Goal: Book appointment/travel/reservation: Book appointment/travel/reservation

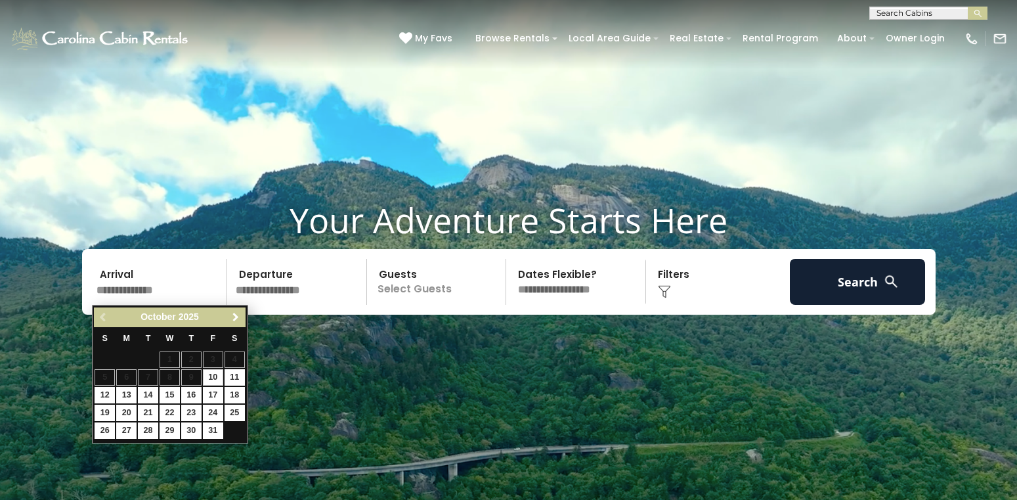
click at [234, 317] on span "Next" at bounding box center [236, 317] width 11 height 11
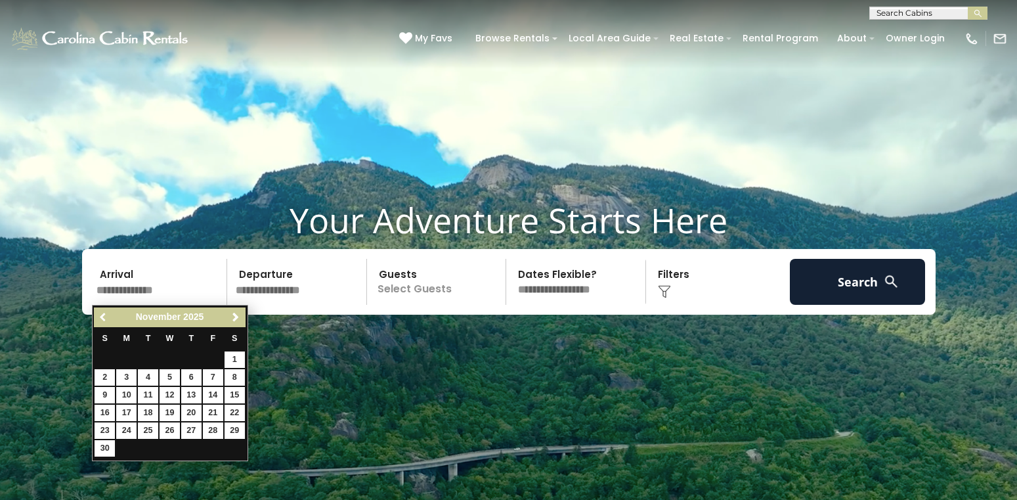
click at [100, 318] on span "Previous" at bounding box center [104, 317] width 11 height 11
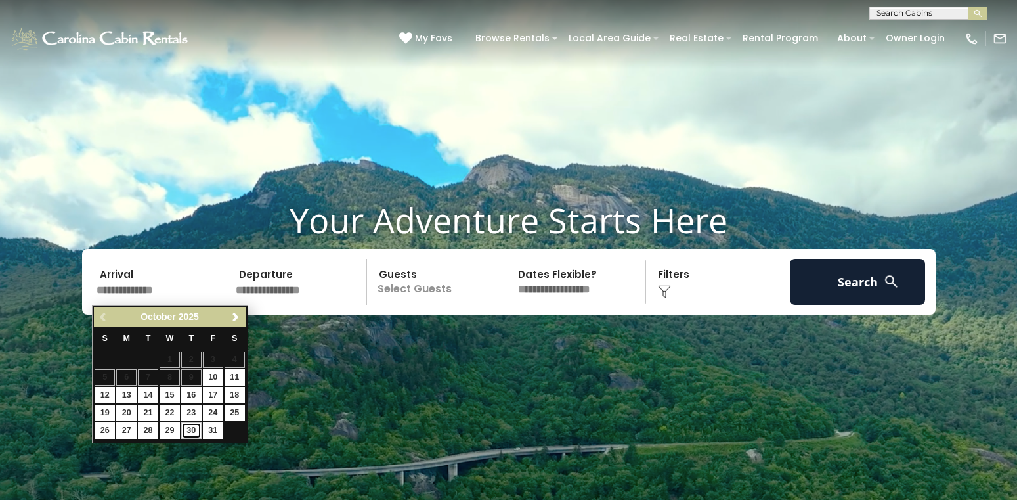
click at [191, 428] on link "30" at bounding box center [191, 430] width 20 height 16
type input "********"
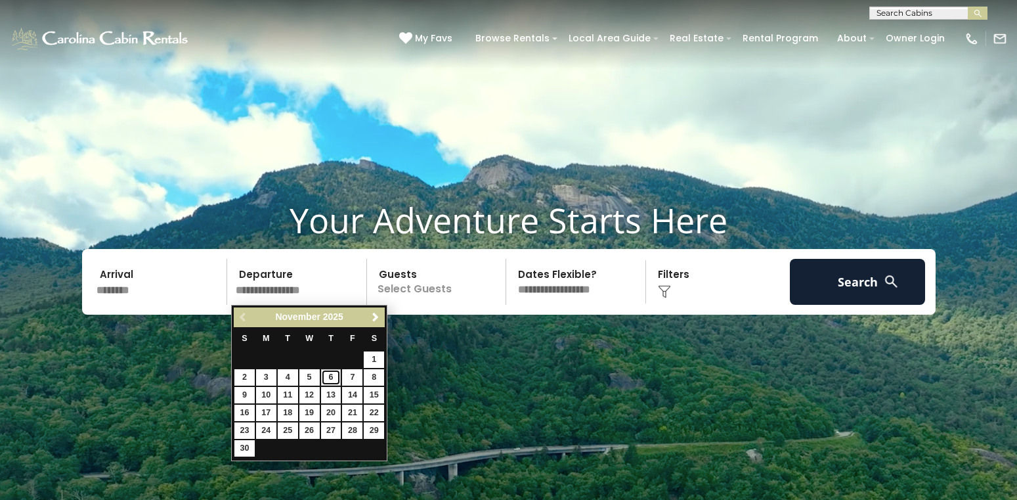
click at [335, 376] on link "6" at bounding box center [331, 377] width 20 height 16
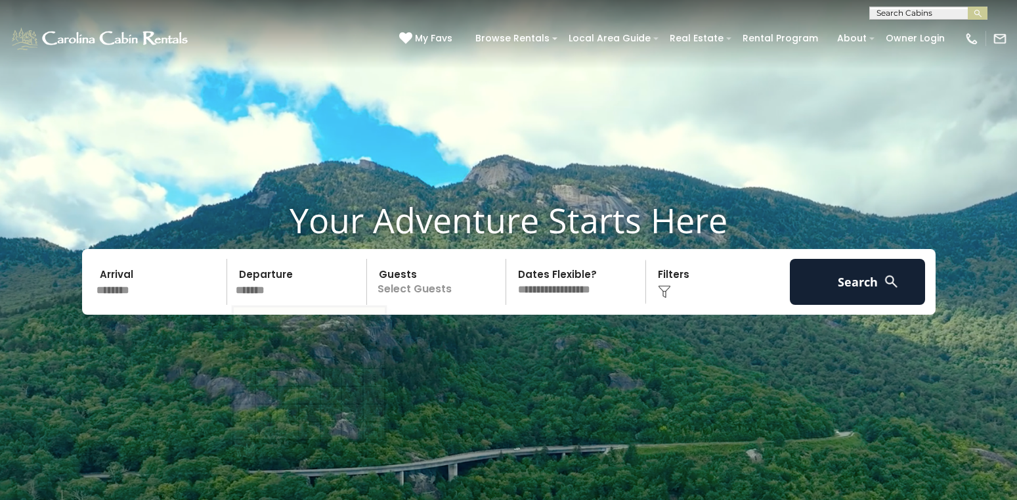
click at [319, 290] on input "*******" at bounding box center [299, 282] width 136 height 46
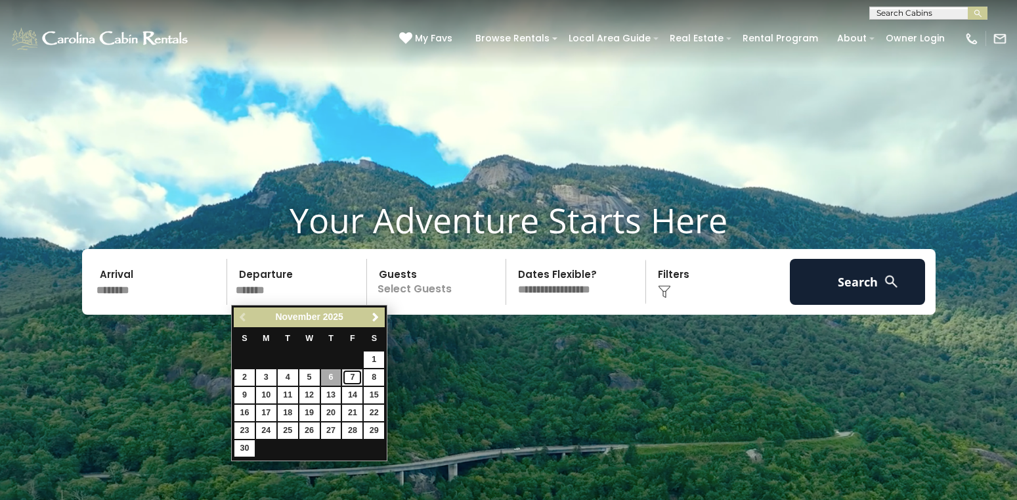
click at [350, 373] on link "7" at bounding box center [352, 377] width 20 height 16
type input "*******"
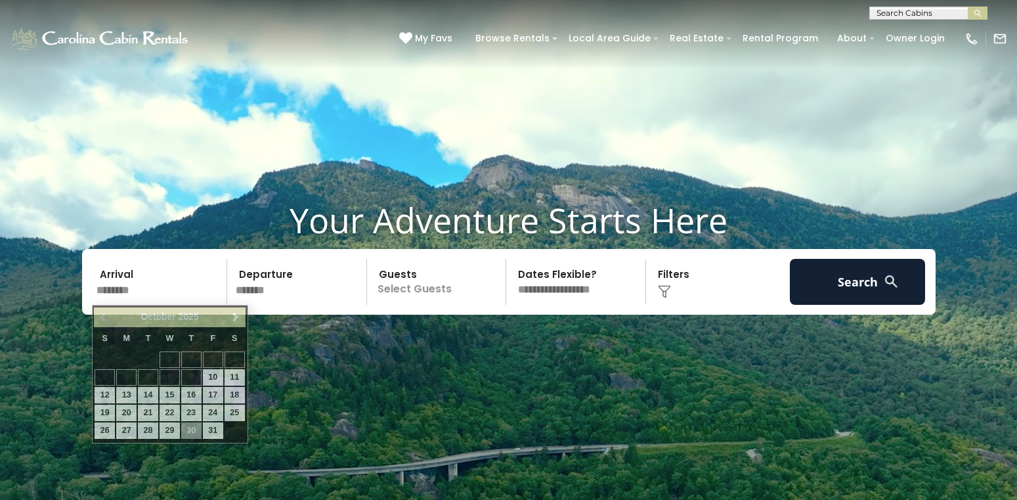
click at [198, 292] on input "********" at bounding box center [160, 282] width 136 height 46
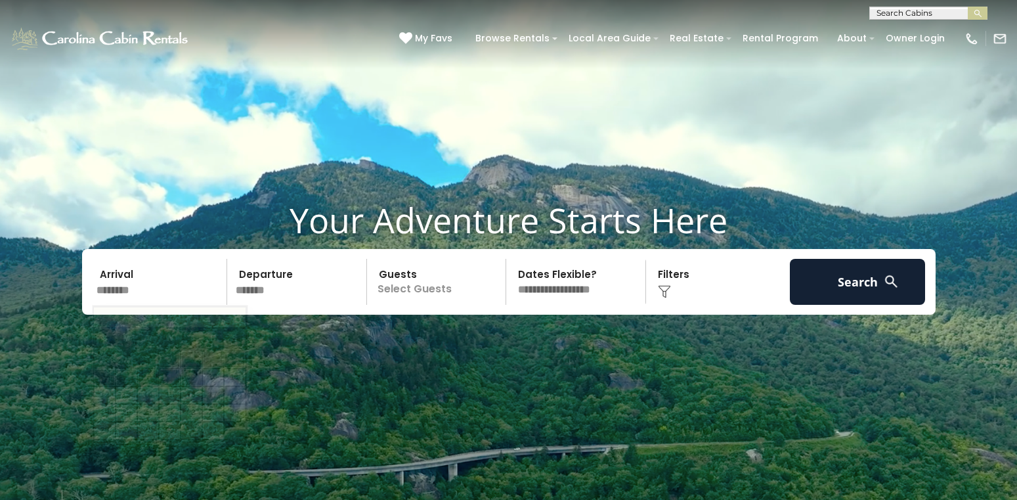
click at [416, 287] on p "Select Guests" at bounding box center [438, 282] width 135 height 46
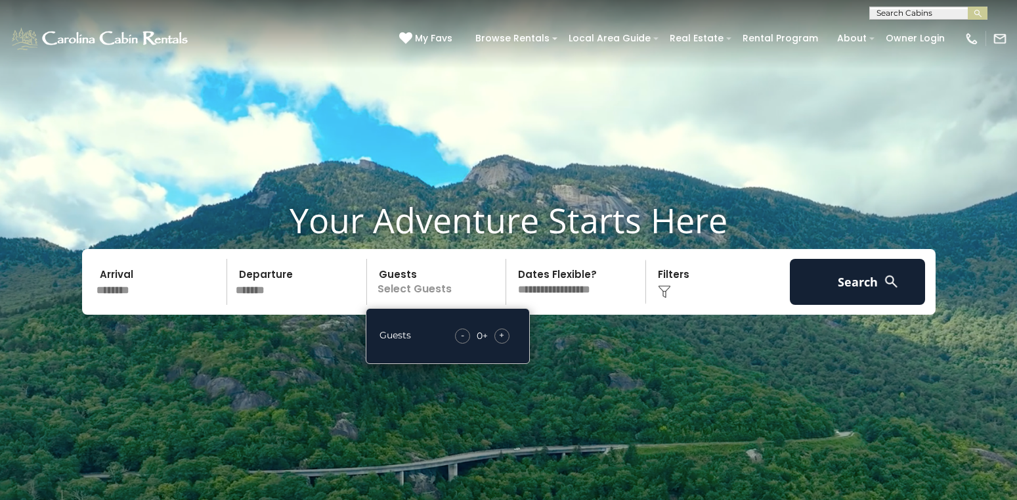
click at [499, 334] on div "+" at bounding box center [502, 335] width 15 height 15
select select "*"
click option "**********" at bounding box center [0, 0] width 0 height 0
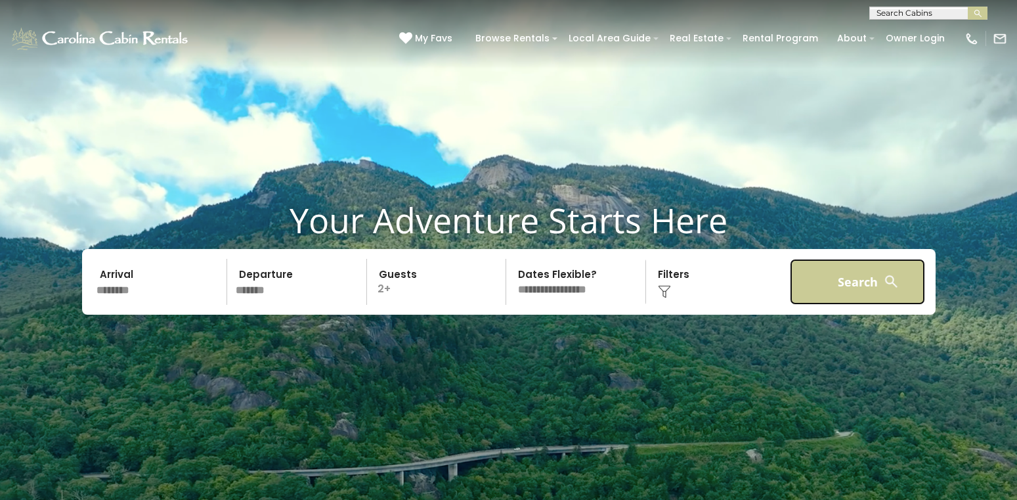
click at [827, 282] on button "Search" at bounding box center [858, 282] width 136 height 46
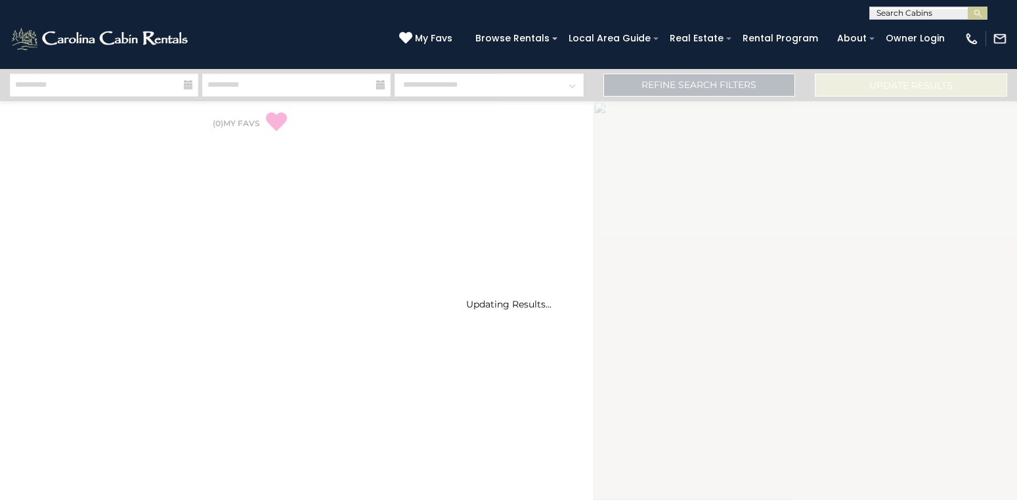
select select "*"
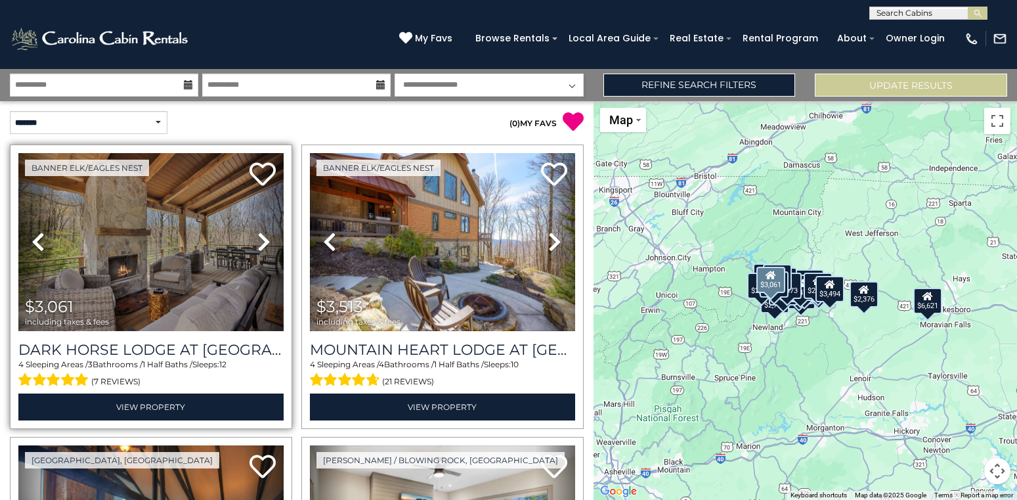
click at [260, 240] on icon at bounding box center [263, 241] width 13 height 21
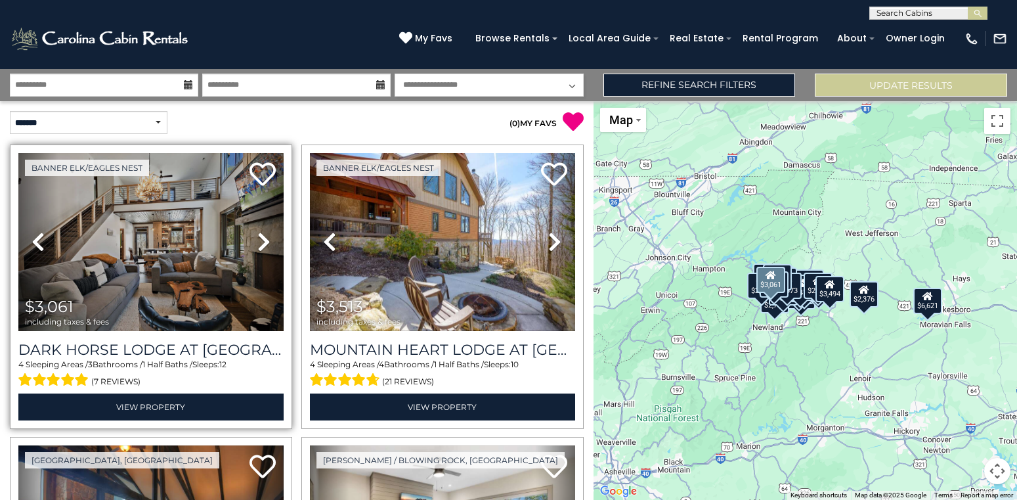
click at [260, 240] on icon at bounding box center [263, 241] width 13 height 21
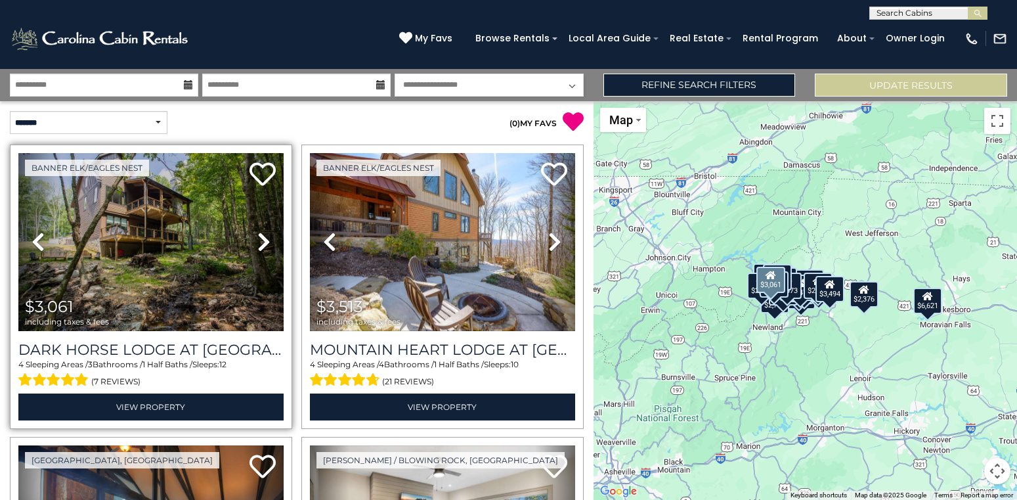
click at [260, 240] on icon at bounding box center [263, 241] width 13 height 21
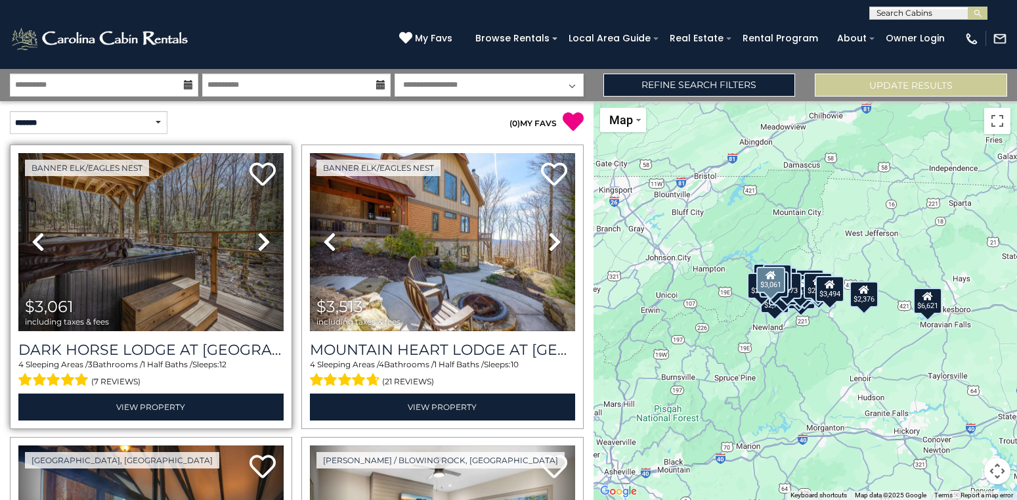
click at [260, 240] on icon at bounding box center [263, 241] width 13 height 21
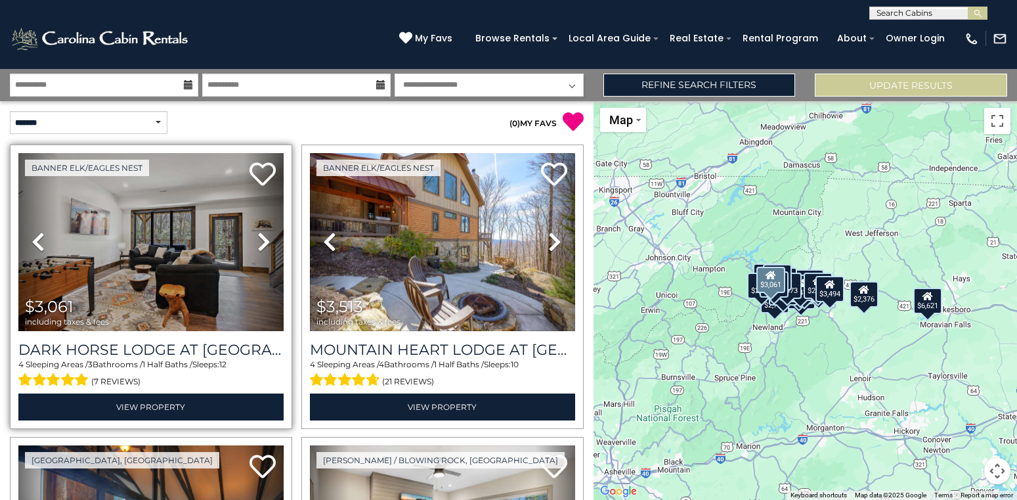
click at [260, 240] on icon at bounding box center [263, 241] width 13 height 21
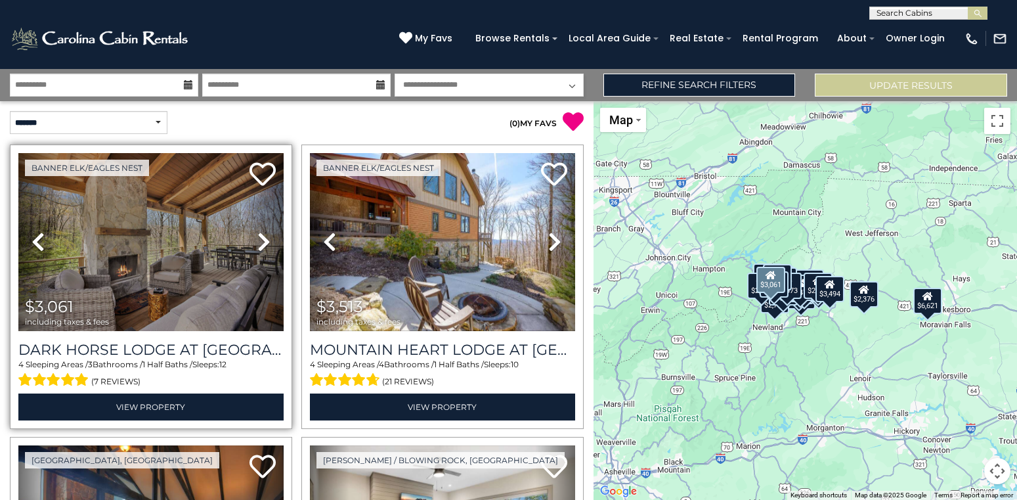
click at [260, 240] on icon at bounding box center [263, 241] width 13 height 21
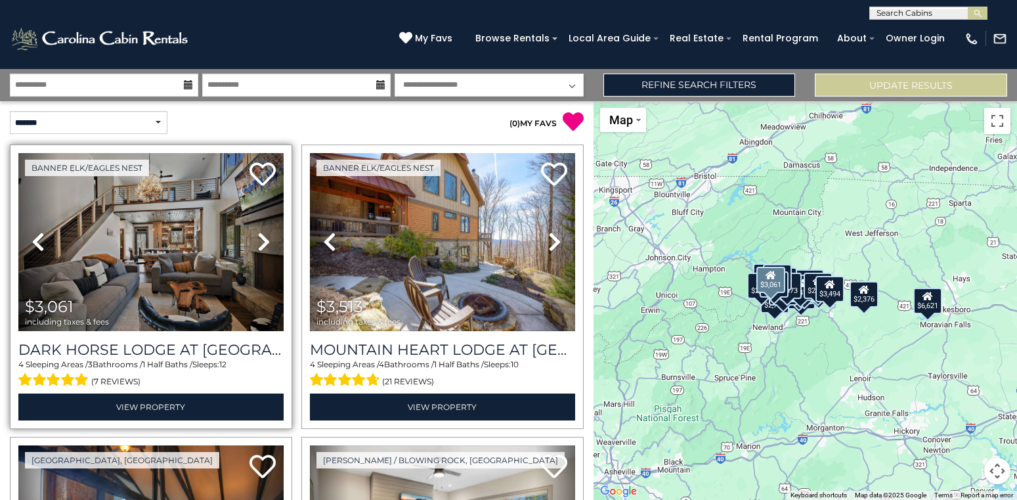
click at [260, 240] on icon at bounding box center [263, 241] width 13 height 21
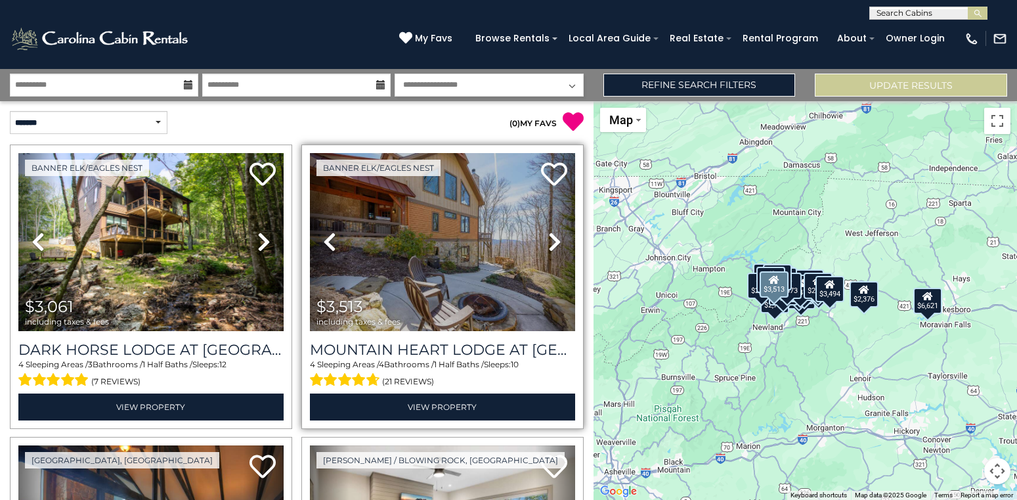
click at [552, 238] on icon at bounding box center [554, 241] width 13 height 21
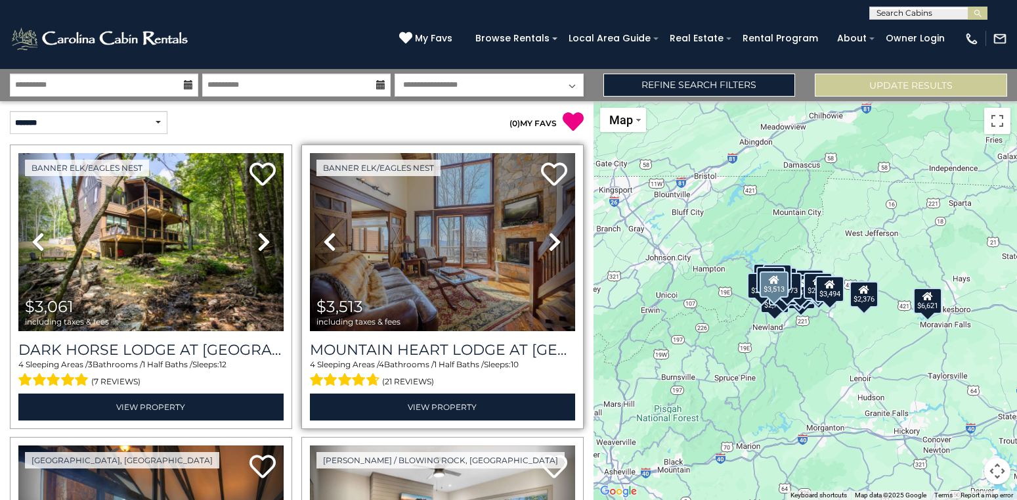
click at [552, 238] on icon at bounding box center [554, 241] width 13 height 21
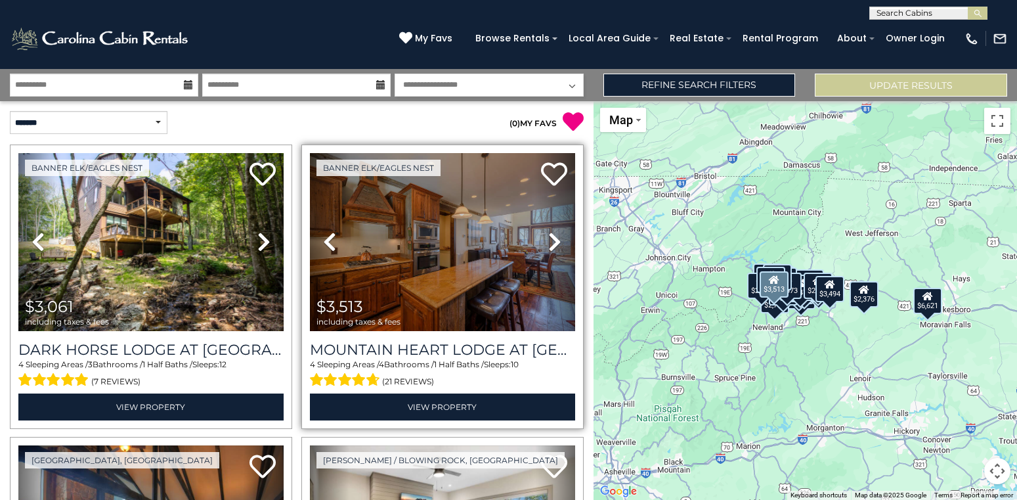
click at [552, 238] on icon at bounding box center [554, 241] width 13 height 21
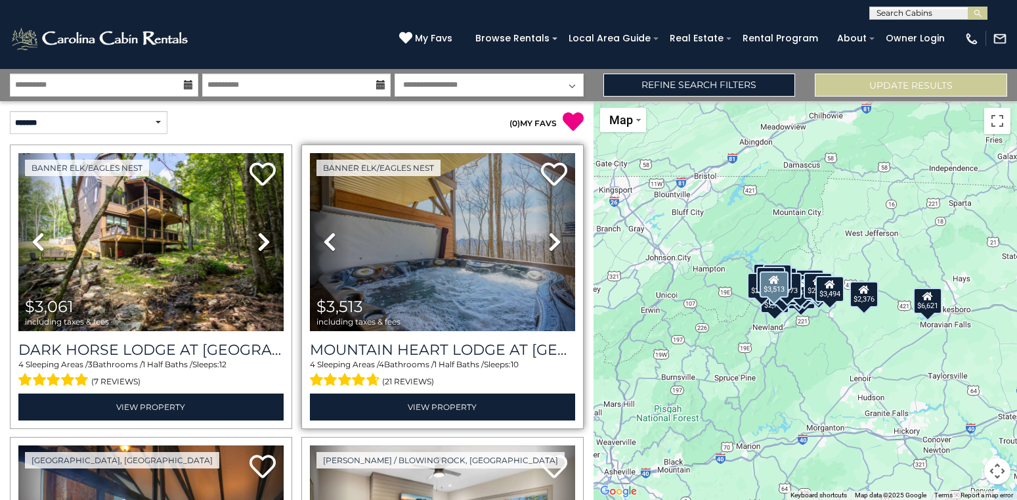
click at [552, 238] on icon at bounding box center [554, 241] width 13 height 21
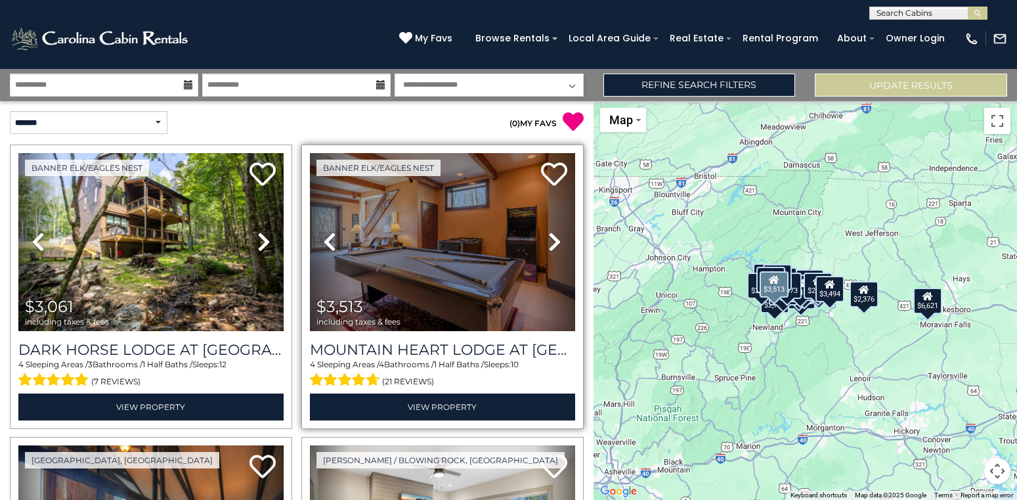
click at [552, 238] on icon at bounding box center [554, 241] width 13 height 21
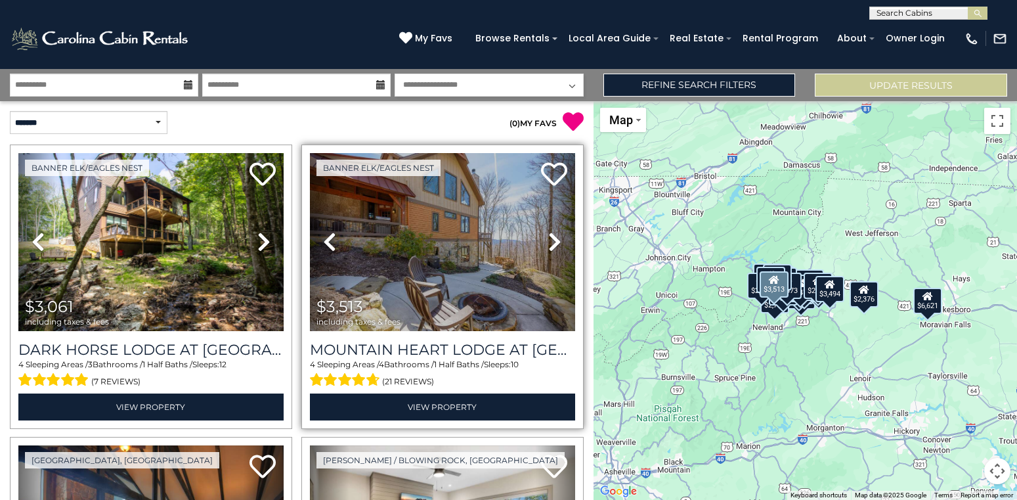
click at [552, 238] on icon at bounding box center [554, 241] width 13 height 21
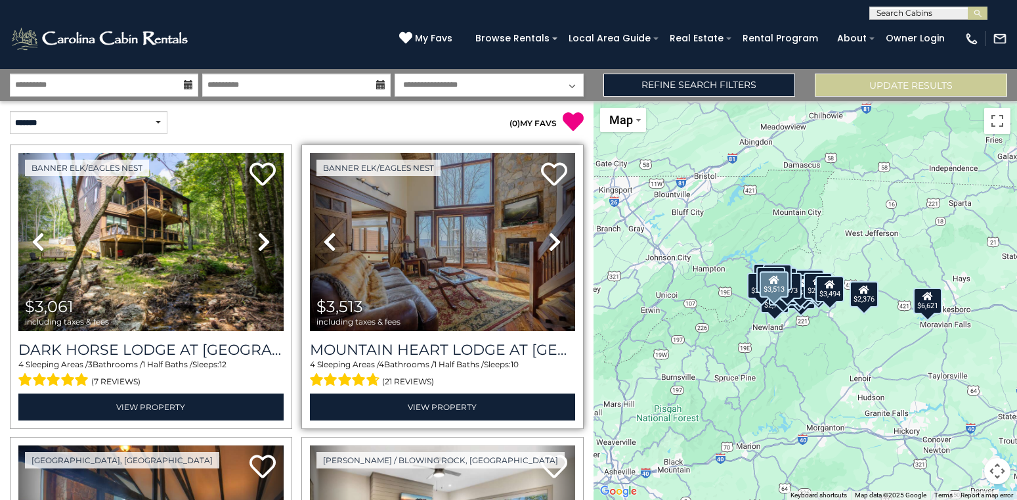
click at [552, 238] on icon at bounding box center [554, 241] width 13 height 21
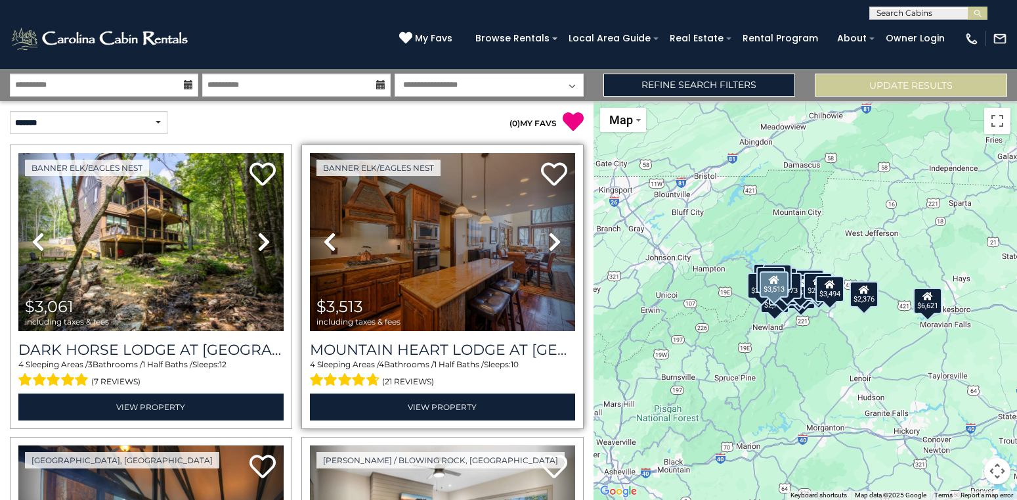
click at [552, 238] on icon at bounding box center [554, 241] width 13 height 21
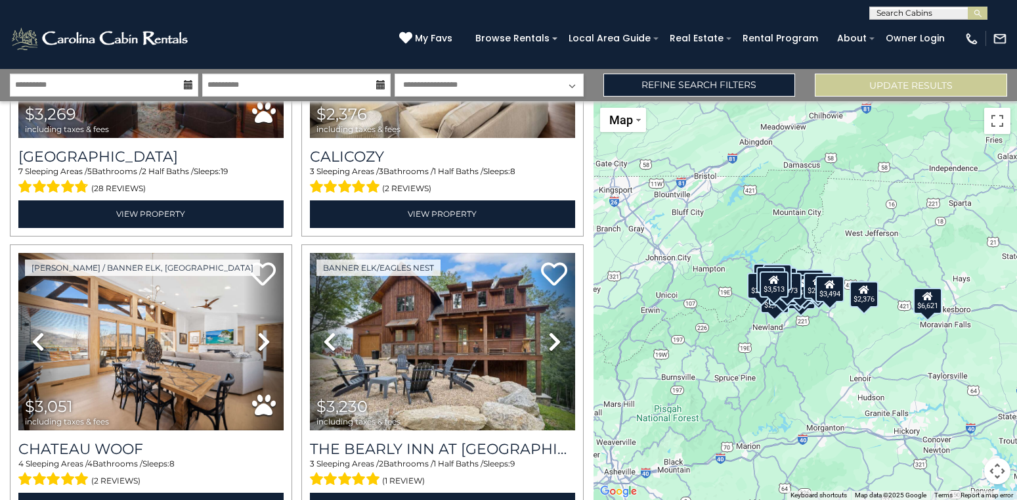
scroll to position [500, 0]
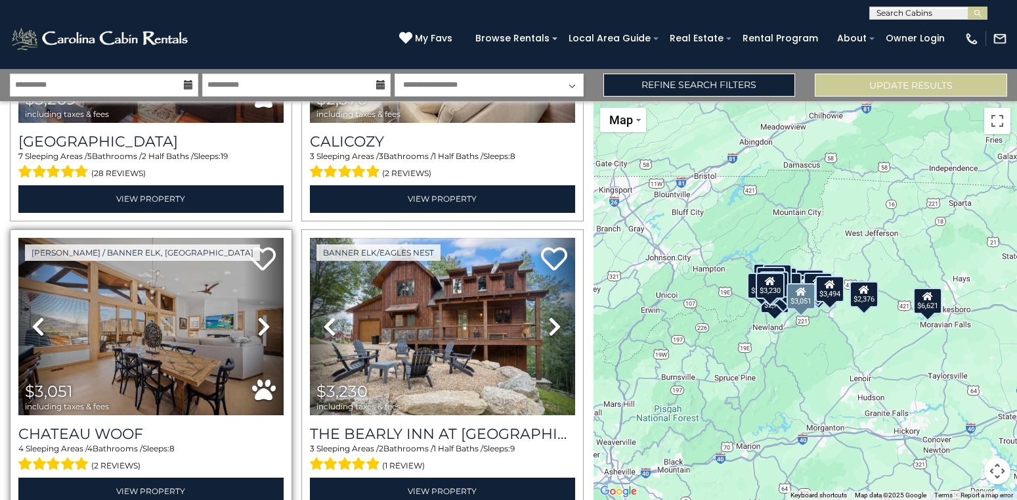
click at [257, 326] on icon at bounding box center [263, 326] width 13 height 21
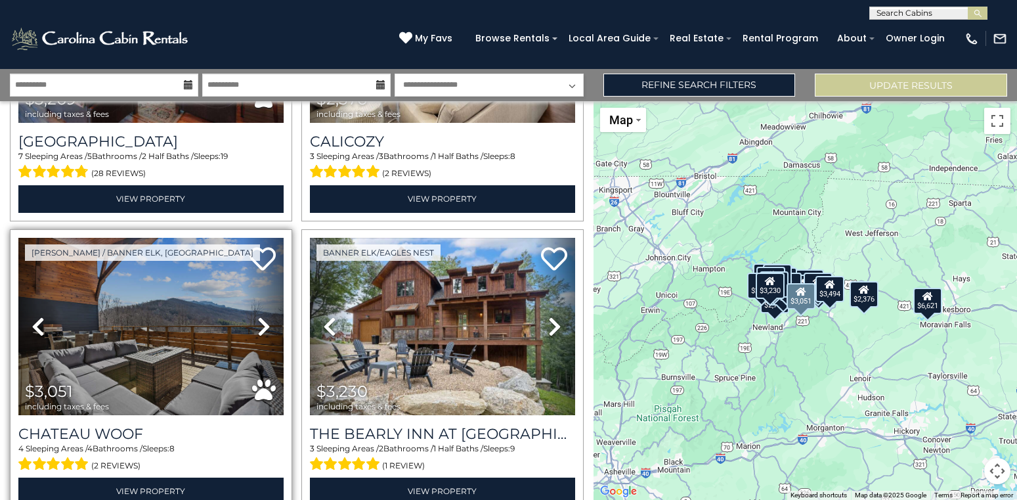
click at [257, 326] on icon at bounding box center [263, 326] width 13 height 21
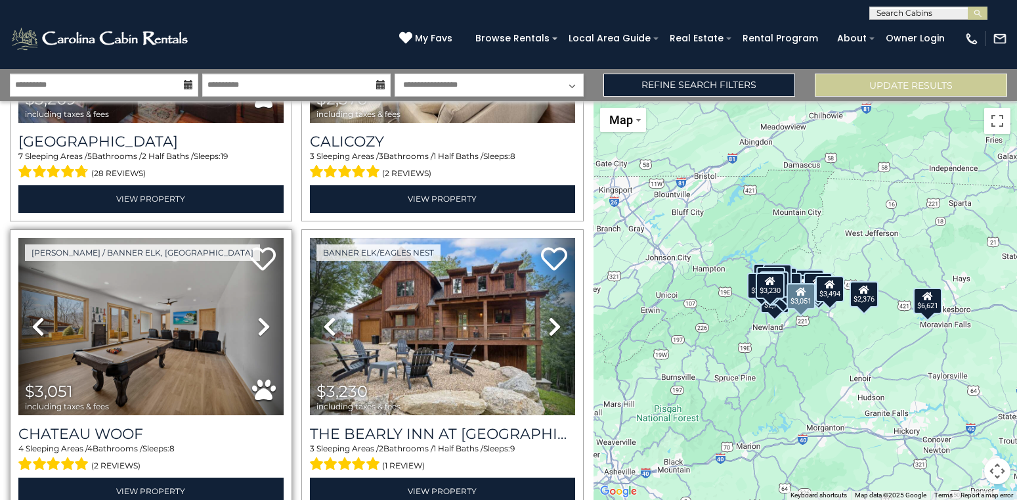
click at [257, 326] on icon at bounding box center [263, 326] width 13 height 21
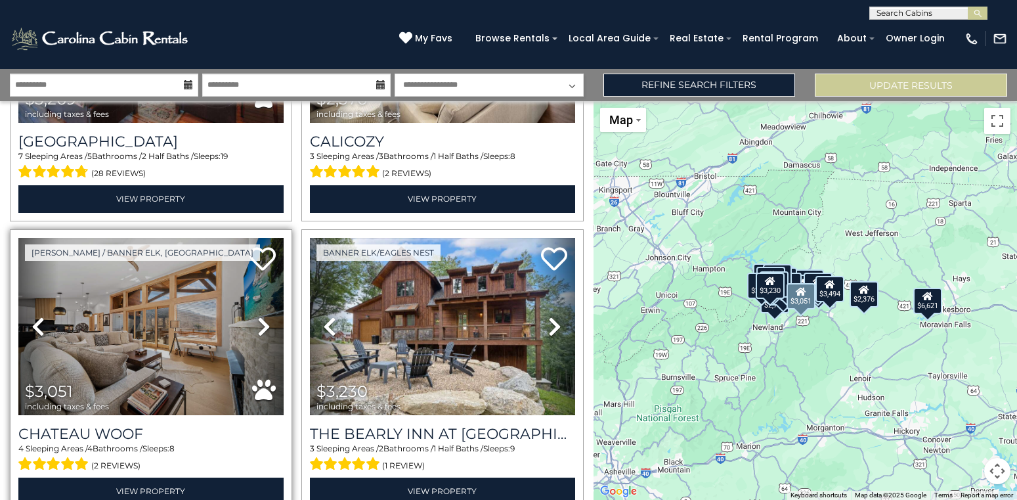
click at [257, 326] on icon at bounding box center [263, 326] width 13 height 21
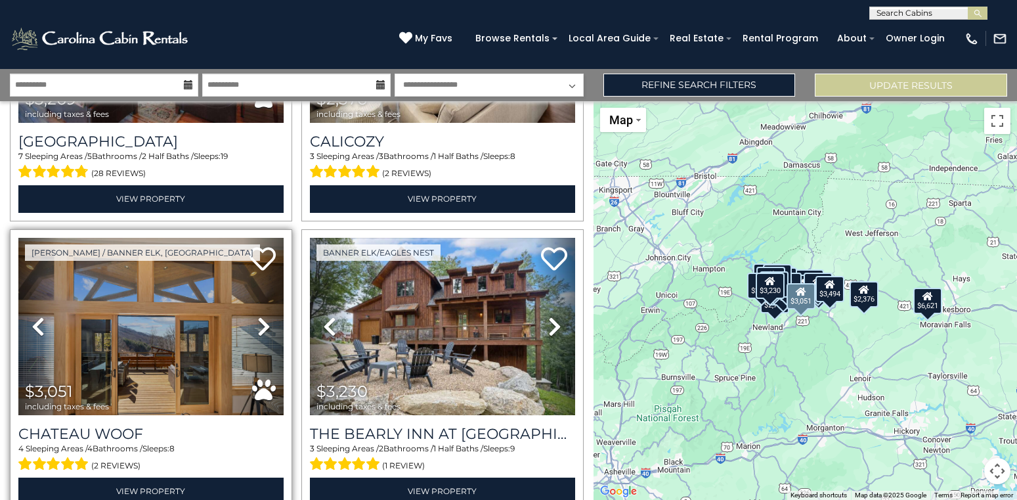
click at [257, 326] on icon at bounding box center [263, 326] width 13 height 21
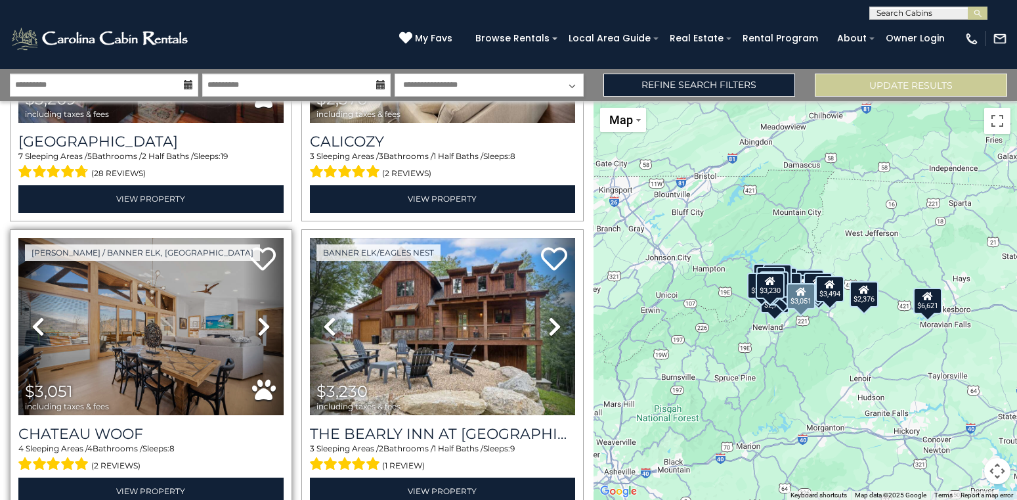
click at [257, 326] on icon at bounding box center [263, 326] width 13 height 21
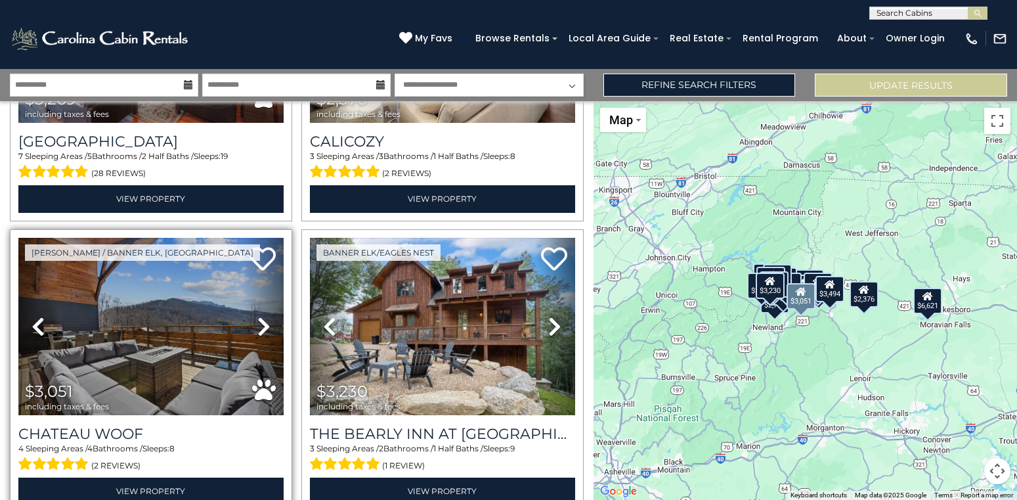
click at [257, 326] on icon at bounding box center [263, 326] width 13 height 21
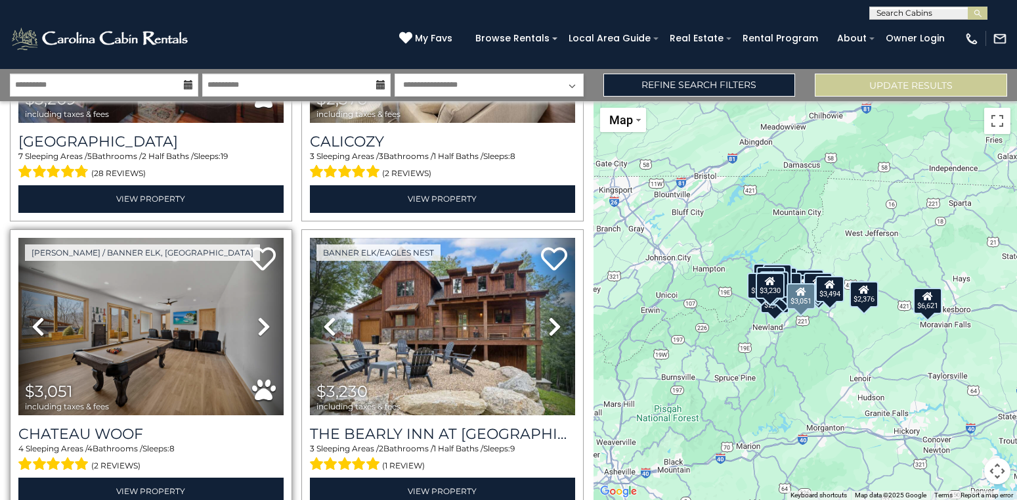
click at [257, 326] on icon at bounding box center [263, 326] width 13 height 21
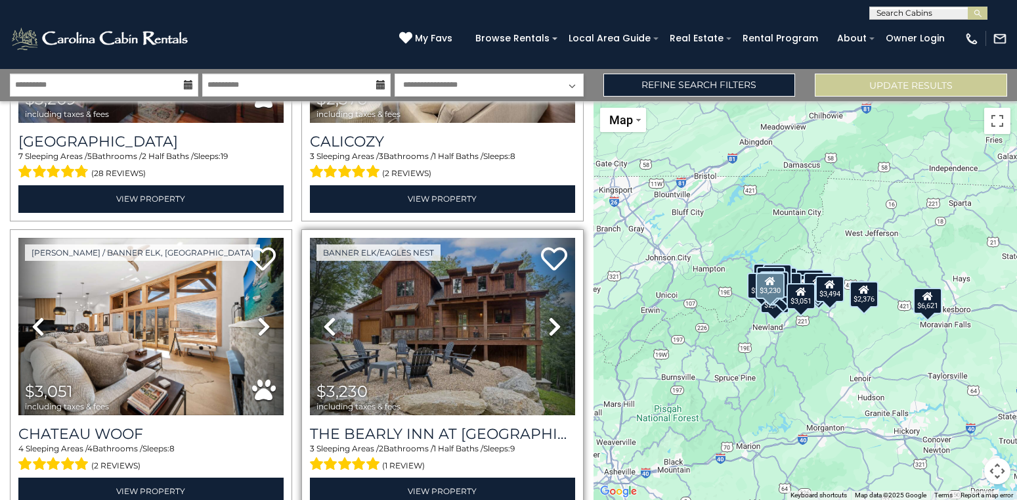
click at [550, 330] on icon at bounding box center [554, 326] width 13 height 21
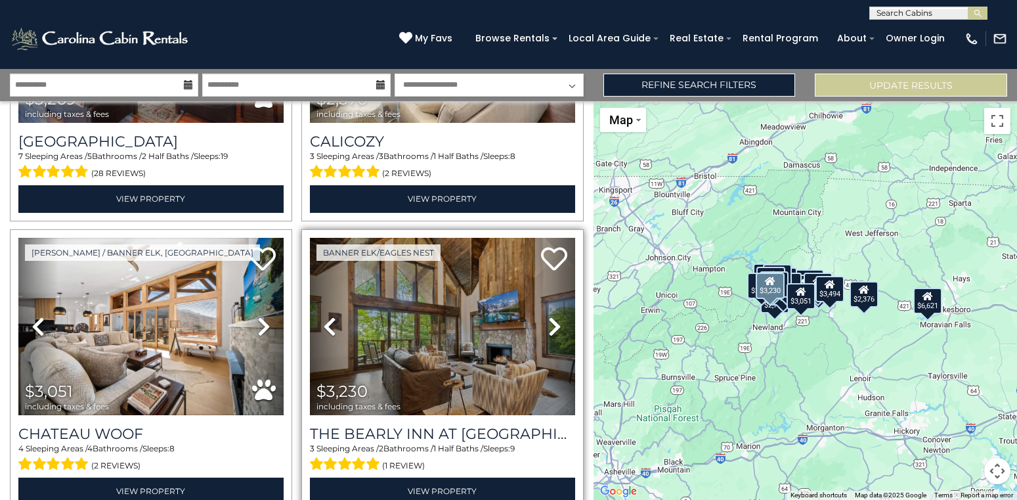
click at [550, 330] on icon at bounding box center [554, 326] width 13 height 21
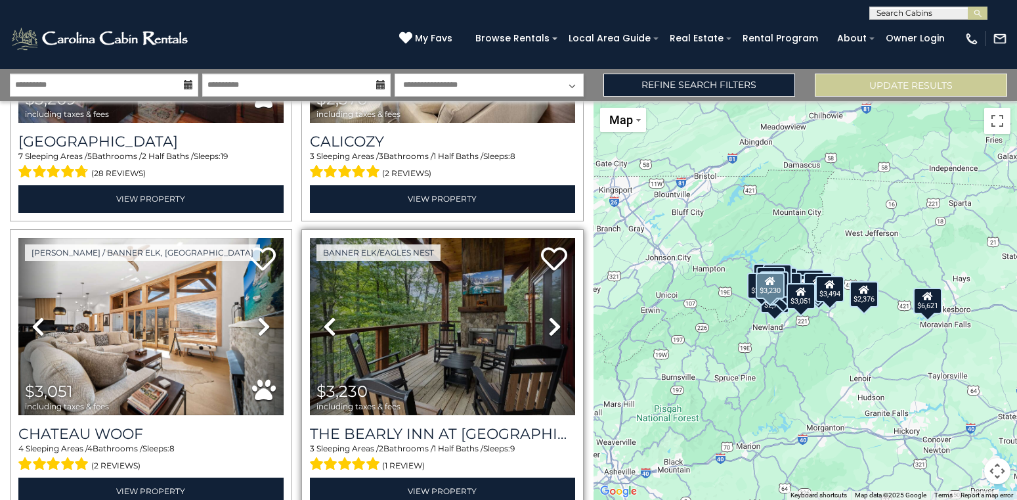
click at [550, 330] on icon at bounding box center [554, 326] width 13 height 21
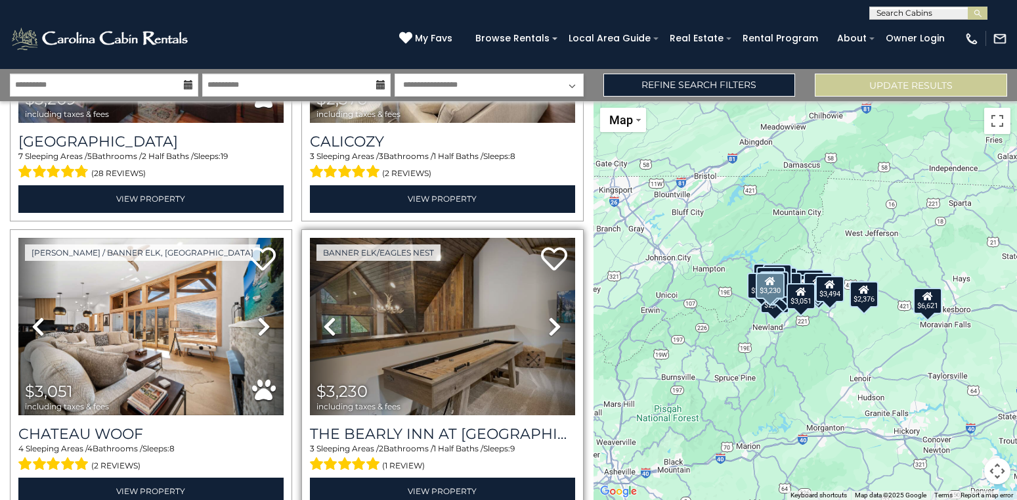
click at [550, 330] on icon at bounding box center [554, 326] width 13 height 21
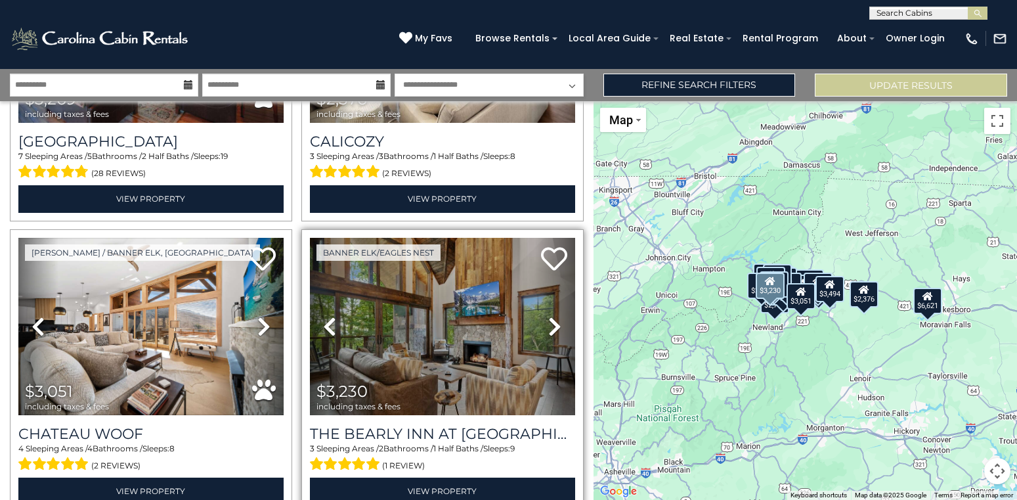
click at [550, 330] on icon at bounding box center [554, 326] width 13 height 21
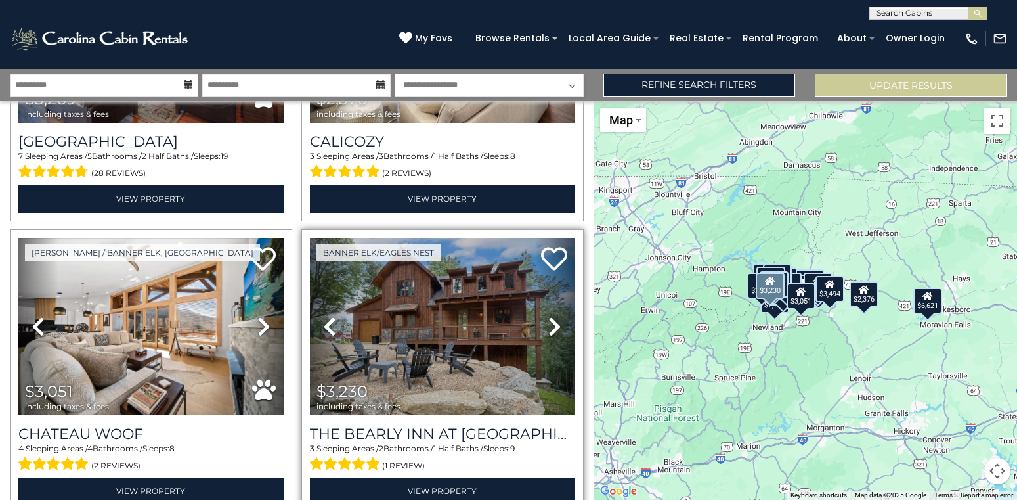
click at [550, 330] on icon at bounding box center [554, 326] width 13 height 21
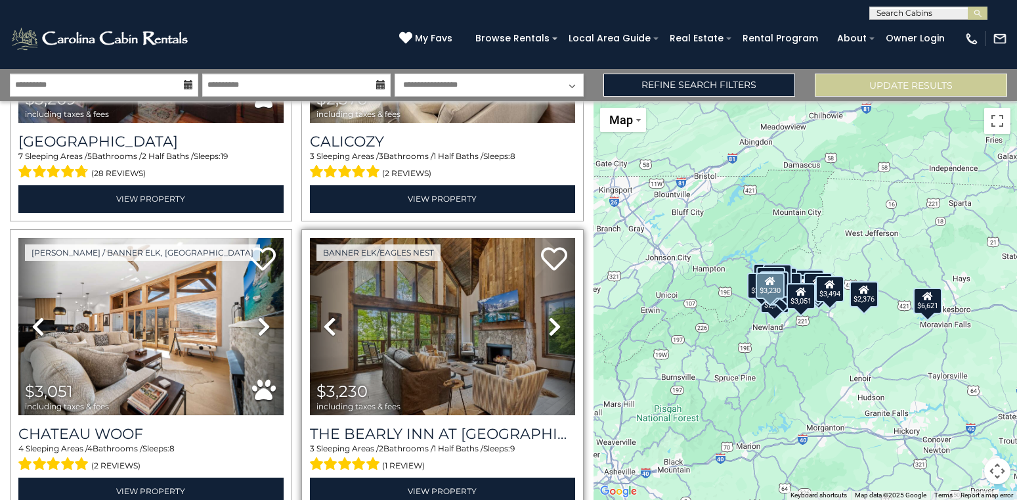
click at [550, 330] on icon at bounding box center [554, 326] width 13 height 21
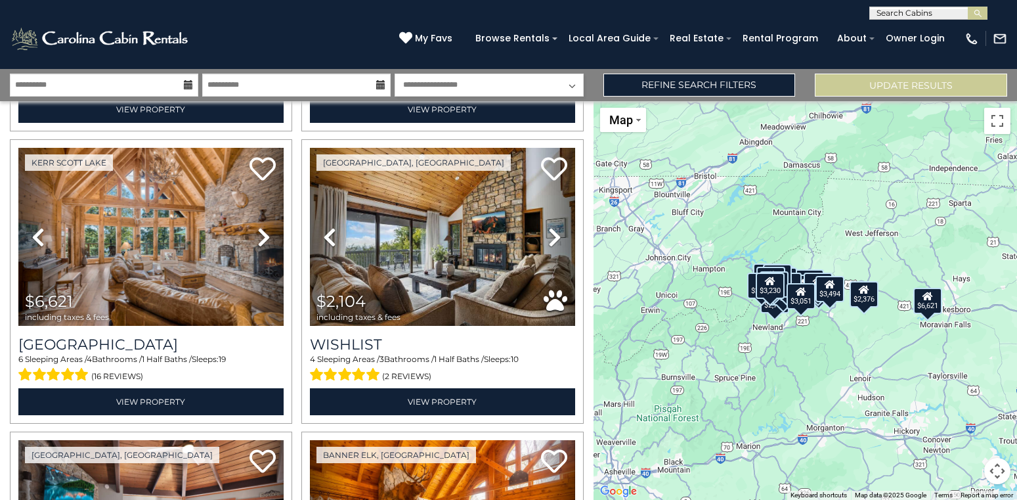
scroll to position [904, 0]
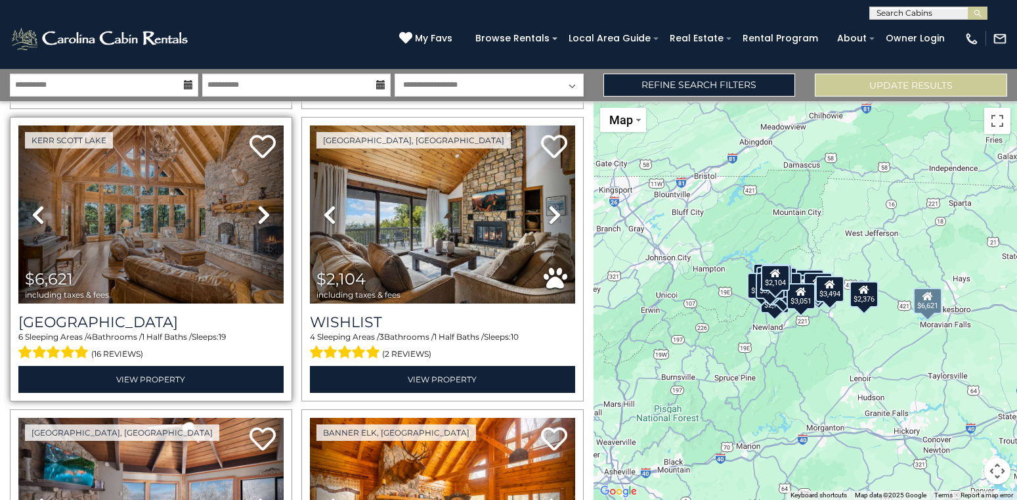
click at [259, 212] on icon at bounding box center [263, 214] width 13 height 21
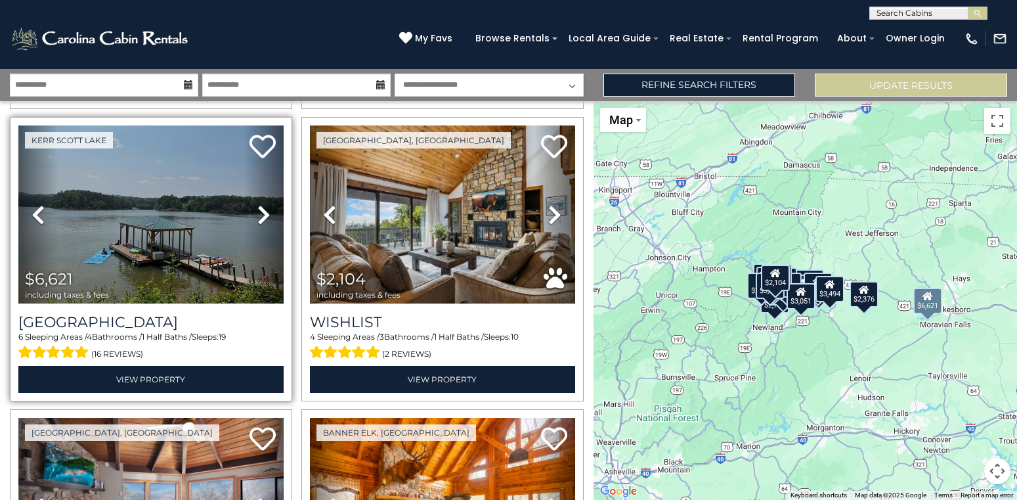
click at [259, 212] on icon at bounding box center [263, 214] width 13 height 21
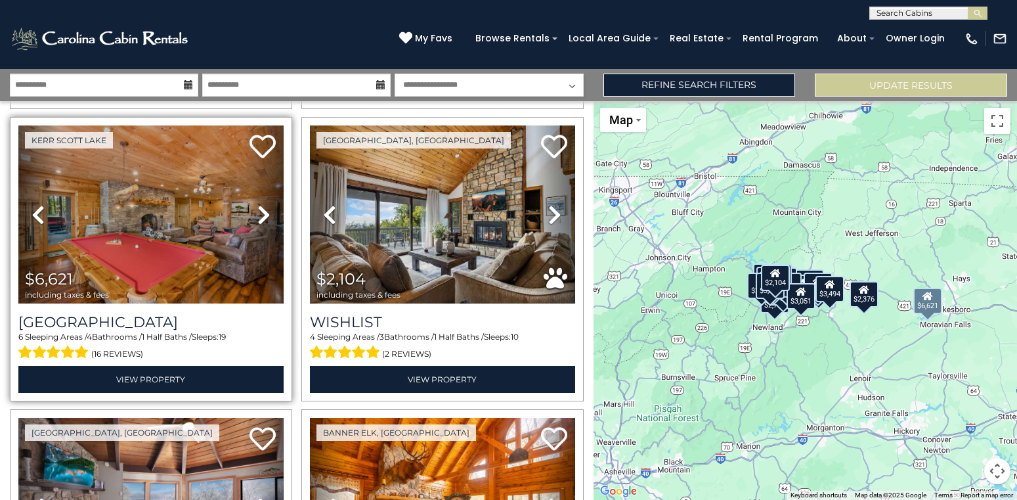
click at [259, 212] on icon at bounding box center [263, 214] width 13 height 21
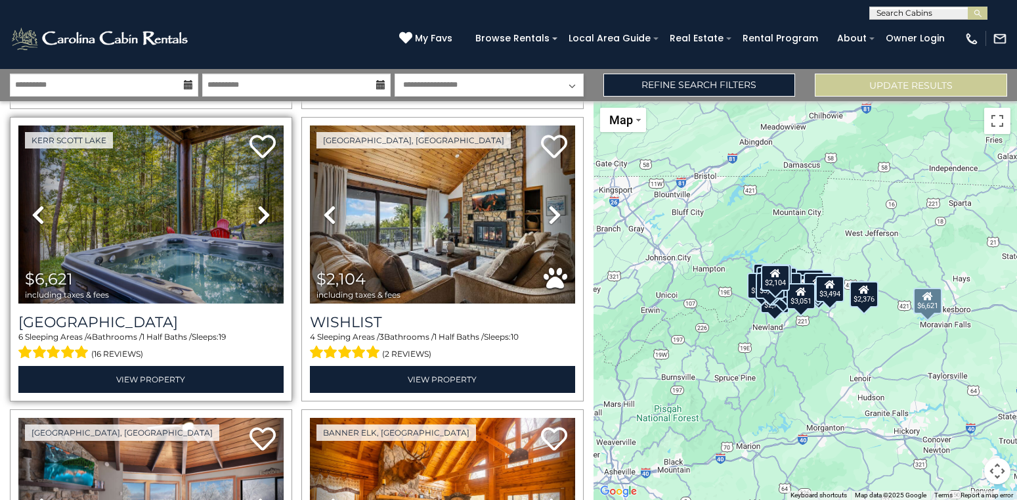
click at [259, 212] on icon at bounding box center [263, 214] width 13 height 21
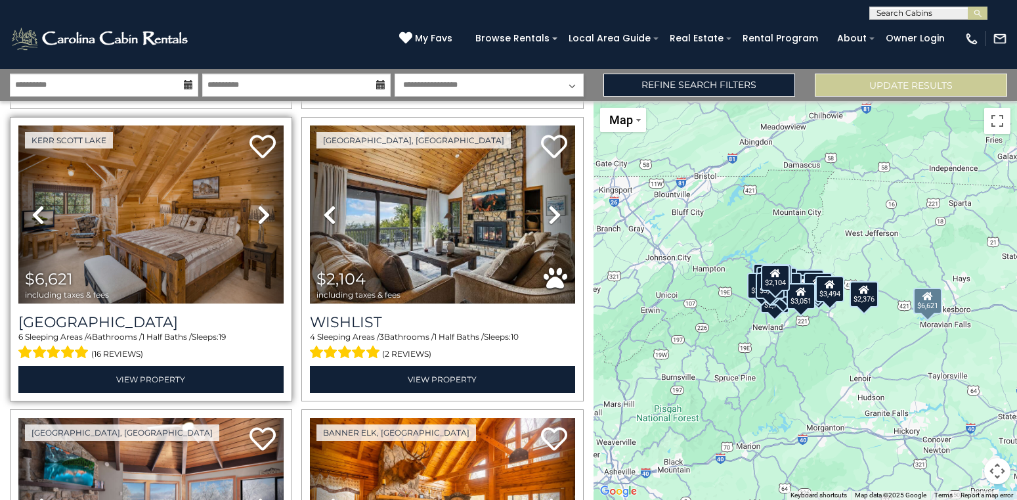
click at [259, 212] on icon at bounding box center [263, 214] width 13 height 21
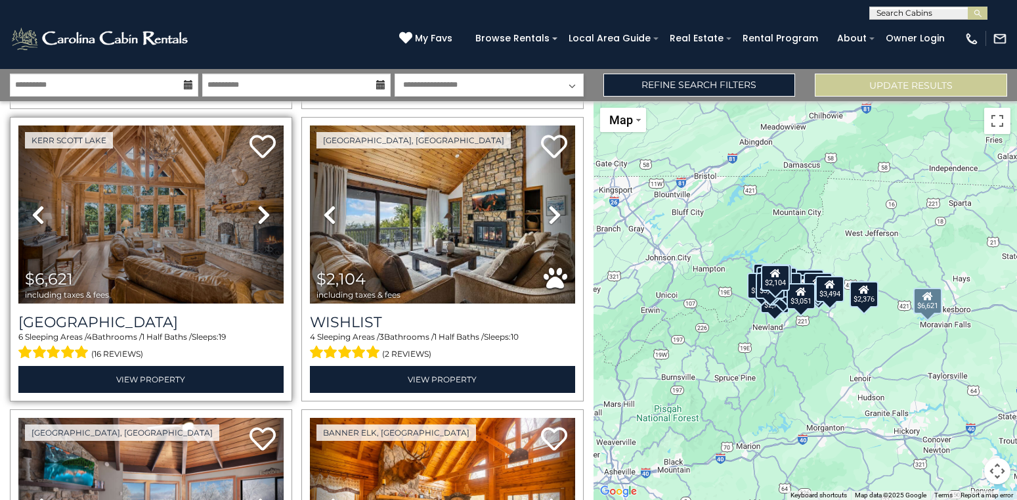
click at [259, 212] on icon at bounding box center [263, 214] width 13 height 21
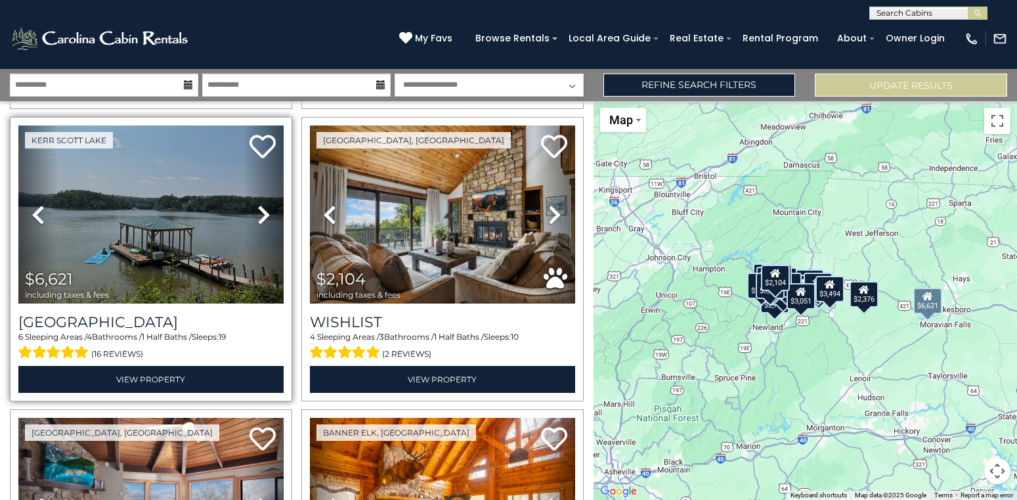
click at [259, 212] on icon at bounding box center [263, 214] width 13 height 21
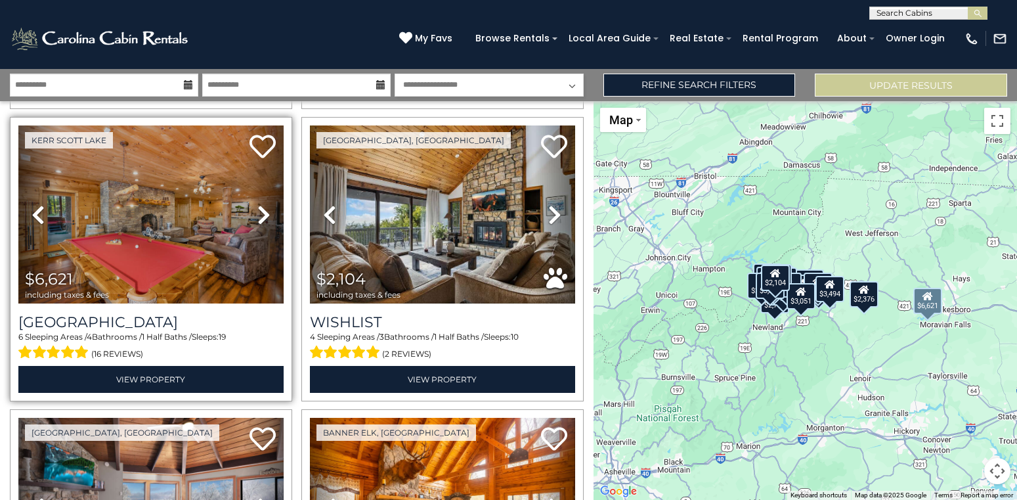
click at [259, 212] on icon at bounding box center [263, 214] width 13 height 21
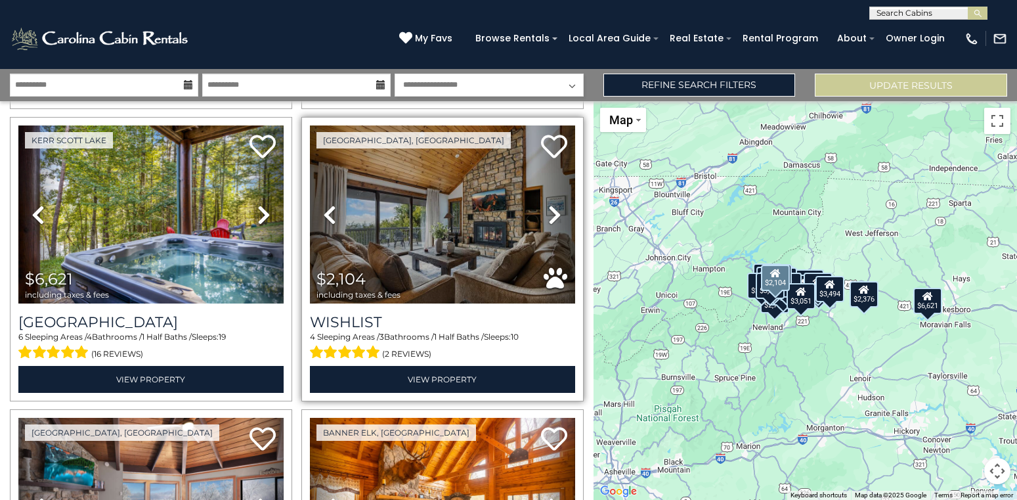
click at [552, 215] on icon at bounding box center [554, 214] width 13 height 21
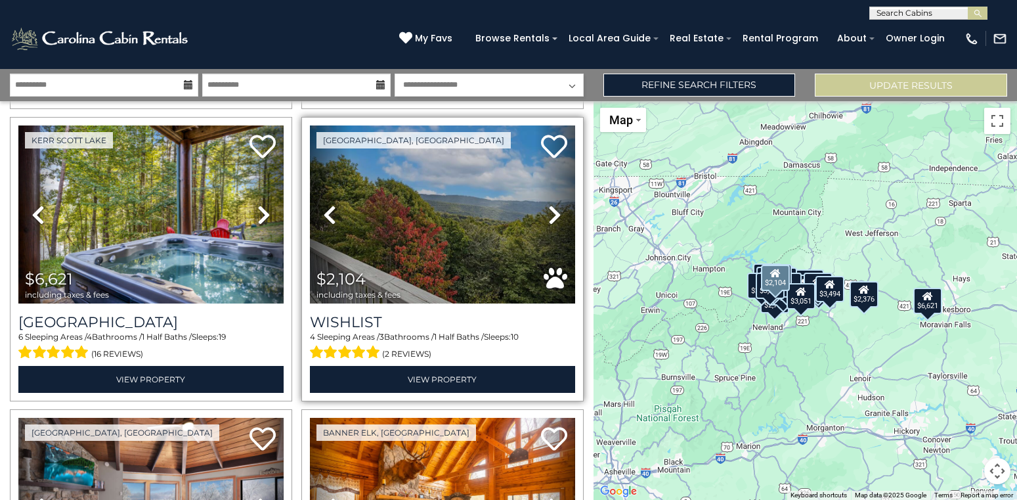
click at [552, 215] on icon at bounding box center [554, 214] width 13 height 21
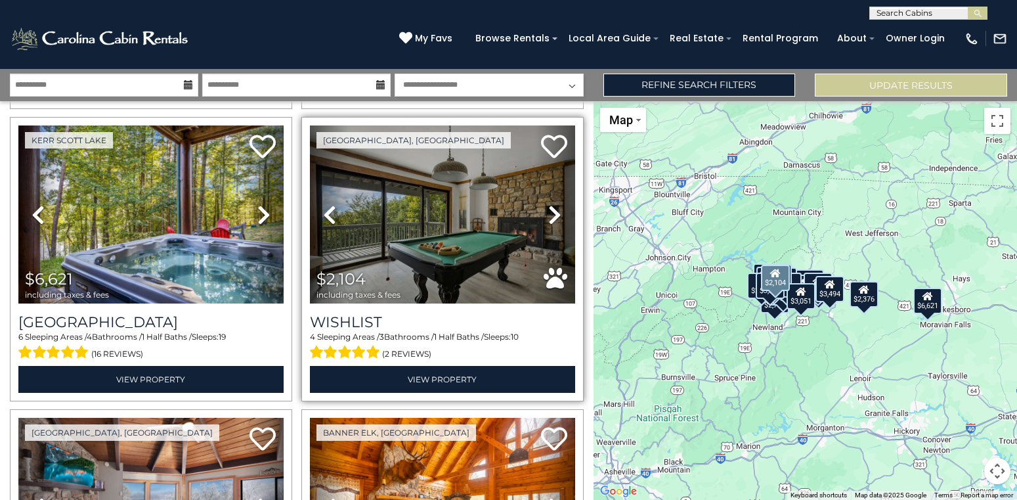
click at [552, 215] on icon at bounding box center [554, 214] width 13 height 21
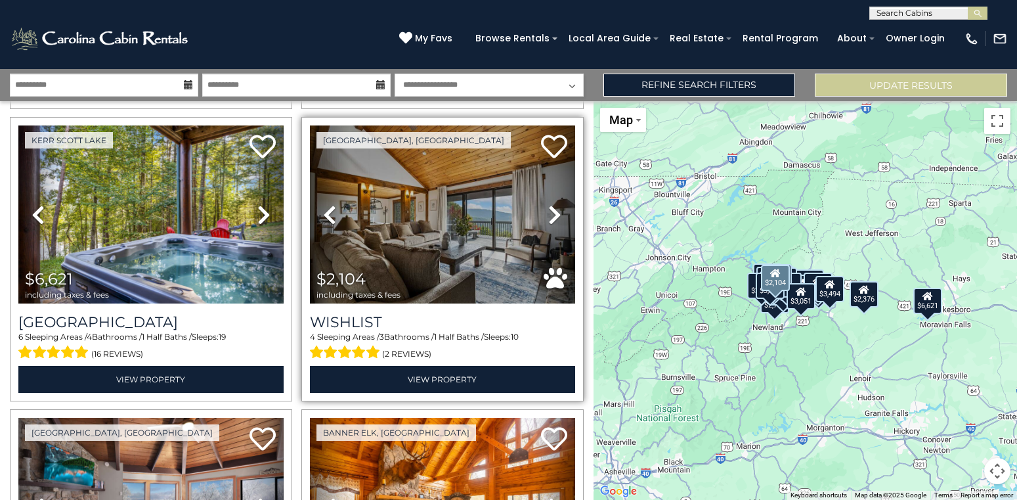
click at [552, 215] on icon at bounding box center [554, 214] width 13 height 21
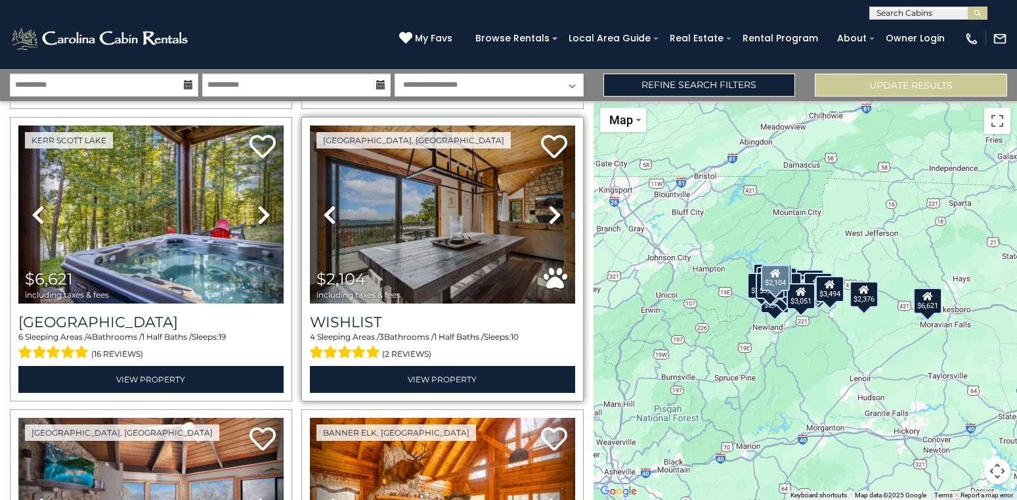
click at [552, 215] on icon at bounding box center [554, 214] width 13 height 21
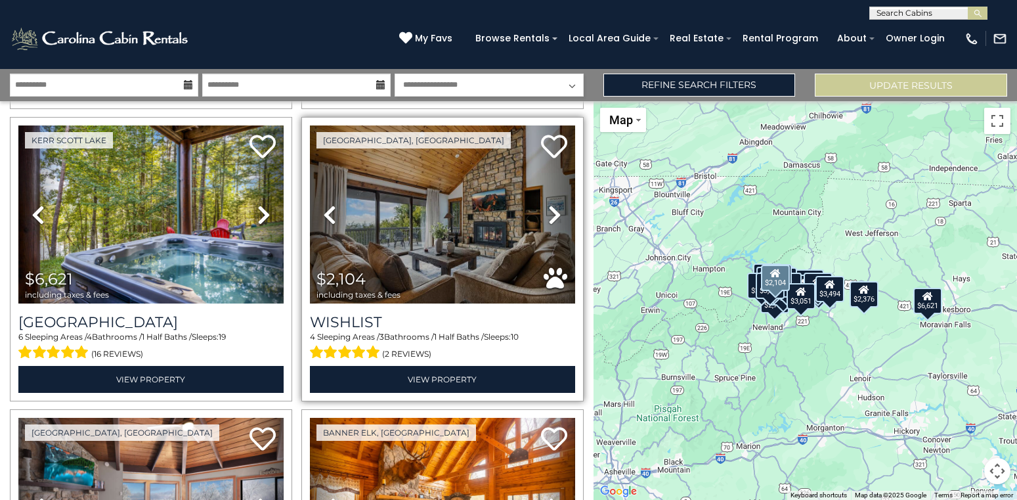
click at [552, 215] on icon at bounding box center [554, 214] width 13 height 21
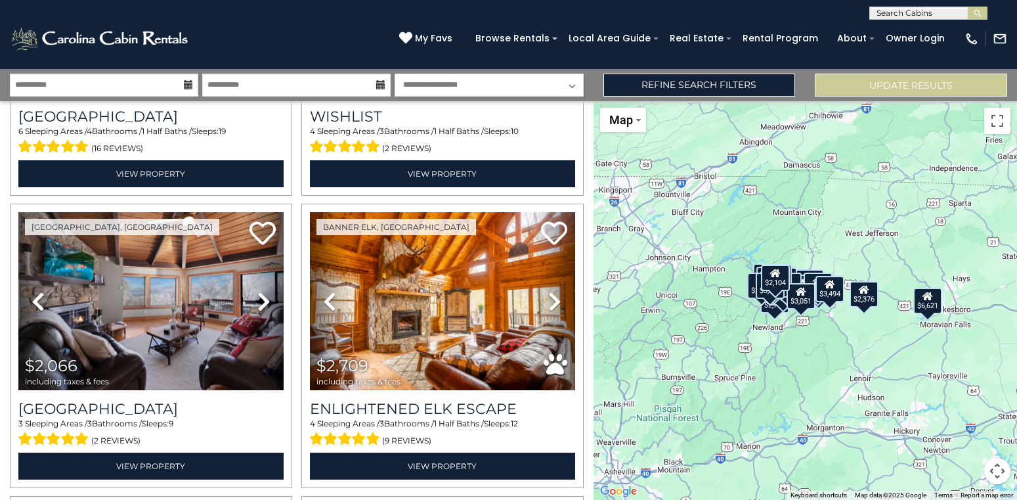
scroll to position [1169, 0]
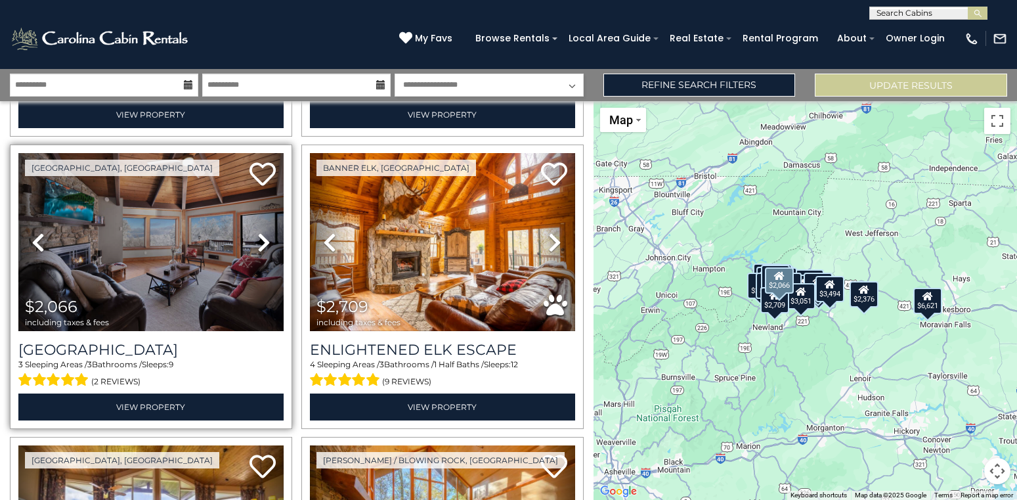
click at [260, 248] on icon at bounding box center [263, 242] width 13 height 21
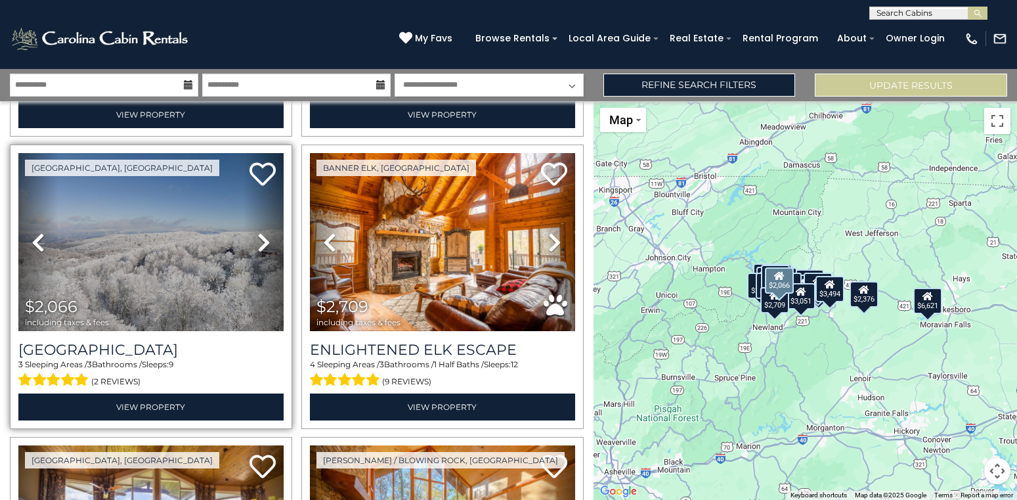
click at [260, 248] on icon at bounding box center [263, 242] width 13 height 21
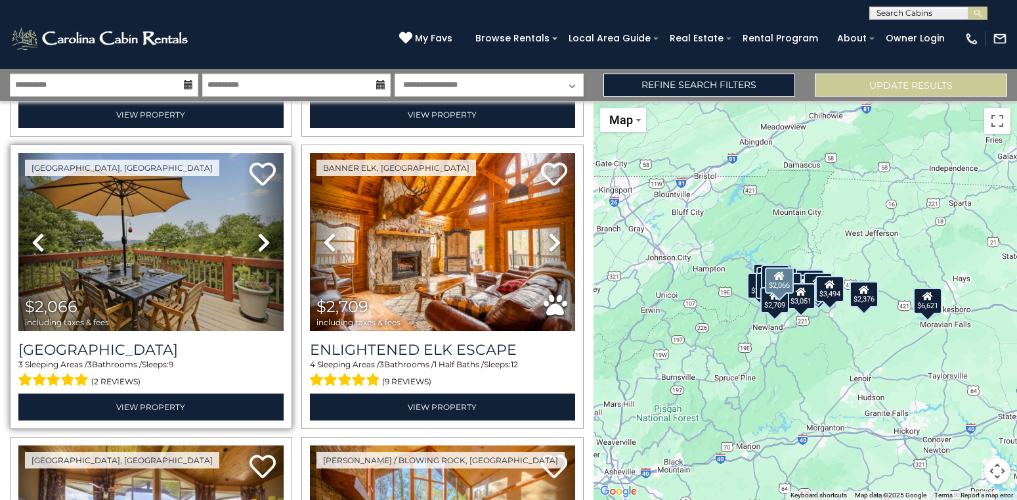
click at [260, 248] on icon at bounding box center [263, 242] width 13 height 21
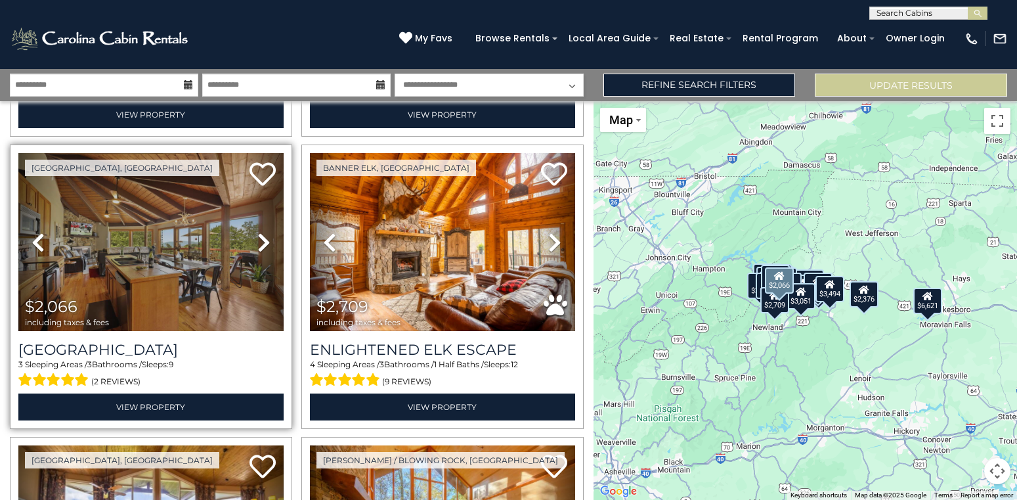
click at [260, 248] on icon at bounding box center [263, 242] width 13 height 21
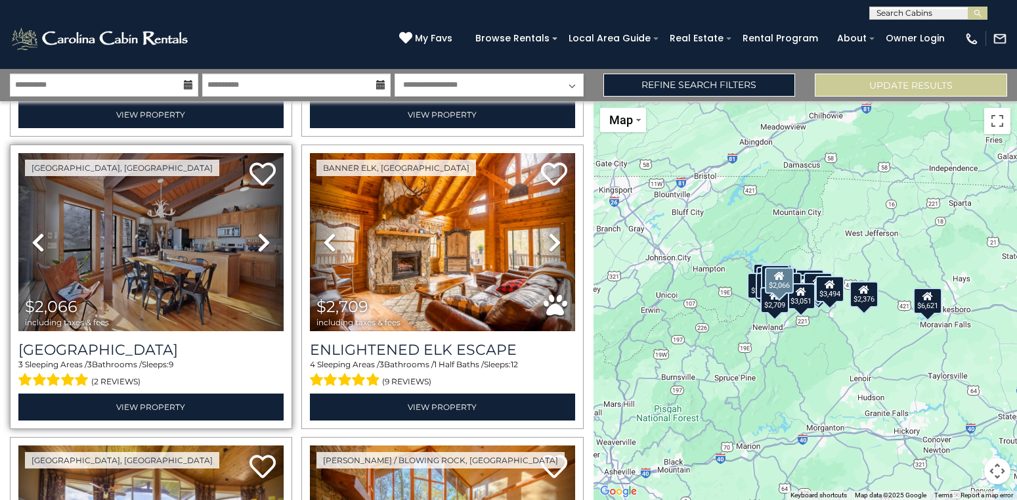
click at [260, 248] on icon at bounding box center [263, 242] width 13 height 21
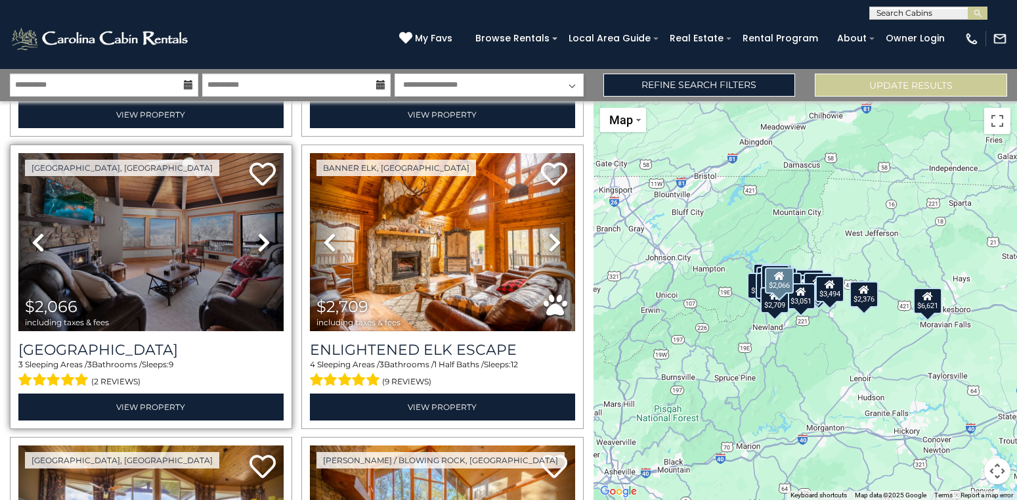
click at [260, 248] on icon at bounding box center [263, 242] width 13 height 21
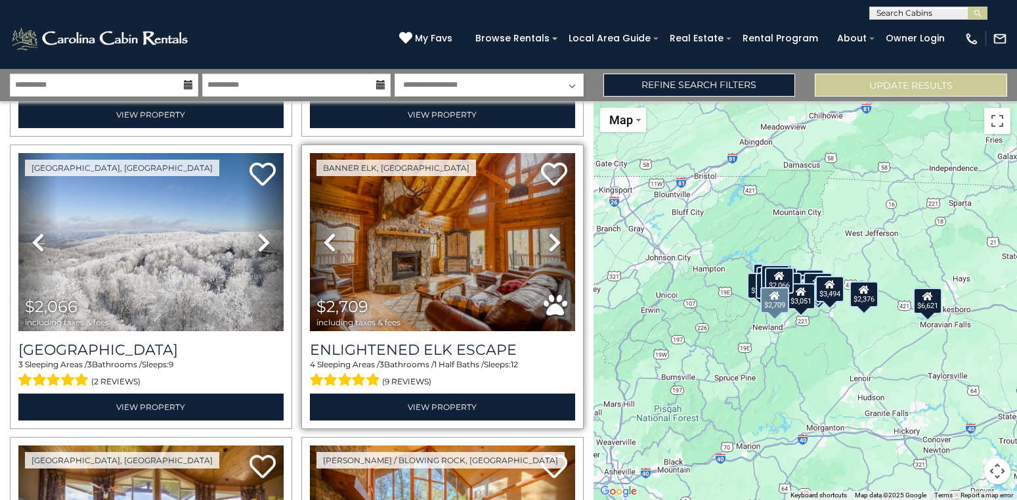
click at [556, 240] on icon at bounding box center [554, 242] width 13 height 21
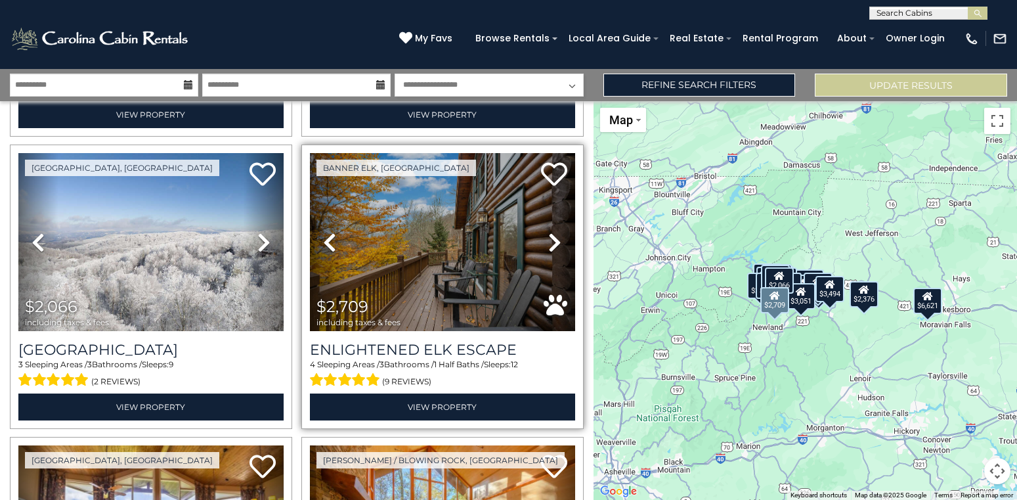
click at [556, 240] on icon at bounding box center [554, 242] width 13 height 21
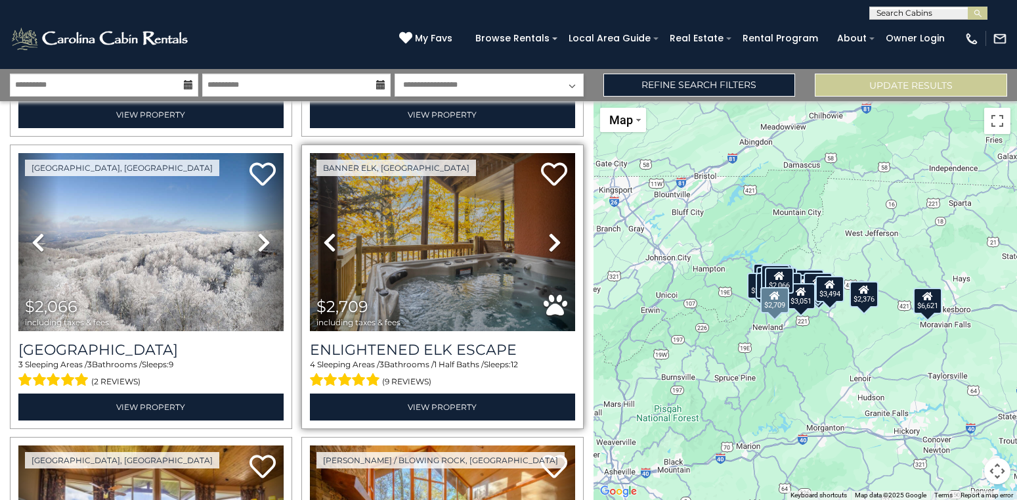
click at [556, 240] on icon at bounding box center [554, 242] width 13 height 21
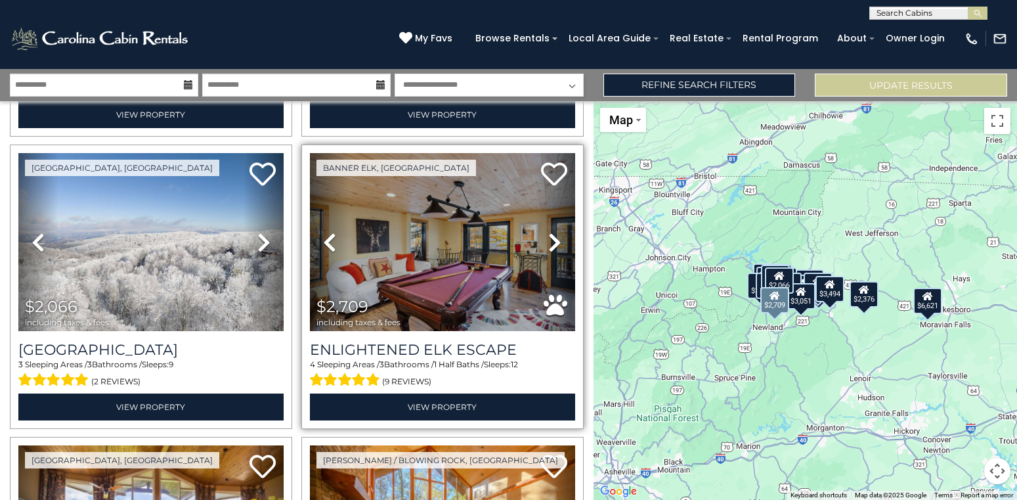
click at [556, 240] on icon at bounding box center [554, 242] width 13 height 21
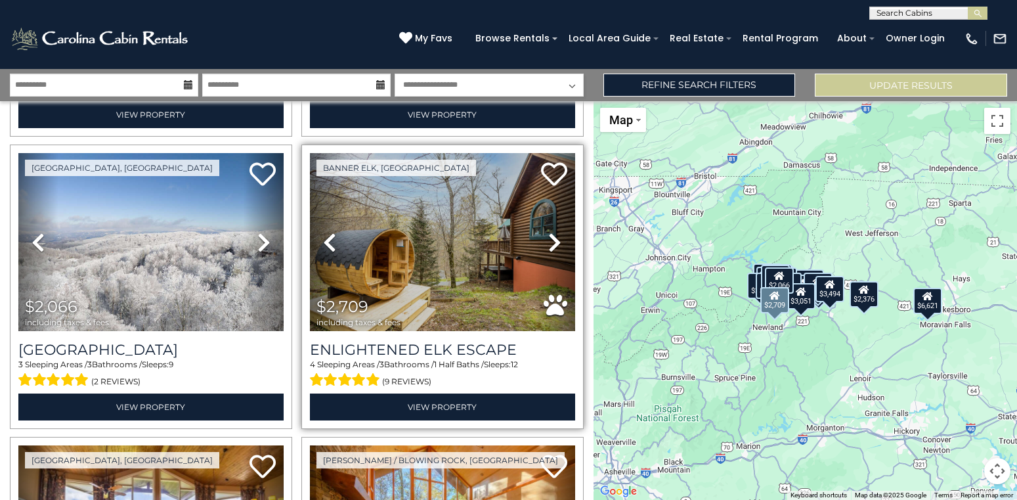
click at [556, 240] on icon at bounding box center [554, 242] width 13 height 21
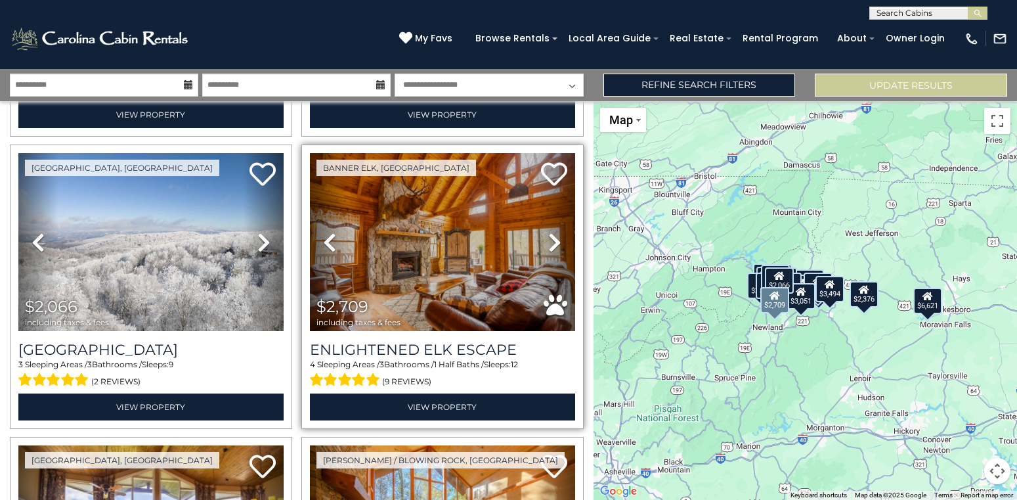
click at [556, 240] on icon at bounding box center [554, 242] width 13 height 21
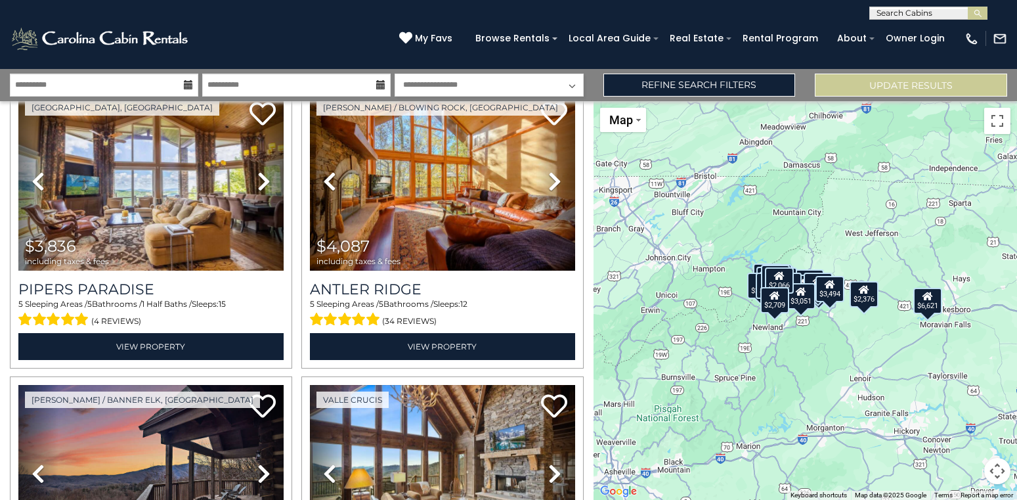
scroll to position [1484, 0]
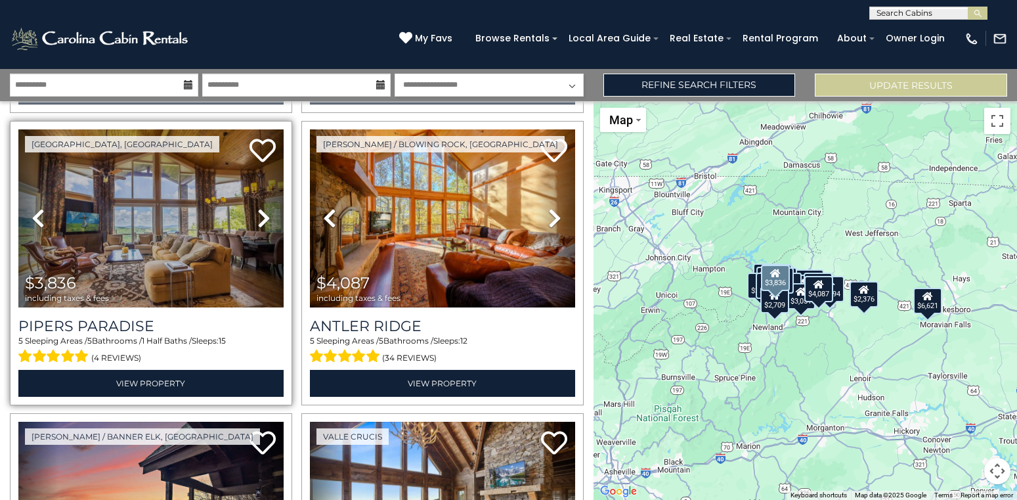
click at [261, 213] on icon at bounding box center [263, 218] width 13 height 21
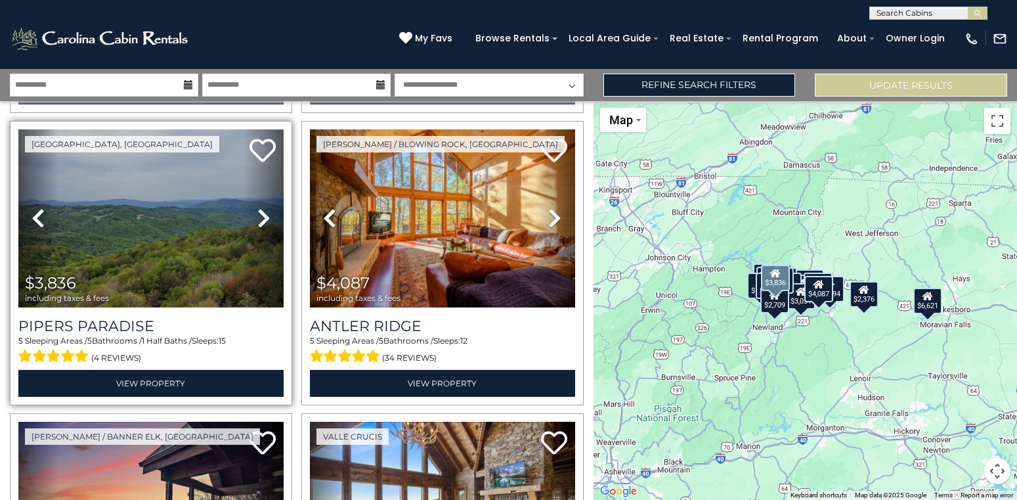
click at [261, 213] on icon at bounding box center [263, 218] width 13 height 21
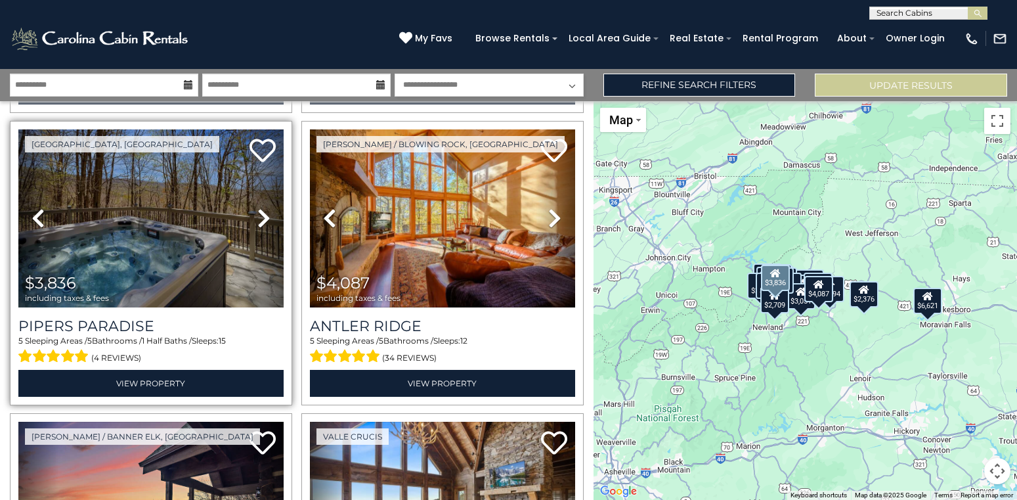
click at [261, 213] on icon at bounding box center [263, 218] width 13 height 21
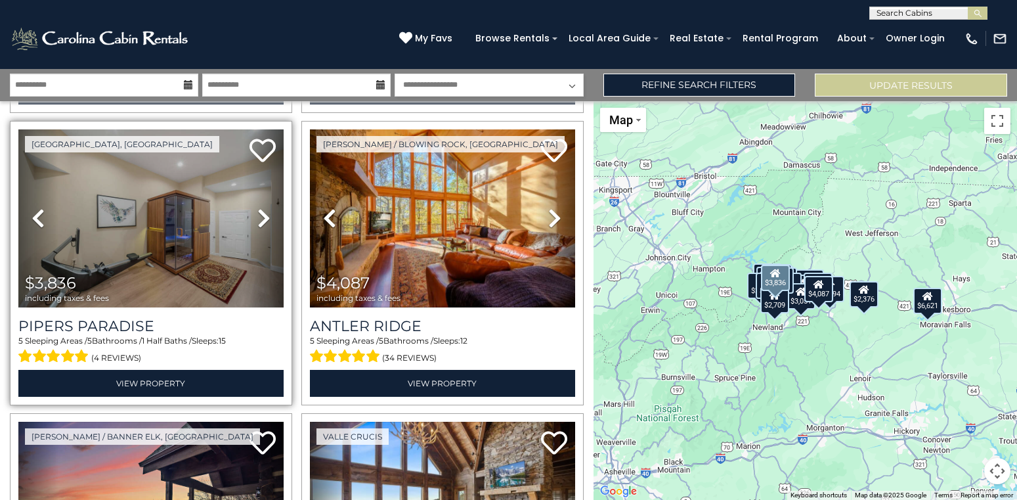
click at [261, 213] on icon at bounding box center [263, 218] width 13 height 21
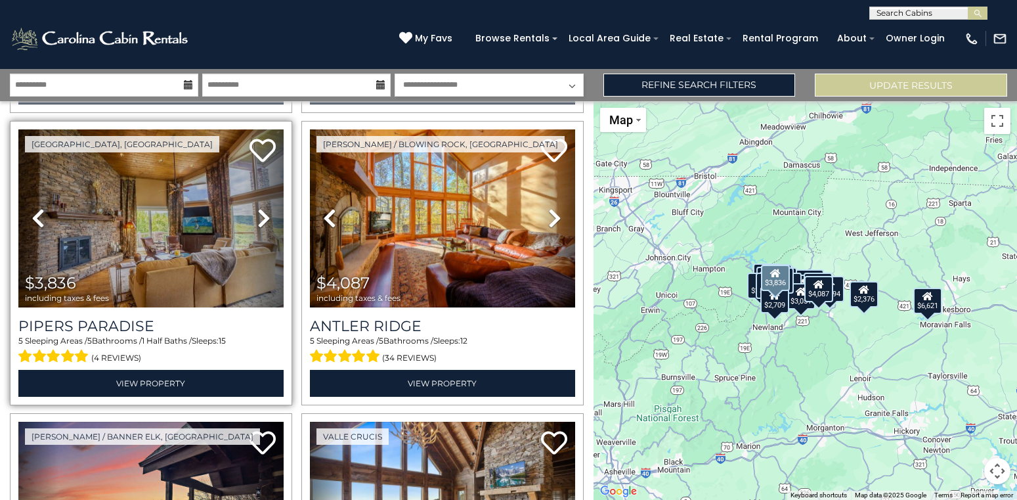
click at [261, 213] on icon at bounding box center [263, 218] width 13 height 21
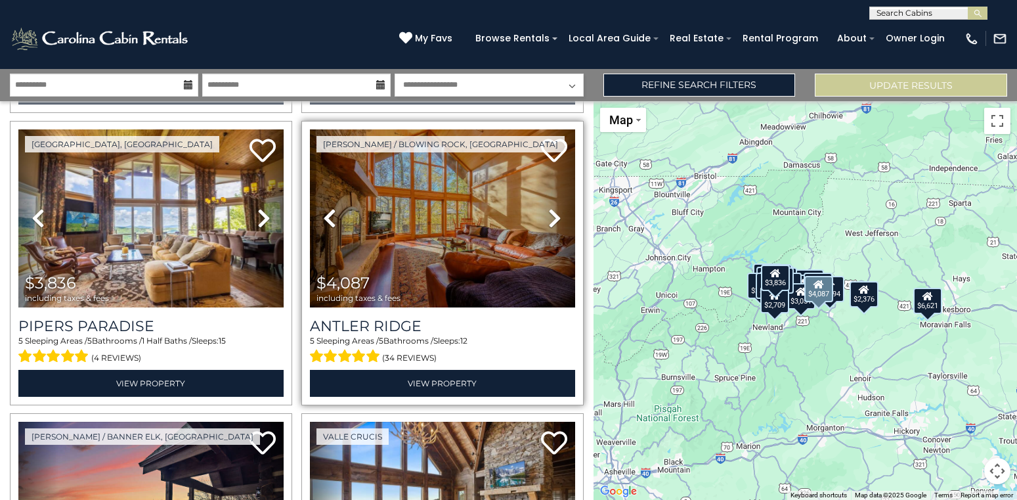
click at [551, 209] on icon at bounding box center [554, 218] width 13 height 21
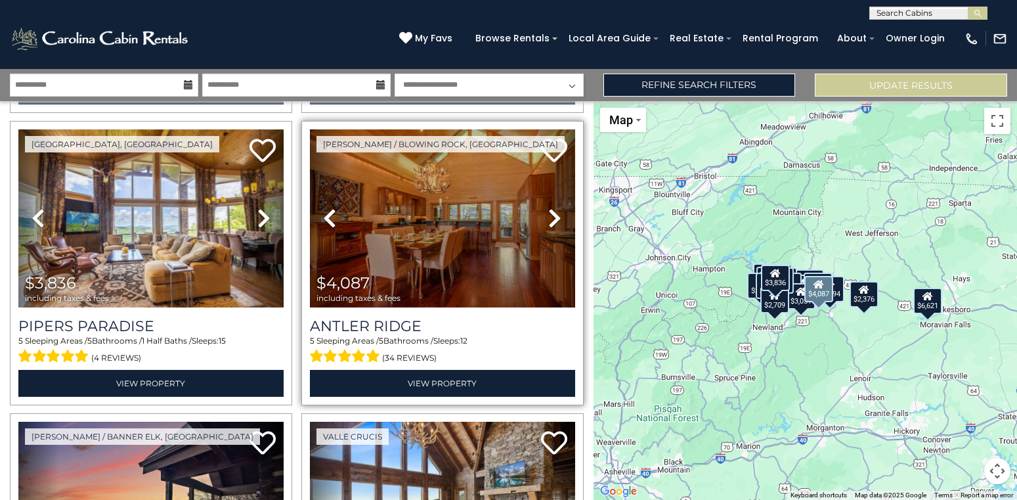
click at [551, 209] on icon at bounding box center [554, 218] width 13 height 21
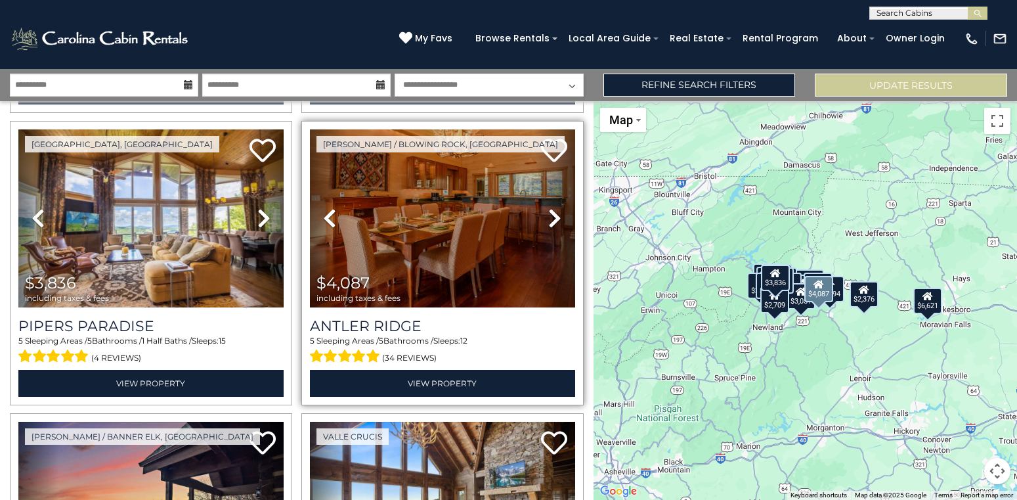
click at [551, 209] on icon at bounding box center [554, 218] width 13 height 21
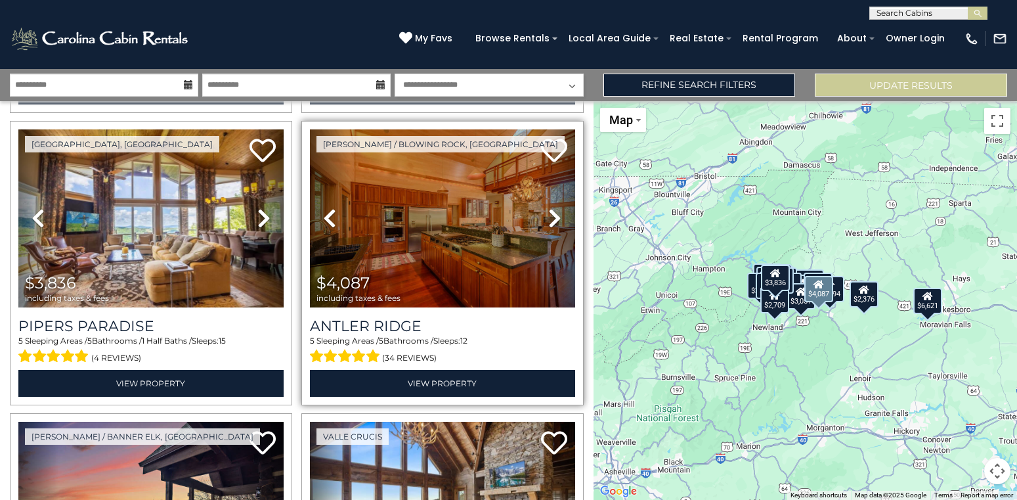
click at [551, 209] on icon at bounding box center [554, 218] width 13 height 21
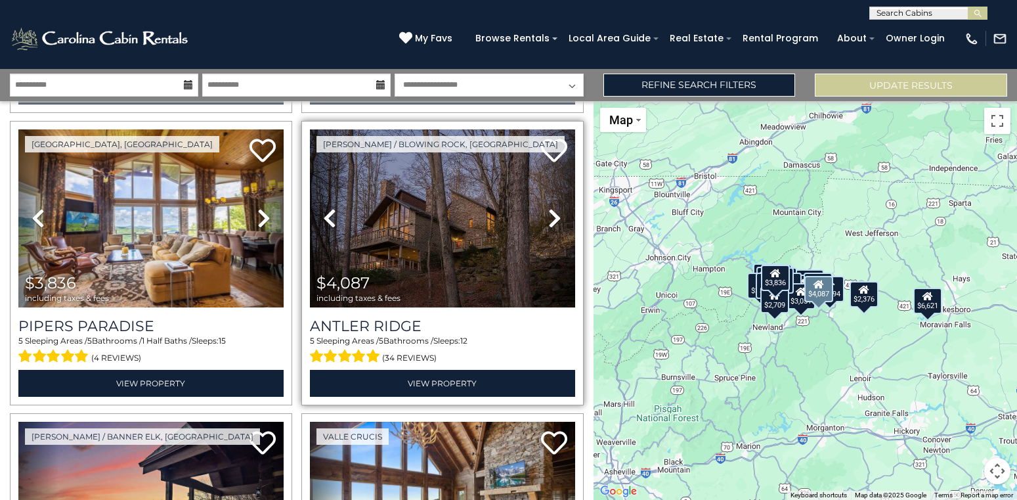
click at [551, 209] on icon at bounding box center [554, 218] width 13 height 21
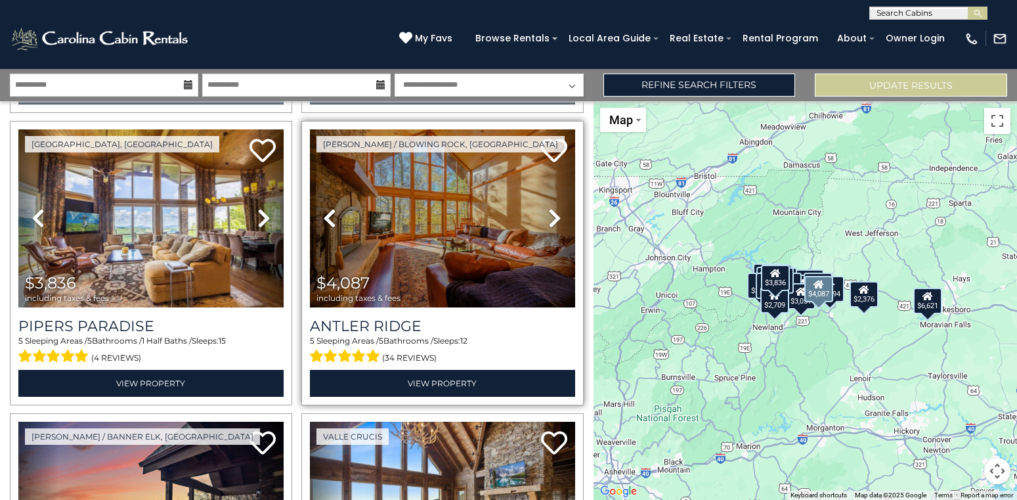
click at [551, 209] on icon at bounding box center [554, 218] width 13 height 21
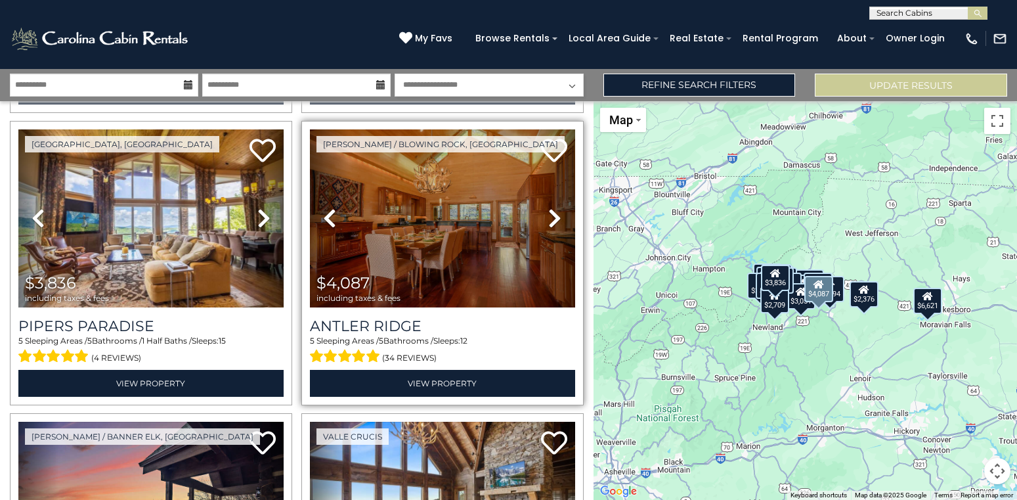
click at [551, 209] on icon at bounding box center [554, 218] width 13 height 21
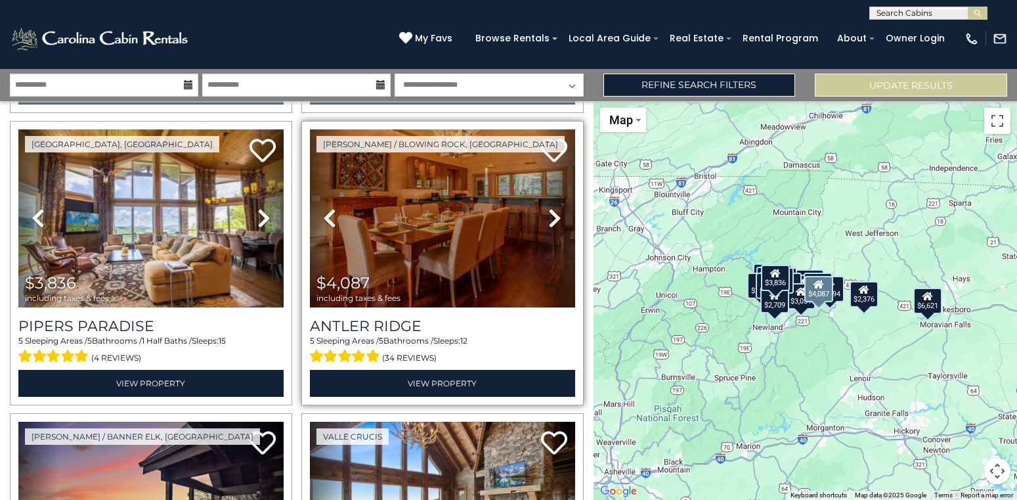
click at [551, 209] on icon at bounding box center [554, 218] width 13 height 21
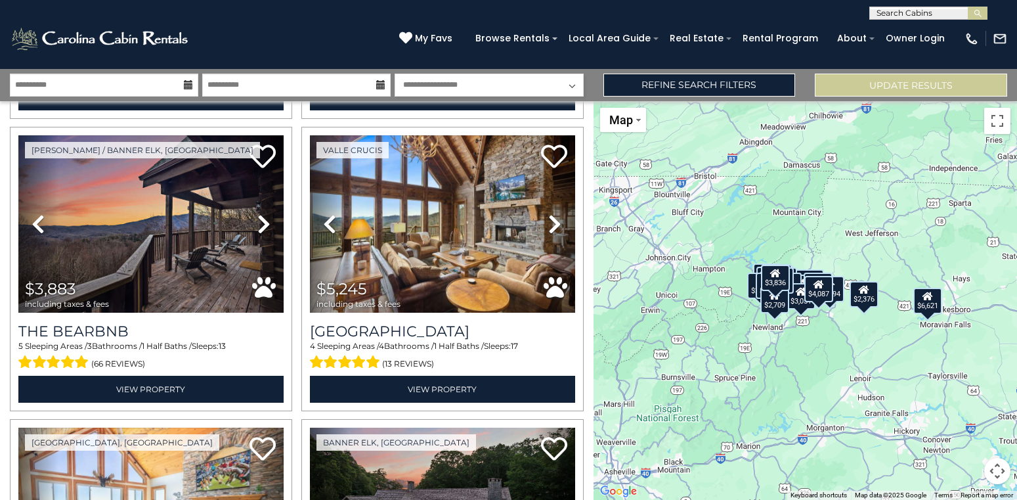
scroll to position [1778, 0]
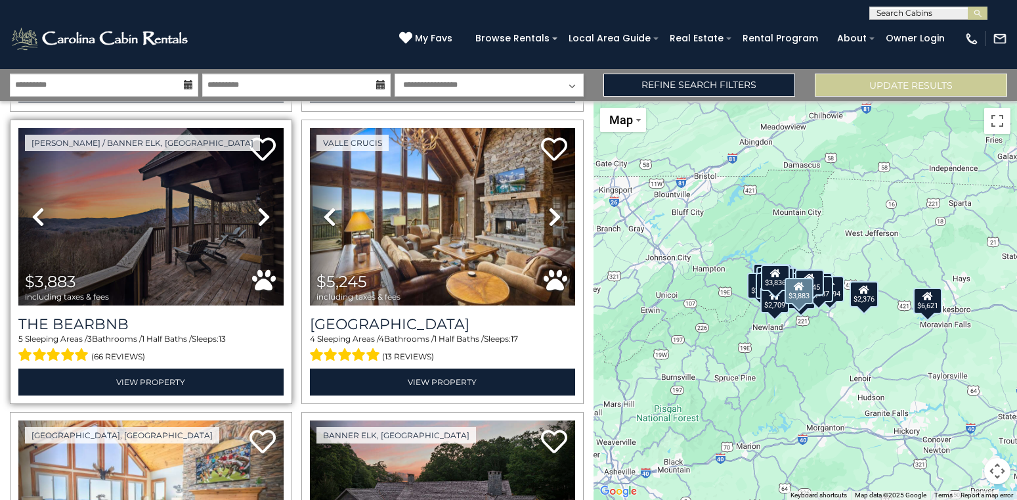
click at [262, 214] on icon at bounding box center [263, 216] width 13 height 21
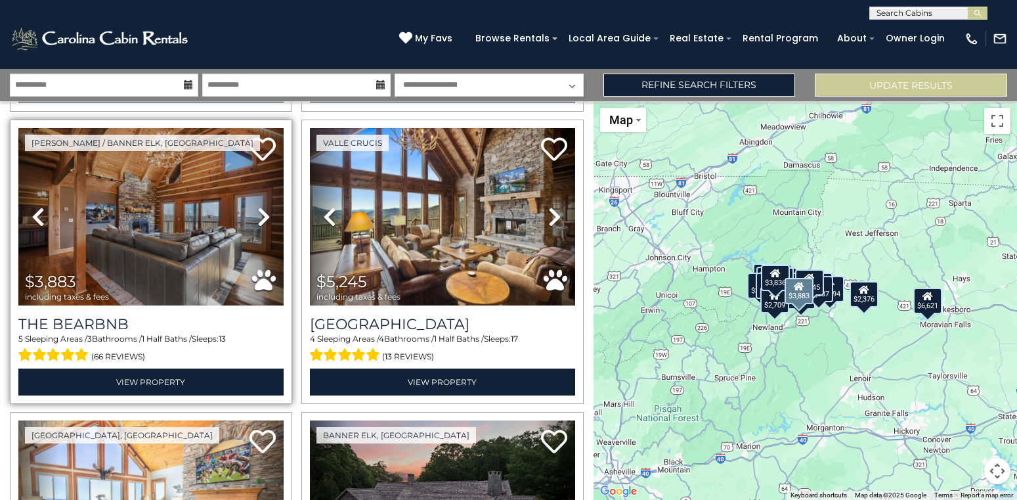
click at [262, 214] on icon at bounding box center [263, 216] width 13 height 21
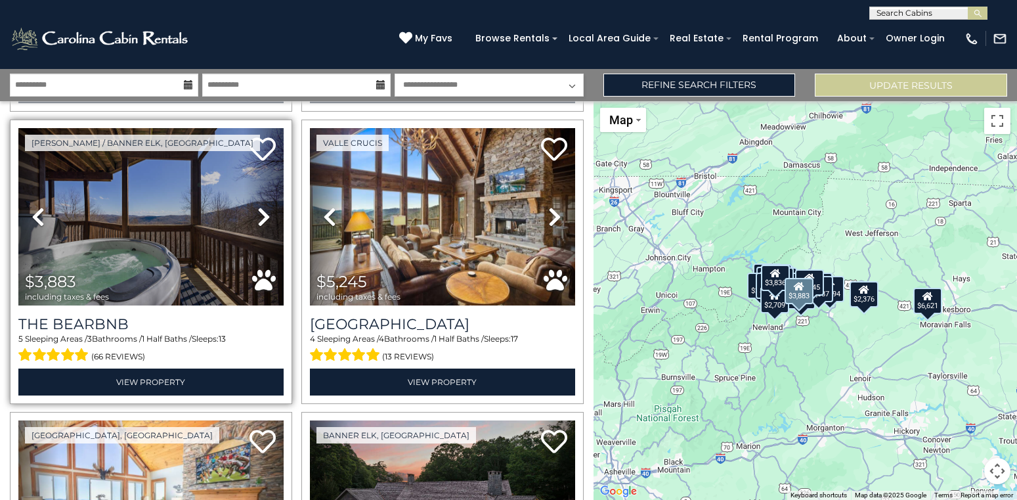
click at [262, 214] on icon at bounding box center [263, 216] width 13 height 21
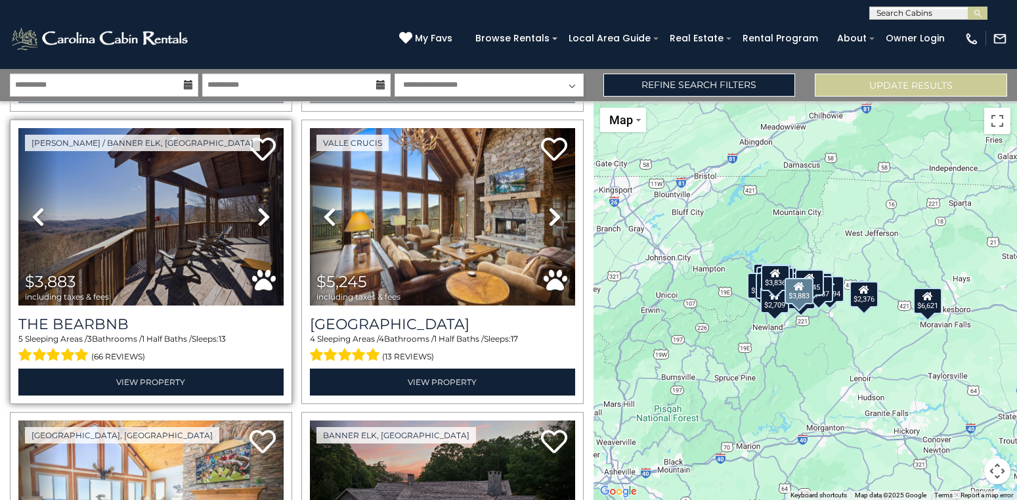
click at [262, 214] on icon at bounding box center [263, 216] width 13 height 21
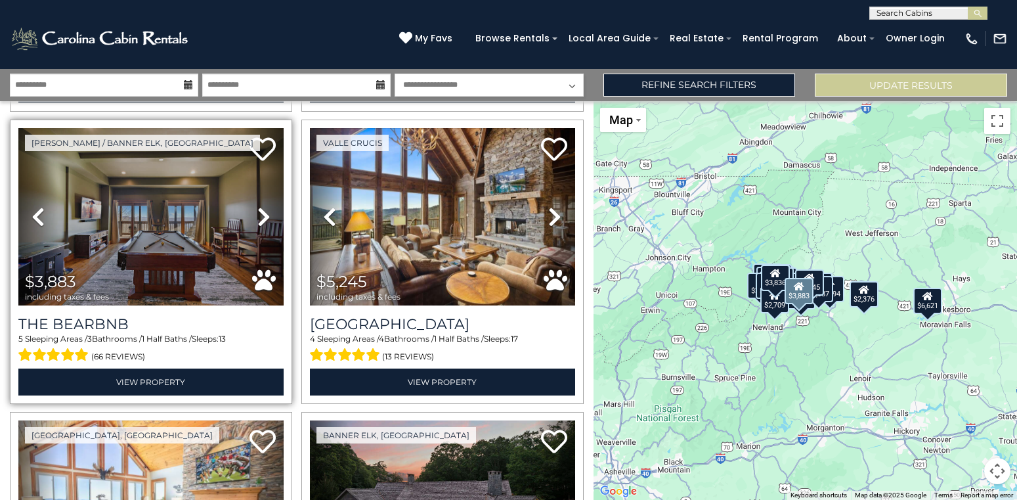
click at [262, 214] on icon at bounding box center [263, 216] width 13 height 21
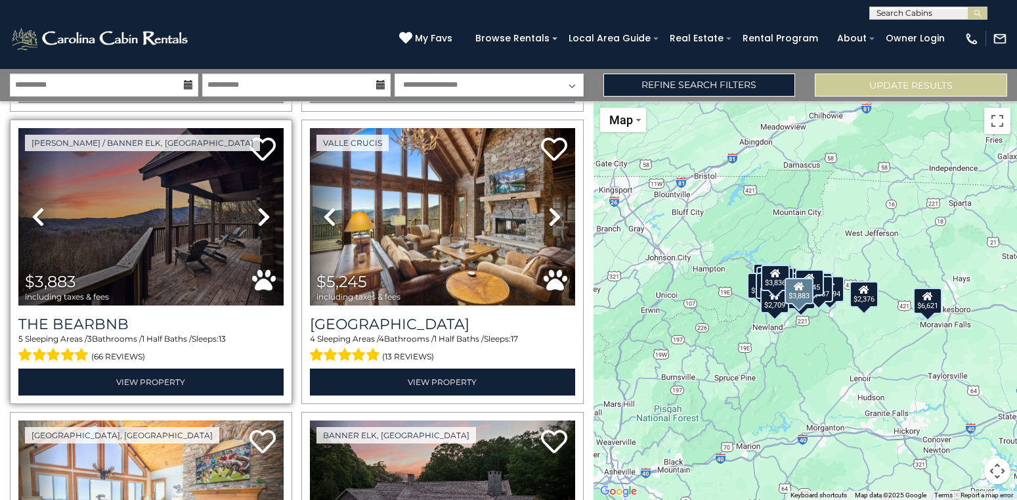
click at [262, 214] on icon at bounding box center [263, 216] width 13 height 21
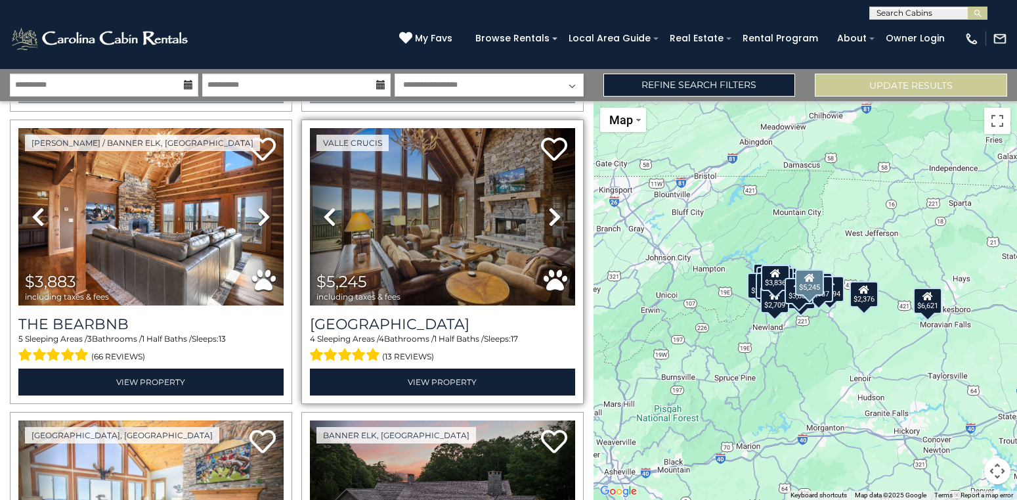
click at [556, 215] on icon at bounding box center [554, 216] width 13 height 21
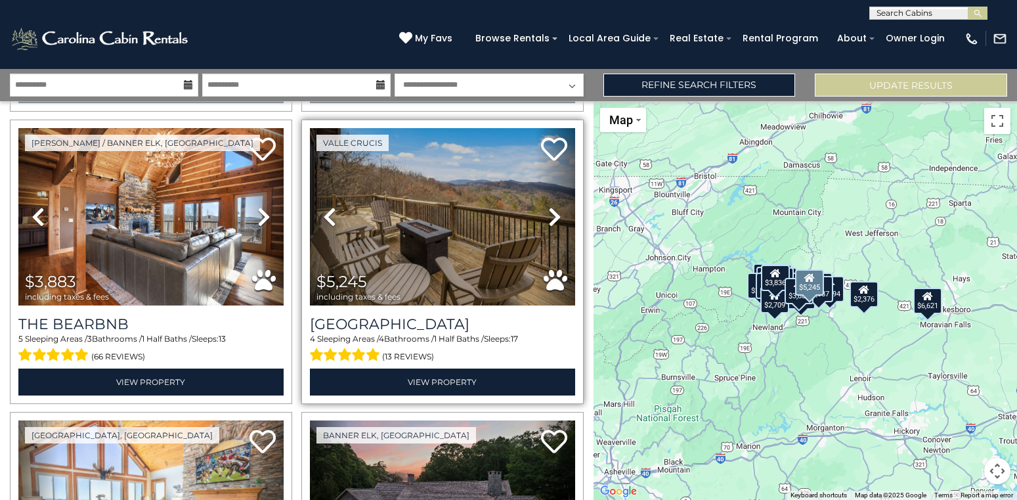
click at [556, 215] on icon at bounding box center [554, 216] width 13 height 21
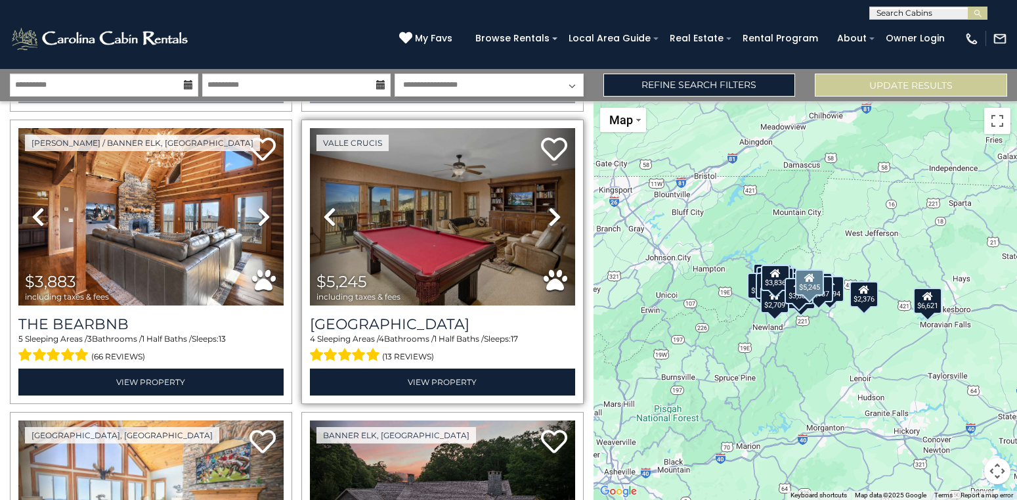
click at [556, 215] on icon at bounding box center [554, 216] width 13 height 21
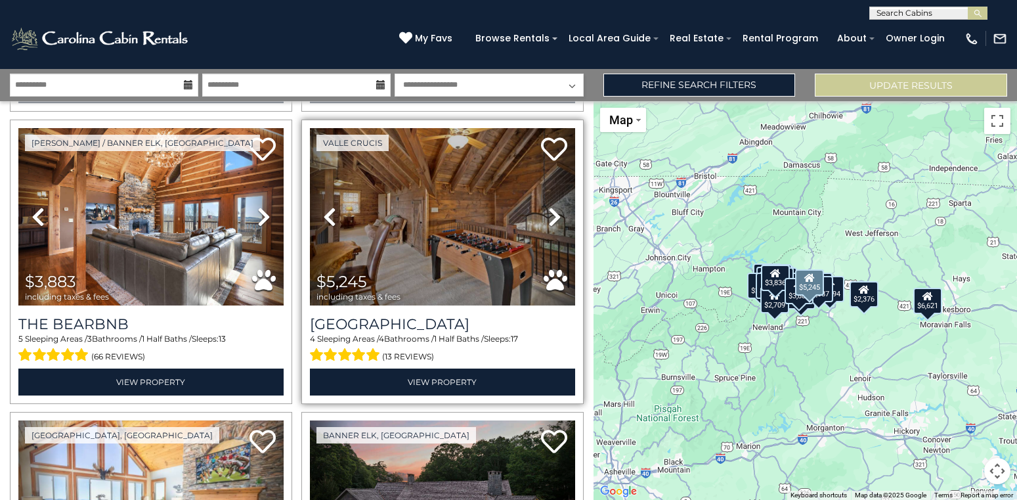
click at [556, 215] on icon at bounding box center [554, 216] width 13 height 21
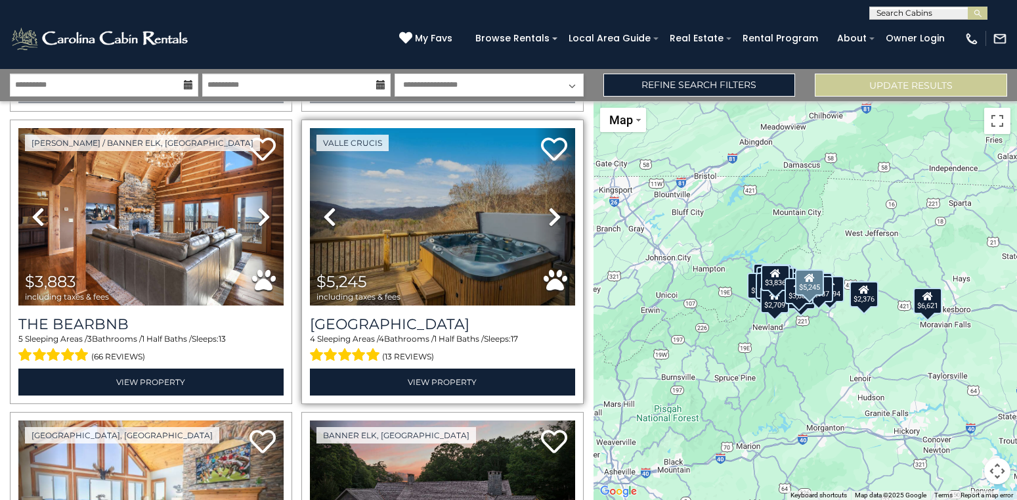
click at [556, 215] on icon at bounding box center [554, 216] width 13 height 21
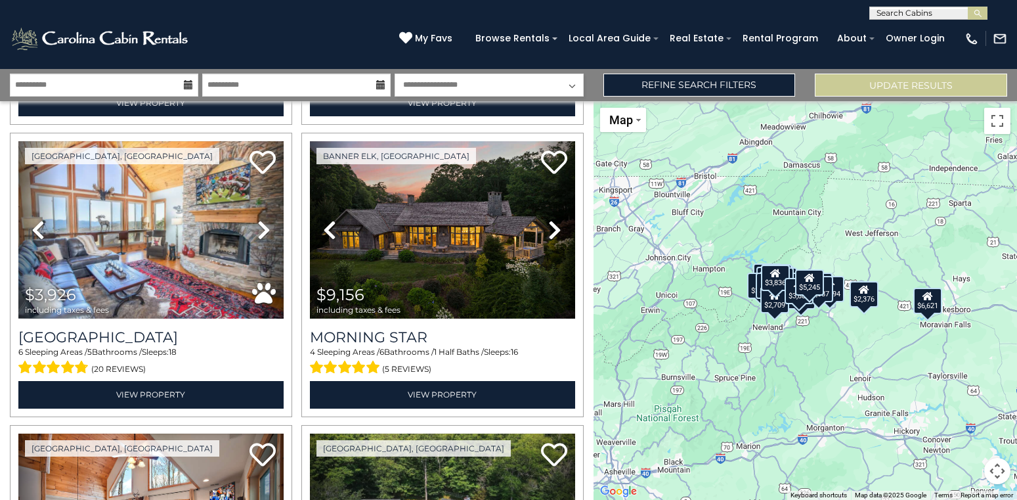
scroll to position [2064, 0]
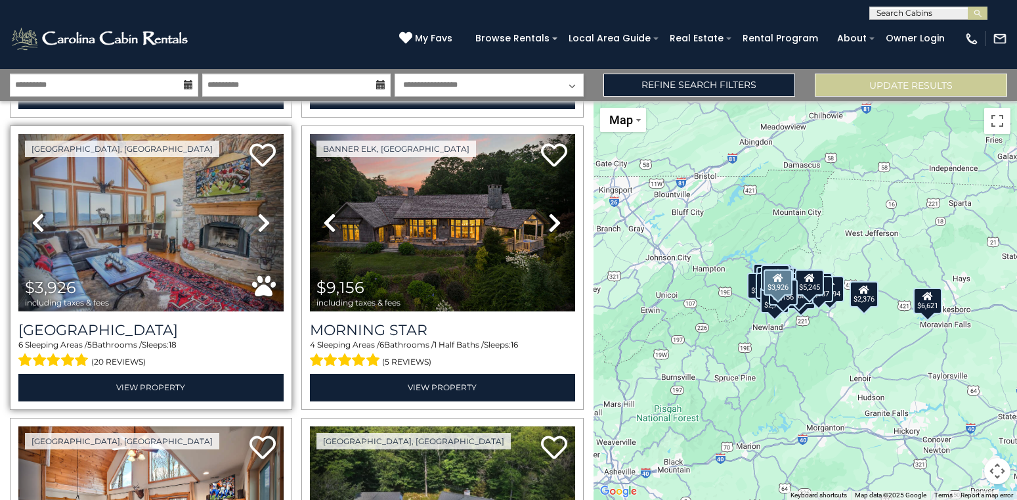
click at [259, 227] on icon at bounding box center [263, 222] width 13 height 21
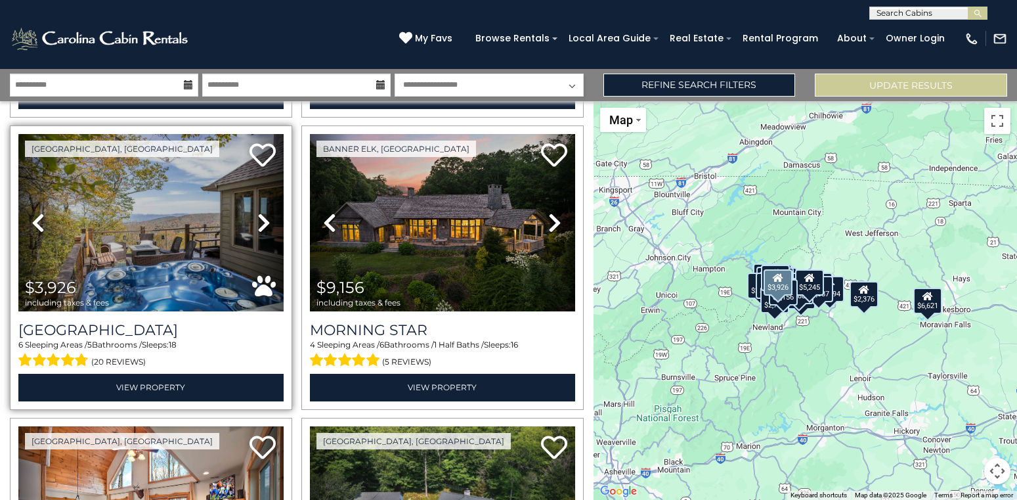
click at [259, 227] on icon at bounding box center [263, 222] width 13 height 21
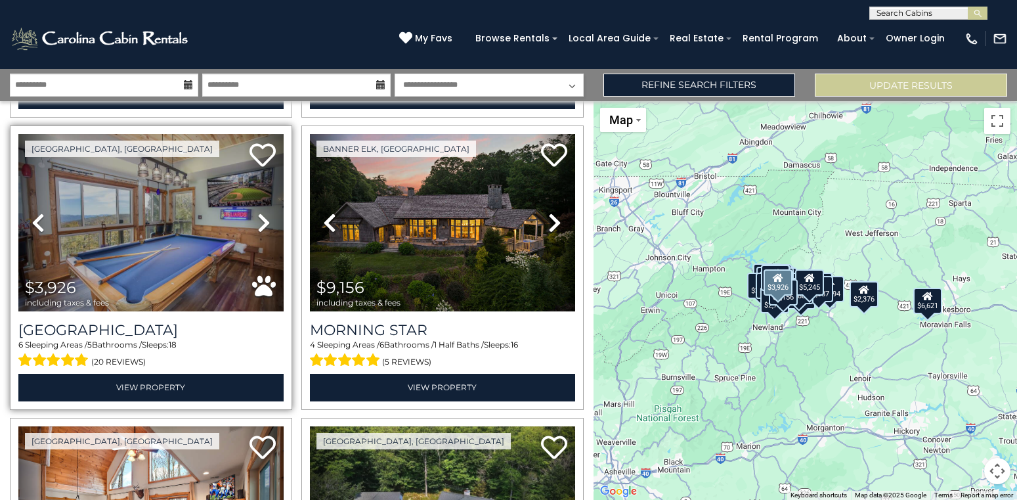
click at [259, 227] on icon at bounding box center [263, 222] width 13 height 21
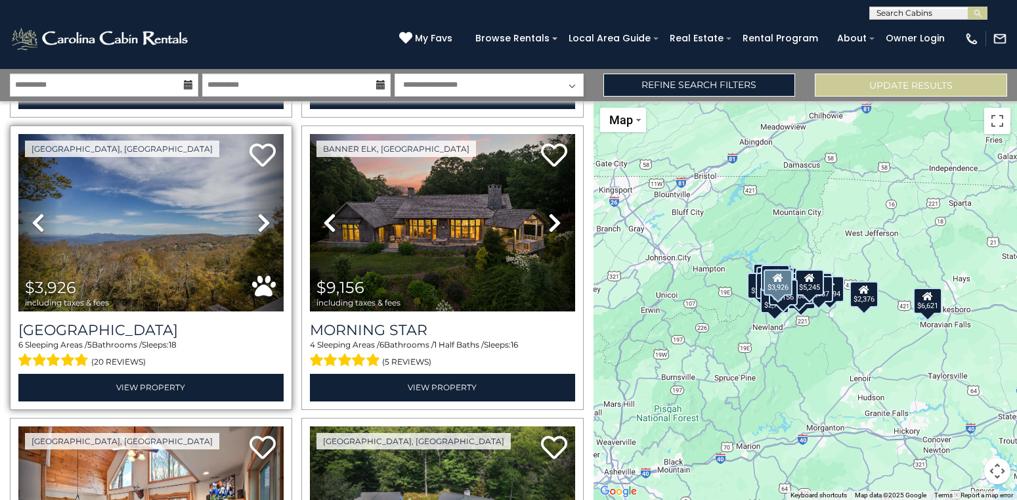
click at [259, 227] on icon at bounding box center [263, 222] width 13 height 21
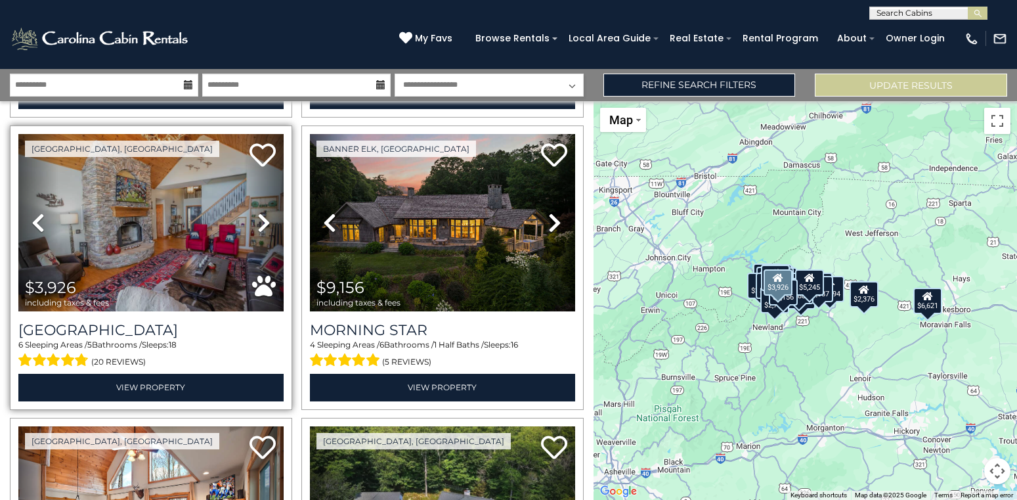
click at [259, 227] on icon at bounding box center [263, 222] width 13 height 21
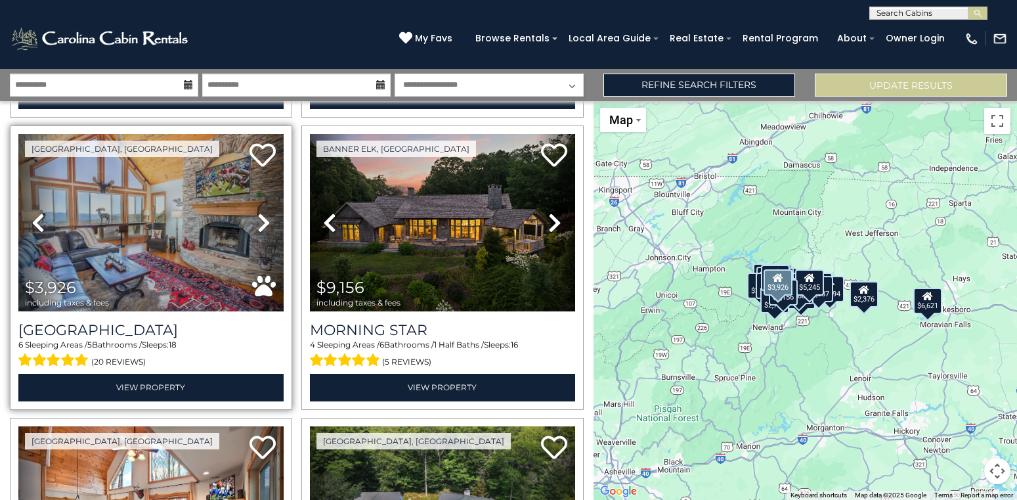
click at [259, 227] on icon at bounding box center [263, 222] width 13 height 21
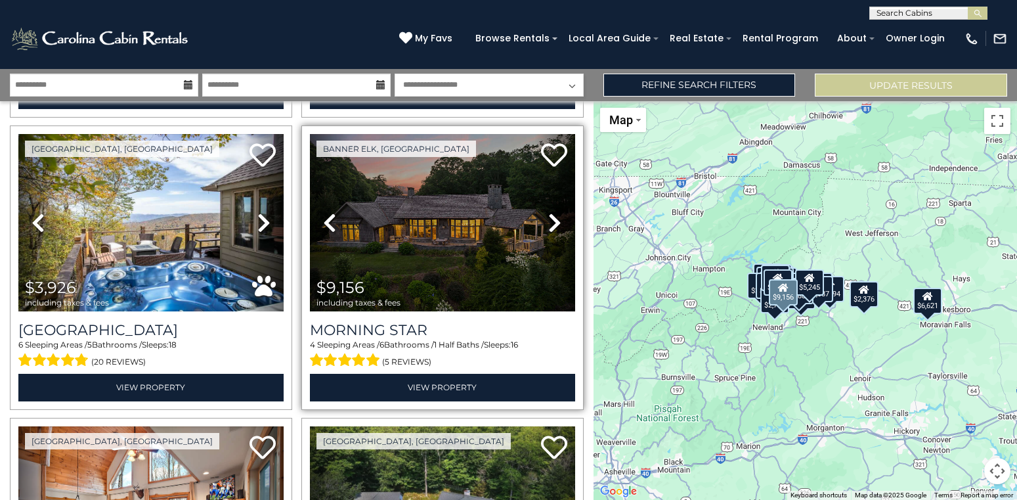
click at [559, 221] on icon at bounding box center [554, 222] width 13 height 21
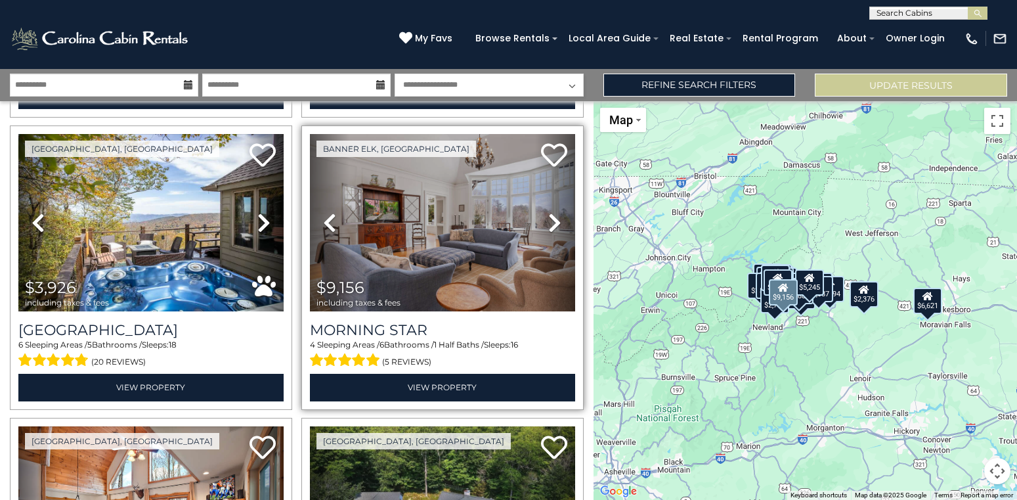
click at [559, 221] on icon at bounding box center [554, 222] width 13 height 21
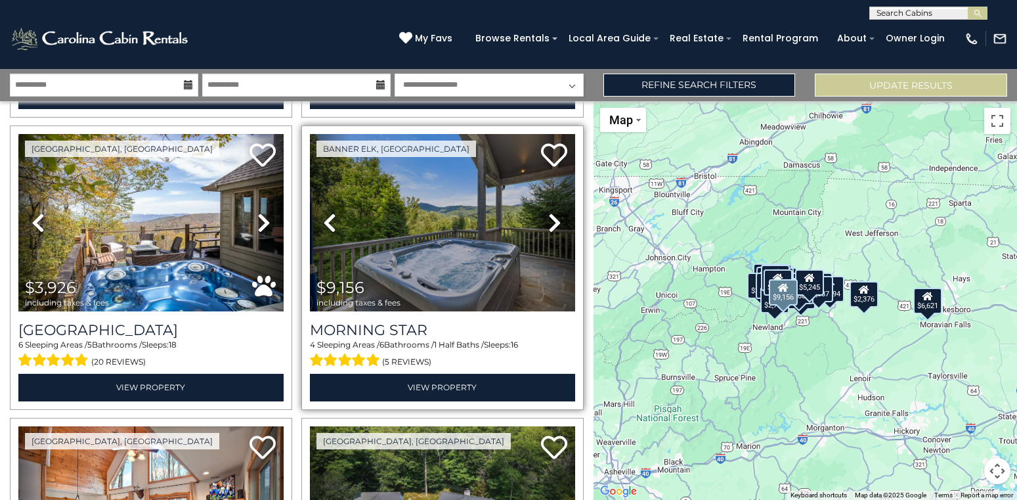
click at [559, 221] on icon at bounding box center [554, 222] width 13 height 21
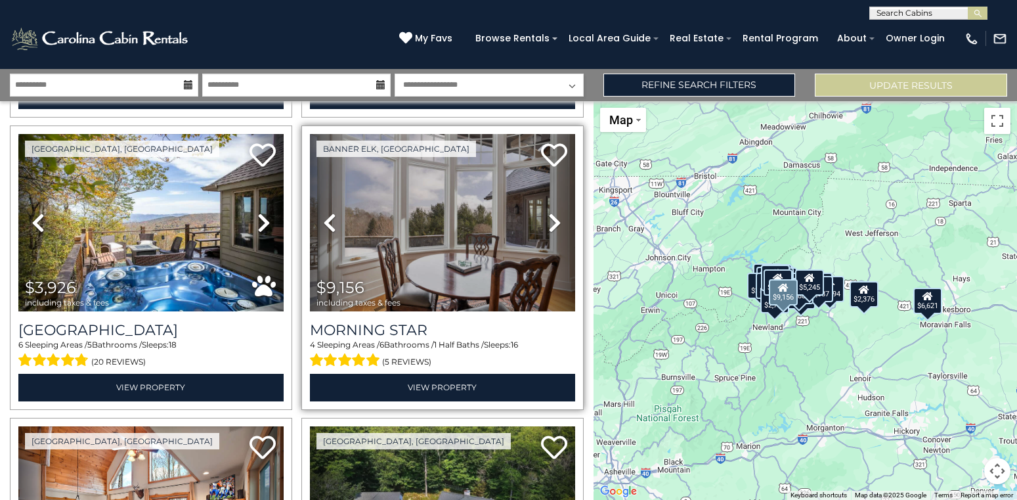
click at [559, 221] on icon at bounding box center [554, 222] width 13 height 21
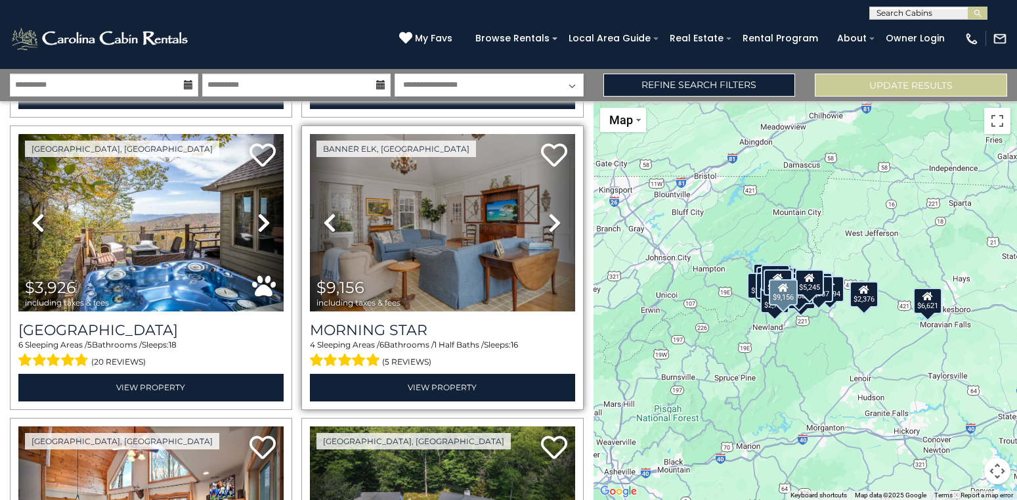
click at [559, 221] on icon at bounding box center [554, 222] width 13 height 21
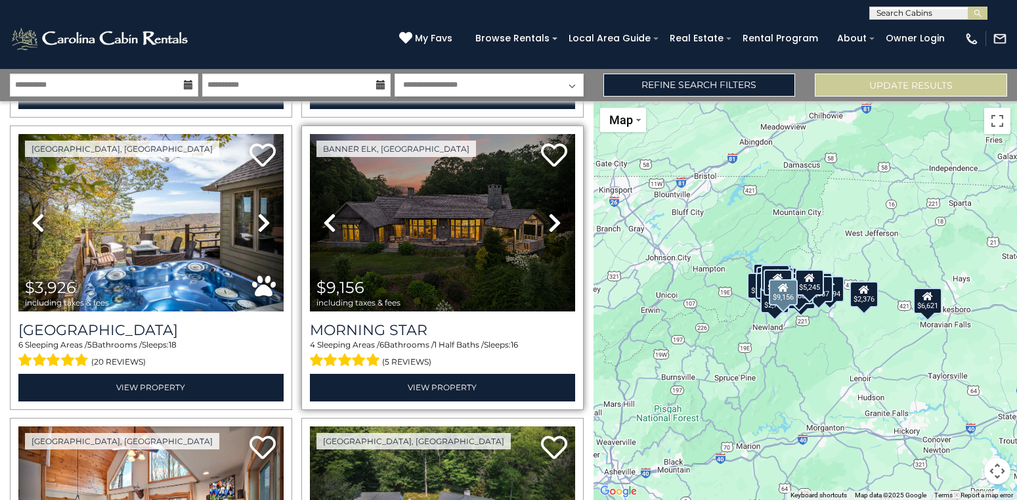
click at [559, 221] on icon at bounding box center [554, 222] width 13 height 21
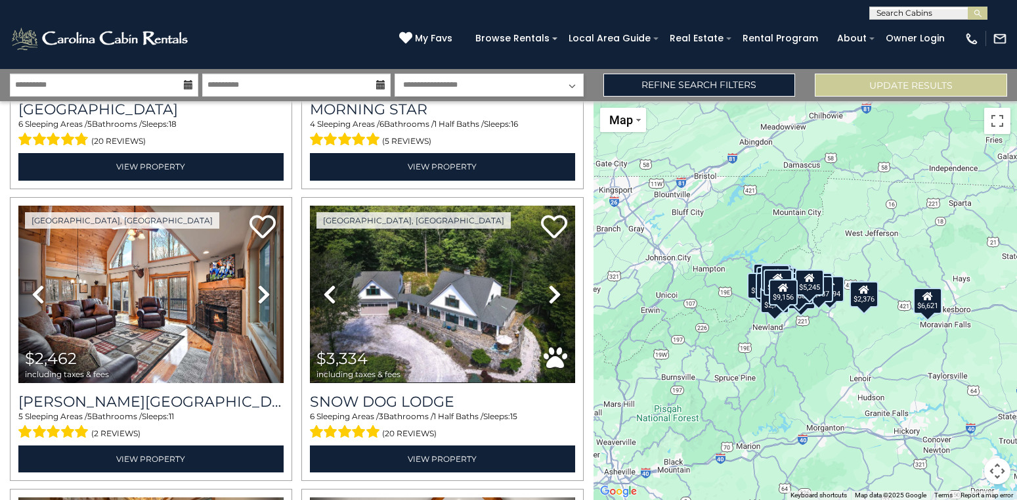
scroll to position [2373, 0]
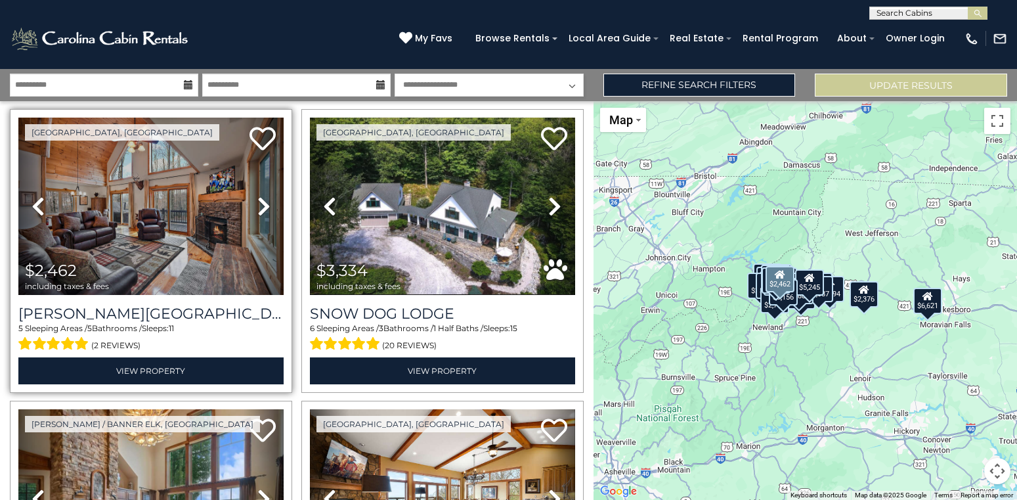
click at [258, 204] on icon at bounding box center [263, 206] width 13 height 21
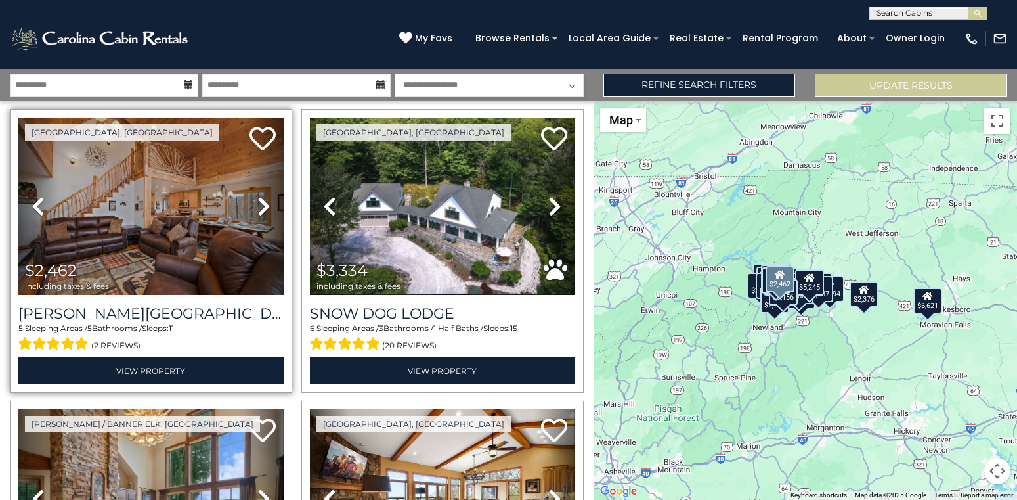
click at [258, 204] on icon at bounding box center [263, 206] width 13 height 21
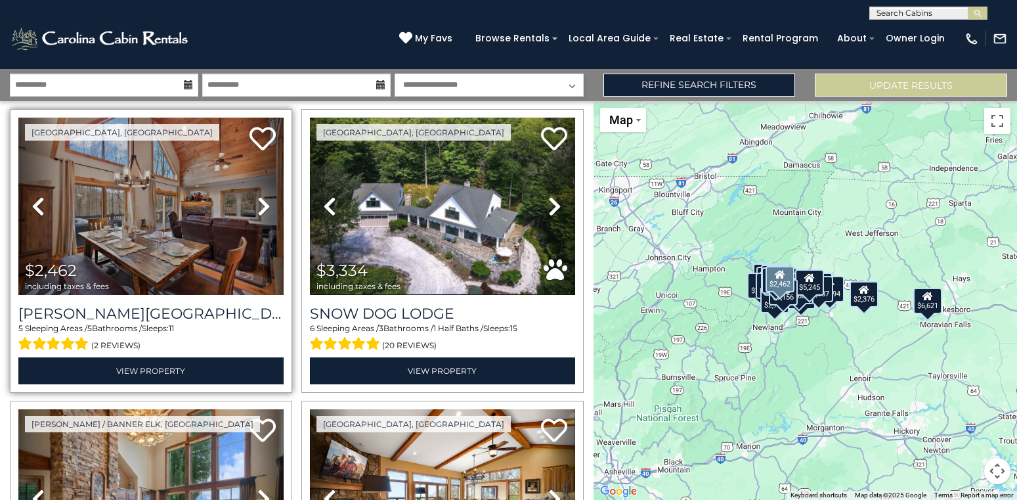
click at [258, 204] on icon at bounding box center [263, 206] width 13 height 21
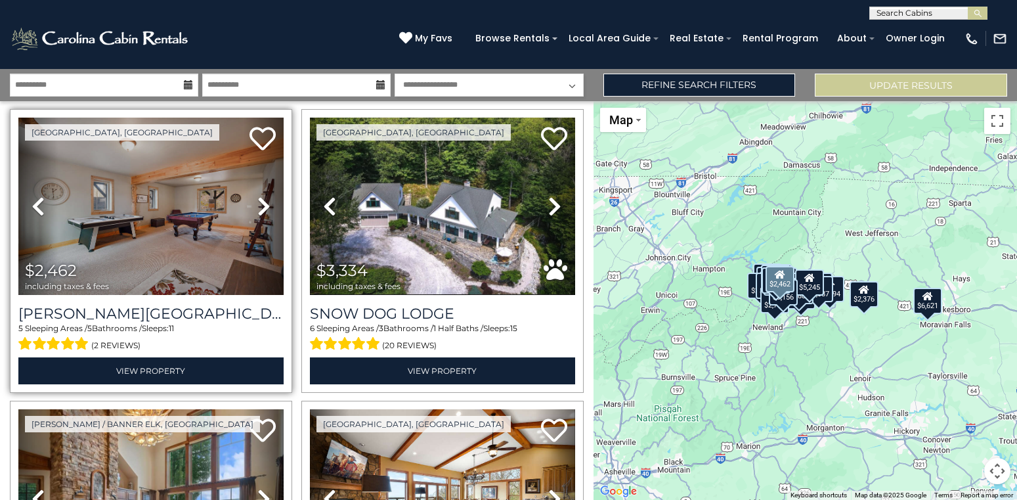
click at [258, 204] on icon at bounding box center [263, 206] width 13 height 21
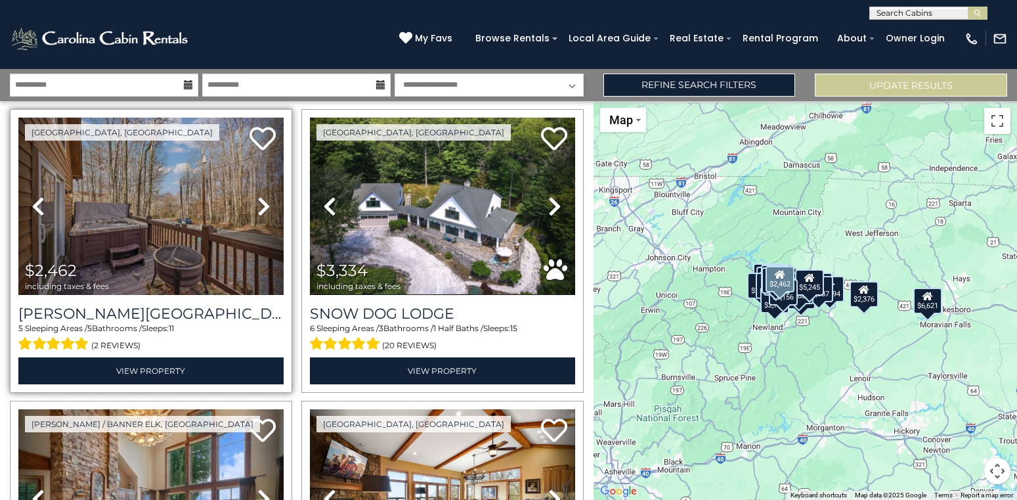
click at [258, 204] on icon at bounding box center [263, 206] width 13 height 21
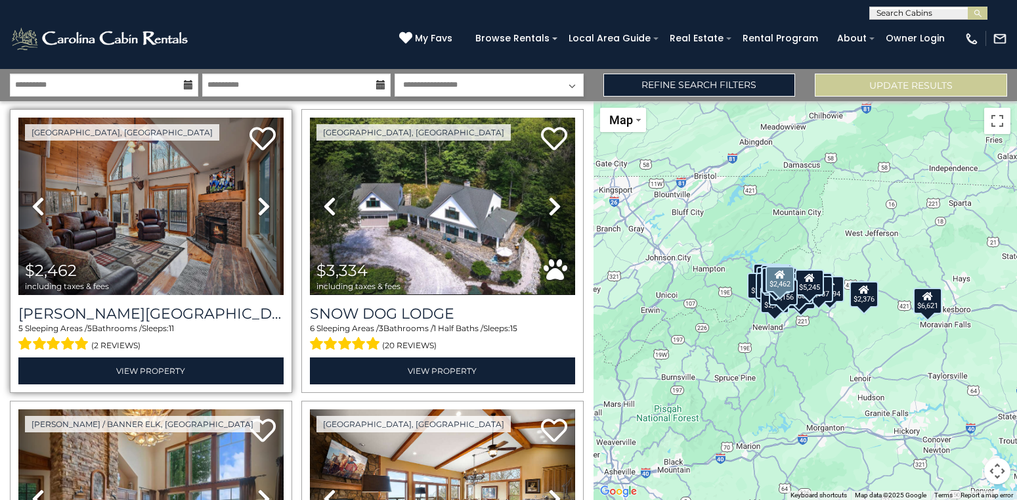
click at [258, 204] on icon at bounding box center [263, 206] width 13 height 21
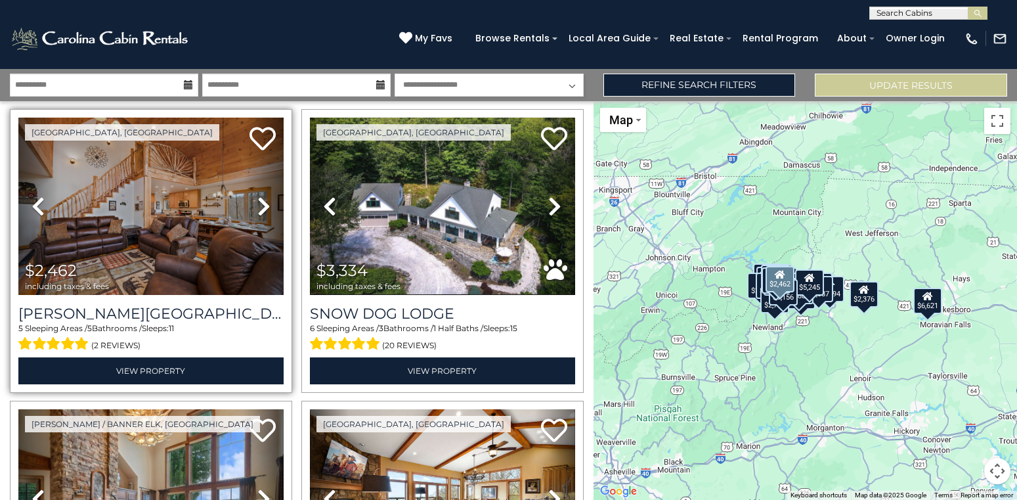
click at [258, 204] on icon at bounding box center [263, 206] width 13 height 21
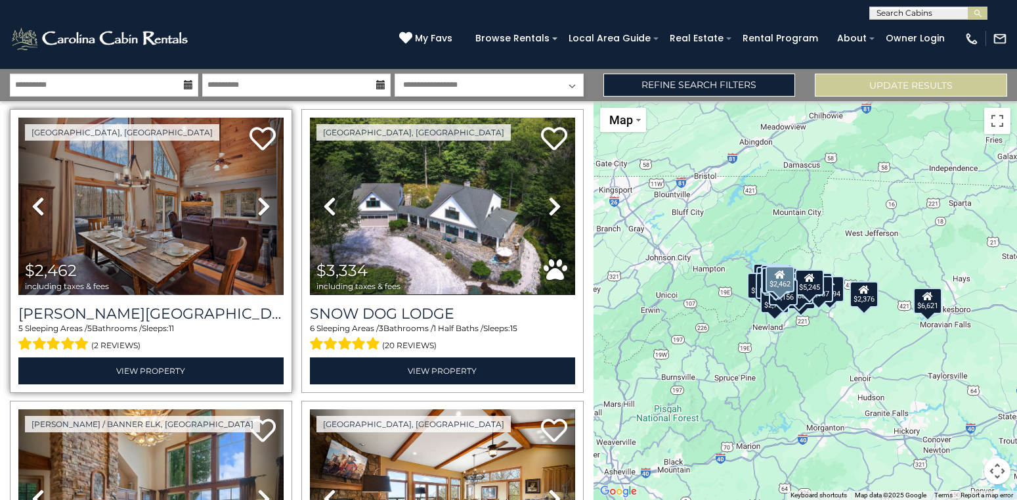
click at [258, 204] on icon at bounding box center [263, 206] width 13 height 21
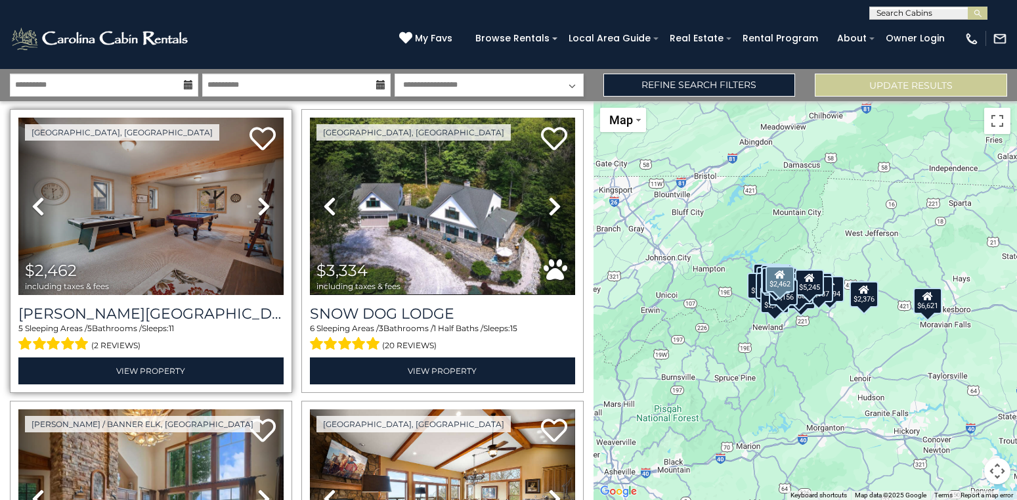
click at [258, 204] on icon at bounding box center [263, 206] width 13 height 21
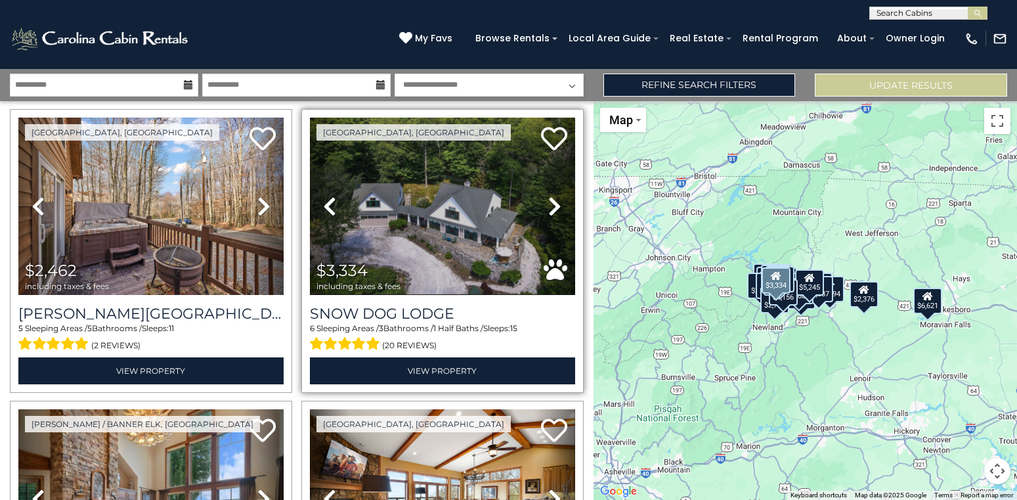
click at [558, 200] on icon at bounding box center [554, 206] width 13 height 21
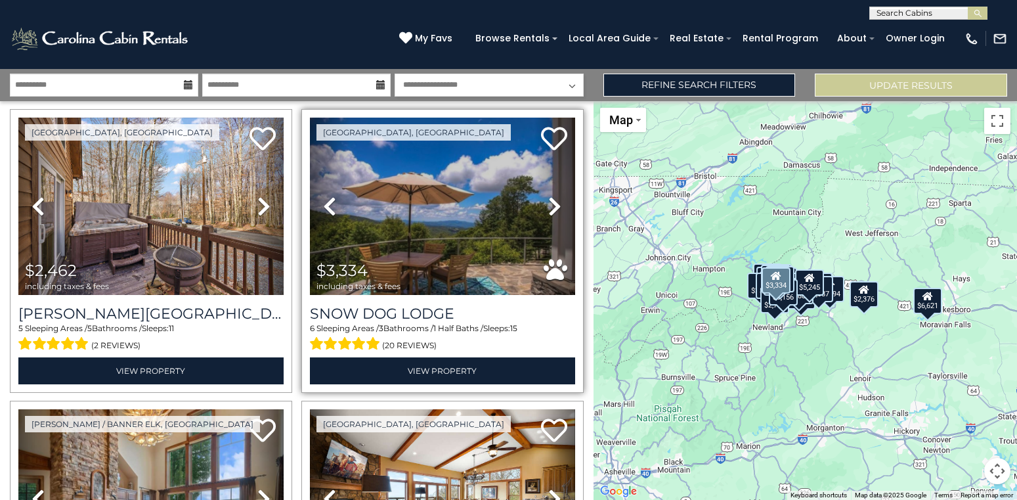
click at [558, 200] on icon at bounding box center [554, 206] width 13 height 21
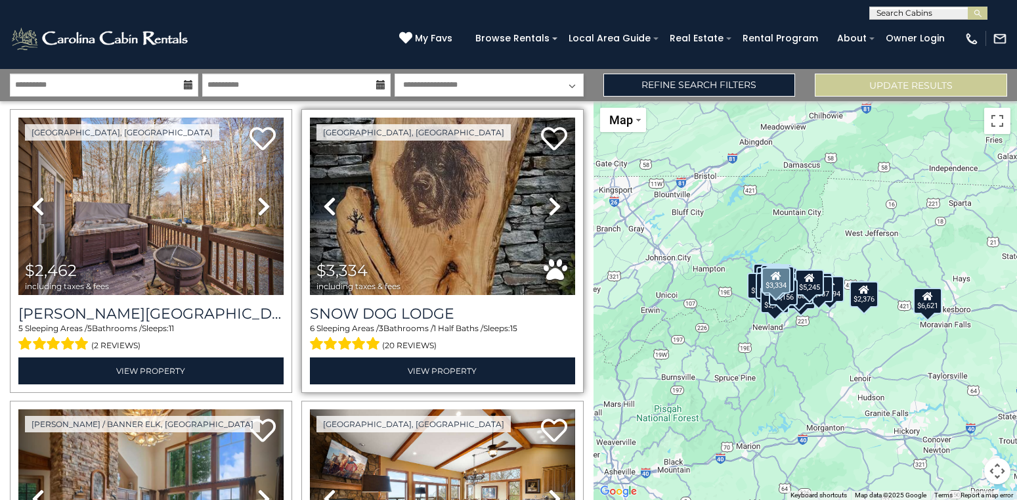
click at [558, 200] on icon at bounding box center [554, 206] width 13 height 21
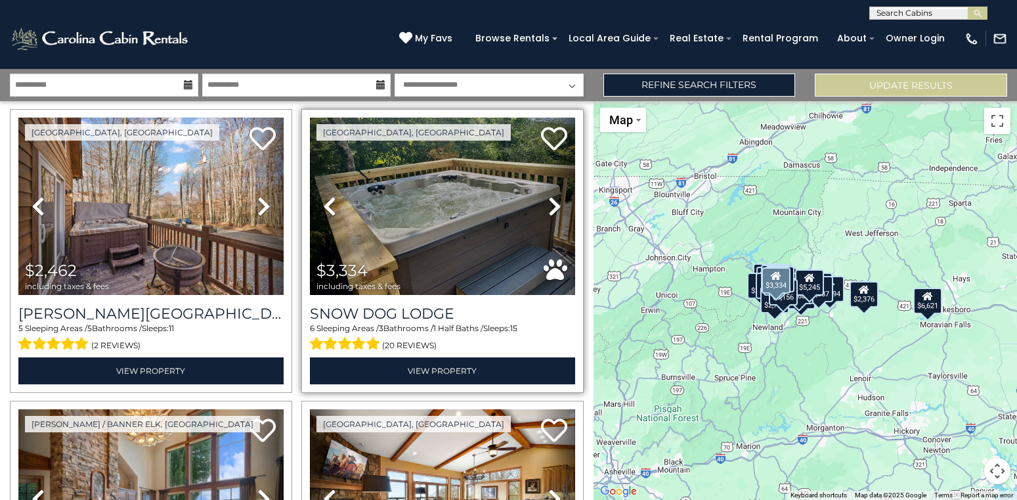
click at [558, 200] on icon at bounding box center [554, 206] width 13 height 21
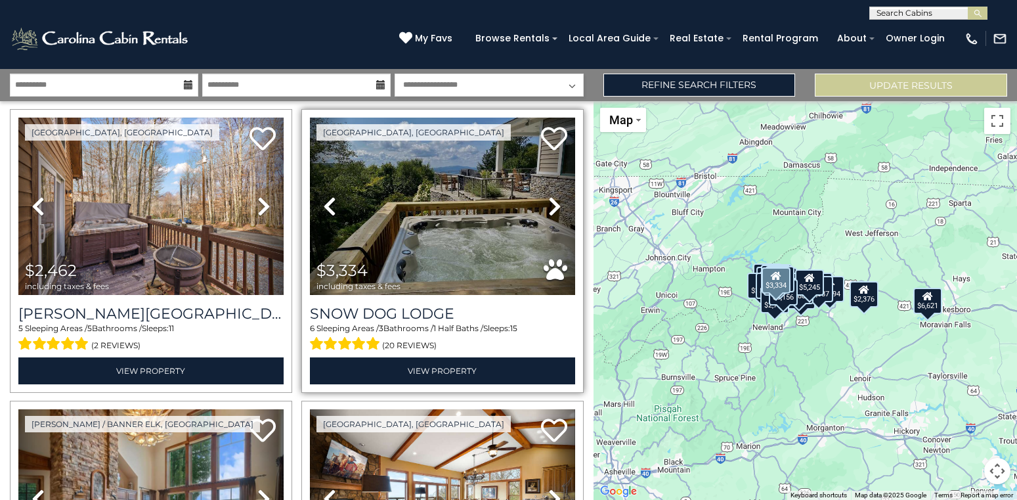
click at [558, 200] on icon at bounding box center [554, 206] width 13 height 21
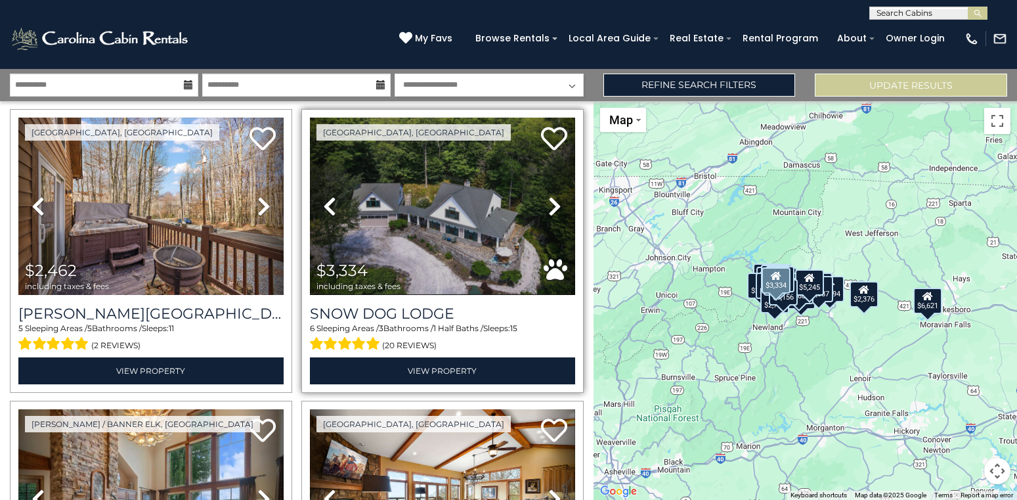
click at [558, 200] on icon at bounding box center [554, 206] width 13 height 21
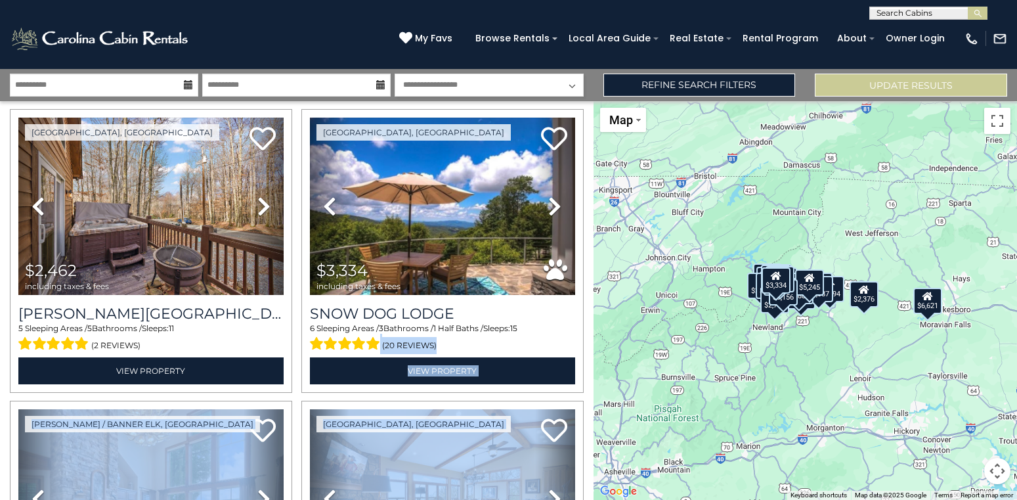
drag, startPoint x: 587, startPoint y: 324, endPoint x: 591, endPoint y: 346, distance: 21.5
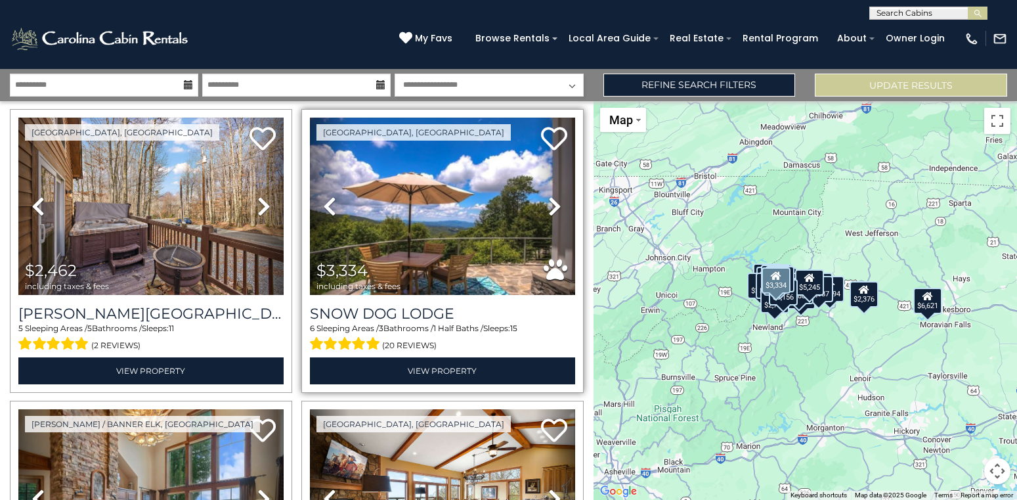
click at [568, 303] on div "Snow Dog Lodge 6 Sleeping Areas / 3 Bathrooms / 1 Half Baths / Sleeps: 15 (20 r…" at bounding box center [442, 339] width 265 height 89
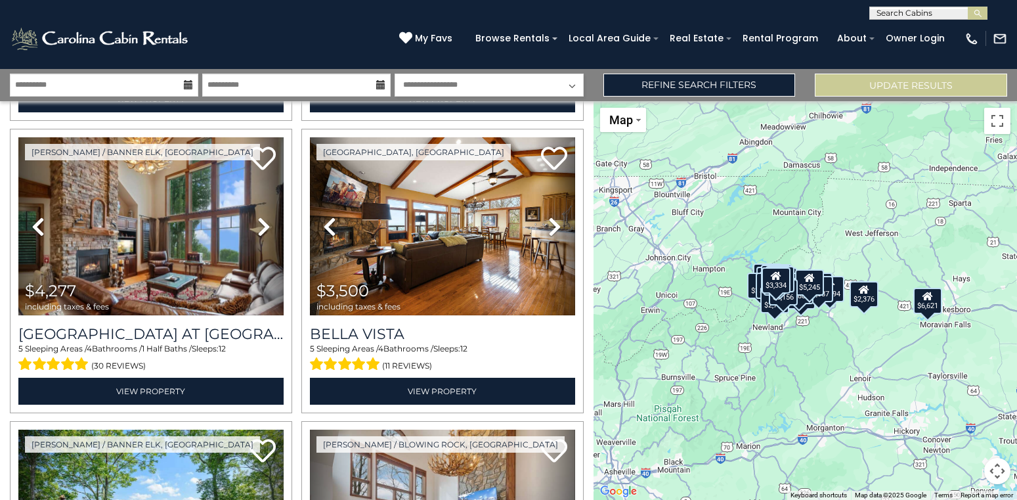
scroll to position [2667, 0]
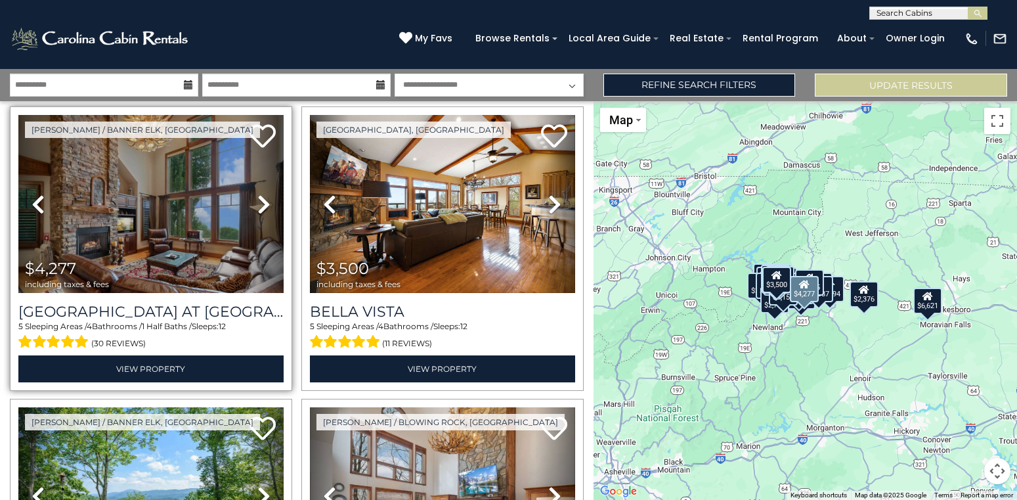
click at [263, 201] on icon at bounding box center [263, 204] width 13 height 21
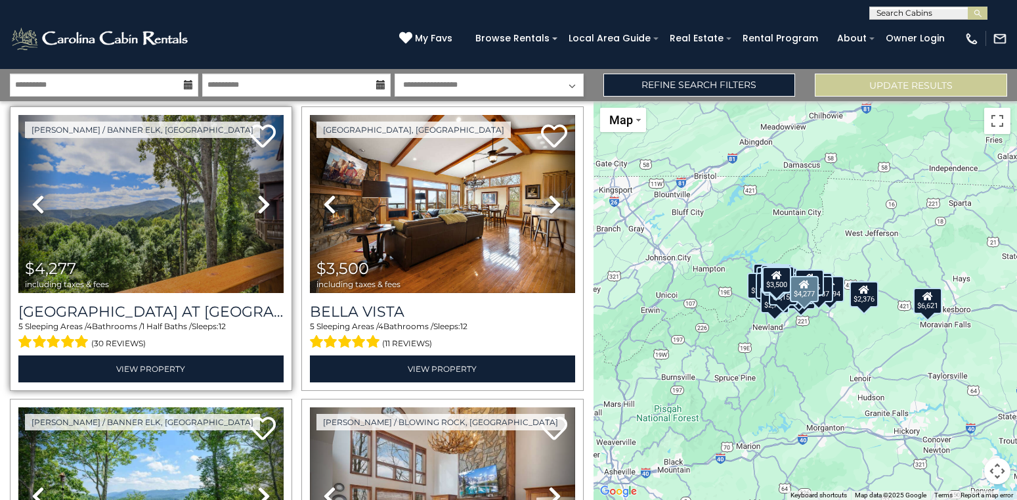
click at [263, 201] on icon at bounding box center [263, 204] width 13 height 21
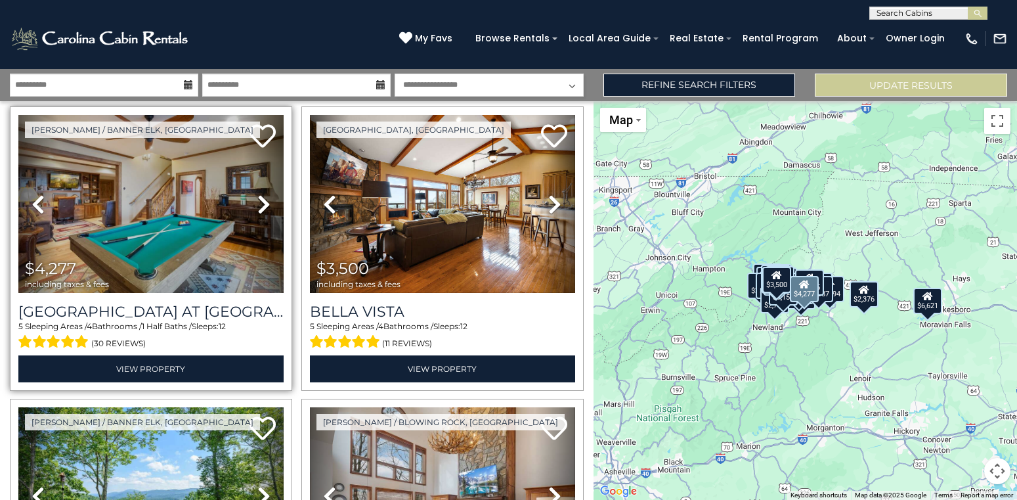
click at [263, 201] on icon at bounding box center [263, 204] width 13 height 21
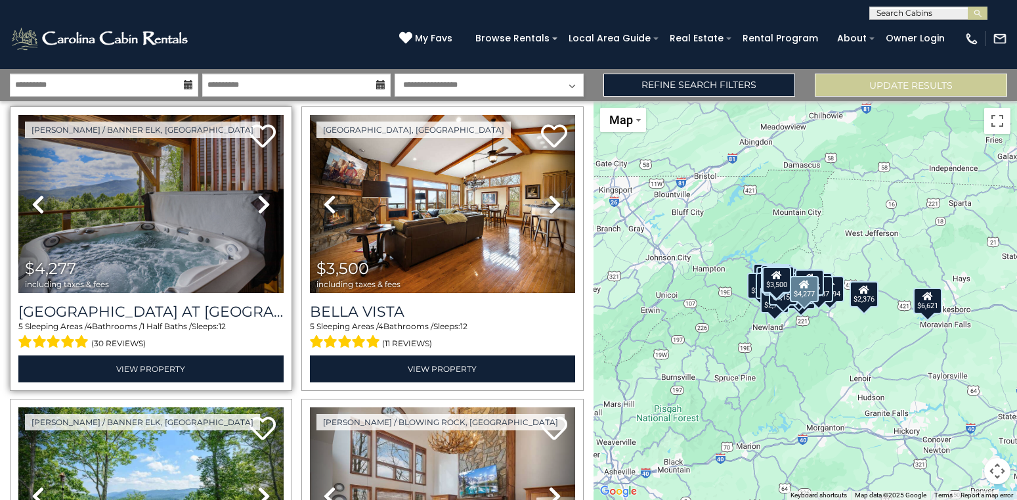
click at [263, 201] on icon at bounding box center [263, 204] width 13 height 21
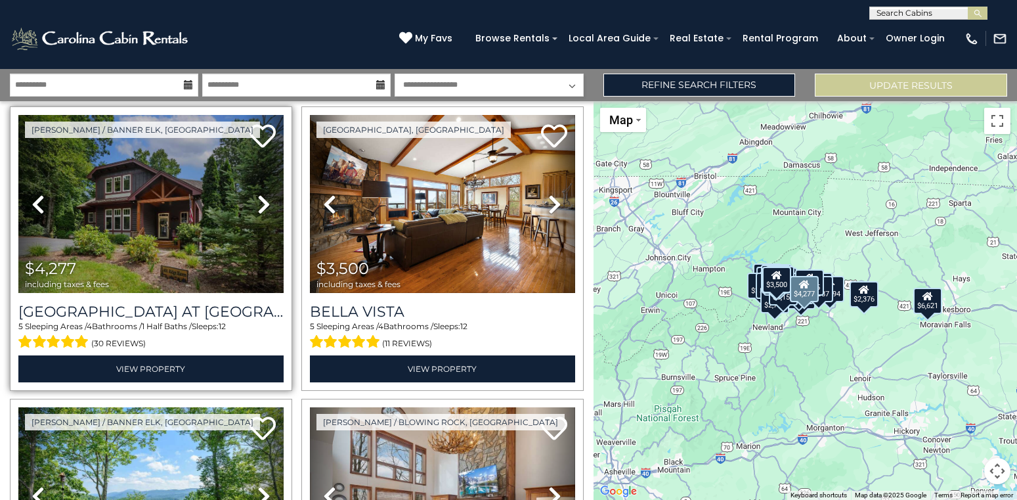
click at [263, 201] on icon at bounding box center [263, 204] width 13 height 21
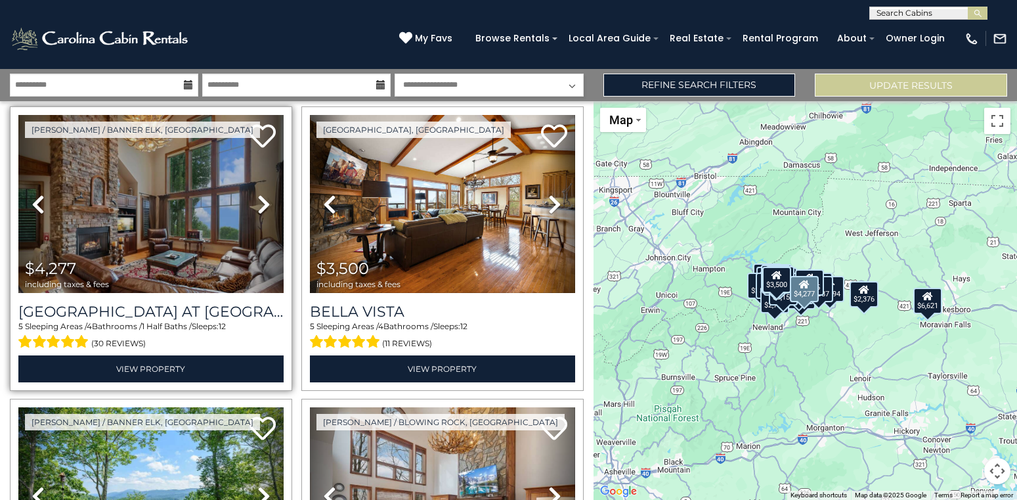
click at [263, 201] on icon at bounding box center [263, 204] width 13 height 21
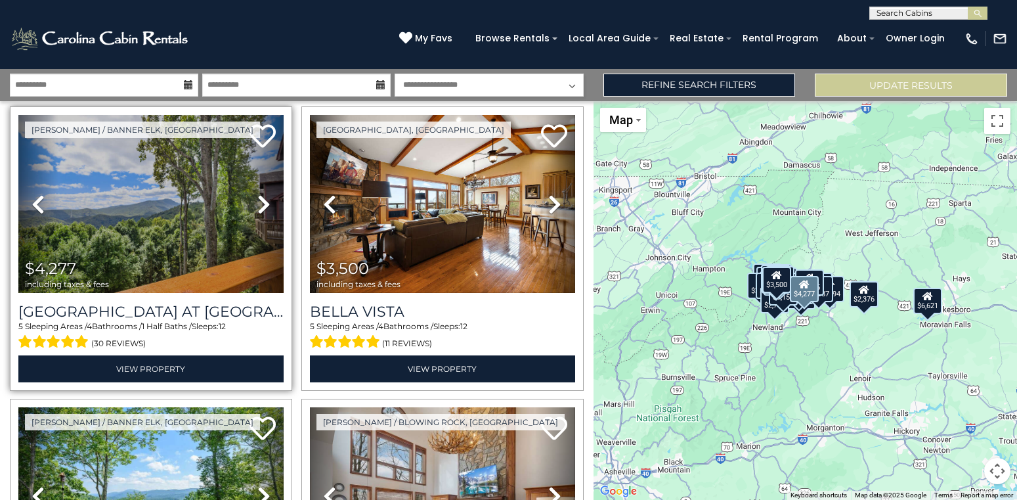
click at [263, 201] on icon at bounding box center [263, 204] width 13 height 21
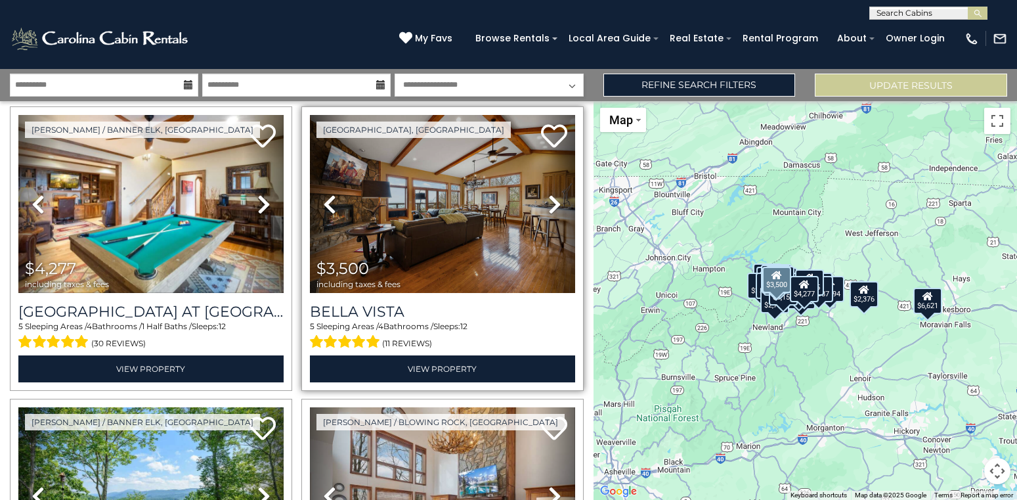
click at [549, 203] on icon at bounding box center [554, 204] width 13 height 21
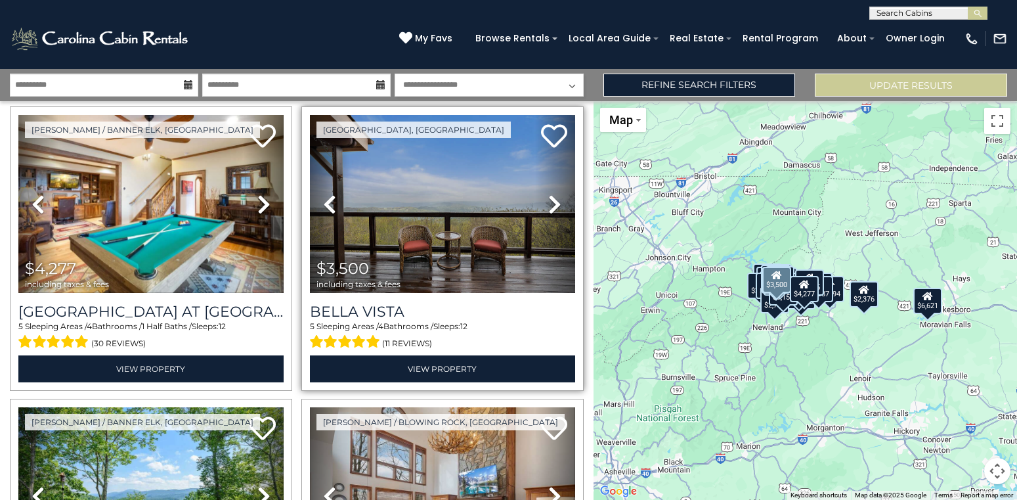
click at [549, 203] on icon at bounding box center [554, 204] width 13 height 21
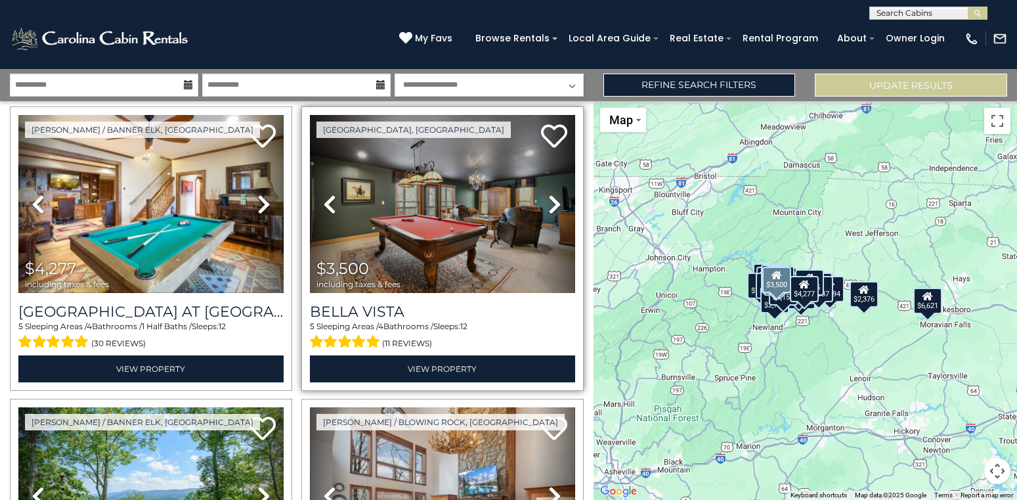
click at [549, 203] on icon at bounding box center [554, 204] width 13 height 21
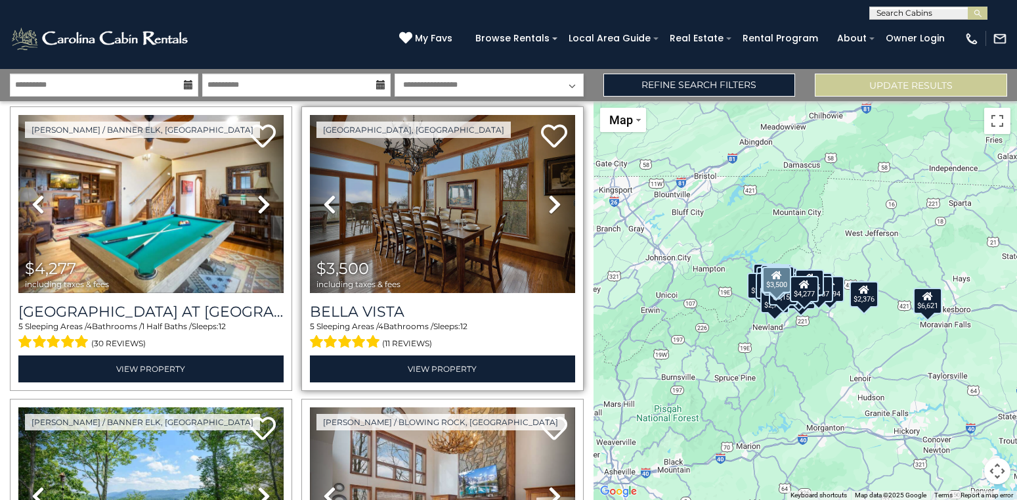
click at [549, 203] on icon at bounding box center [554, 204] width 13 height 21
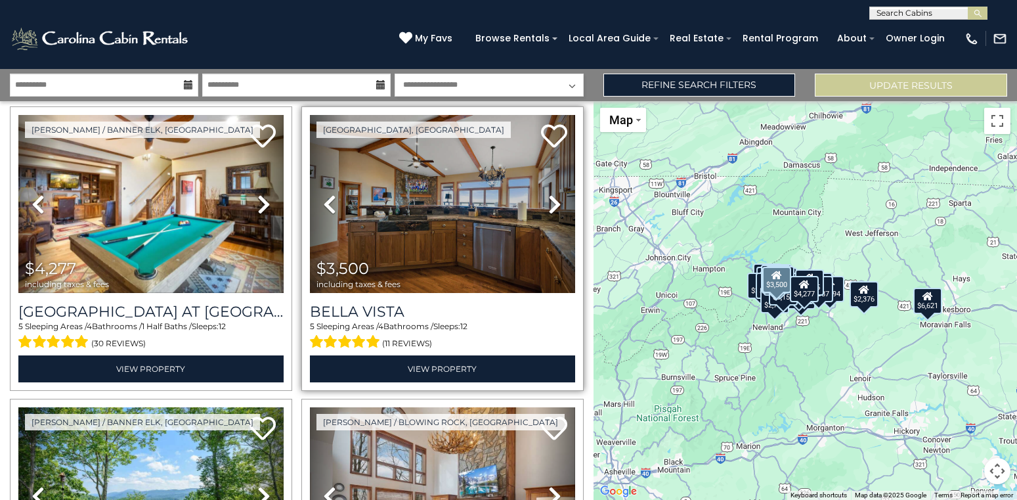
click at [549, 203] on icon at bounding box center [554, 204] width 13 height 21
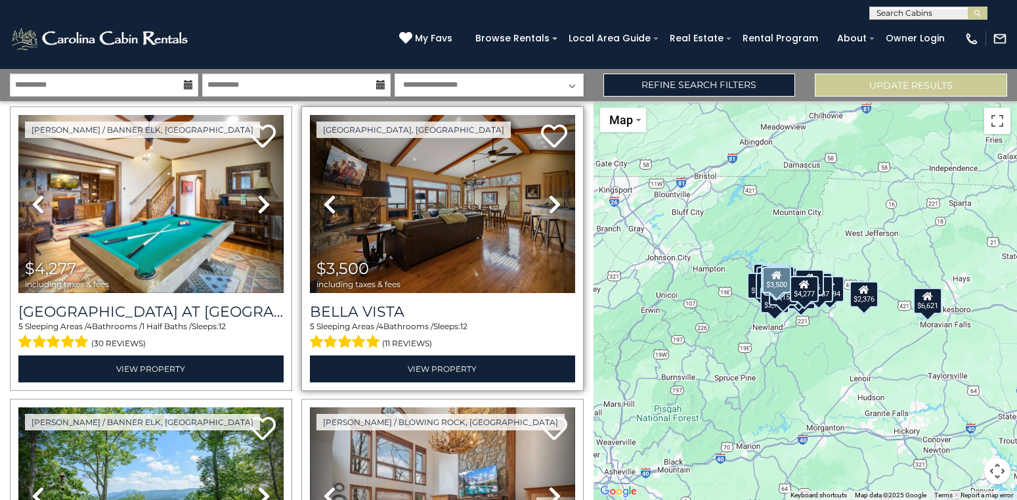
click at [549, 203] on icon at bounding box center [554, 204] width 13 height 21
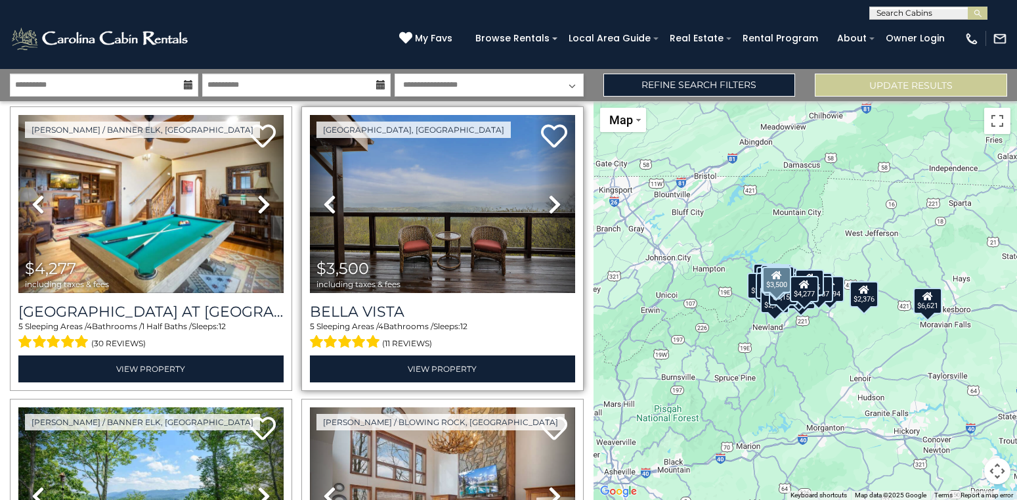
click at [549, 203] on icon at bounding box center [554, 204] width 13 height 21
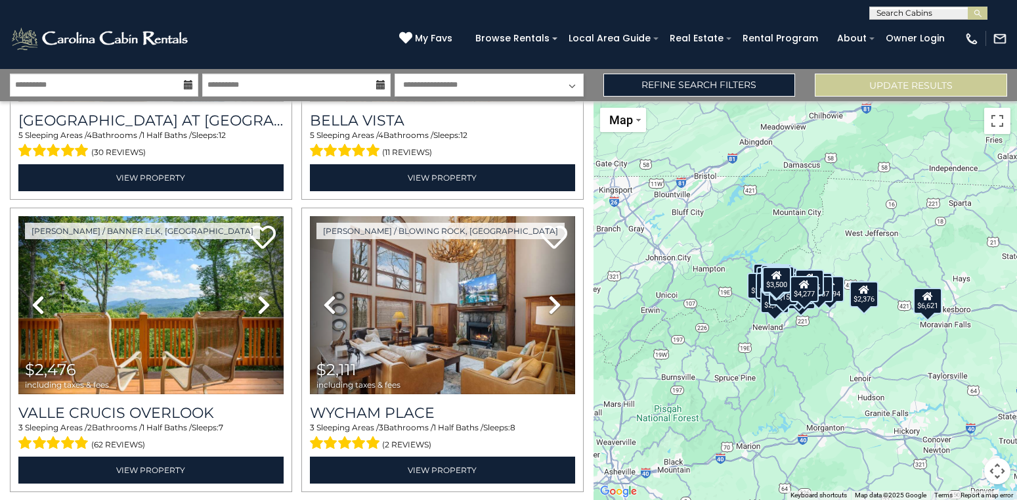
scroll to position [2939, 0]
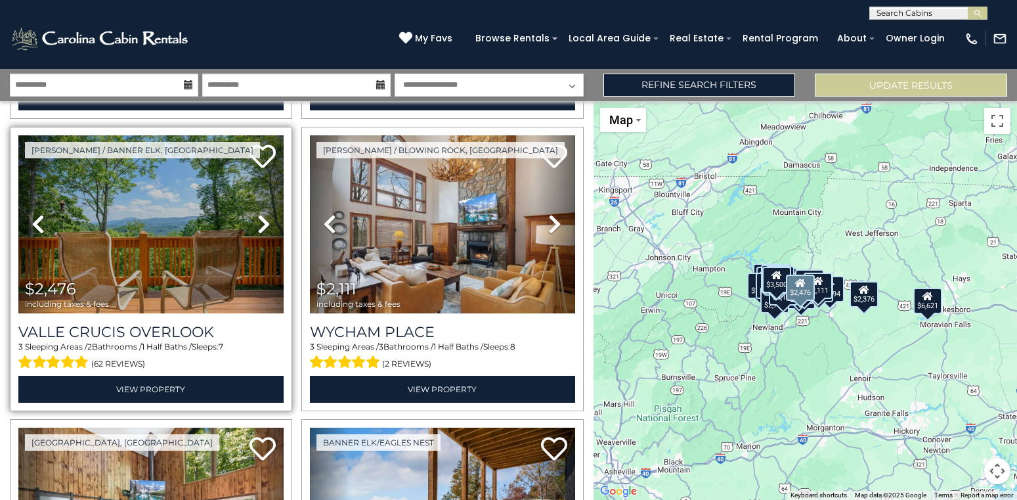
click at [259, 219] on icon at bounding box center [263, 223] width 13 height 21
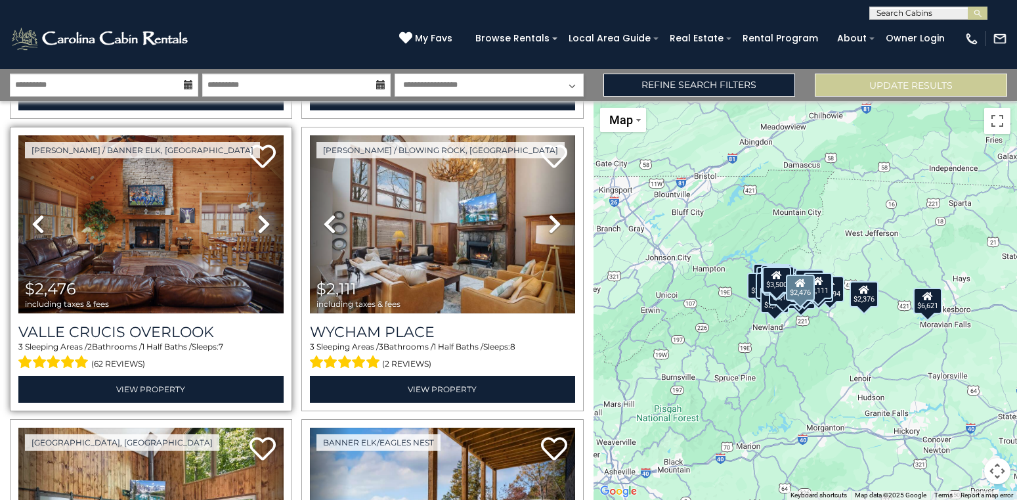
click at [259, 219] on icon at bounding box center [263, 223] width 13 height 21
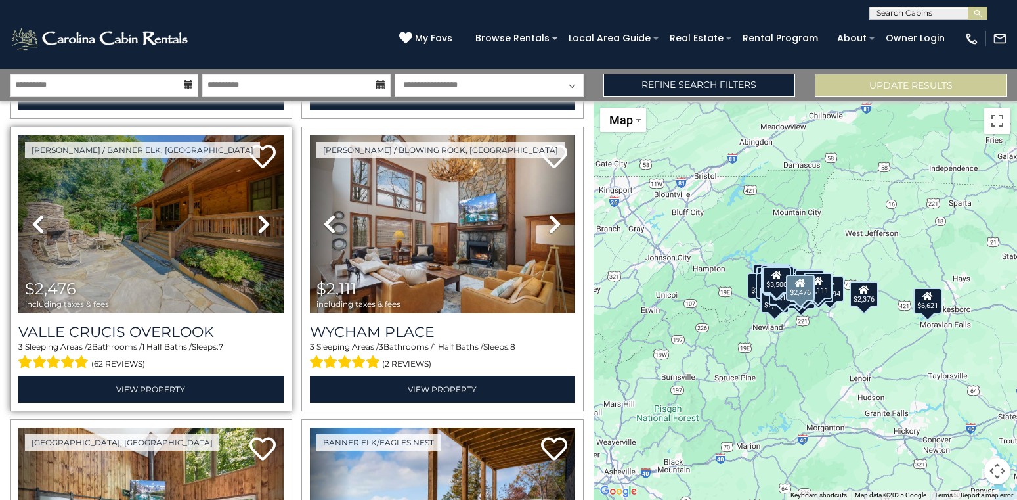
click at [259, 219] on icon at bounding box center [263, 223] width 13 height 21
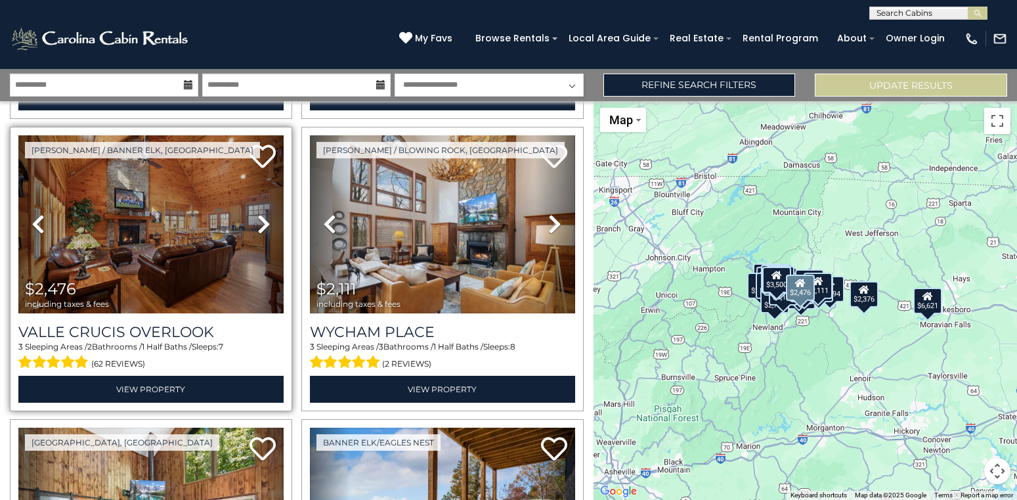
click at [259, 219] on icon at bounding box center [263, 223] width 13 height 21
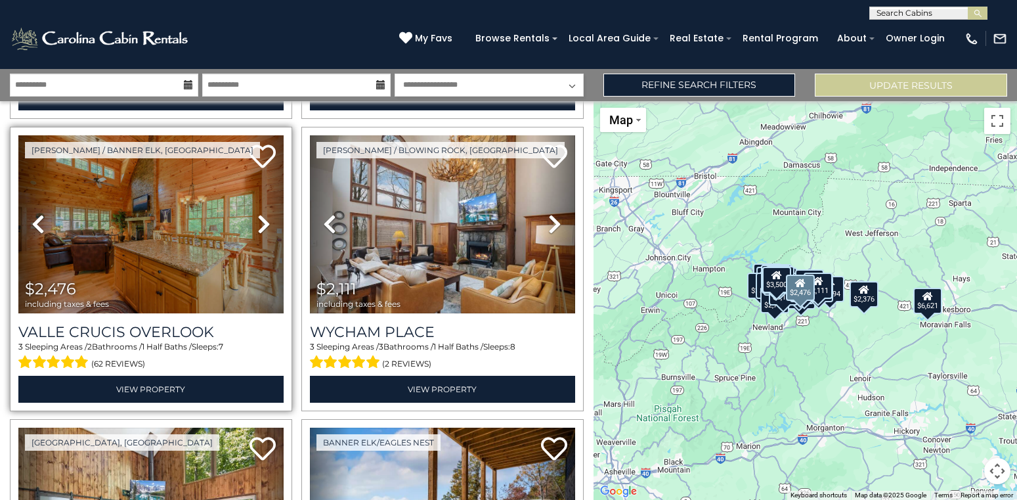
click at [259, 219] on icon at bounding box center [263, 223] width 13 height 21
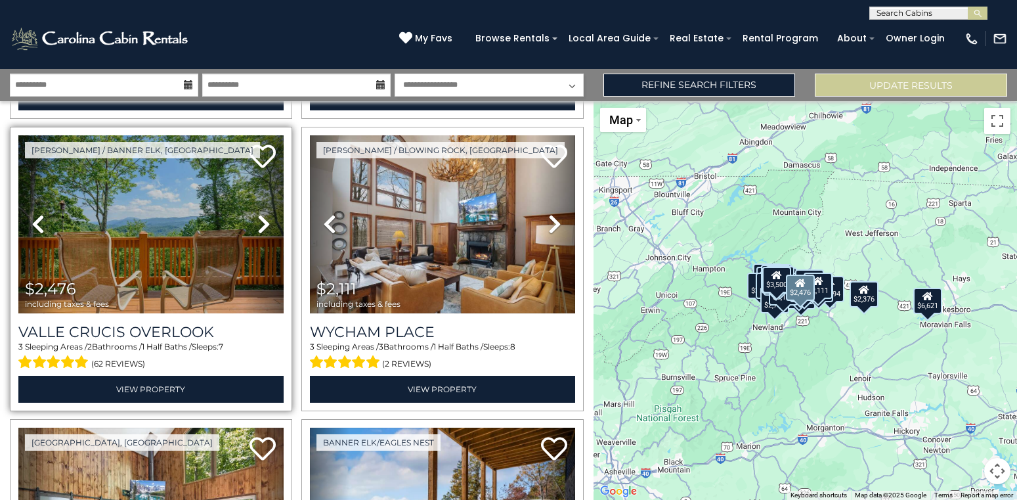
click at [259, 219] on icon at bounding box center [263, 223] width 13 height 21
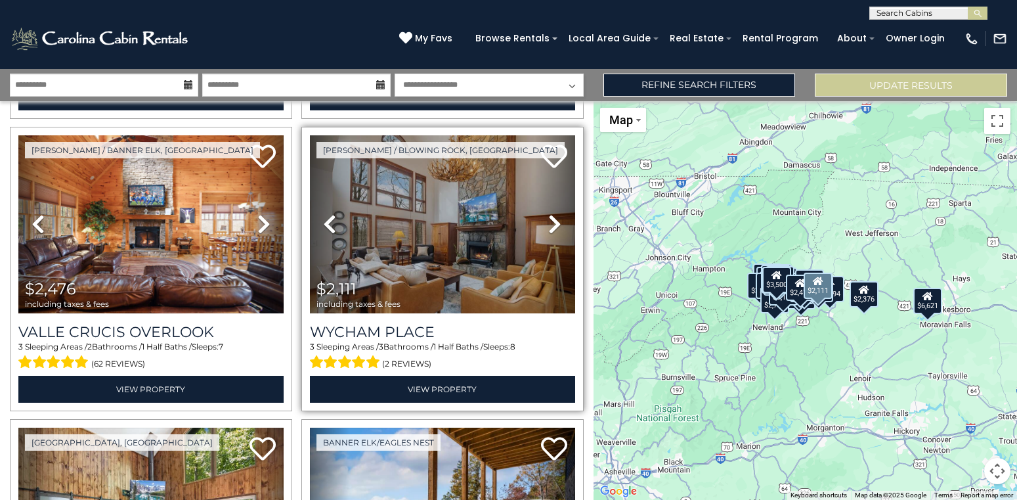
click at [556, 226] on icon at bounding box center [554, 223] width 13 height 21
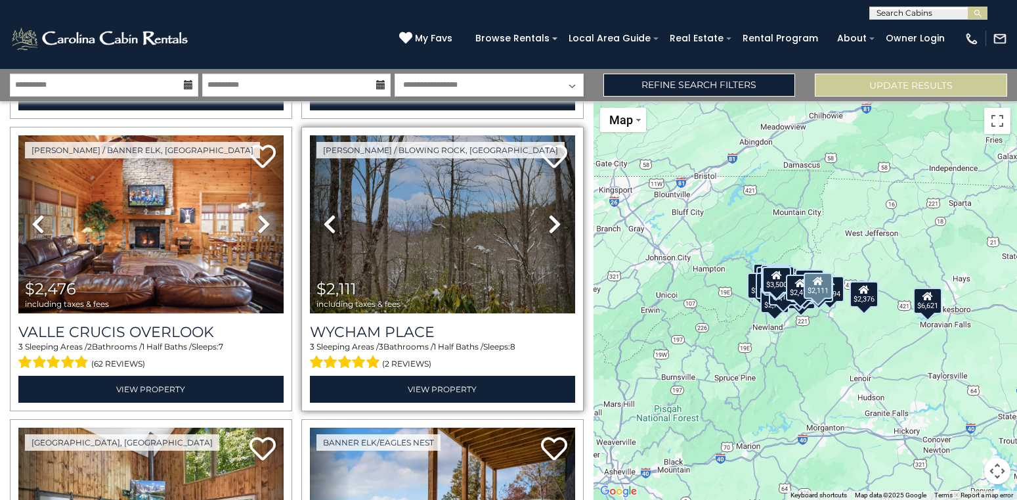
click at [556, 226] on icon at bounding box center [554, 223] width 13 height 21
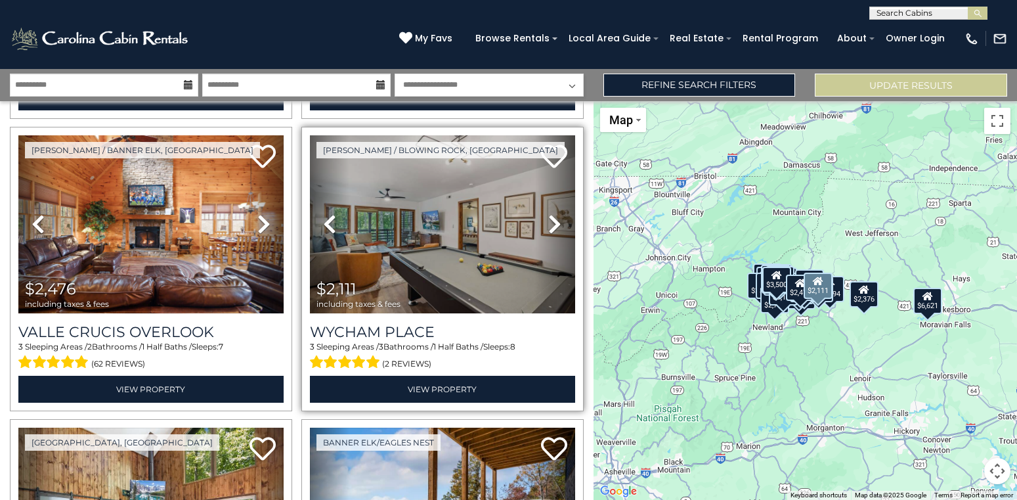
click at [556, 223] on icon at bounding box center [554, 223] width 13 height 21
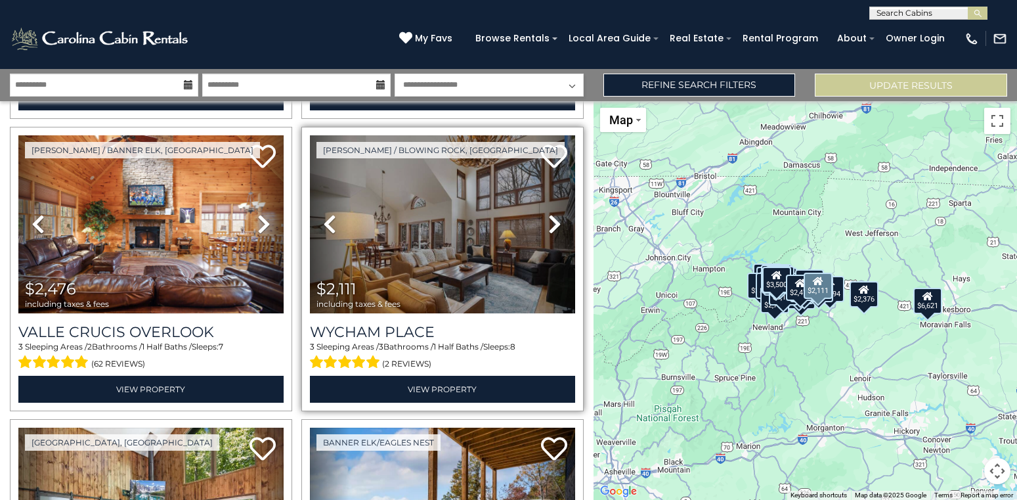
click at [556, 223] on icon at bounding box center [554, 223] width 13 height 21
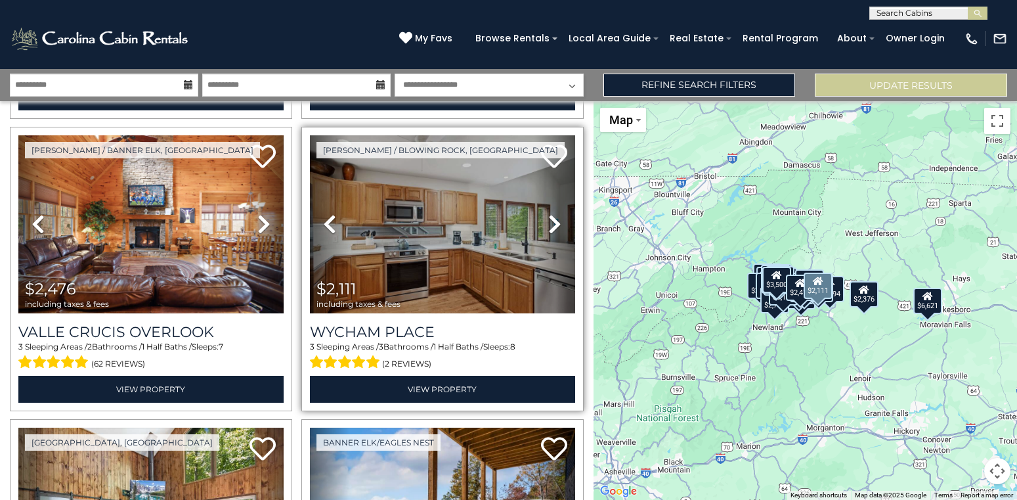
click at [556, 223] on icon at bounding box center [554, 223] width 13 height 21
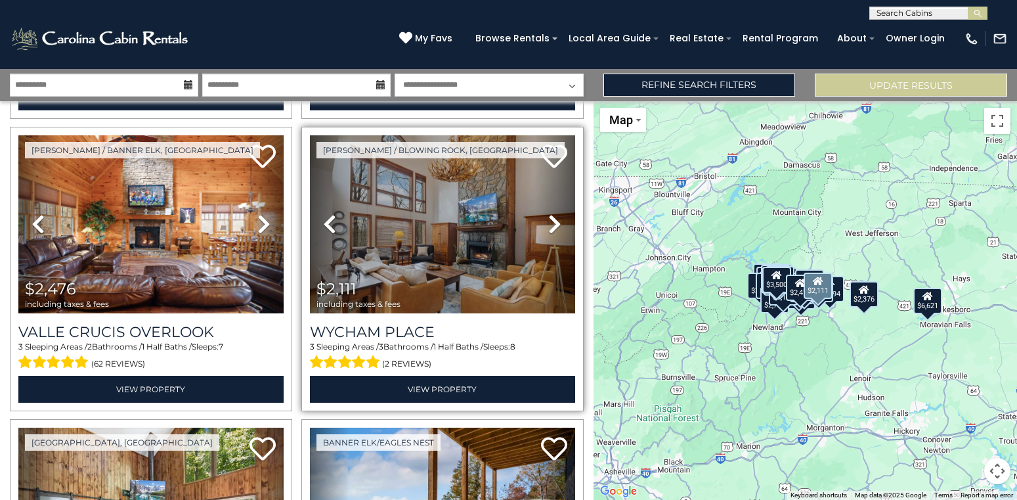
click at [545, 222] on link "Next" at bounding box center [555, 224] width 40 height 178
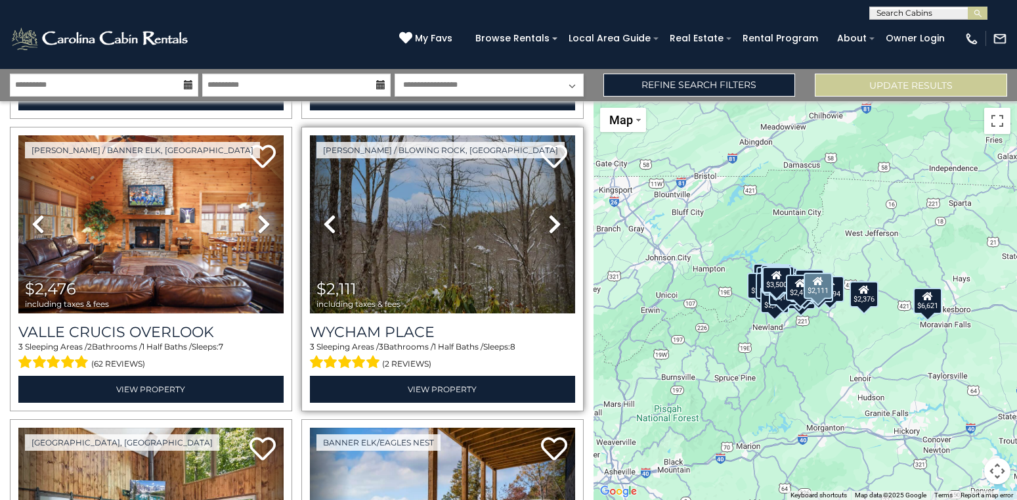
click at [545, 222] on link "Next" at bounding box center [555, 224] width 40 height 178
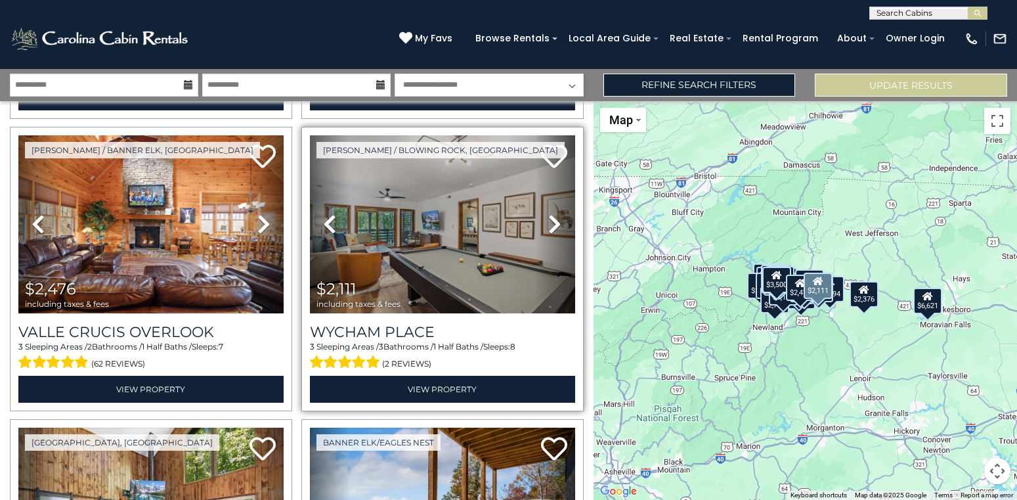
click at [545, 222] on link "Next" at bounding box center [555, 224] width 40 height 178
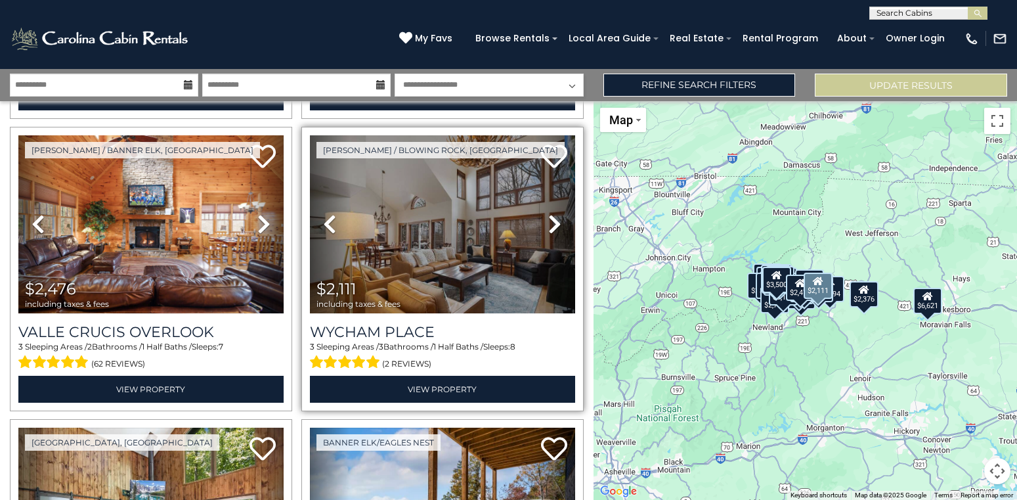
click at [556, 223] on icon at bounding box center [554, 223] width 13 height 21
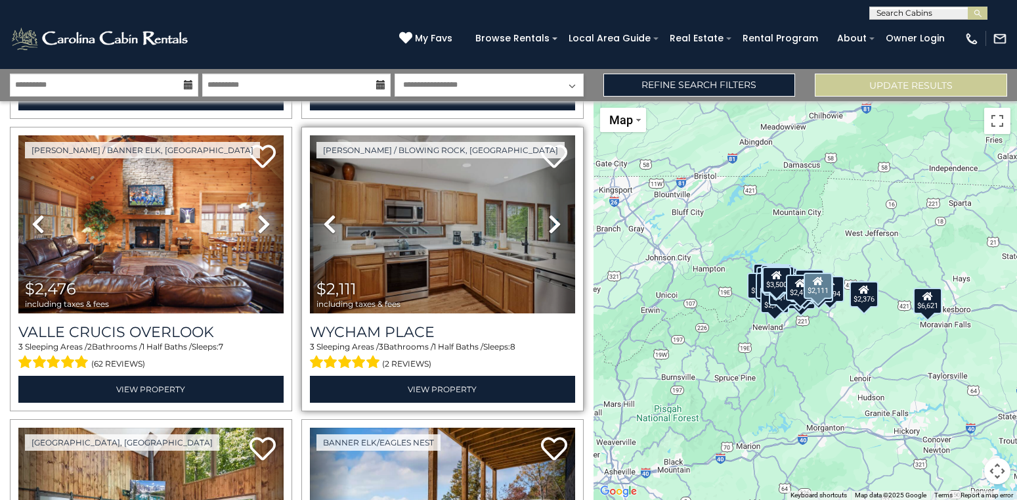
click at [556, 223] on icon at bounding box center [554, 223] width 13 height 21
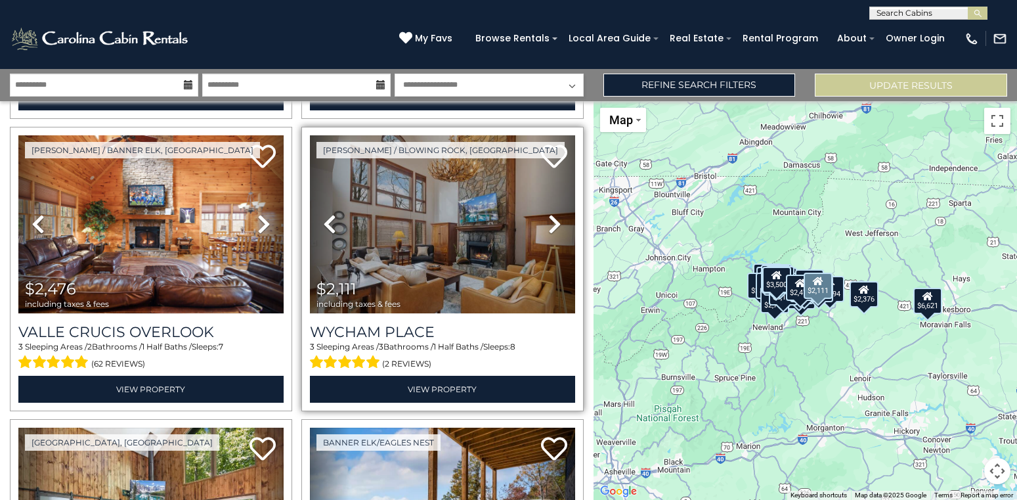
click at [556, 223] on icon at bounding box center [554, 223] width 13 height 21
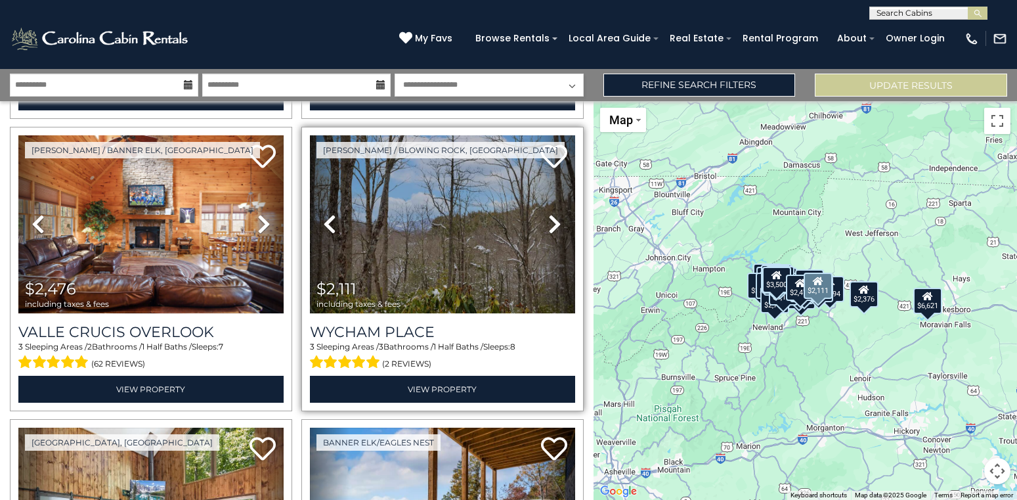
click at [556, 223] on icon at bounding box center [554, 223] width 13 height 21
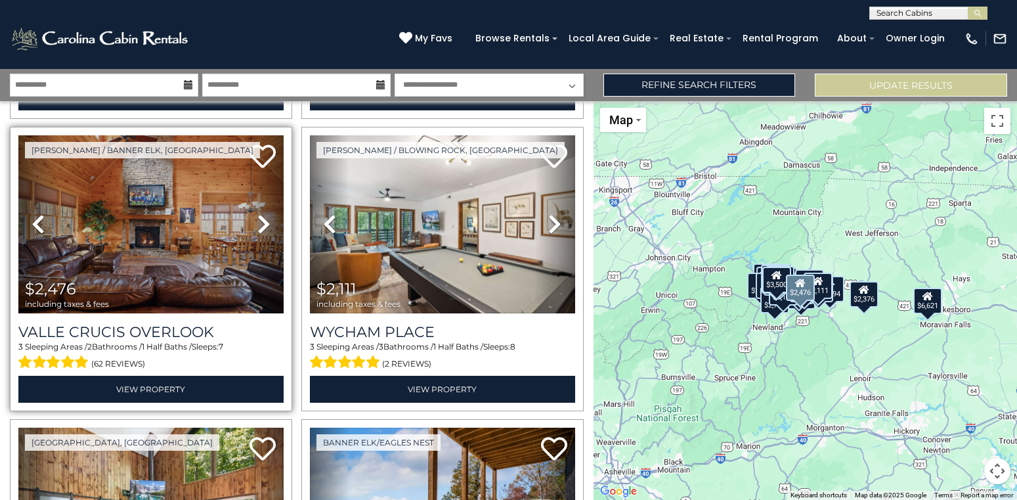
click at [259, 221] on icon at bounding box center [263, 223] width 13 height 21
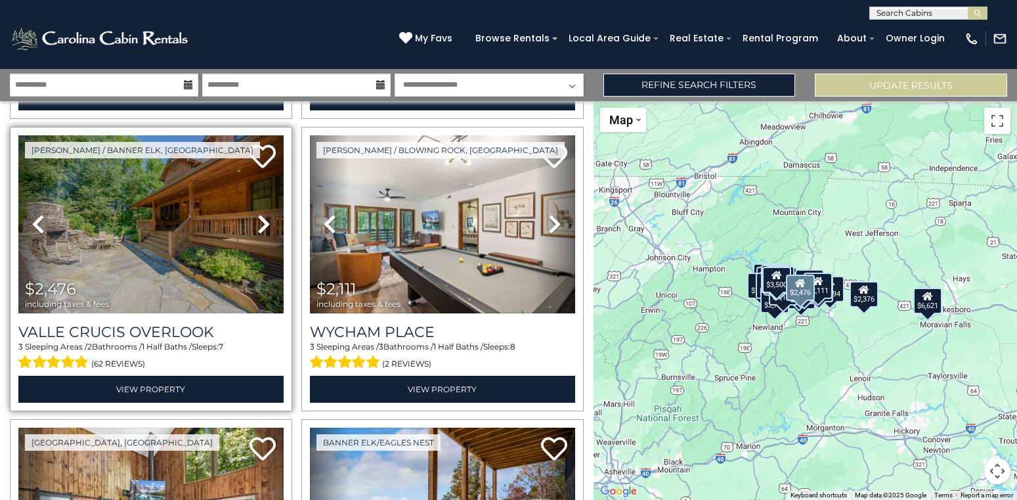
click at [259, 221] on icon at bounding box center [263, 223] width 13 height 21
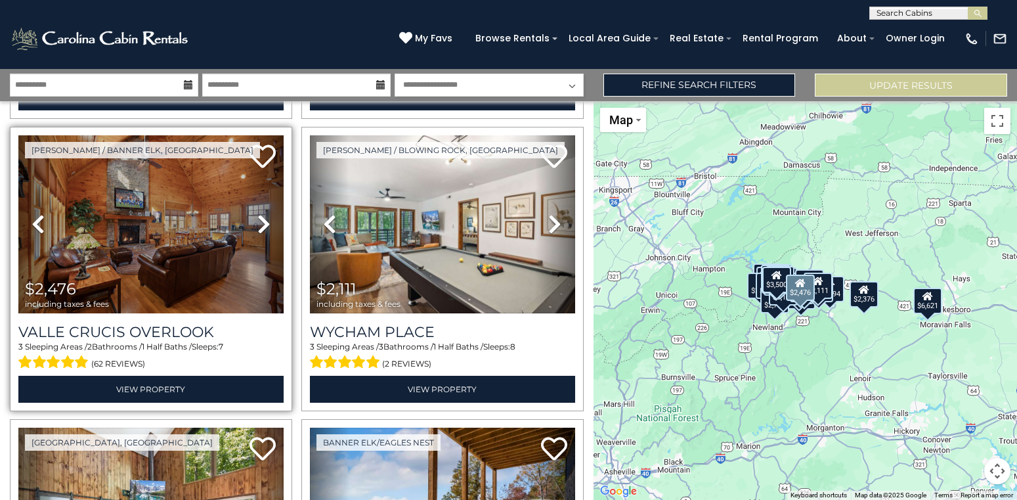
click at [259, 221] on icon at bounding box center [263, 223] width 13 height 21
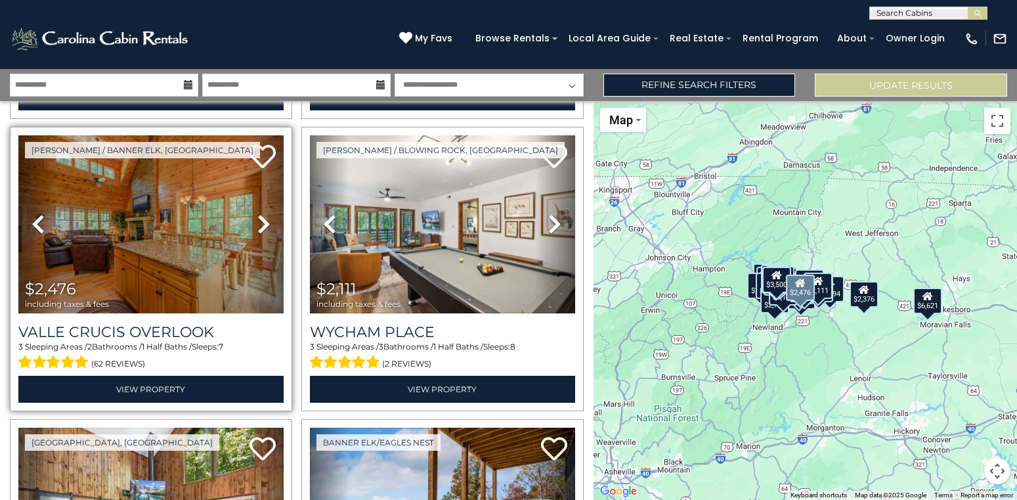
click at [259, 221] on icon at bounding box center [263, 223] width 13 height 21
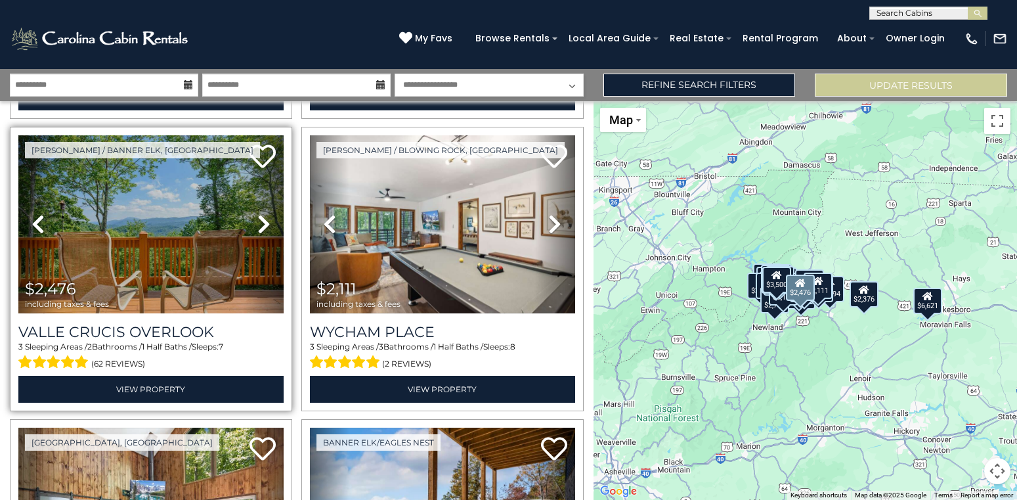
click at [259, 221] on icon at bounding box center [263, 223] width 13 height 21
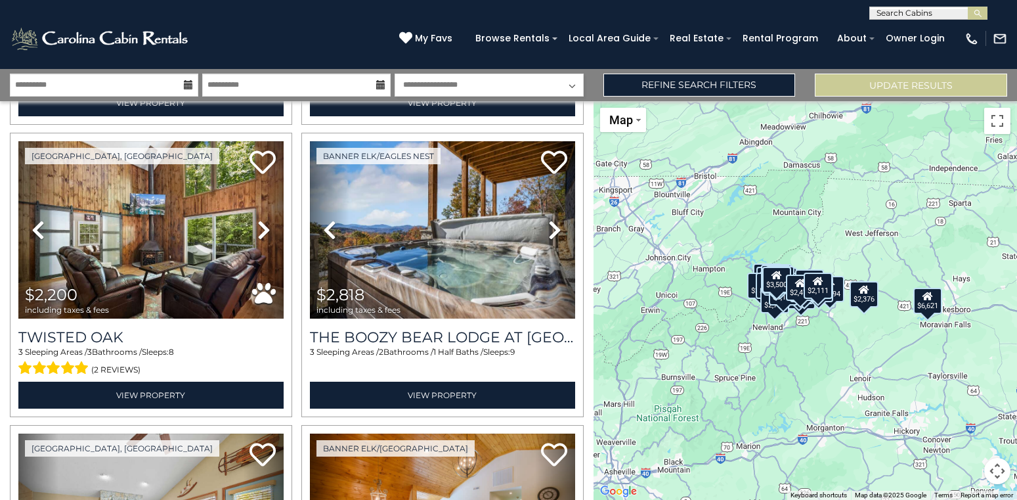
scroll to position [3233, 0]
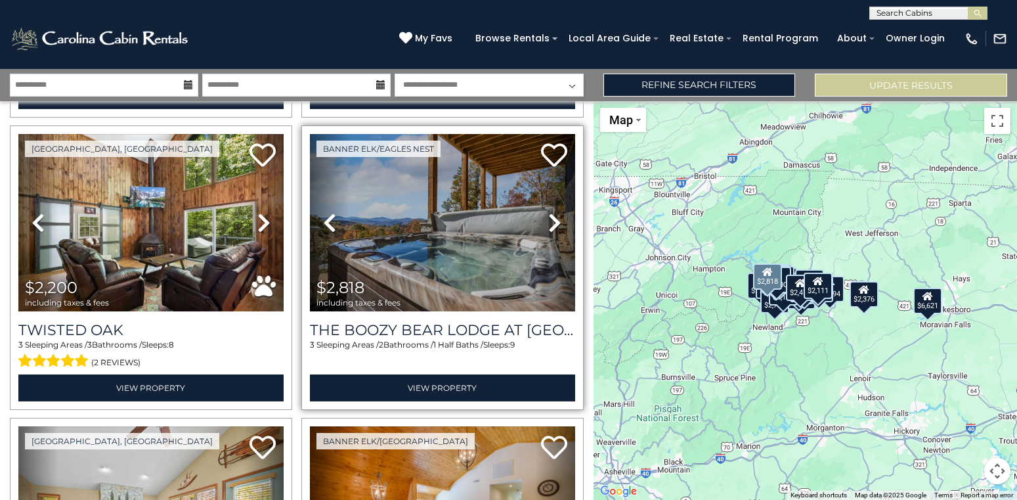
click at [550, 225] on icon at bounding box center [554, 222] width 13 height 21
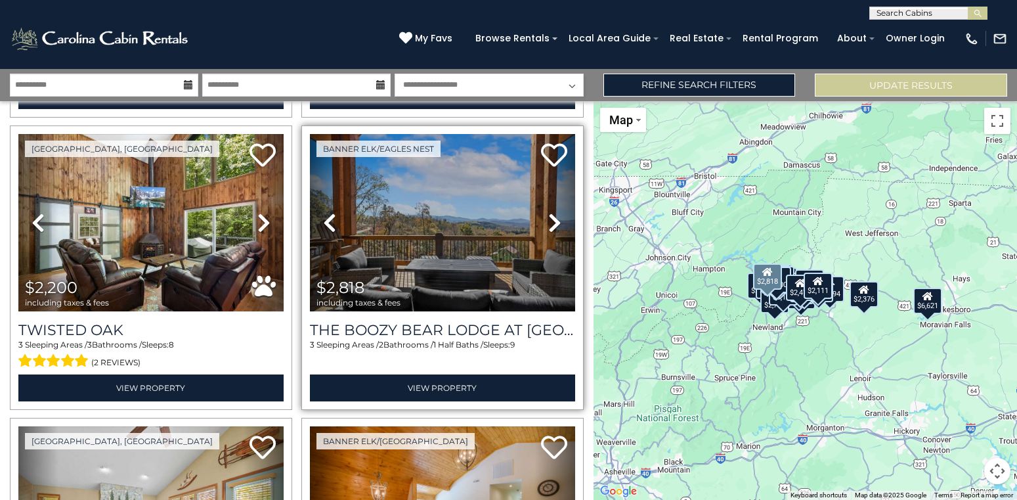
click at [550, 225] on icon at bounding box center [554, 222] width 13 height 21
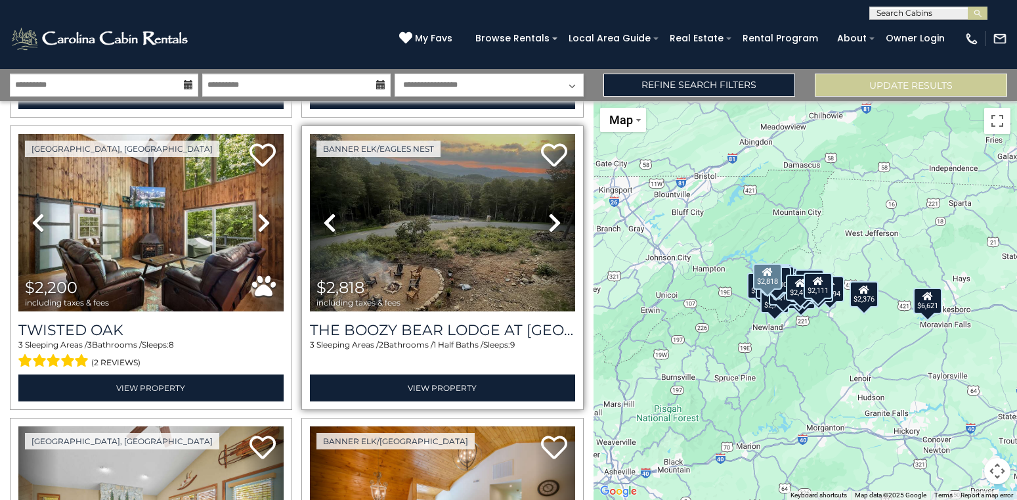
click at [550, 225] on icon at bounding box center [554, 222] width 13 height 21
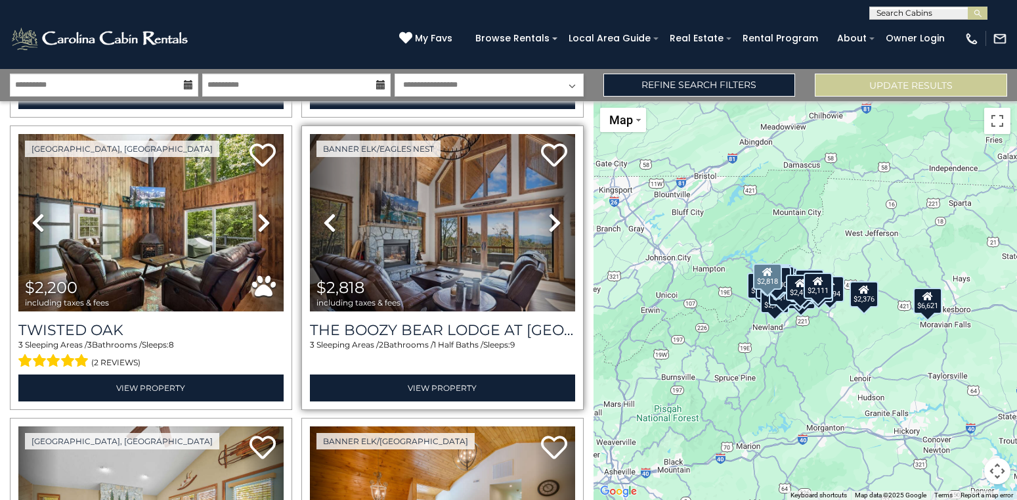
click at [324, 219] on icon at bounding box center [329, 222] width 13 height 21
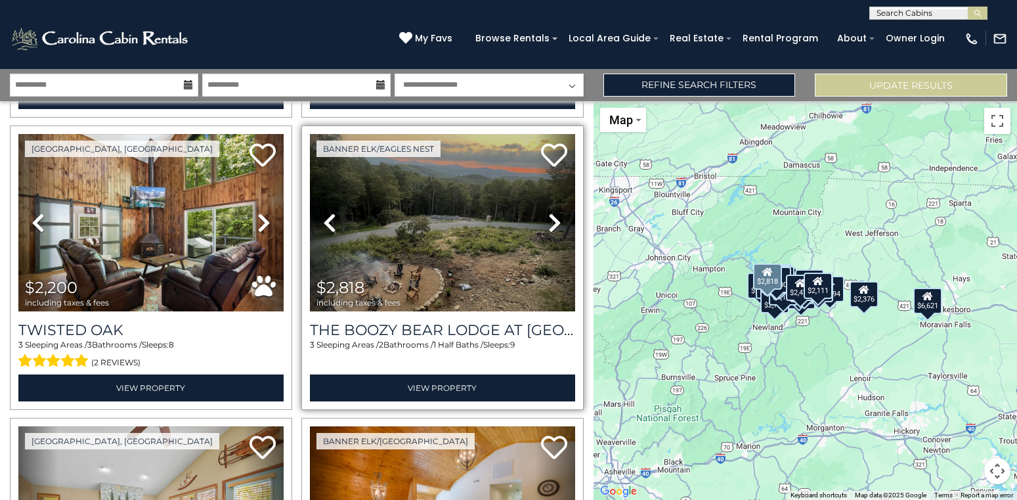
click at [556, 227] on icon at bounding box center [554, 222] width 13 height 21
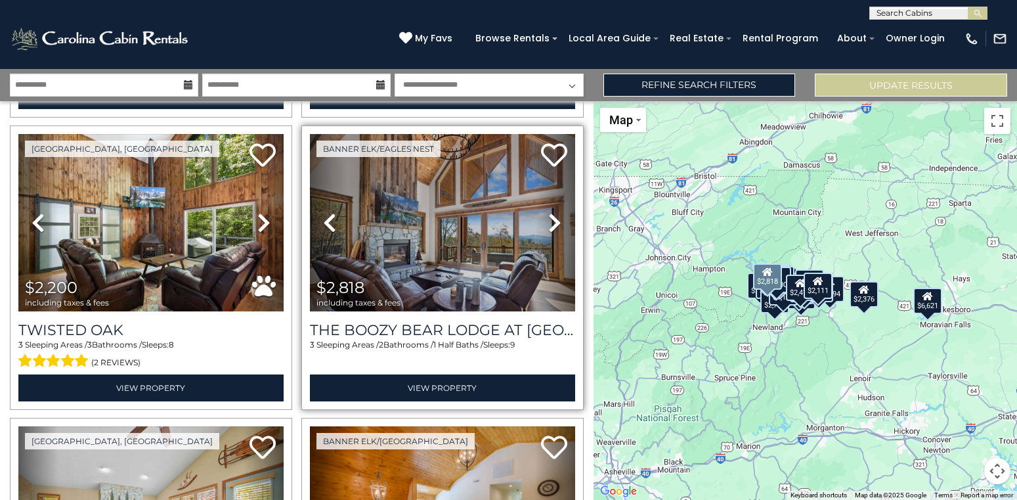
click at [556, 227] on icon at bounding box center [554, 222] width 13 height 21
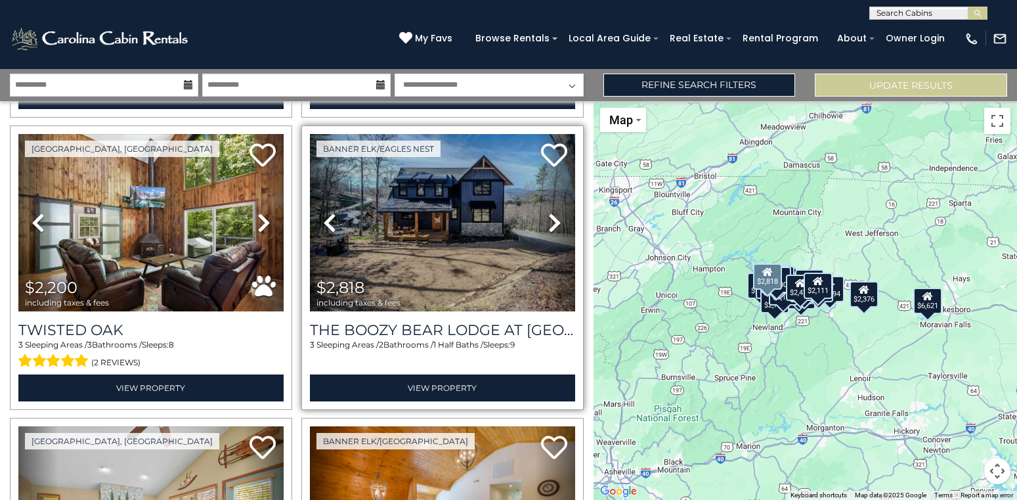
click at [556, 227] on icon at bounding box center [554, 222] width 13 height 21
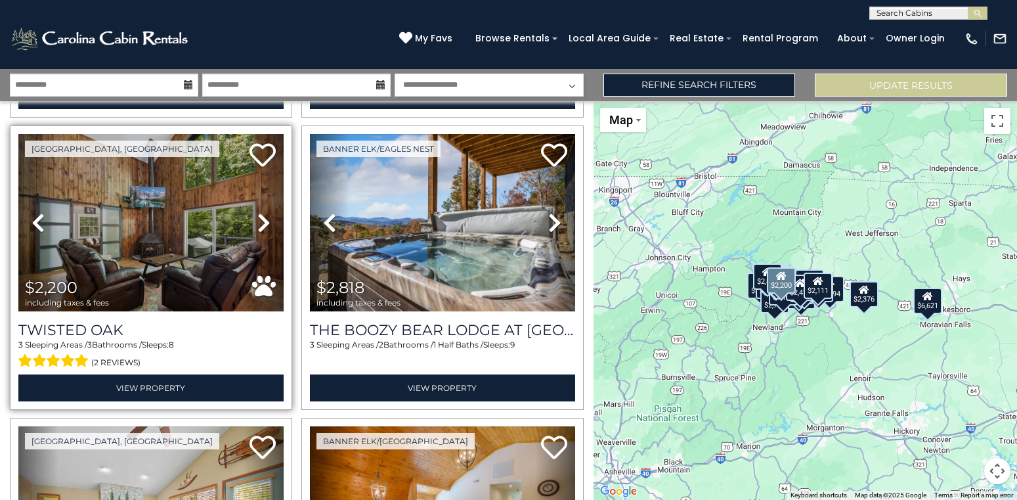
click at [258, 226] on icon at bounding box center [263, 222] width 13 height 21
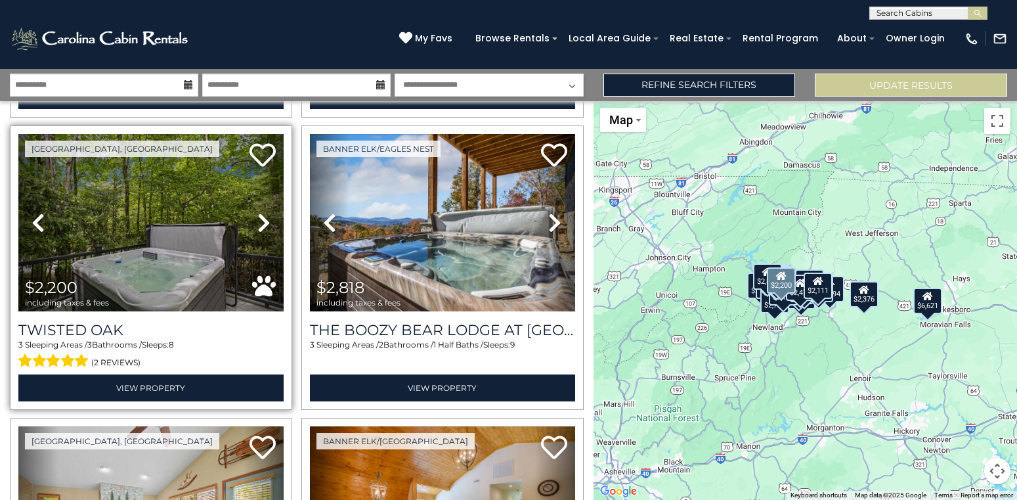
click at [258, 226] on icon at bounding box center [263, 222] width 13 height 21
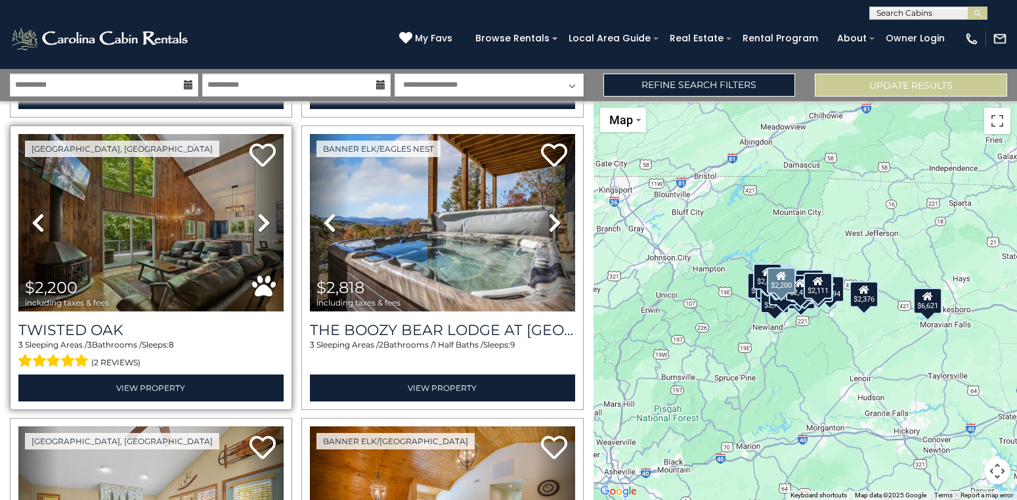
click at [258, 226] on icon at bounding box center [263, 222] width 13 height 21
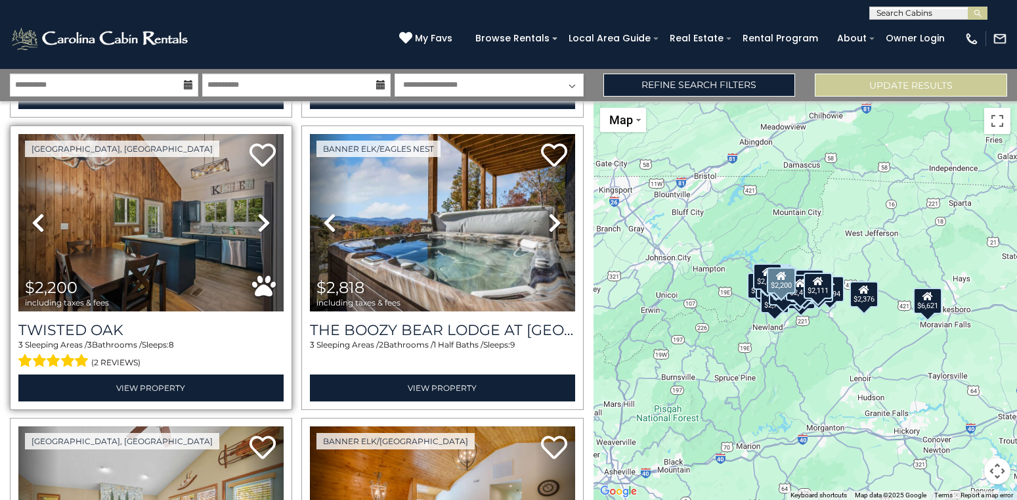
click at [258, 226] on icon at bounding box center [263, 222] width 13 height 21
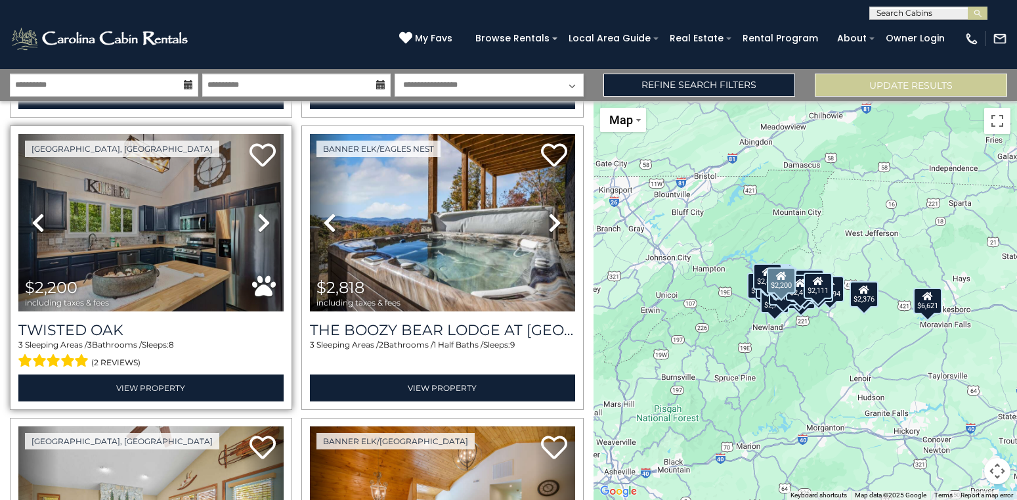
click at [258, 226] on icon at bounding box center [263, 222] width 13 height 21
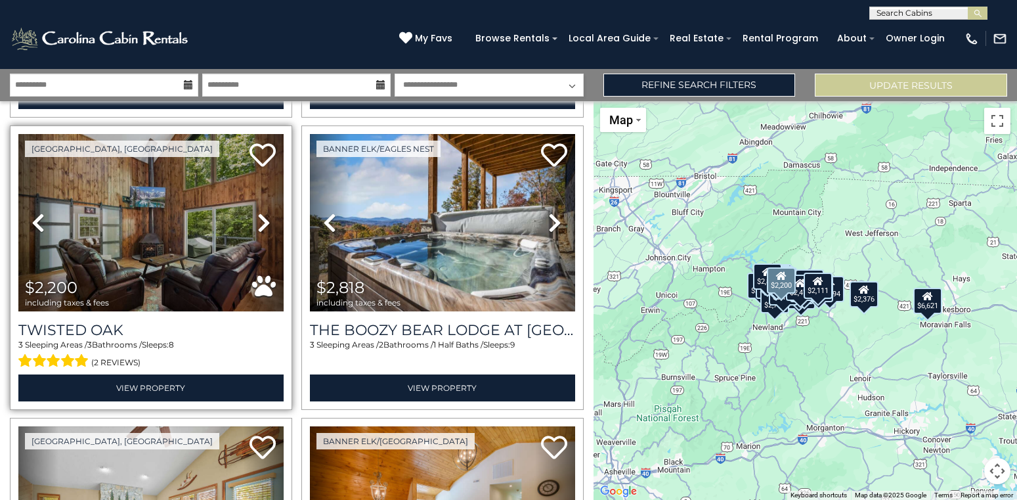
click at [258, 226] on icon at bounding box center [263, 222] width 13 height 21
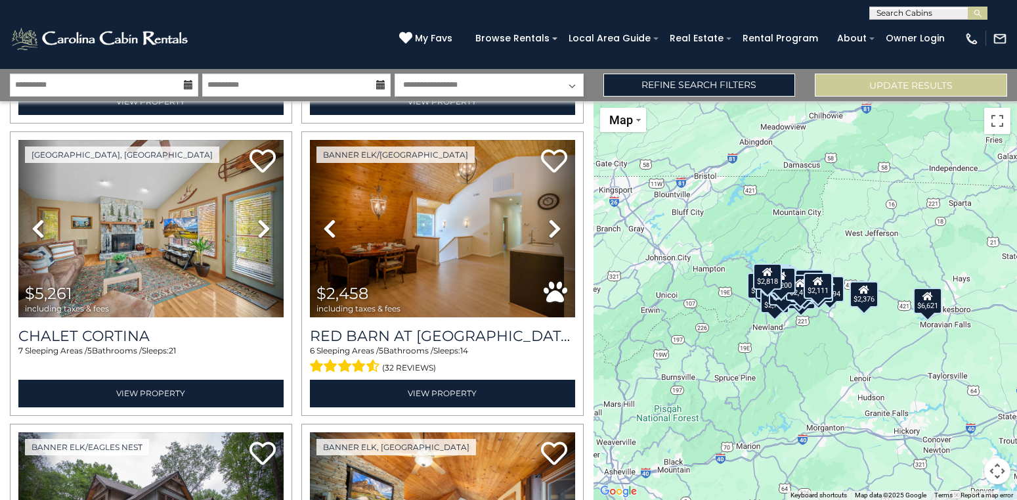
scroll to position [3535, 0]
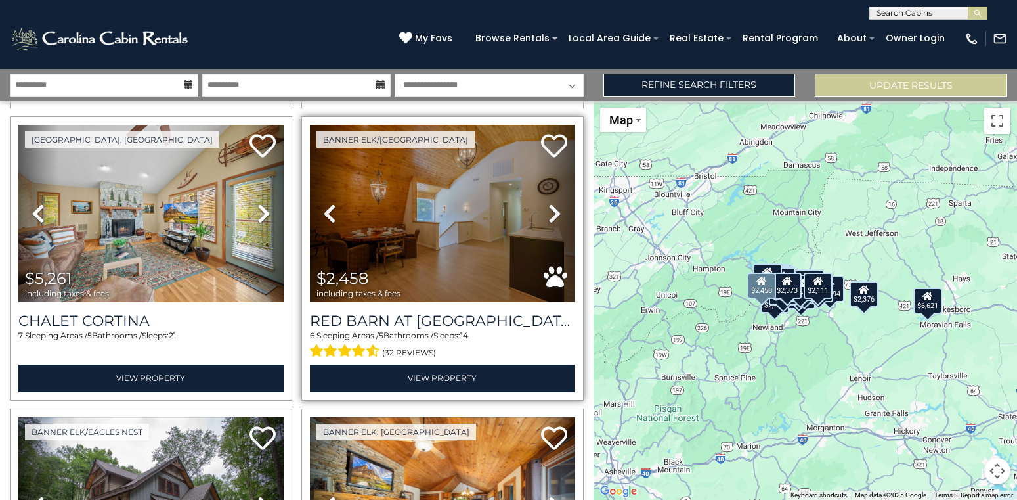
click at [554, 204] on icon at bounding box center [554, 213] width 13 height 21
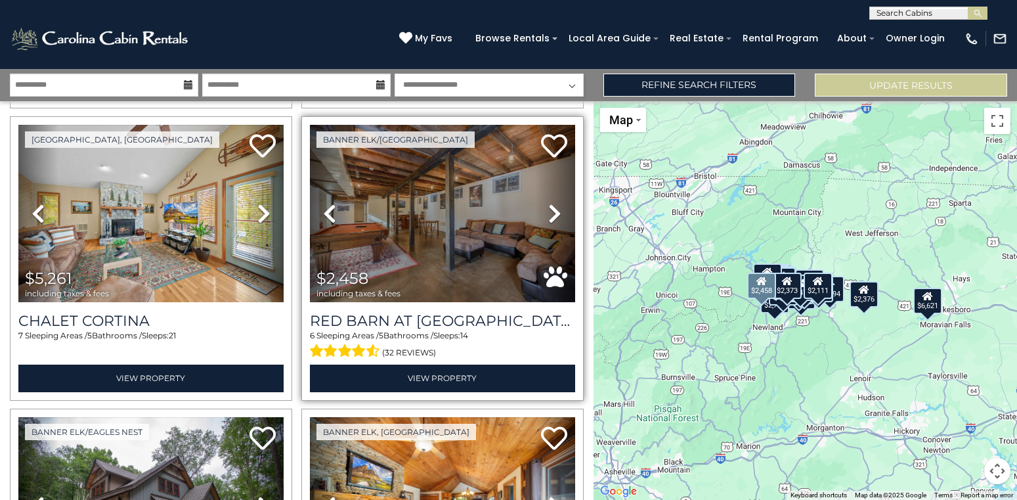
click at [554, 204] on icon at bounding box center [554, 213] width 13 height 21
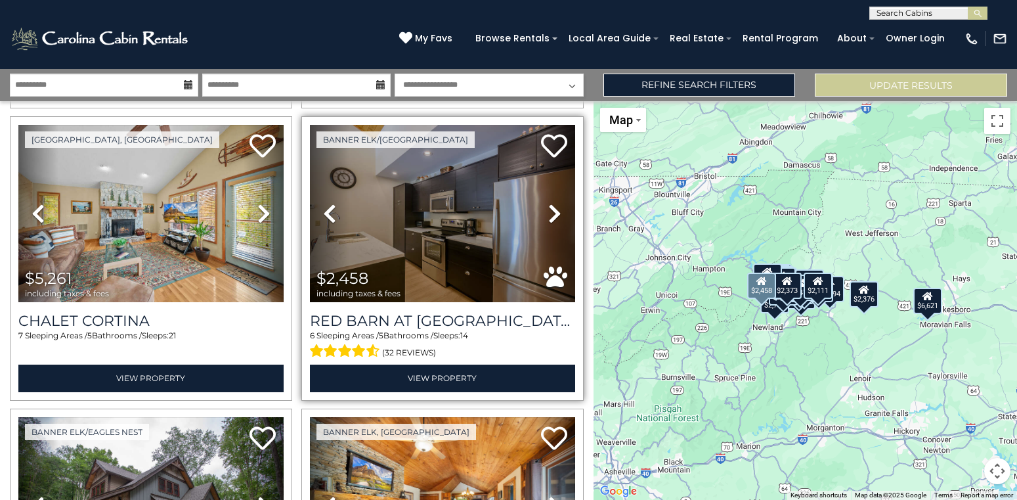
click at [554, 204] on icon at bounding box center [554, 213] width 13 height 21
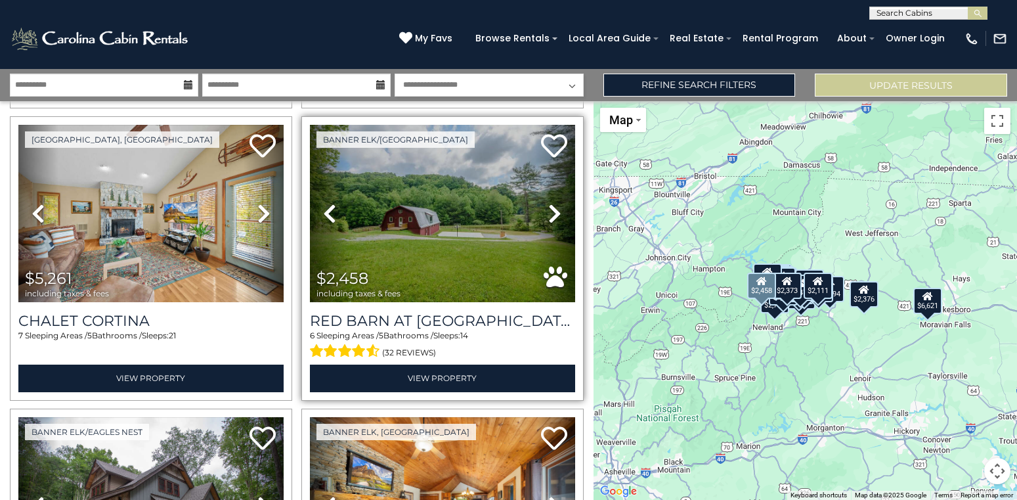
click at [554, 204] on icon at bounding box center [554, 213] width 13 height 21
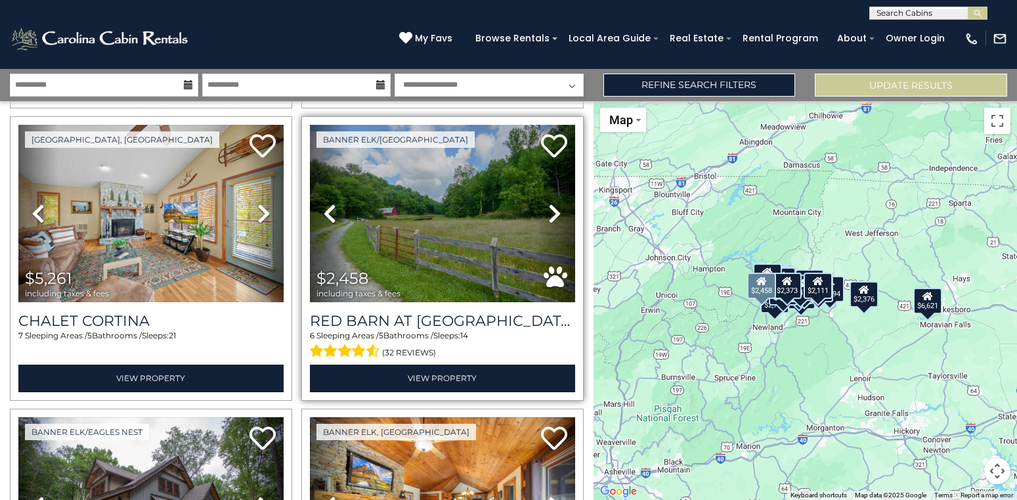
click at [554, 204] on icon at bounding box center [554, 213] width 13 height 21
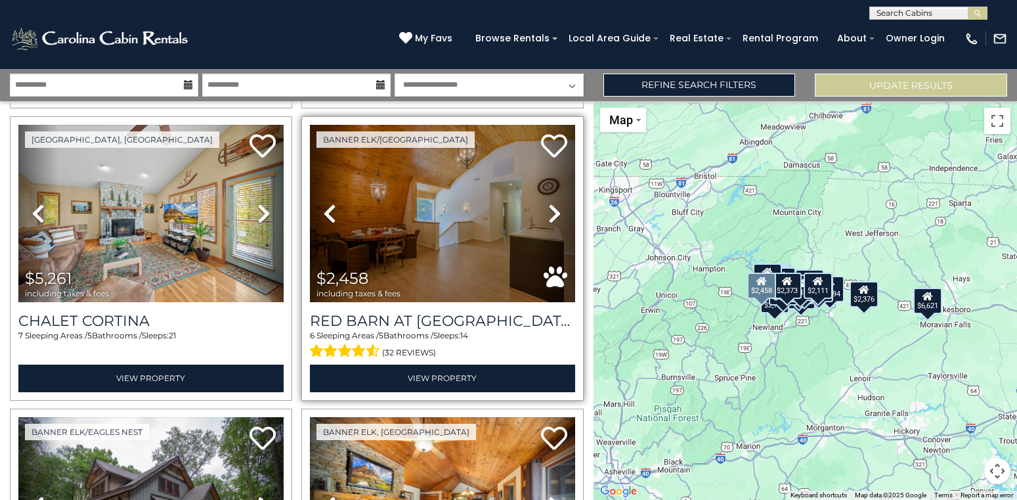
click at [554, 204] on icon at bounding box center [554, 213] width 13 height 21
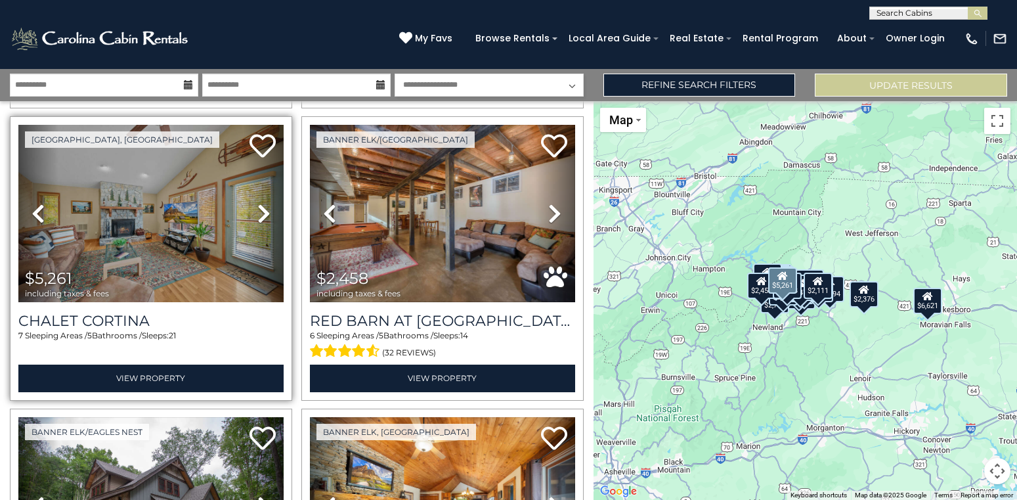
click at [258, 214] on icon at bounding box center [263, 213] width 13 height 21
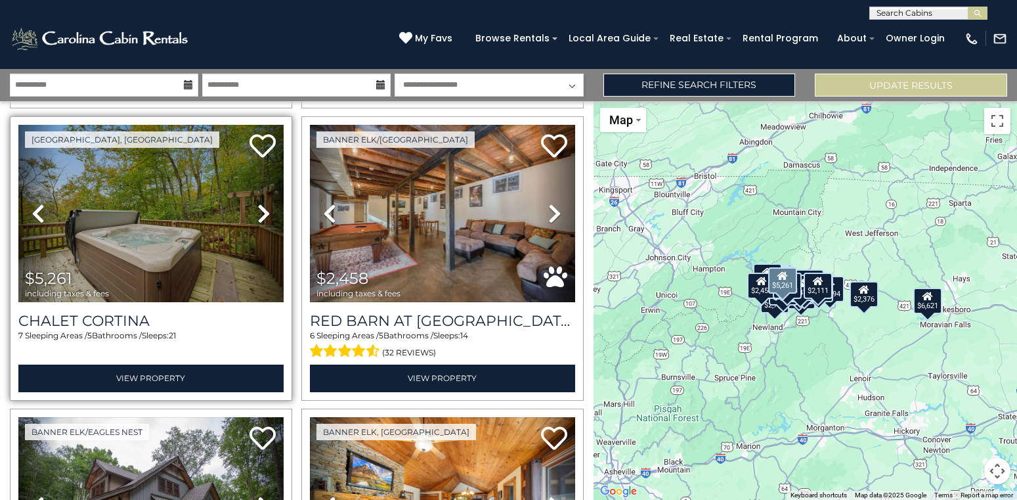
click at [258, 214] on icon at bounding box center [263, 213] width 13 height 21
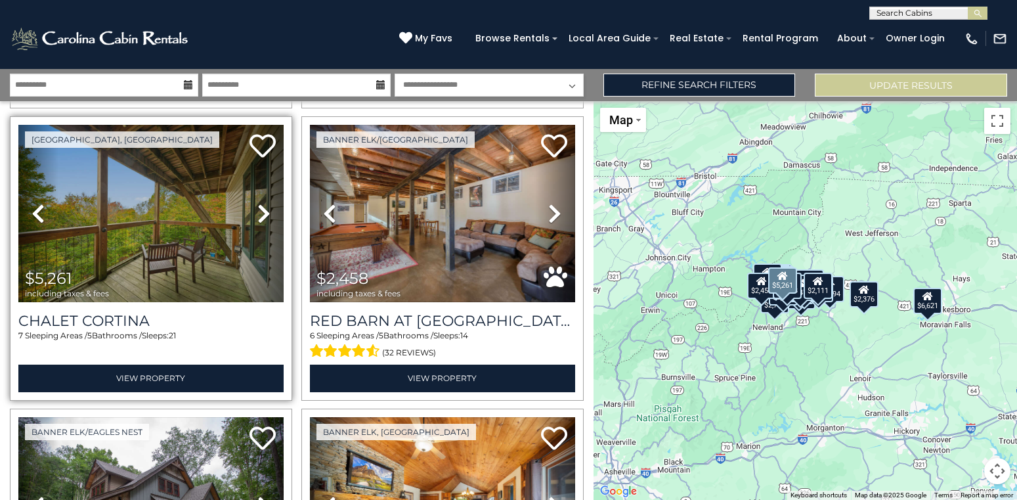
click at [258, 214] on icon at bounding box center [263, 213] width 13 height 21
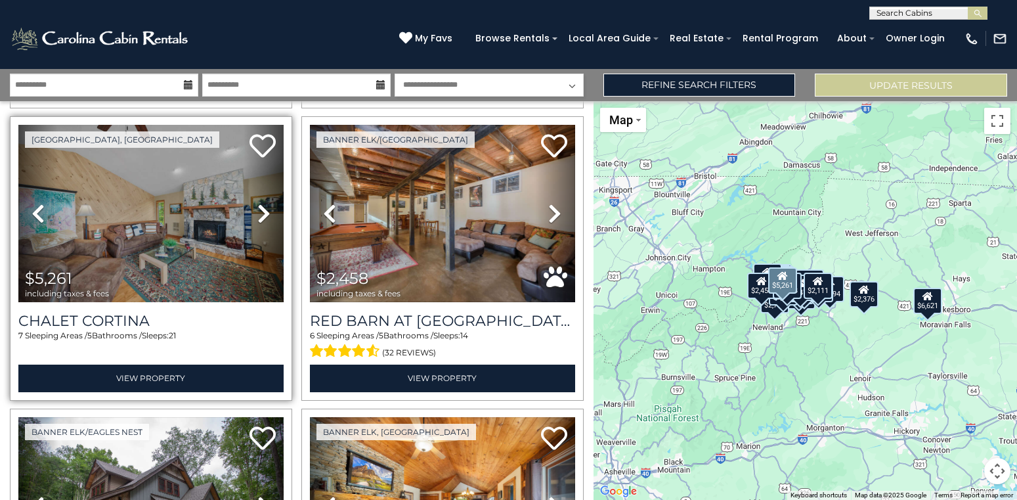
click at [258, 214] on icon at bounding box center [263, 213] width 13 height 21
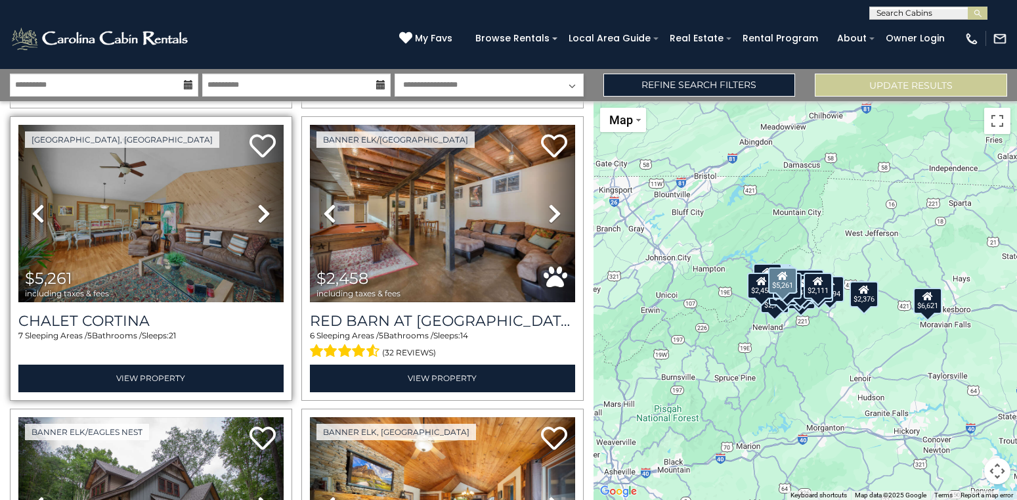
click at [258, 214] on icon at bounding box center [263, 213] width 13 height 21
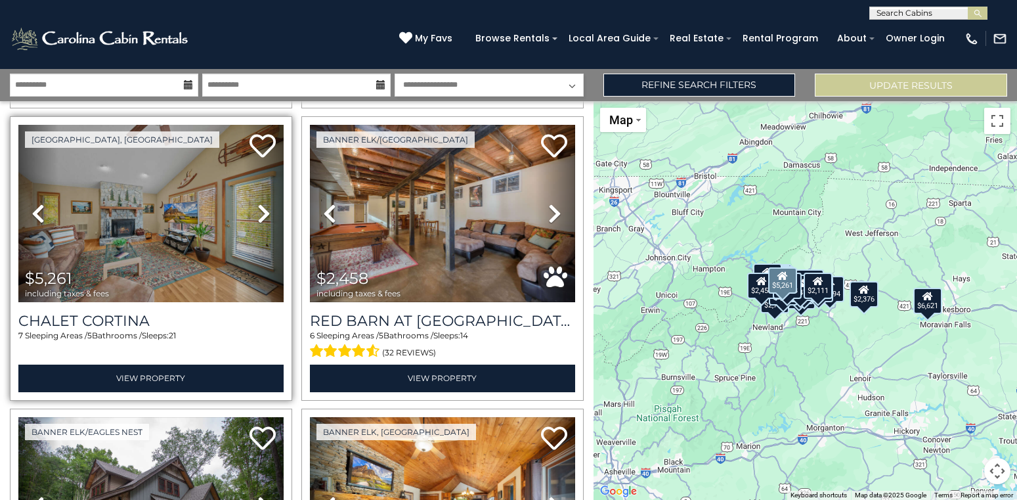
click at [258, 214] on icon at bounding box center [263, 213] width 13 height 21
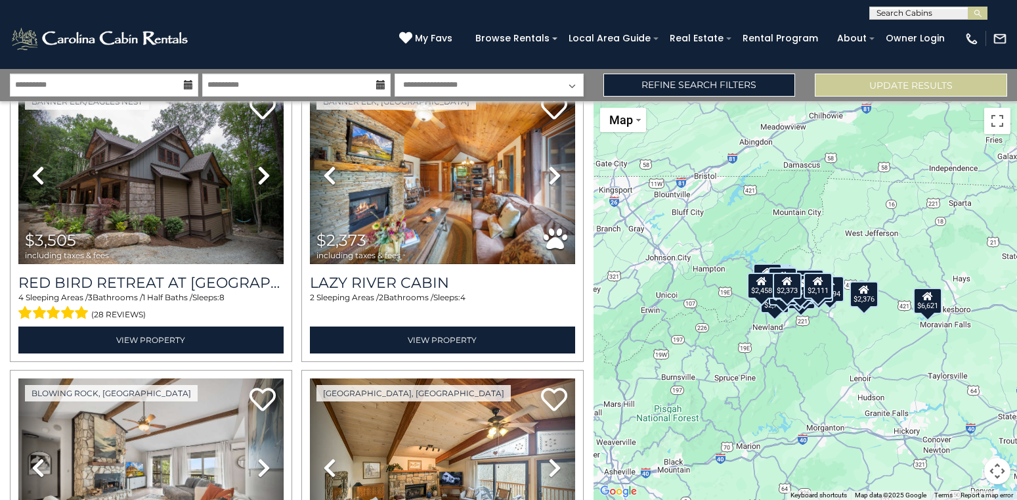
scroll to position [3828, 0]
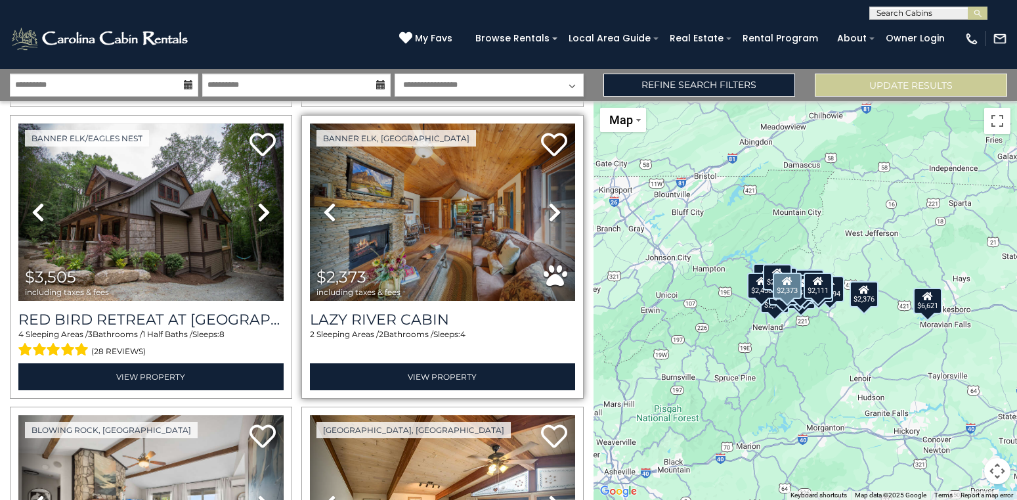
click at [556, 202] on icon at bounding box center [554, 212] width 13 height 21
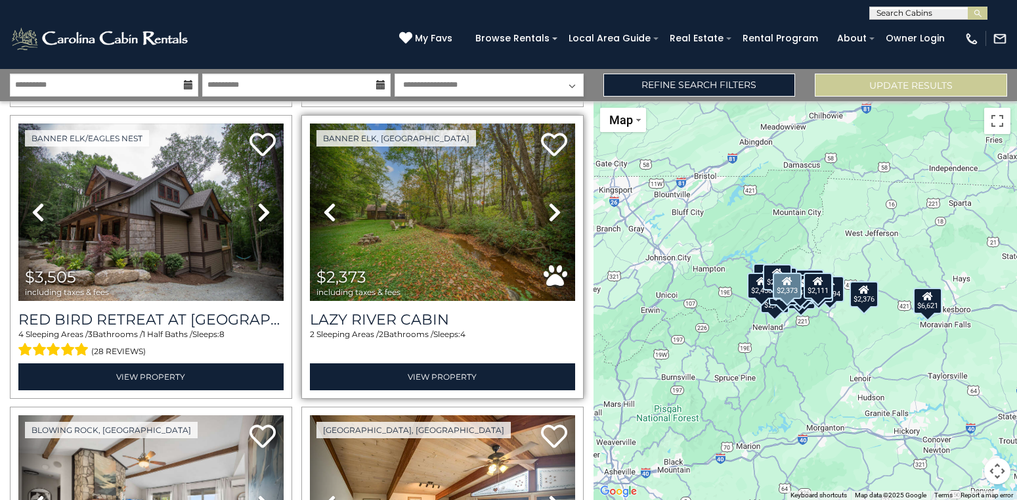
click at [556, 202] on icon at bounding box center [554, 212] width 13 height 21
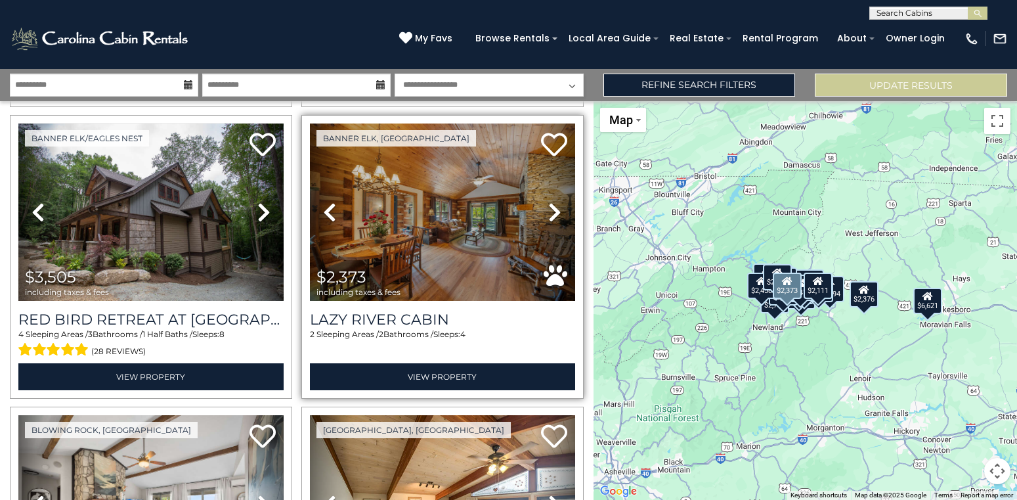
click at [556, 202] on icon at bounding box center [554, 212] width 13 height 21
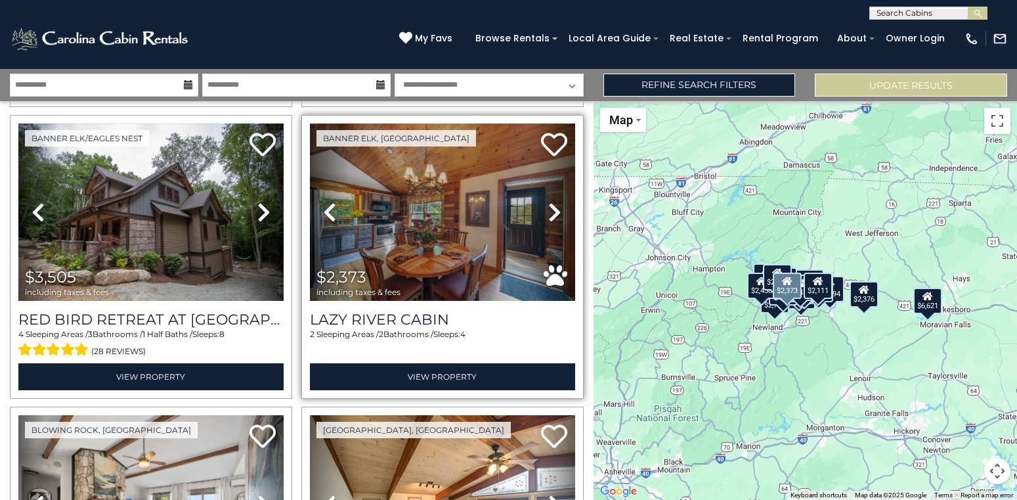
click at [556, 202] on icon at bounding box center [554, 212] width 13 height 21
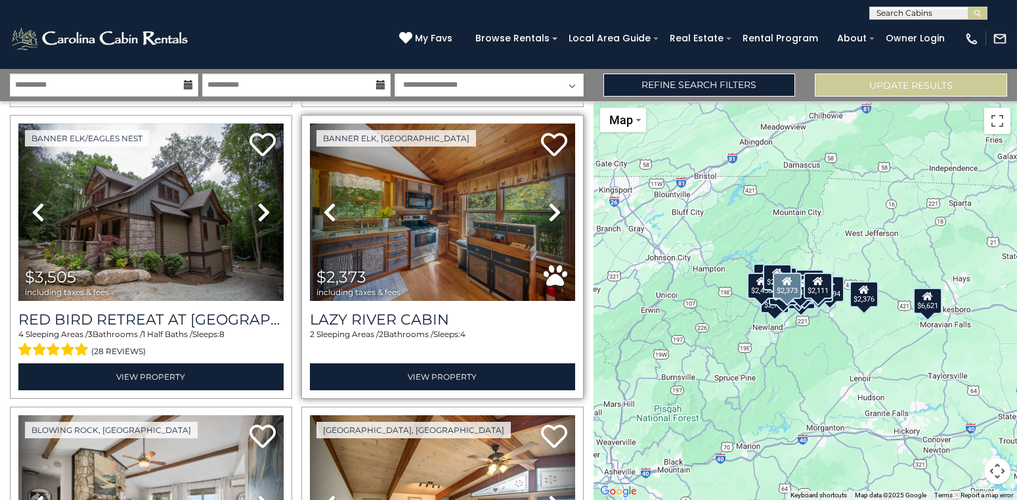
click at [556, 202] on icon at bounding box center [554, 212] width 13 height 21
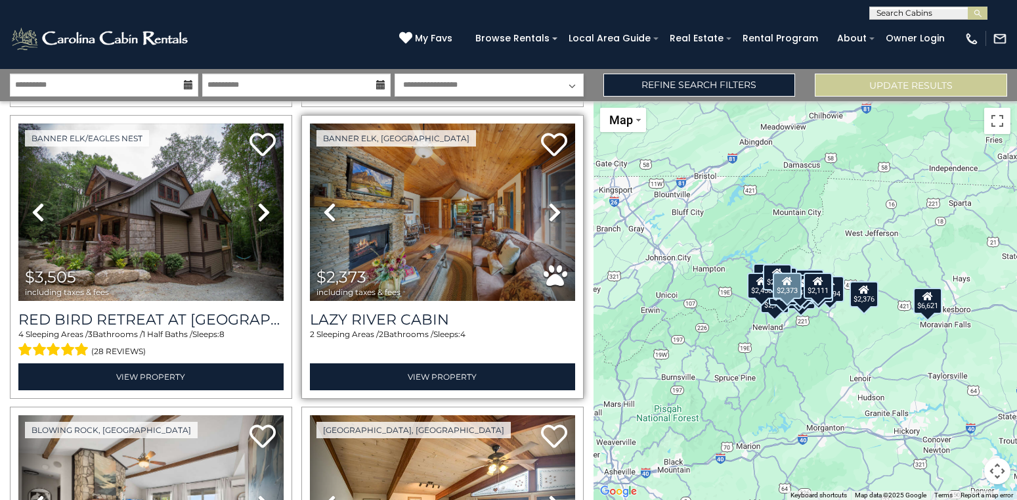
click at [556, 202] on icon at bounding box center [554, 212] width 13 height 21
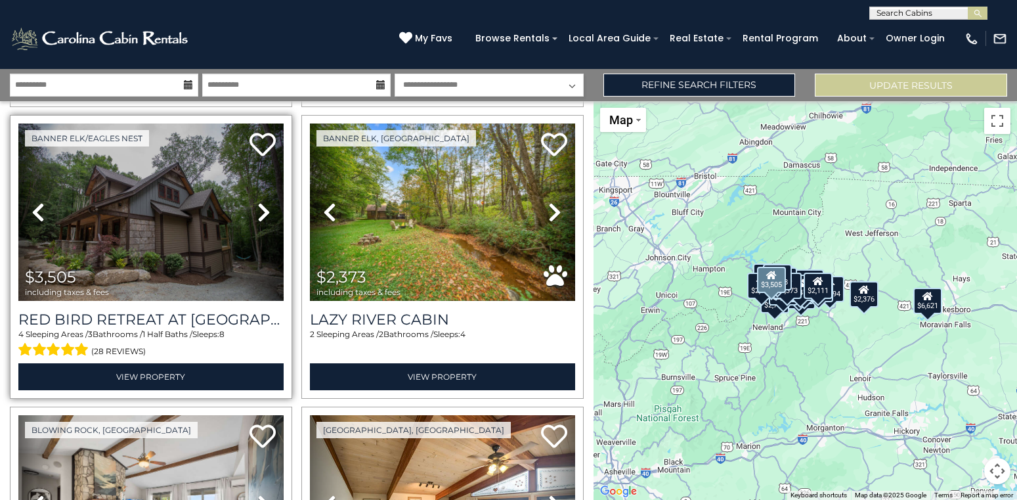
click at [263, 210] on icon at bounding box center [263, 212] width 13 height 21
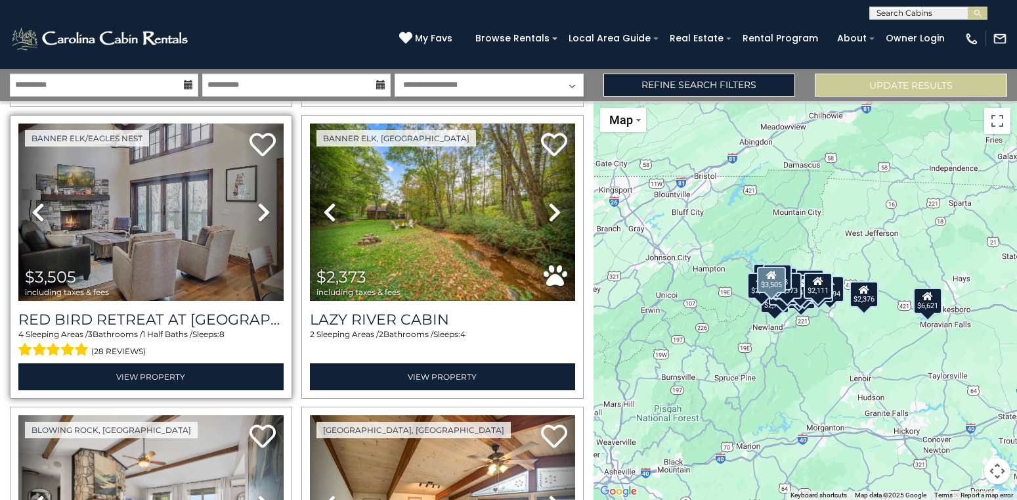
click at [263, 210] on icon at bounding box center [263, 212] width 13 height 21
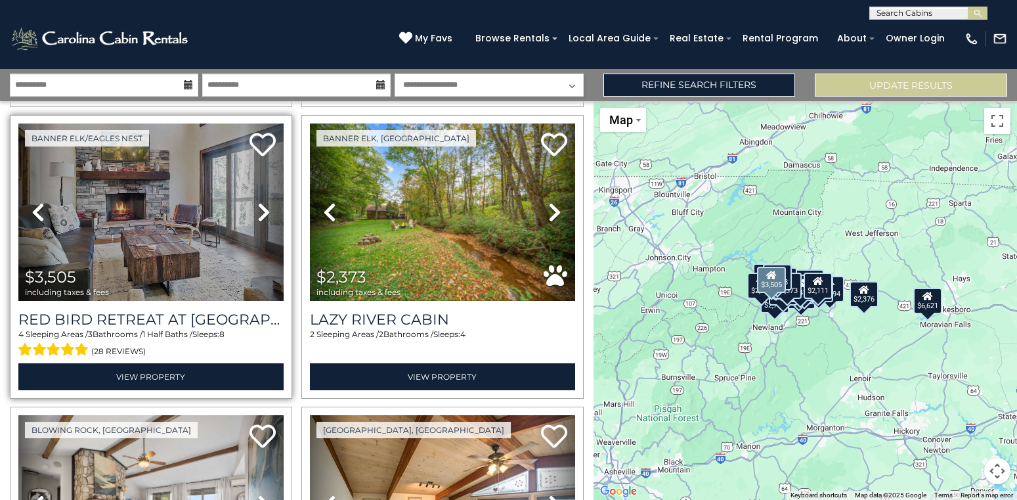
click at [263, 210] on icon at bounding box center [263, 212] width 13 height 21
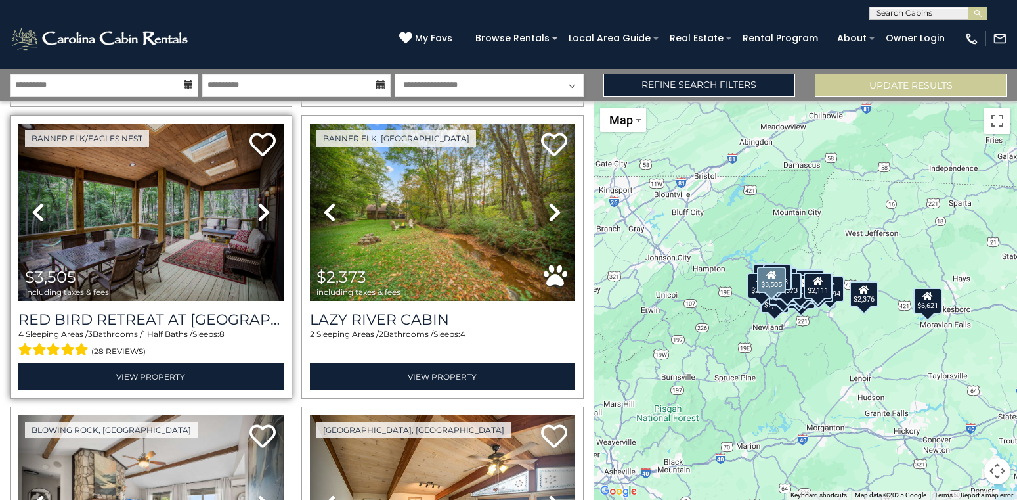
click at [263, 210] on icon at bounding box center [263, 212] width 13 height 21
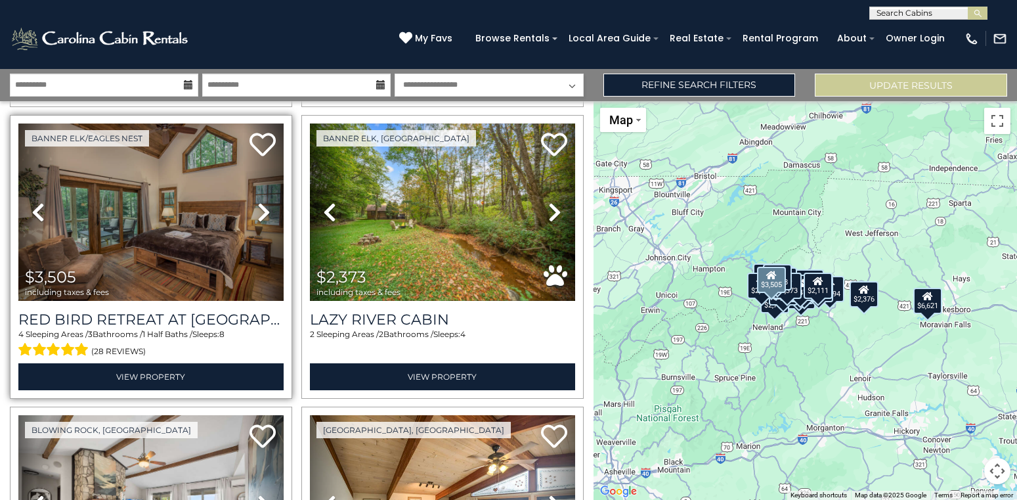
click at [263, 210] on icon at bounding box center [263, 212] width 13 height 21
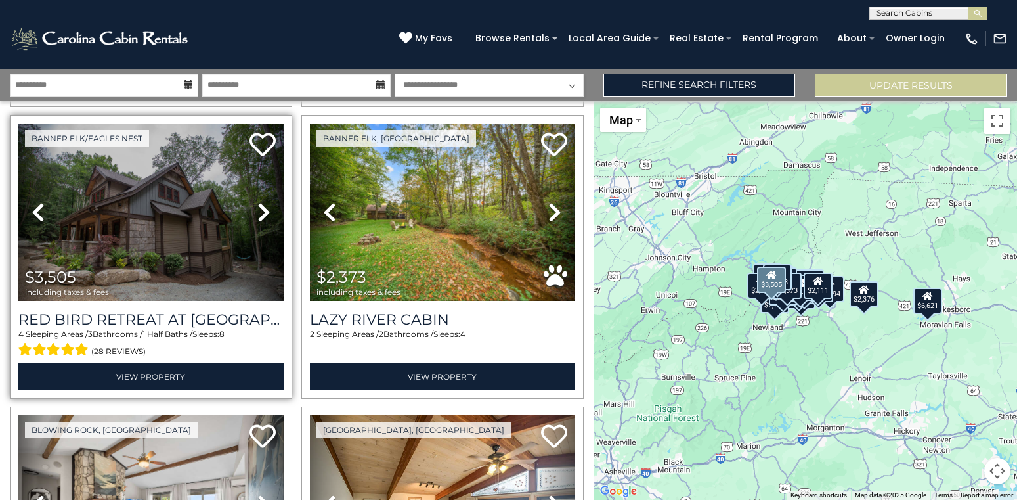
click at [263, 210] on icon at bounding box center [263, 212] width 13 height 21
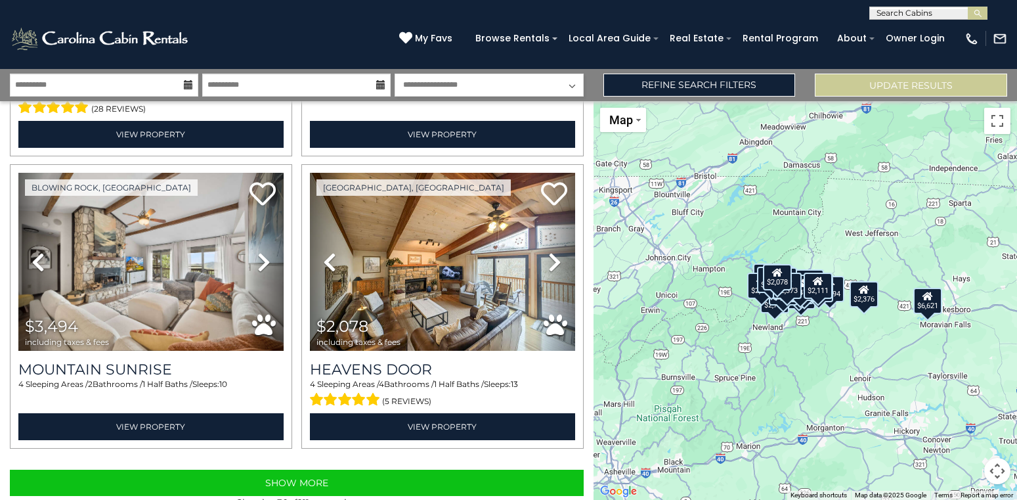
scroll to position [4078, 0]
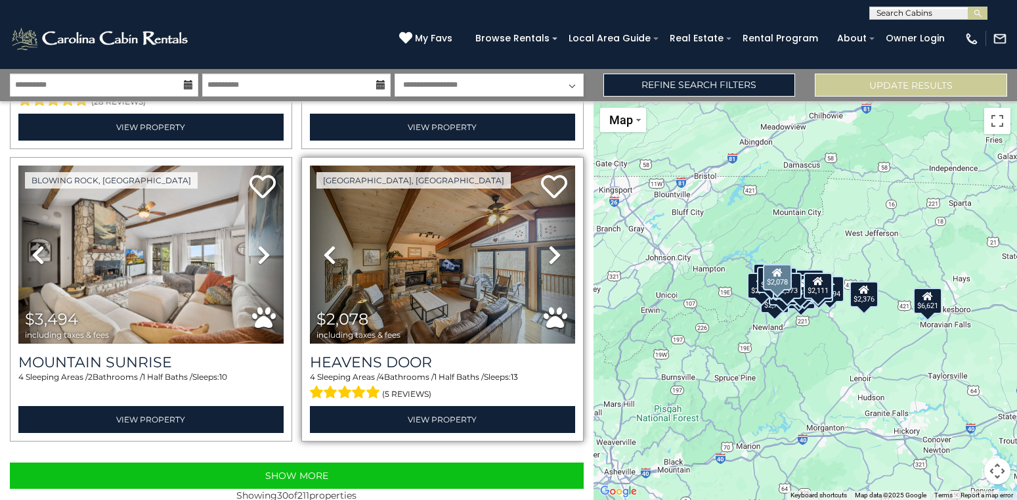
click at [550, 246] on icon at bounding box center [554, 254] width 13 height 21
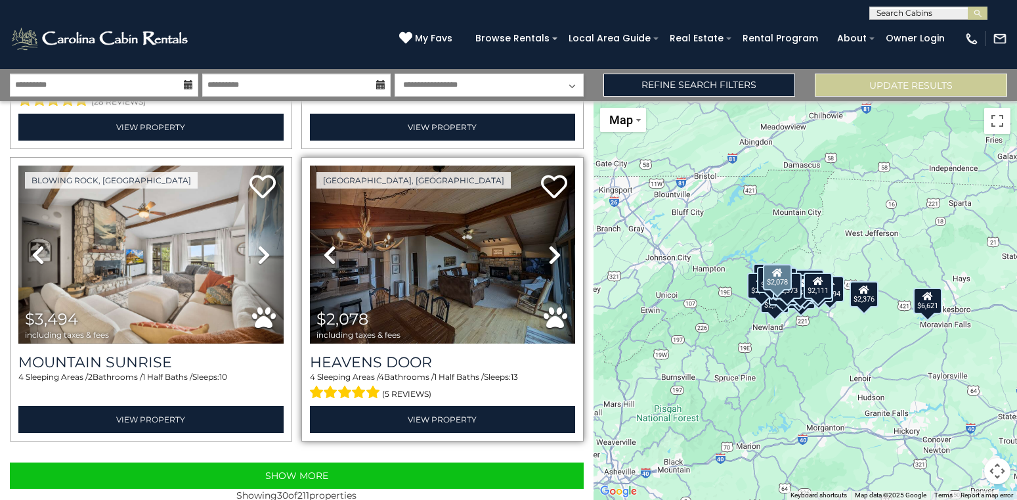
click at [550, 246] on icon at bounding box center [554, 254] width 13 height 21
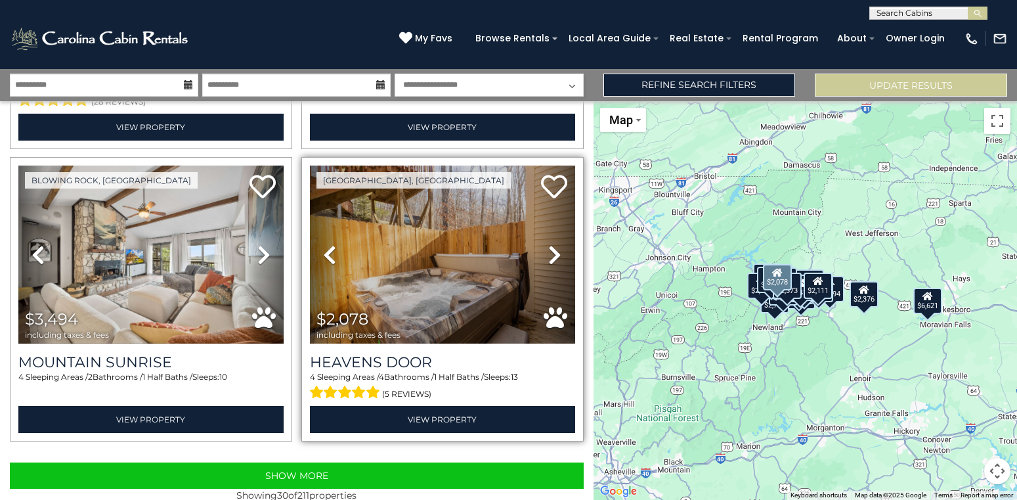
click at [550, 246] on icon at bounding box center [554, 254] width 13 height 21
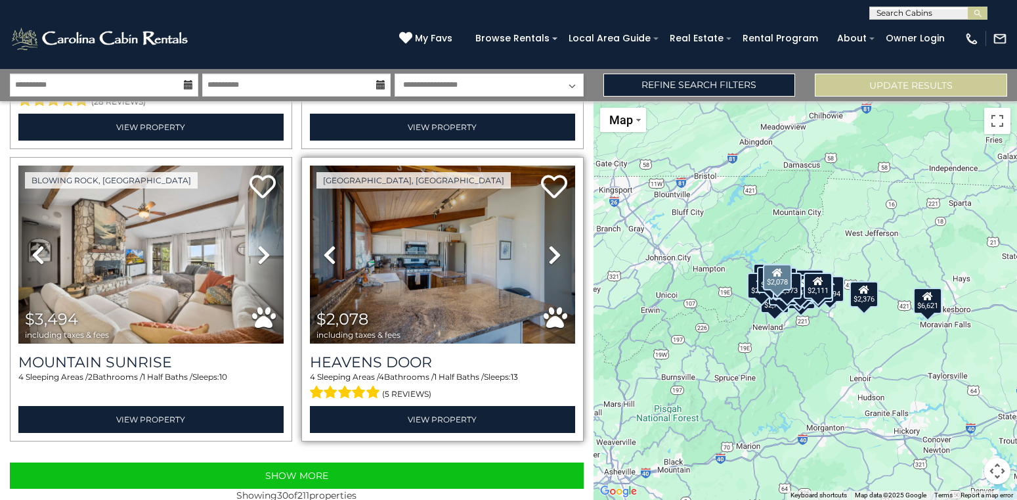
click at [550, 246] on icon at bounding box center [554, 254] width 13 height 21
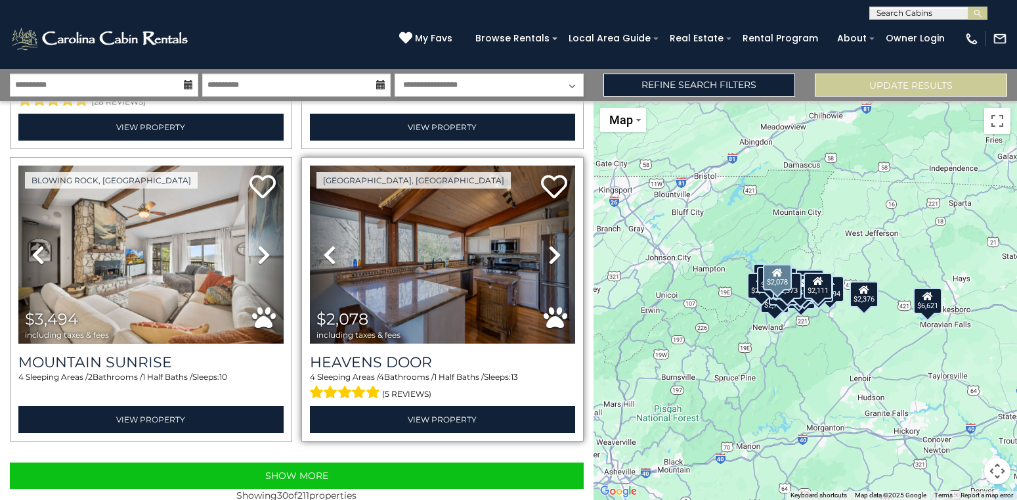
click at [550, 246] on icon at bounding box center [554, 254] width 13 height 21
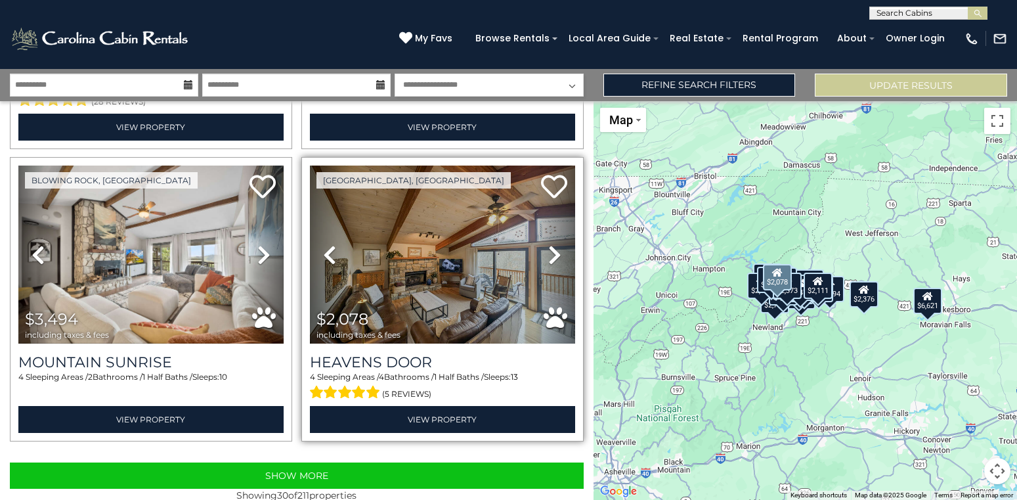
click at [550, 246] on icon at bounding box center [554, 254] width 13 height 21
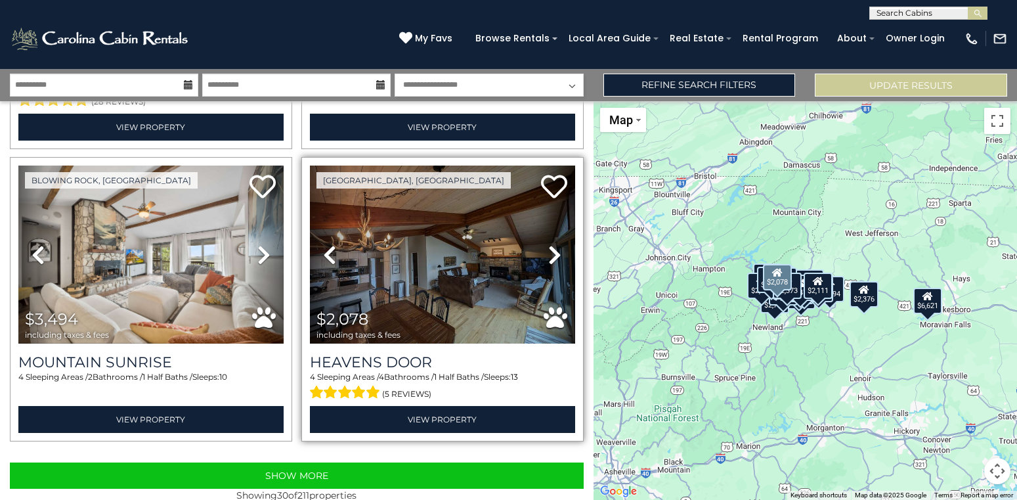
click at [550, 246] on icon at bounding box center [554, 254] width 13 height 21
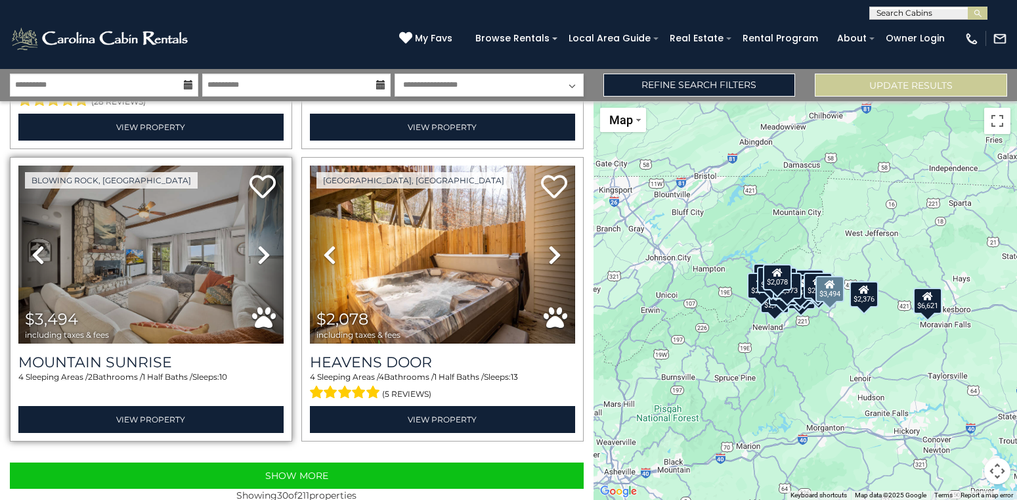
click at [266, 249] on icon at bounding box center [263, 254] width 13 height 21
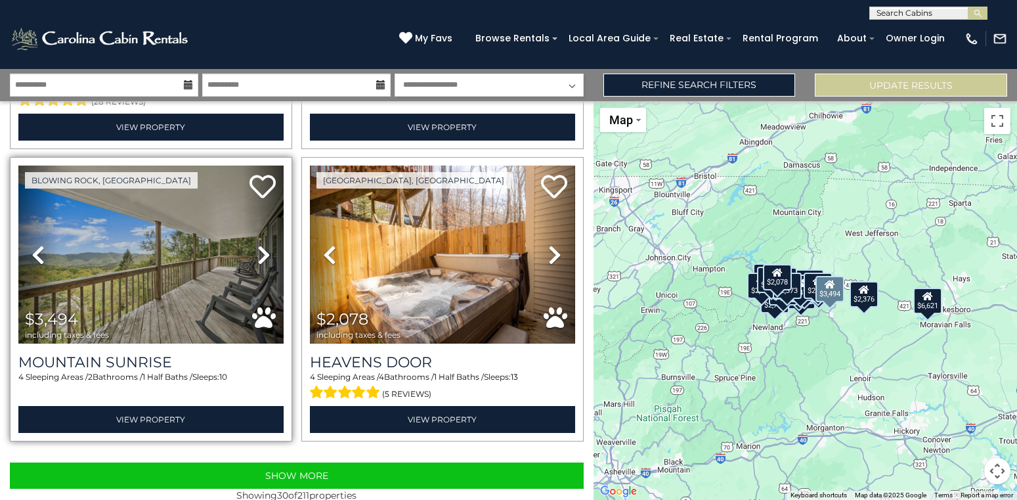
click at [266, 249] on icon at bounding box center [263, 254] width 13 height 21
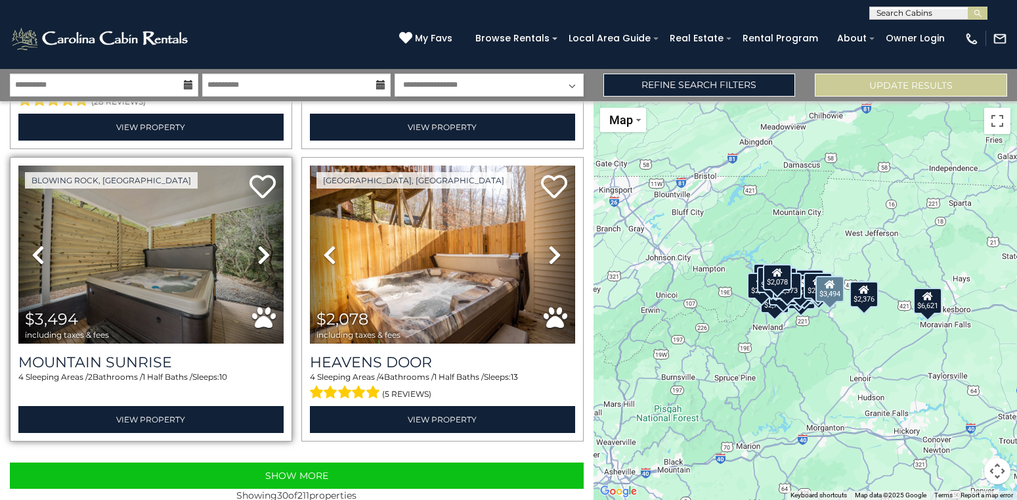
click at [266, 249] on icon at bounding box center [263, 254] width 13 height 21
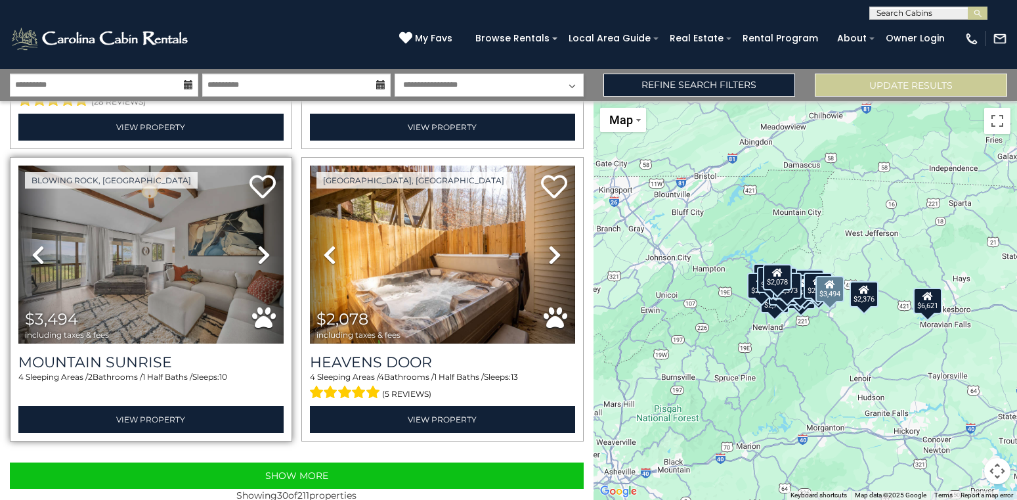
click at [266, 249] on icon at bounding box center [263, 254] width 13 height 21
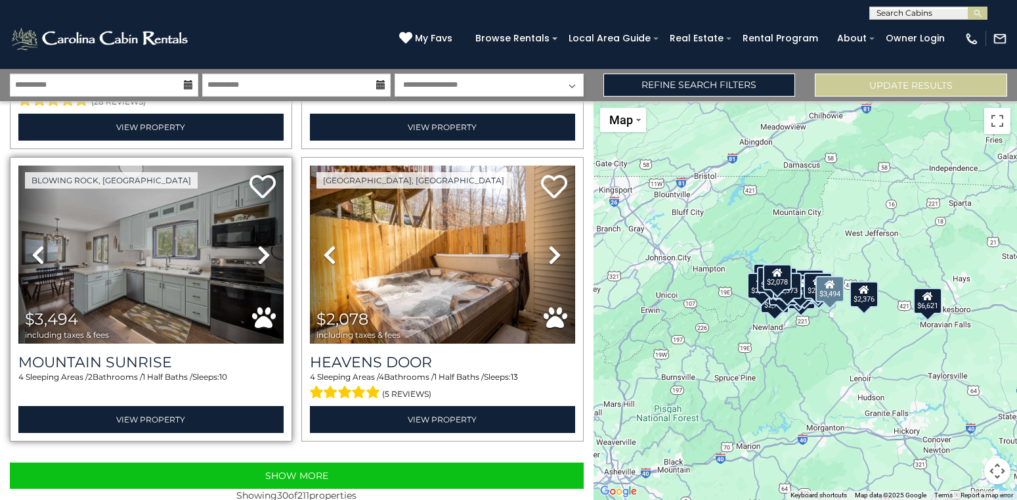
click at [266, 249] on icon at bounding box center [263, 254] width 13 height 21
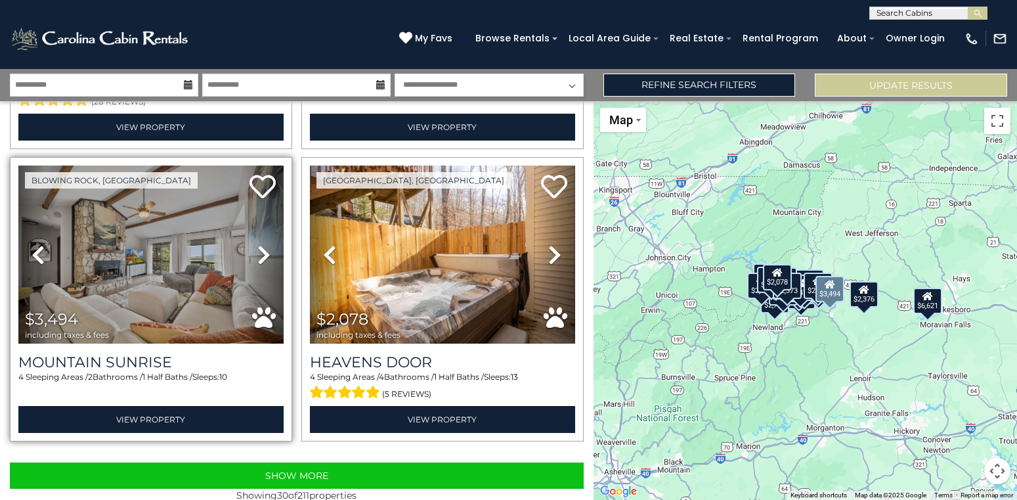
click at [266, 249] on icon at bounding box center [263, 254] width 13 height 21
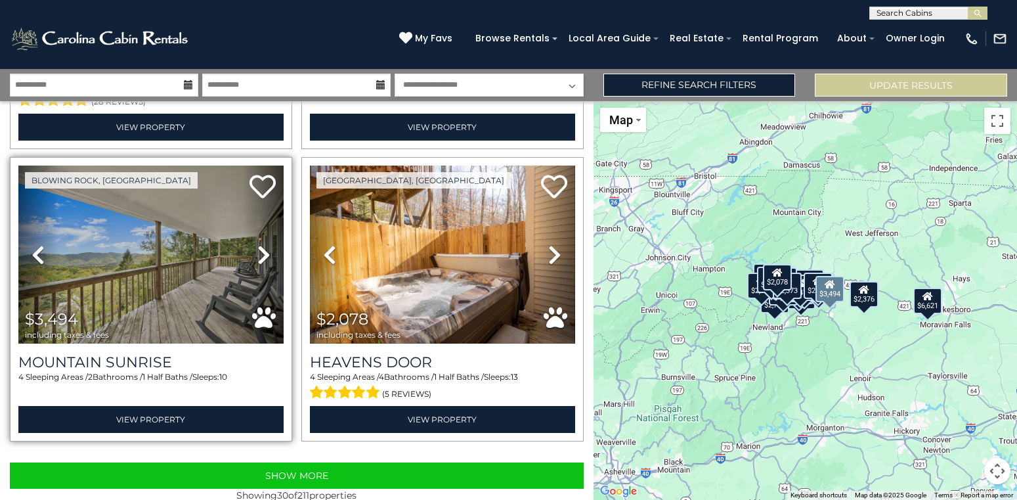
click at [266, 249] on icon at bounding box center [263, 254] width 13 height 21
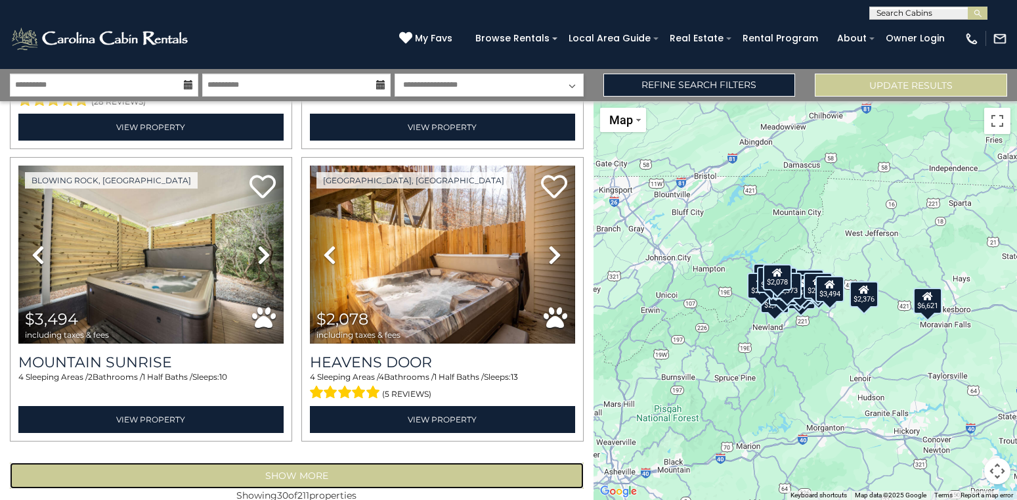
click at [344, 467] on button "Show More" at bounding box center [297, 475] width 574 height 26
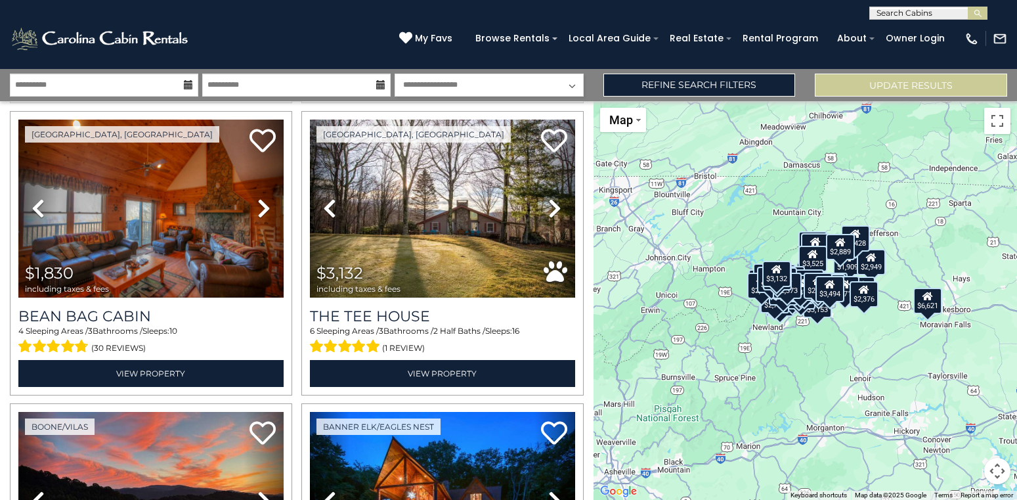
scroll to position [4402, 0]
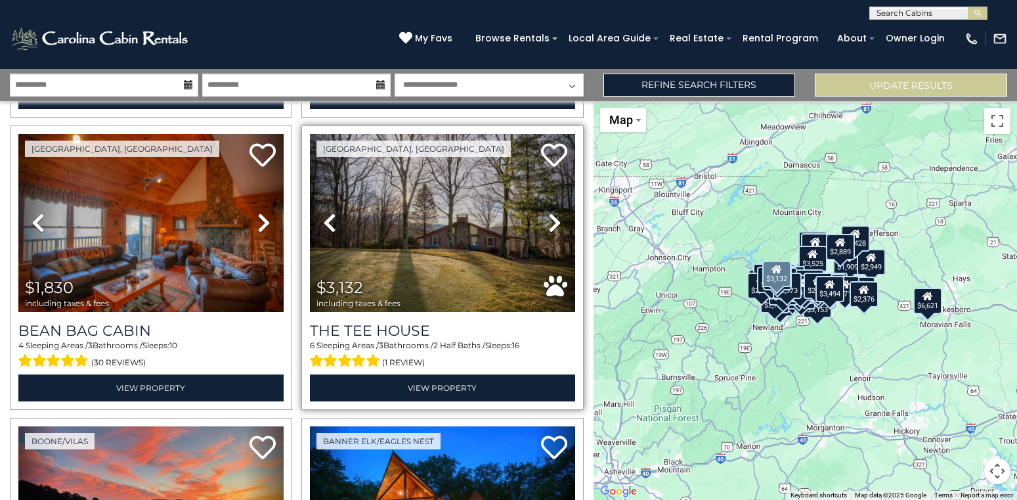
click at [552, 220] on icon at bounding box center [554, 222] width 13 height 21
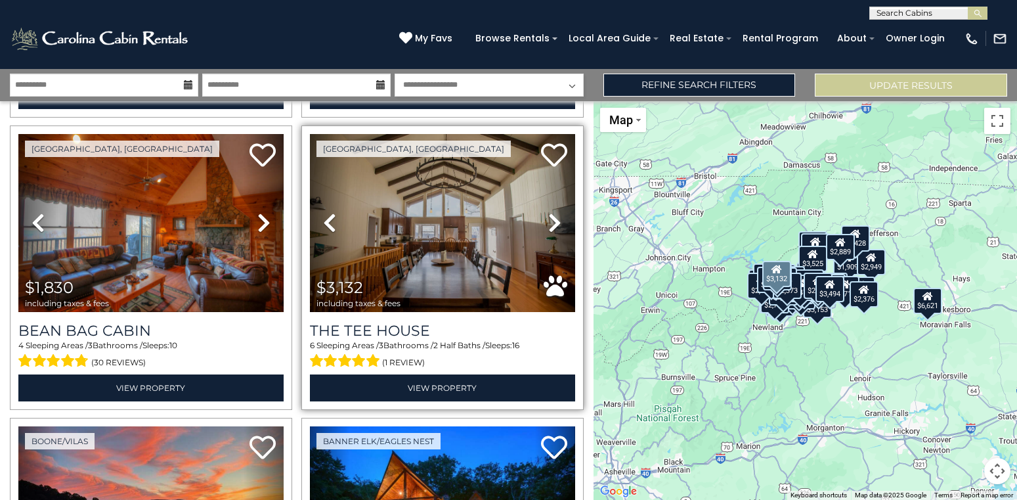
click at [552, 220] on icon at bounding box center [554, 222] width 13 height 21
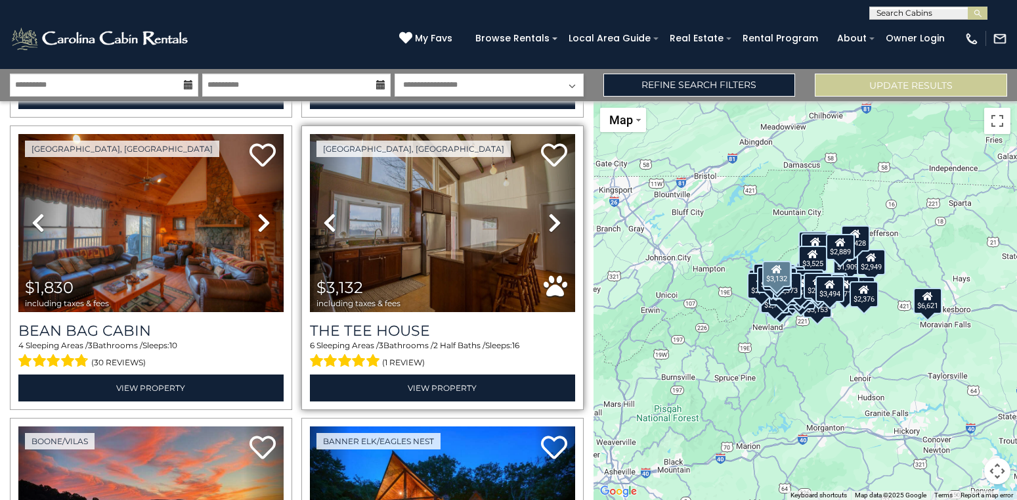
click at [552, 220] on icon at bounding box center [554, 222] width 13 height 21
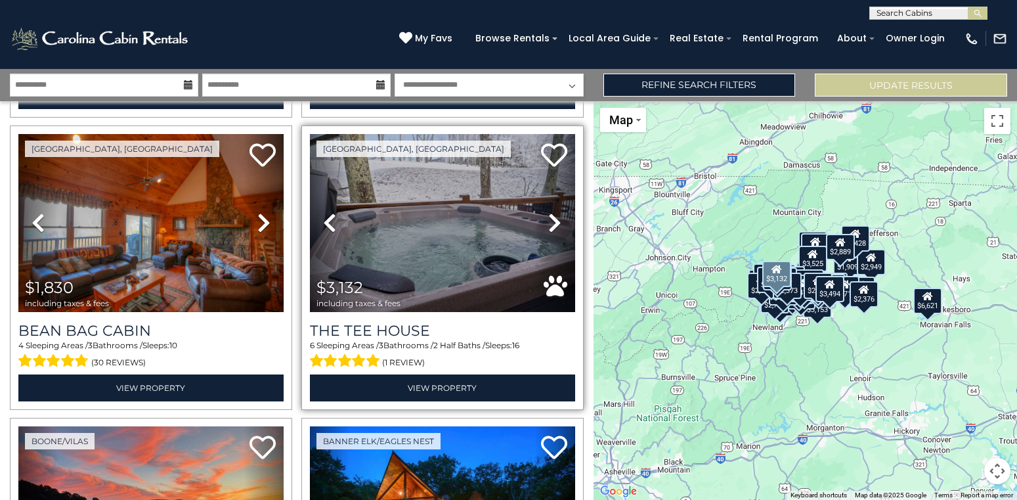
click at [552, 220] on icon at bounding box center [554, 222] width 13 height 21
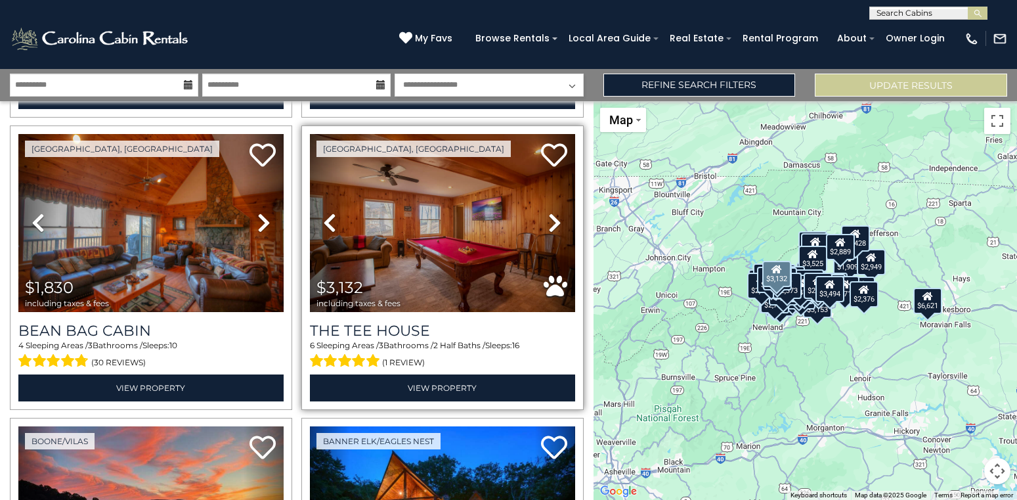
click at [552, 220] on icon at bounding box center [554, 222] width 13 height 21
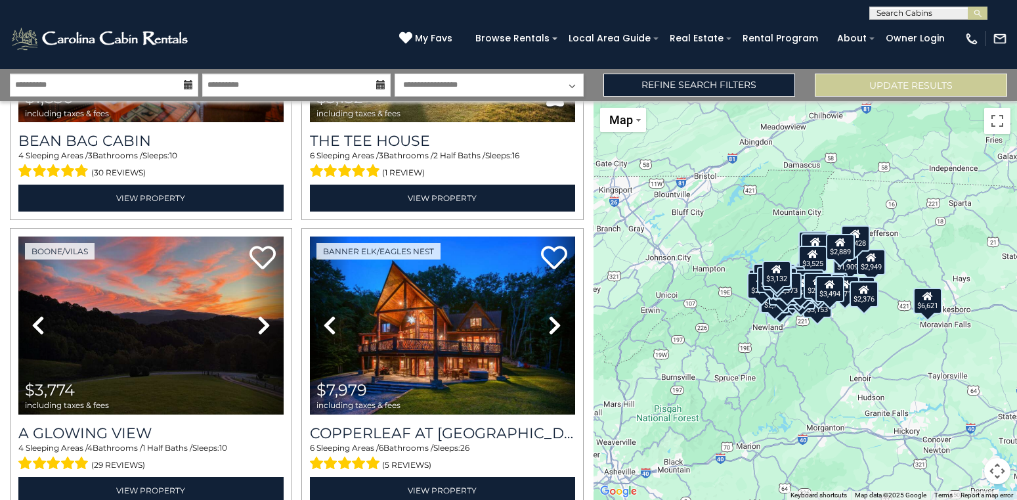
scroll to position [4635, 0]
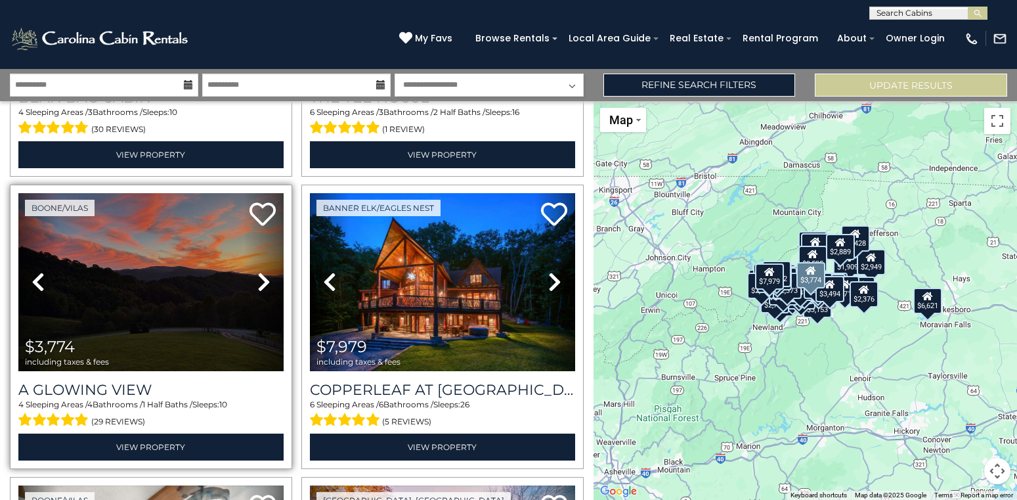
click at [262, 286] on icon at bounding box center [263, 281] width 13 height 21
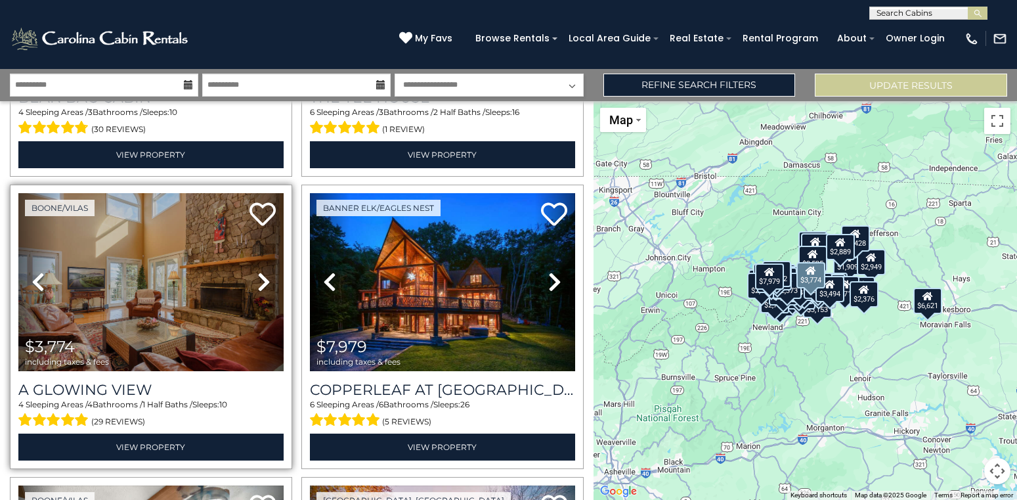
click at [262, 286] on icon at bounding box center [263, 281] width 13 height 21
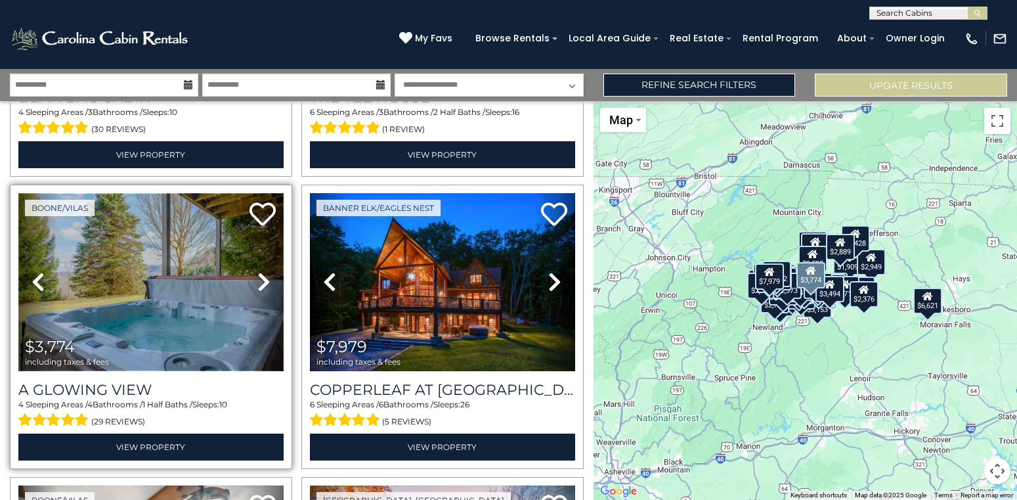
click at [169, 281] on img at bounding box center [150, 282] width 265 height 178
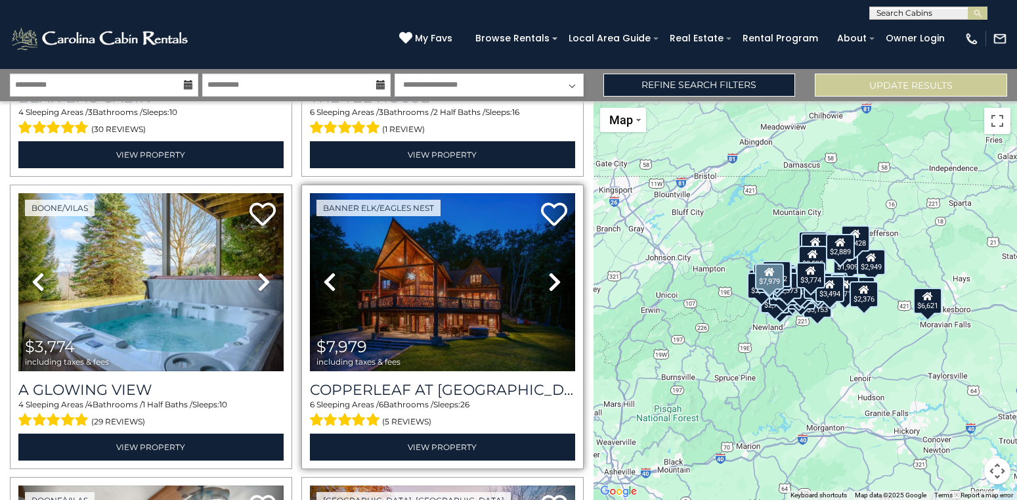
click at [553, 284] on icon at bounding box center [554, 281] width 13 height 21
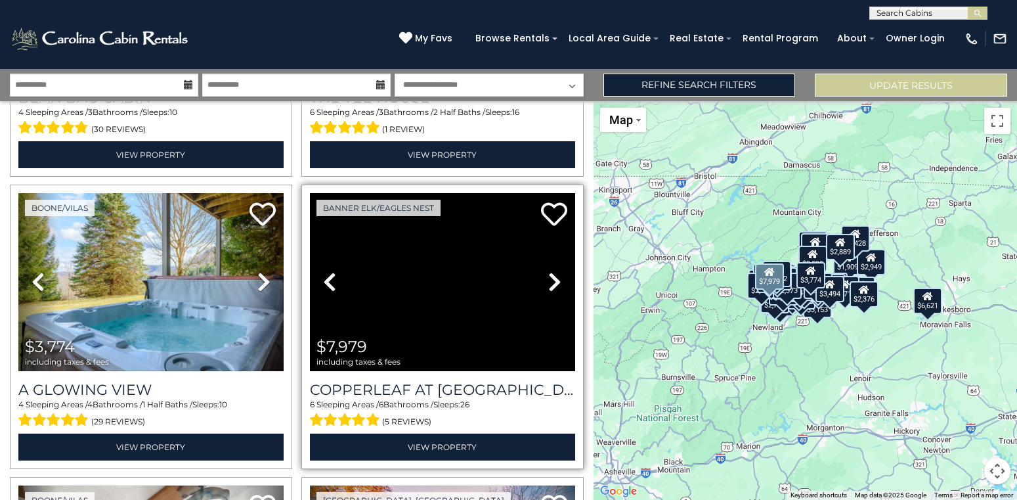
click at [553, 284] on icon at bounding box center [554, 281] width 13 height 21
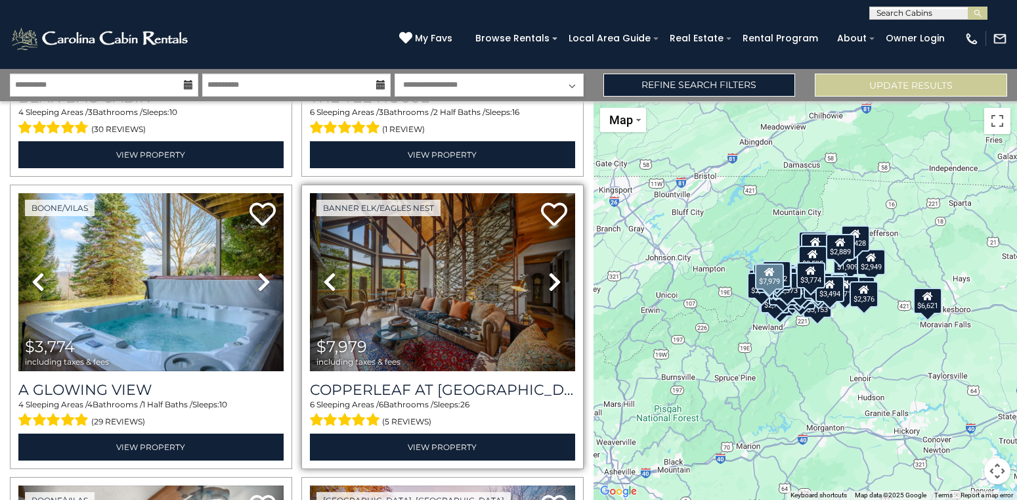
click at [553, 284] on icon at bounding box center [554, 281] width 13 height 21
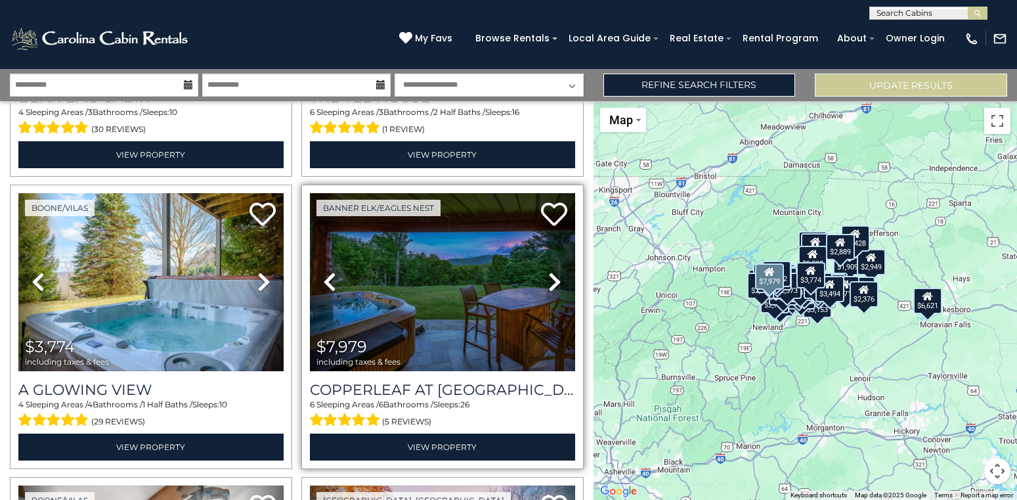
click at [553, 284] on icon at bounding box center [554, 281] width 13 height 21
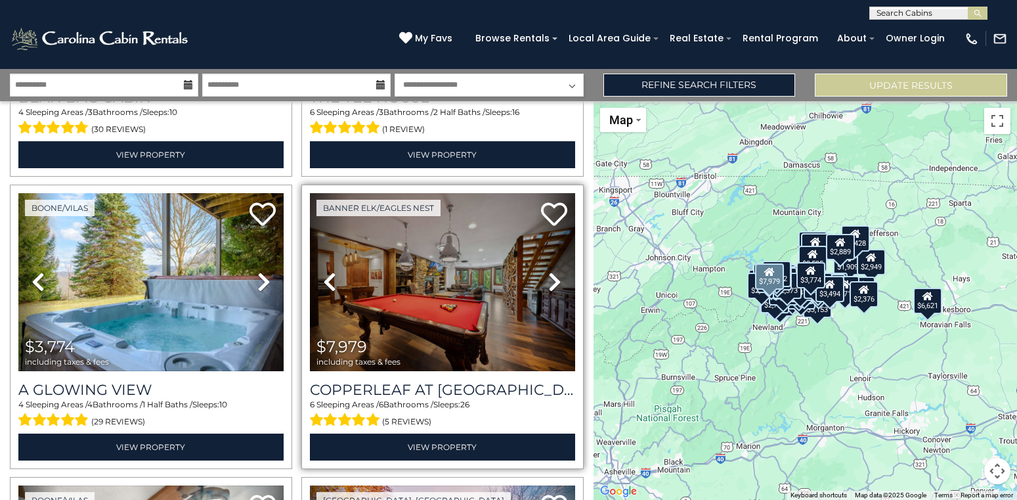
click at [329, 277] on icon at bounding box center [329, 281] width 13 height 21
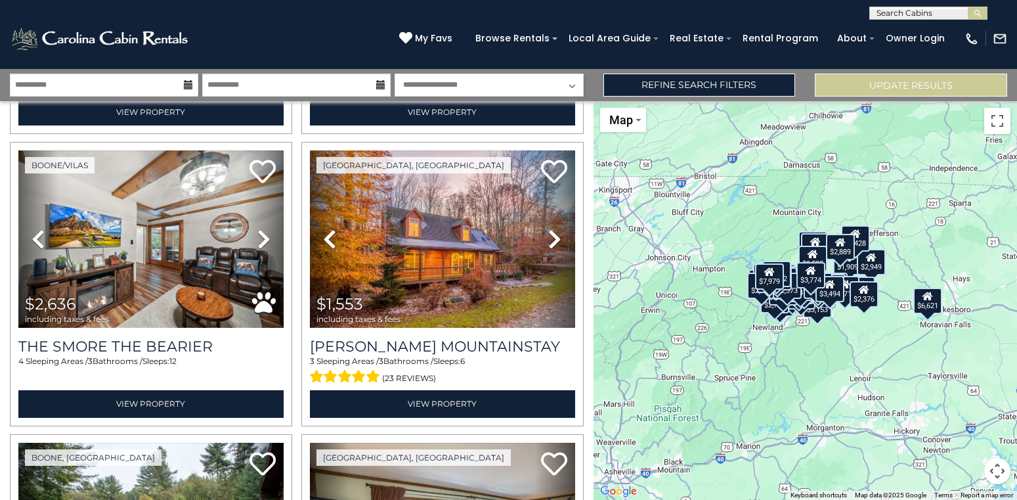
scroll to position [4985, 0]
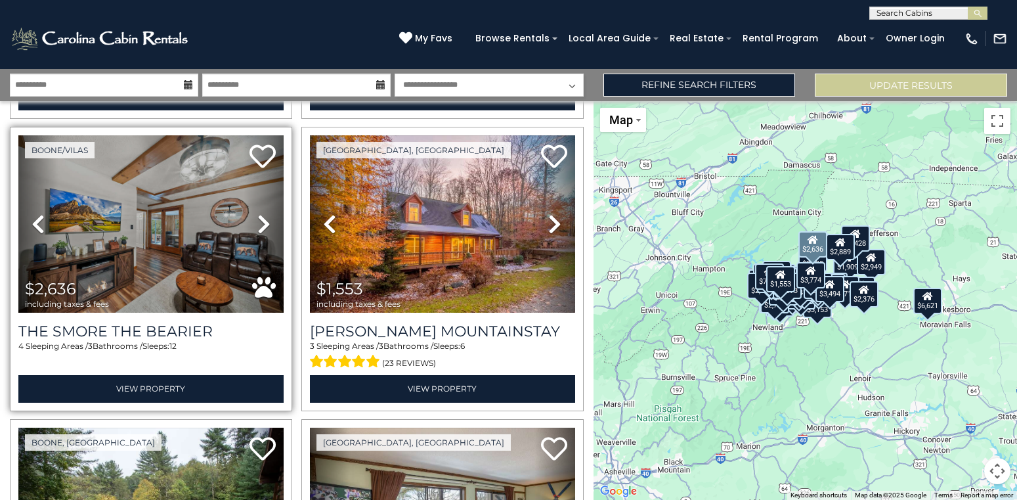
click at [265, 225] on icon at bounding box center [263, 223] width 13 height 21
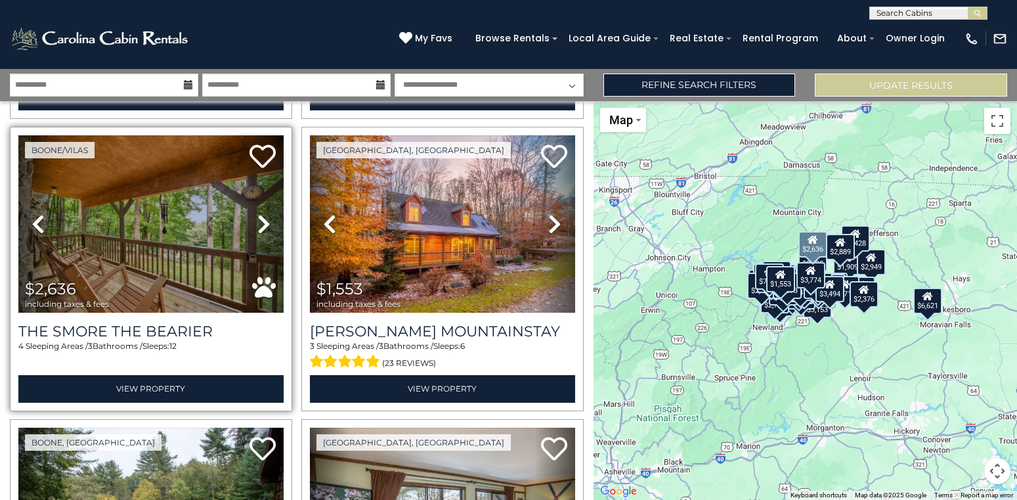
click at [265, 225] on icon at bounding box center [263, 223] width 13 height 21
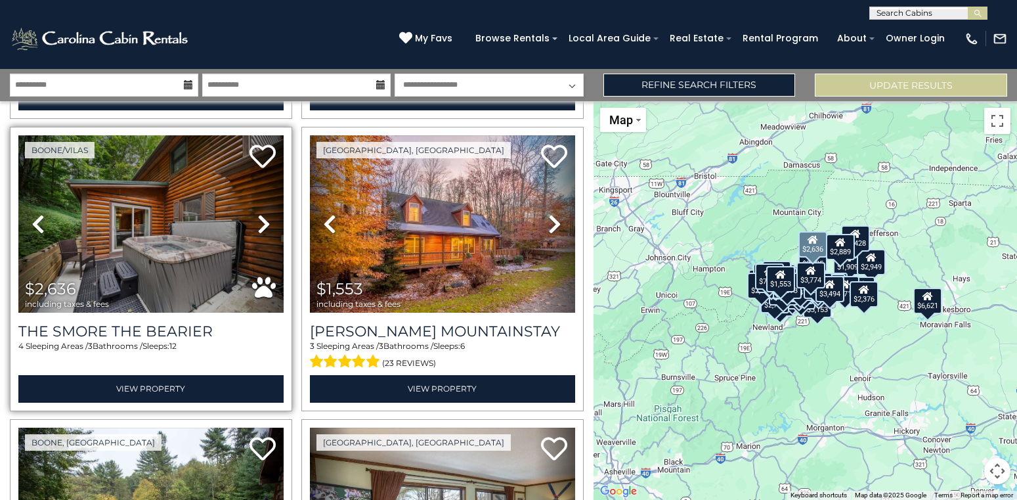
click at [265, 225] on icon at bounding box center [263, 223] width 13 height 21
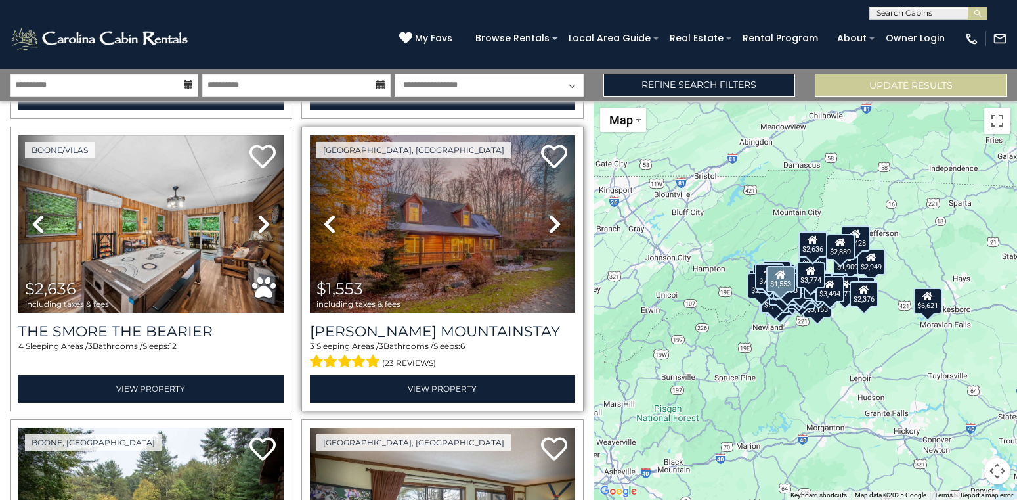
click at [555, 221] on icon at bounding box center [554, 223] width 13 height 21
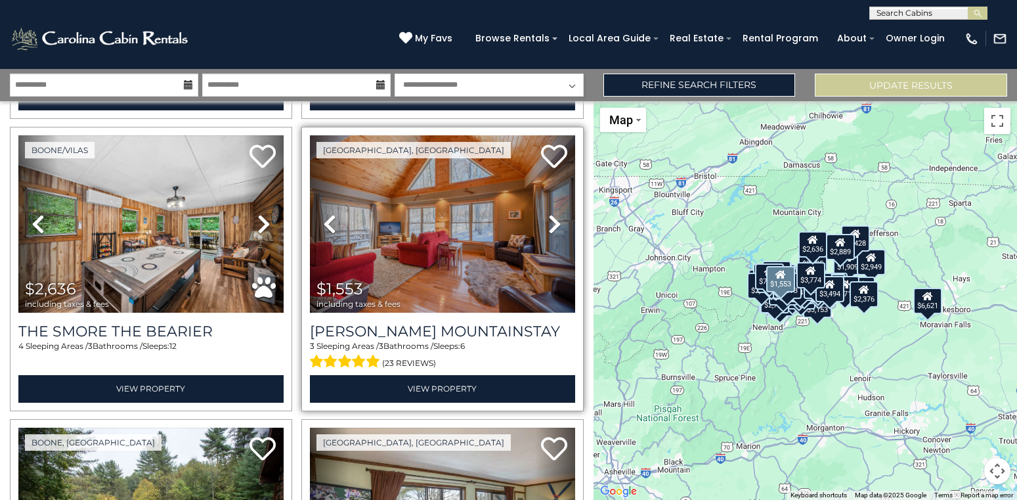
click at [555, 221] on icon at bounding box center [554, 223] width 13 height 21
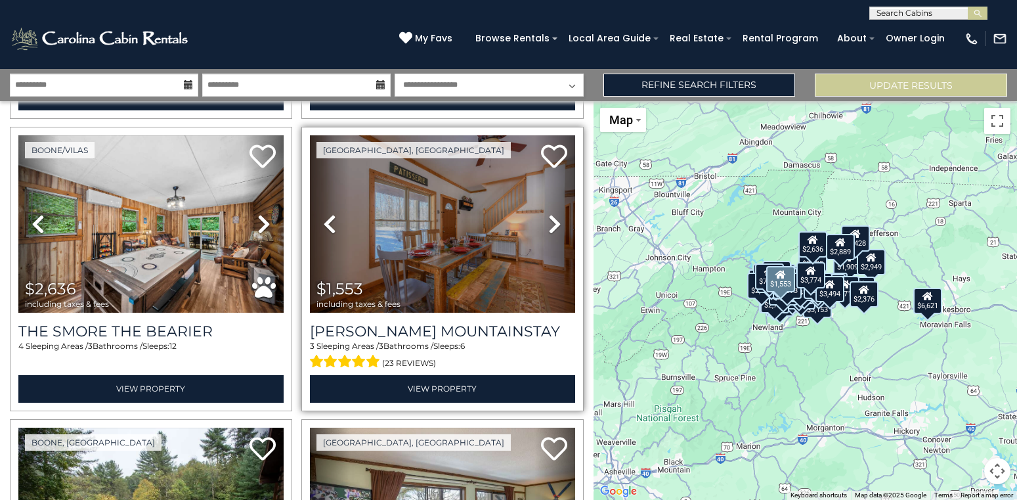
click at [555, 221] on icon at bounding box center [554, 223] width 13 height 21
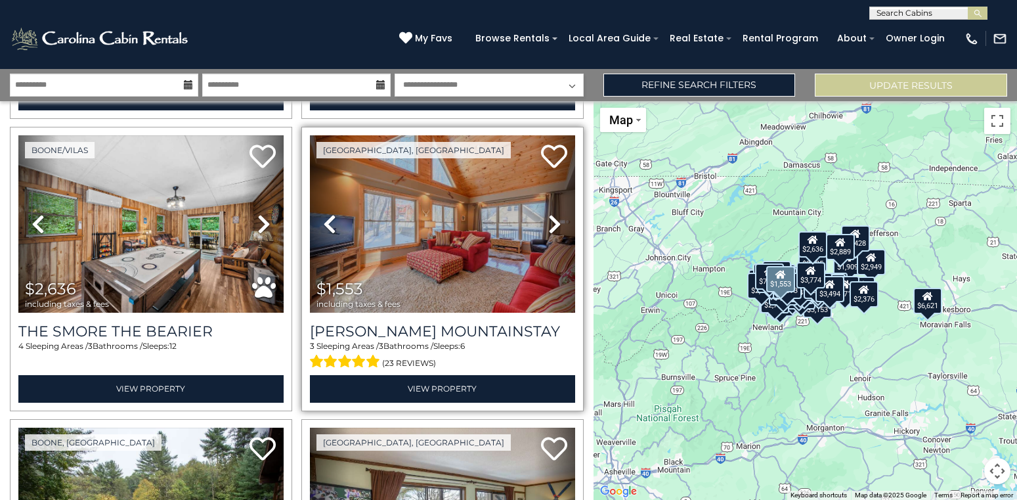
click at [555, 221] on icon at bounding box center [554, 223] width 13 height 21
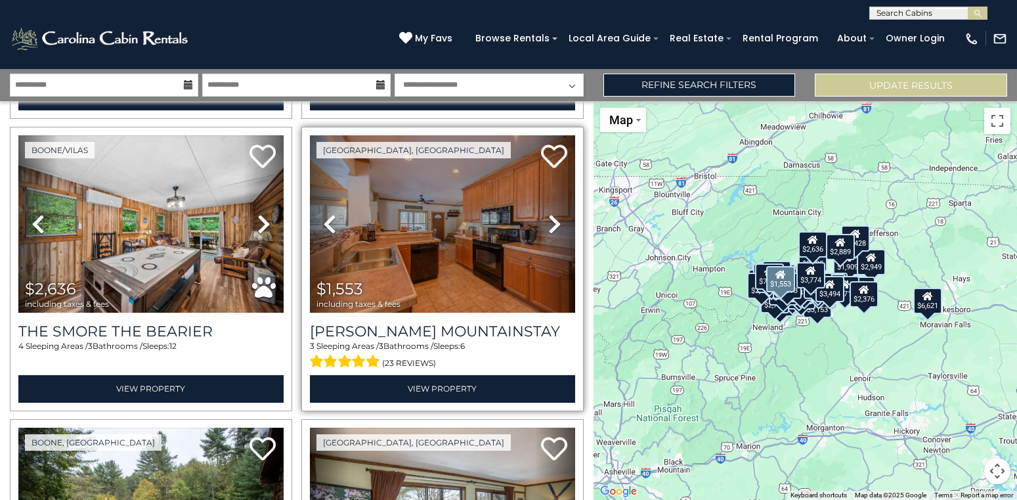
click at [555, 221] on icon at bounding box center [554, 223] width 13 height 21
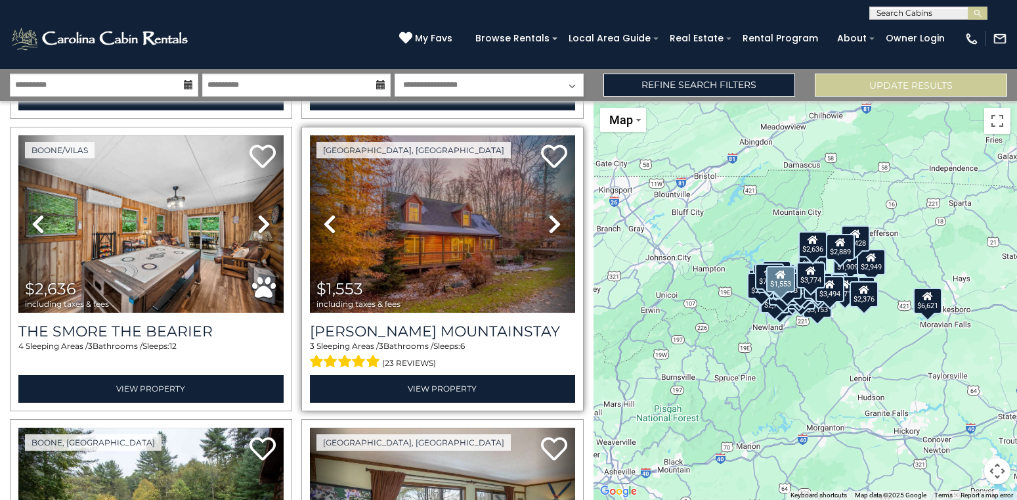
click at [555, 221] on icon at bounding box center [554, 223] width 13 height 21
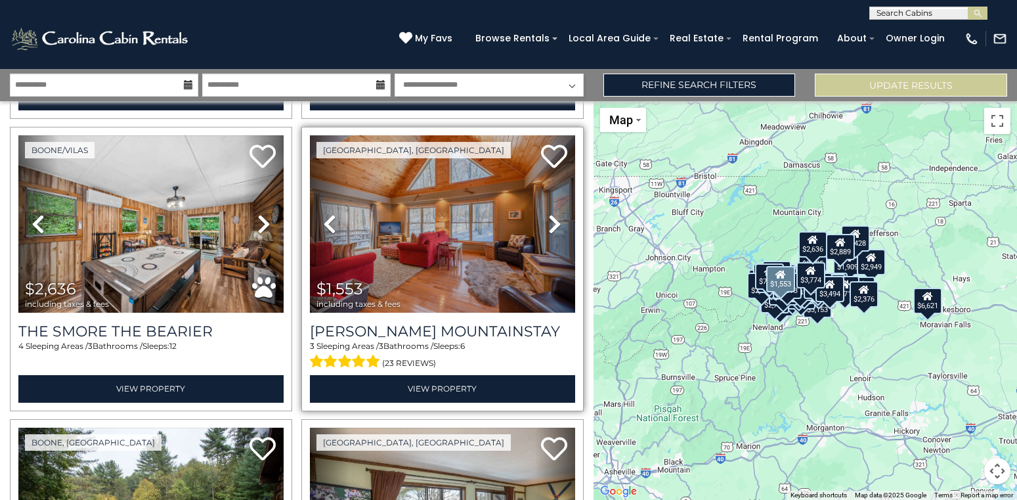
click at [555, 221] on icon at bounding box center [554, 223] width 13 height 21
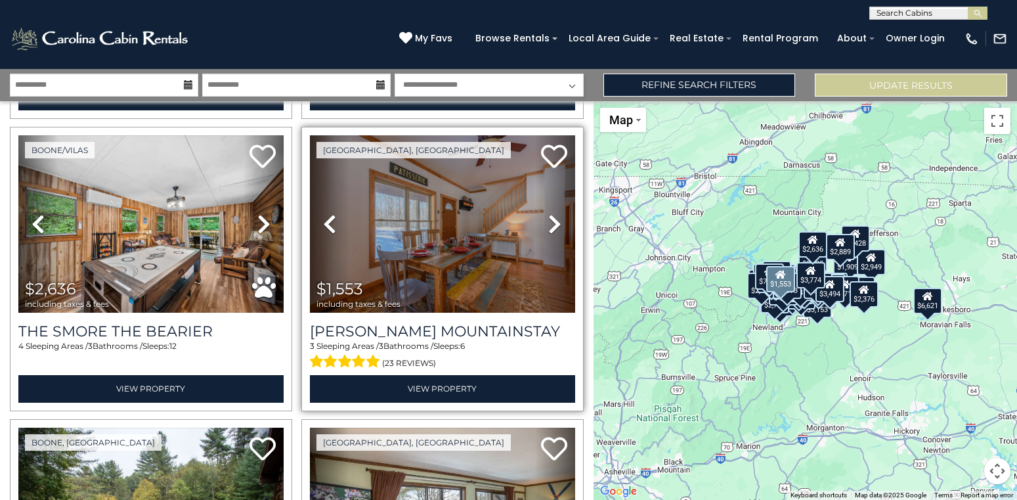
click at [555, 221] on icon at bounding box center [554, 223] width 13 height 21
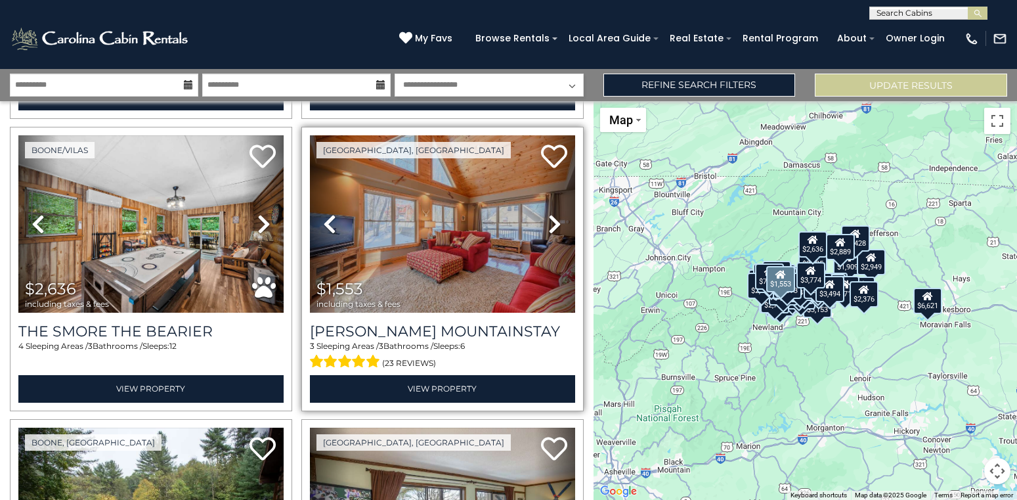
click at [555, 221] on icon at bounding box center [554, 223] width 13 height 21
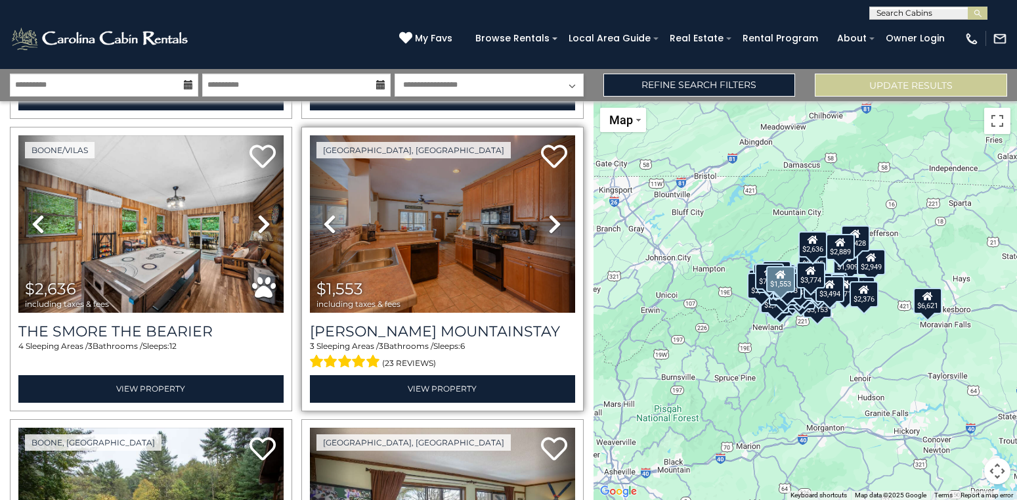
click at [555, 221] on icon at bounding box center [554, 223] width 13 height 21
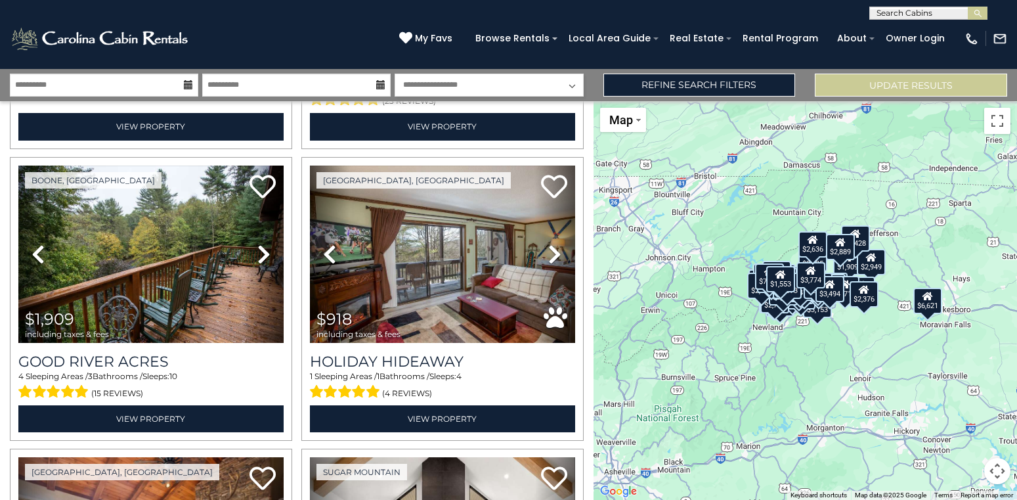
scroll to position [5276, 0]
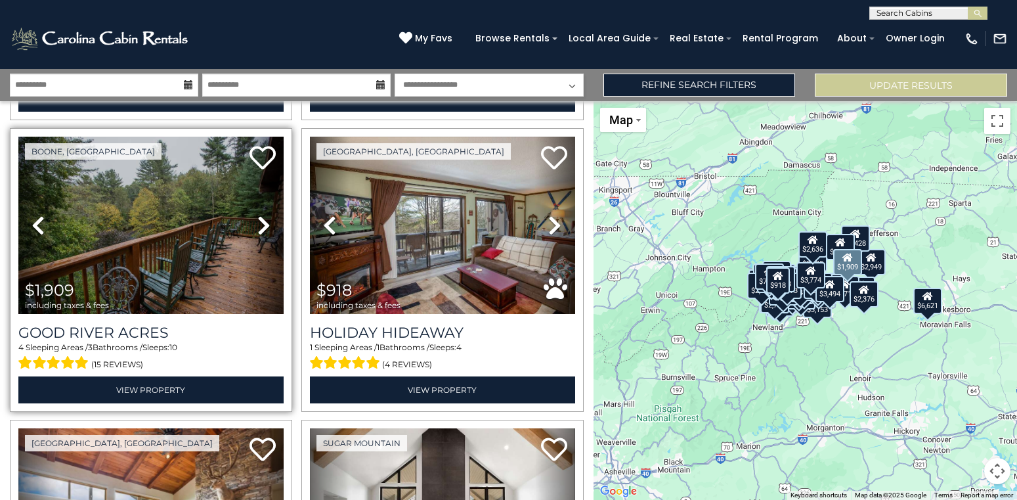
click at [256, 226] on link "Next" at bounding box center [264, 226] width 40 height 178
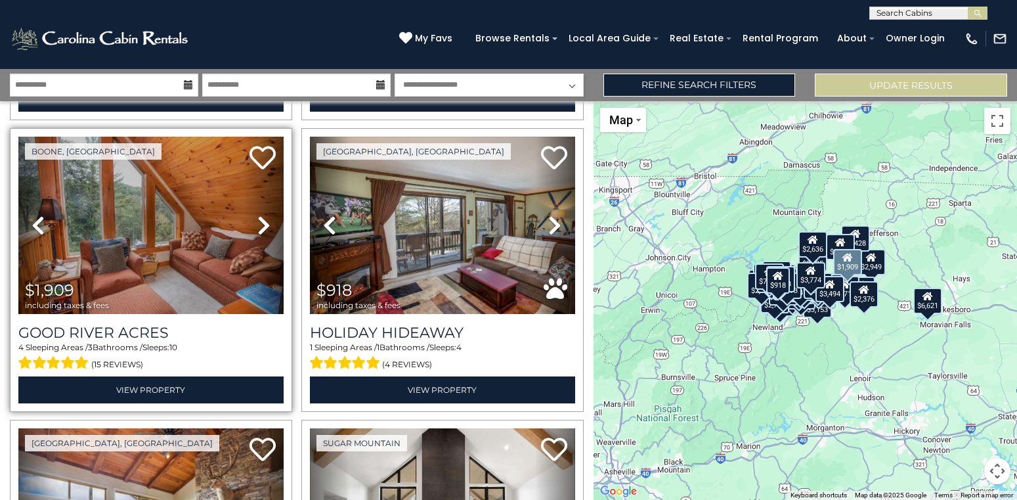
click at [256, 226] on link "Next" at bounding box center [264, 226] width 40 height 178
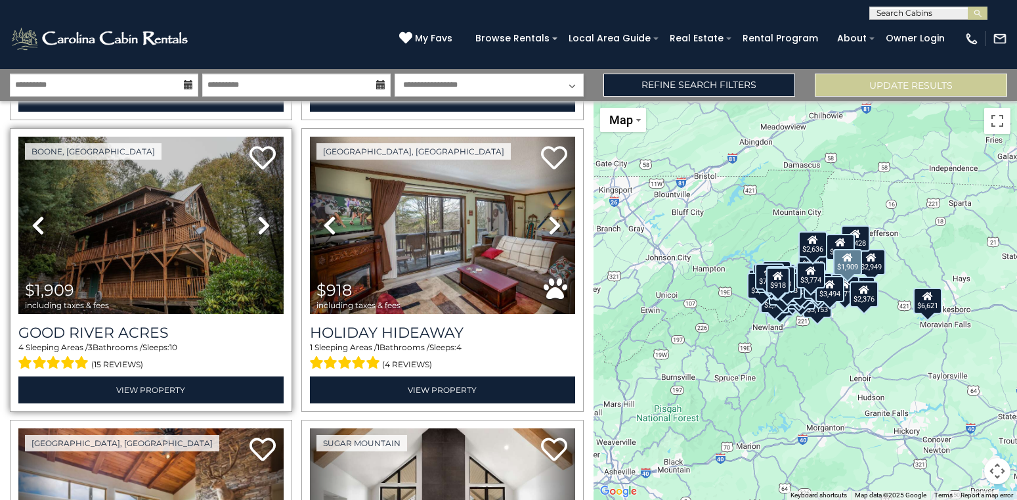
click at [256, 226] on link "Next" at bounding box center [264, 226] width 40 height 178
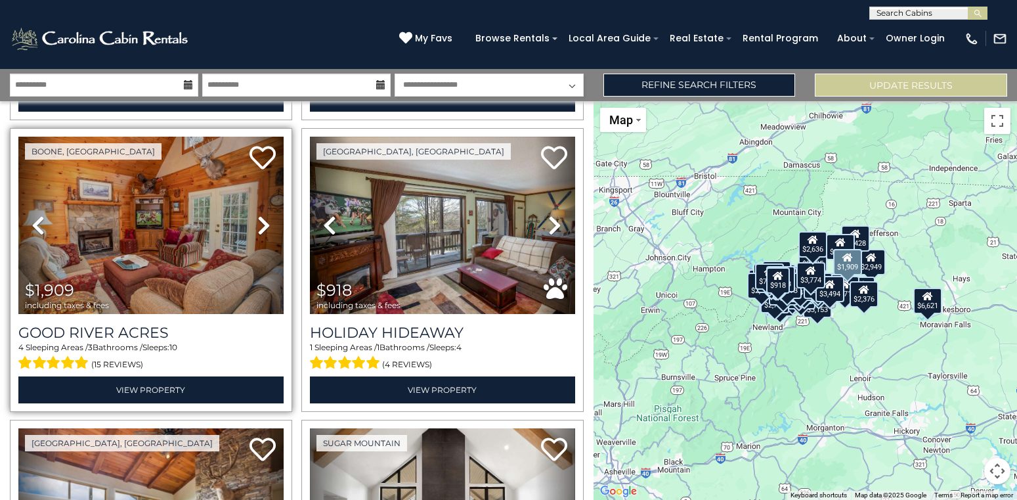
click at [256, 226] on link "Next" at bounding box center [264, 226] width 40 height 178
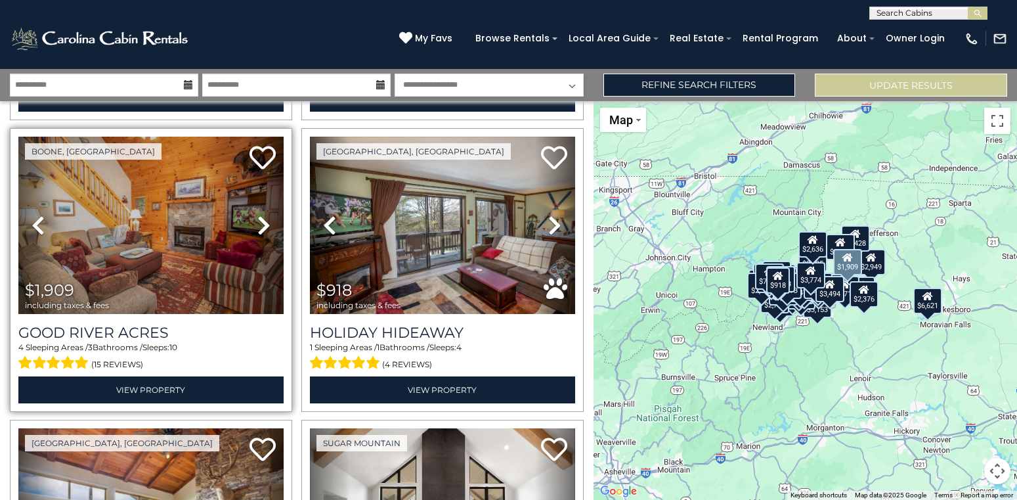
click at [256, 226] on link "Next" at bounding box center [264, 226] width 40 height 178
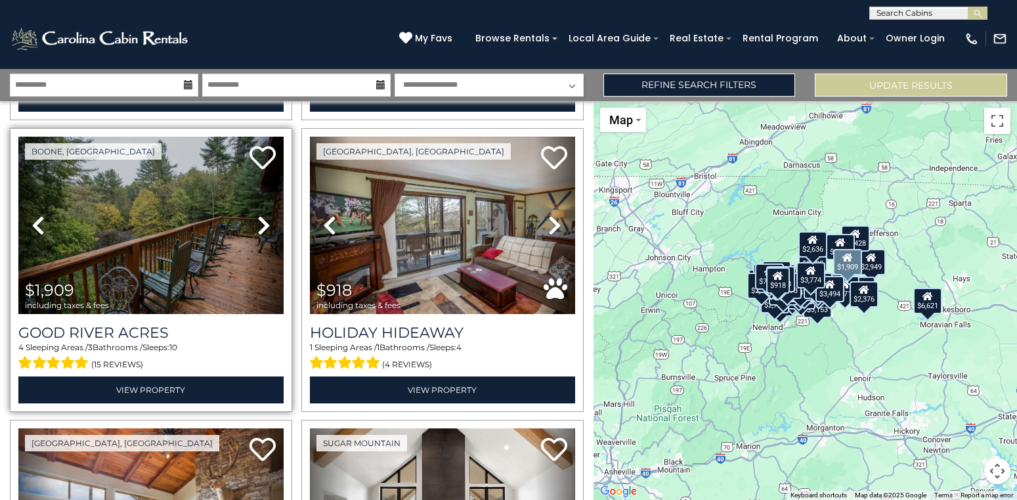
click at [256, 226] on link "Next" at bounding box center [264, 226] width 40 height 178
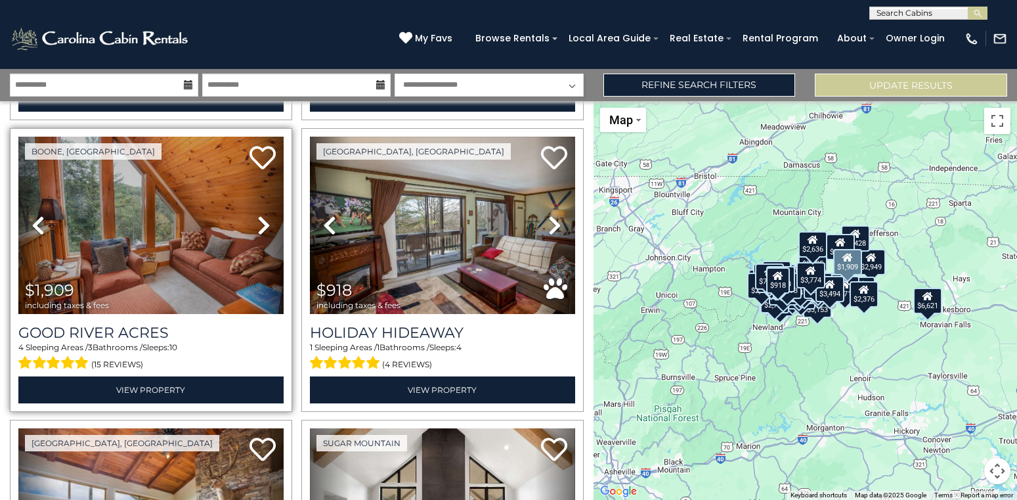
click at [256, 226] on link "Next" at bounding box center [264, 226] width 40 height 178
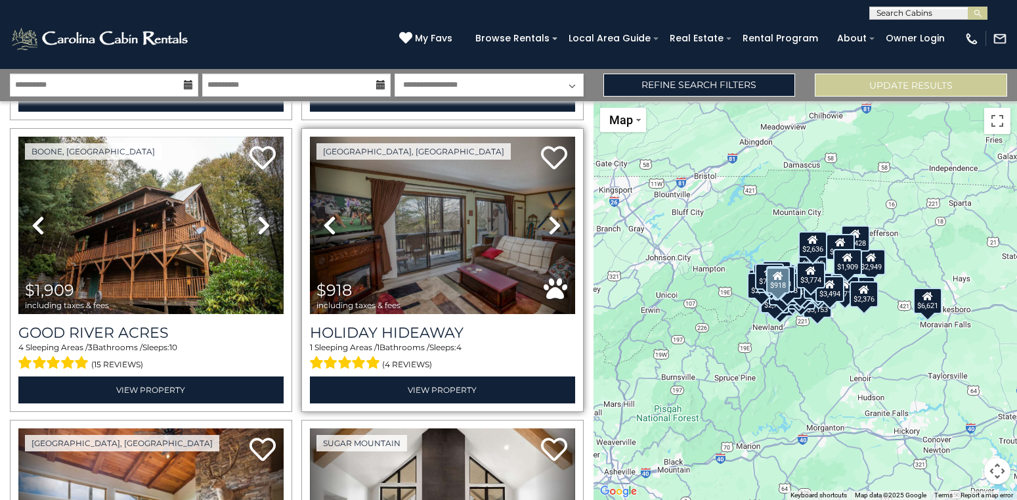
click at [554, 222] on icon at bounding box center [554, 225] width 13 height 21
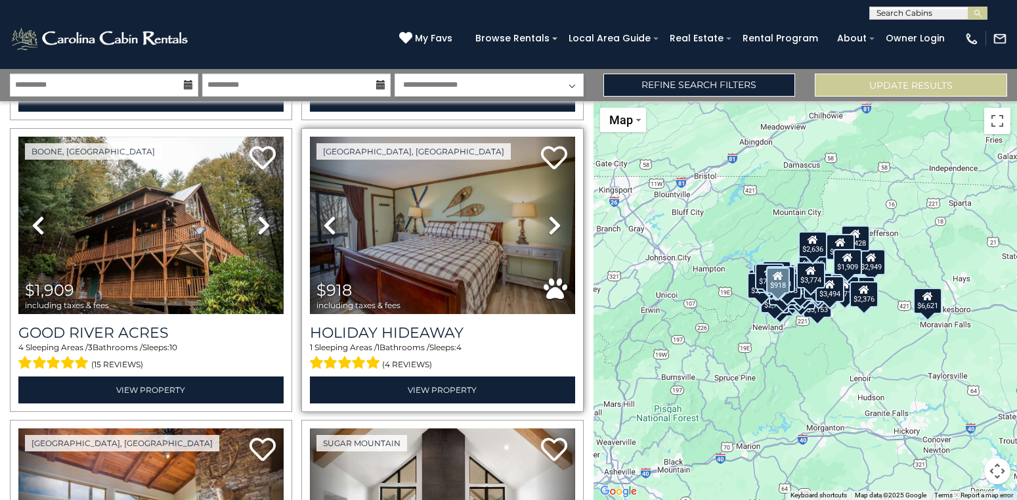
click at [554, 222] on icon at bounding box center [554, 225] width 13 height 21
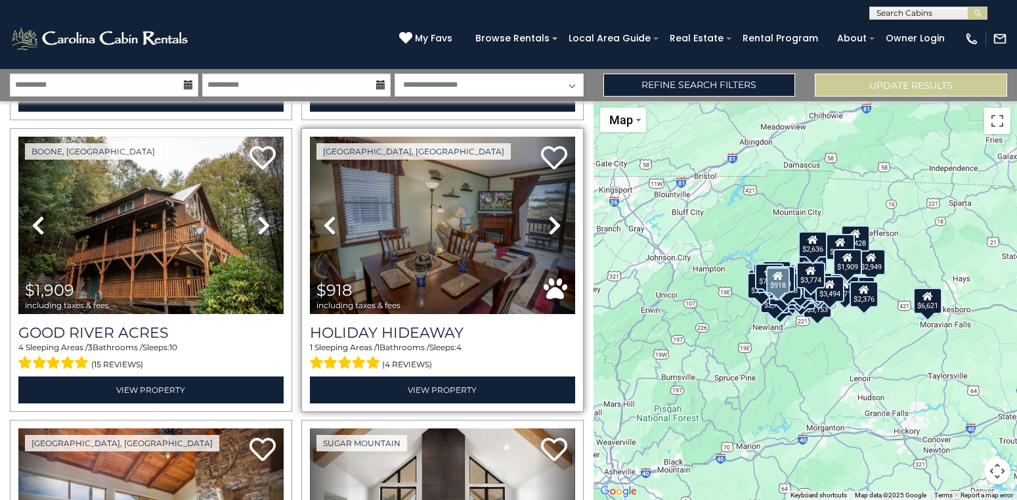
click at [554, 222] on icon at bounding box center [554, 225] width 13 height 21
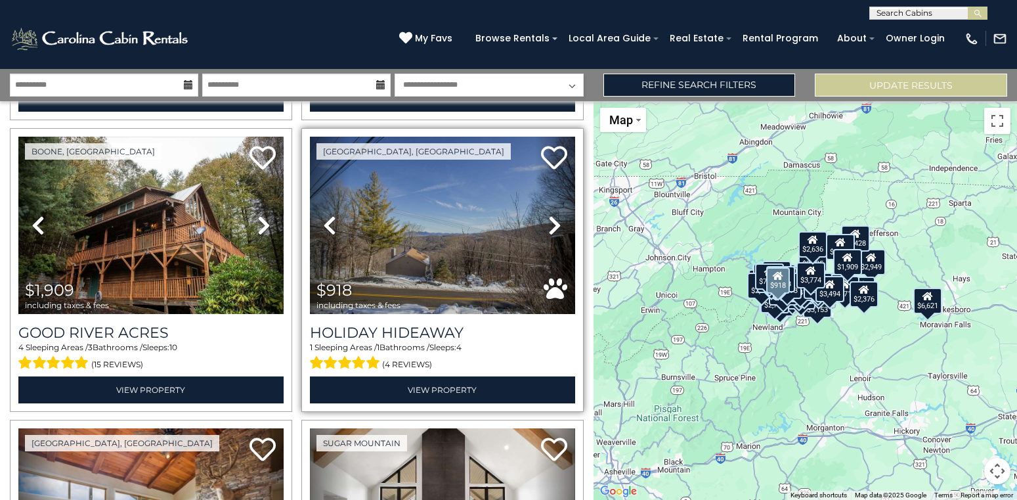
click at [554, 222] on icon at bounding box center [554, 225] width 13 height 21
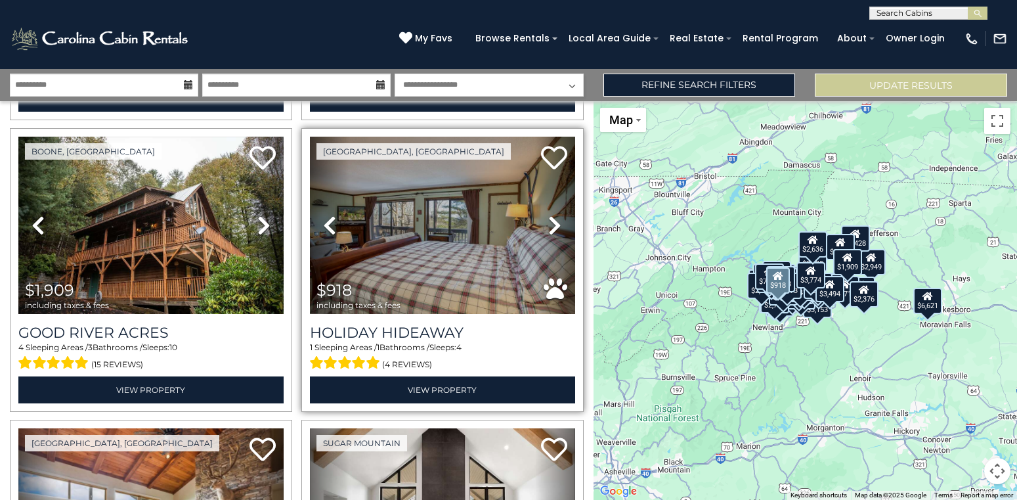
click at [323, 219] on link "Previous" at bounding box center [330, 226] width 40 height 178
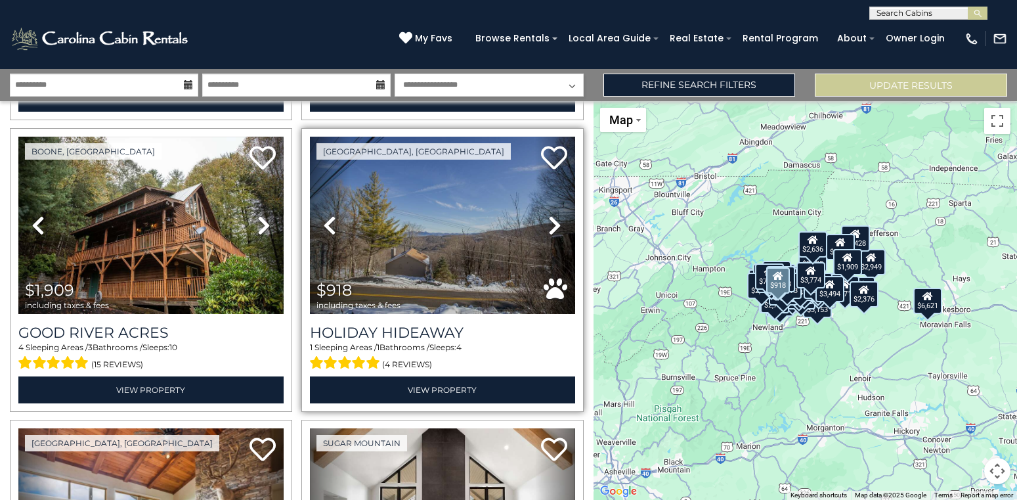
click at [554, 226] on icon at bounding box center [554, 225] width 13 height 21
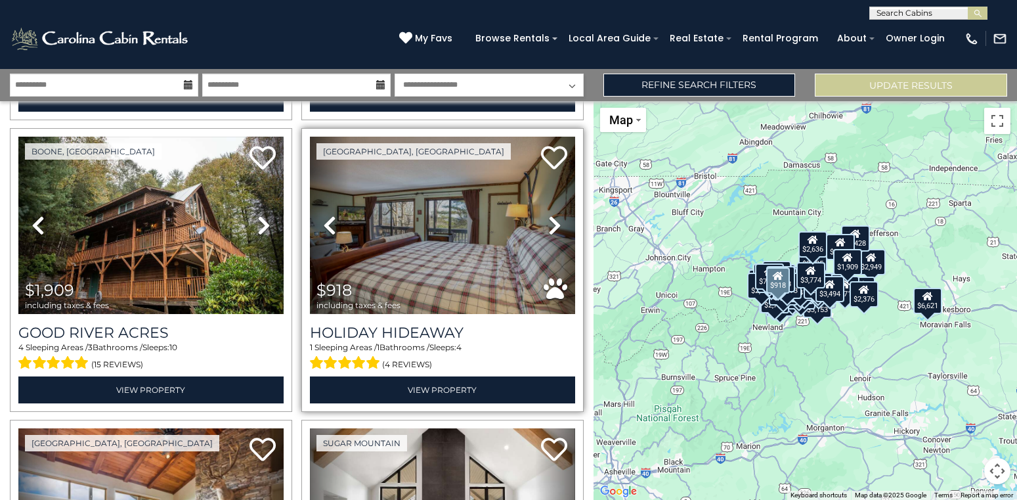
click at [554, 226] on icon at bounding box center [554, 225] width 13 height 21
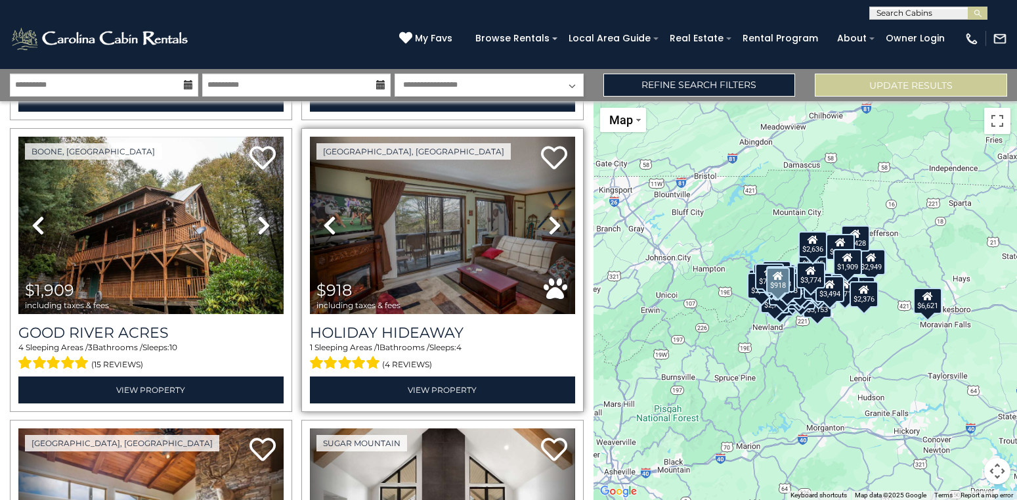
click at [554, 226] on icon at bounding box center [554, 225] width 13 height 21
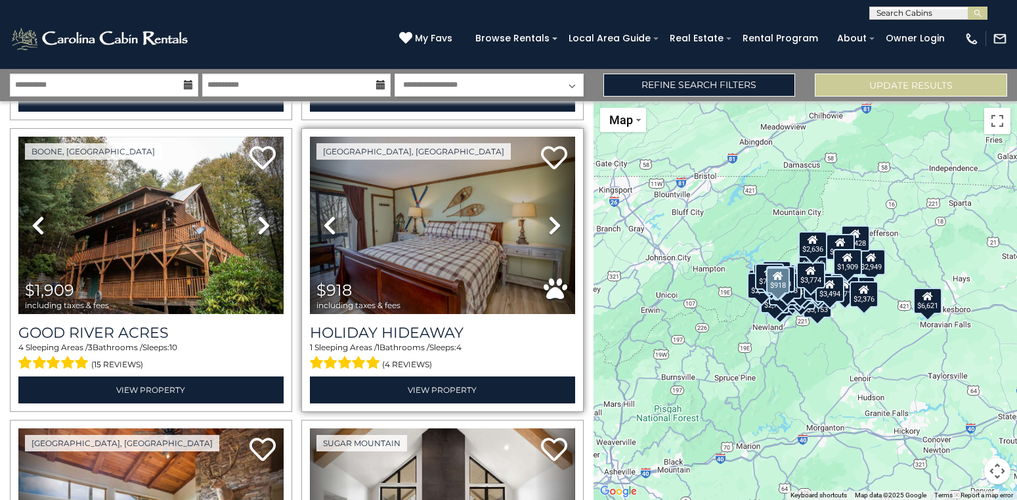
click at [554, 226] on icon at bounding box center [554, 225] width 13 height 21
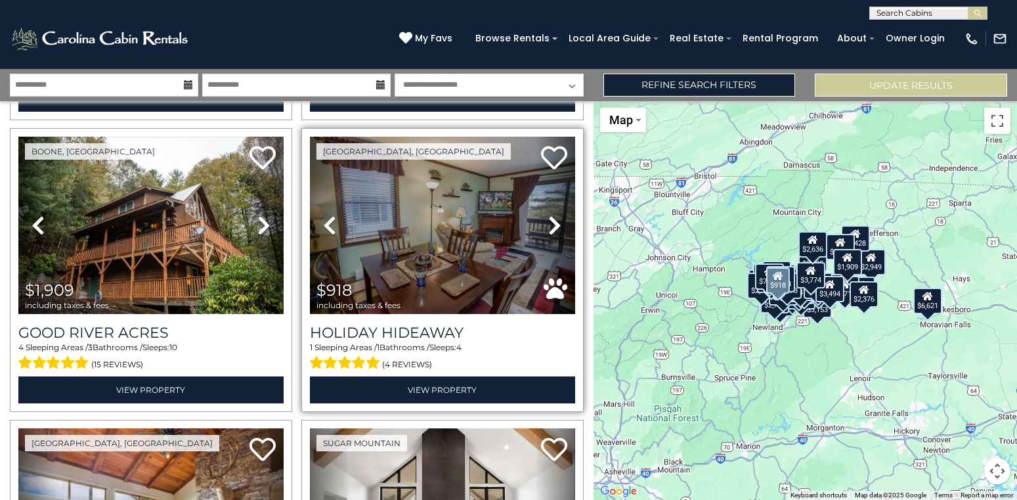
click at [554, 226] on icon at bounding box center [554, 225] width 13 height 21
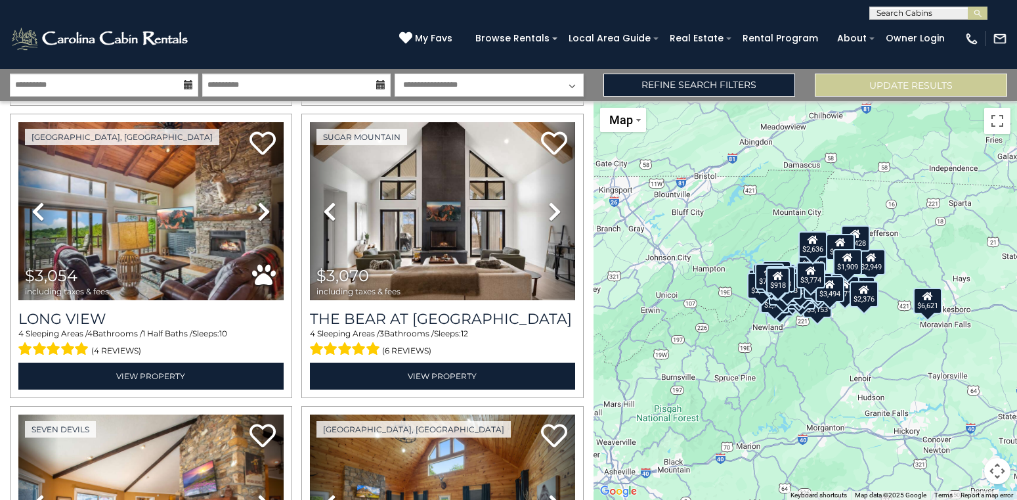
scroll to position [5553, 0]
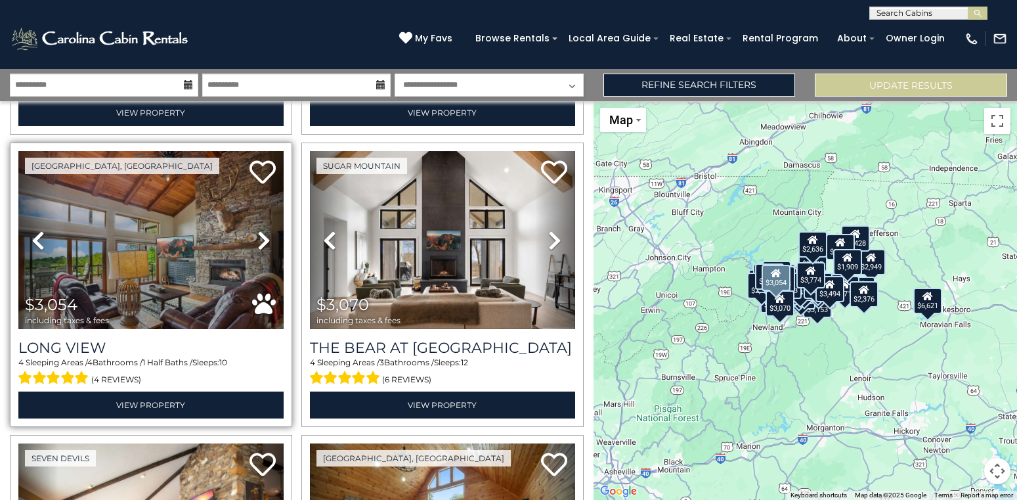
click at [262, 234] on icon at bounding box center [263, 240] width 13 height 21
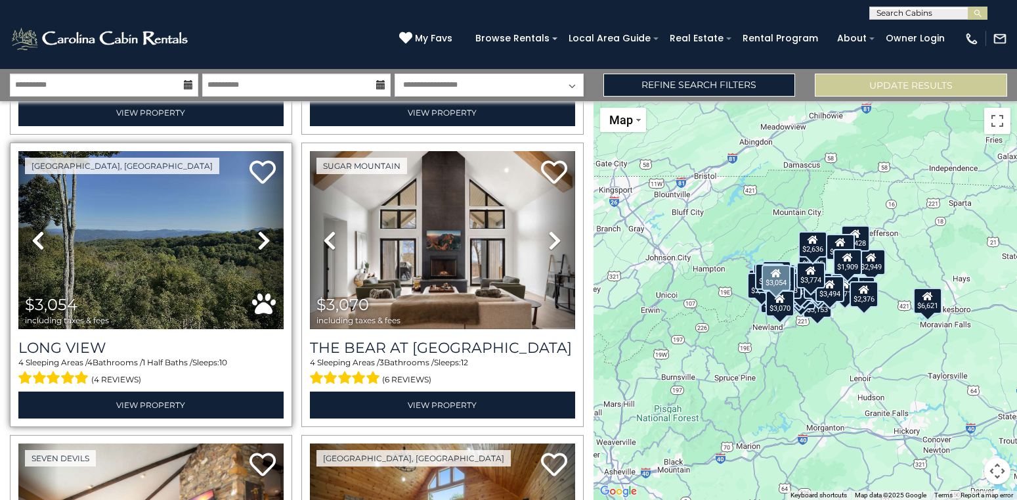
click at [262, 234] on icon at bounding box center [263, 240] width 13 height 21
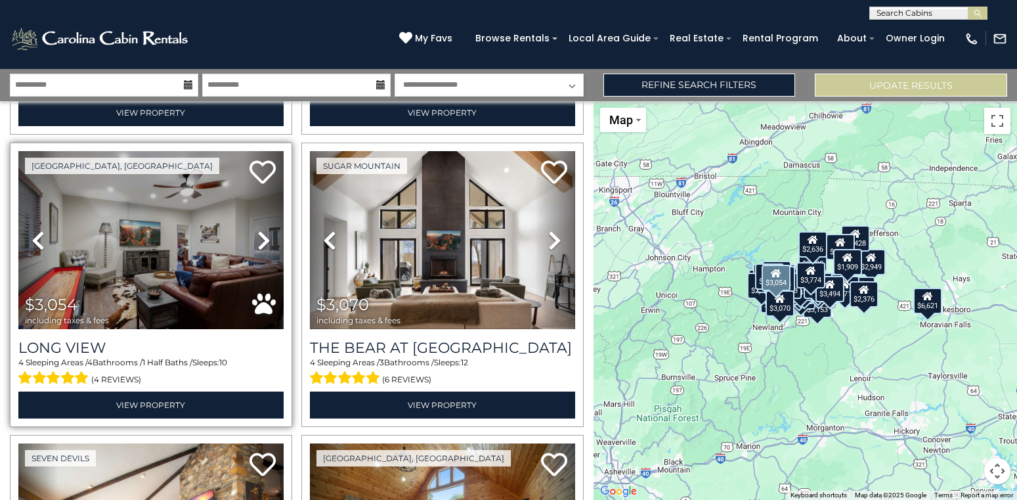
click at [262, 234] on icon at bounding box center [263, 240] width 13 height 21
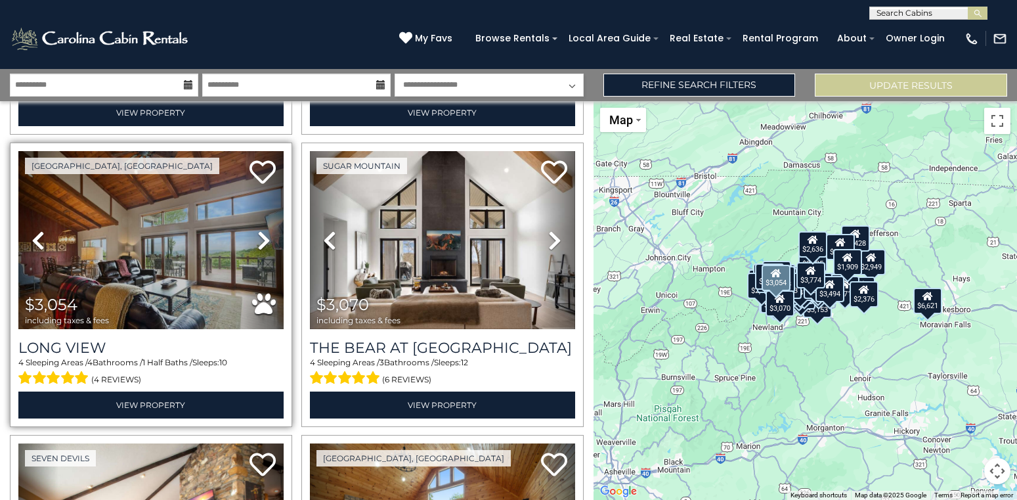
click at [262, 234] on icon at bounding box center [263, 240] width 13 height 21
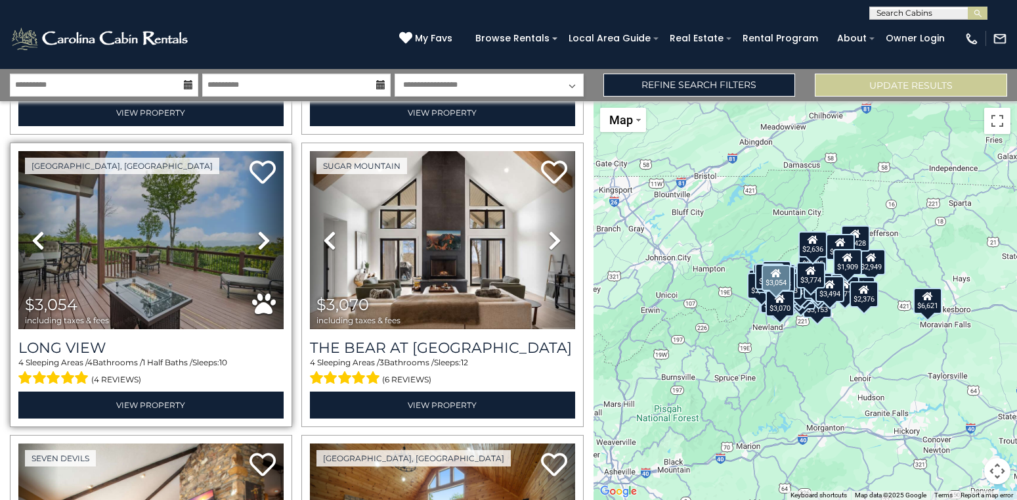
click at [262, 234] on icon at bounding box center [263, 240] width 13 height 21
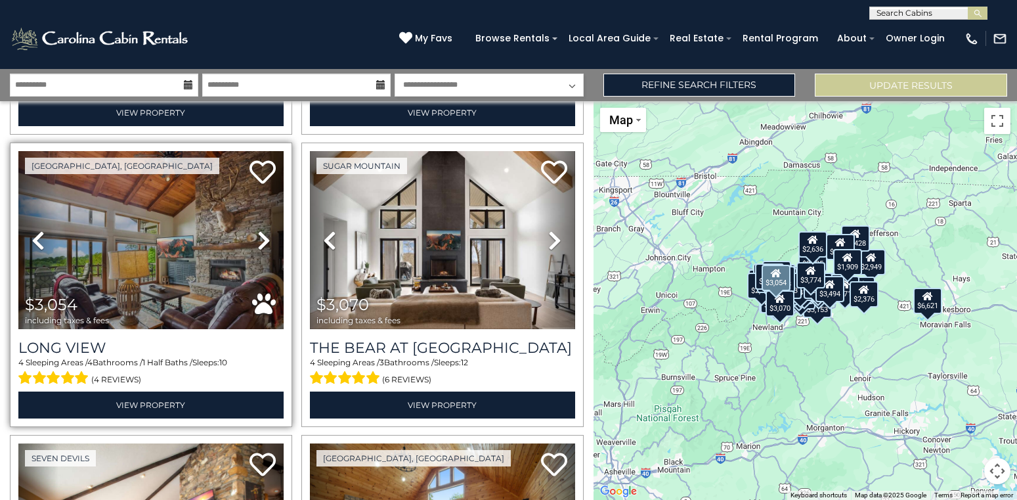
click at [262, 234] on icon at bounding box center [263, 240] width 13 height 21
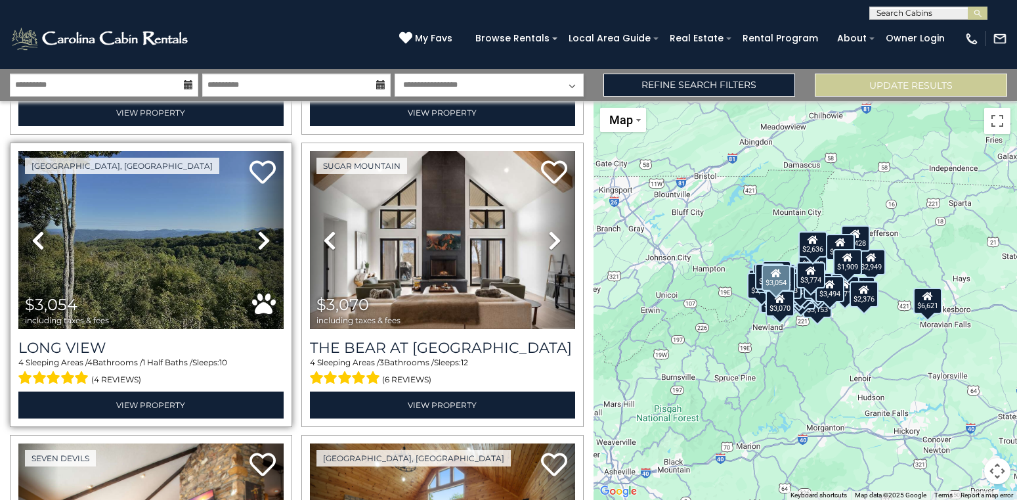
click at [262, 234] on icon at bounding box center [263, 240] width 13 height 21
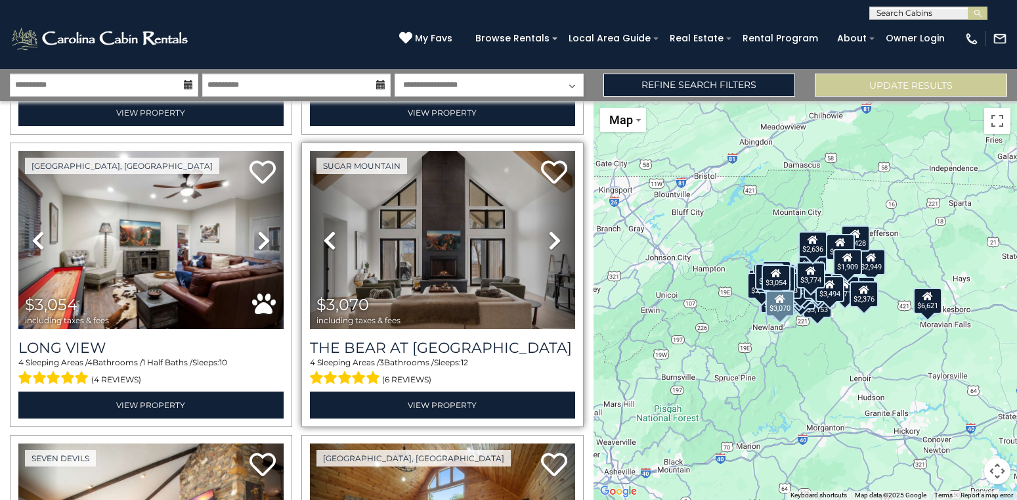
click at [558, 233] on icon at bounding box center [554, 240] width 13 height 21
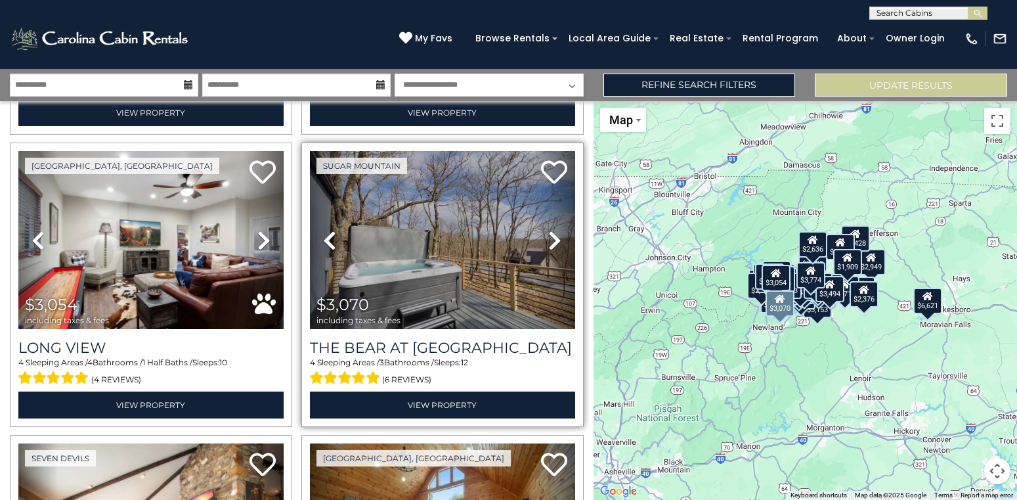
click at [558, 233] on icon at bounding box center [554, 240] width 13 height 21
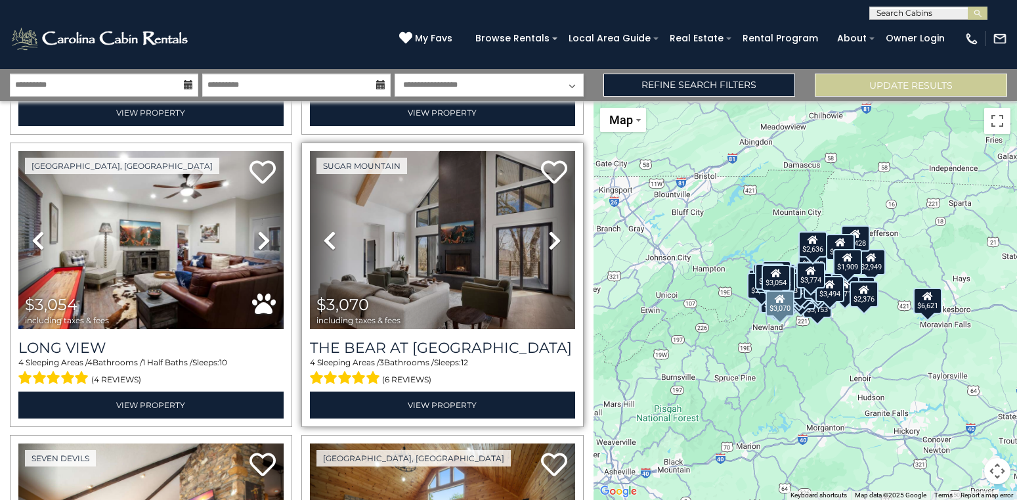
click at [558, 233] on icon at bounding box center [554, 240] width 13 height 21
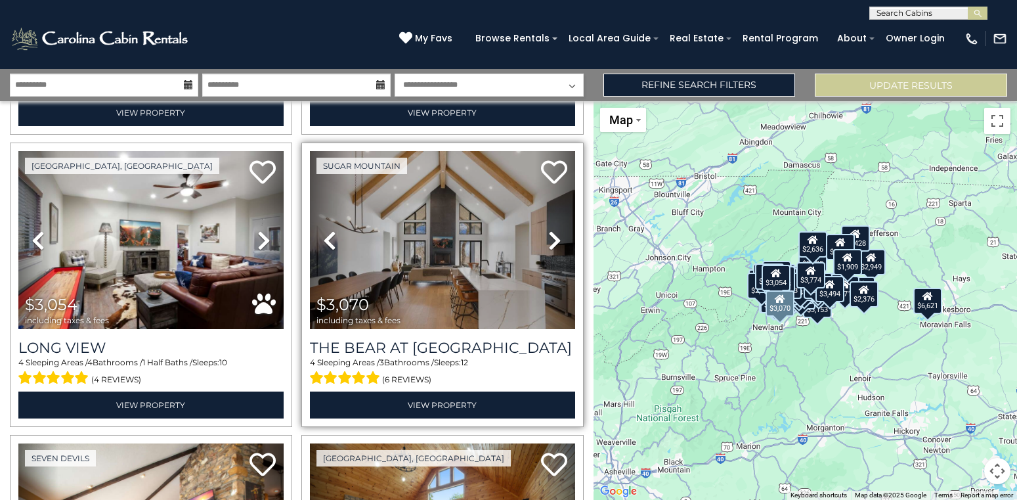
click at [558, 233] on icon at bounding box center [554, 240] width 13 height 21
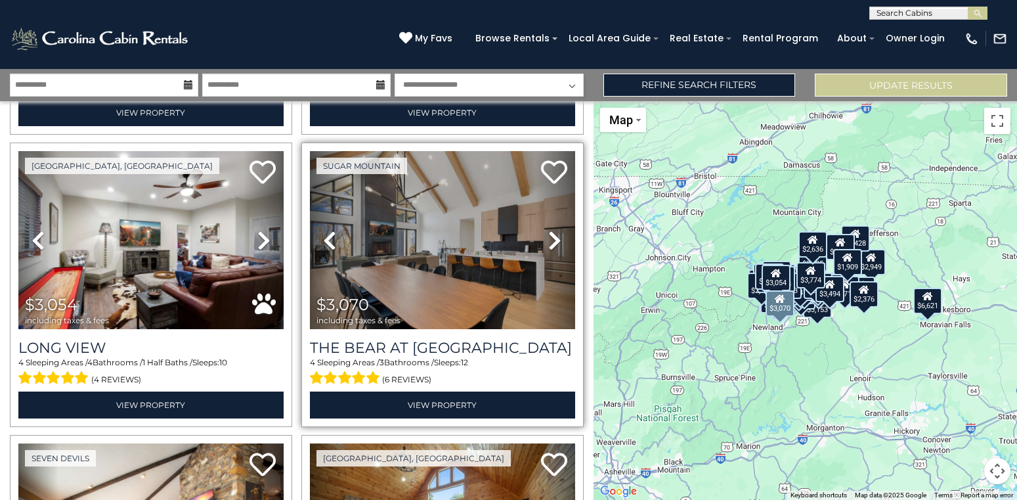
click at [558, 233] on icon at bounding box center [554, 240] width 13 height 21
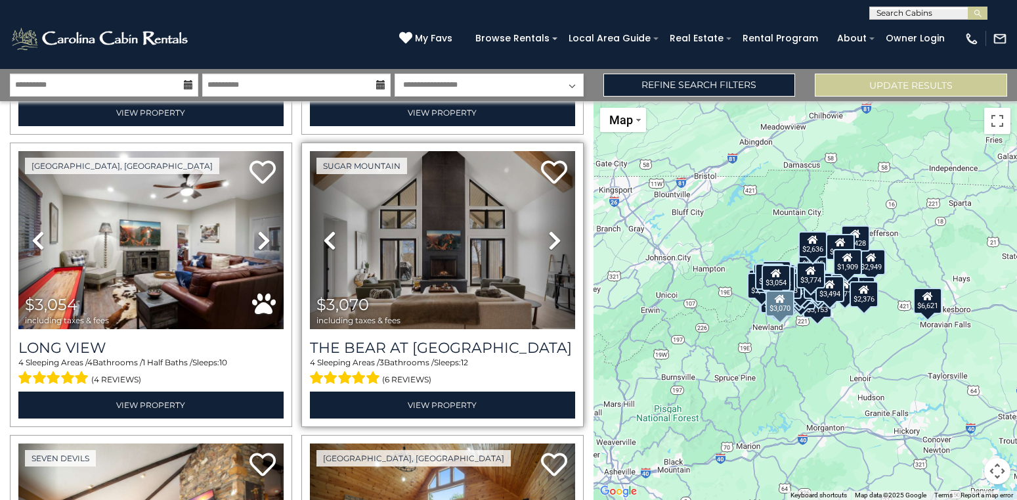
click at [558, 233] on icon at bounding box center [554, 240] width 13 height 21
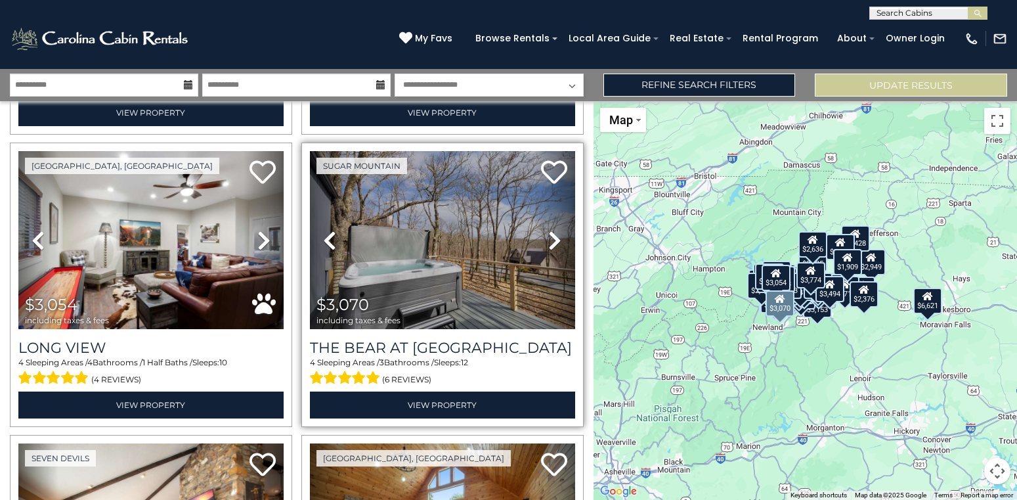
click at [558, 233] on icon at bounding box center [554, 240] width 13 height 21
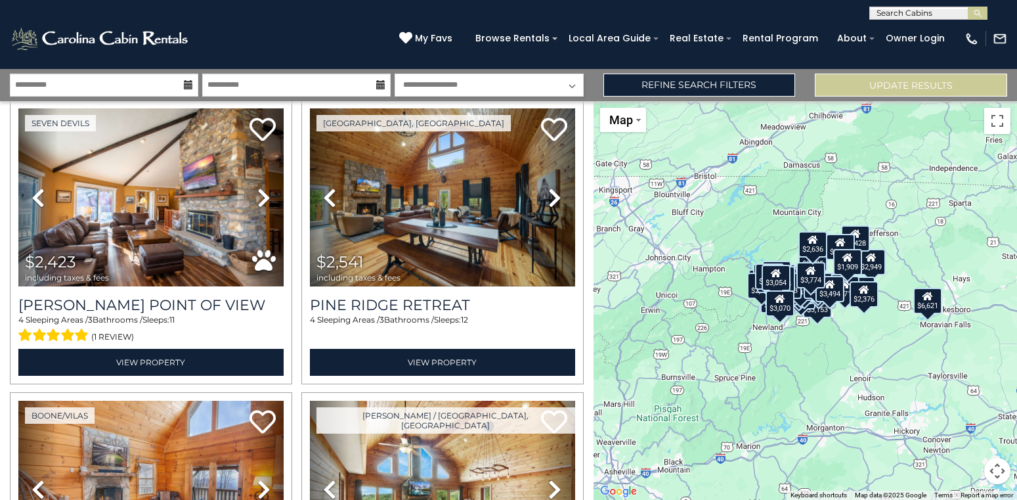
scroll to position [5859, 0]
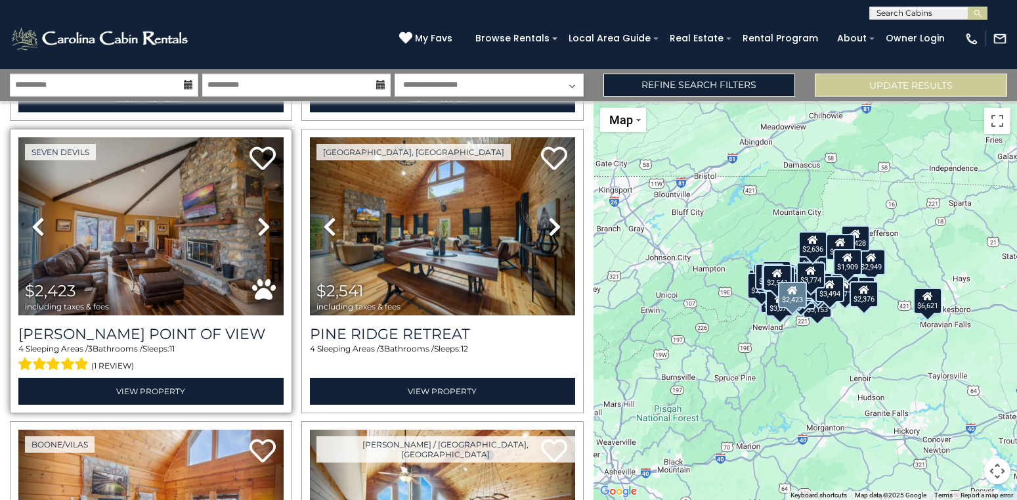
click at [262, 224] on icon at bounding box center [263, 226] width 13 height 21
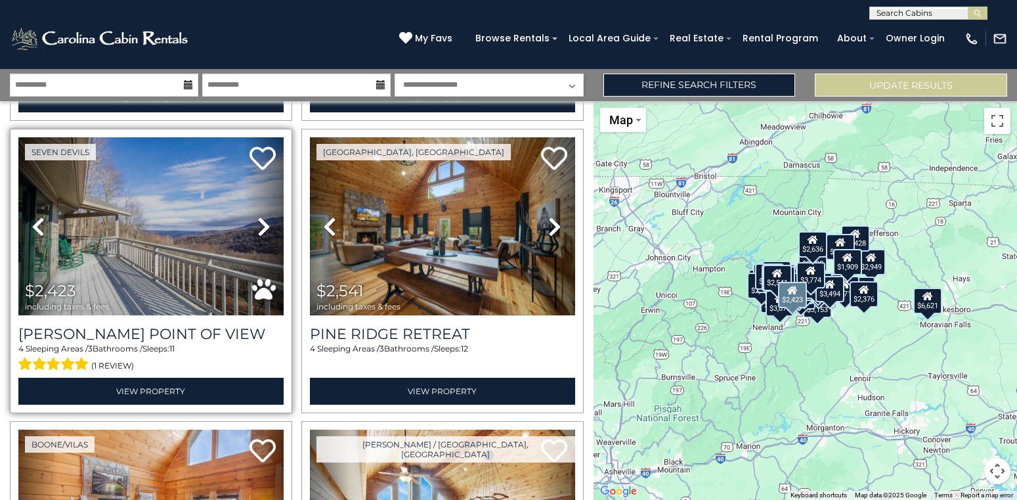
click at [262, 224] on icon at bounding box center [263, 226] width 13 height 21
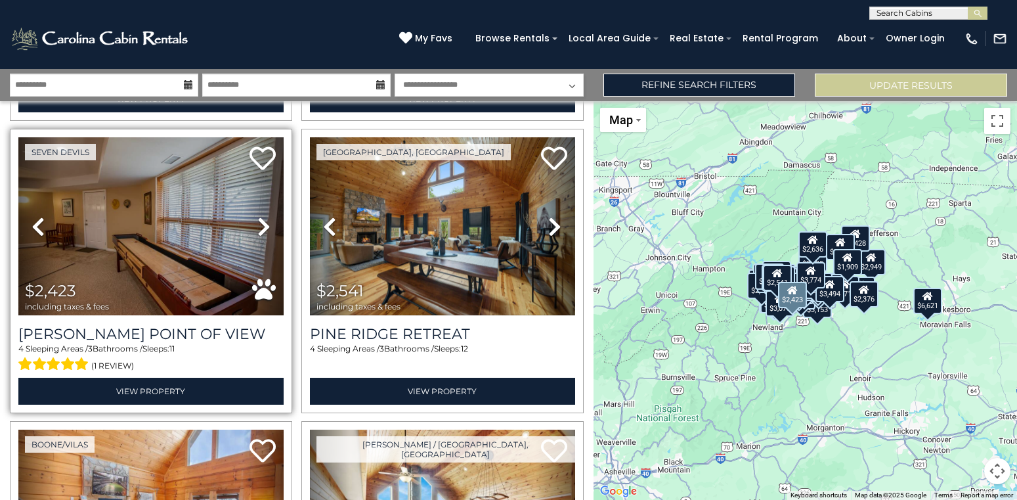
click at [262, 224] on icon at bounding box center [263, 226] width 13 height 21
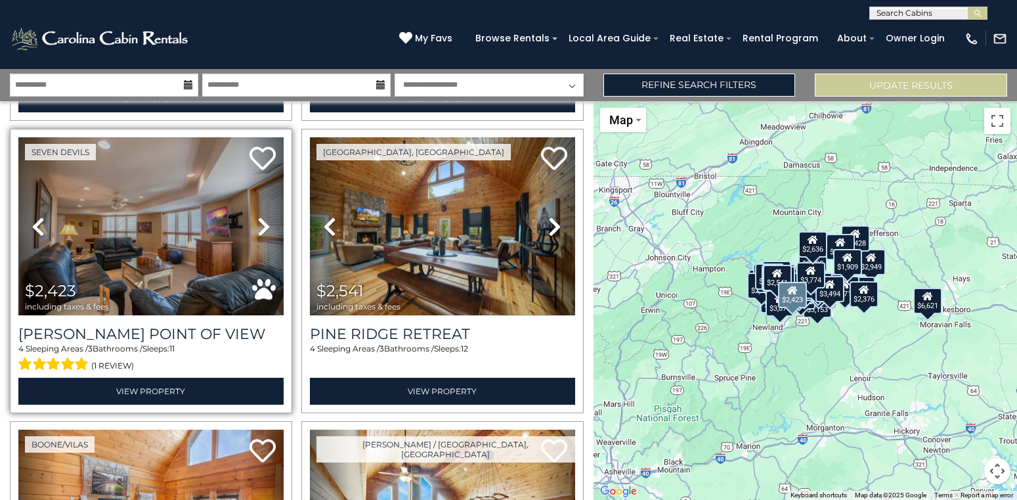
click at [262, 224] on icon at bounding box center [263, 226] width 13 height 21
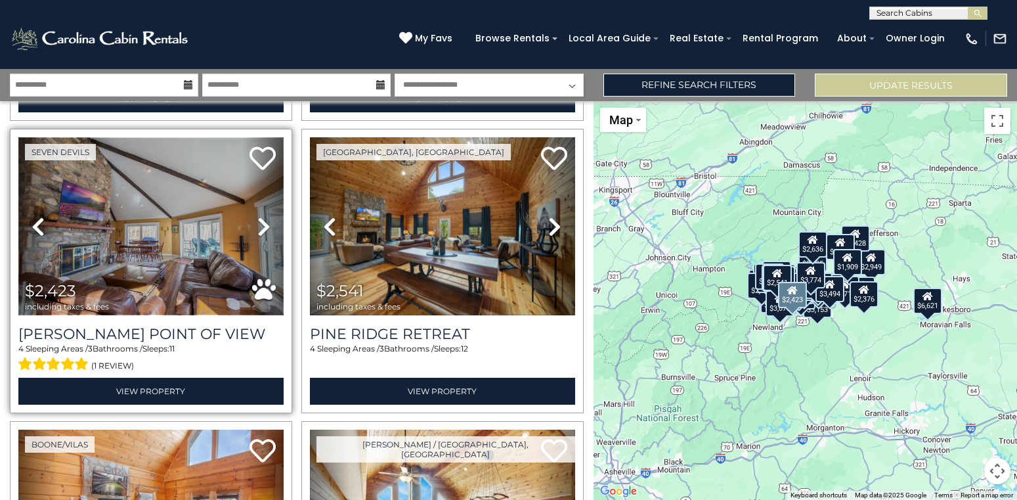
click at [170, 243] on img at bounding box center [150, 226] width 265 height 178
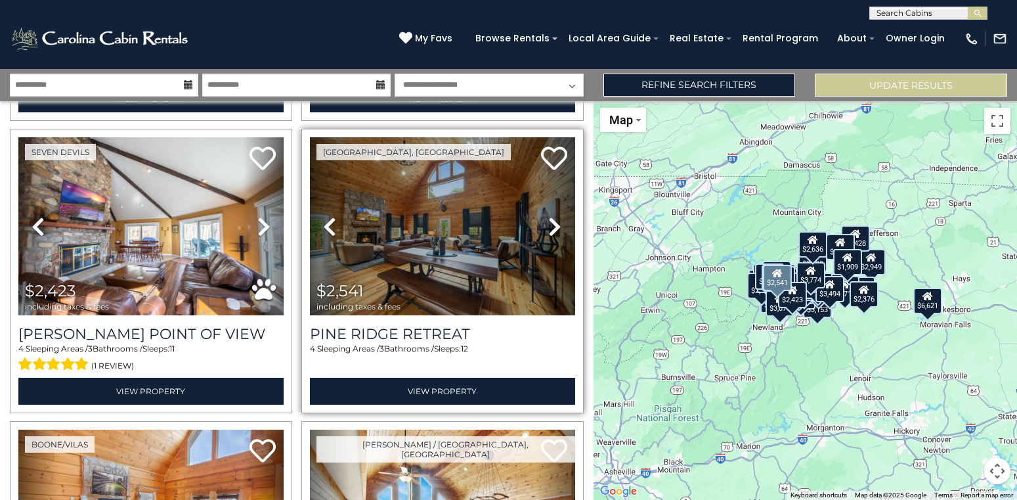
click at [556, 227] on icon at bounding box center [554, 226] width 13 height 21
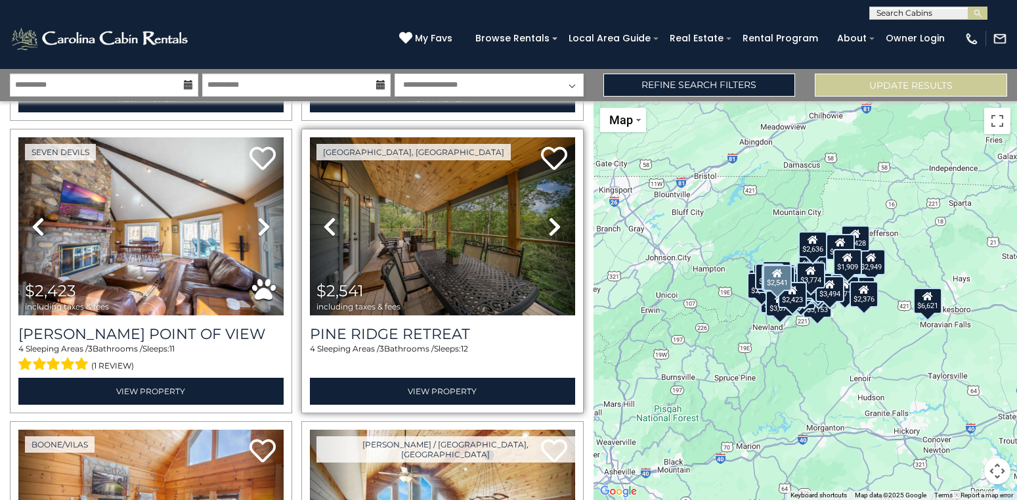
click at [556, 227] on icon at bounding box center [554, 226] width 13 height 21
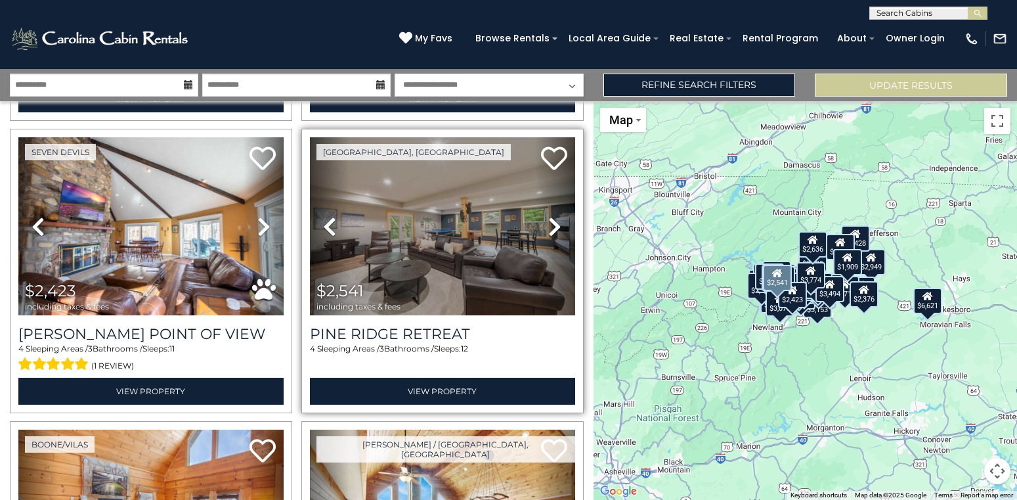
click at [556, 227] on icon at bounding box center [554, 226] width 13 height 21
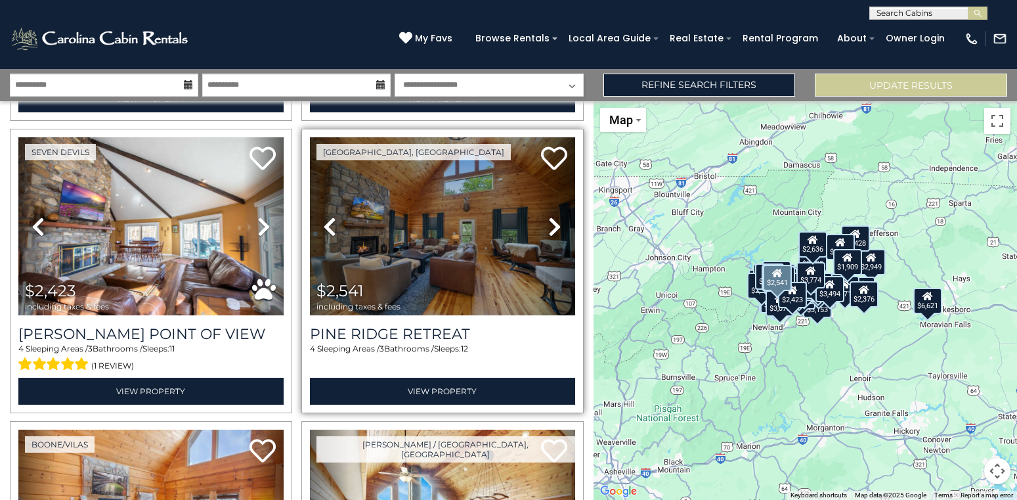
click at [556, 227] on icon at bounding box center [554, 226] width 13 height 21
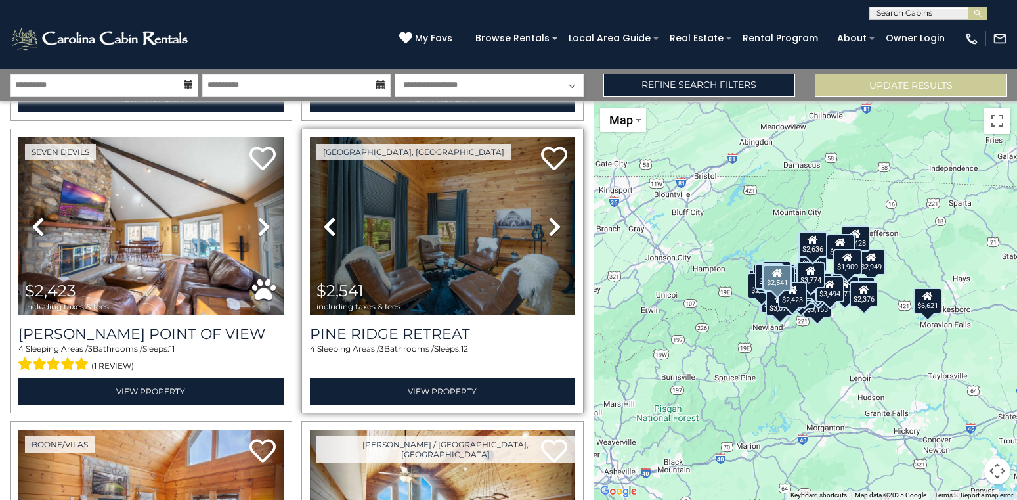
click at [556, 227] on icon at bounding box center [554, 226] width 13 height 21
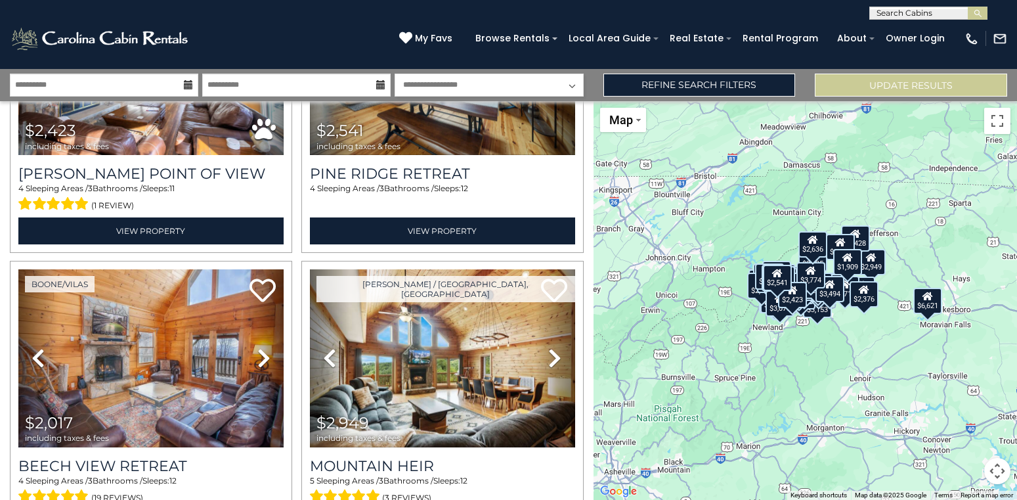
scroll to position [6034, 0]
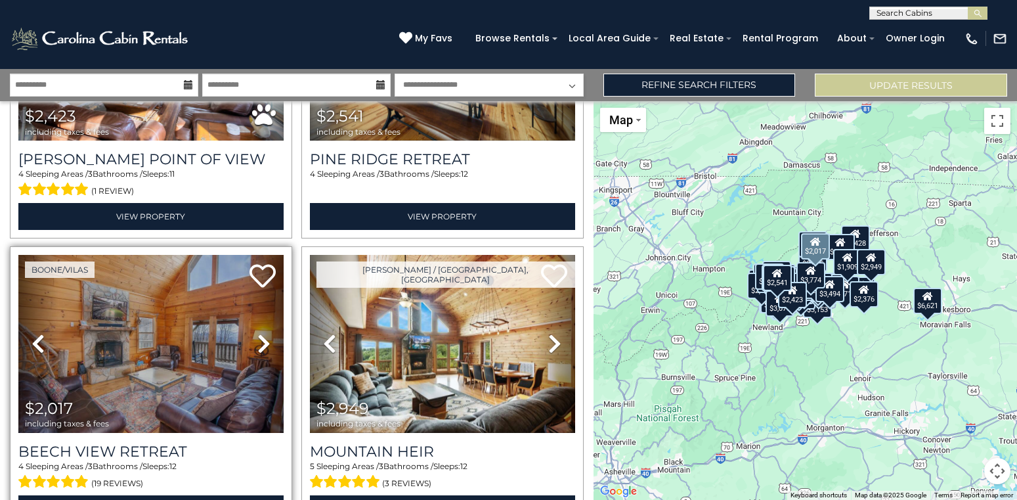
click at [262, 342] on icon at bounding box center [263, 343] width 13 height 21
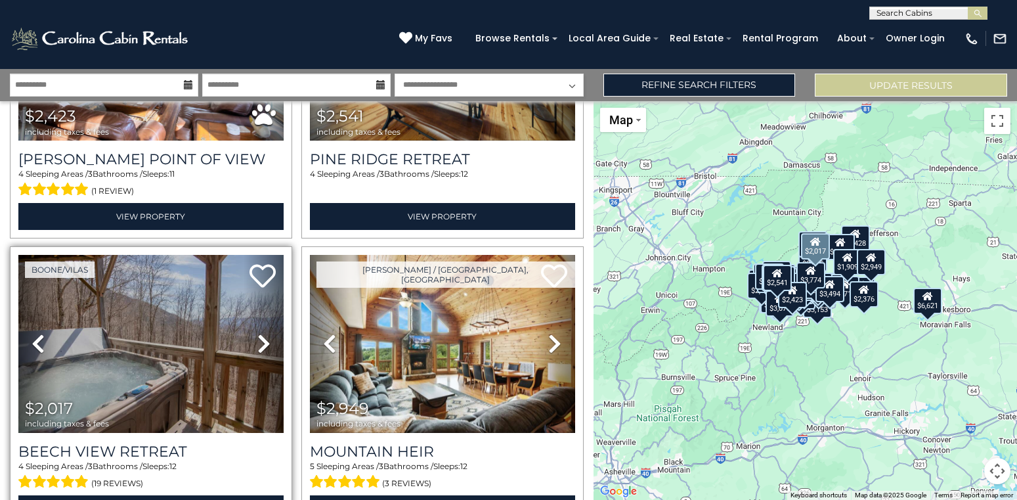
click at [262, 342] on icon at bounding box center [263, 343] width 13 height 21
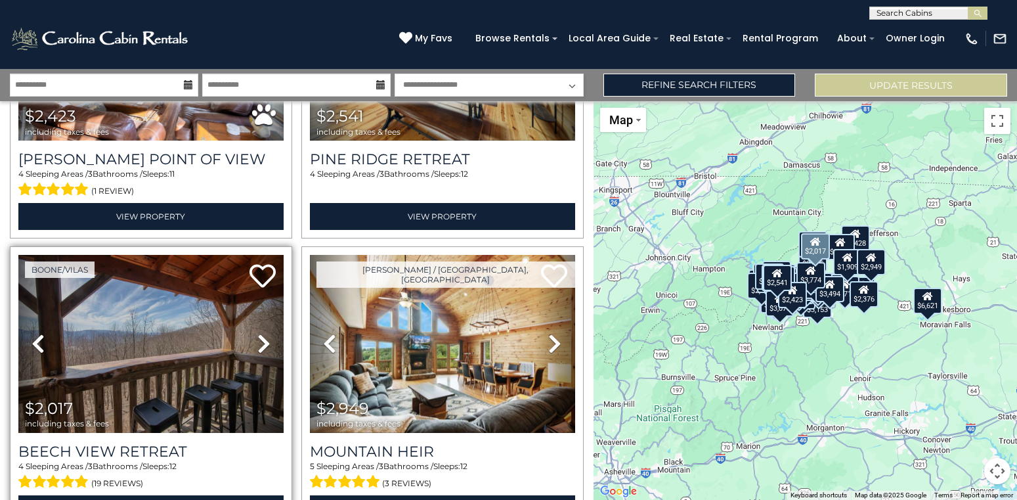
click at [262, 342] on icon at bounding box center [263, 343] width 13 height 21
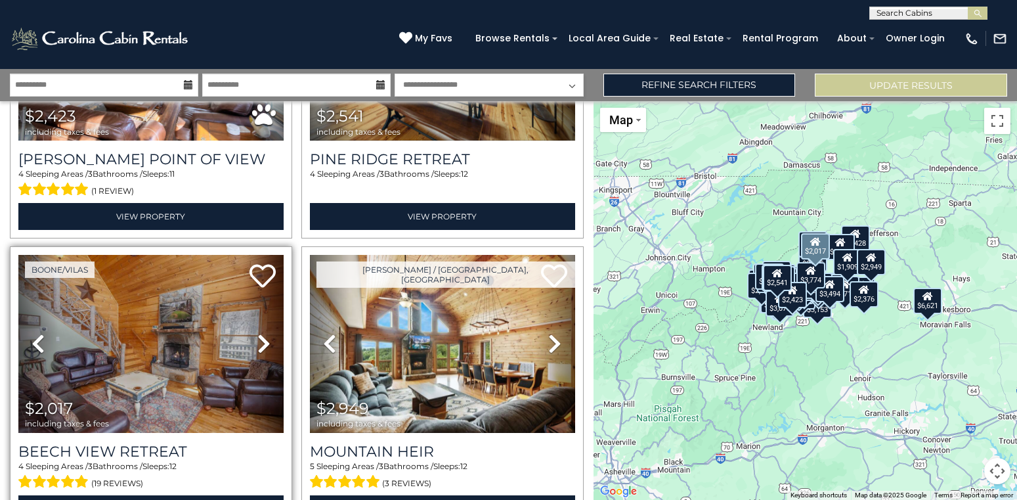
click at [262, 342] on icon at bounding box center [263, 343] width 13 height 21
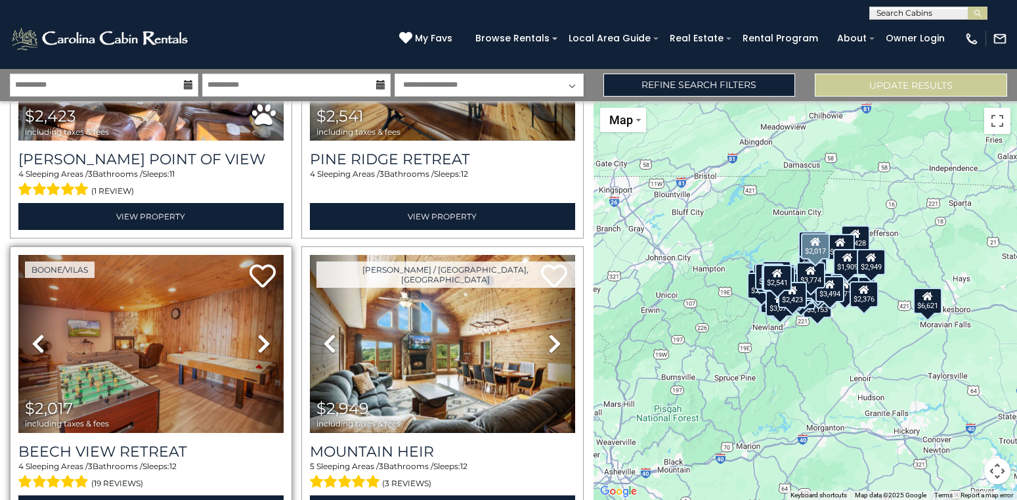
click at [262, 342] on icon at bounding box center [263, 343] width 13 height 21
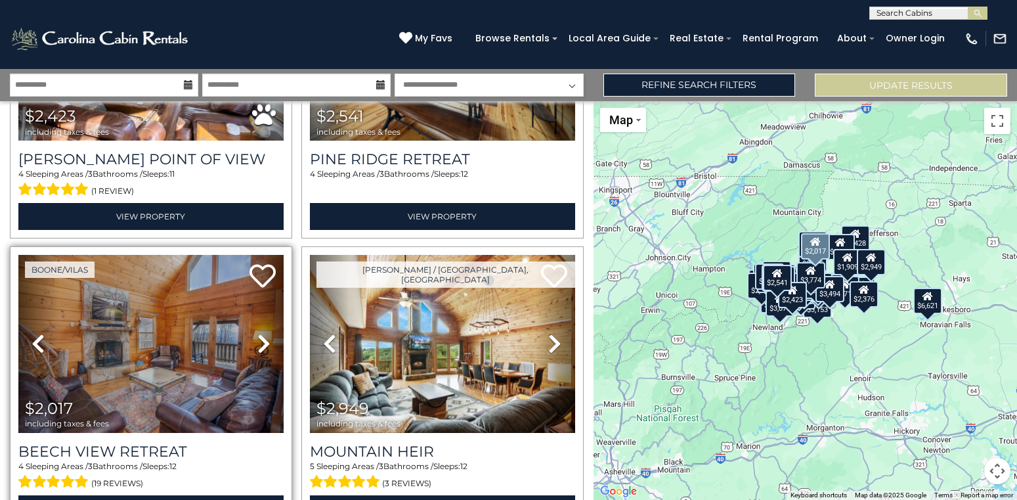
click at [262, 342] on icon at bounding box center [263, 343] width 13 height 21
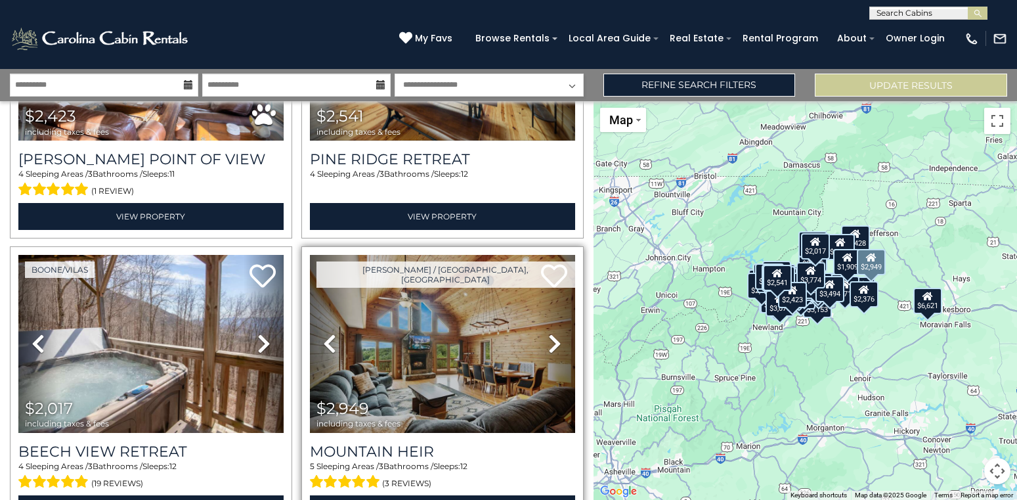
click at [554, 349] on icon at bounding box center [554, 343] width 13 height 21
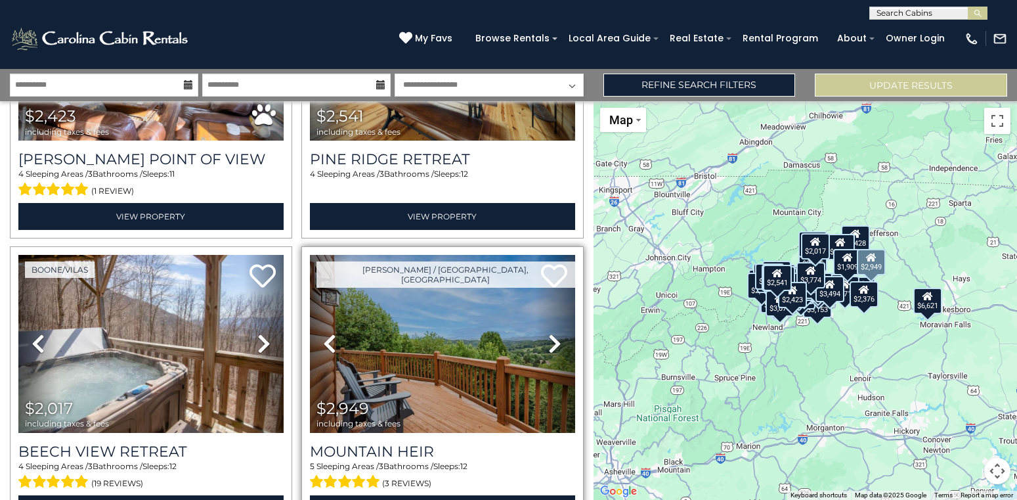
click at [554, 349] on icon at bounding box center [554, 343] width 13 height 21
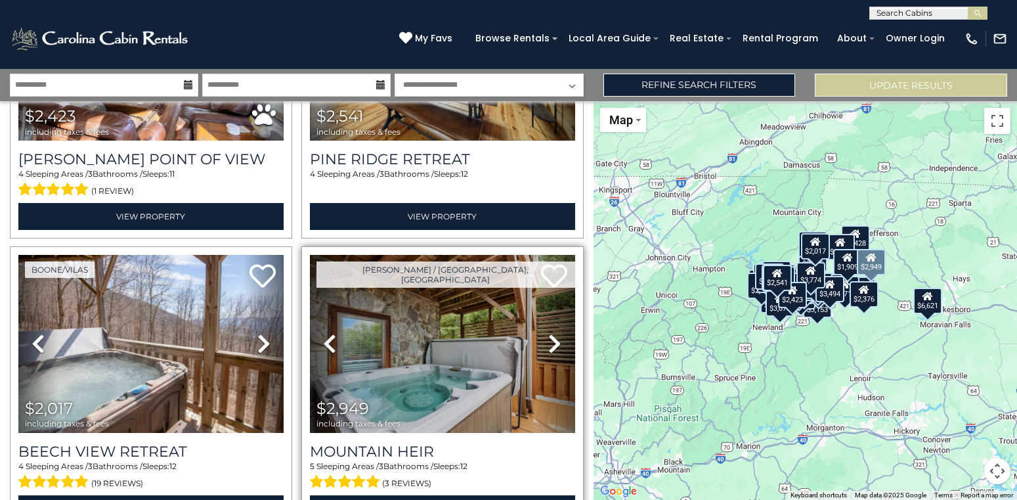
click at [554, 349] on icon at bounding box center [554, 343] width 13 height 21
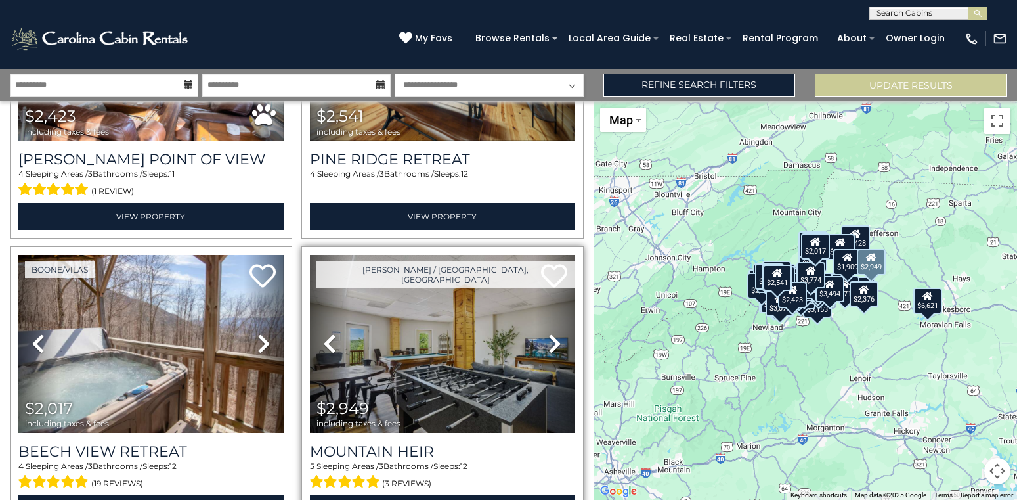
click at [554, 349] on icon at bounding box center [554, 343] width 13 height 21
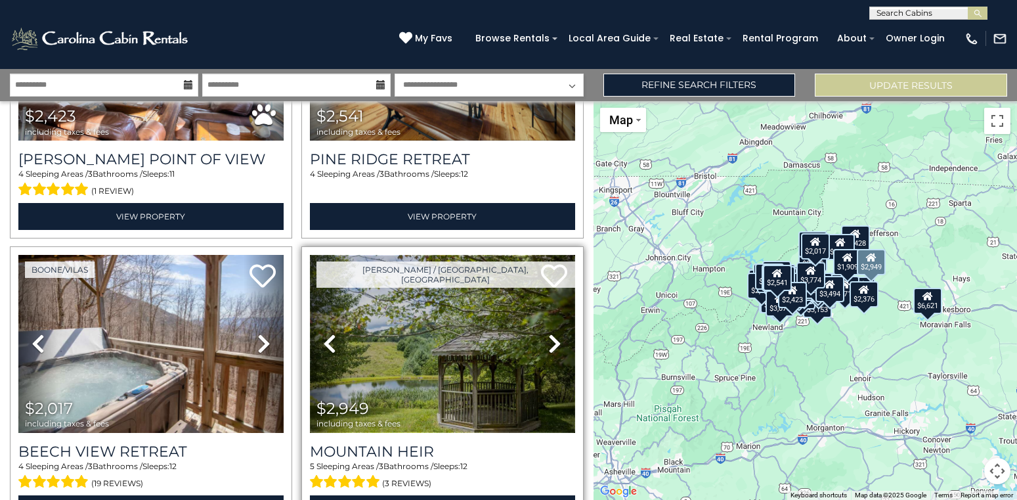
click at [443, 340] on img at bounding box center [442, 344] width 265 height 178
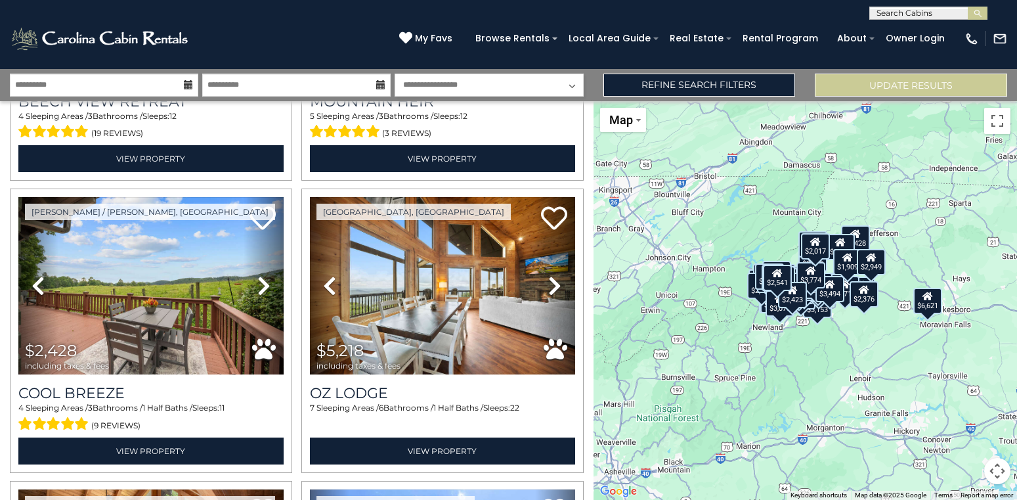
scroll to position [6398, 0]
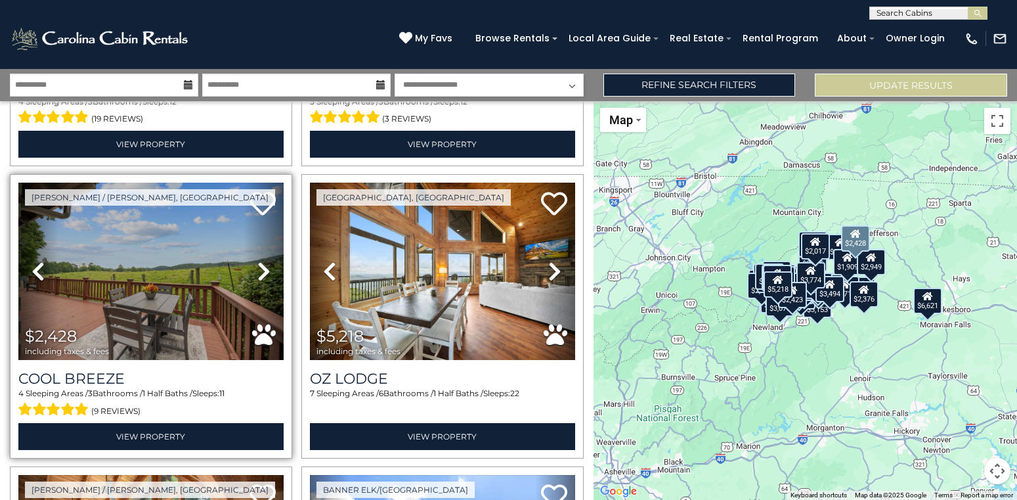
click at [261, 271] on icon at bounding box center [263, 271] width 13 height 21
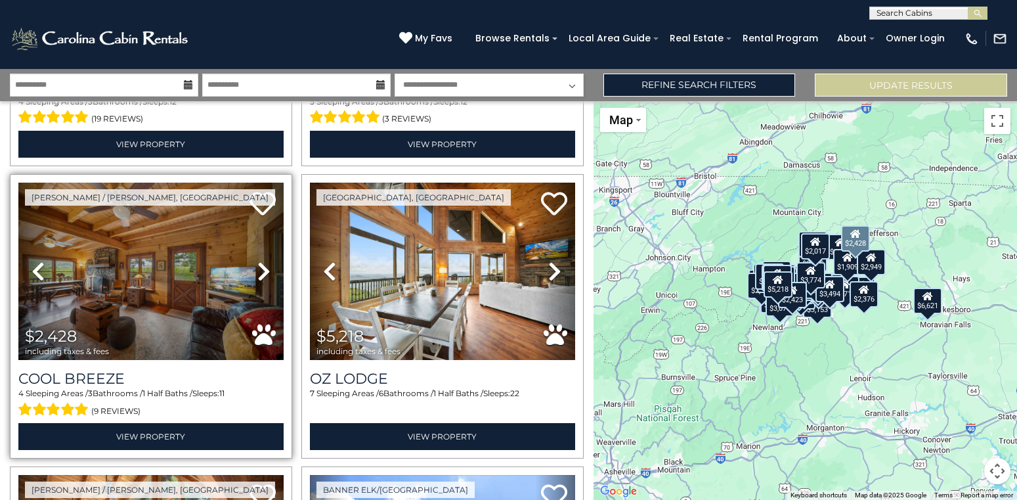
click at [261, 271] on icon at bounding box center [263, 271] width 13 height 21
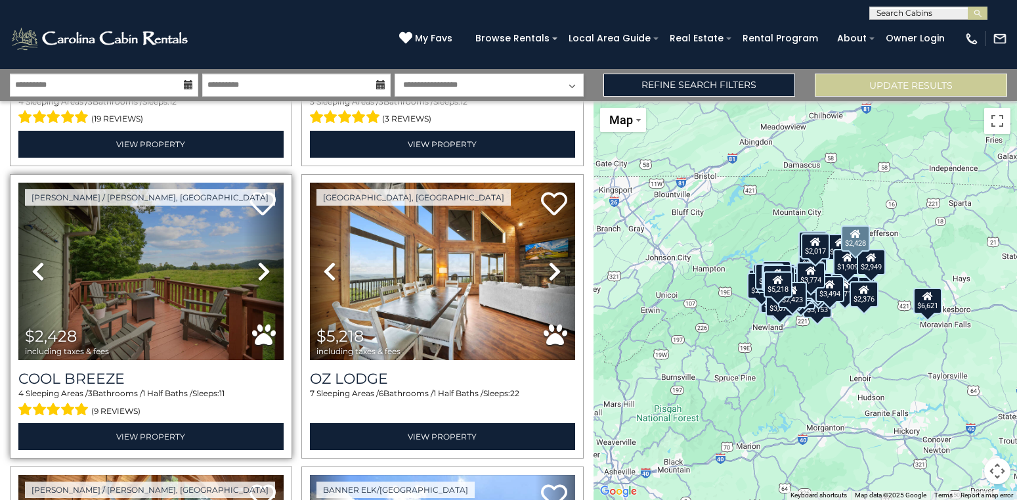
click at [261, 271] on icon at bounding box center [263, 271] width 13 height 21
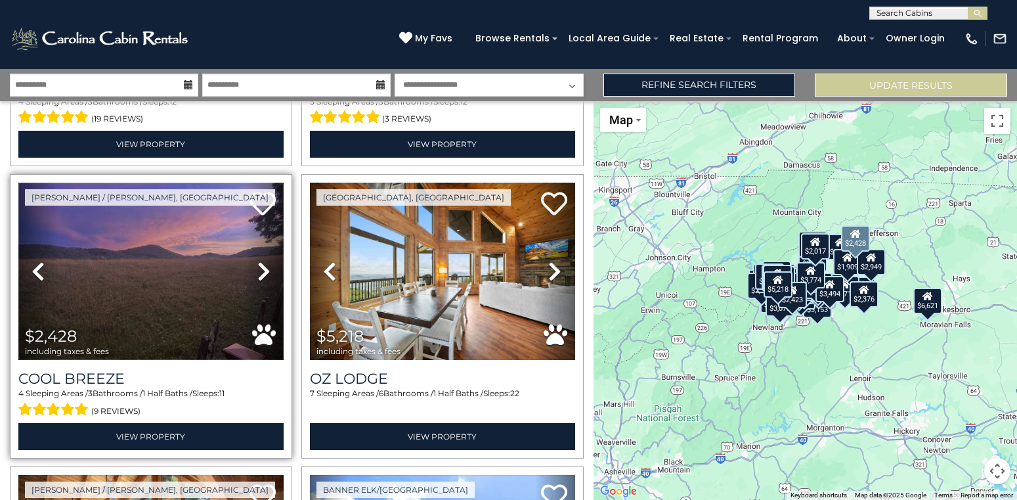
click at [137, 258] on img at bounding box center [150, 272] width 265 height 178
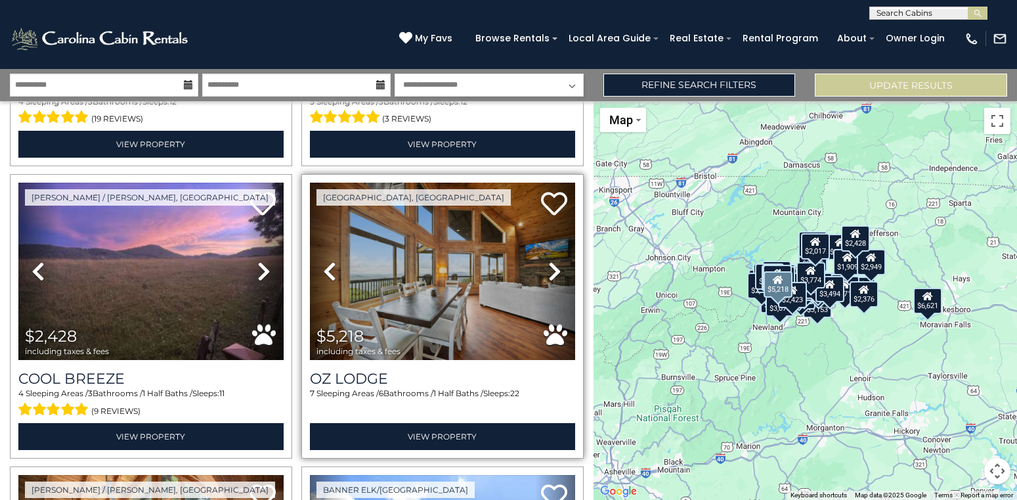
click at [554, 268] on icon at bounding box center [554, 271] width 13 height 21
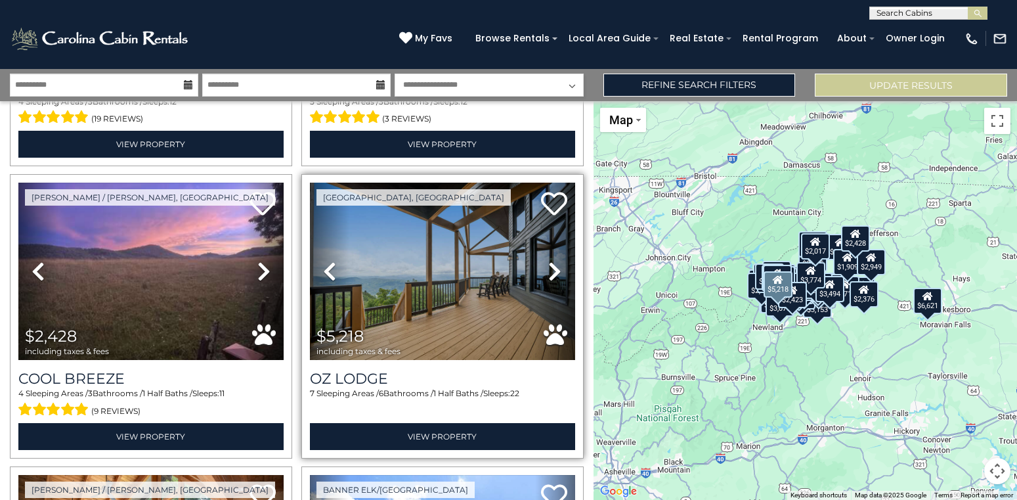
click at [554, 268] on icon at bounding box center [554, 271] width 13 height 21
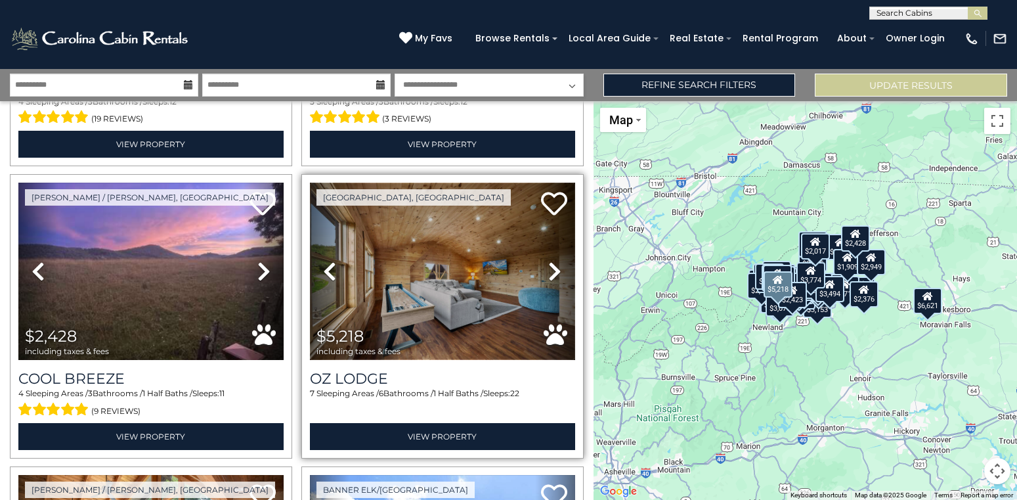
click at [455, 279] on img at bounding box center [442, 272] width 265 height 178
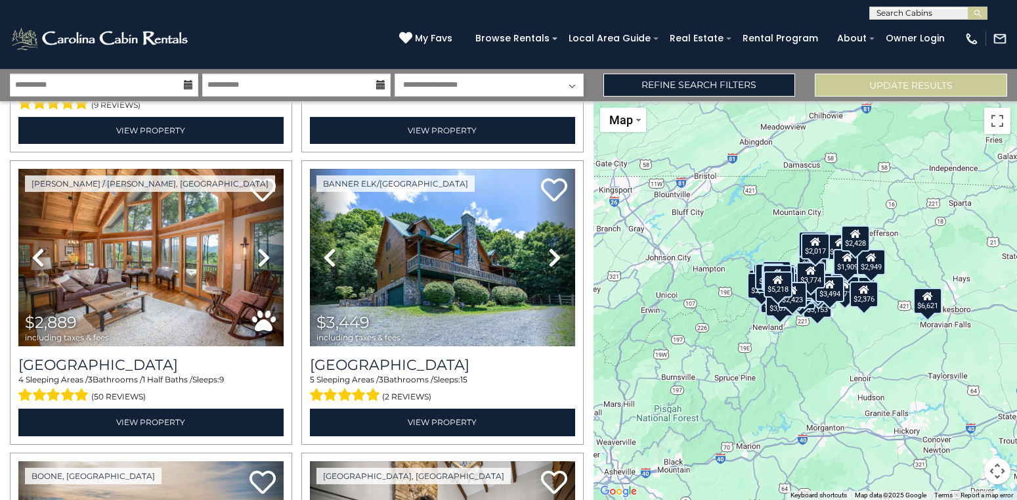
scroll to position [6763, 0]
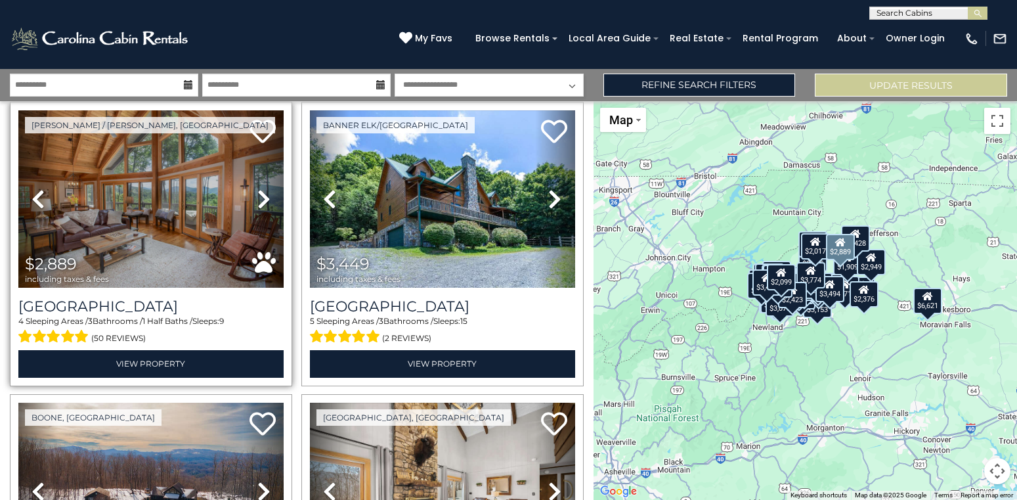
click at [259, 202] on icon at bounding box center [263, 199] width 13 height 21
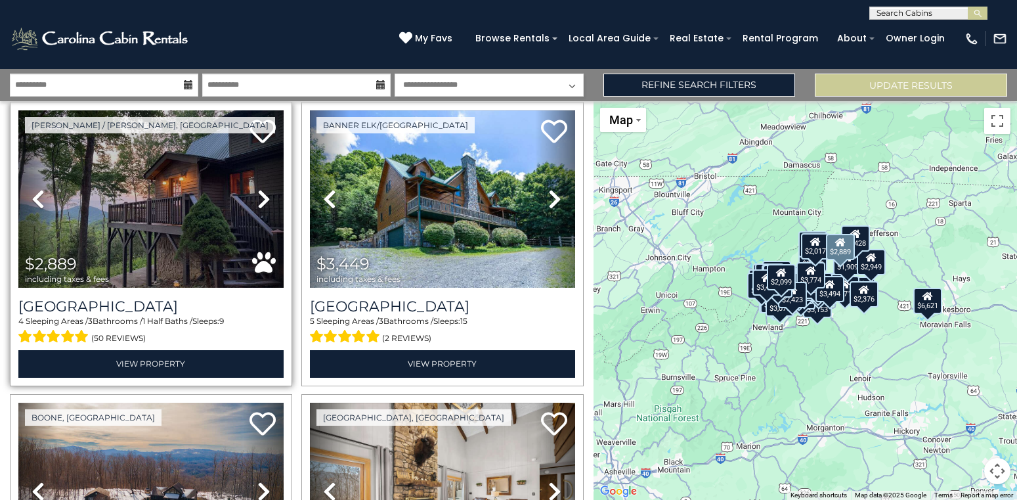
click at [259, 202] on icon at bounding box center [263, 199] width 13 height 21
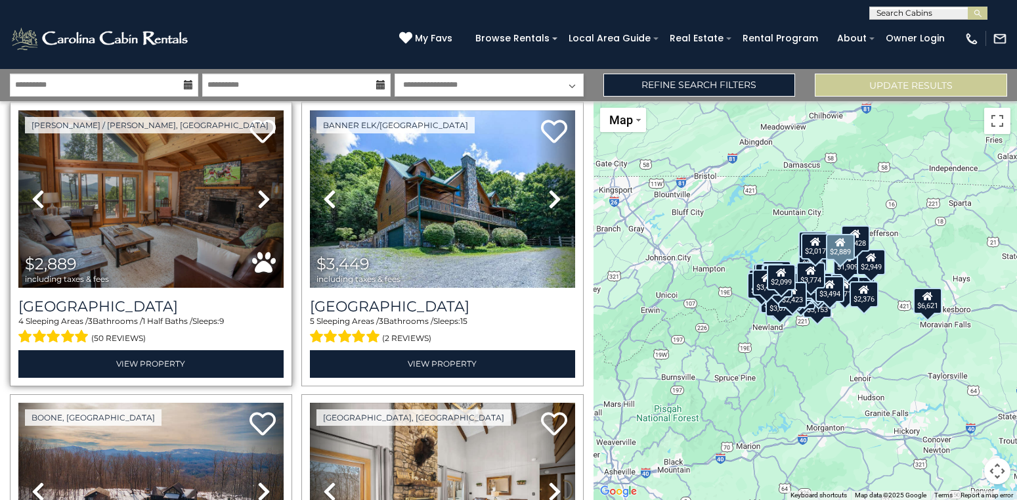
click at [259, 202] on icon at bounding box center [263, 199] width 13 height 21
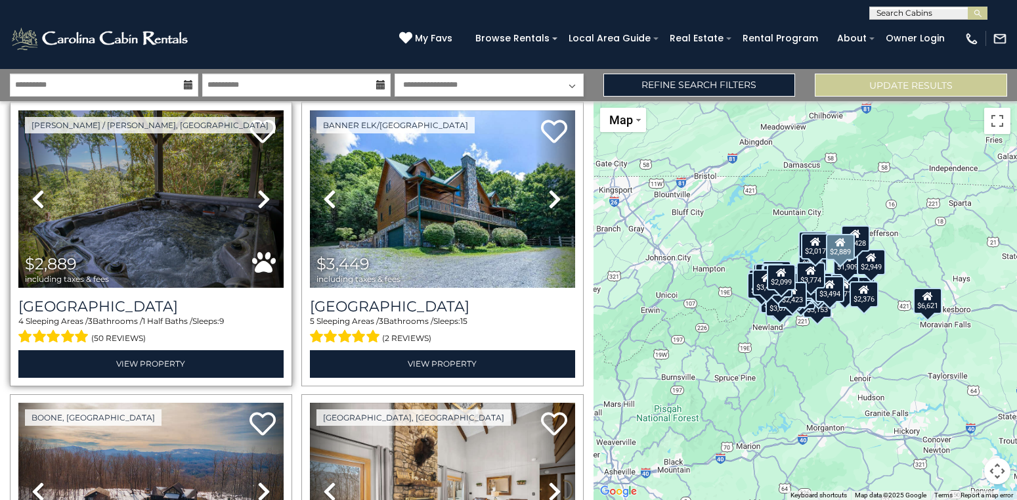
click at [259, 202] on icon at bounding box center [263, 199] width 13 height 21
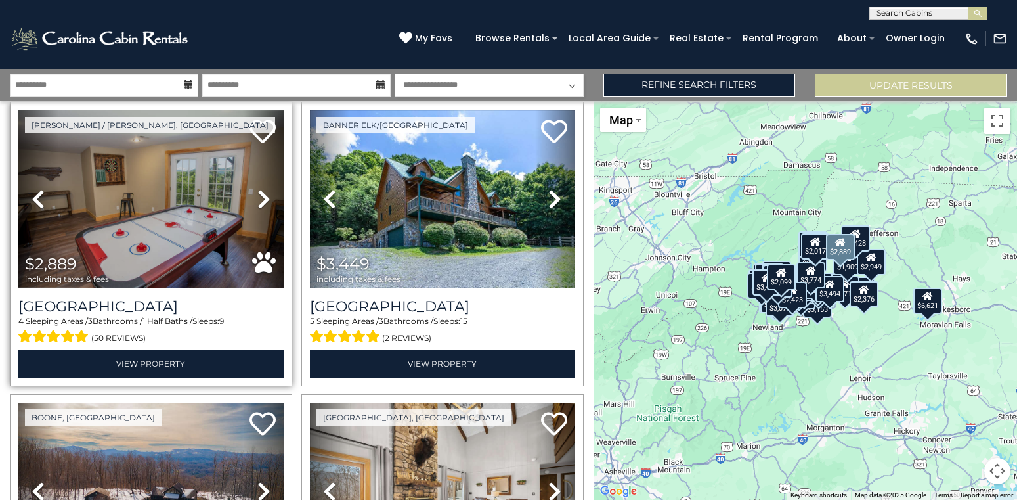
click at [259, 202] on icon at bounding box center [263, 199] width 13 height 21
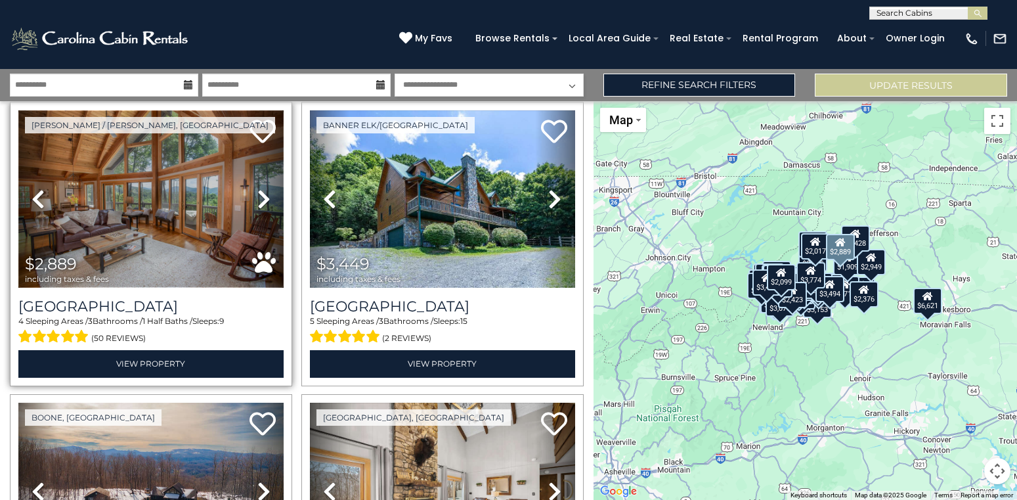
click at [185, 207] on img at bounding box center [150, 199] width 265 height 178
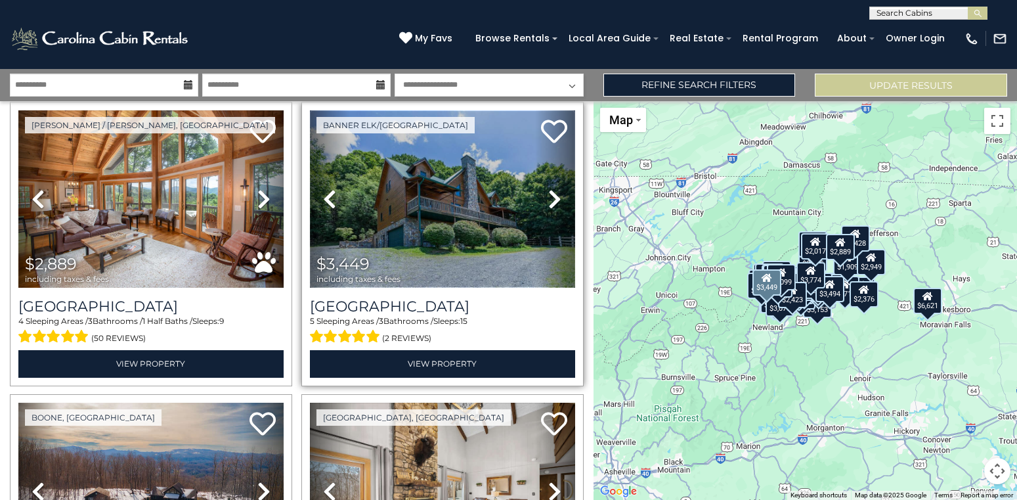
click at [454, 240] on img at bounding box center [442, 199] width 265 height 178
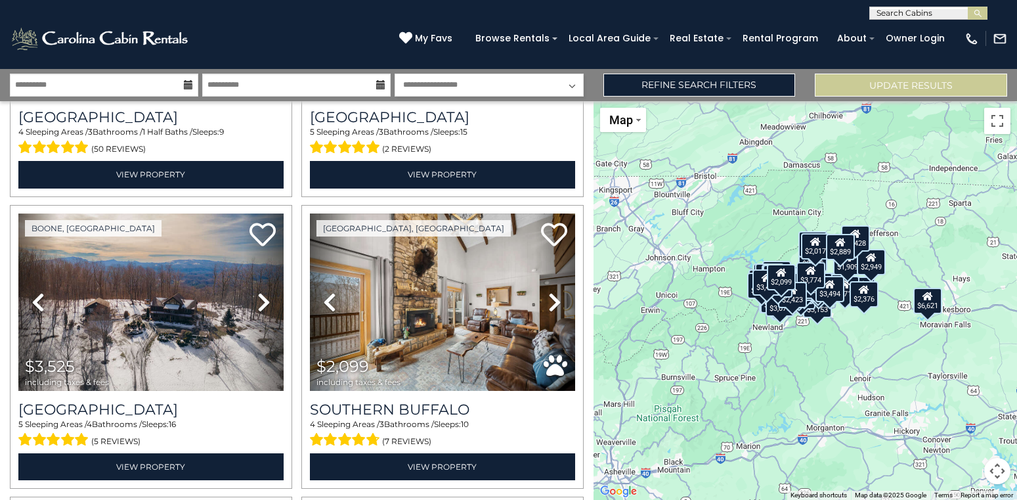
scroll to position [6967, 0]
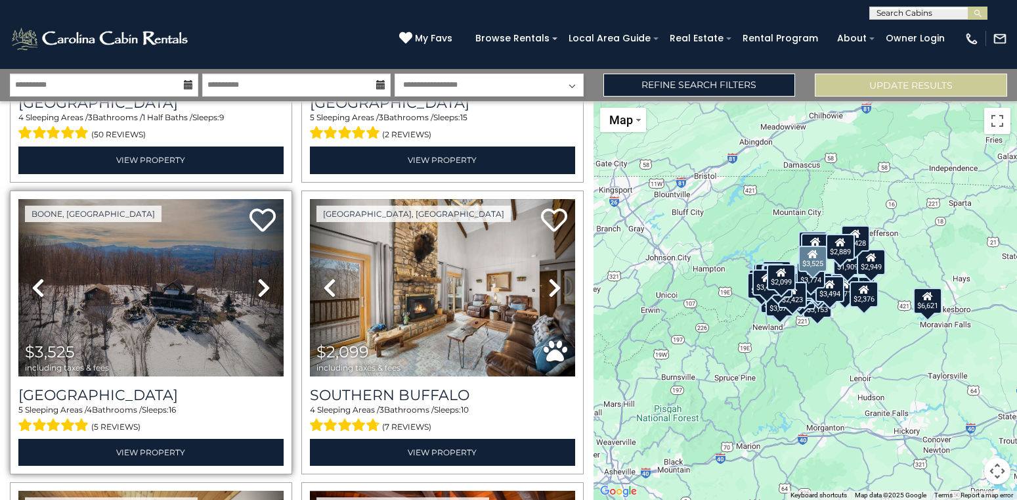
click at [263, 286] on icon at bounding box center [263, 287] width 13 height 21
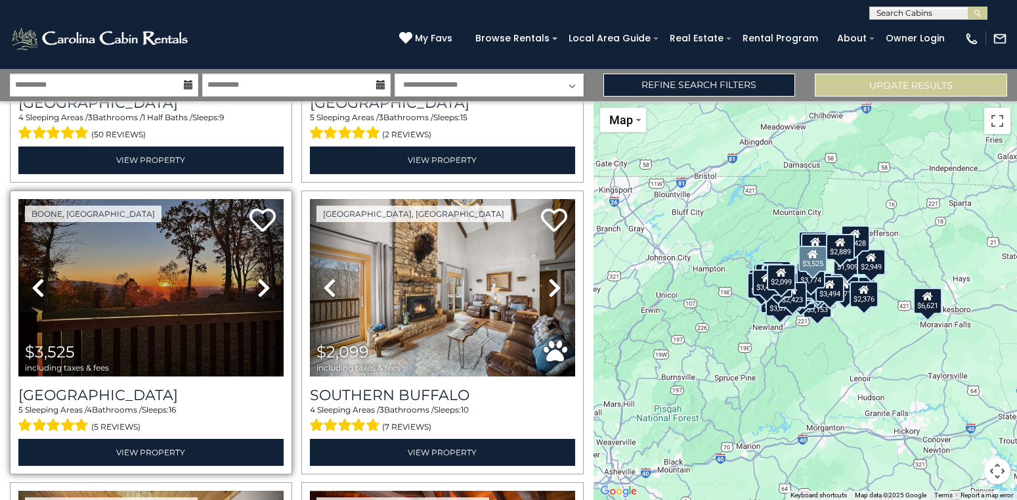
click at [263, 286] on icon at bounding box center [263, 287] width 13 height 21
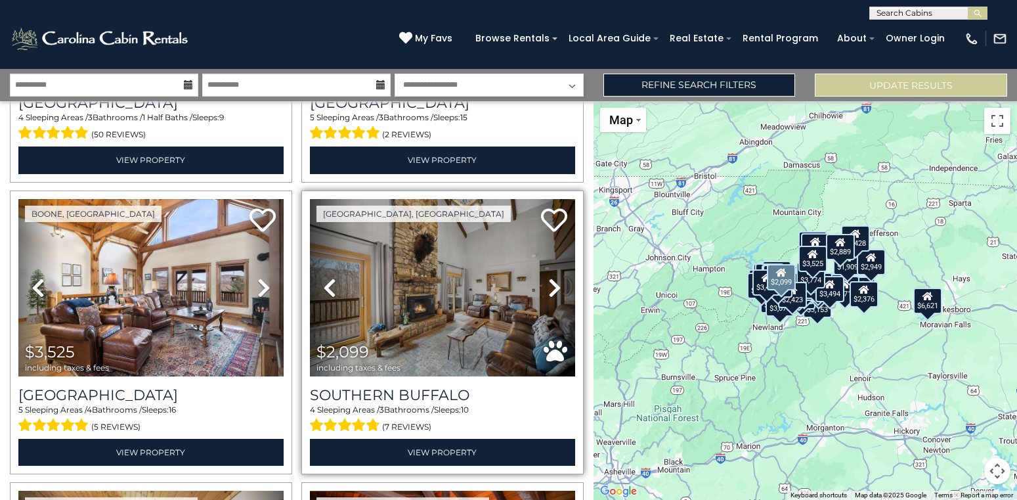
click at [552, 284] on icon at bounding box center [554, 287] width 13 height 21
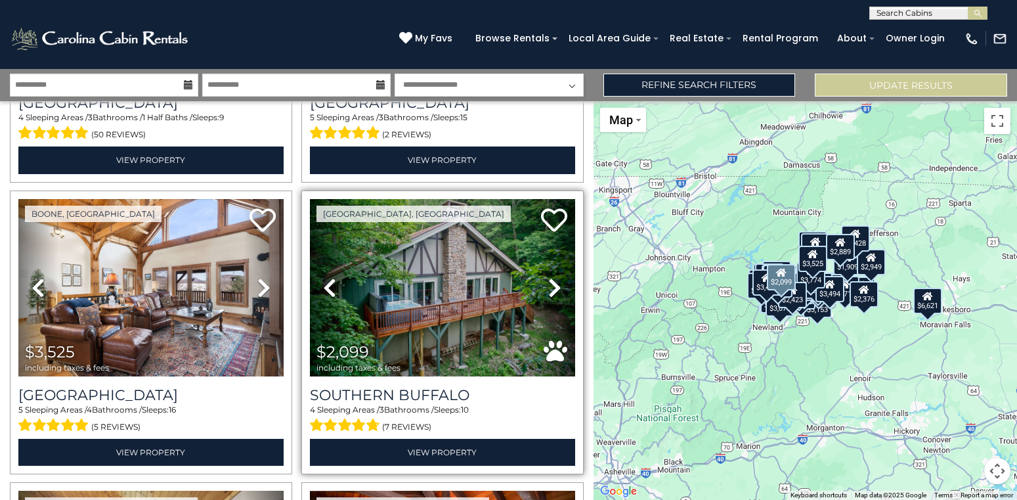
click at [552, 284] on icon at bounding box center [554, 287] width 13 height 21
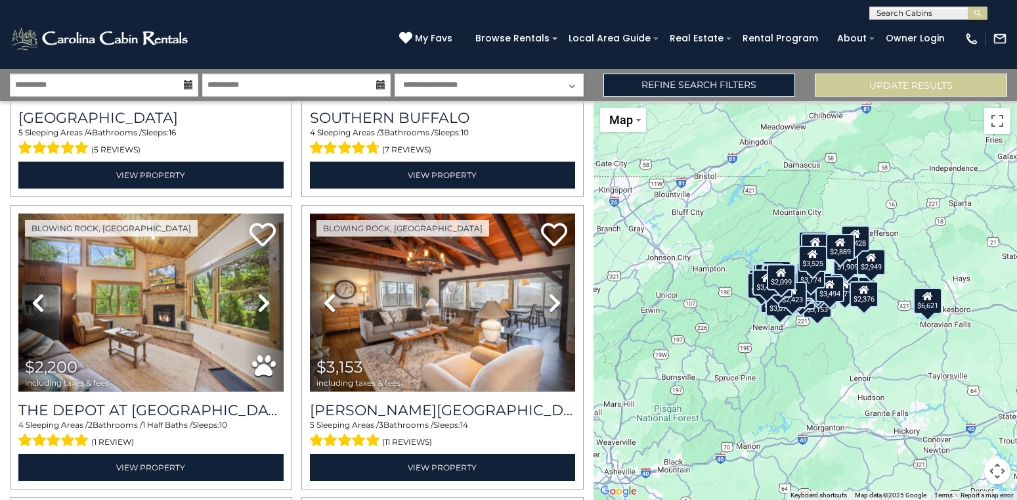
scroll to position [7258, 0]
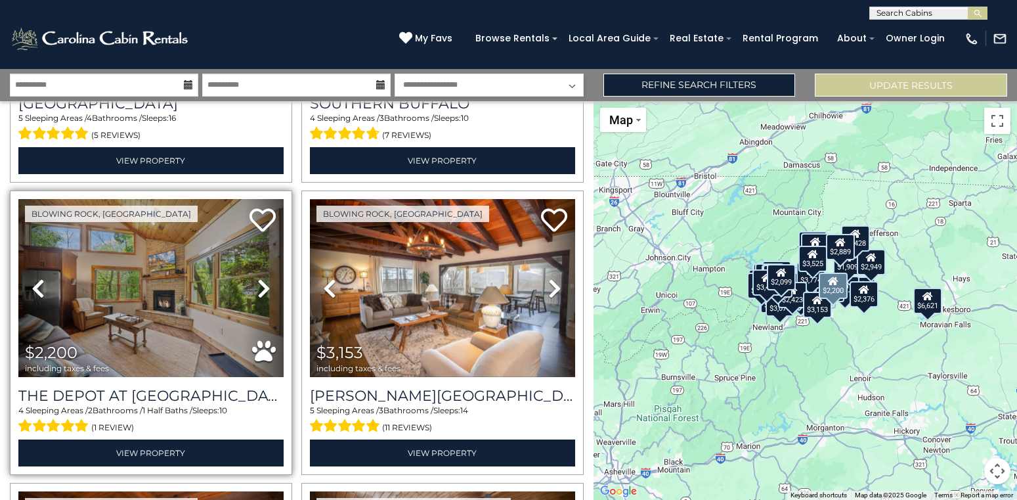
click at [261, 292] on icon at bounding box center [263, 288] width 13 height 21
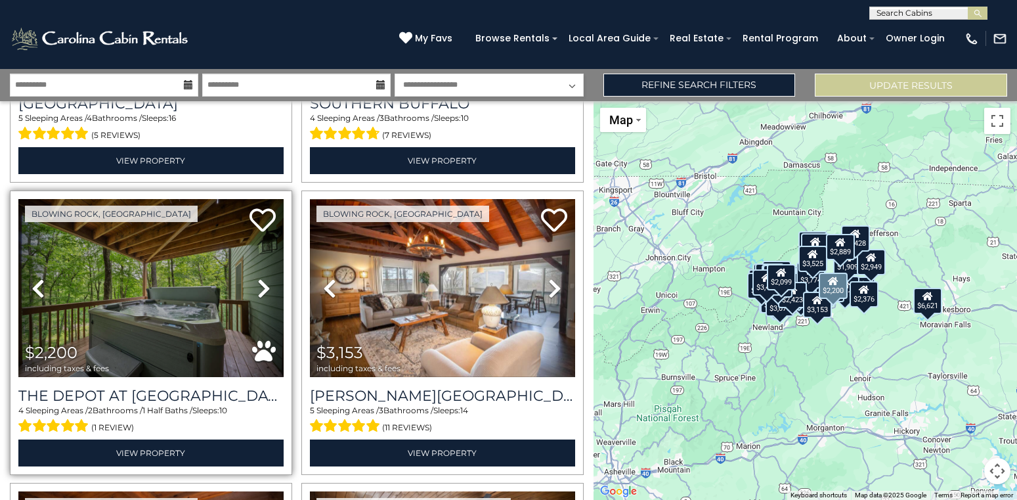
click at [261, 292] on icon at bounding box center [263, 288] width 13 height 21
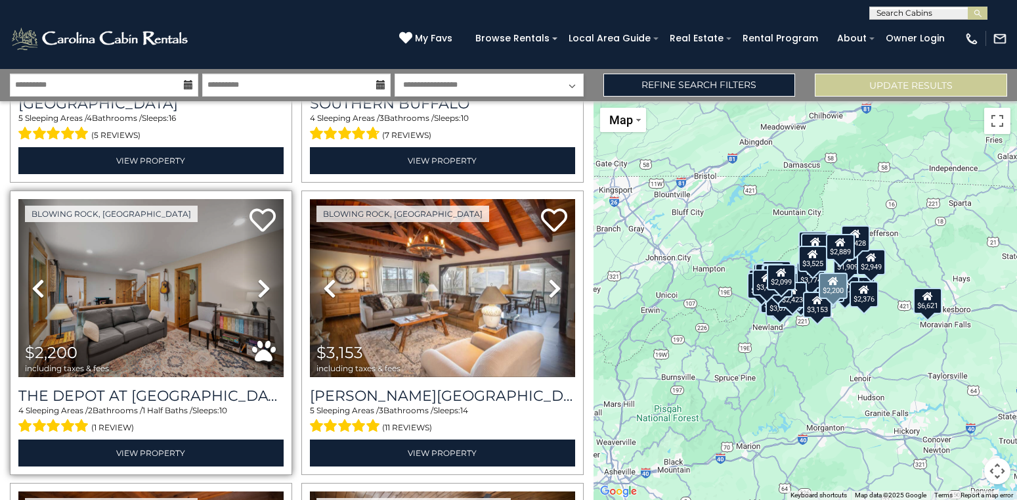
click at [261, 292] on icon at bounding box center [263, 288] width 13 height 21
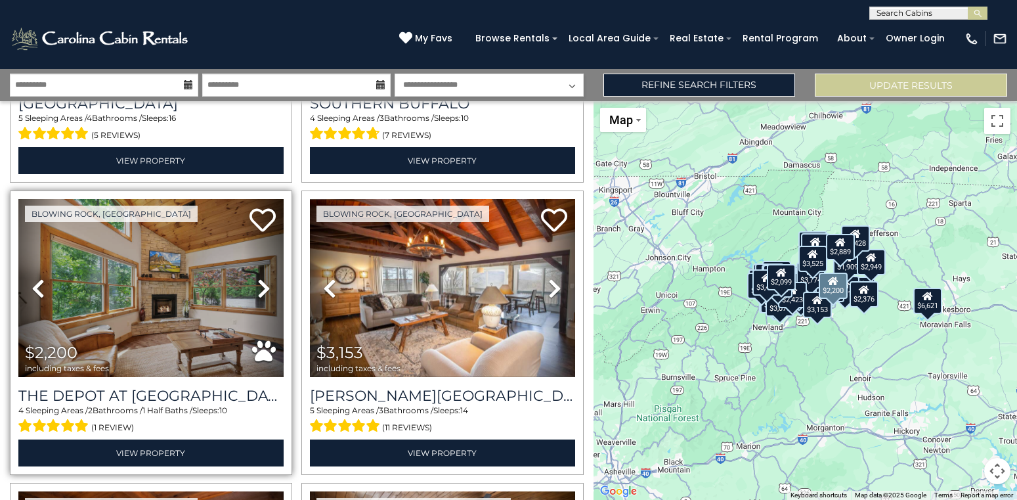
click at [261, 292] on icon at bounding box center [263, 288] width 13 height 21
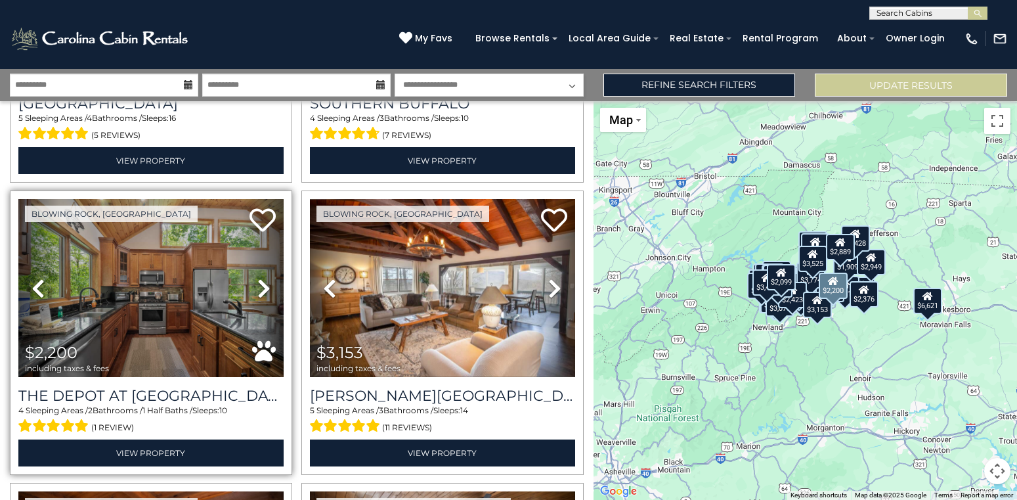
click at [261, 292] on icon at bounding box center [263, 288] width 13 height 21
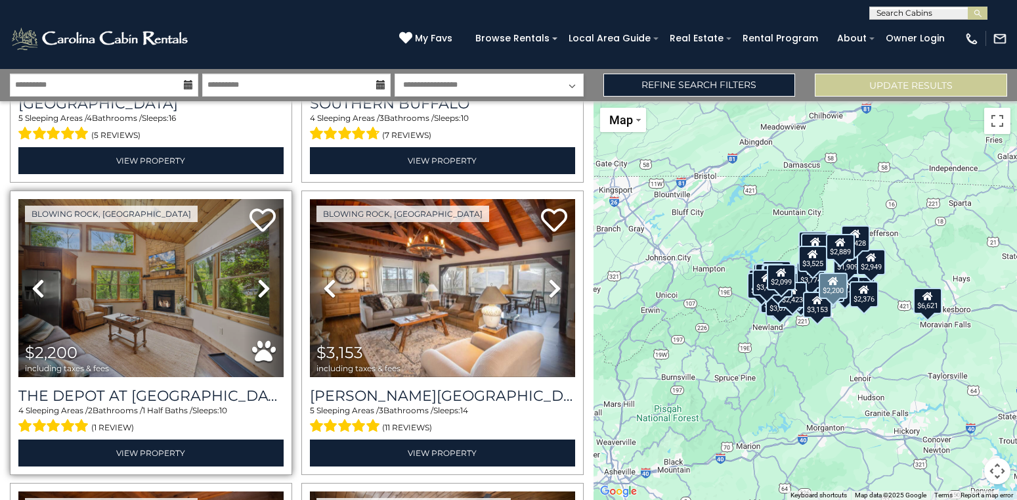
click at [261, 292] on icon at bounding box center [263, 288] width 13 height 21
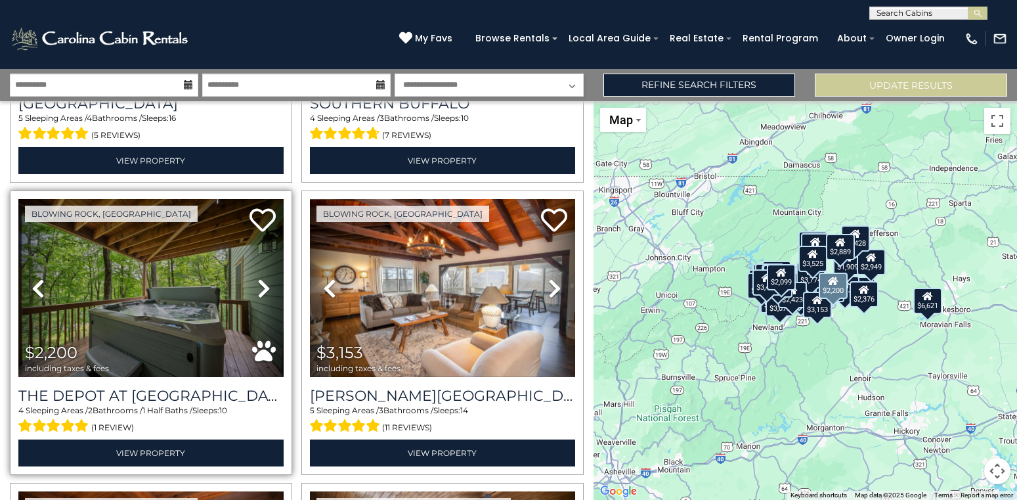
click at [261, 292] on icon at bounding box center [263, 288] width 13 height 21
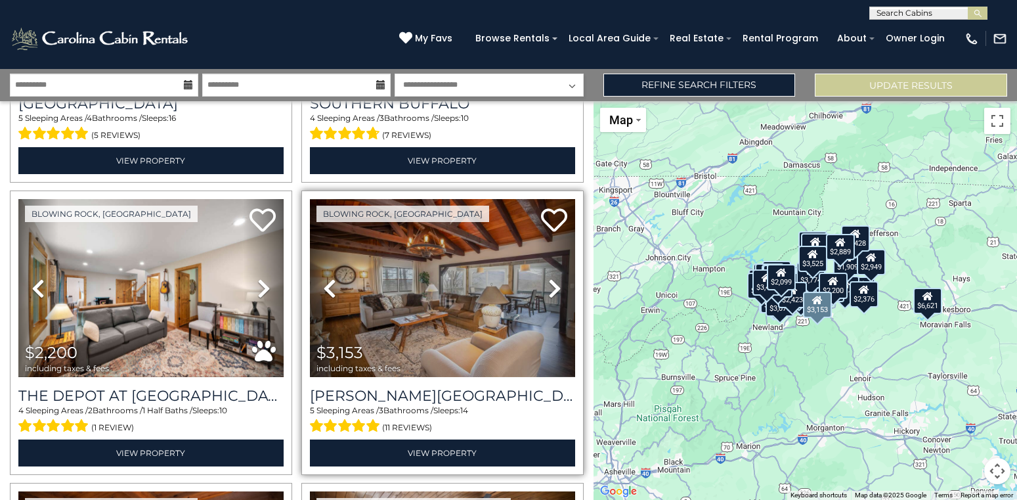
click at [554, 284] on icon at bounding box center [554, 288] width 13 height 21
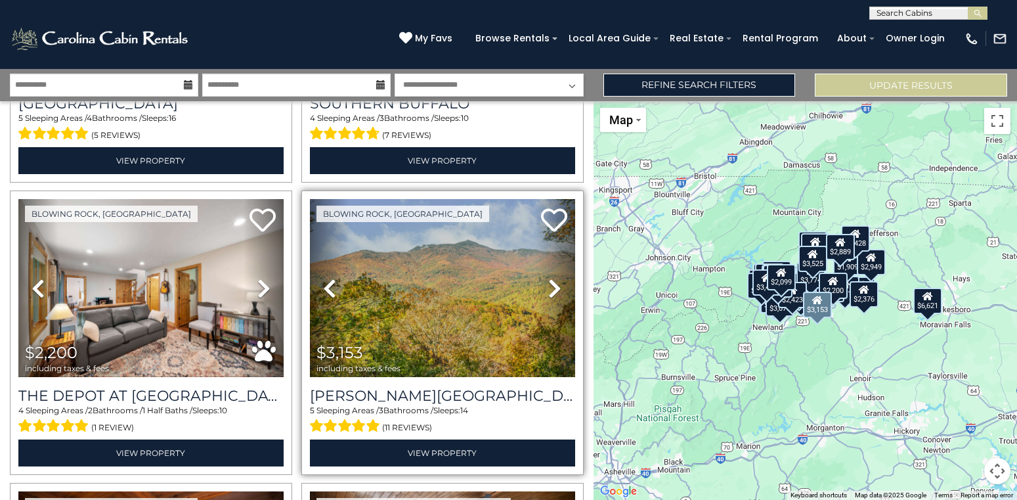
click at [554, 284] on icon at bounding box center [554, 288] width 13 height 21
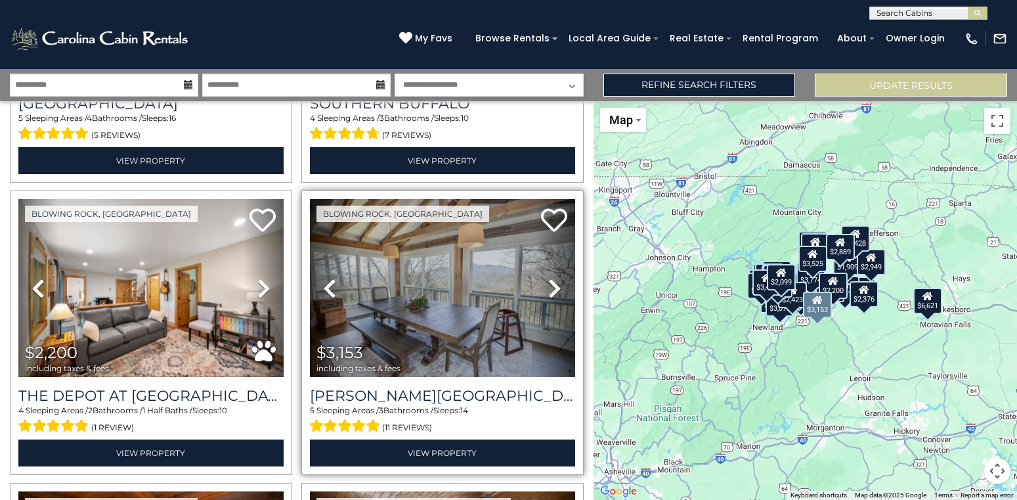
click at [554, 284] on icon at bounding box center [554, 288] width 13 height 21
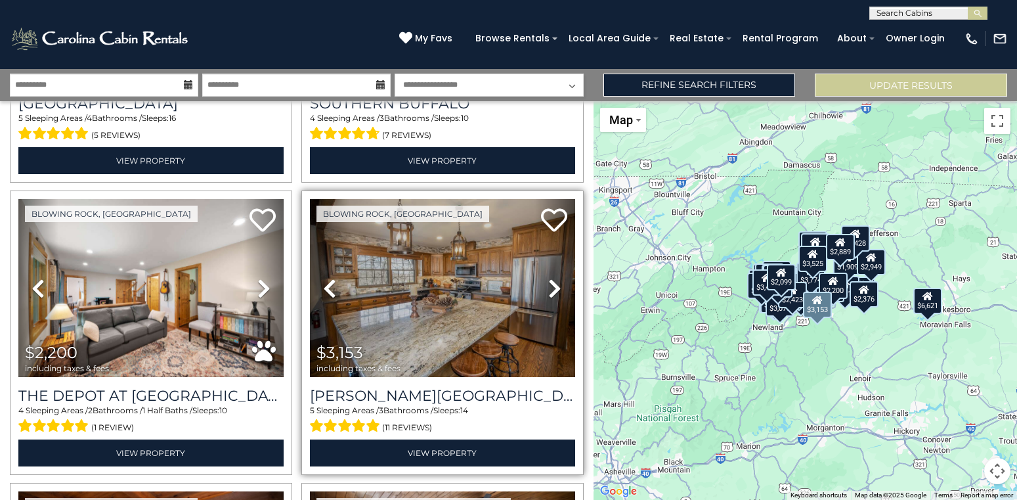
click at [554, 284] on icon at bounding box center [554, 288] width 13 height 21
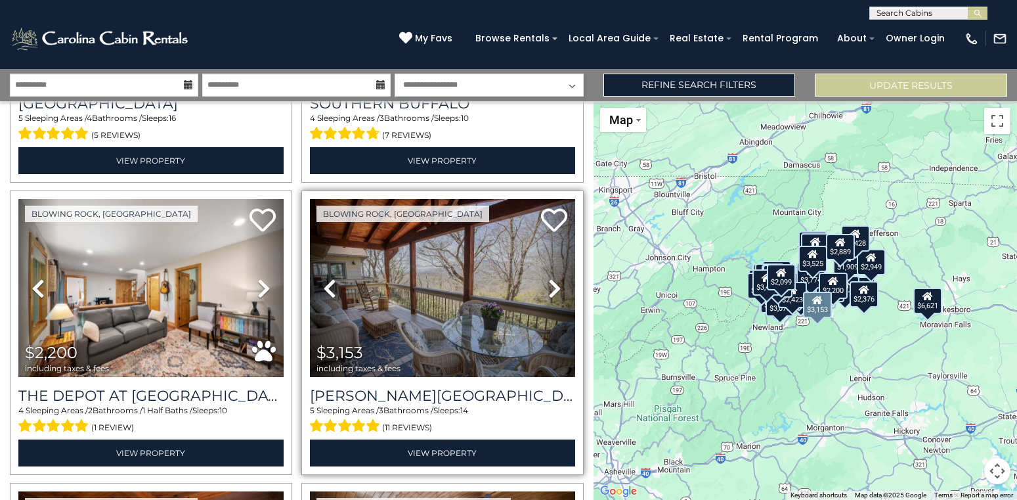
click at [554, 284] on icon at bounding box center [554, 288] width 13 height 21
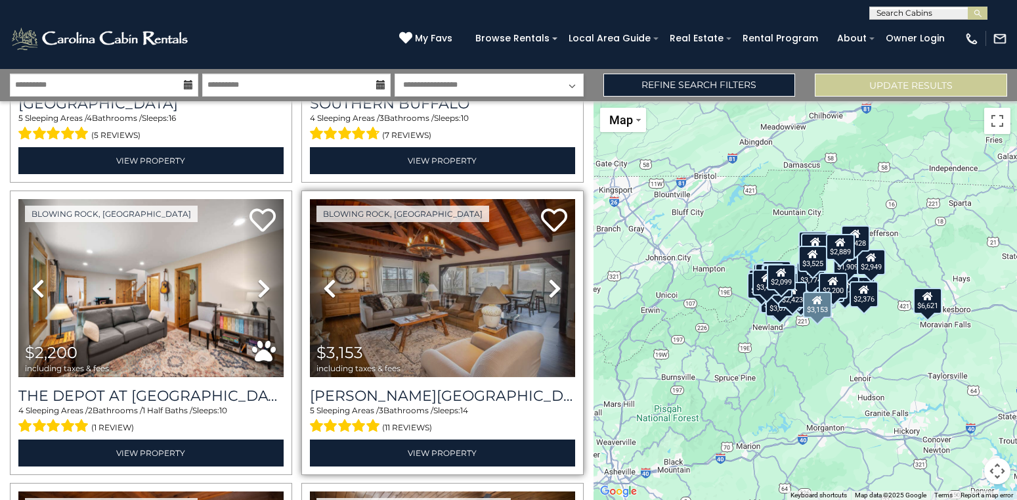
click at [554, 284] on icon at bounding box center [554, 288] width 13 height 21
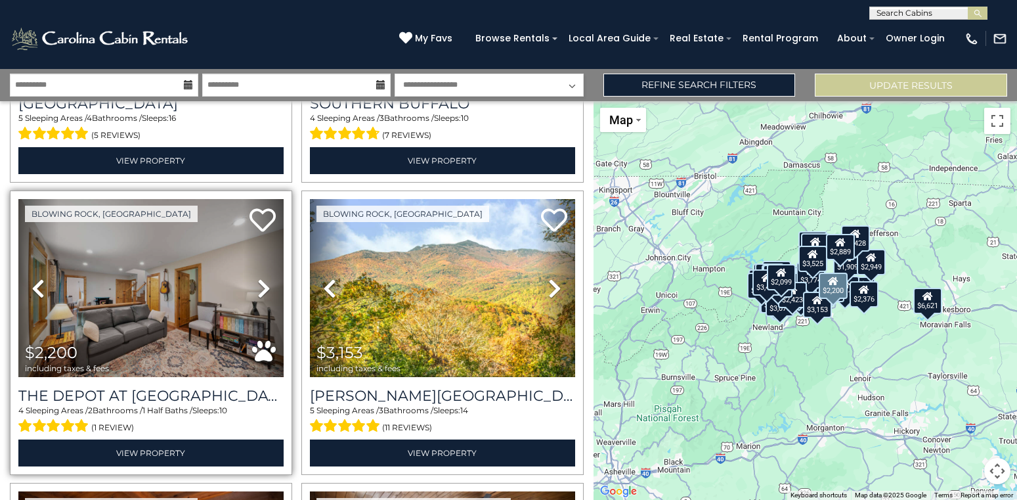
click at [259, 288] on icon at bounding box center [263, 288] width 13 height 21
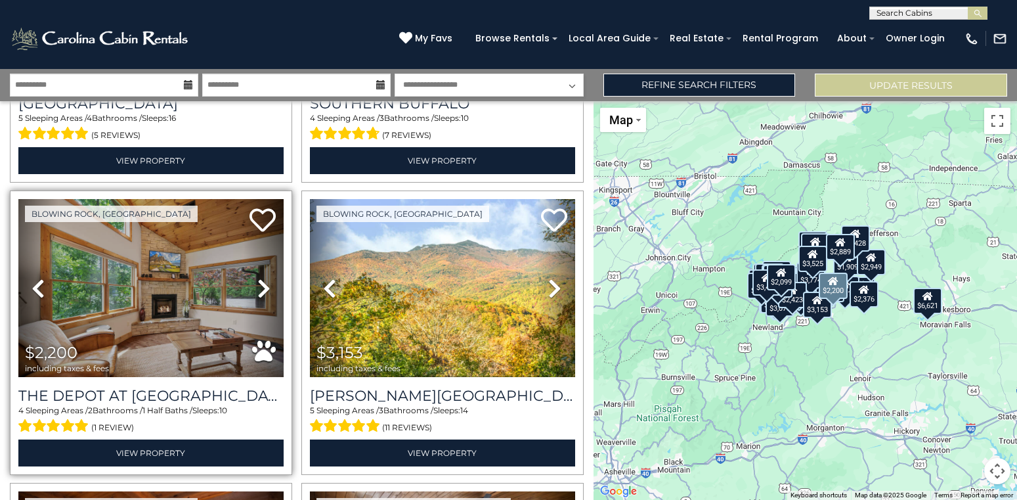
click at [259, 288] on icon at bounding box center [263, 288] width 13 height 21
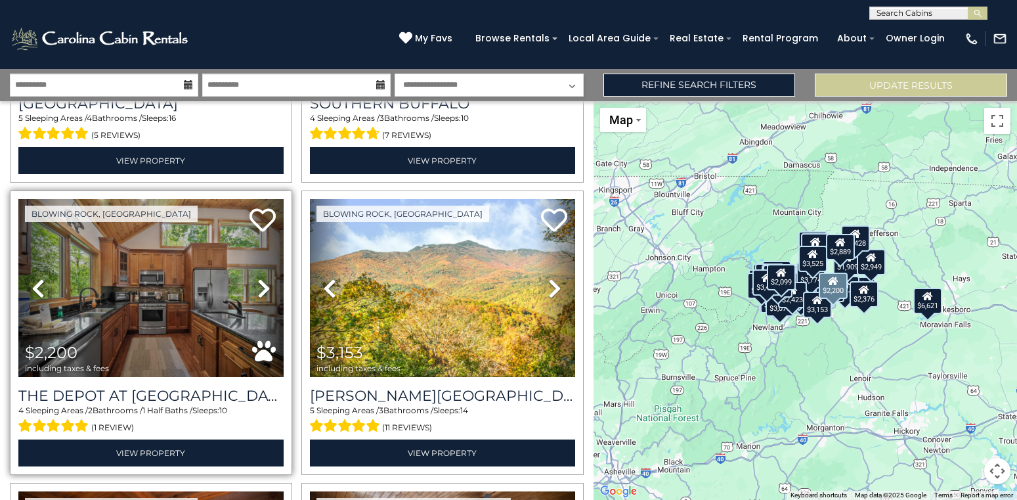
click at [259, 288] on icon at bounding box center [263, 288] width 13 height 21
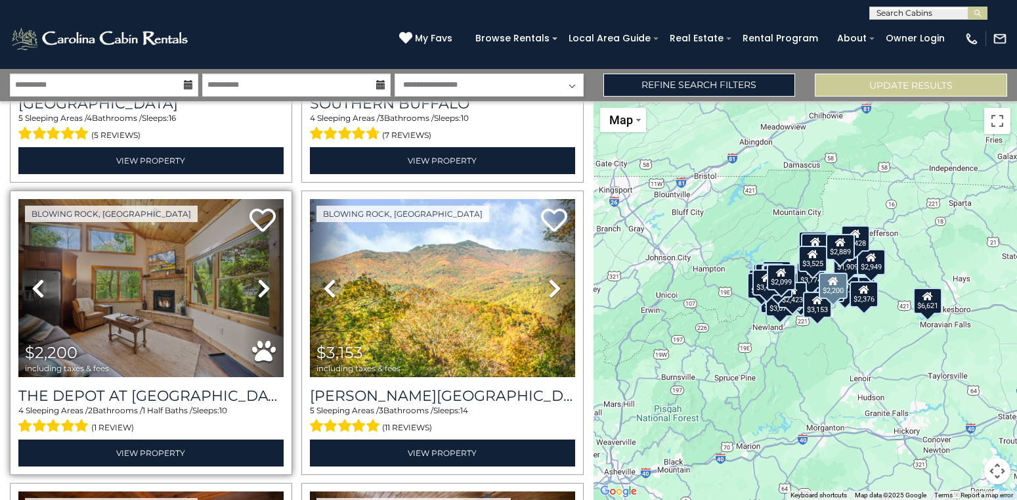
click at [259, 288] on icon at bounding box center [263, 288] width 13 height 21
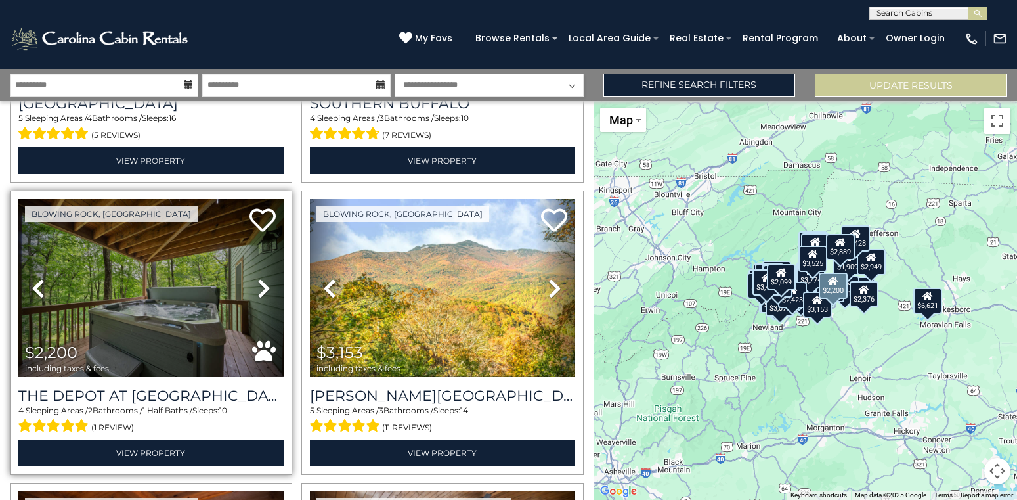
click at [259, 288] on icon at bounding box center [263, 288] width 13 height 21
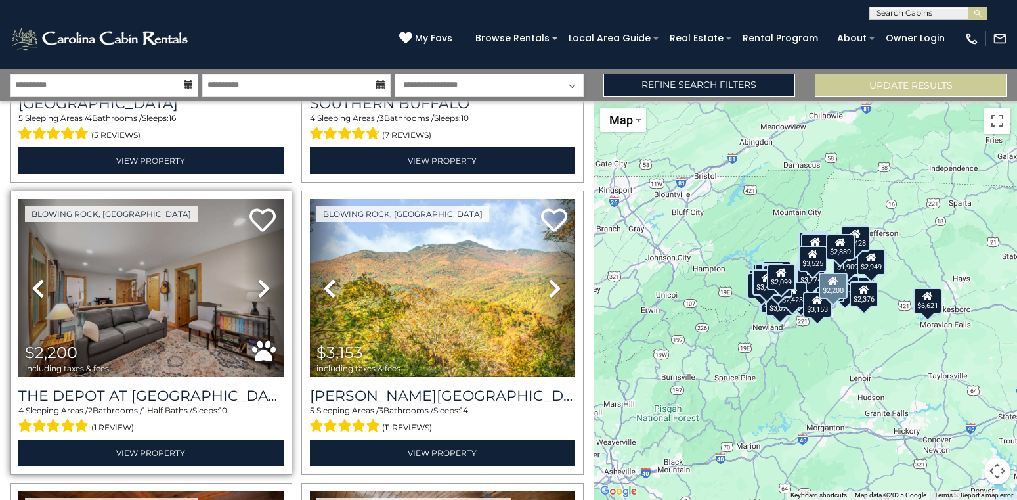
click at [259, 288] on icon at bounding box center [263, 288] width 13 height 21
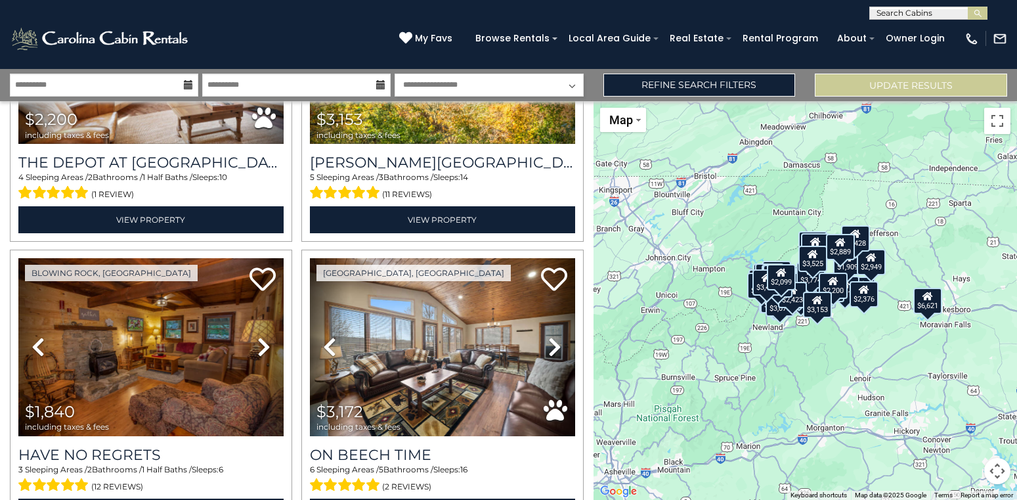
scroll to position [7521, 0]
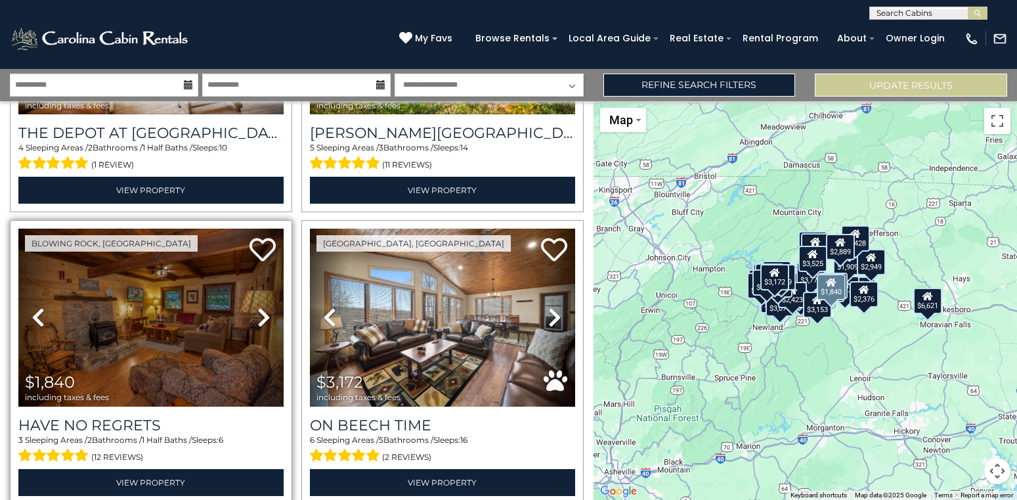
click at [264, 319] on icon at bounding box center [263, 317] width 13 height 21
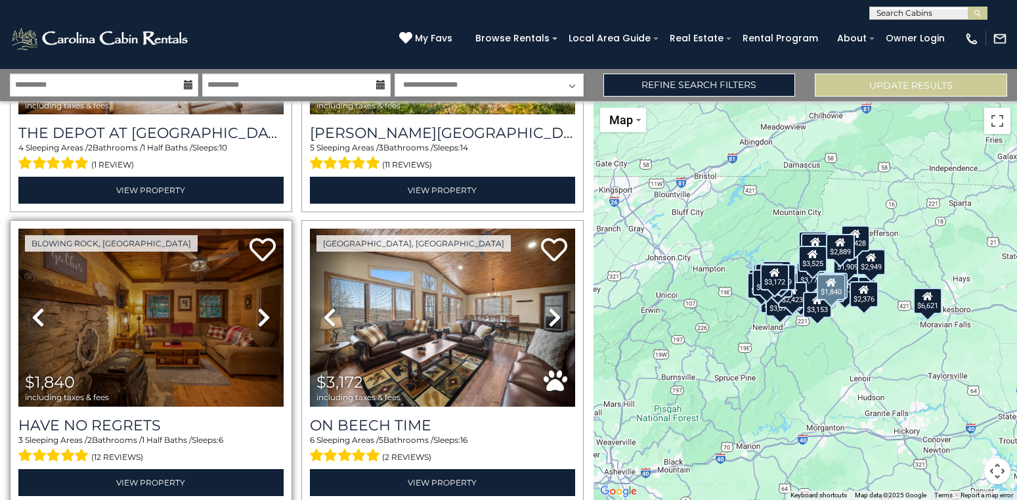
click at [264, 319] on icon at bounding box center [263, 317] width 13 height 21
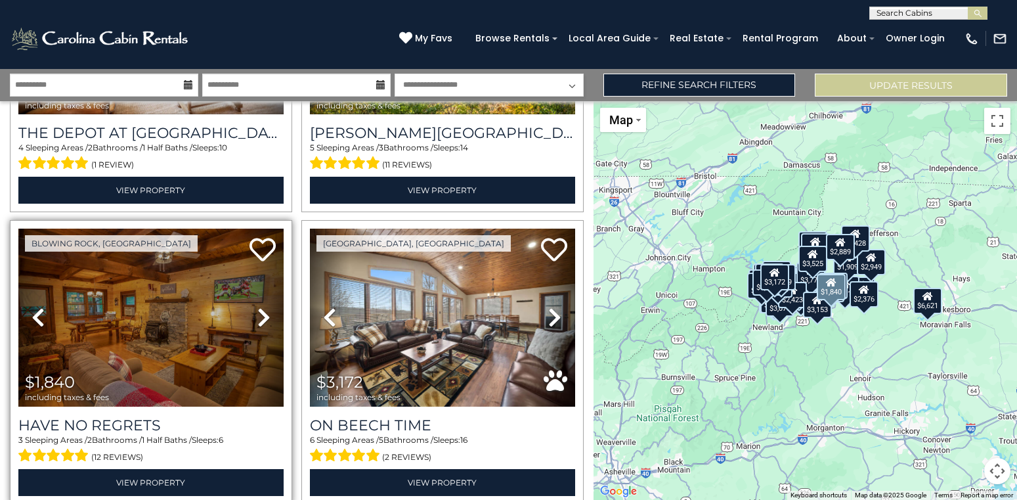
click at [264, 319] on icon at bounding box center [263, 317] width 13 height 21
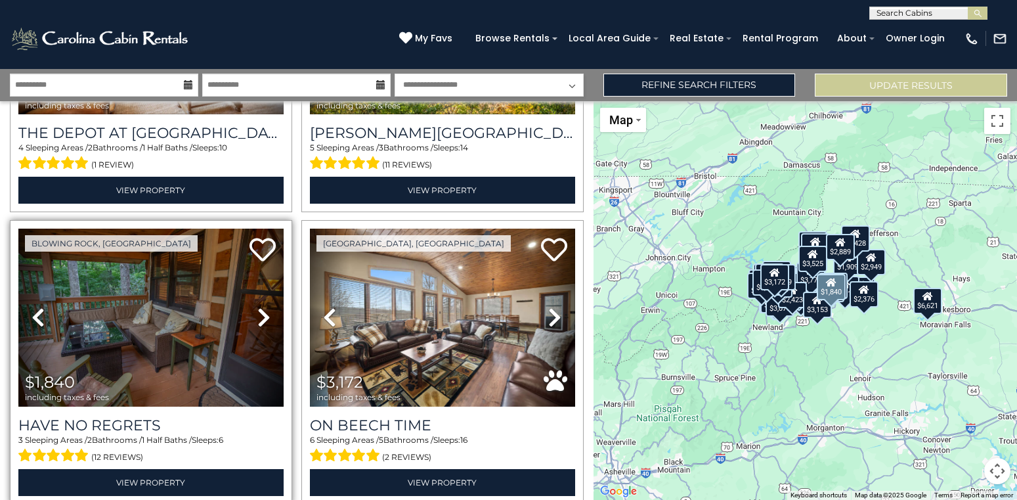
click at [264, 319] on icon at bounding box center [263, 317] width 13 height 21
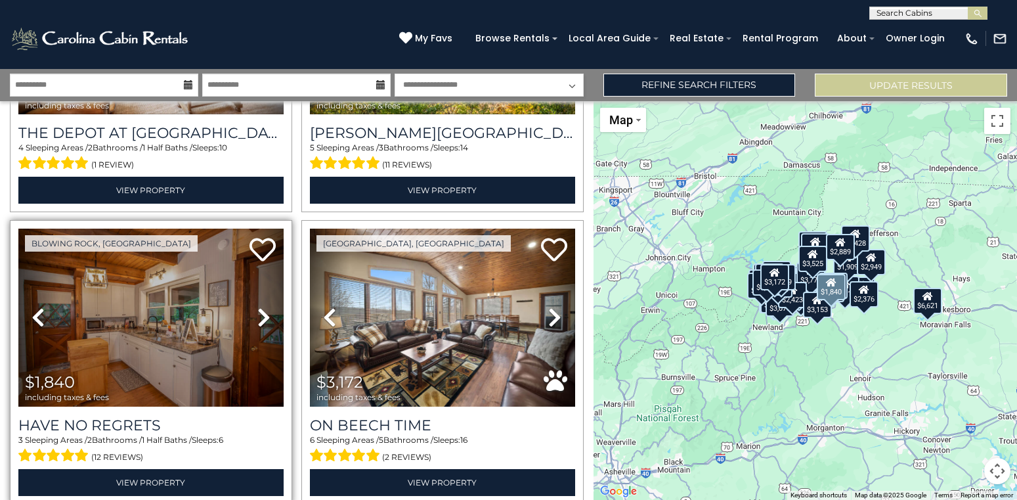
click at [264, 319] on icon at bounding box center [263, 317] width 13 height 21
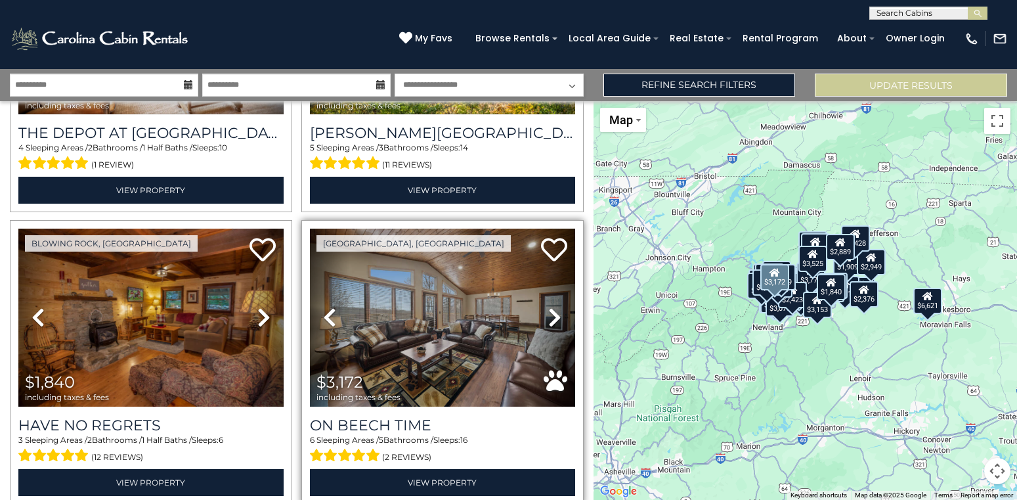
click at [558, 313] on icon at bounding box center [554, 317] width 13 height 21
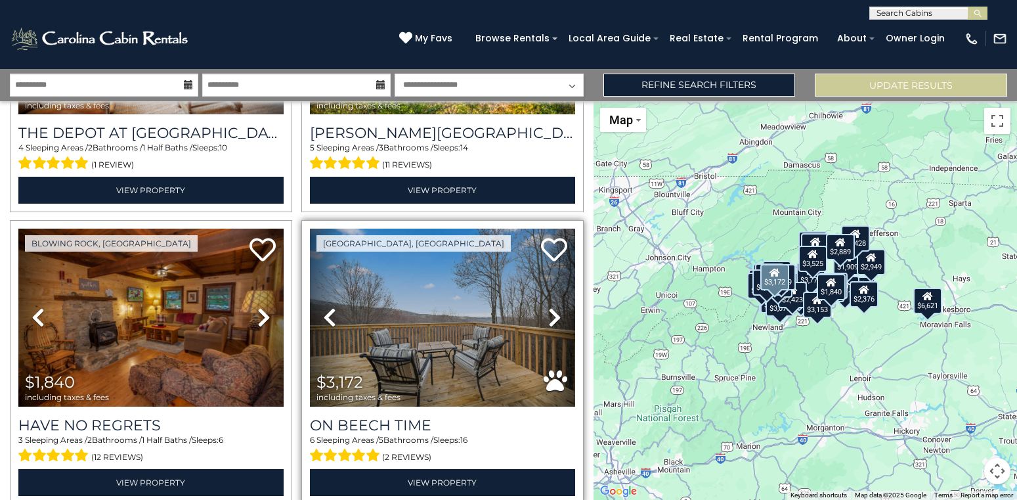
click at [554, 312] on icon at bounding box center [554, 317] width 13 height 21
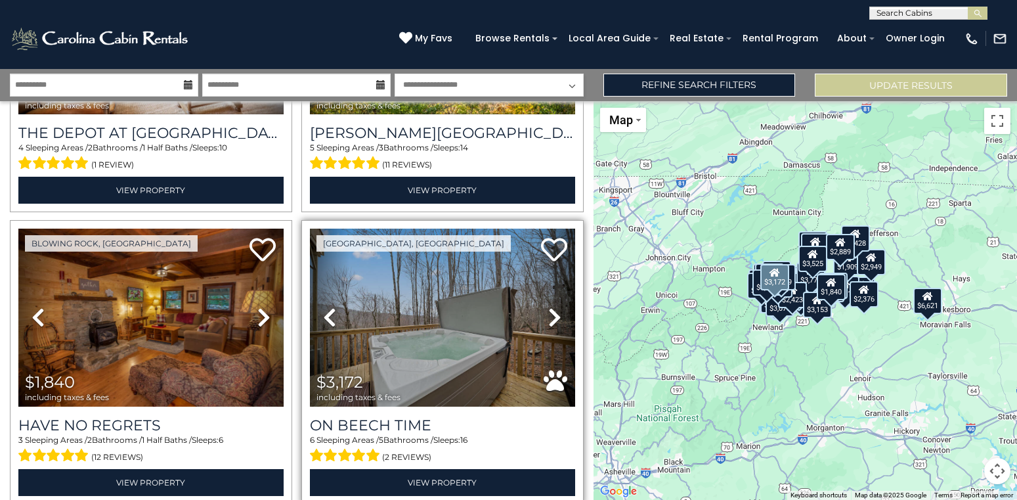
click at [554, 312] on icon at bounding box center [554, 317] width 13 height 21
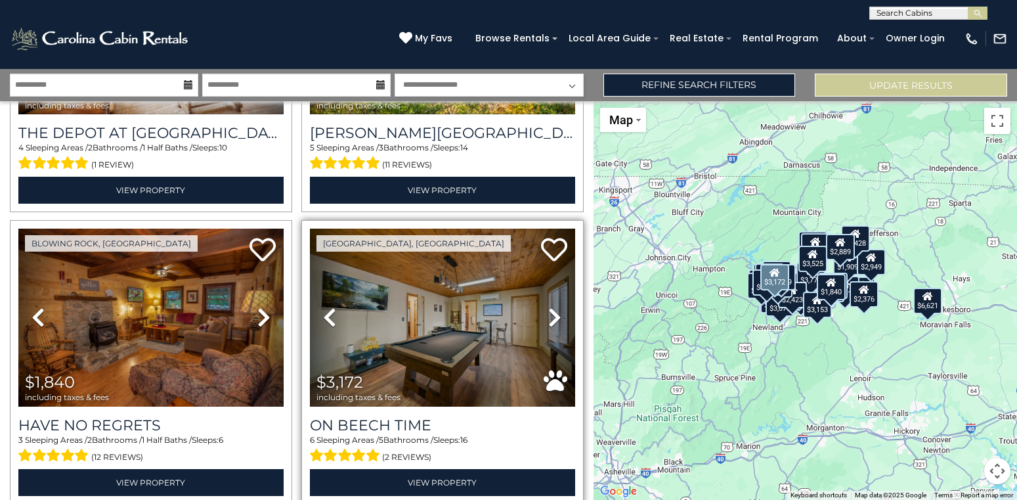
click at [554, 312] on icon at bounding box center [554, 317] width 13 height 21
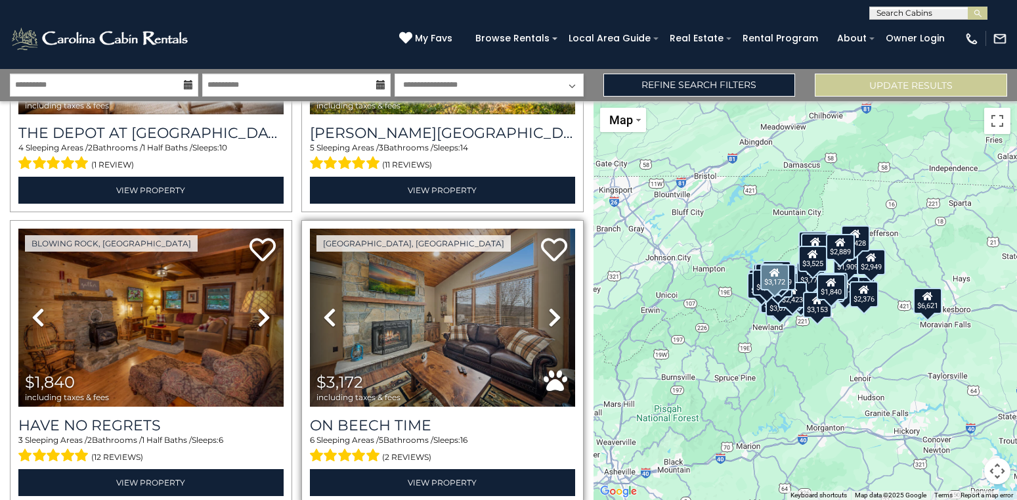
click at [554, 312] on icon at bounding box center [554, 317] width 13 height 21
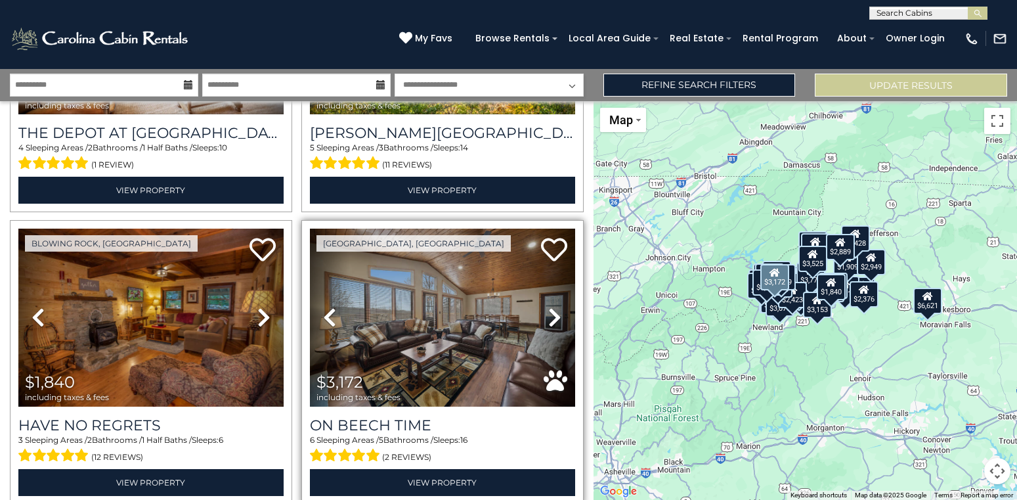
click at [554, 312] on icon at bounding box center [554, 317] width 13 height 21
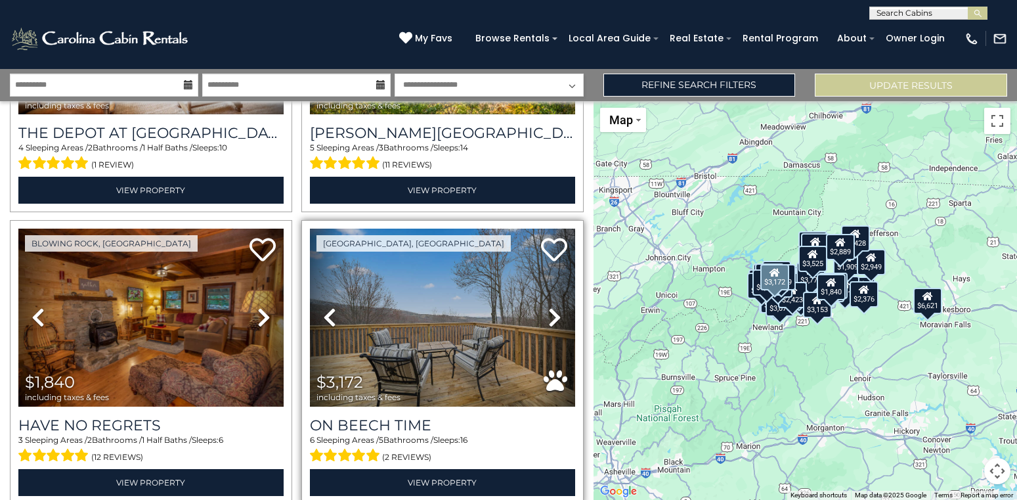
click at [554, 312] on icon at bounding box center [554, 317] width 13 height 21
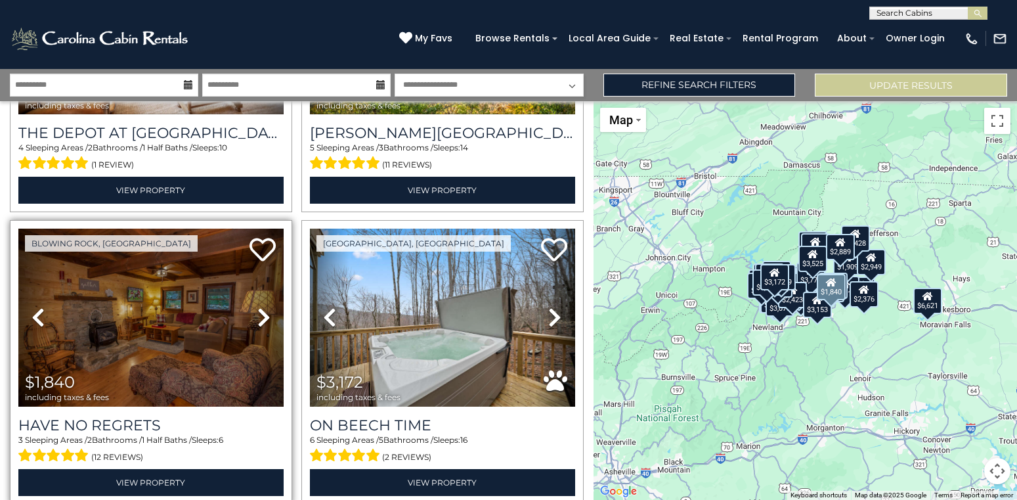
click at [257, 319] on icon at bounding box center [263, 317] width 13 height 21
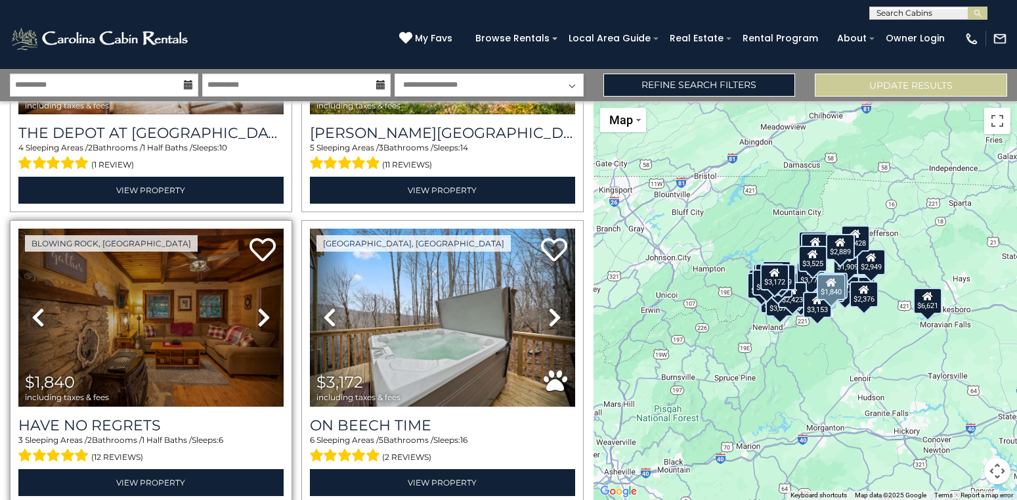
click at [257, 319] on icon at bounding box center [263, 317] width 13 height 21
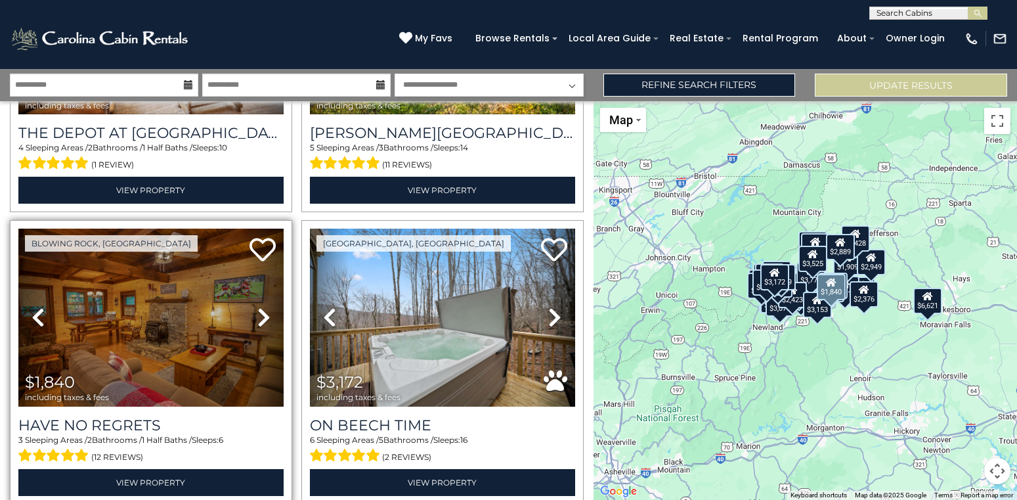
click at [257, 319] on icon at bounding box center [263, 317] width 13 height 21
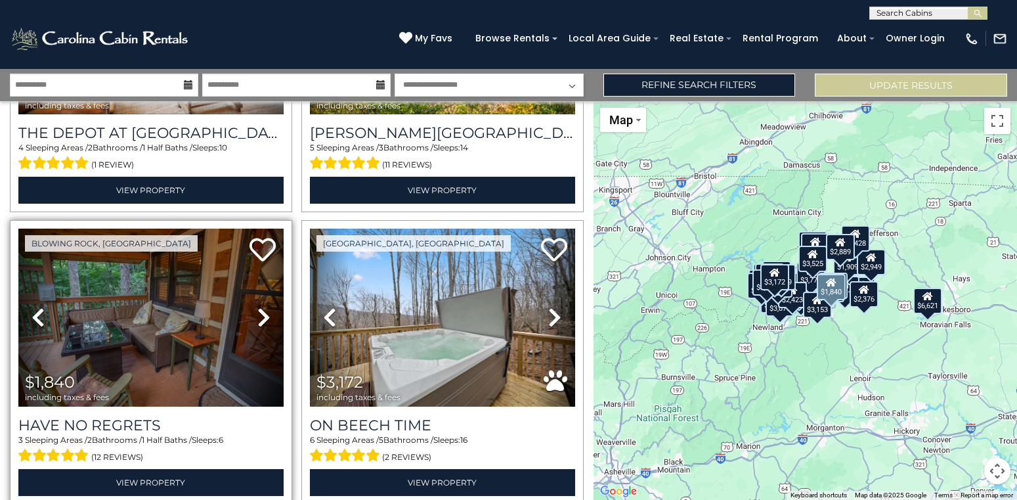
click at [257, 319] on icon at bounding box center [263, 317] width 13 height 21
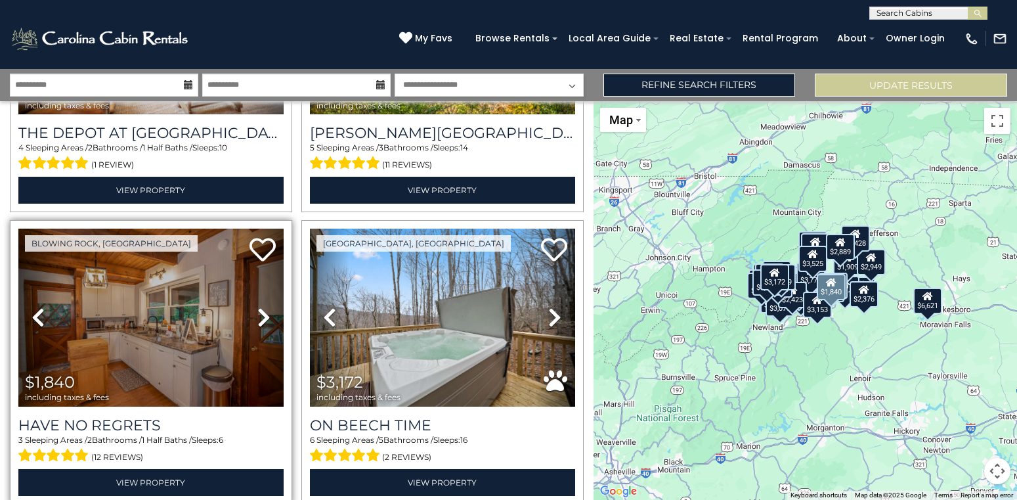
click at [257, 319] on icon at bounding box center [263, 317] width 13 height 21
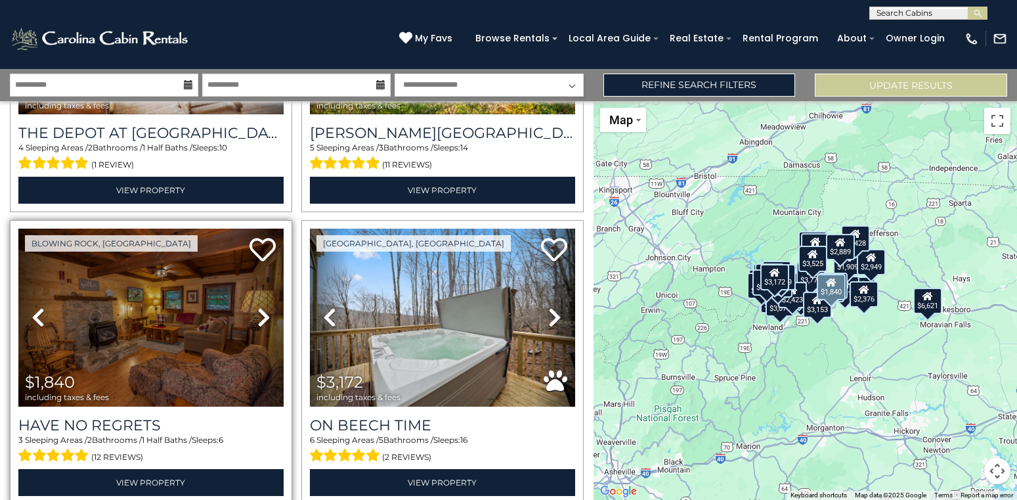
click at [257, 319] on icon at bounding box center [263, 317] width 13 height 21
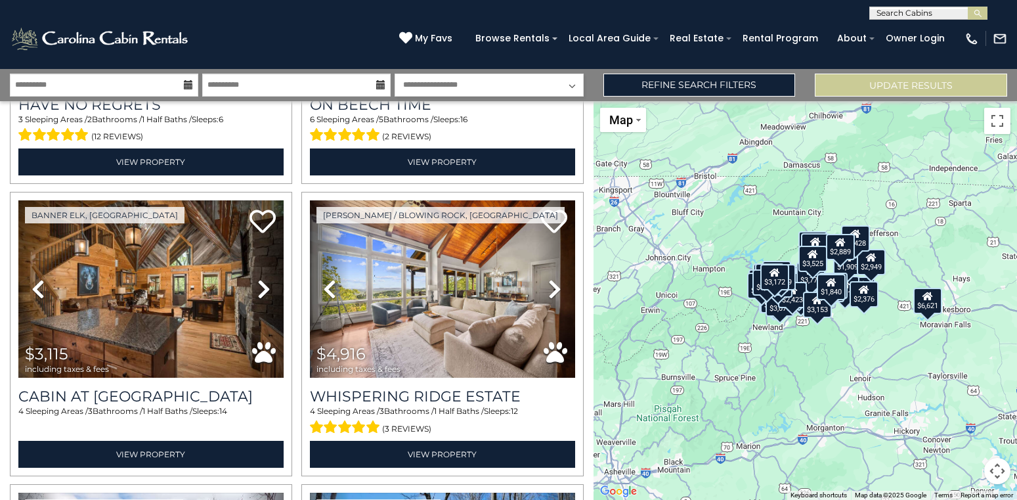
scroll to position [7870, 0]
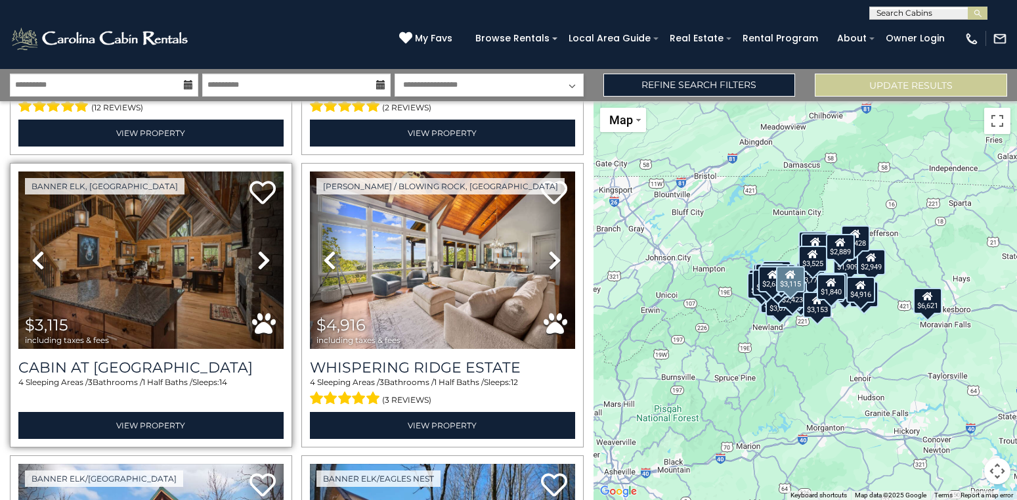
click at [261, 255] on icon at bounding box center [263, 260] width 13 height 21
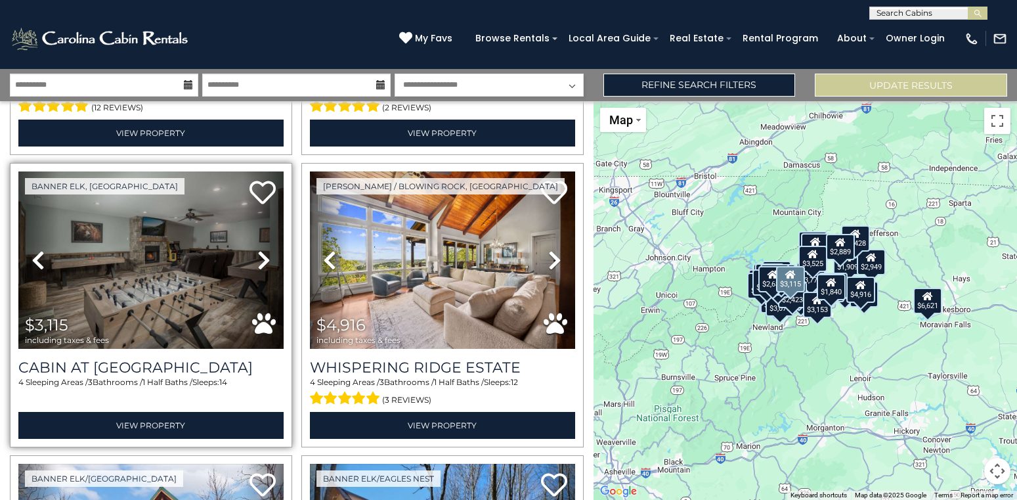
click at [261, 255] on icon at bounding box center [263, 260] width 13 height 21
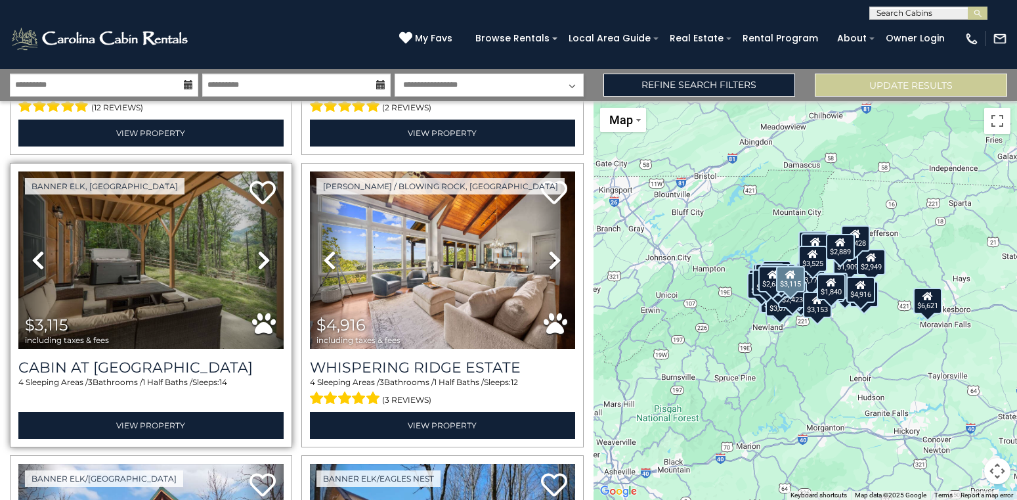
click at [261, 255] on icon at bounding box center [263, 260] width 13 height 21
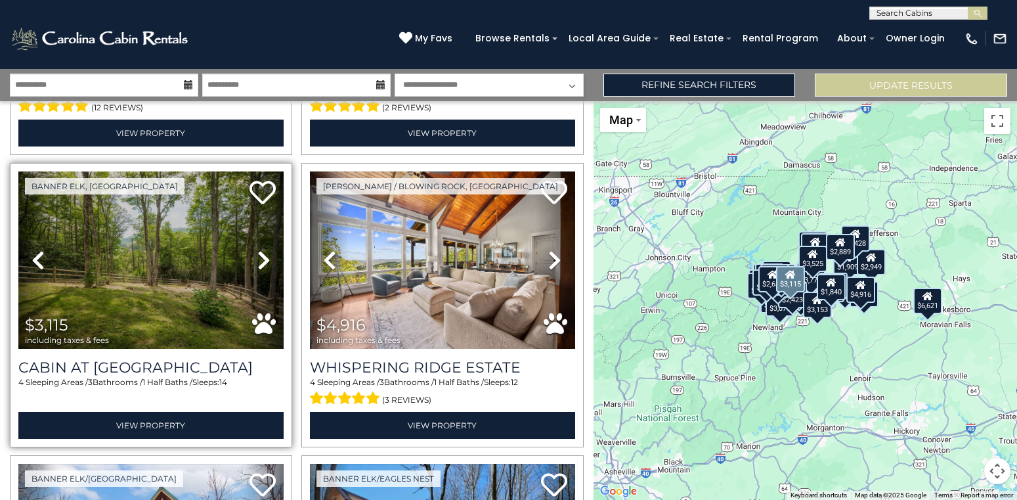
click at [261, 255] on icon at bounding box center [263, 260] width 13 height 21
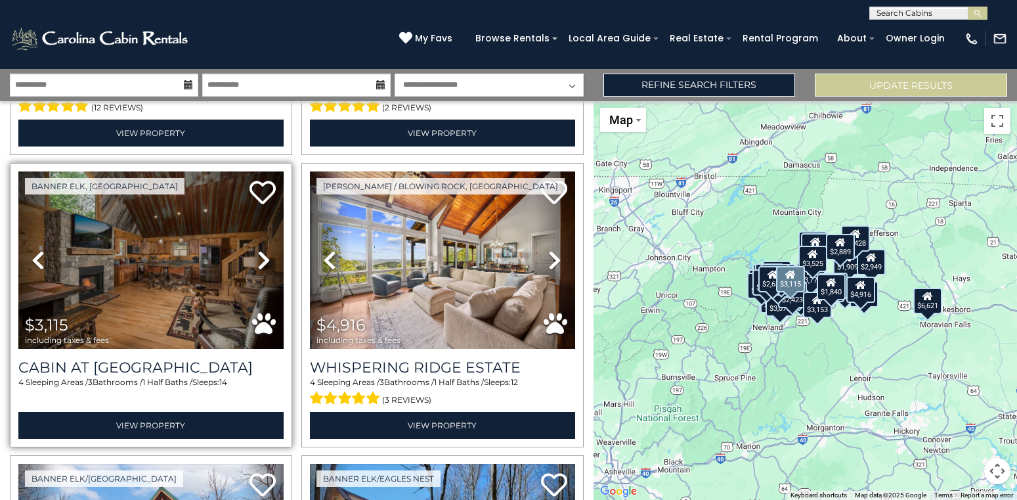
click at [261, 255] on icon at bounding box center [263, 260] width 13 height 21
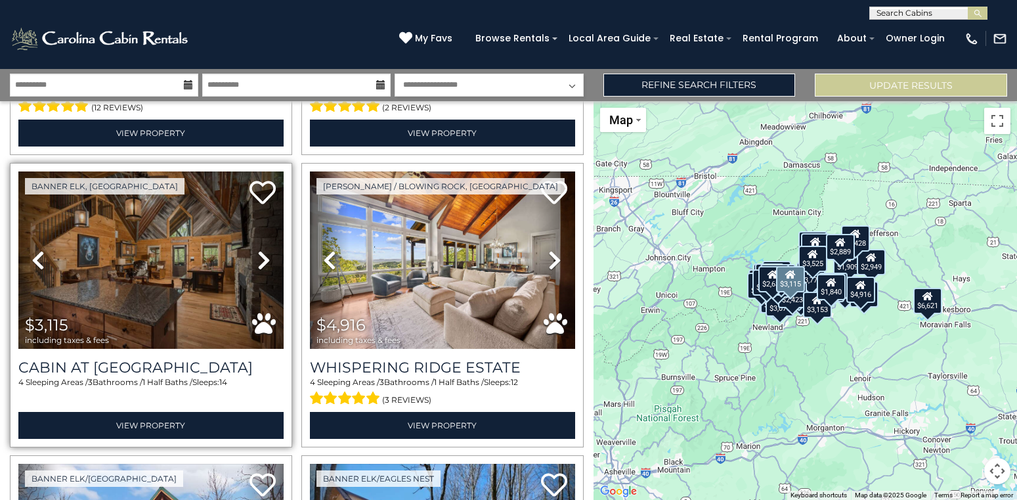
click at [261, 255] on icon at bounding box center [263, 260] width 13 height 21
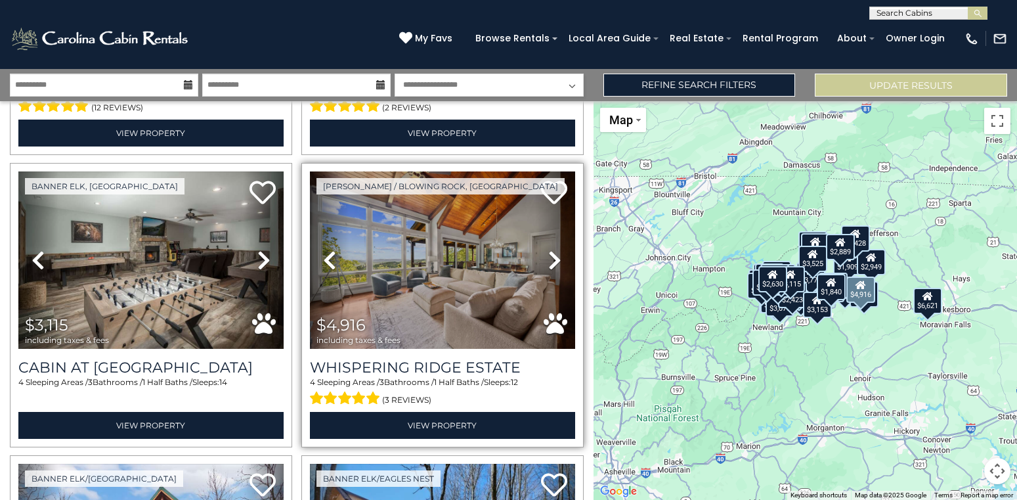
click at [554, 259] on icon at bounding box center [554, 260] width 13 height 21
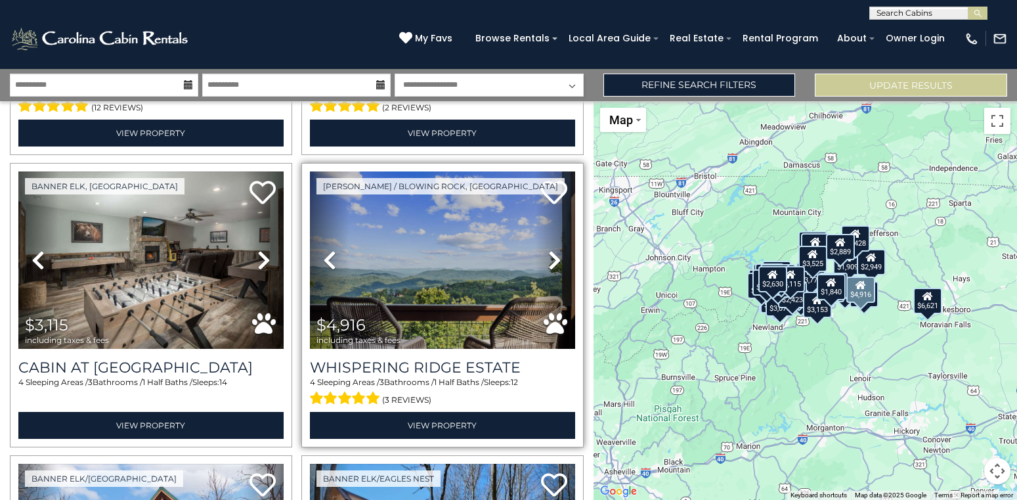
click at [554, 259] on icon at bounding box center [554, 260] width 13 height 21
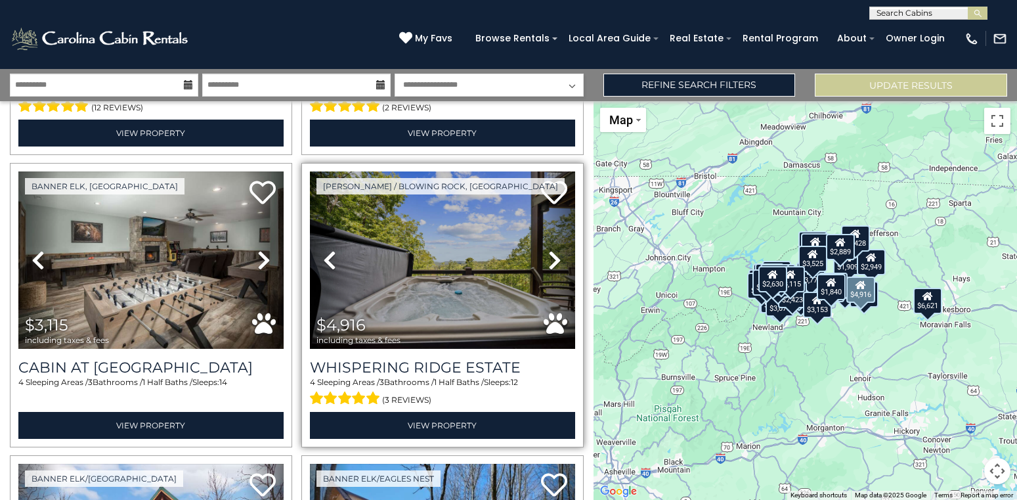
click at [322, 256] on link "Previous" at bounding box center [330, 260] width 40 height 178
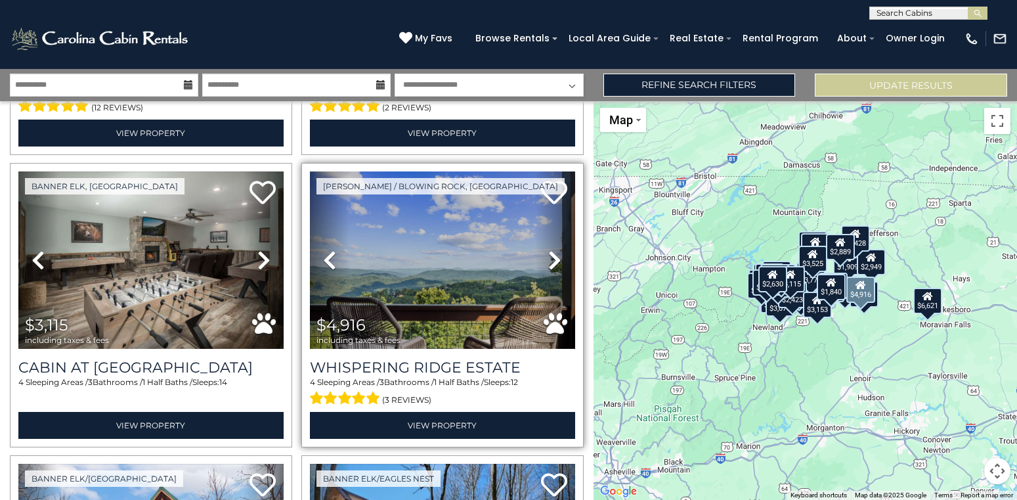
click at [554, 258] on icon at bounding box center [554, 260] width 13 height 21
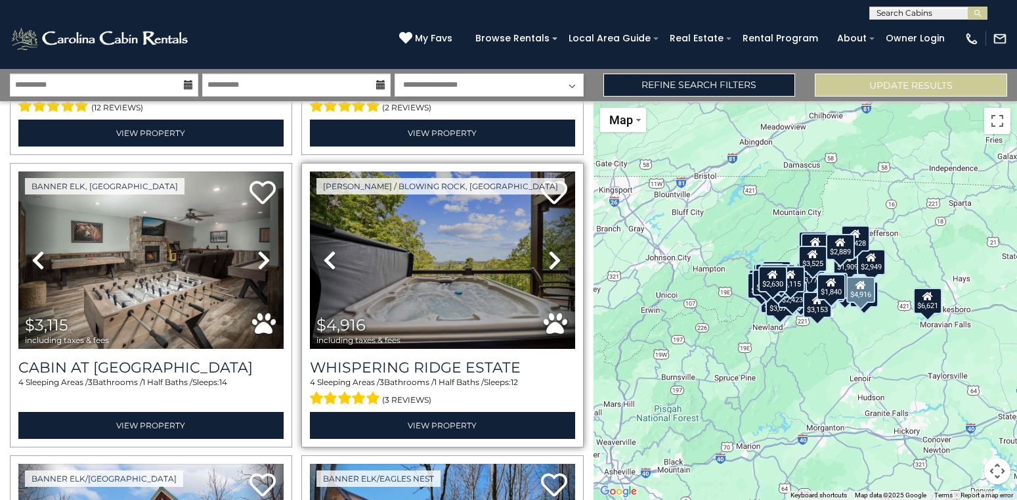
click at [554, 258] on icon at bounding box center [554, 260] width 13 height 21
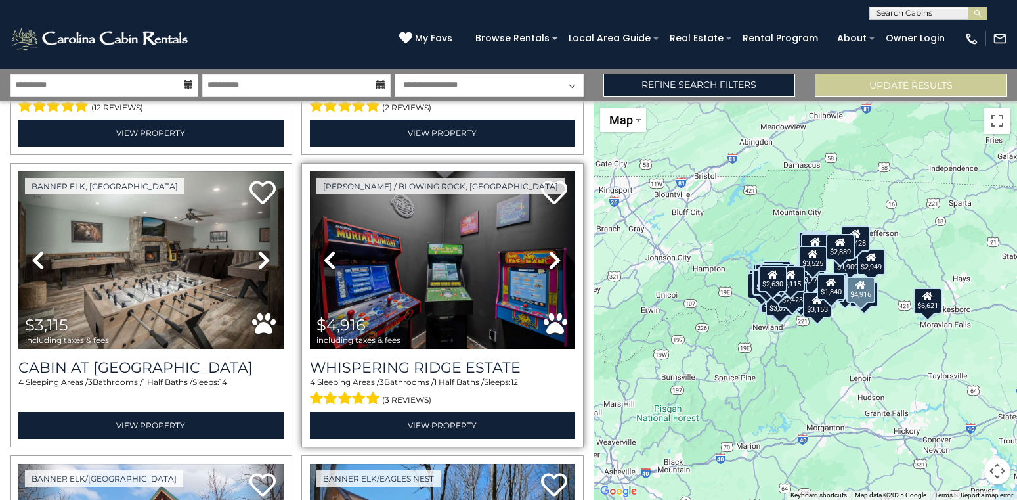
click at [554, 258] on icon at bounding box center [554, 260] width 13 height 21
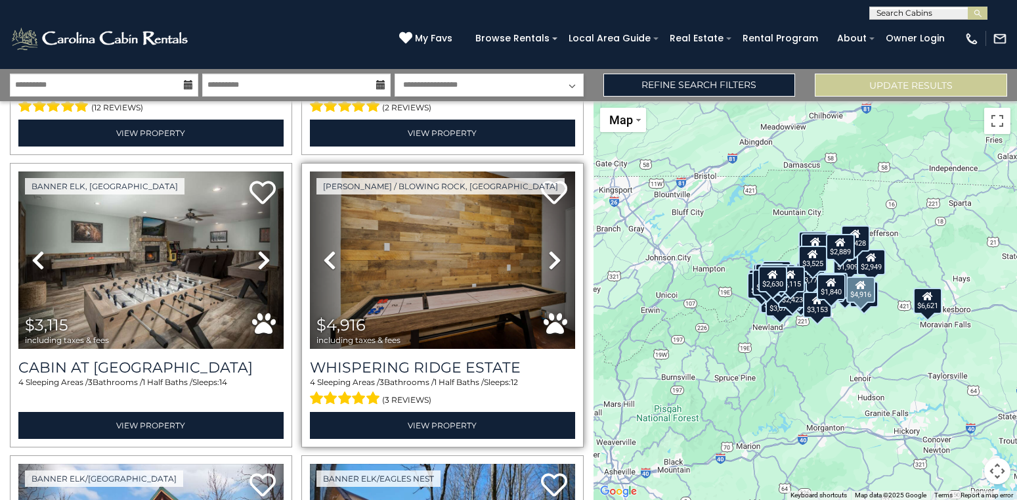
click at [328, 261] on icon at bounding box center [329, 260] width 13 height 21
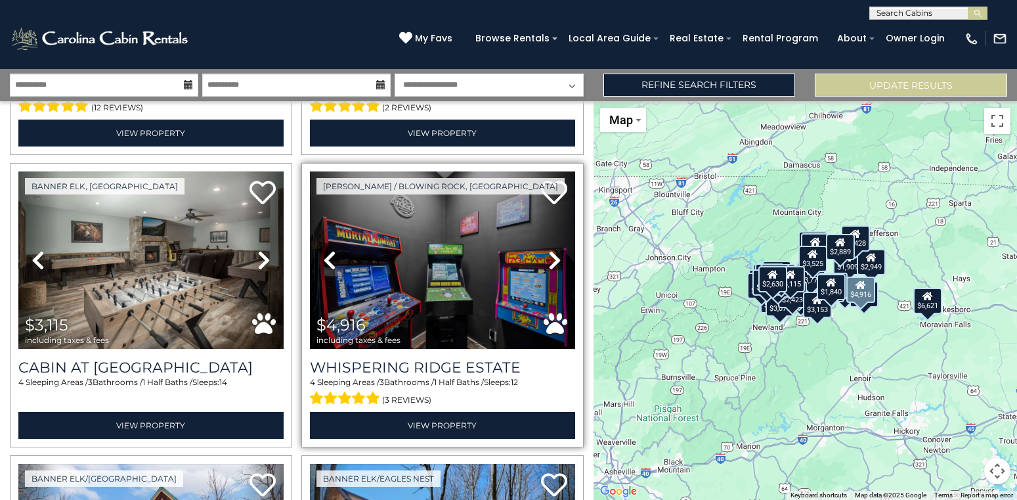
click at [558, 266] on icon at bounding box center [554, 260] width 13 height 21
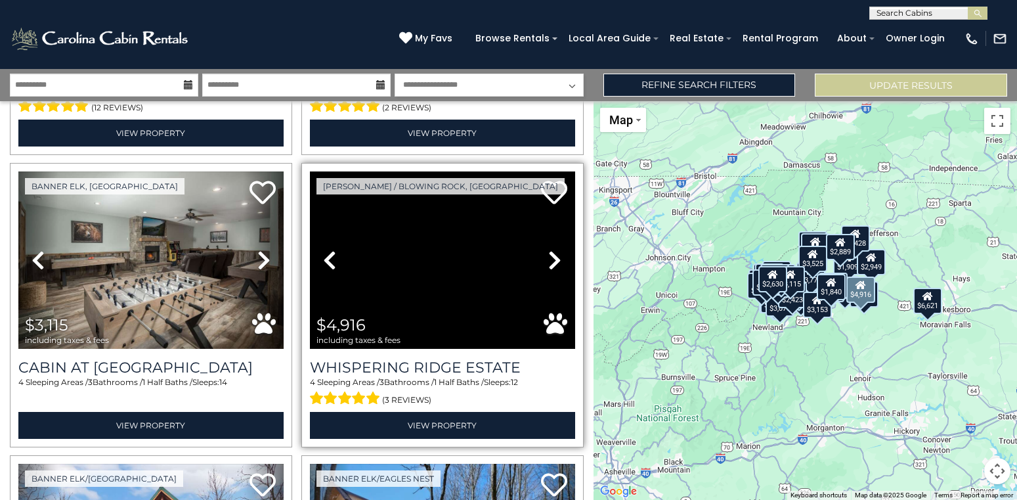
click at [558, 266] on icon at bounding box center [554, 260] width 13 height 21
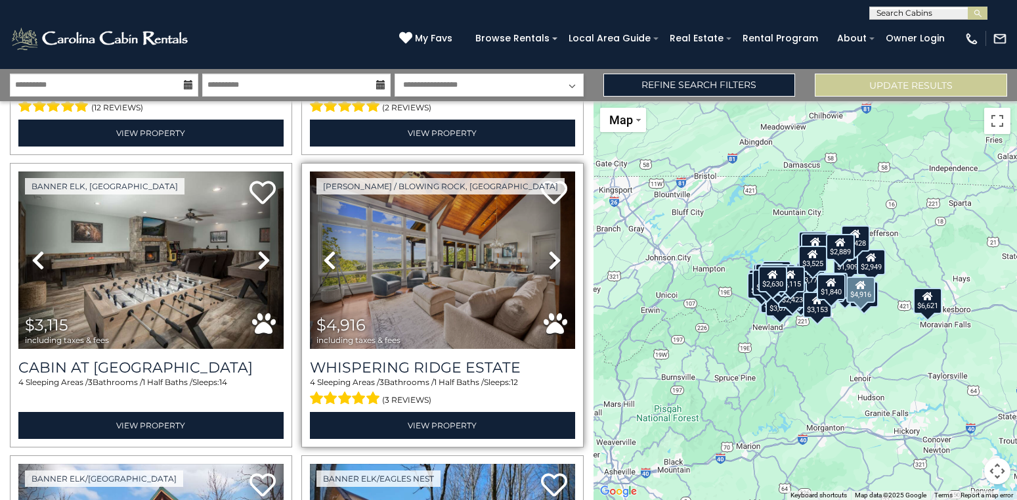
click at [558, 266] on icon at bounding box center [554, 260] width 13 height 21
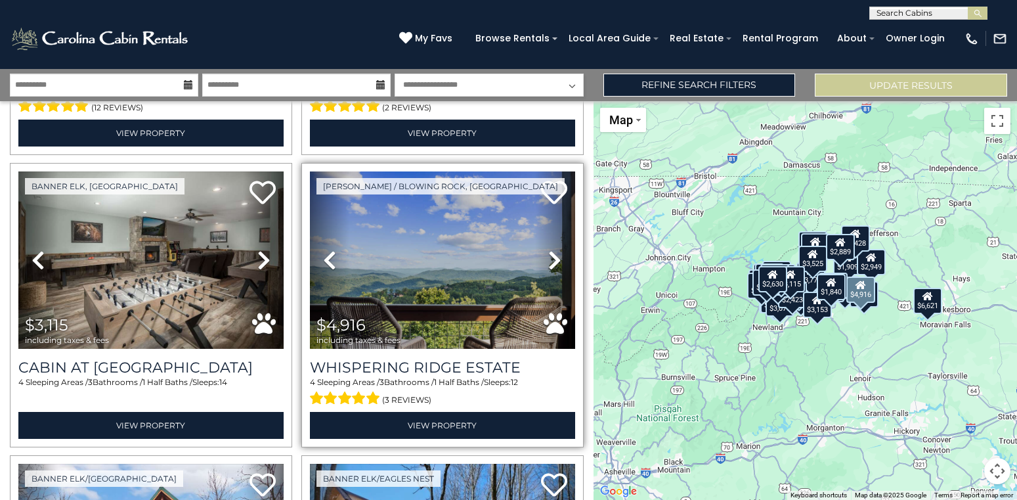
click at [558, 266] on icon at bounding box center [554, 260] width 13 height 21
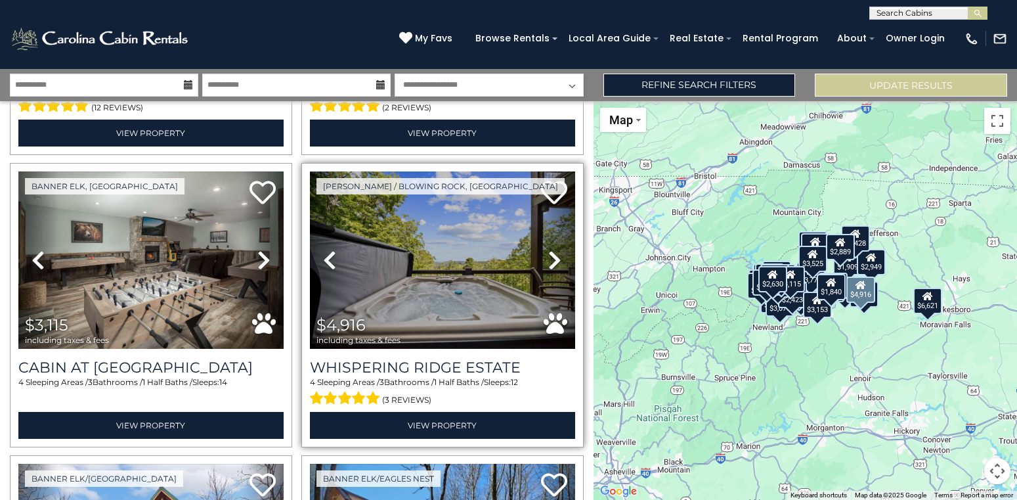
click at [558, 266] on icon at bounding box center [554, 260] width 13 height 21
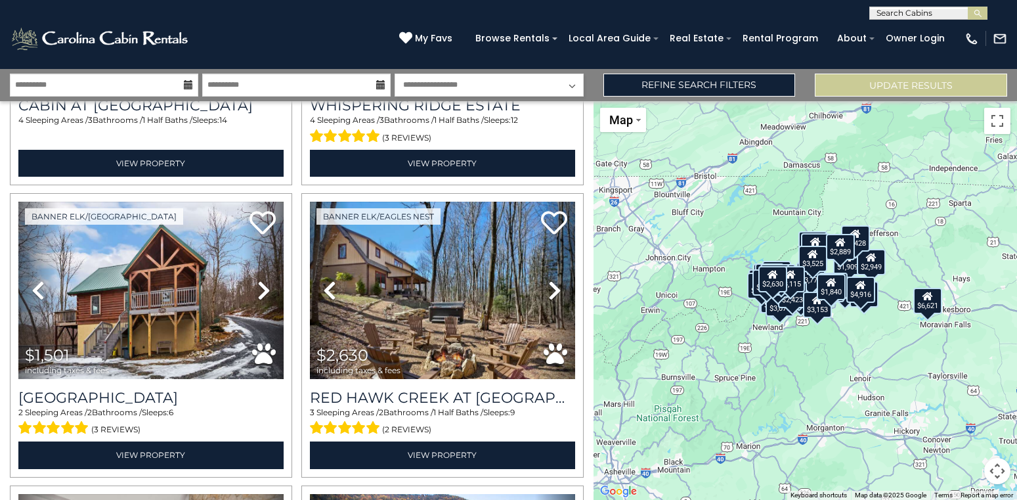
scroll to position [8148, 0]
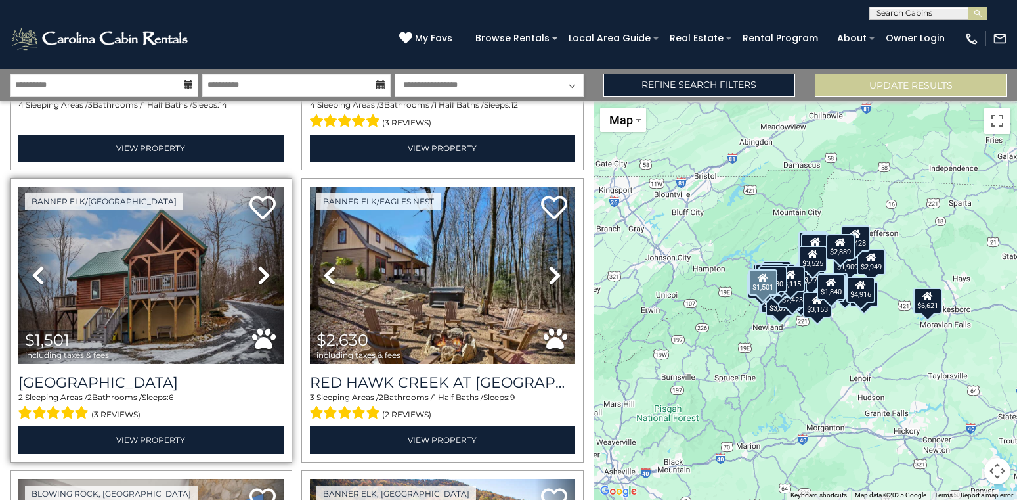
click at [257, 279] on icon at bounding box center [263, 275] width 13 height 21
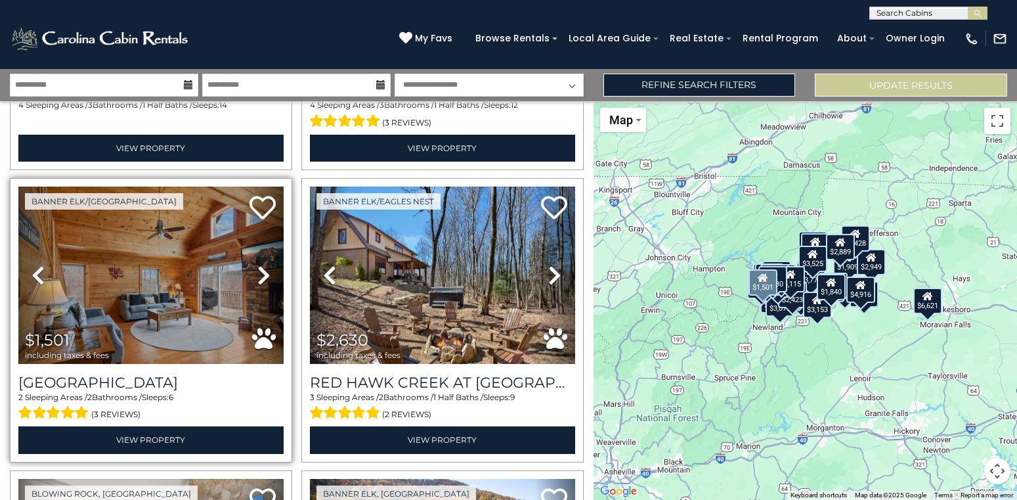
click at [257, 279] on icon at bounding box center [263, 275] width 13 height 21
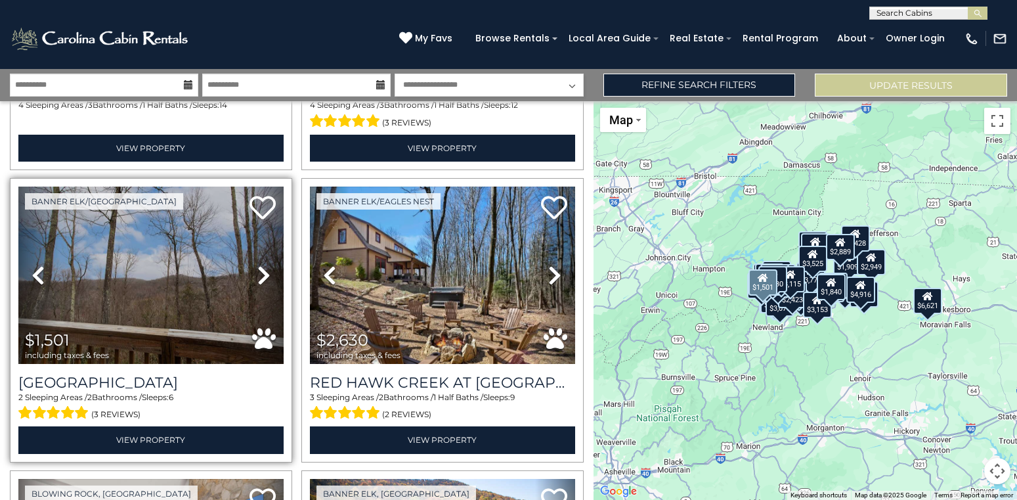
click at [257, 279] on icon at bounding box center [263, 275] width 13 height 21
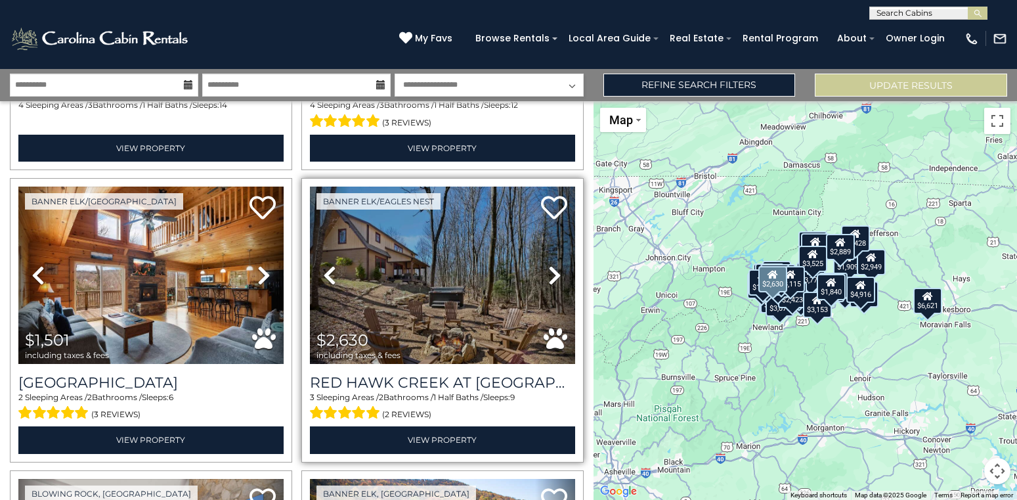
click at [560, 269] on icon at bounding box center [554, 275] width 13 height 21
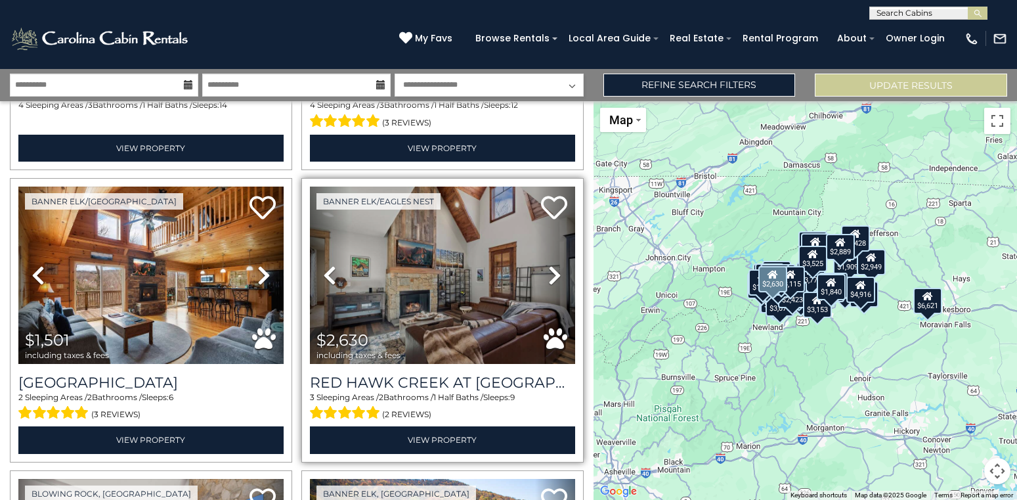
click at [560, 269] on icon at bounding box center [554, 275] width 13 height 21
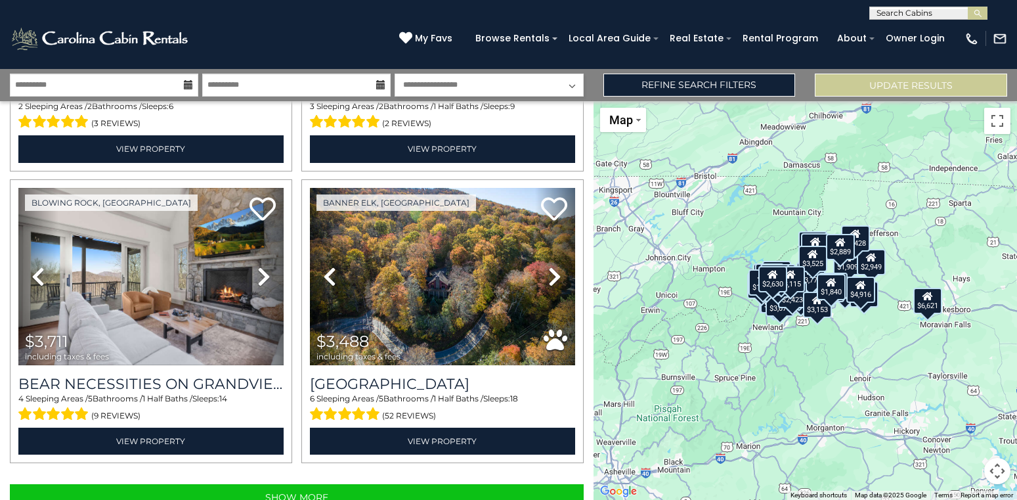
scroll to position [8483, 0]
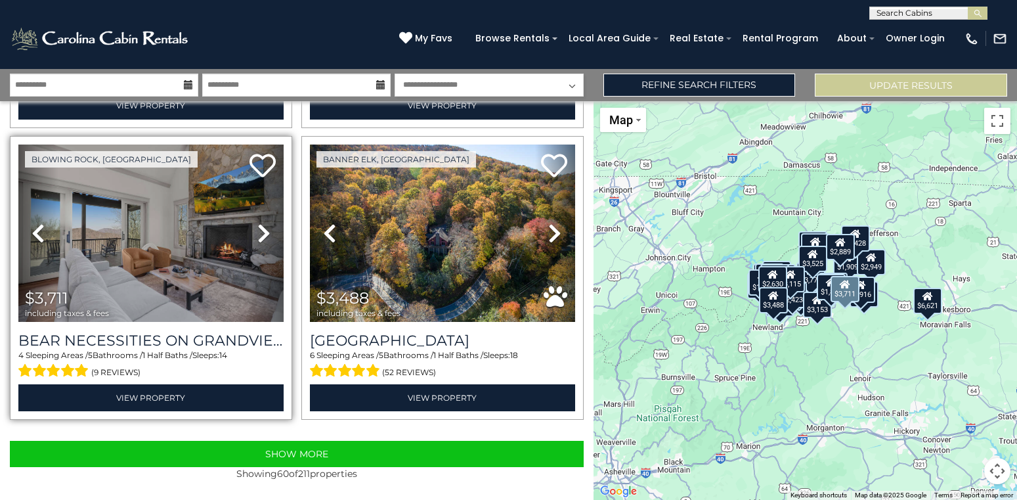
click at [257, 223] on link "Next" at bounding box center [264, 234] width 40 height 178
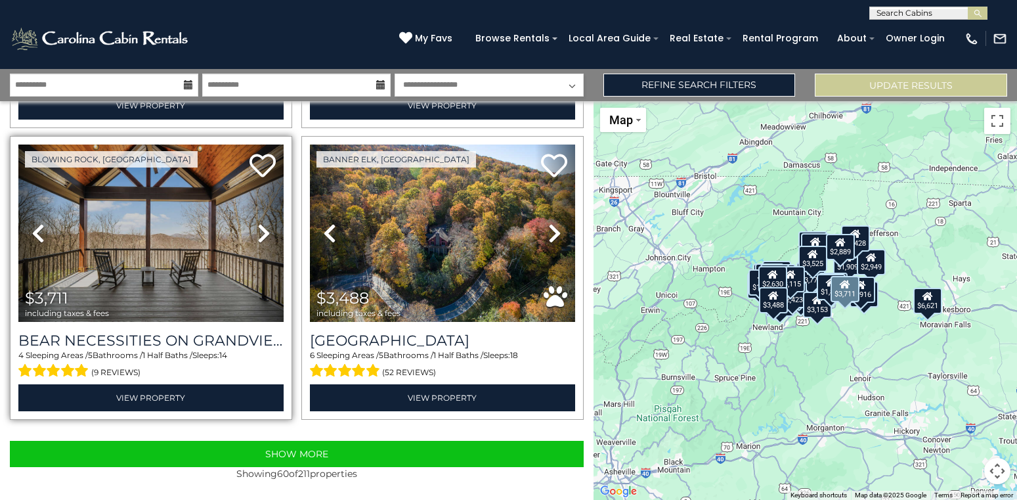
click at [257, 223] on link "Next" at bounding box center [264, 234] width 40 height 178
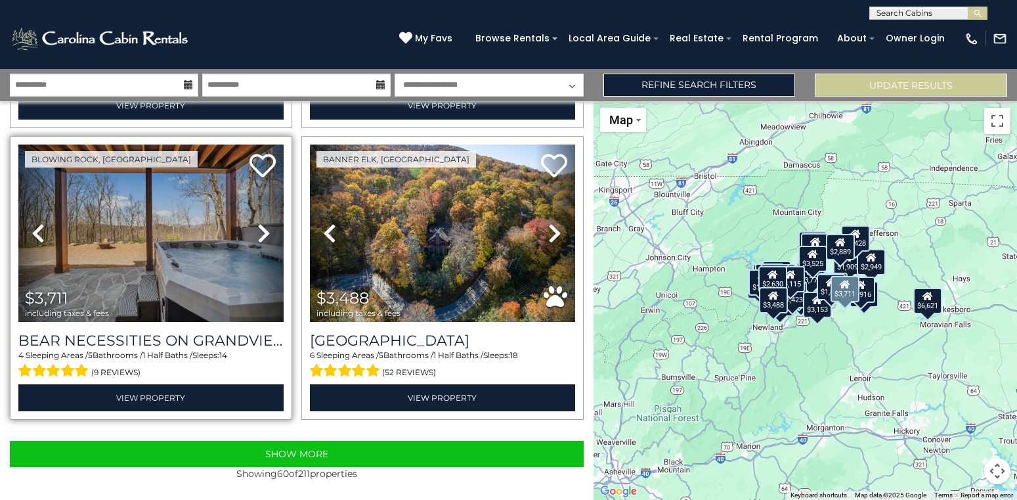
click at [257, 223] on link "Next" at bounding box center [264, 234] width 40 height 178
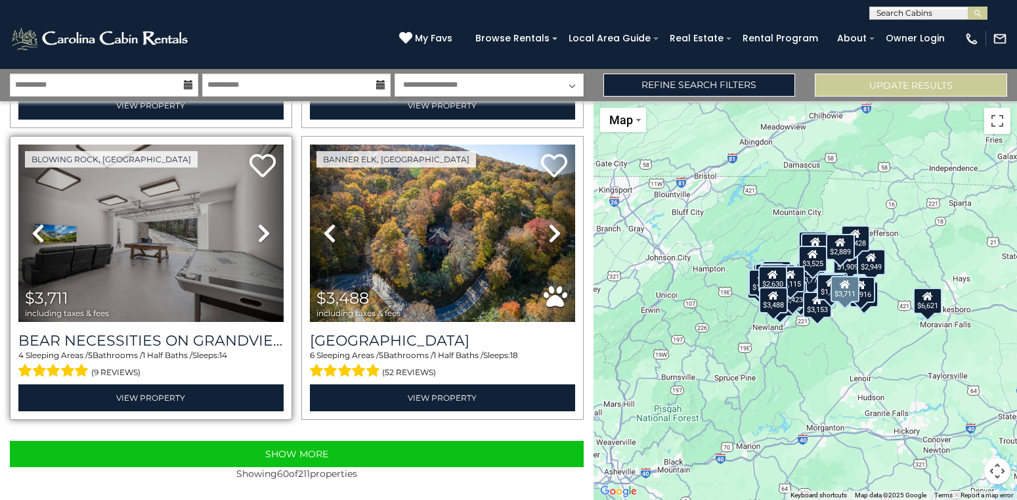
click at [257, 223] on link "Next" at bounding box center [264, 234] width 40 height 178
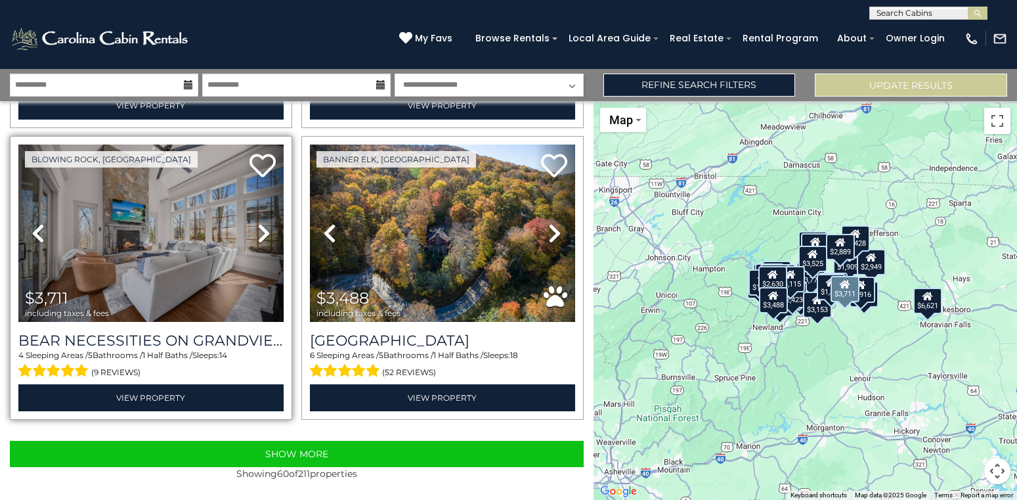
click at [257, 223] on link "Next" at bounding box center [264, 234] width 40 height 178
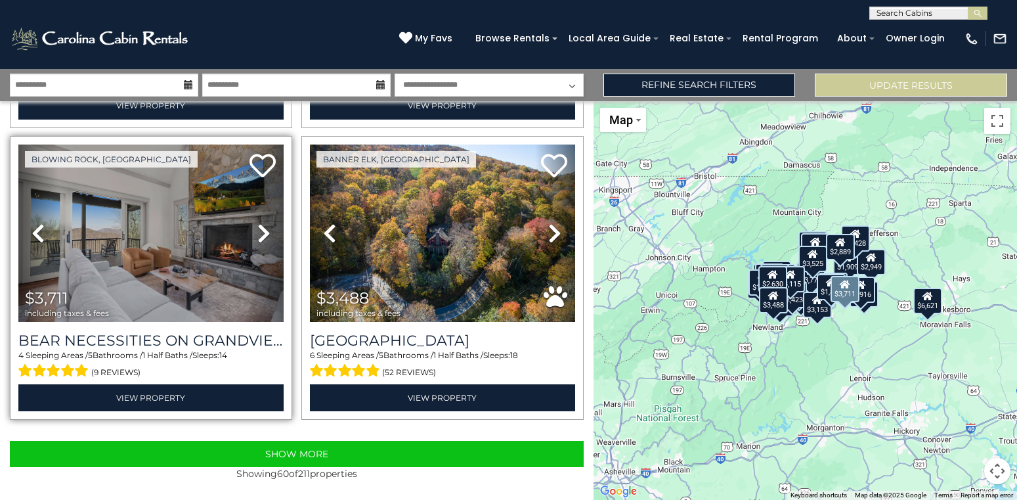
click at [257, 223] on link "Next" at bounding box center [264, 234] width 40 height 178
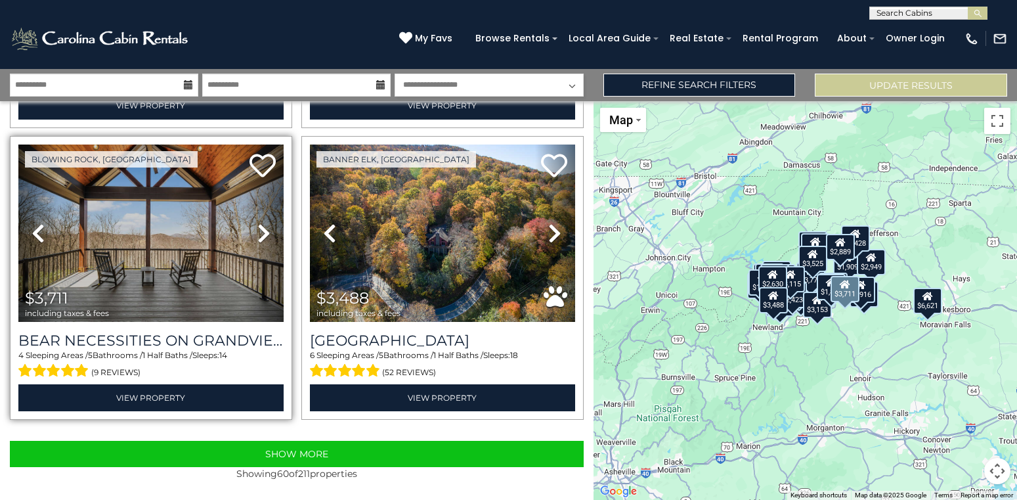
click at [257, 223] on link "Next" at bounding box center [264, 234] width 40 height 178
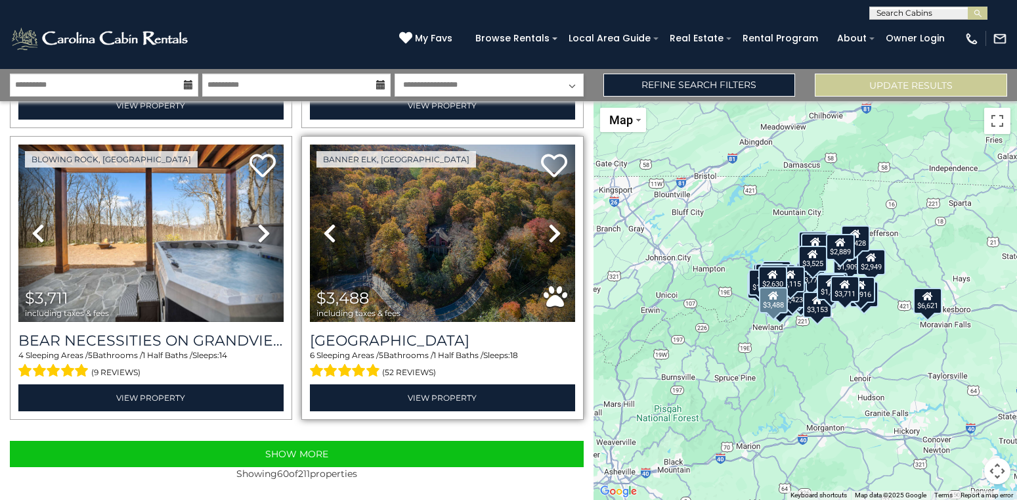
click at [558, 229] on icon at bounding box center [554, 233] width 13 height 21
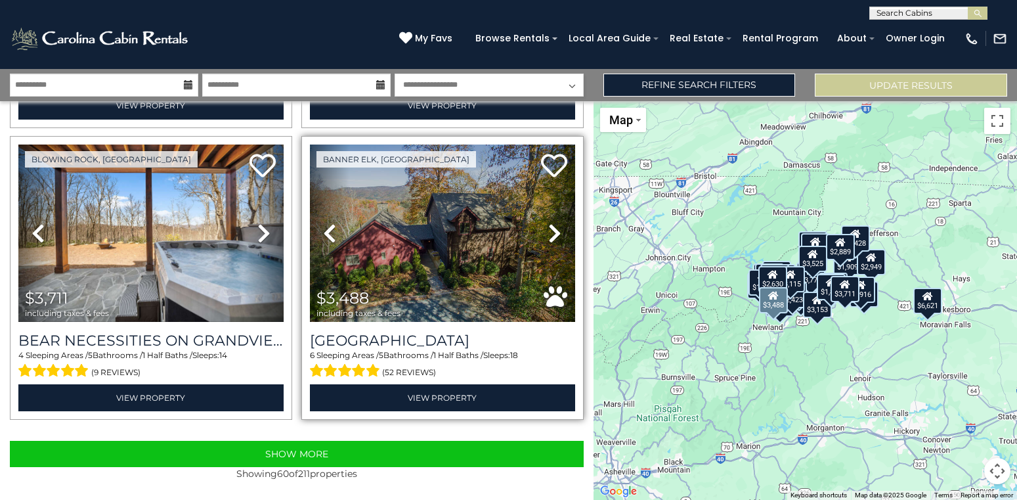
click at [558, 229] on icon at bounding box center [554, 233] width 13 height 21
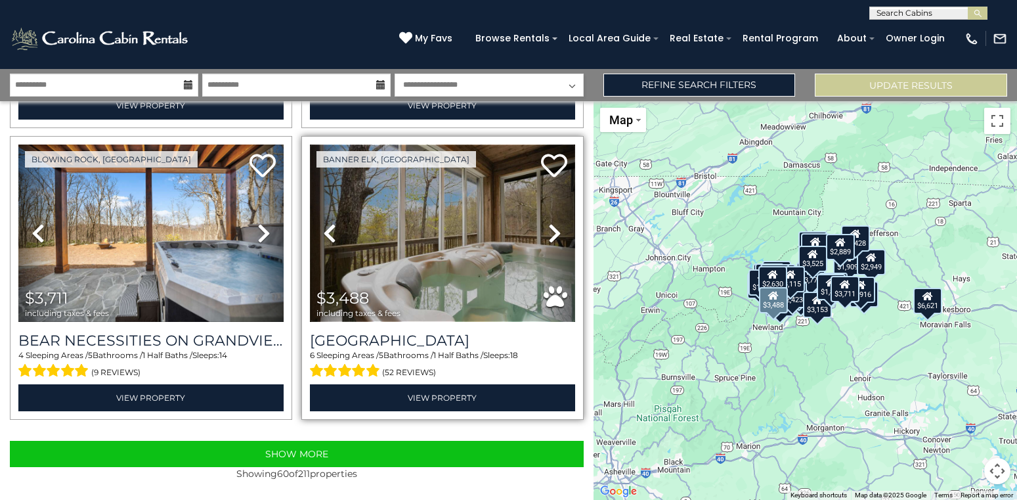
click at [419, 248] on img at bounding box center [442, 234] width 265 height 178
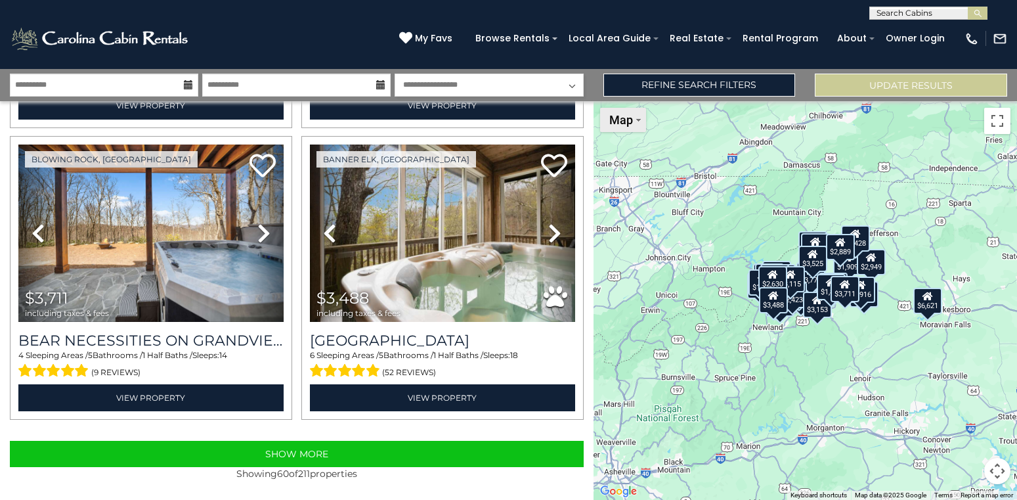
click at [638, 118] on button "Map" at bounding box center [623, 120] width 46 height 24
click at [619, 474] on div "$3,061 $3,513 $3,269 $2,376 $3,051 $3,230 $6,621 $2,104 $2,066 $2,709 $3,836 $4…" at bounding box center [806, 300] width 424 height 399
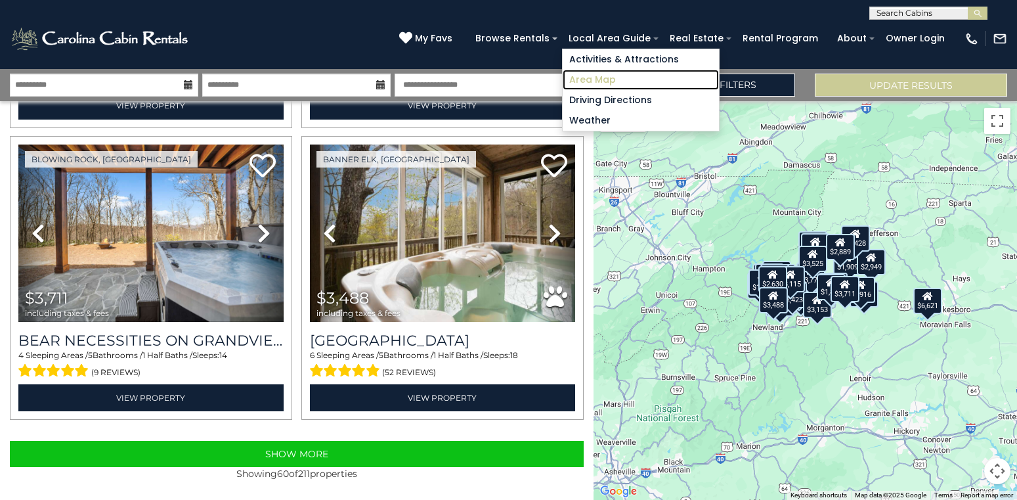
click at [608, 85] on link "Area Map" at bounding box center [641, 80] width 156 height 20
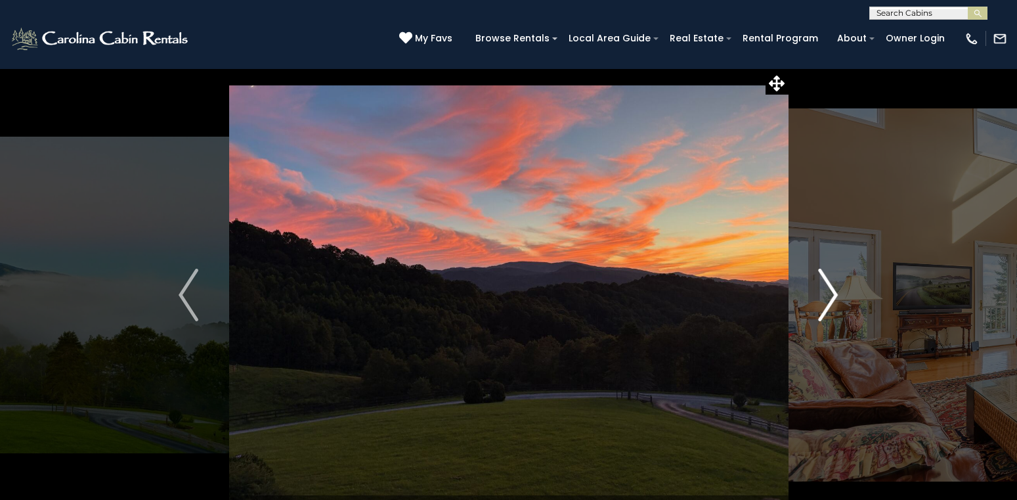
click at [824, 303] on img "Next" at bounding box center [829, 295] width 20 height 53
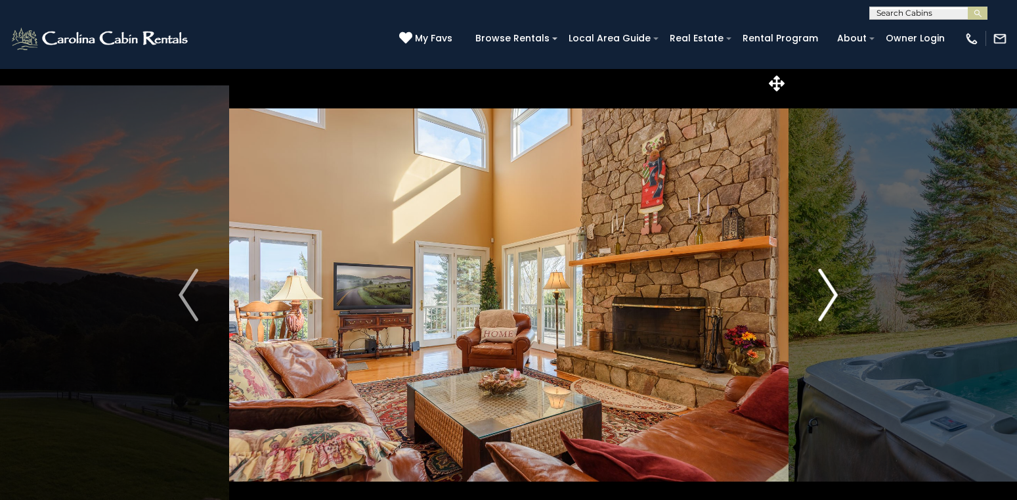
click at [824, 303] on img "Next" at bounding box center [829, 295] width 20 height 53
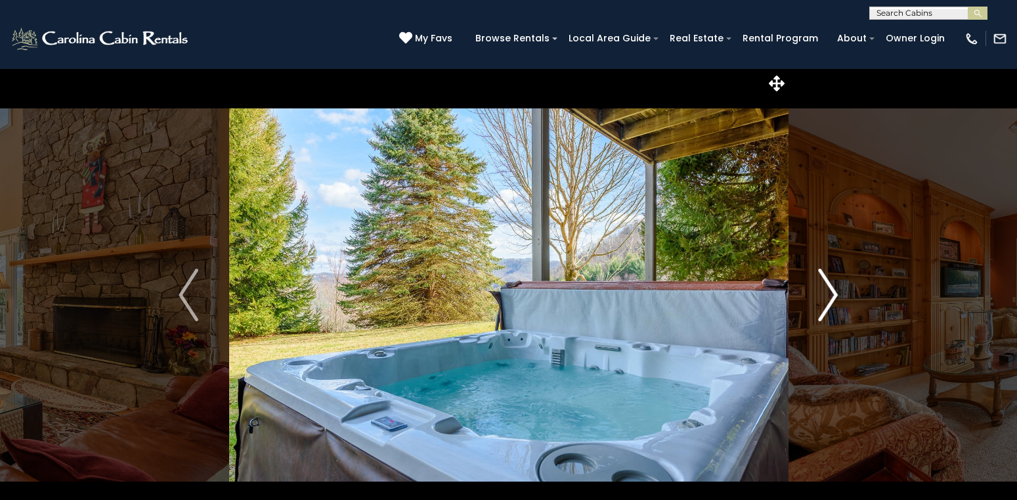
click at [824, 303] on img "Next" at bounding box center [829, 295] width 20 height 53
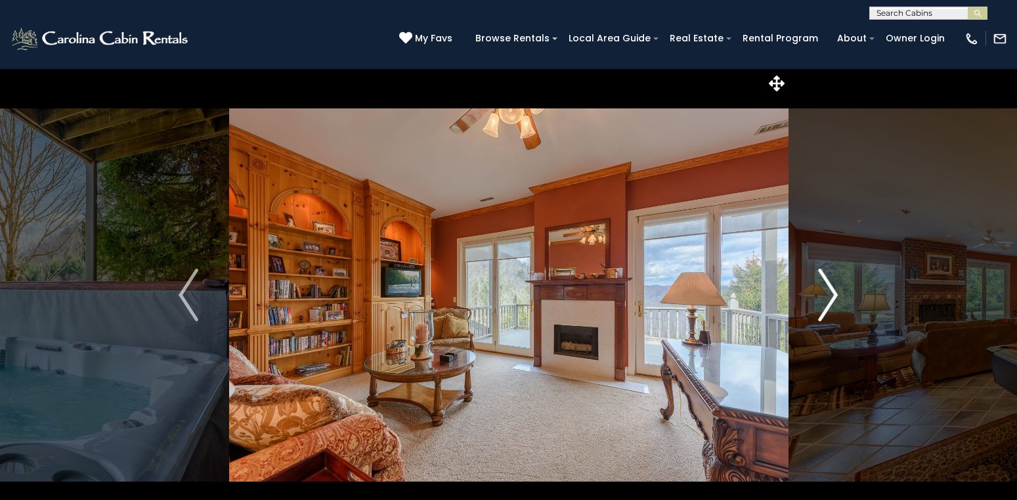
click at [824, 303] on img "Next" at bounding box center [829, 295] width 20 height 53
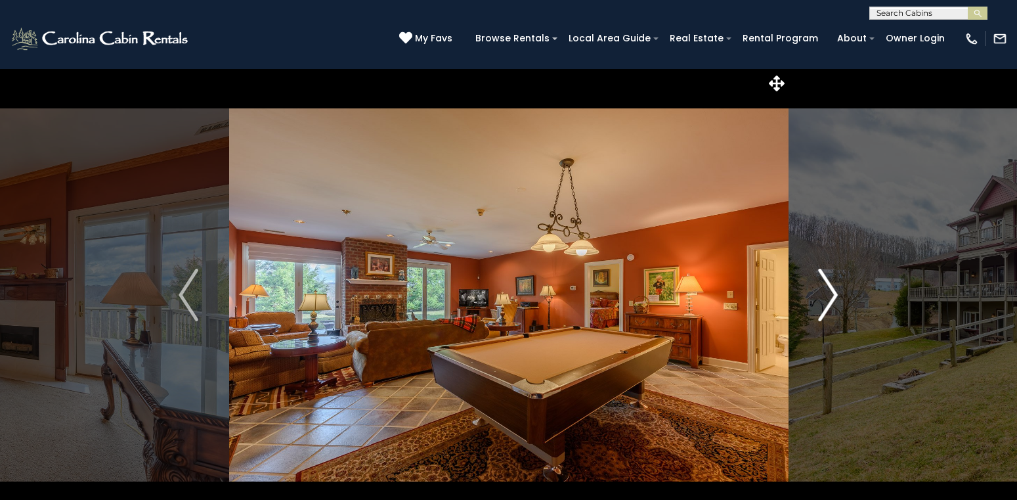
click at [824, 303] on img "Next" at bounding box center [829, 295] width 20 height 53
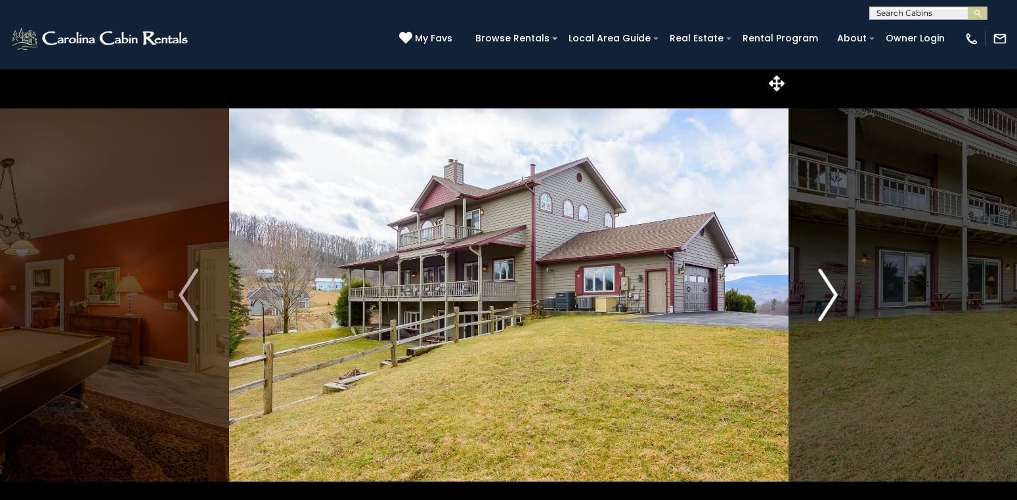
click at [824, 303] on img "Next" at bounding box center [829, 295] width 20 height 53
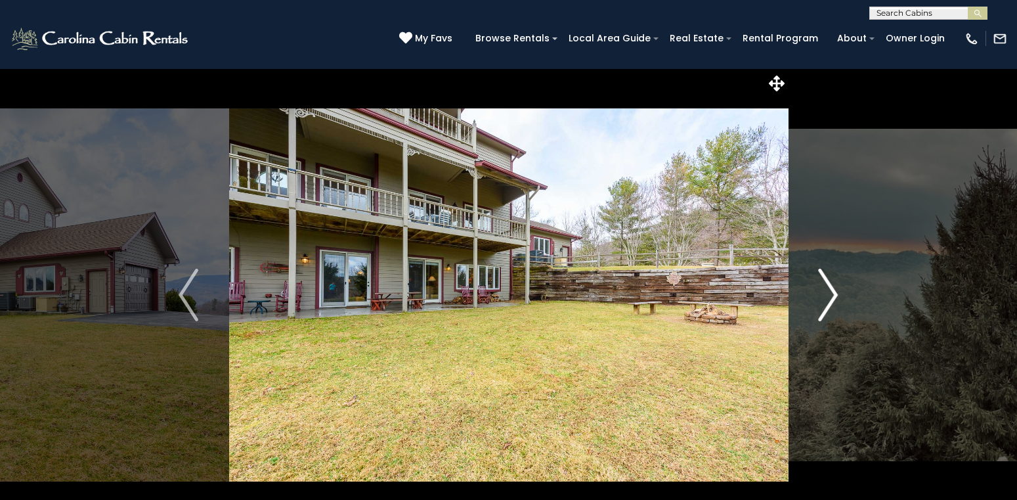
click at [824, 303] on img "Next" at bounding box center [829, 295] width 20 height 53
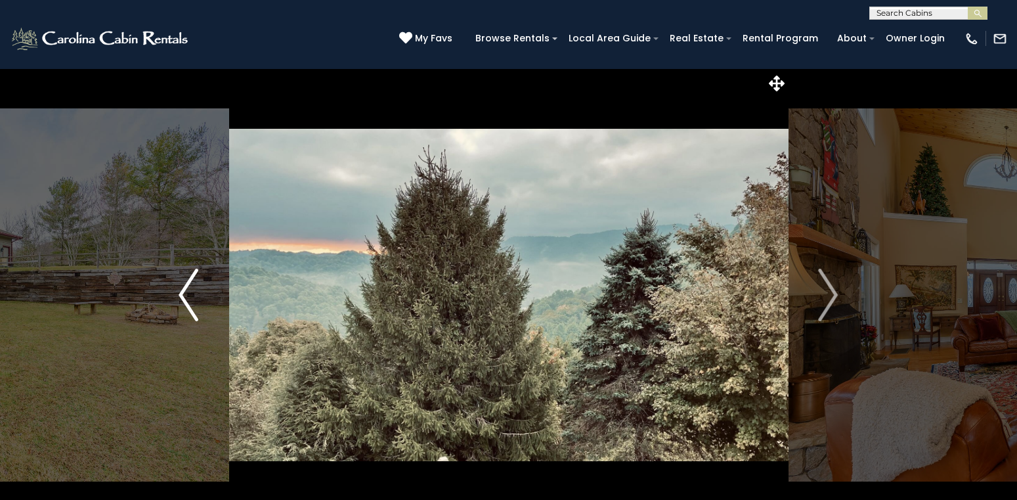
click at [183, 274] on img "Previous" at bounding box center [189, 295] width 20 height 53
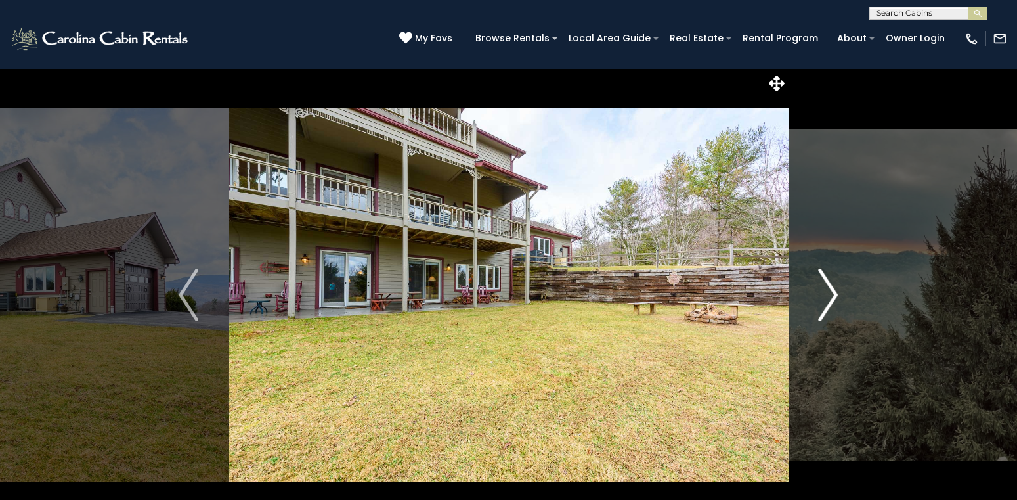
click at [830, 293] on img "Next" at bounding box center [829, 295] width 20 height 53
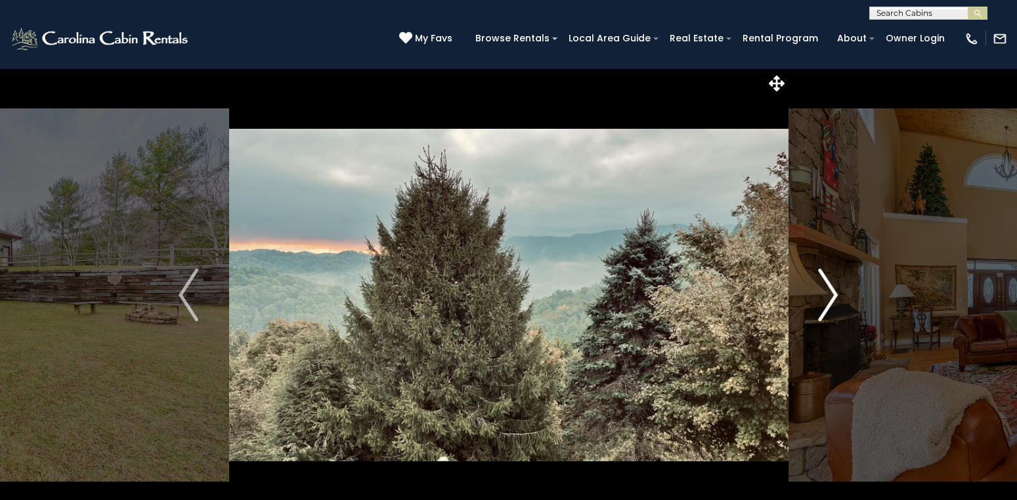
click at [830, 293] on img "Next" at bounding box center [829, 295] width 20 height 53
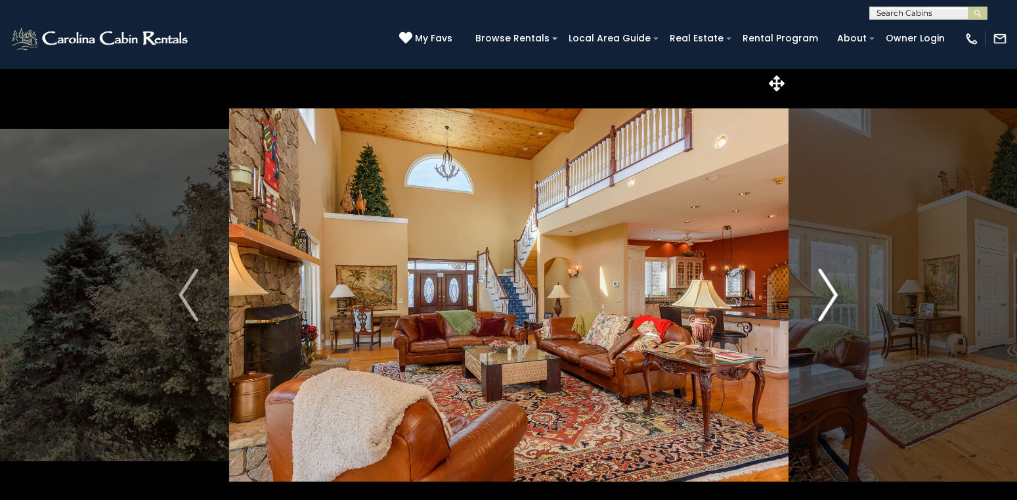
click at [830, 293] on img "Next" at bounding box center [829, 295] width 20 height 53
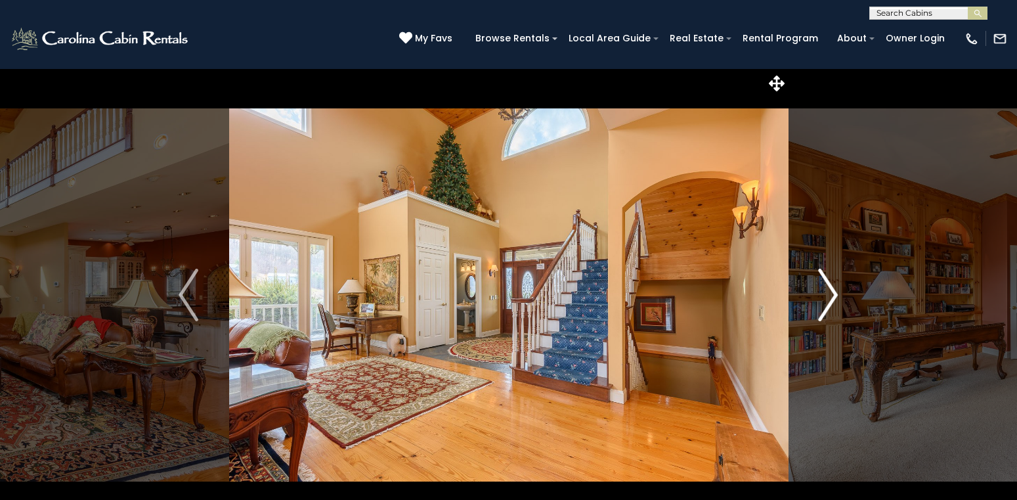
click at [830, 293] on img "Next" at bounding box center [829, 295] width 20 height 53
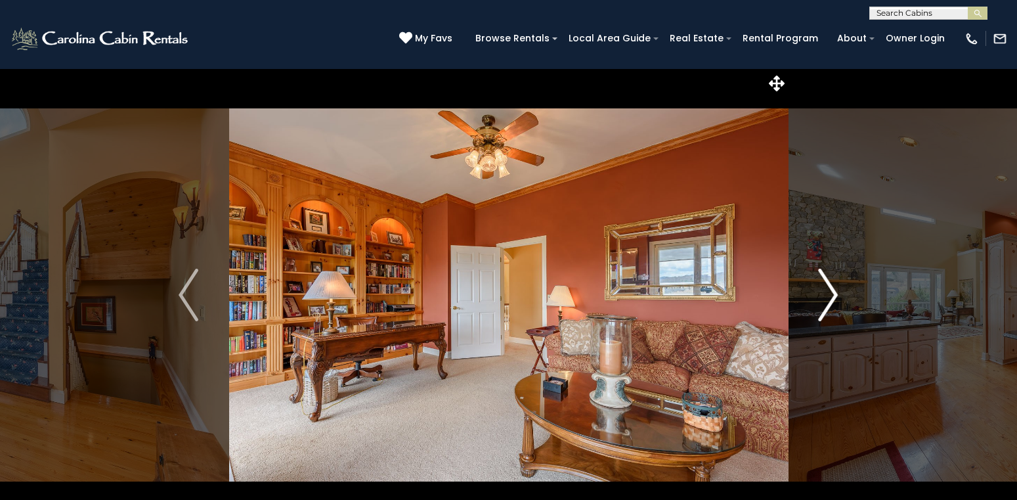
click at [830, 293] on img "Next" at bounding box center [829, 295] width 20 height 53
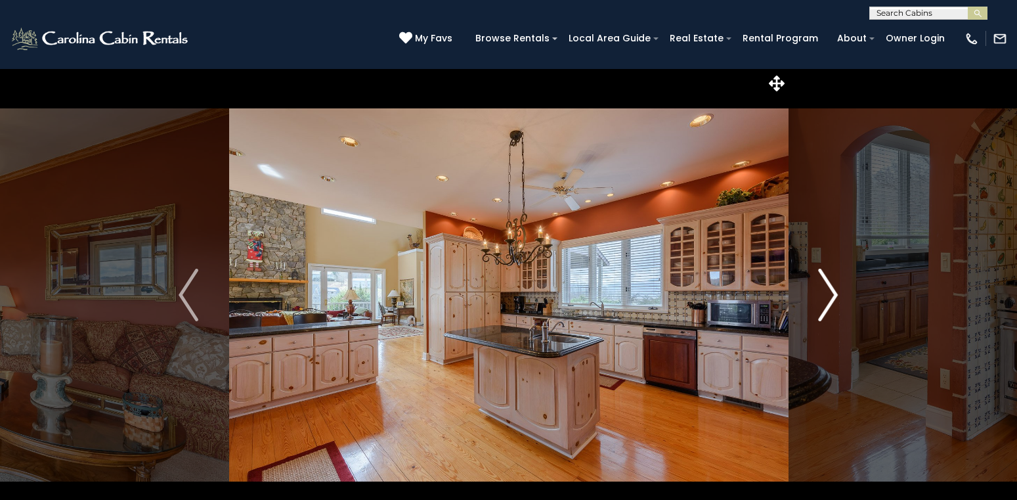
click at [830, 293] on img "Next" at bounding box center [829, 295] width 20 height 53
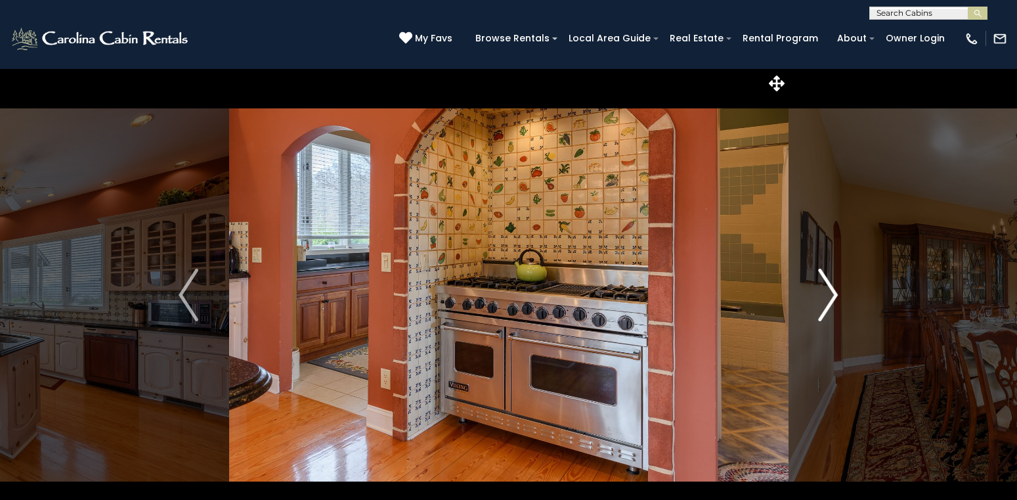
click at [830, 293] on img "Next" at bounding box center [829, 295] width 20 height 53
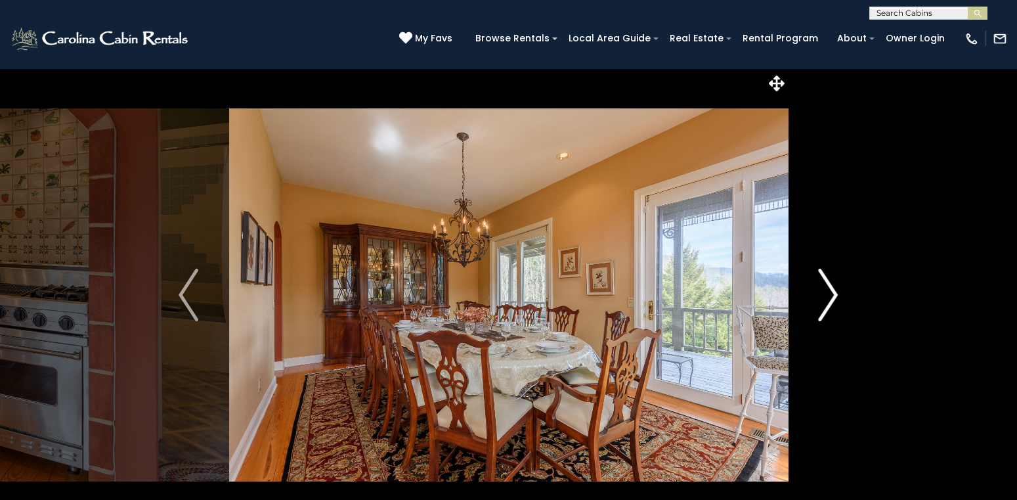
click at [830, 293] on img "Next" at bounding box center [829, 295] width 20 height 53
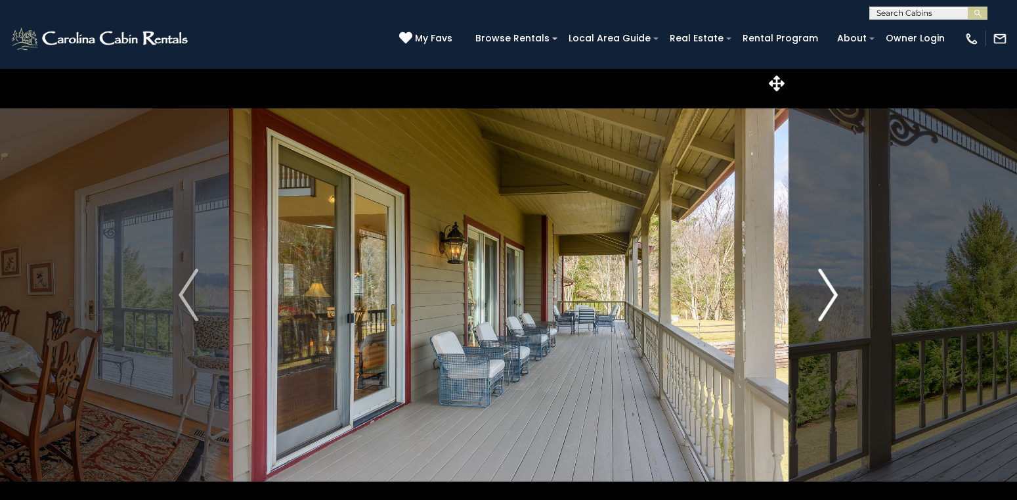
click at [830, 293] on img "Next" at bounding box center [829, 295] width 20 height 53
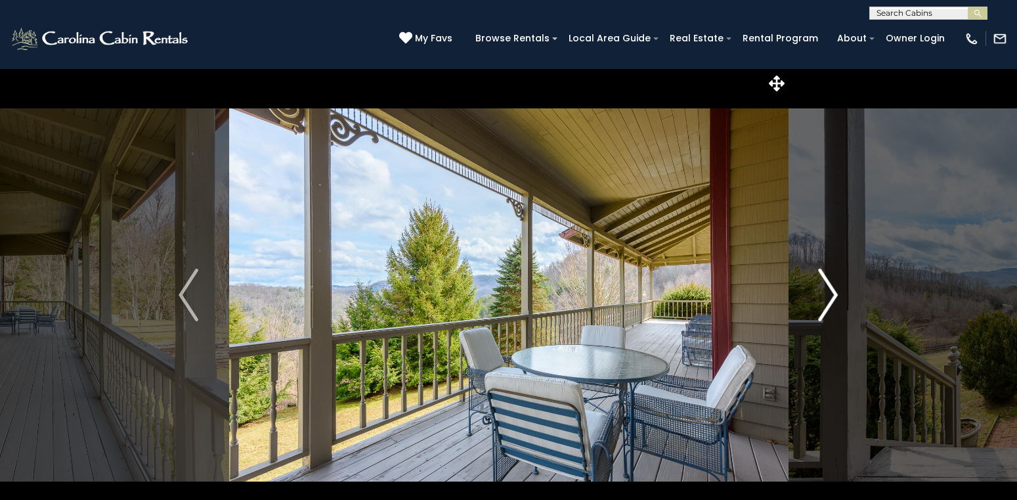
click at [830, 293] on img "Next" at bounding box center [829, 295] width 20 height 53
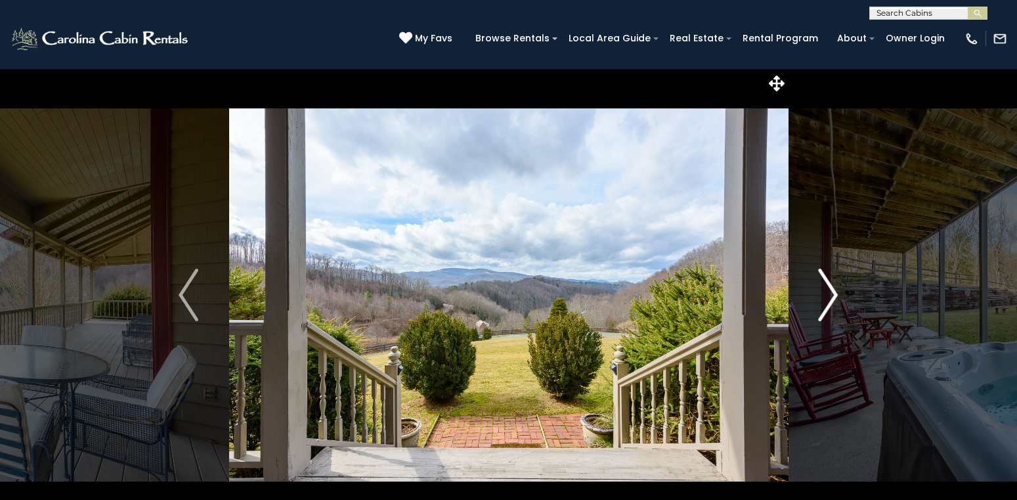
click at [830, 293] on img "Next" at bounding box center [829, 295] width 20 height 53
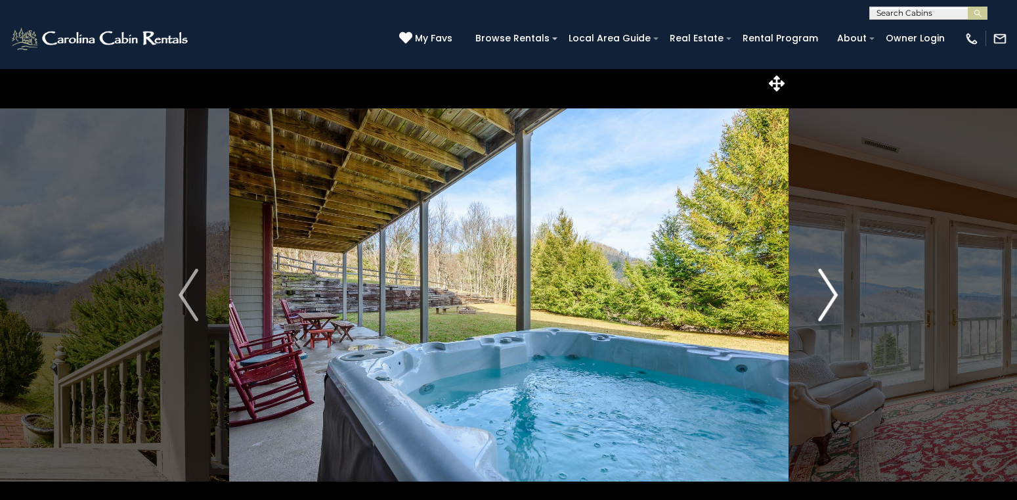
click at [830, 293] on img "Next" at bounding box center [829, 295] width 20 height 53
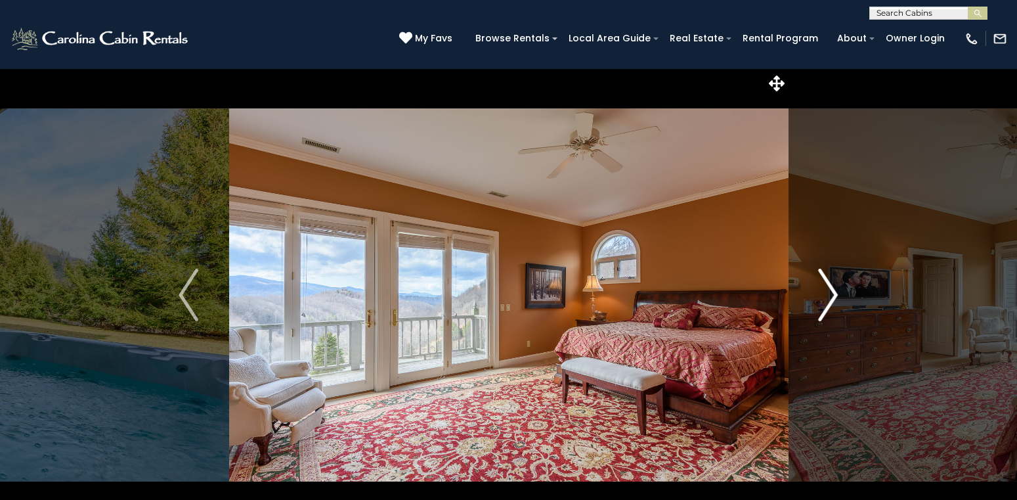
click at [830, 293] on img "Next" at bounding box center [829, 295] width 20 height 53
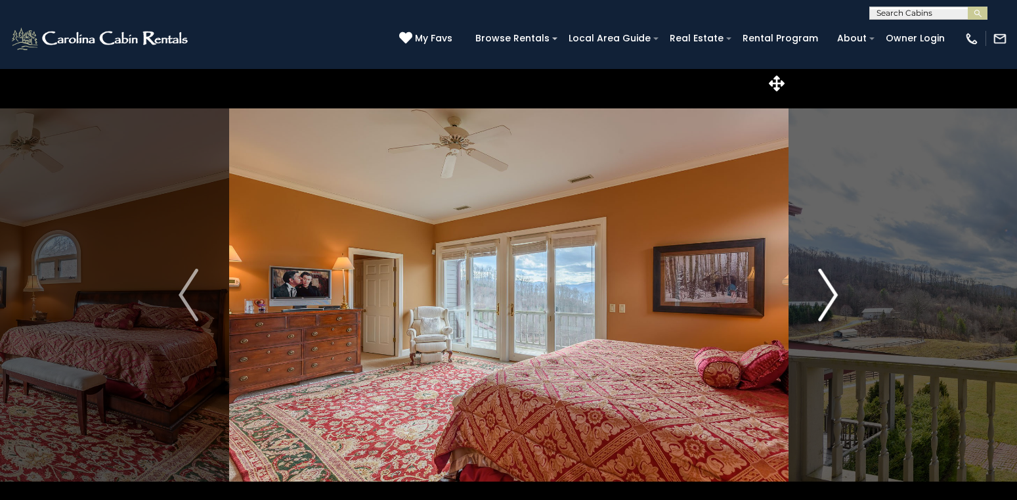
click at [830, 293] on img "Next" at bounding box center [829, 295] width 20 height 53
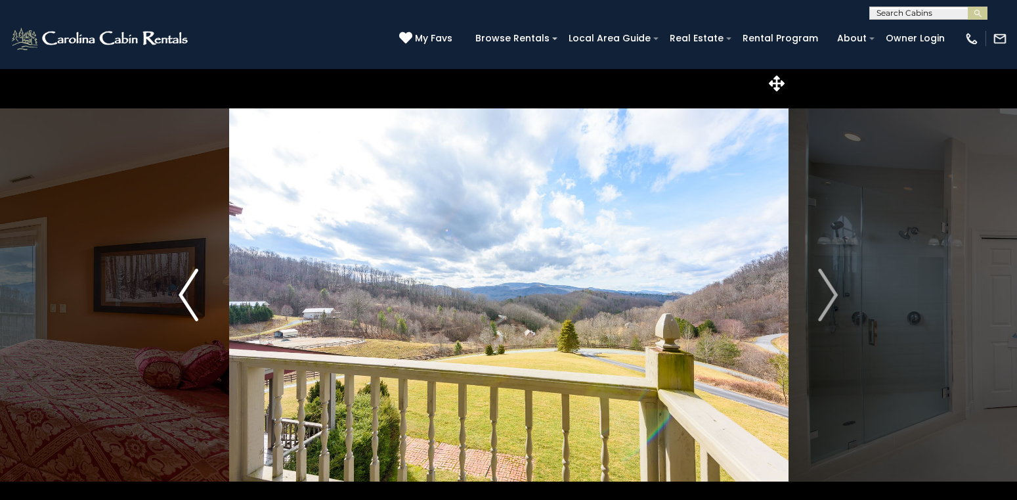
click at [190, 288] on img "Previous" at bounding box center [189, 295] width 20 height 53
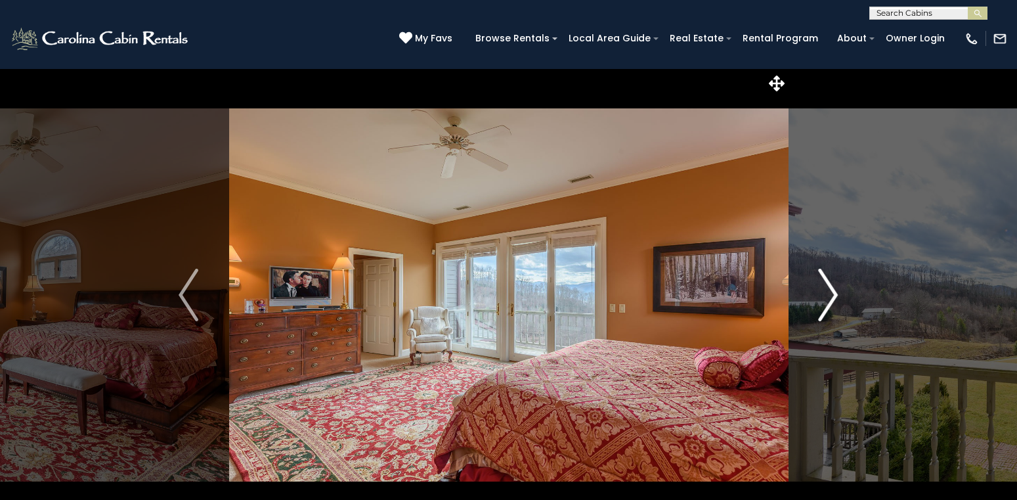
click at [832, 296] on img "Next" at bounding box center [829, 295] width 20 height 53
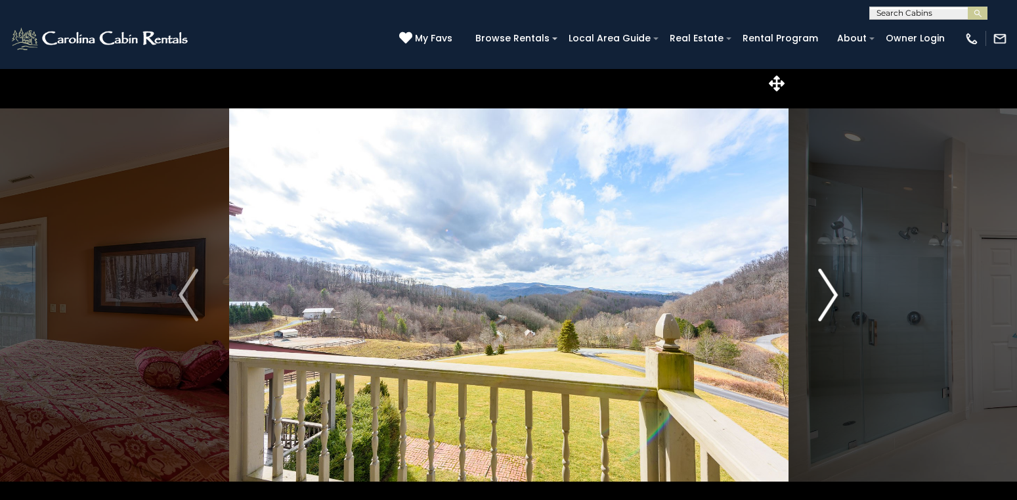
click at [832, 296] on img "Next" at bounding box center [829, 295] width 20 height 53
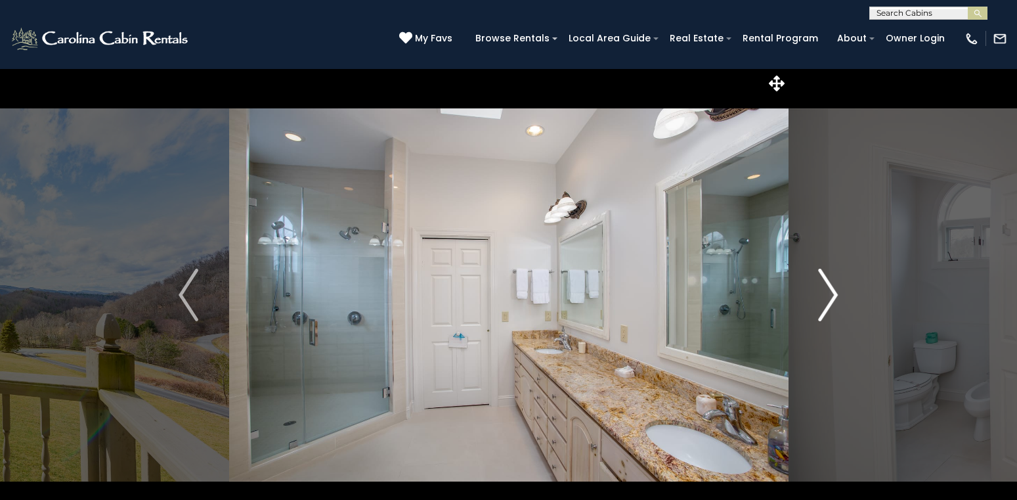
click at [832, 296] on img "Next" at bounding box center [829, 295] width 20 height 53
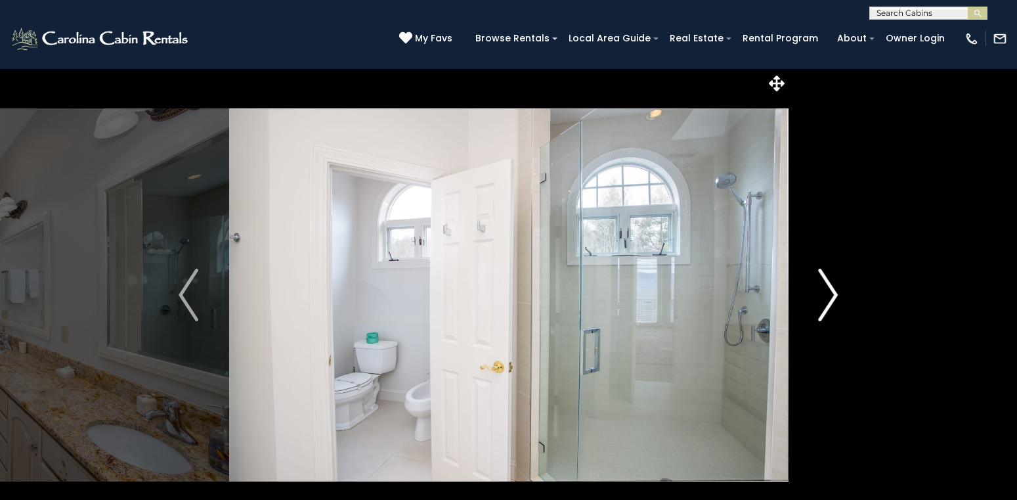
click at [832, 296] on img "Next" at bounding box center [829, 295] width 20 height 53
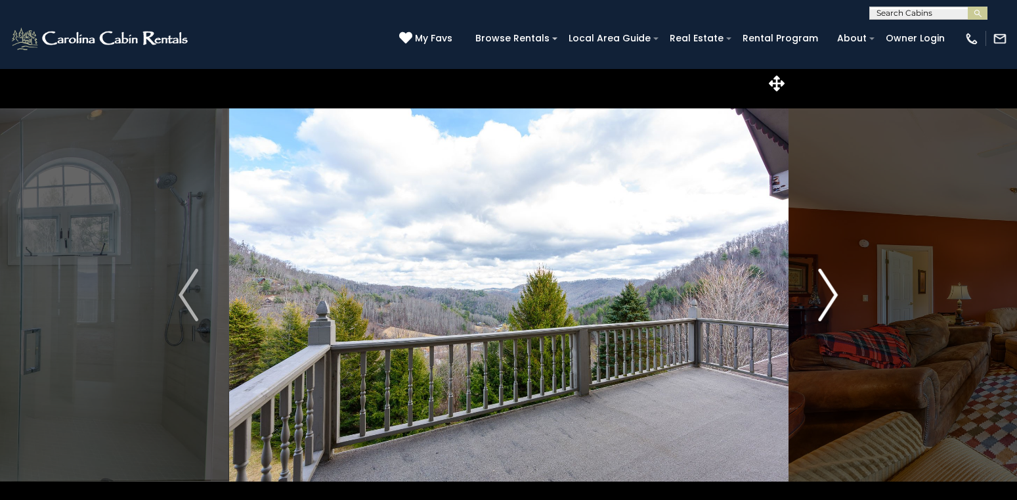
click at [832, 296] on img "Next" at bounding box center [829, 295] width 20 height 53
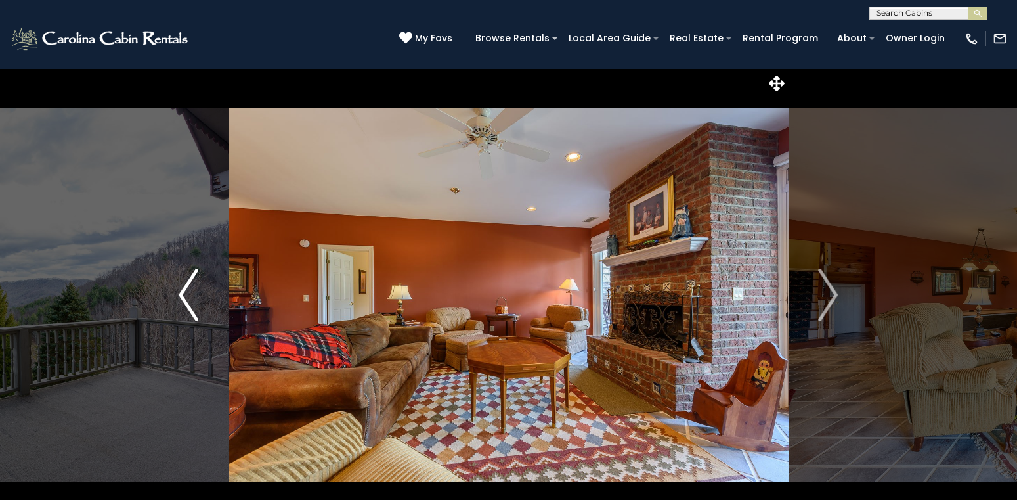
click at [191, 277] on img "Previous" at bounding box center [189, 295] width 20 height 53
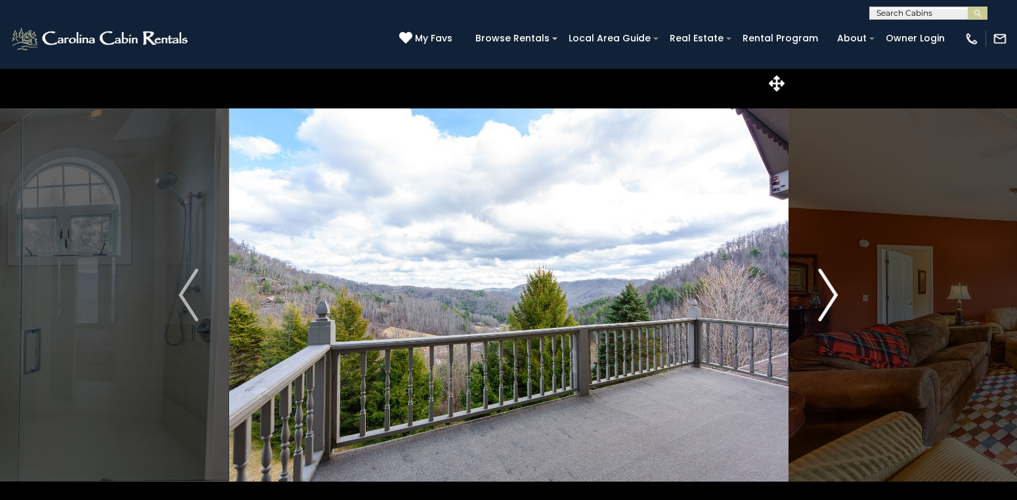
click at [827, 294] on img "Next" at bounding box center [829, 295] width 20 height 53
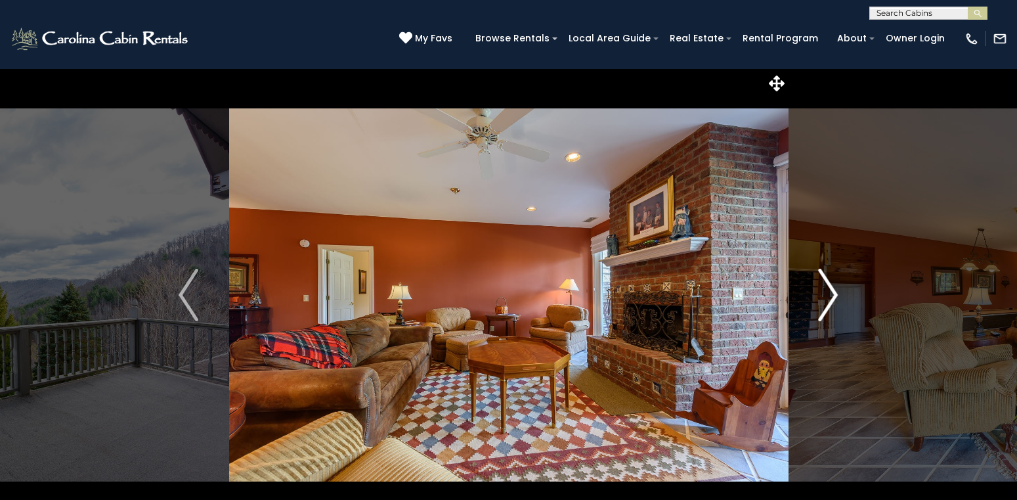
click at [827, 294] on img "Next" at bounding box center [829, 295] width 20 height 53
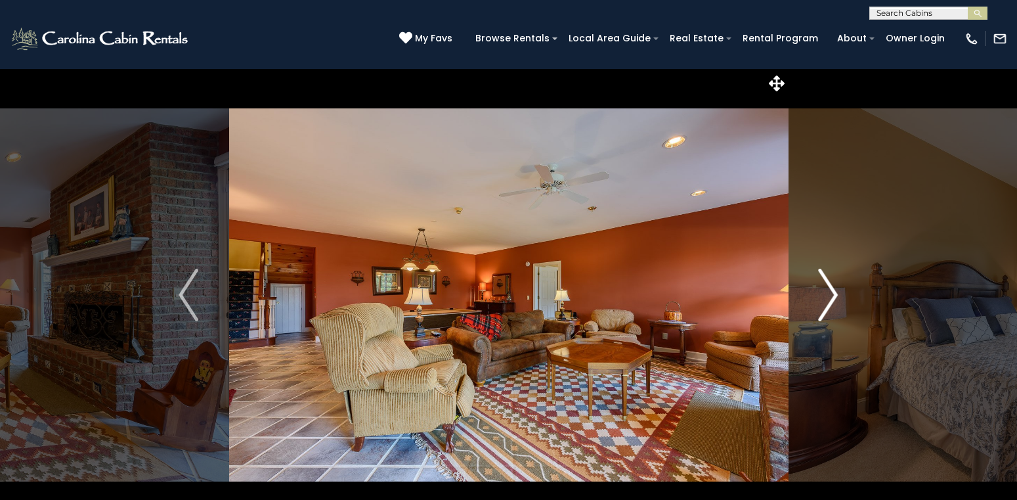
click at [827, 294] on img "Next" at bounding box center [829, 295] width 20 height 53
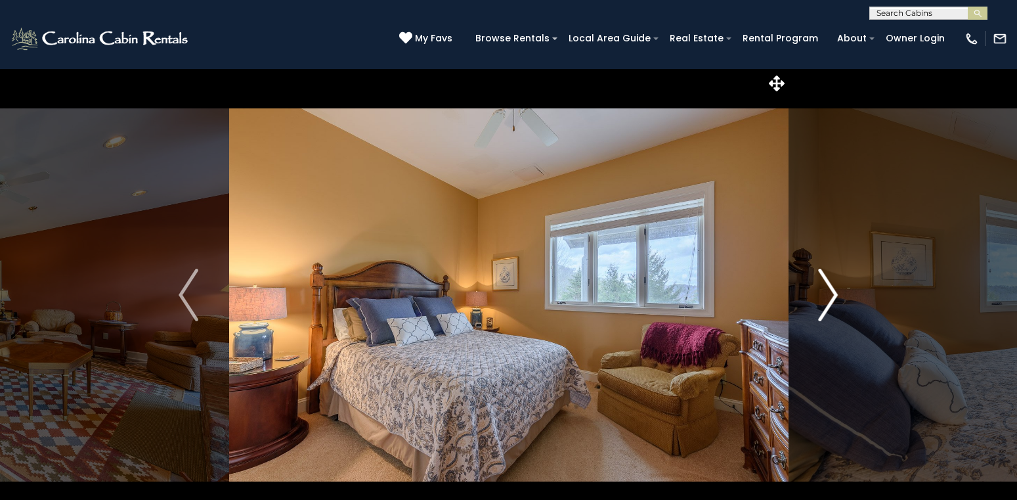
click at [827, 294] on img "Next" at bounding box center [829, 295] width 20 height 53
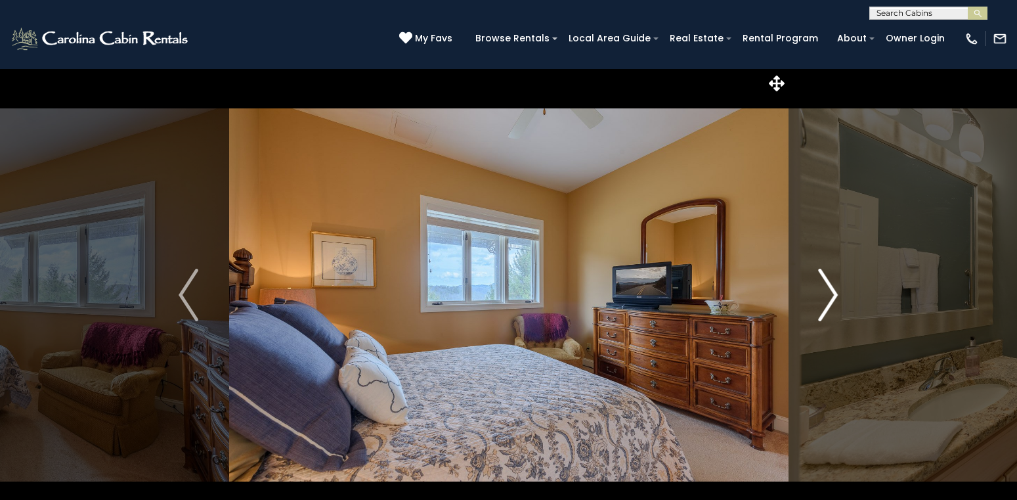
click at [827, 294] on img "Next" at bounding box center [829, 295] width 20 height 53
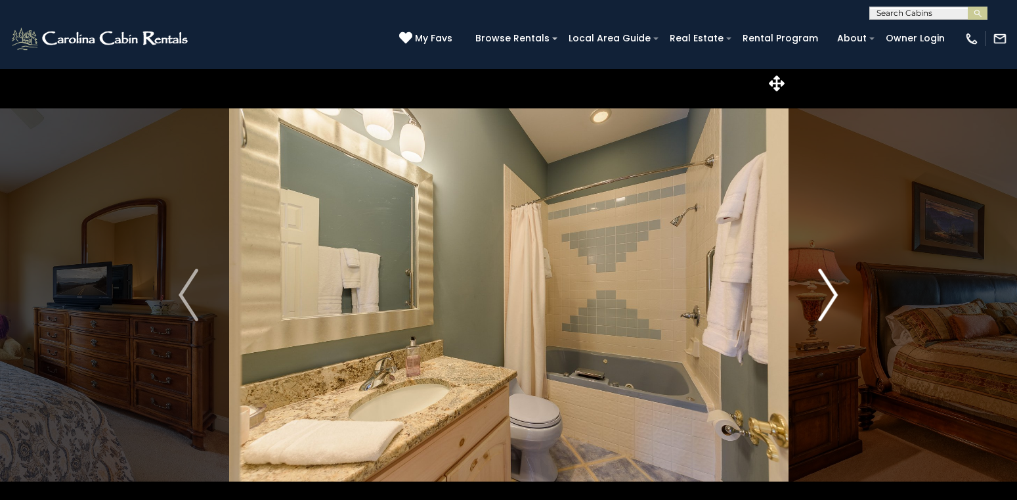
click at [827, 294] on img "Next" at bounding box center [829, 295] width 20 height 53
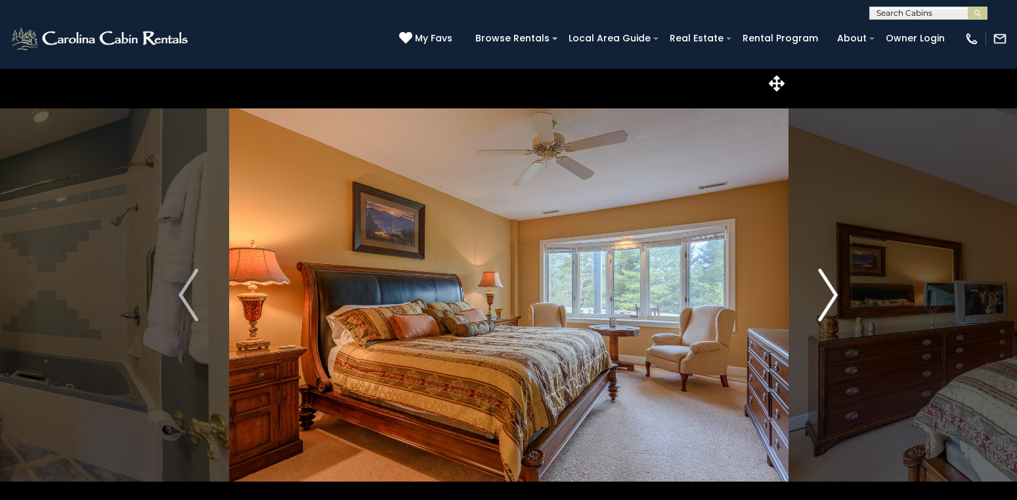
click at [827, 294] on img "Next" at bounding box center [829, 295] width 20 height 53
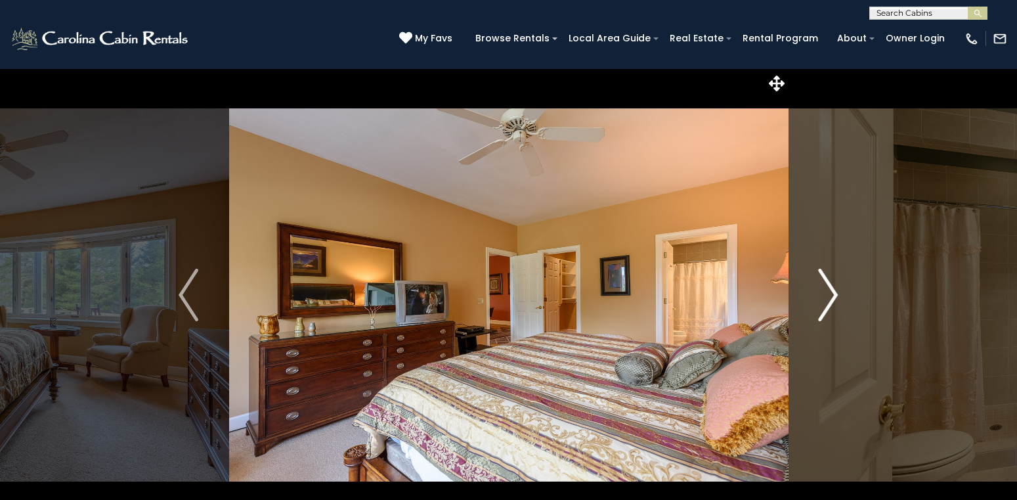
click at [827, 294] on img "Next" at bounding box center [829, 295] width 20 height 53
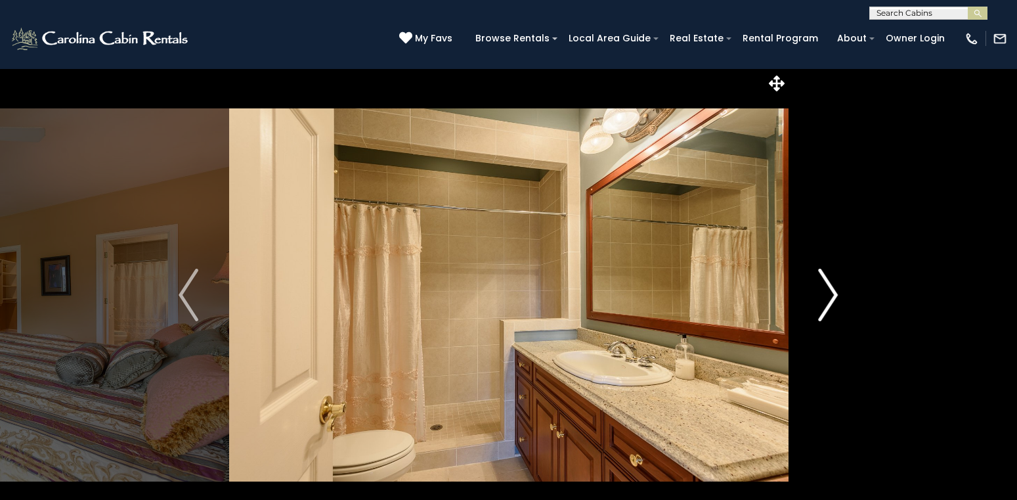
click at [827, 294] on img "Next" at bounding box center [829, 295] width 20 height 53
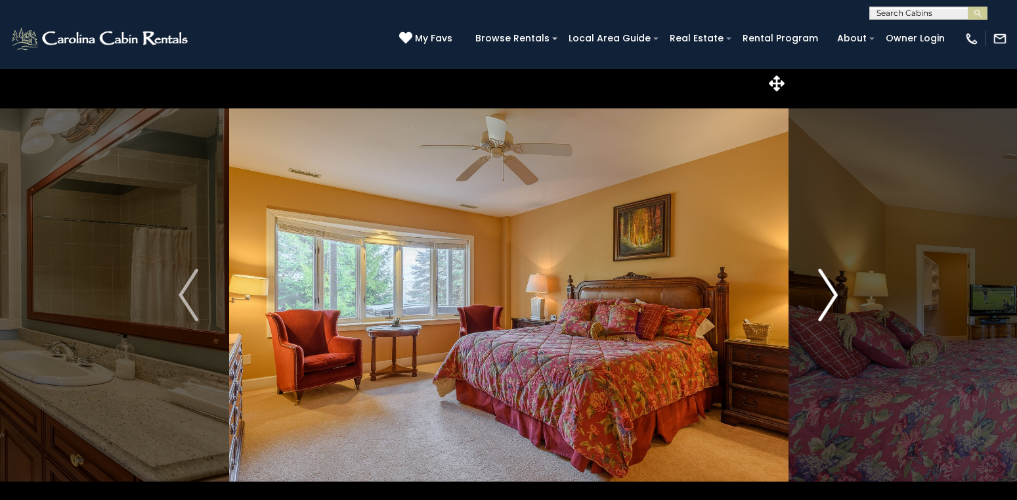
click at [827, 294] on img "Next" at bounding box center [829, 295] width 20 height 53
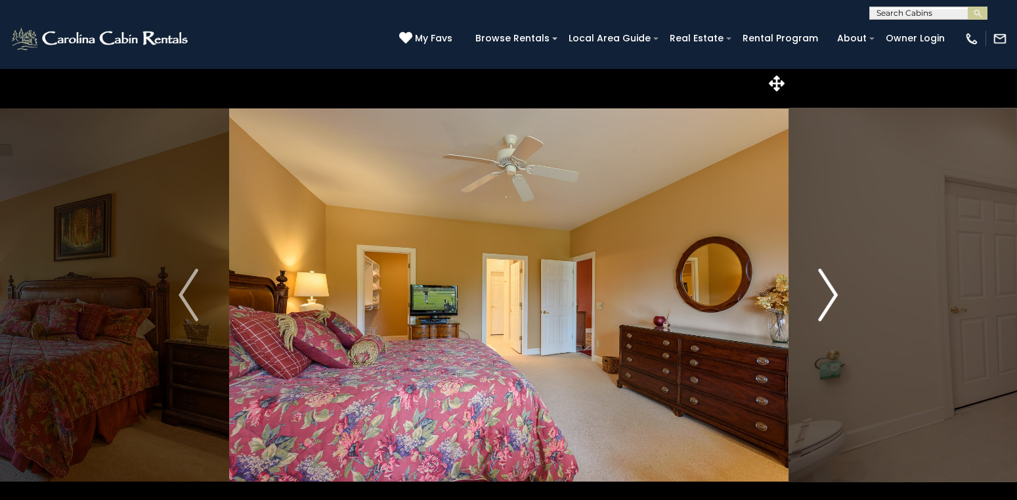
click at [827, 294] on img "Next" at bounding box center [829, 295] width 20 height 53
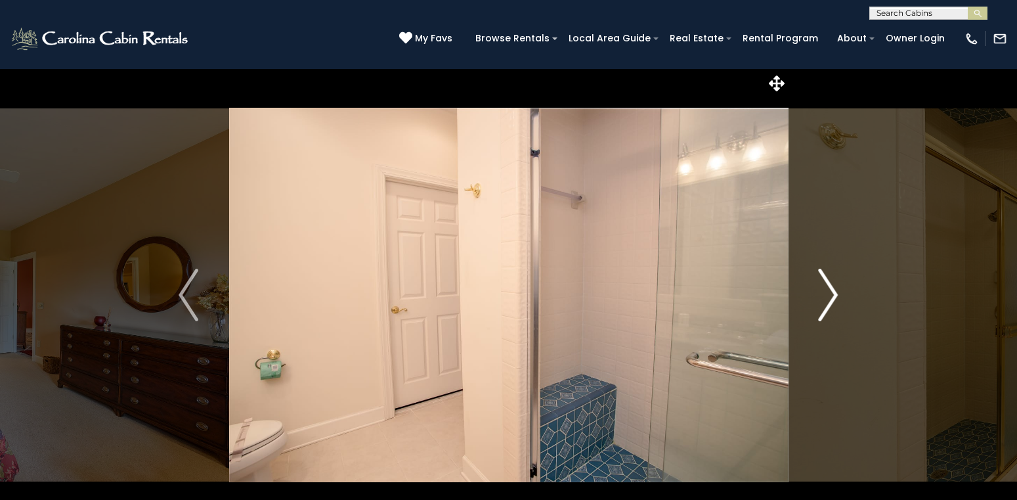
click at [831, 288] on img "Next" at bounding box center [829, 295] width 20 height 53
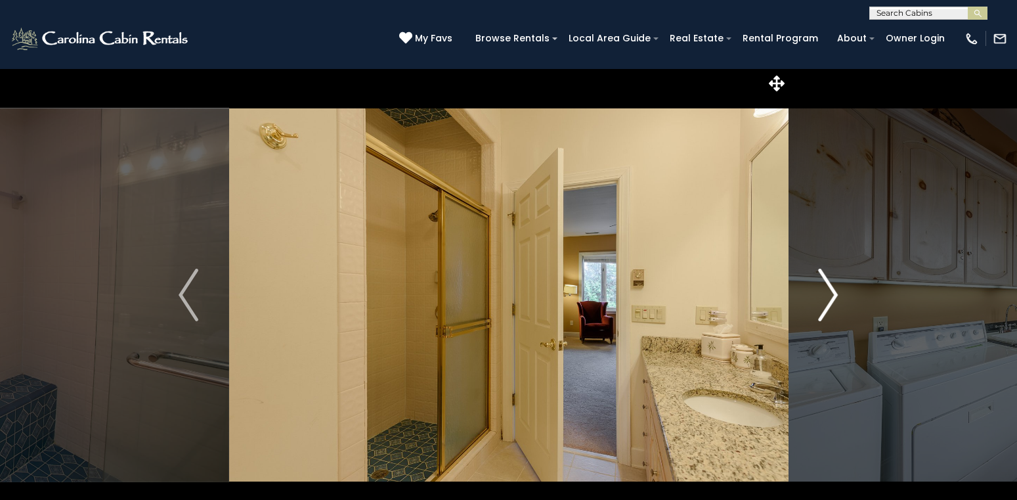
click at [831, 288] on img "Next" at bounding box center [829, 295] width 20 height 53
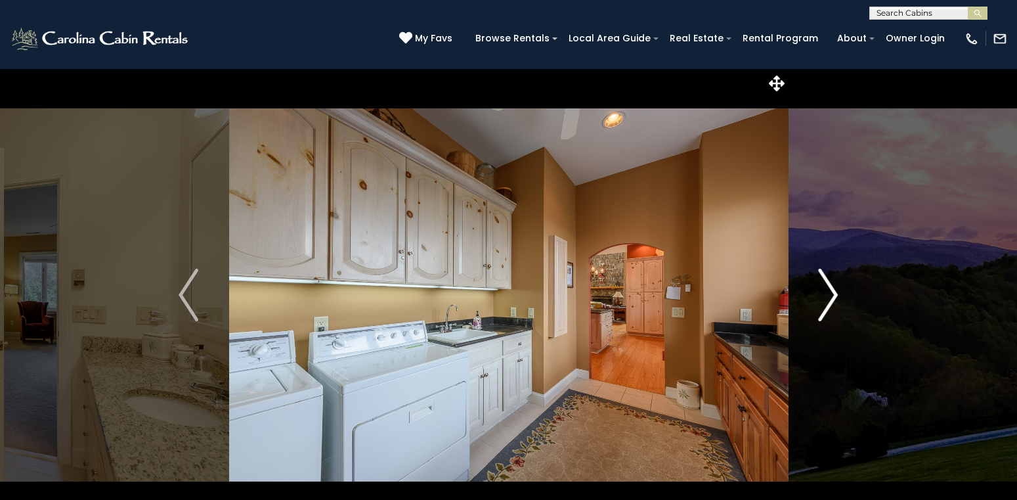
click at [831, 288] on img "Next" at bounding box center [829, 295] width 20 height 53
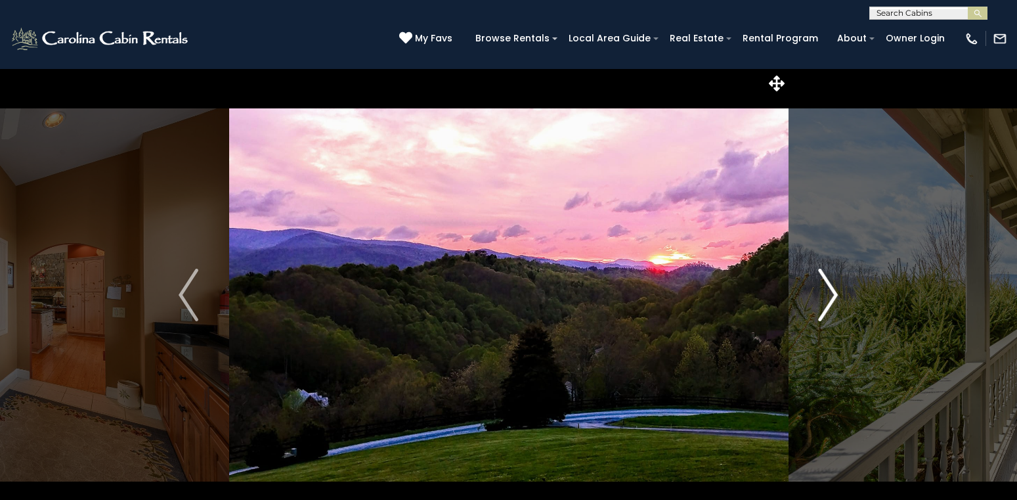
click at [831, 288] on img "Next" at bounding box center [829, 295] width 20 height 53
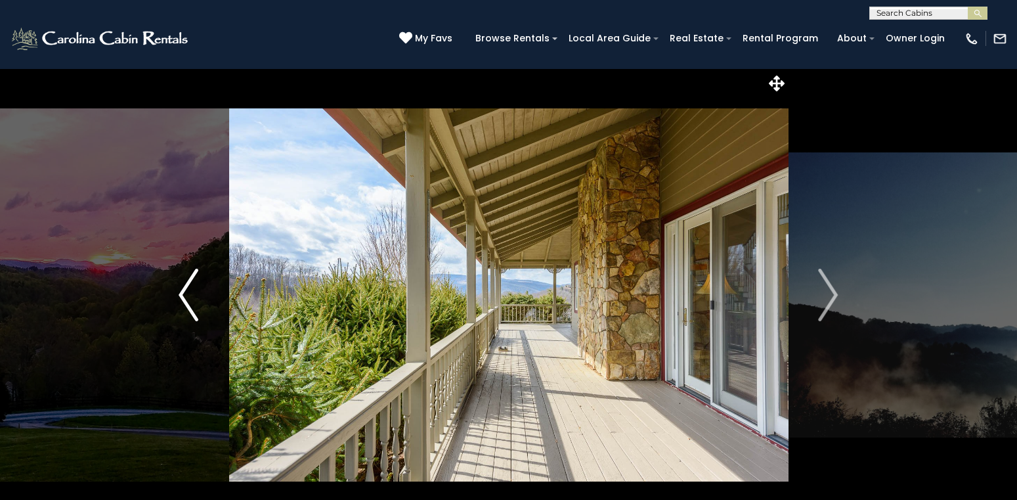
click at [191, 279] on img "Previous" at bounding box center [189, 295] width 20 height 53
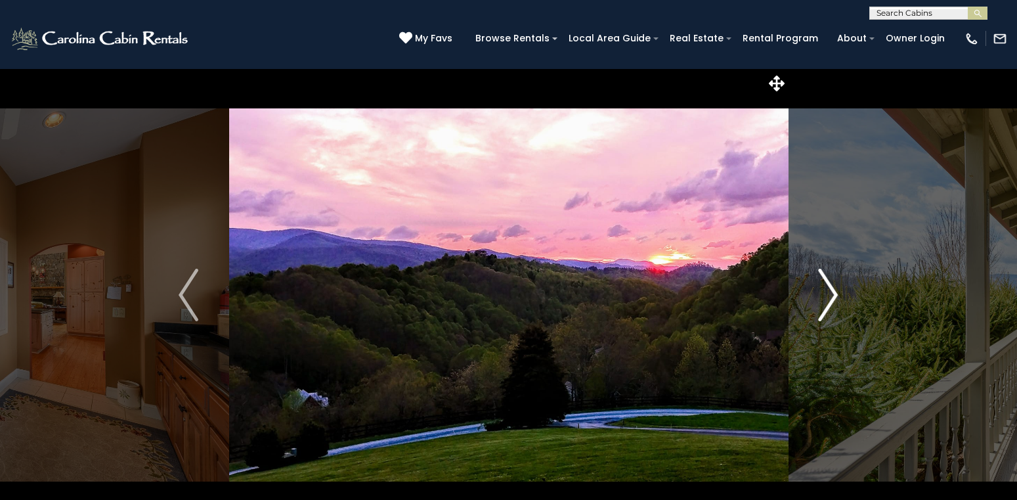
click at [834, 294] on img "Next" at bounding box center [829, 295] width 20 height 53
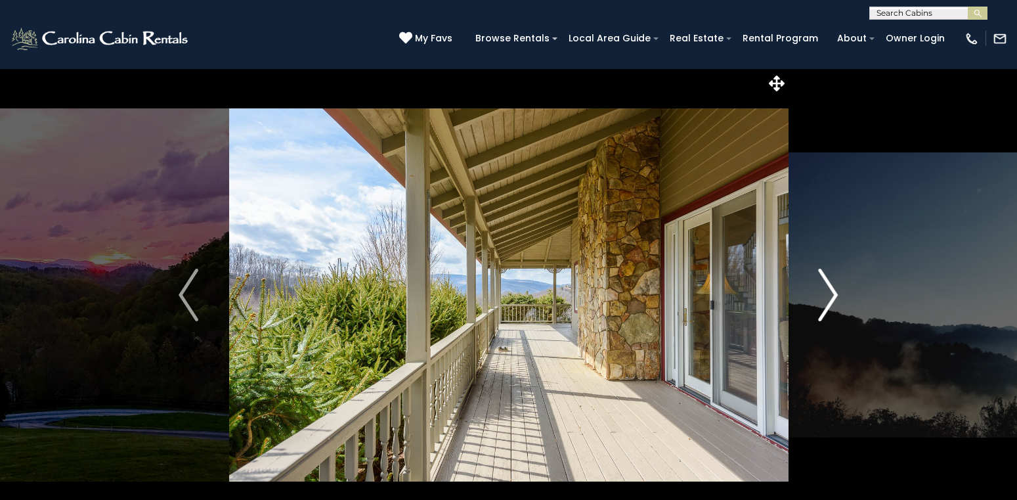
click at [834, 294] on img "Next" at bounding box center [829, 295] width 20 height 53
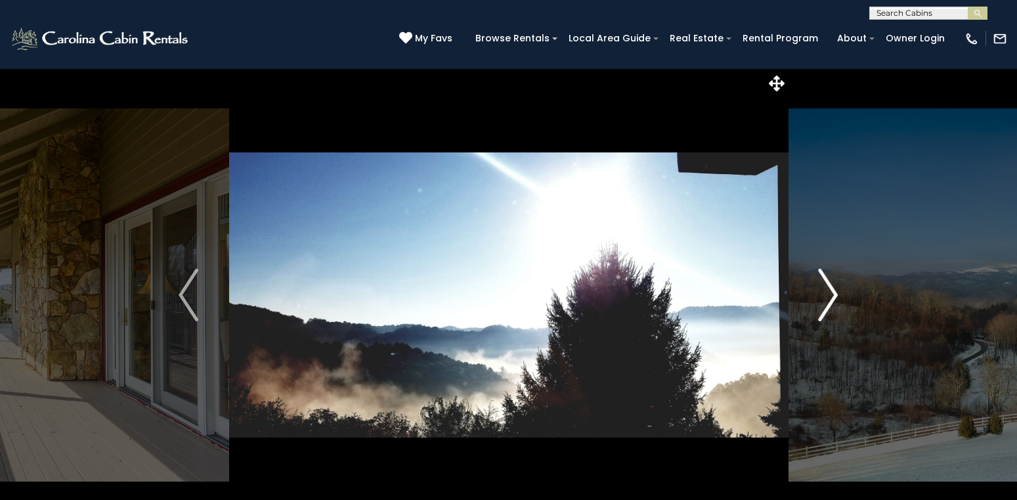
click at [834, 294] on img "Next" at bounding box center [829, 295] width 20 height 53
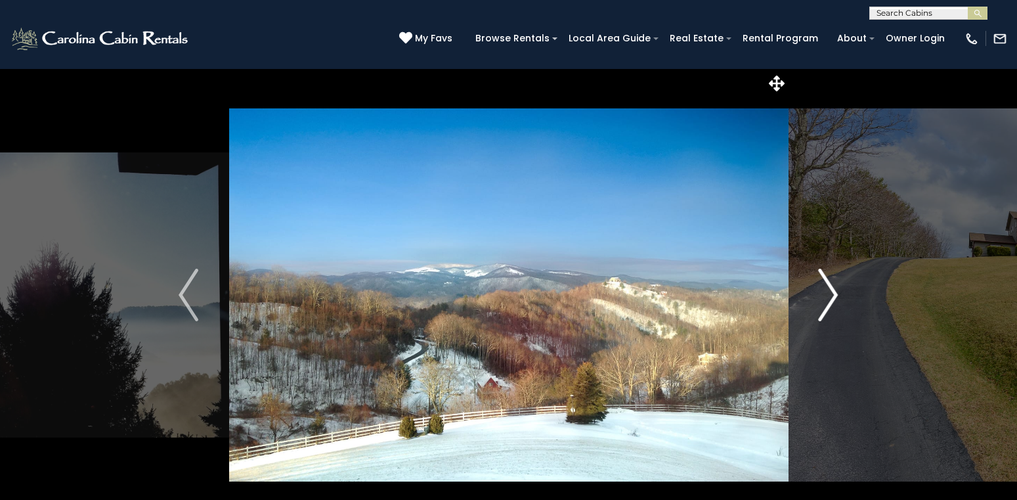
click at [834, 294] on img "Next" at bounding box center [829, 295] width 20 height 53
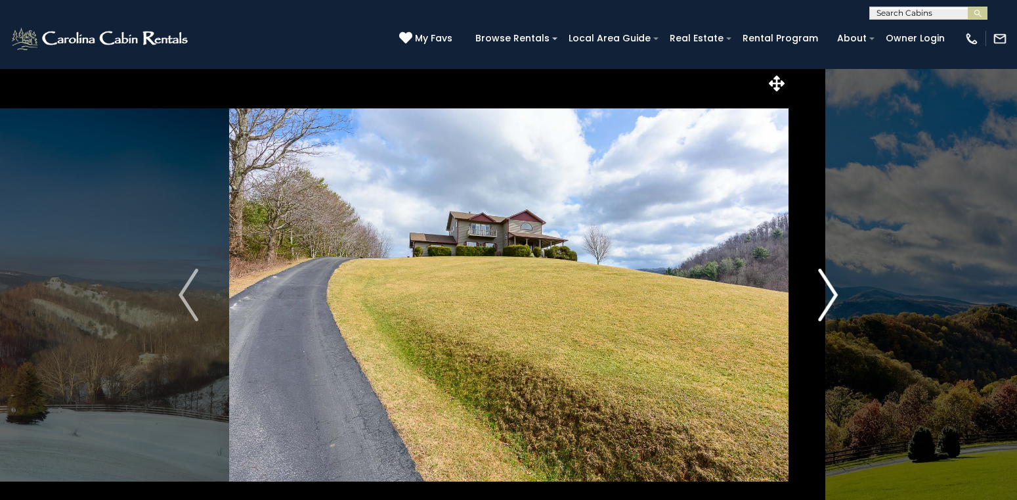
click at [834, 294] on img "Next" at bounding box center [829, 295] width 20 height 53
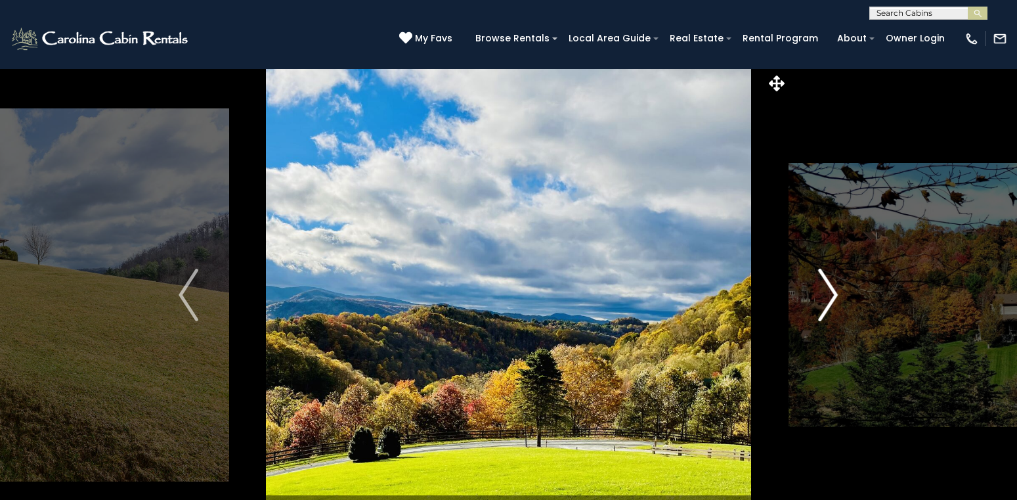
click at [834, 294] on img "Next" at bounding box center [829, 295] width 20 height 53
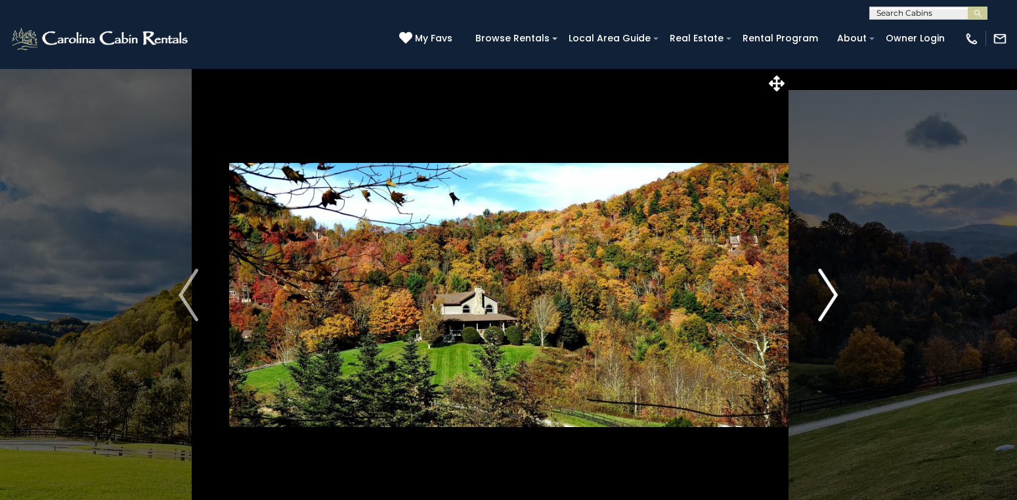
click at [834, 294] on img "Next" at bounding box center [829, 295] width 20 height 53
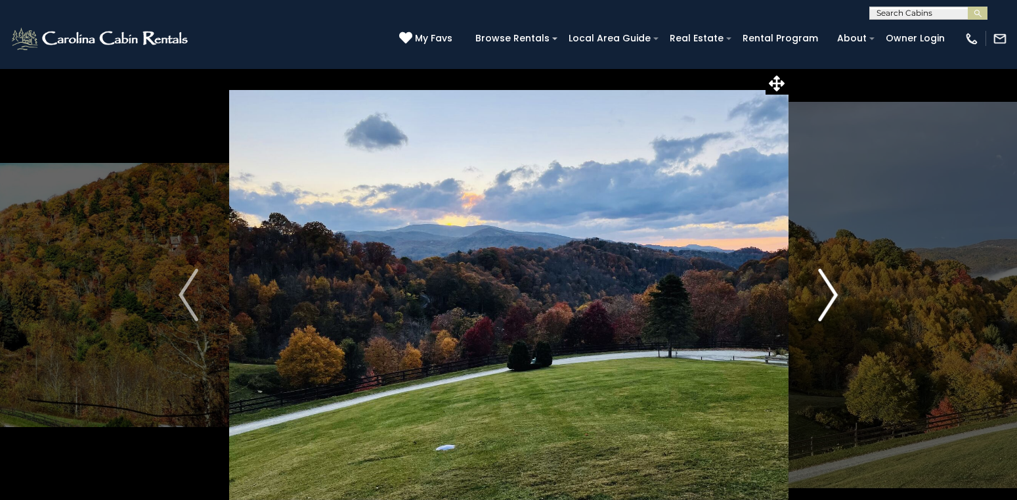
click at [834, 294] on img "Next" at bounding box center [829, 295] width 20 height 53
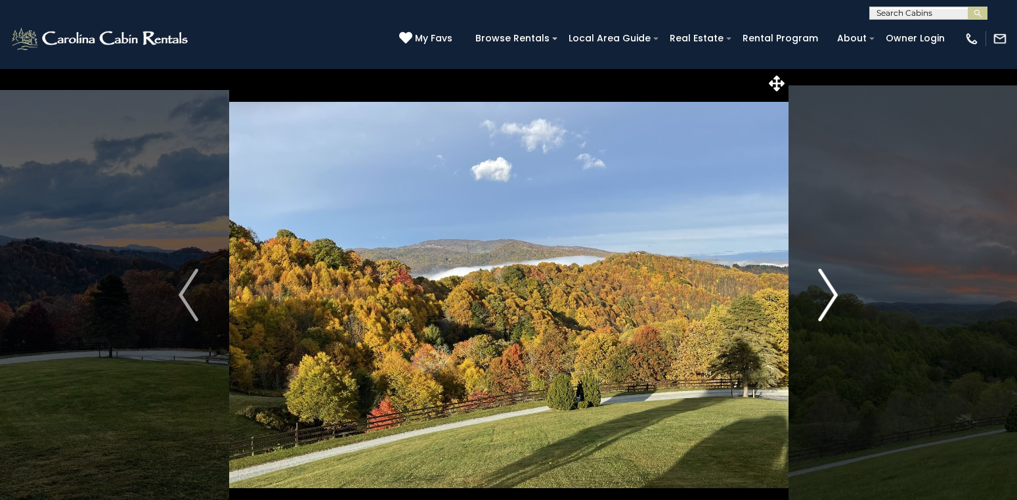
click at [834, 294] on img "Next" at bounding box center [829, 295] width 20 height 53
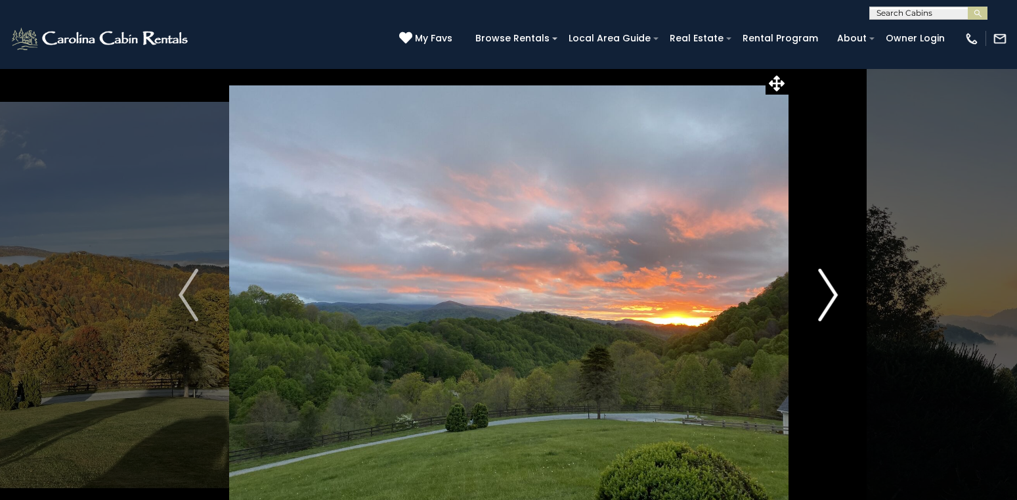
click at [834, 294] on img "Next" at bounding box center [829, 295] width 20 height 53
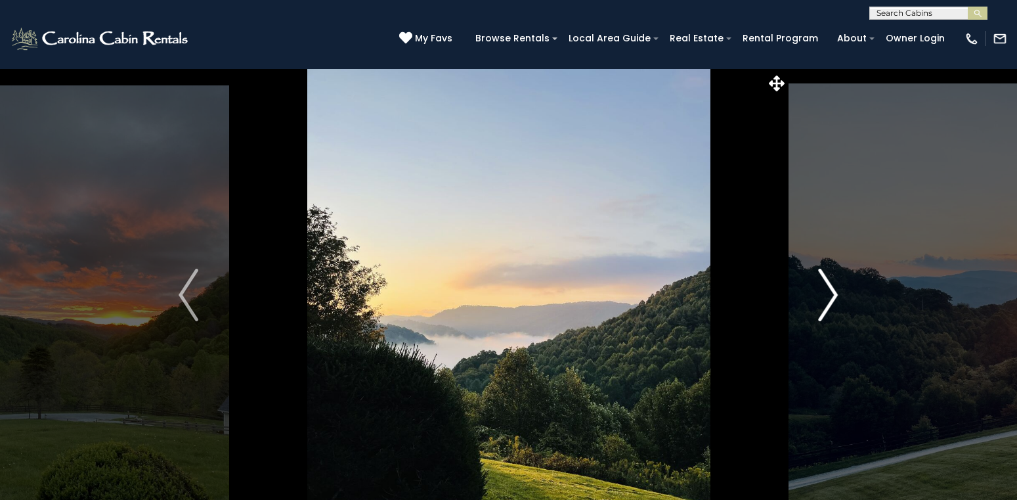
click at [834, 294] on img "Next" at bounding box center [829, 295] width 20 height 53
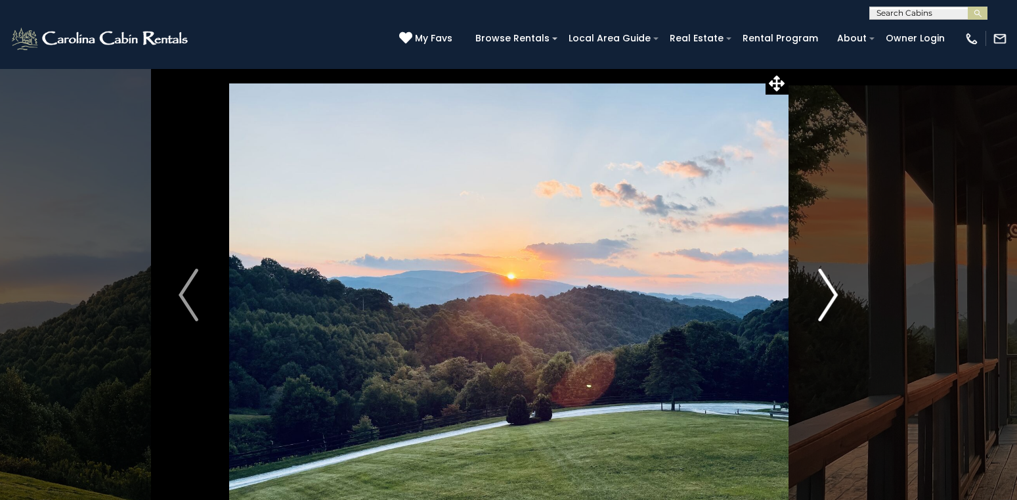
click at [834, 294] on img "Next" at bounding box center [829, 295] width 20 height 53
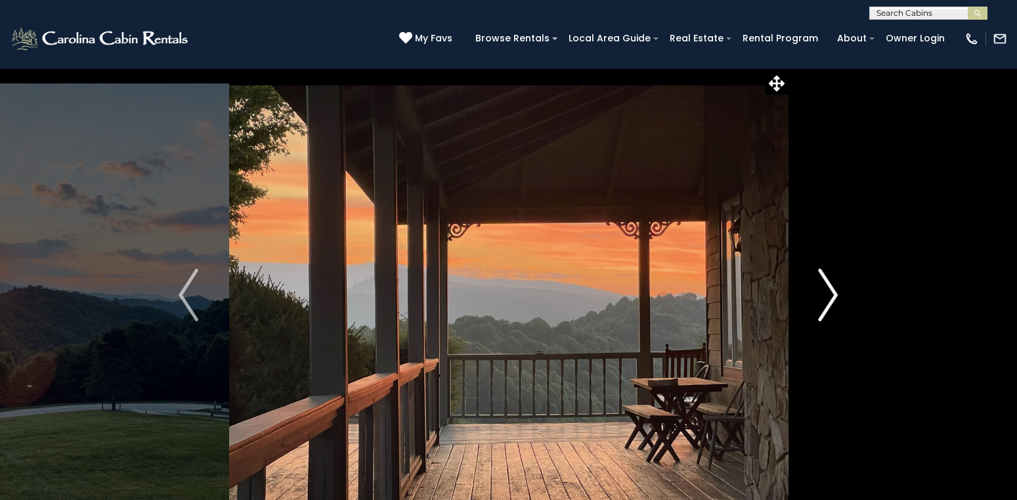
click at [834, 294] on img "Next" at bounding box center [829, 295] width 20 height 53
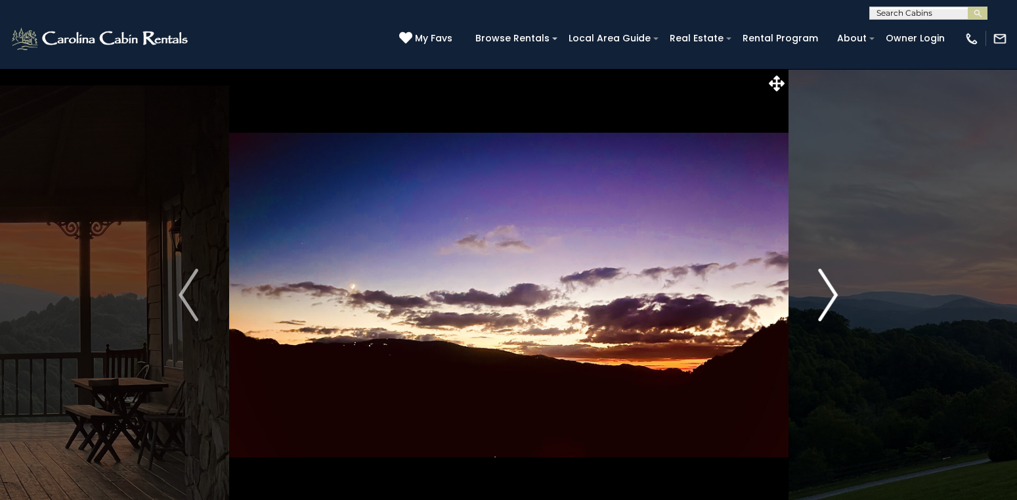
click at [834, 294] on img "Next" at bounding box center [829, 295] width 20 height 53
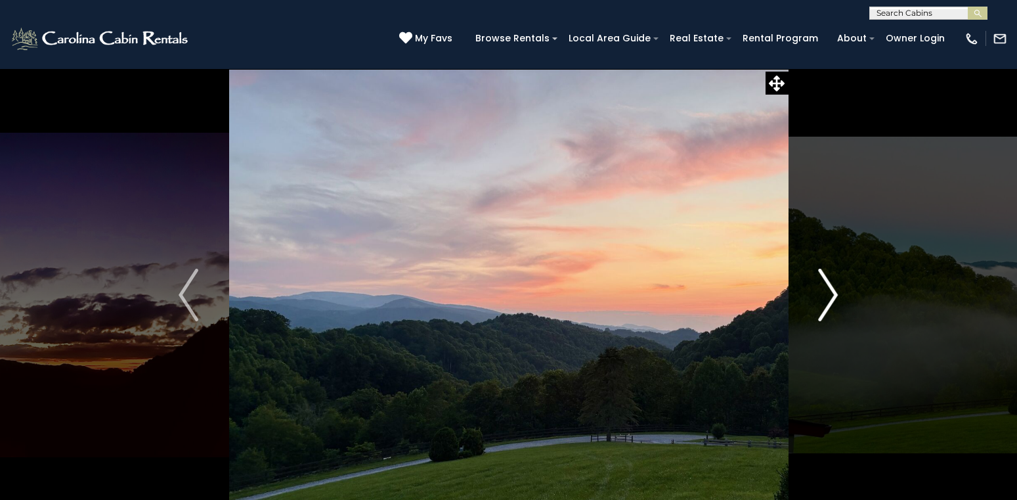
click at [834, 294] on img "Next" at bounding box center [829, 295] width 20 height 53
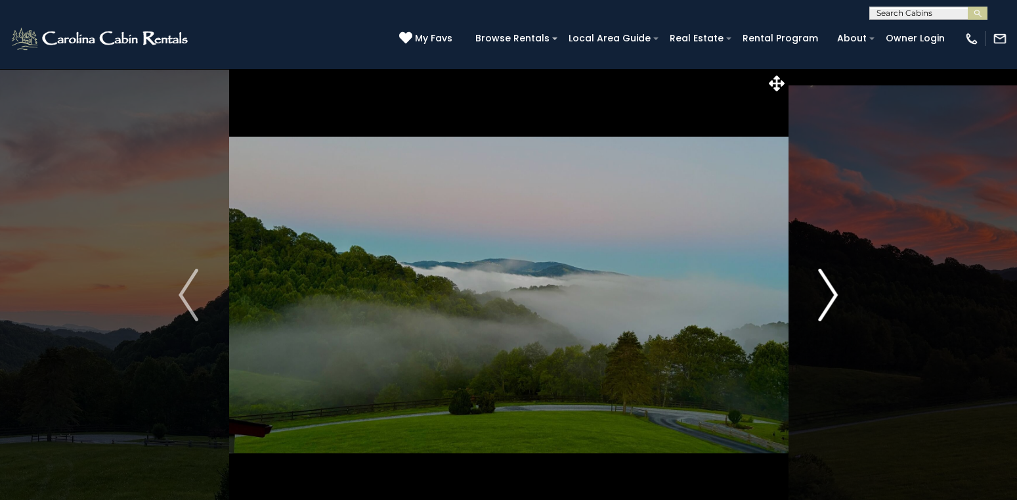
click at [834, 294] on img "Next" at bounding box center [829, 295] width 20 height 53
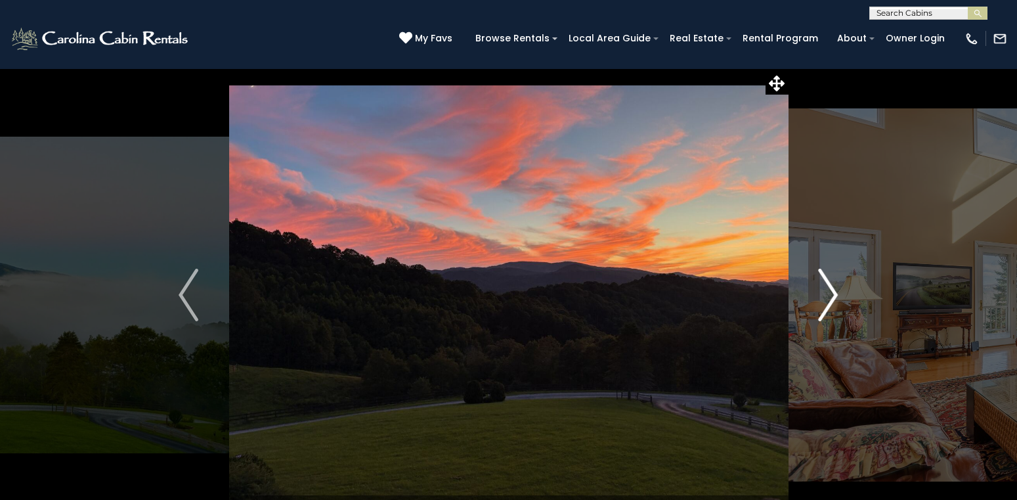
click at [834, 294] on img "Next" at bounding box center [829, 295] width 20 height 53
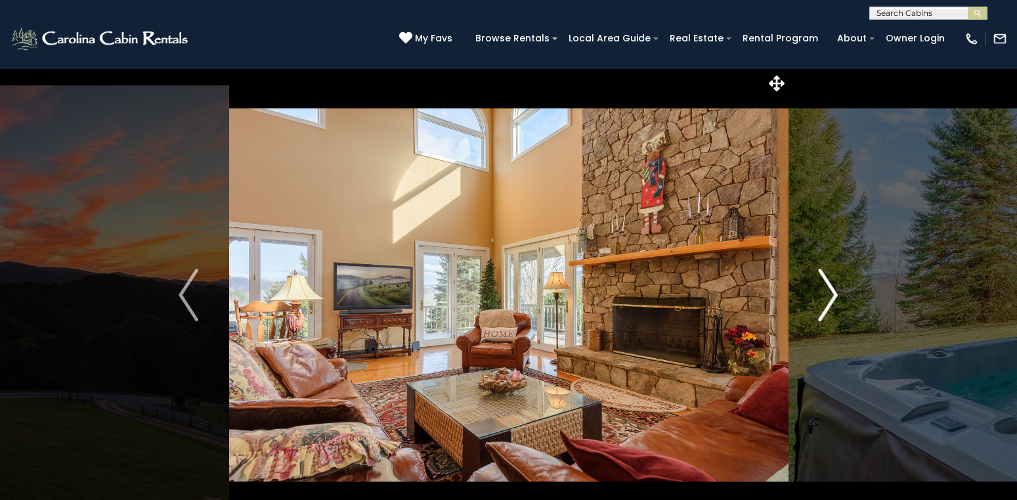
click at [834, 294] on img "Next" at bounding box center [829, 295] width 20 height 53
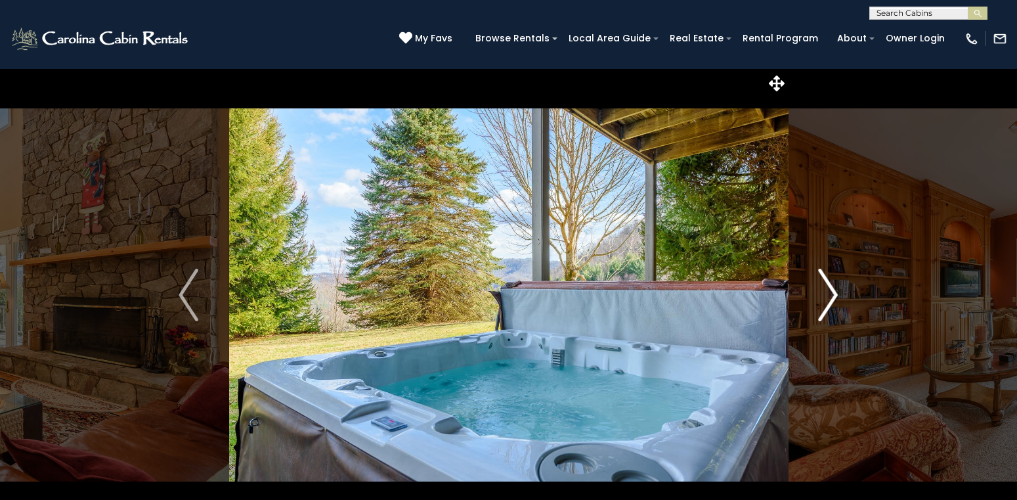
click at [834, 294] on img "Next" at bounding box center [829, 295] width 20 height 53
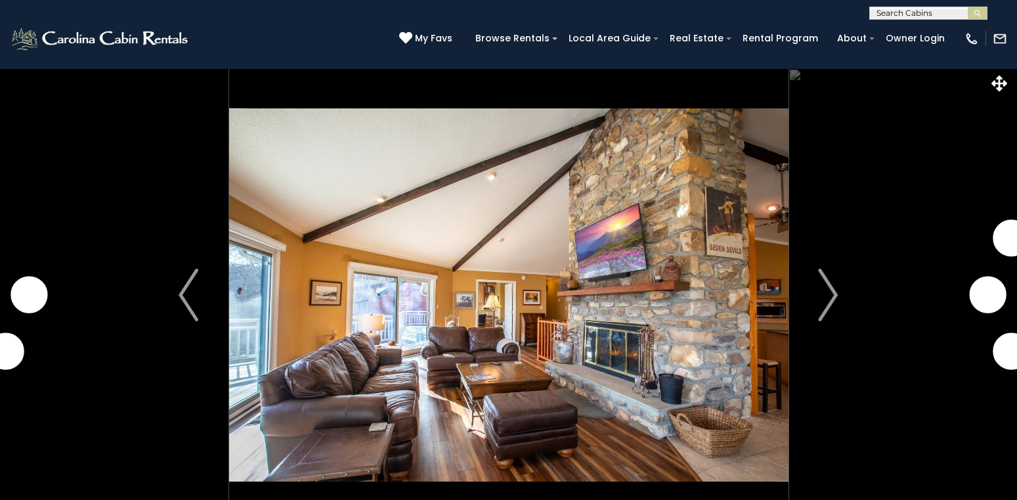
click at [831, 293] on img "Next" at bounding box center [829, 295] width 20 height 53
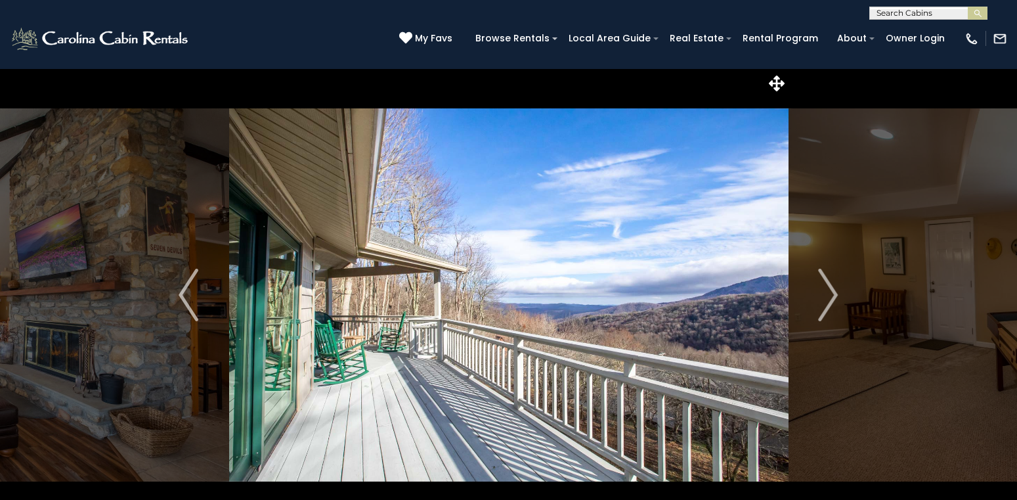
click at [831, 293] on img "Next" at bounding box center [829, 295] width 20 height 53
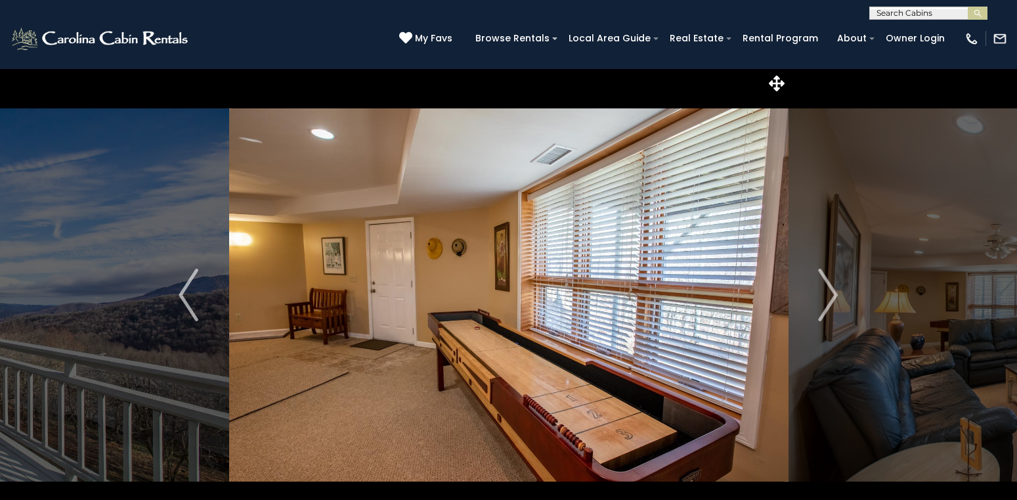
click at [831, 293] on img "Next" at bounding box center [829, 295] width 20 height 53
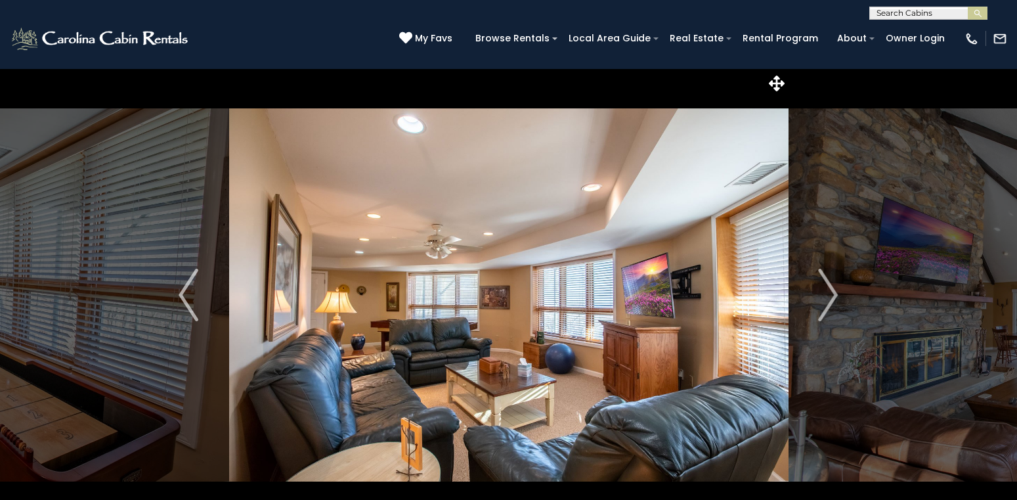
click at [831, 293] on img "Next" at bounding box center [829, 295] width 20 height 53
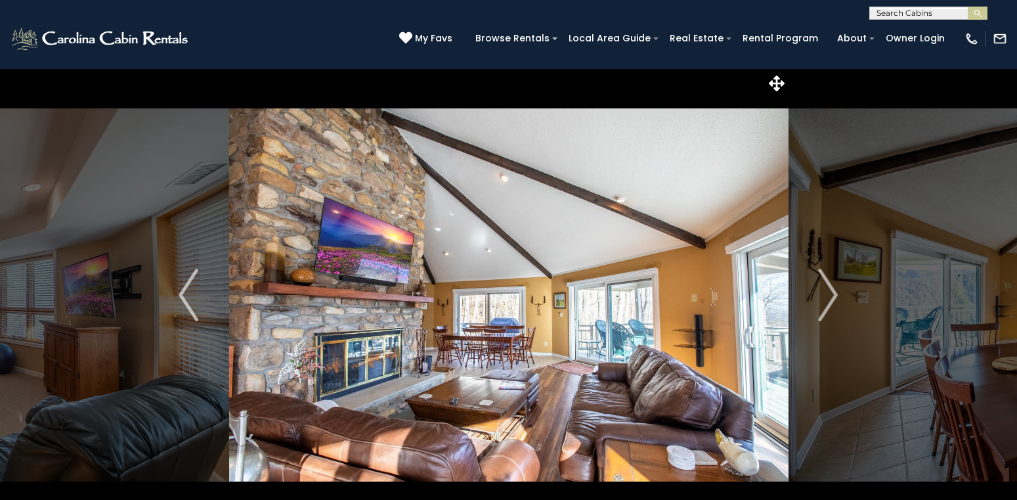
click at [831, 293] on img "Next" at bounding box center [829, 295] width 20 height 53
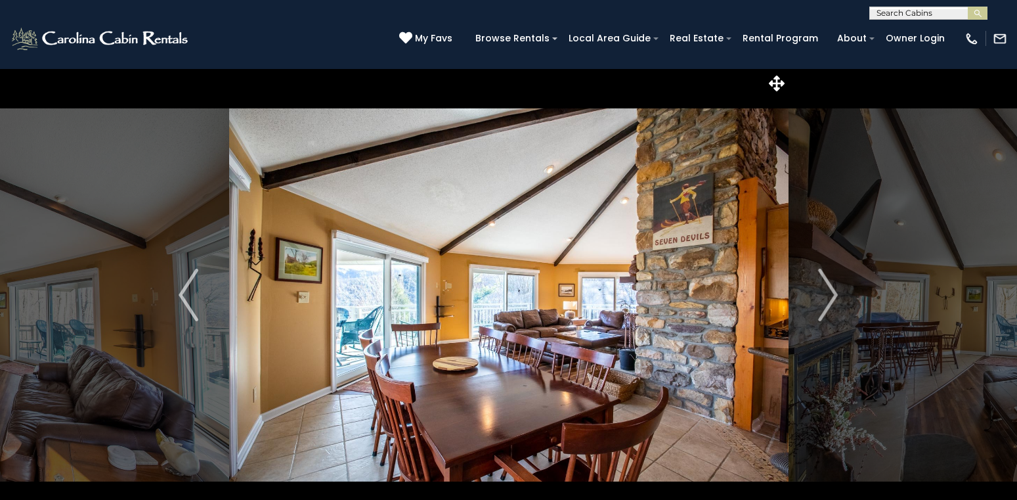
click at [831, 293] on img "Next" at bounding box center [829, 295] width 20 height 53
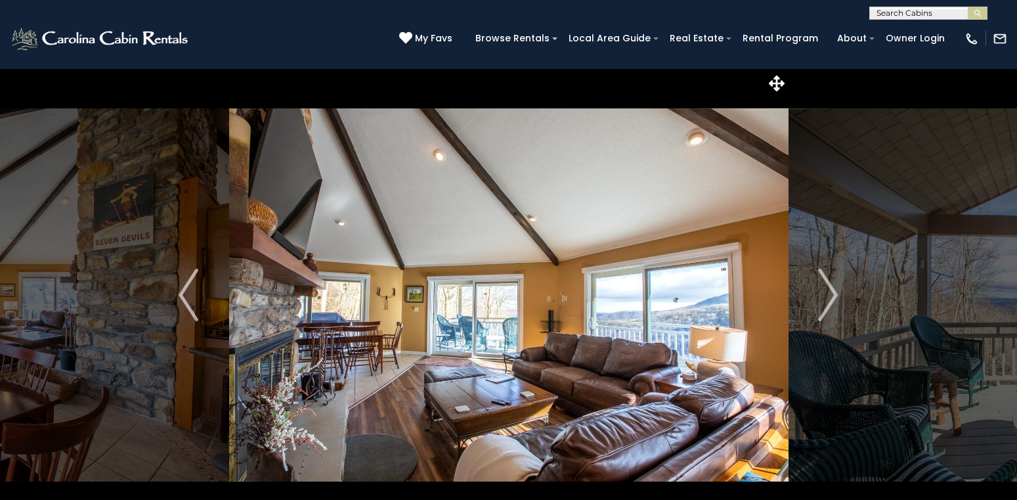
click at [831, 293] on img "Next" at bounding box center [829, 295] width 20 height 53
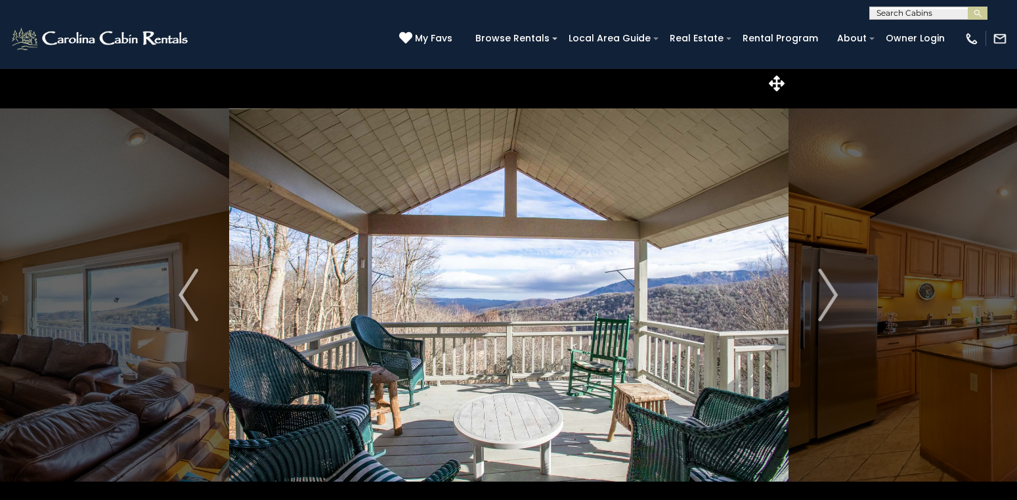
click at [831, 293] on img "Next" at bounding box center [829, 295] width 20 height 53
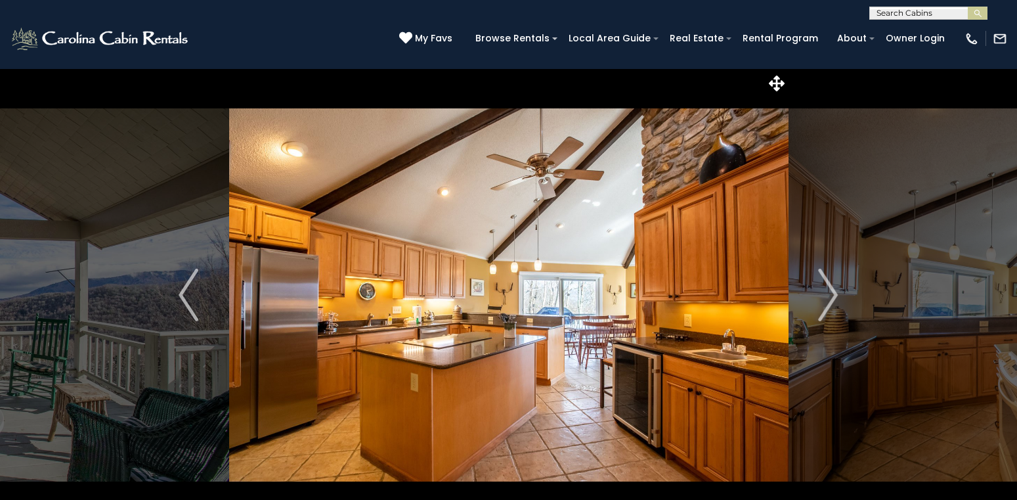
click at [831, 293] on img "Next" at bounding box center [829, 295] width 20 height 53
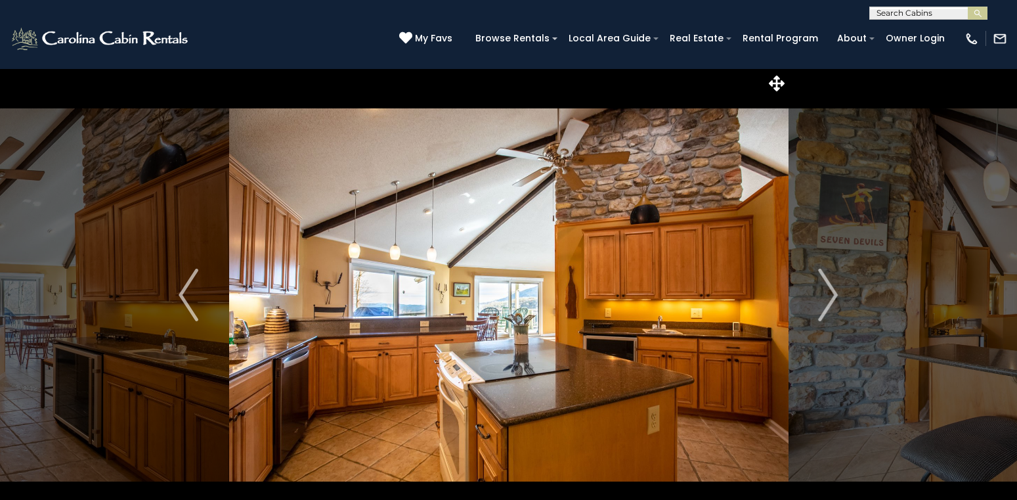
click at [831, 293] on img "Next" at bounding box center [829, 295] width 20 height 53
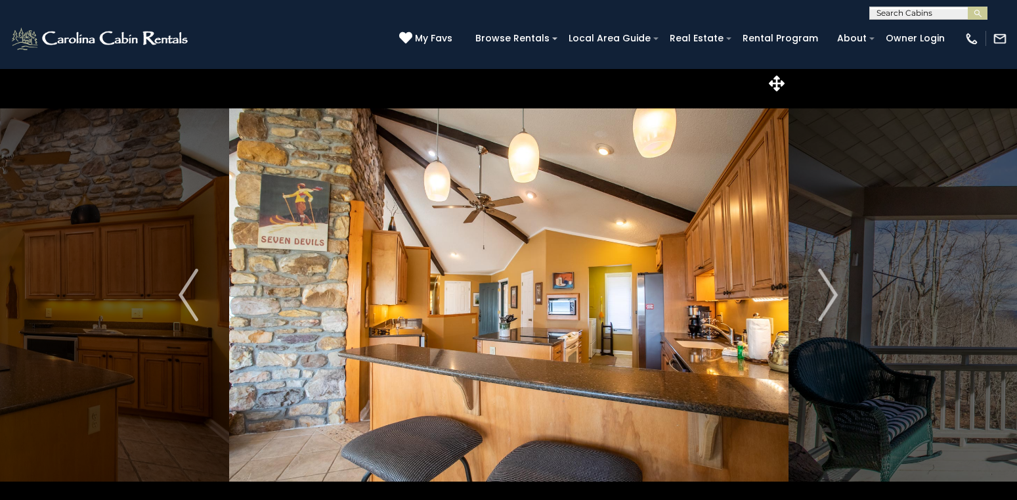
click at [831, 293] on img "Next" at bounding box center [829, 295] width 20 height 53
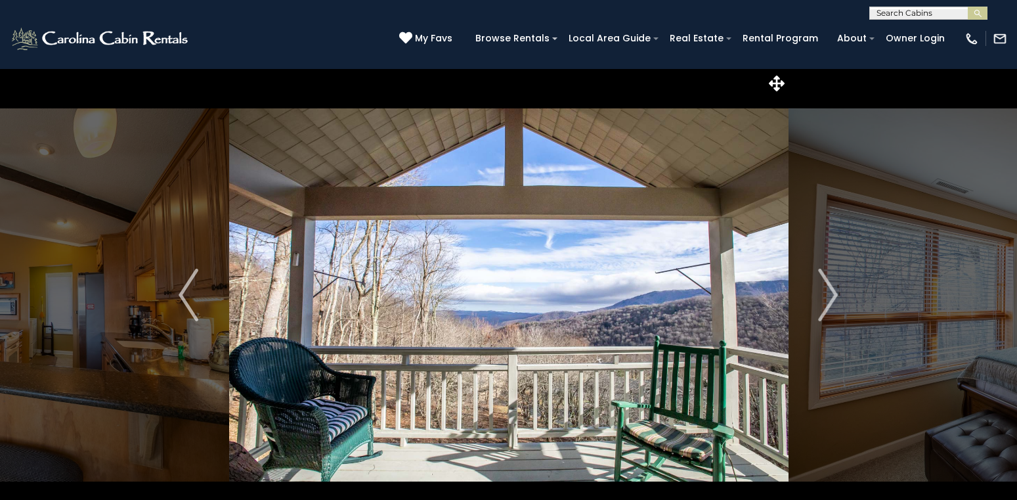
click at [831, 293] on img "Next" at bounding box center [829, 295] width 20 height 53
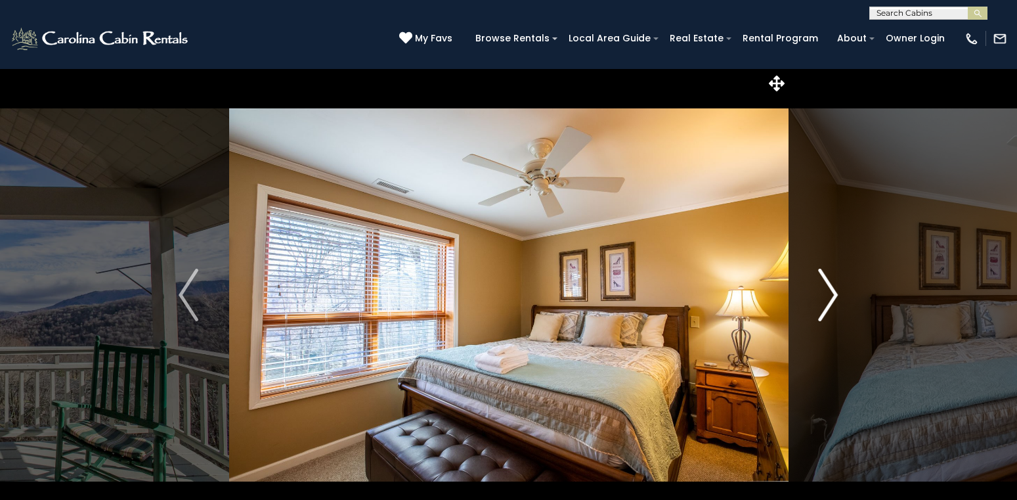
click at [820, 294] on img "Next" at bounding box center [829, 295] width 20 height 53
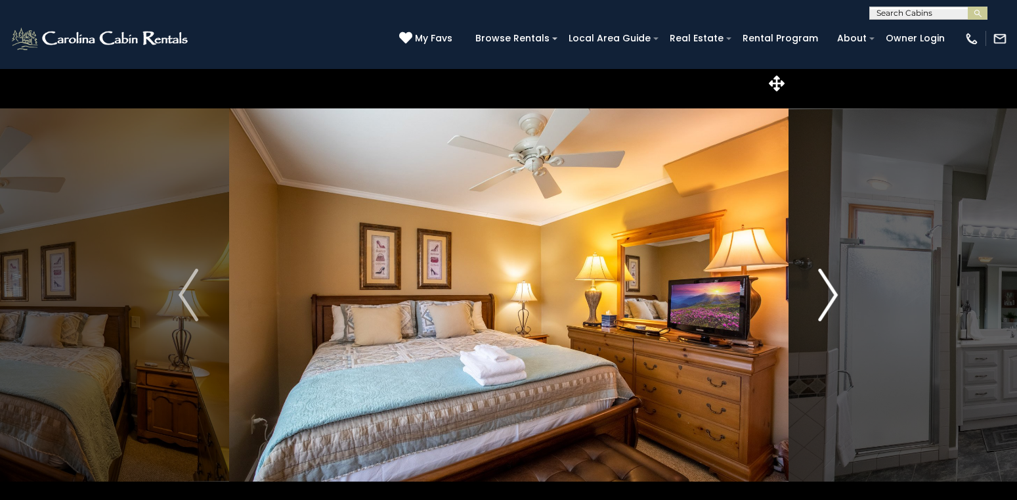
click at [820, 294] on img "Next" at bounding box center [829, 295] width 20 height 53
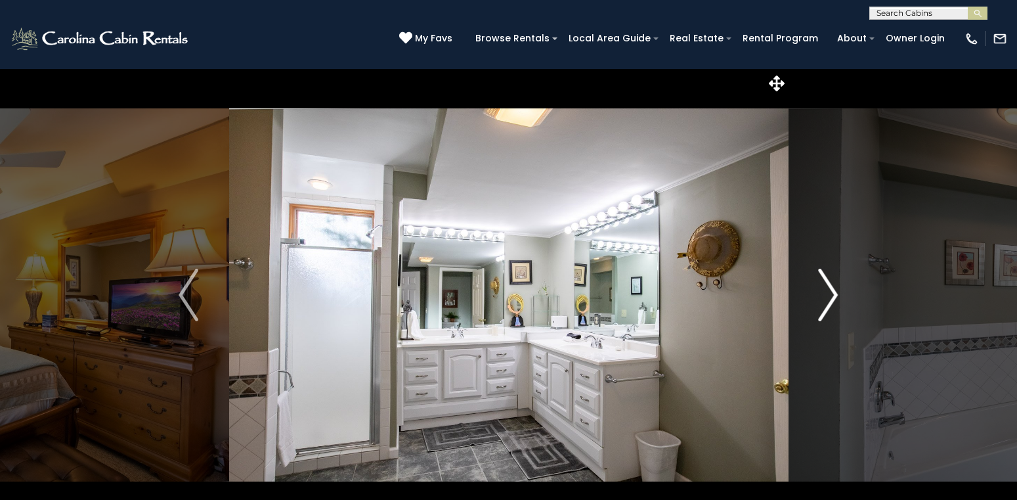
click at [820, 294] on img "Next" at bounding box center [829, 295] width 20 height 53
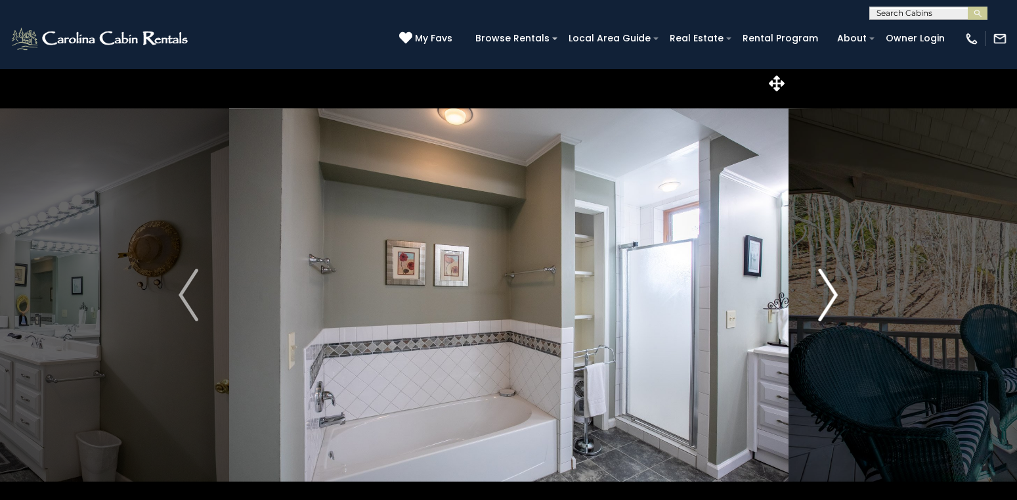
click at [820, 294] on img "Next" at bounding box center [829, 295] width 20 height 53
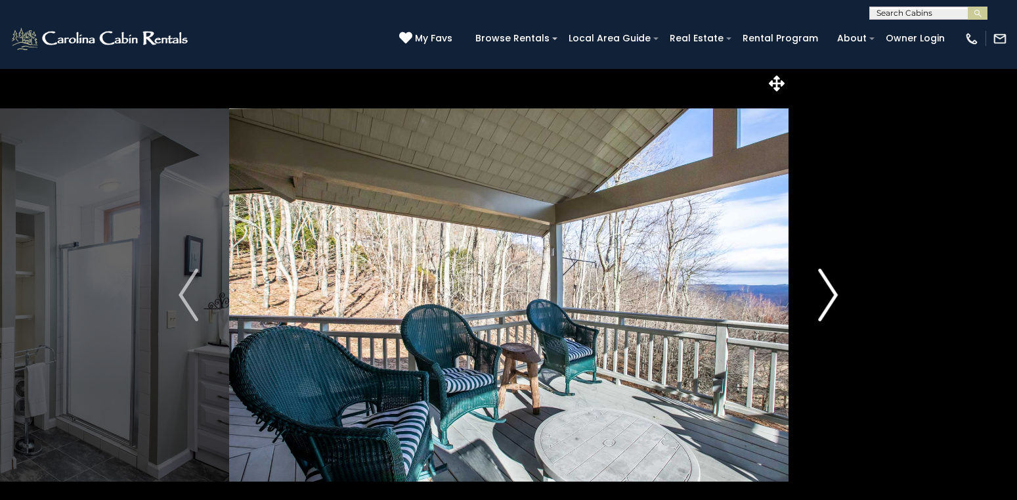
click at [820, 294] on img "Next" at bounding box center [829, 295] width 20 height 53
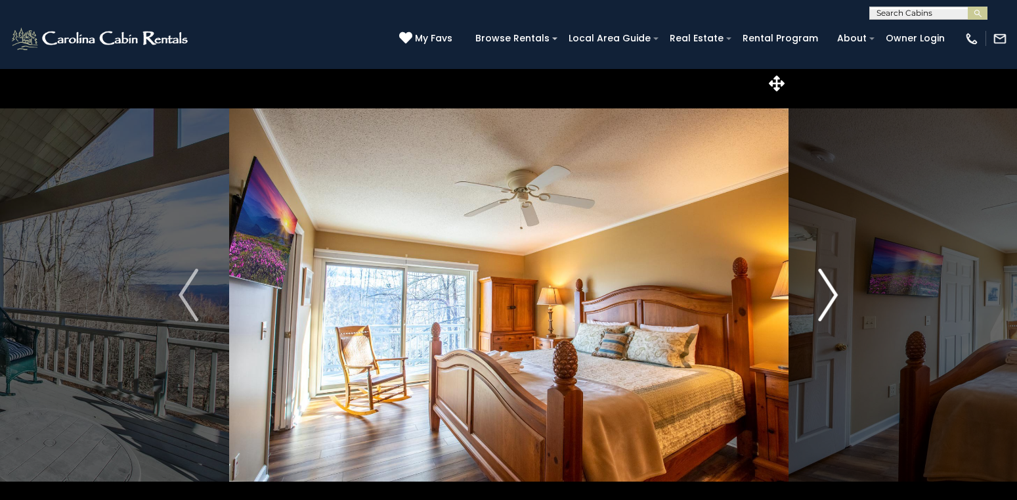
click at [820, 294] on img "Next" at bounding box center [829, 295] width 20 height 53
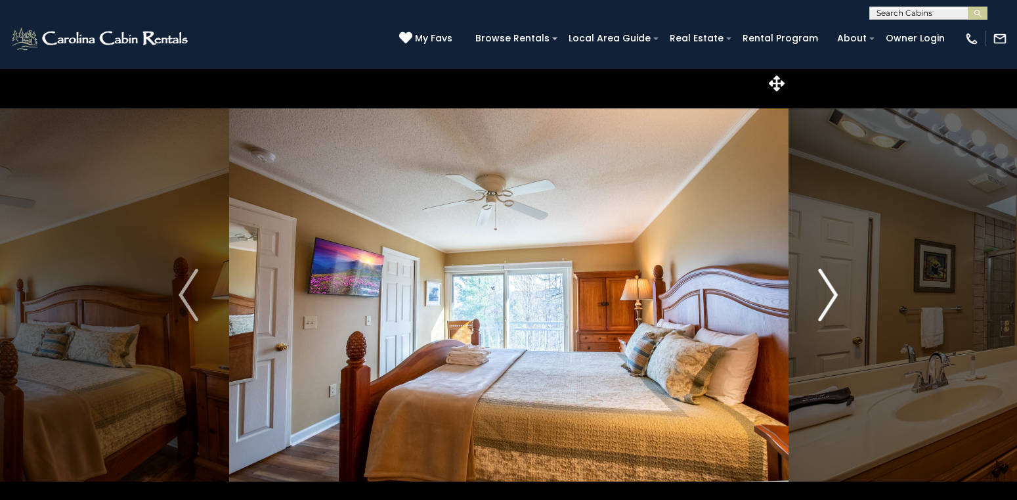
click at [820, 294] on img "Next" at bounding box center [829, 295] width 20 height 53
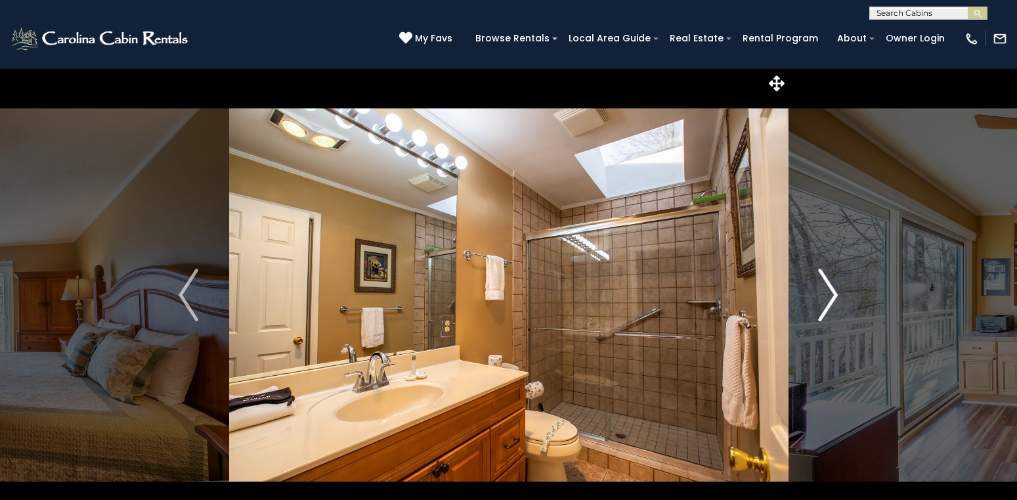
click at [820, 294] on img "Next" at bounding box center [829, 295] width 20 height 53
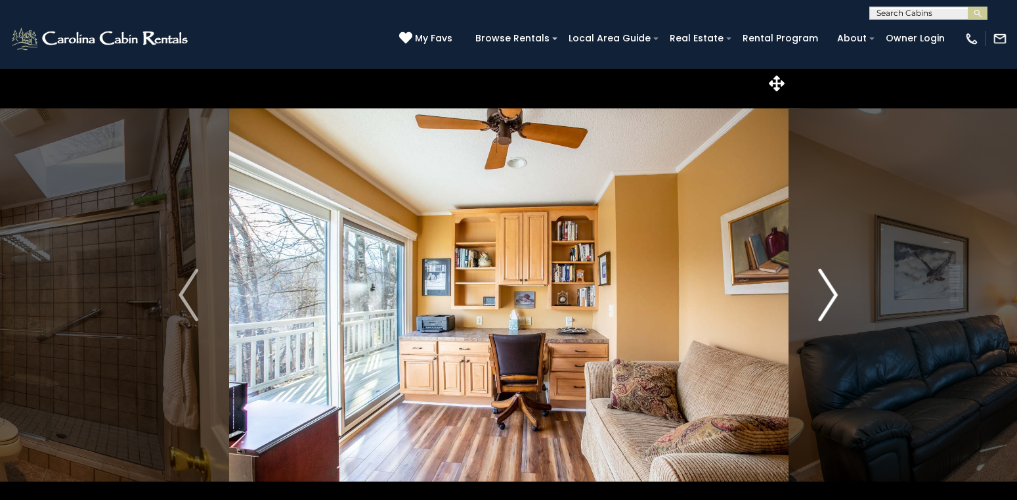
click at [820, 294] on img "Next" at bounding box center [829, 295] width 20 height 53
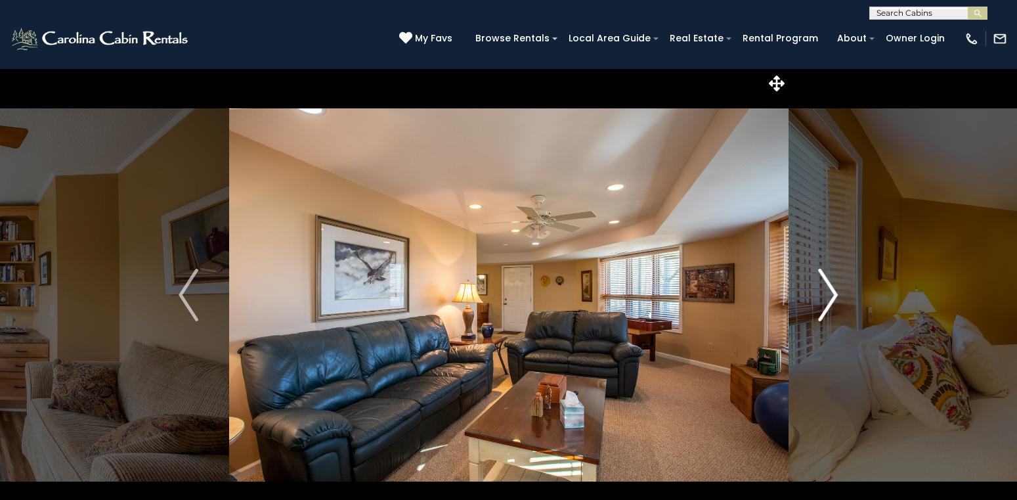
click at [820, 294] on img "Next" at bounding box center [829, 295] width 20 height 53
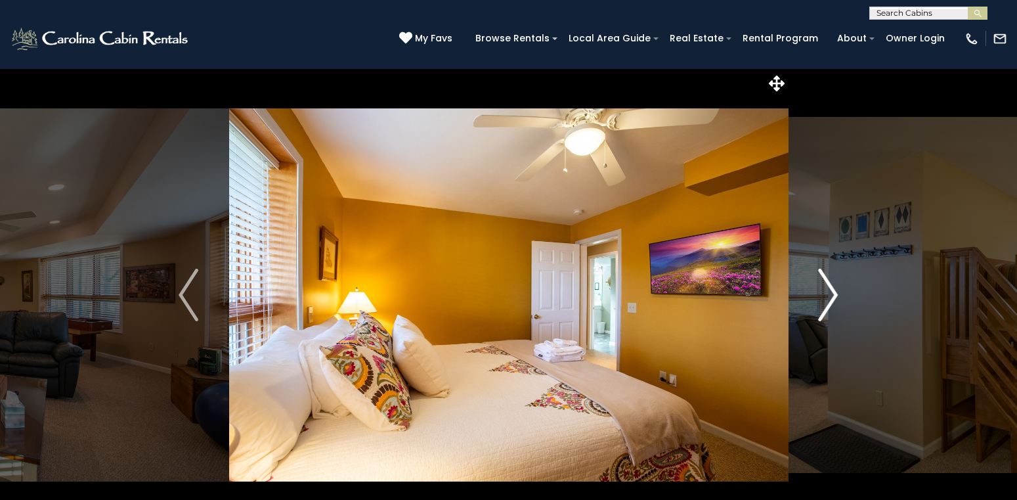
click at [820, 294] on img "Next" at bounding box center [829, 295] width 20 height 53
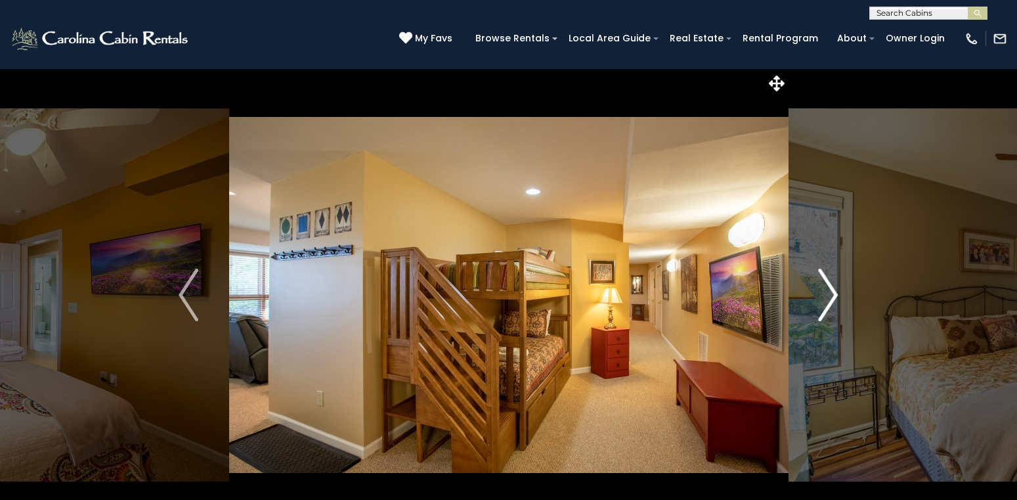
click at [820, 294] on img "Next" at bounding box center [829, 295] width 20 height 53
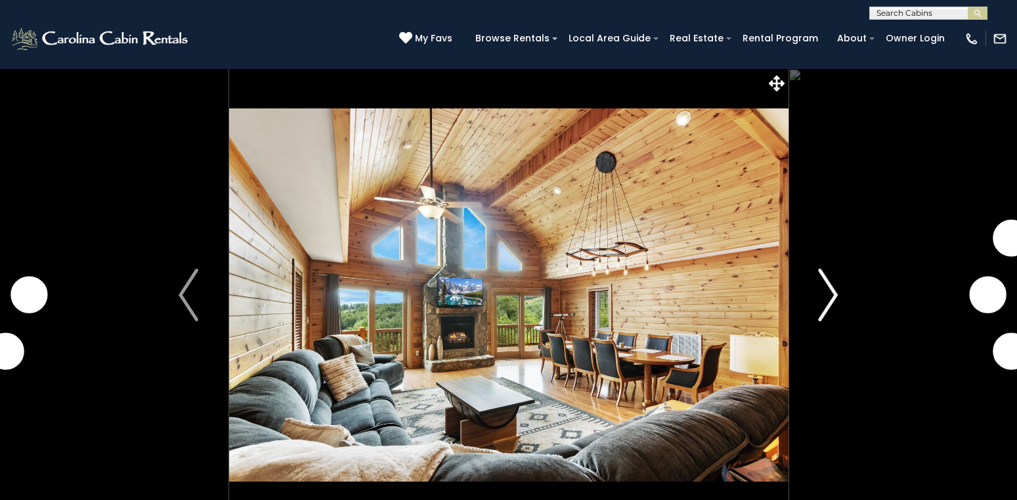
click at [826, 290] on img "Next" at bounding box center [829, 295] width 20 height 53
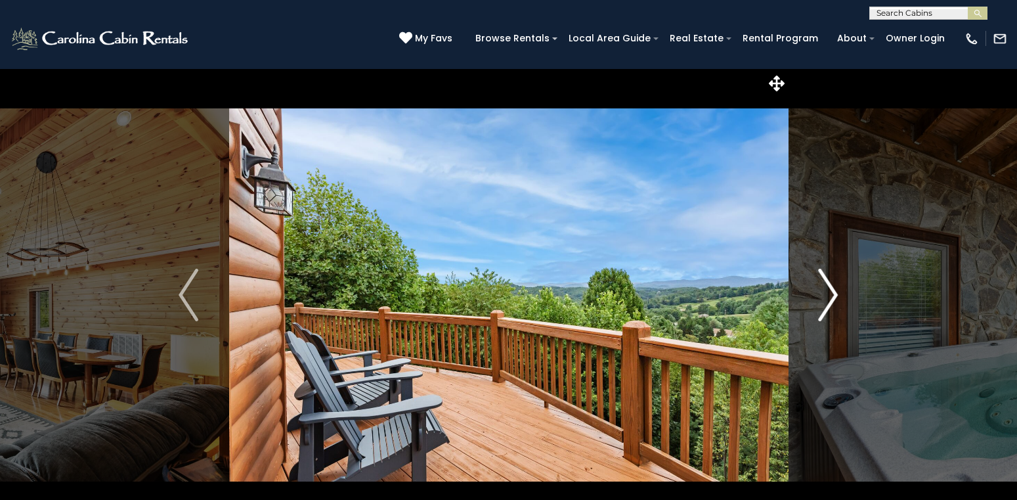
click at [826, 290] on img "Next" at bounding box center [829, 295] width 20 height 53
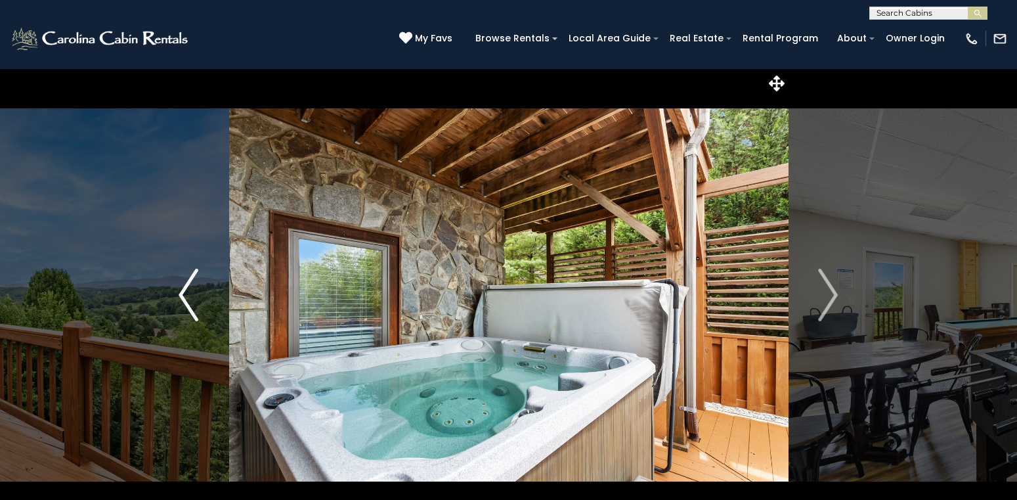
click at [190, 277] on img "Previous" at bounding box center [189, 295] width 20 height 53
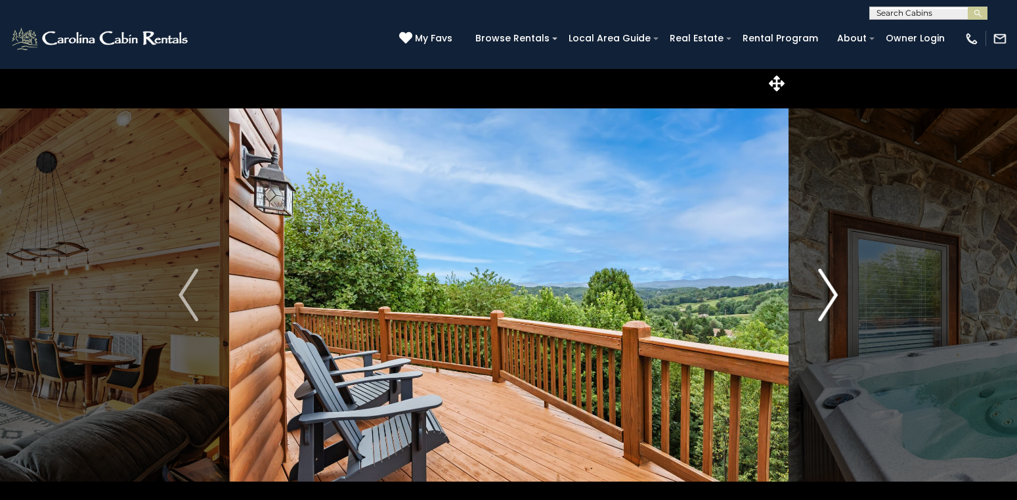
click at [832, 288] on img "Next" at bounding box center [829, 295] width 20 height 53
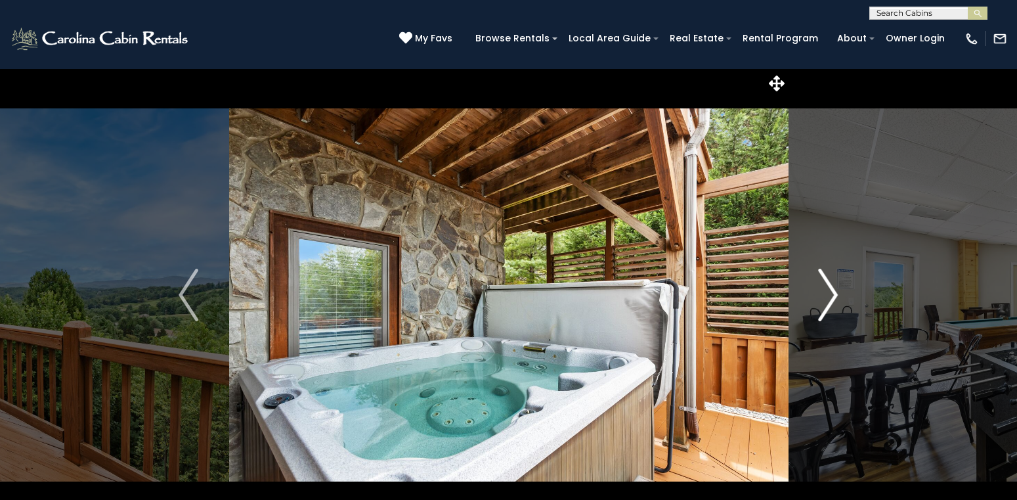
click at [832, 288] on img "Next" at bounding box center [829, 295] width 20 height 53
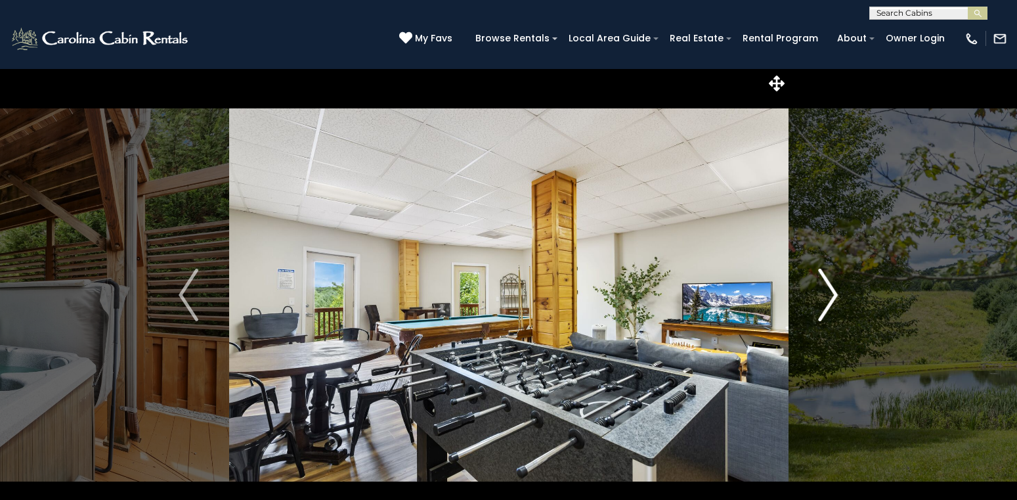
click at [832, 288] on img "Next" at bounding box center [829, 295] width 20 height 53
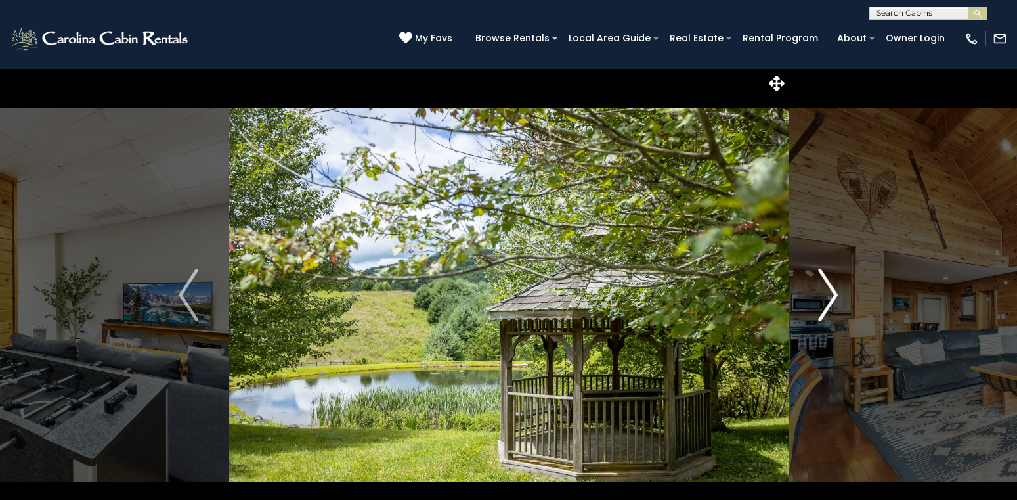
click at [832, 288] on img "Next" at bounding box center [829, 295] width 20 height 53
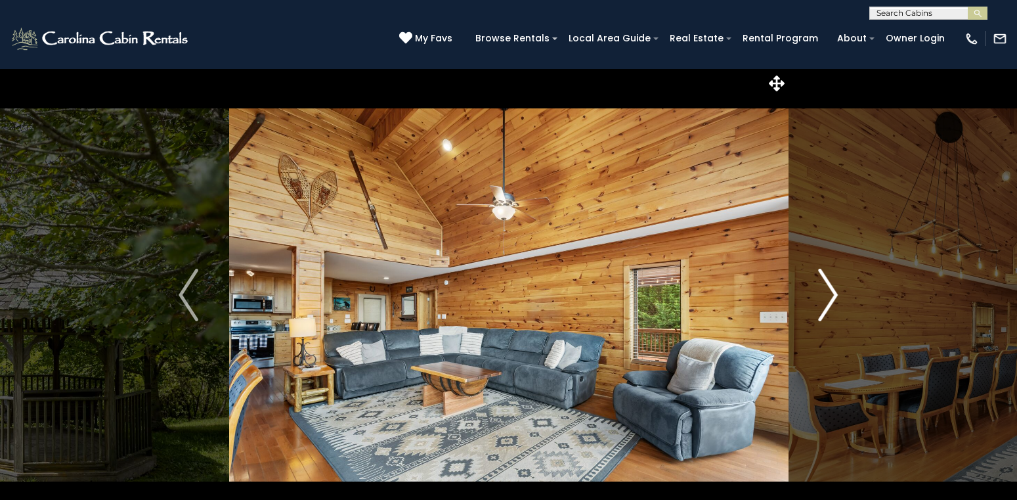
click at [832, 288] on img "Next" at bounding box center [829, 295] width 20 height 53
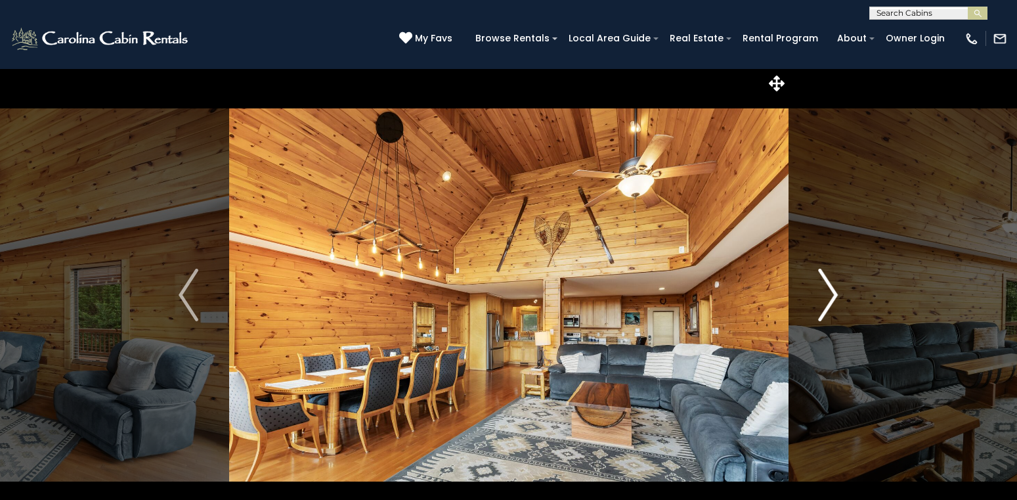
click at [832, 288] on img "Next" at bounding box center [829, 295] width 20 height 53
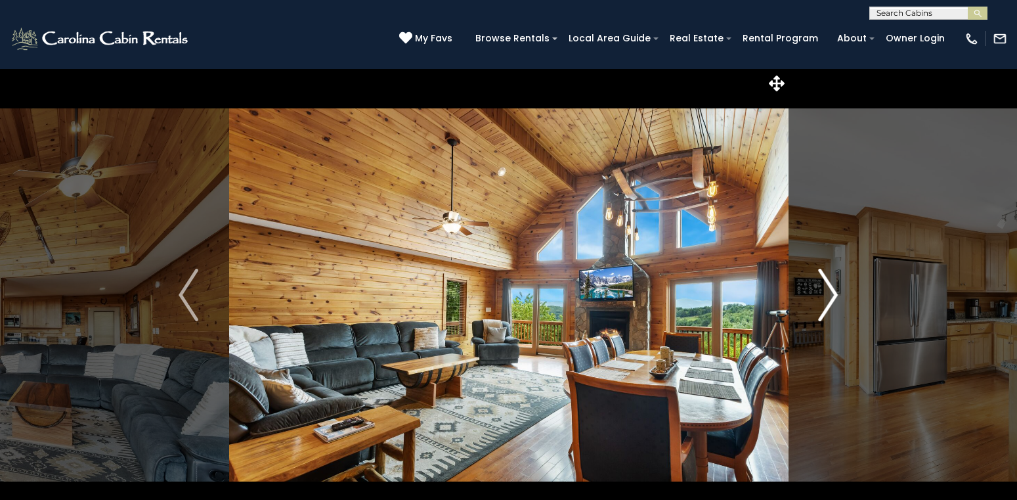
click at [832, 288] on img "Next" at bounding box center [829, 295] width 20 height 53
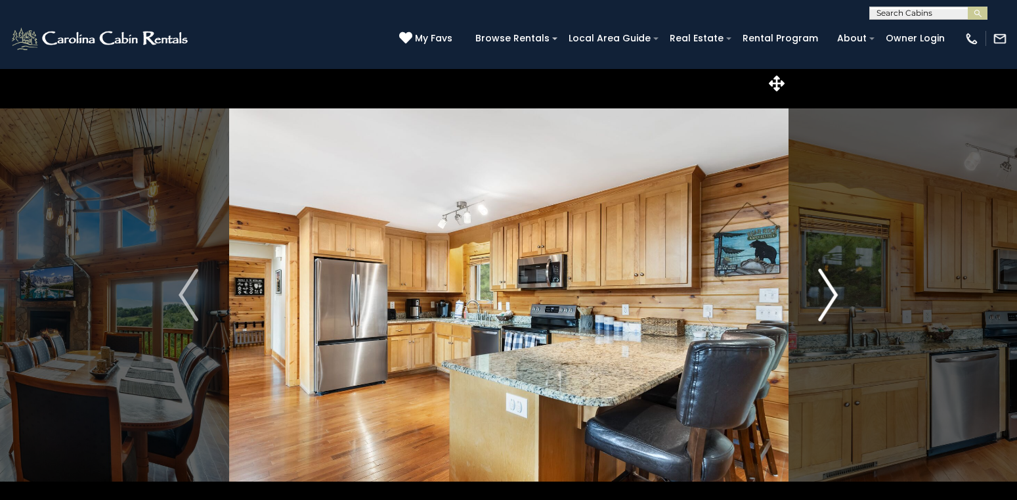
click at [832, 288] on img "Next" at bounding box center [829, 295] width 20 height 53
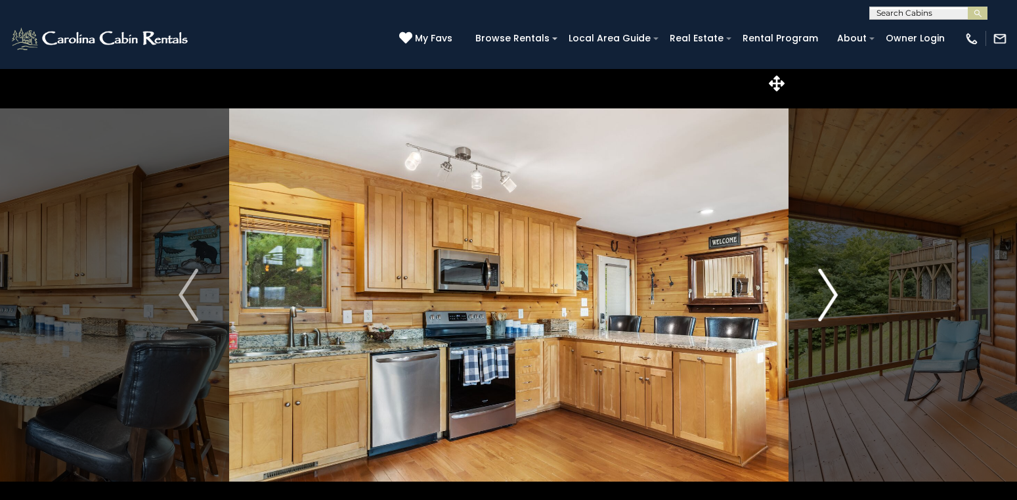
click at [832, 288] on img "Next" at bounding box center [829, 295] width 20 height 53
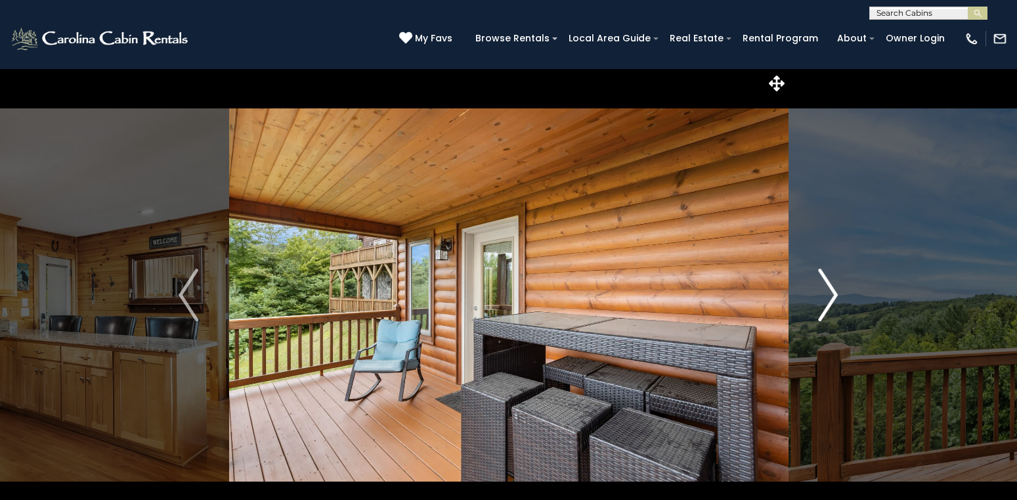
click at [832, 288] on img "Next" at bounding box center [829, 295] width 20 height 53
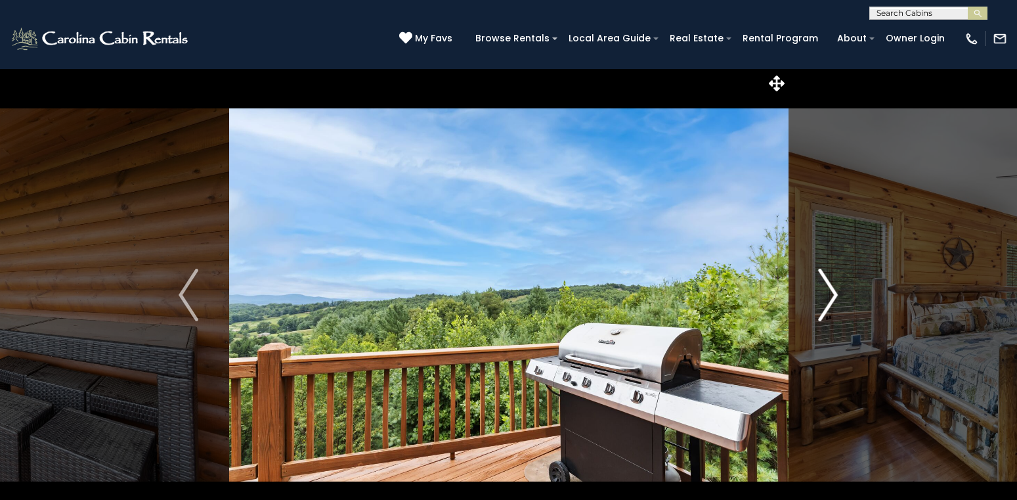
click at [832, 288] on img "Next" at bounding box center [829, 295] width 20 height 53
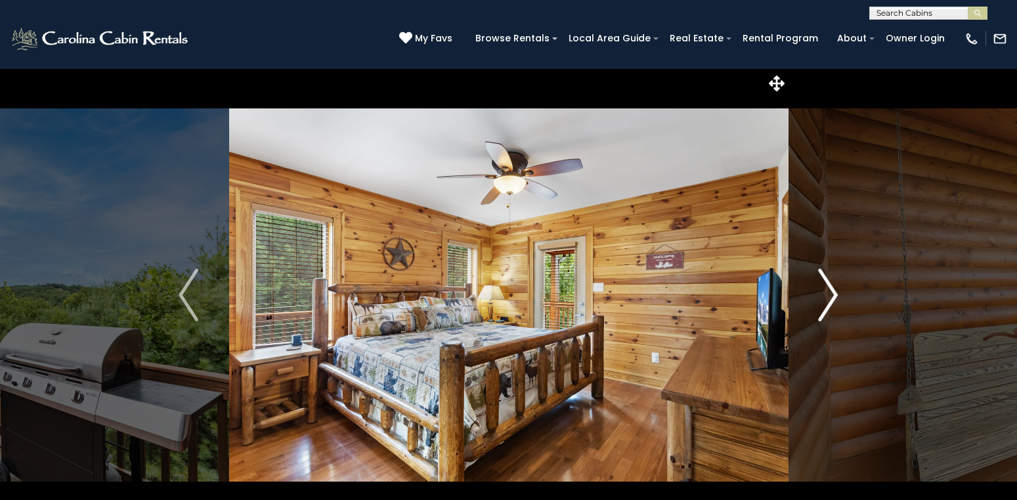
click at [832, 288] on img "Next" at bounding box center [829, 295] width 20 height 53
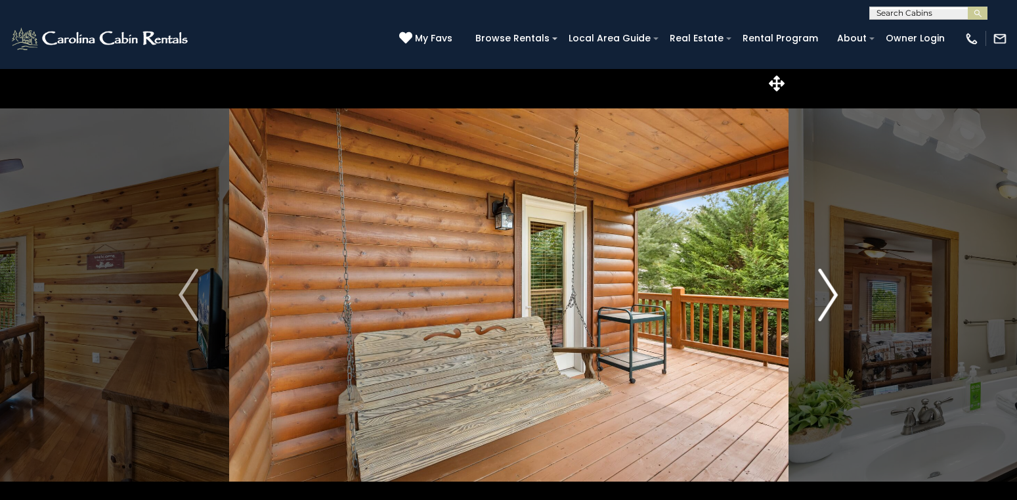
click at [832, 288] on img "Next" at bounding box center [829, 295] width 20 height 53
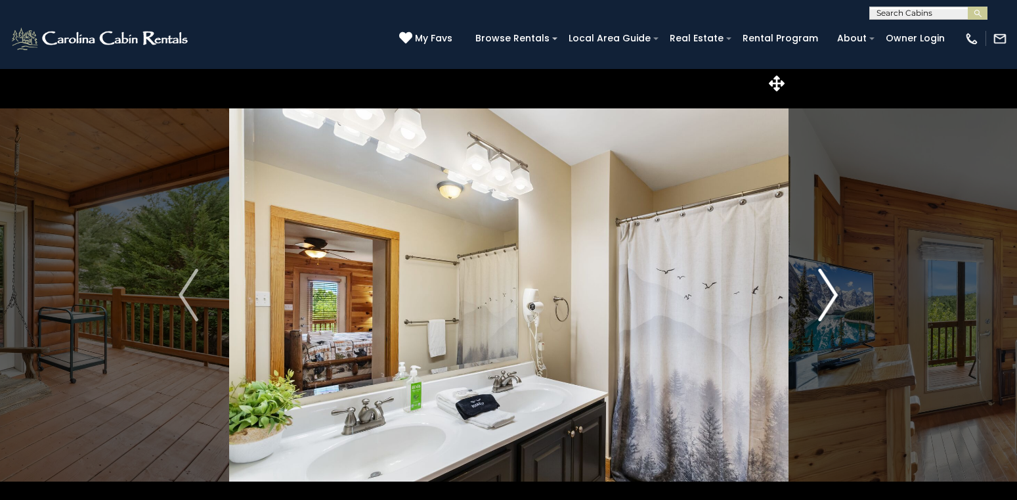
click at [832, 288] on img "Next" at bounding box center [829, 295] width 20 height 53
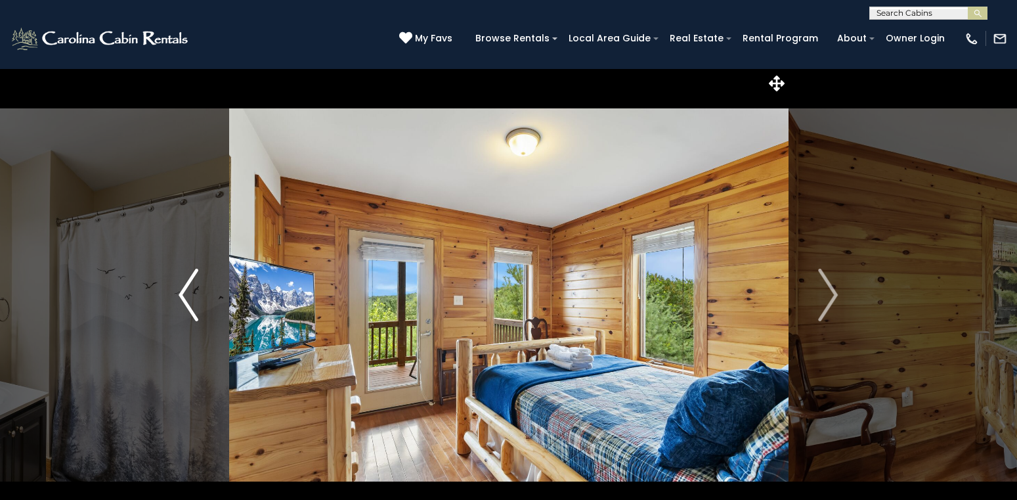
click at [192, 279] on img "Previous" at bounding box center [189, 295] width 20 height 53
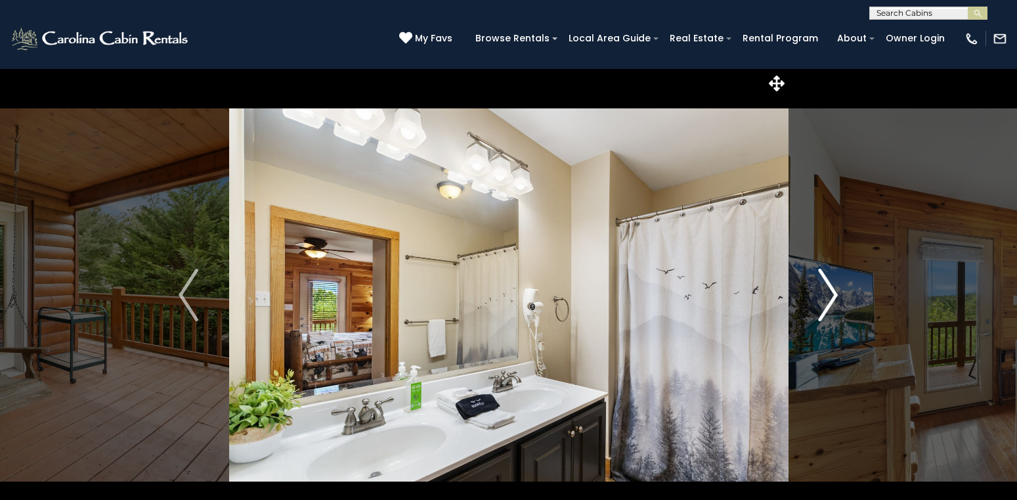
click at [831, 288] on img "Next" at bounding box center [829, 295] width 20 height 53
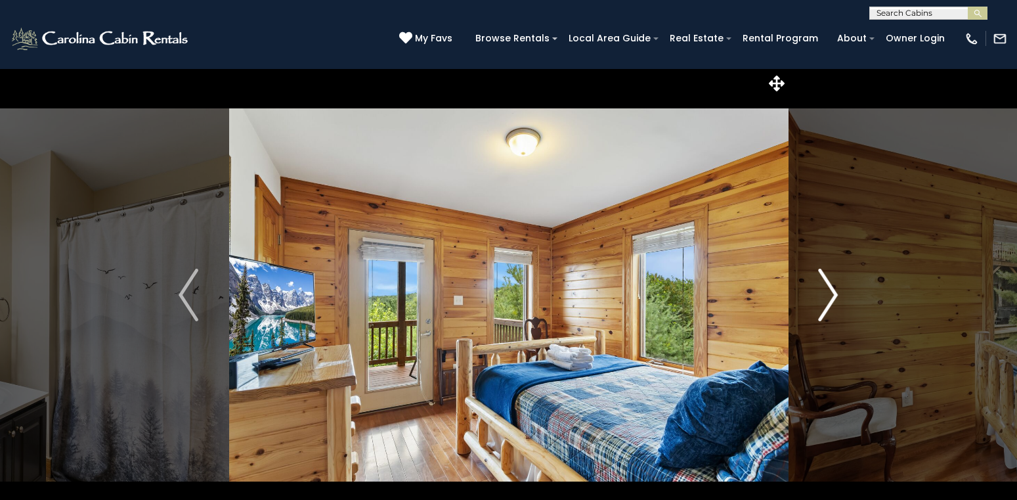
click at [831, 288] on img "Next" at bounding box center [829, 295] width 20 height 53
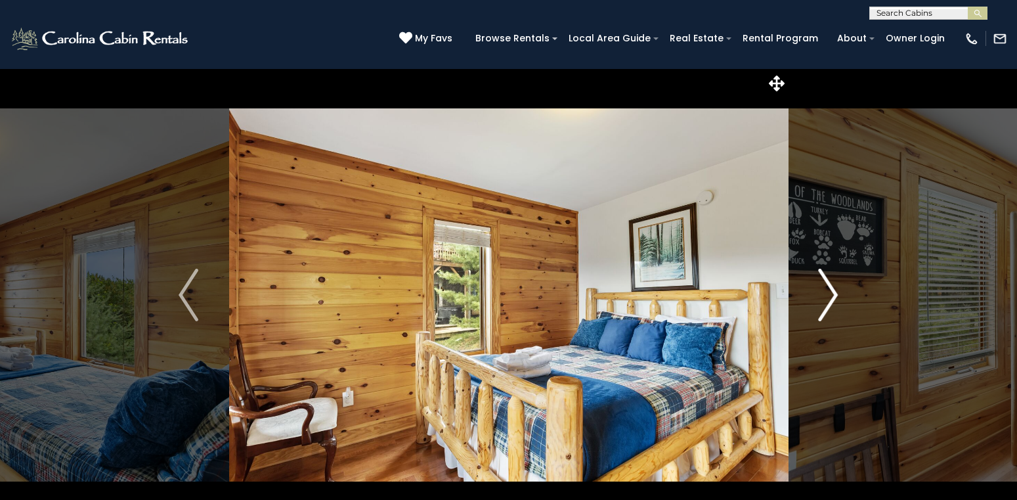
click at [831, 288] on img "Next" at bounding box center [829, 295] width 20 height 53
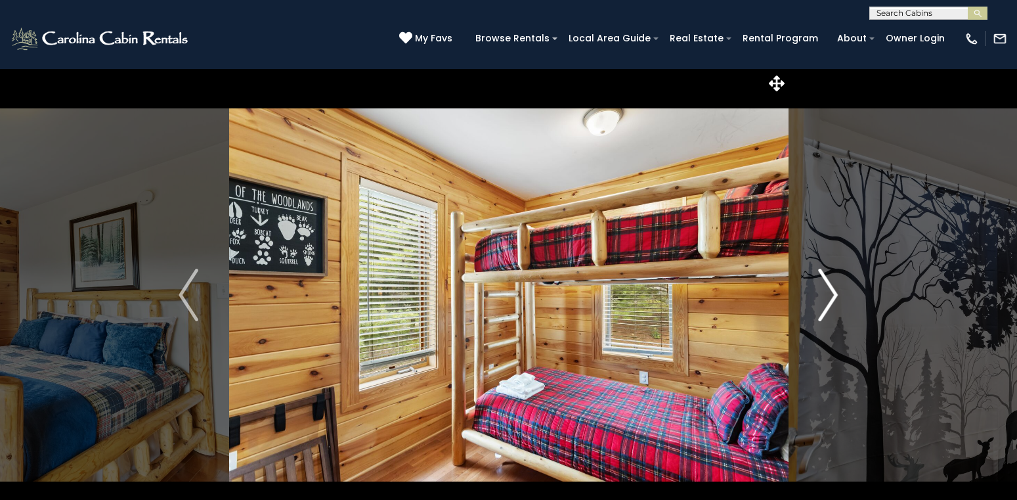
click at [831, 288] on img "Next" at bounding box center [829, 295] width 20 height 53
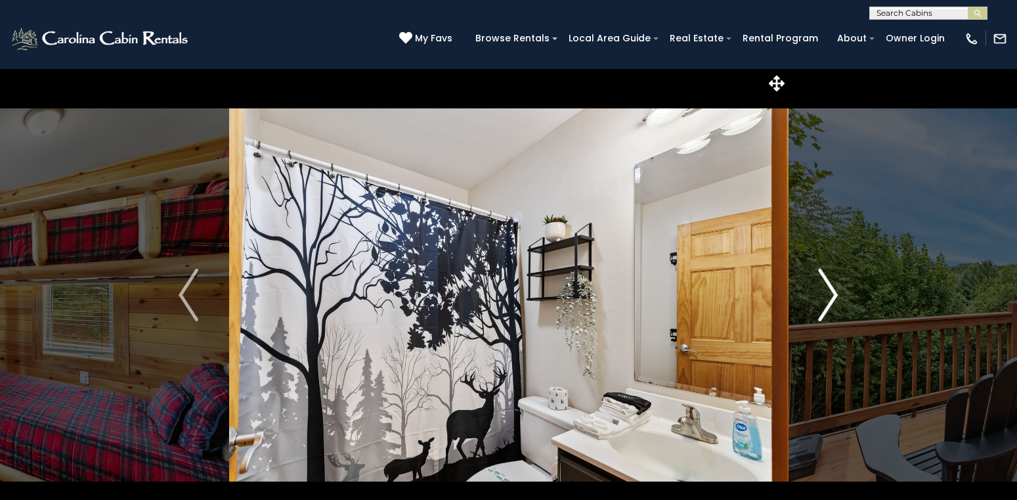
click at [831, 288] on img "Next" at bounding box center [829, 295] width 20 height 53
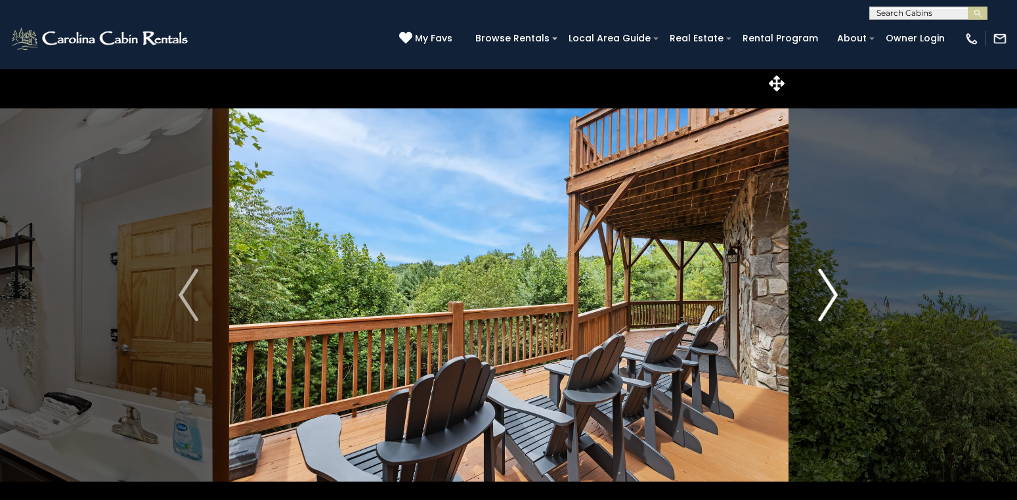
click at [831, 288] on img "Next" at bounding box center [829, 295] width 20 height 53
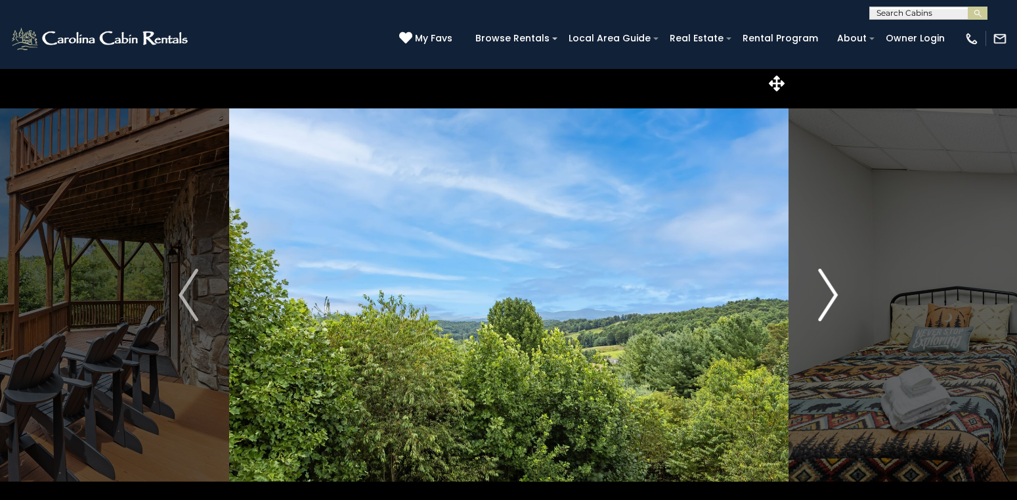
click at [831, 288] on img "Next" at bounding box center [829, 295] width 20 height 53
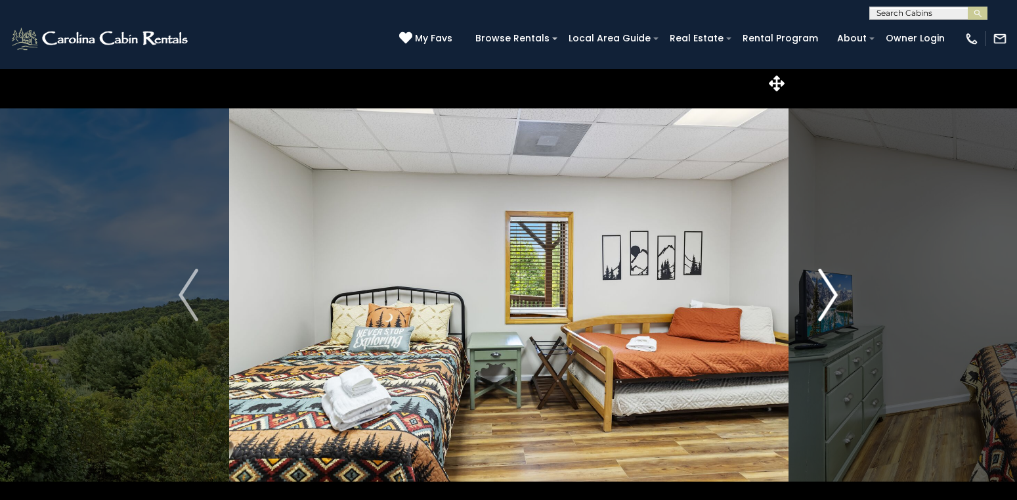
click at [831, 288] on img "Next" at bounding box center [829, 295] width 20 height 53
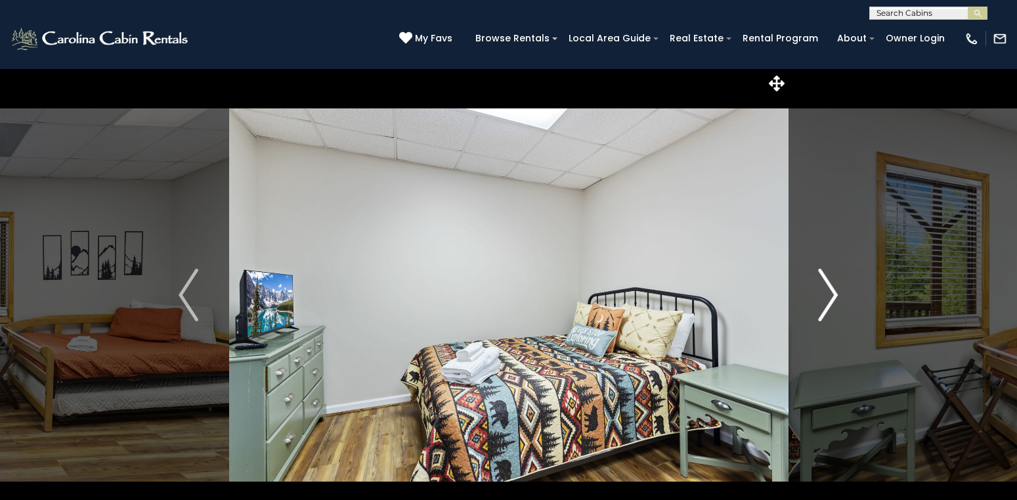
click at [831, 288] on img "Next" at bounding box center [829, 295] width 20 height 53
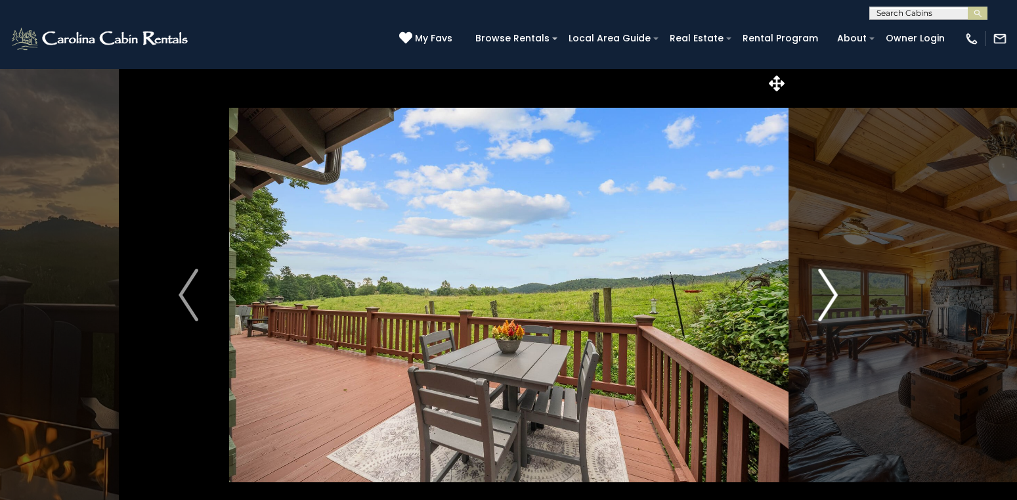
click at [834, 297] on img "Next" at bounding box center [829, 295] width 20 height 53
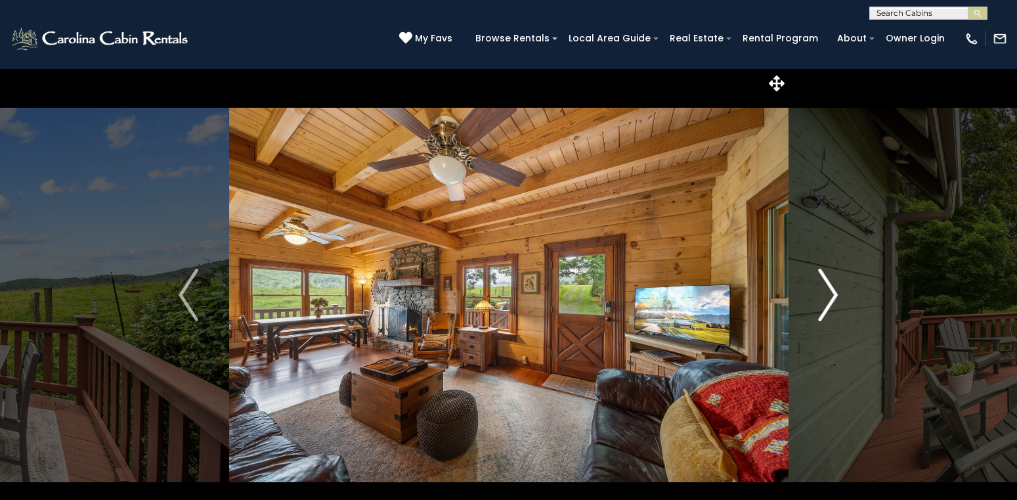
click at [834, 297] on img "Next" at bounding box center [829, 295] width 20 height 53
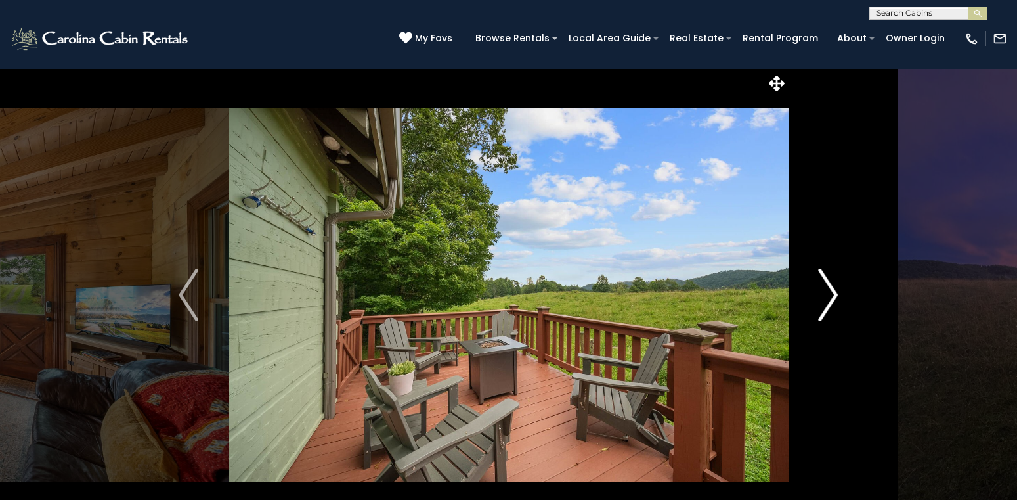
click at [834, 297] on img "Next" at bounding box center [829, 295] width 20 height 53
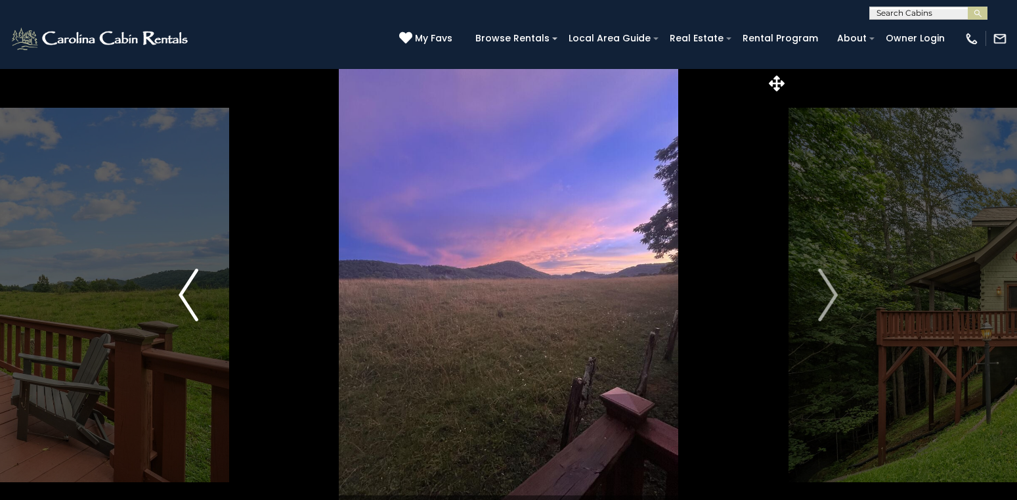
click at [176, 295] on button "Previous" at bounding box center [188, 294] width 80 height 453
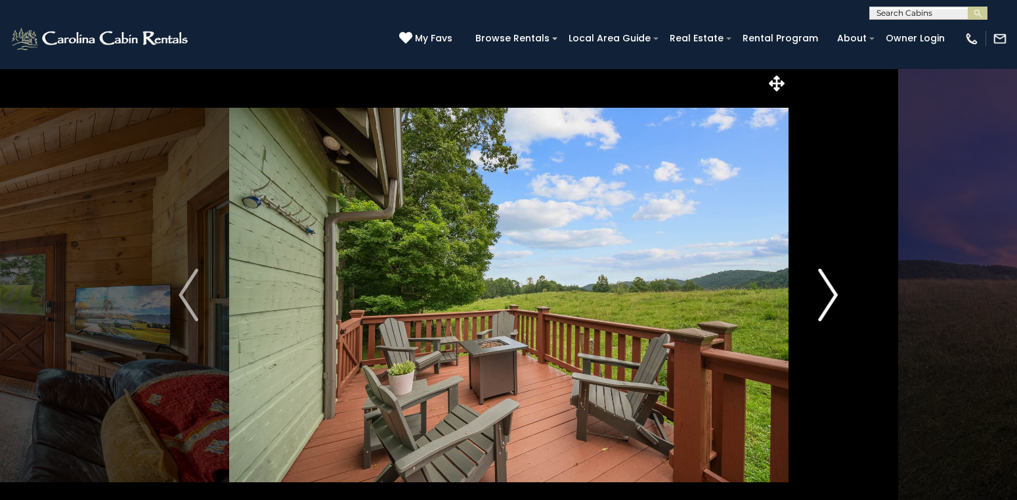
click at [838, 292] on img "Next" at bounding box center [829, 295] width 20 height 53
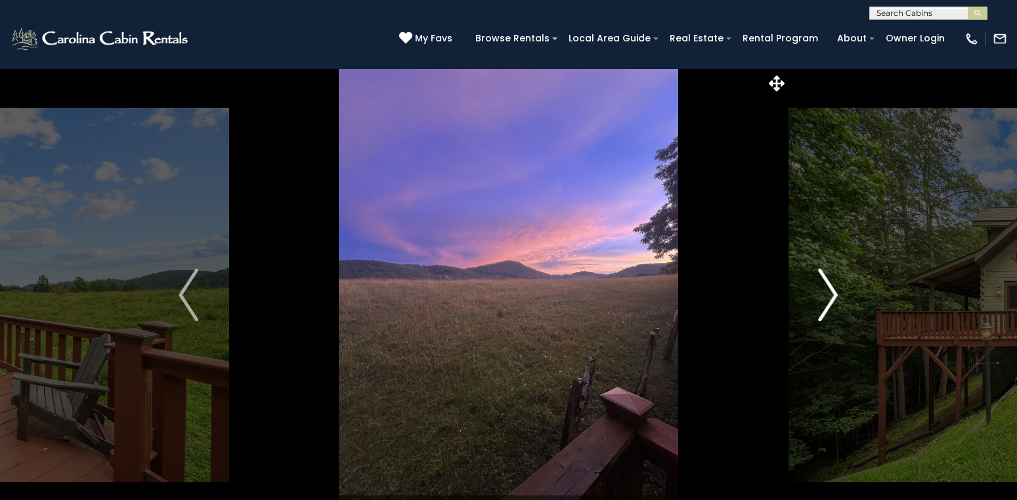
click at [838, 292] on img "Next" at bounding box center [829, 295] width 20 height 53
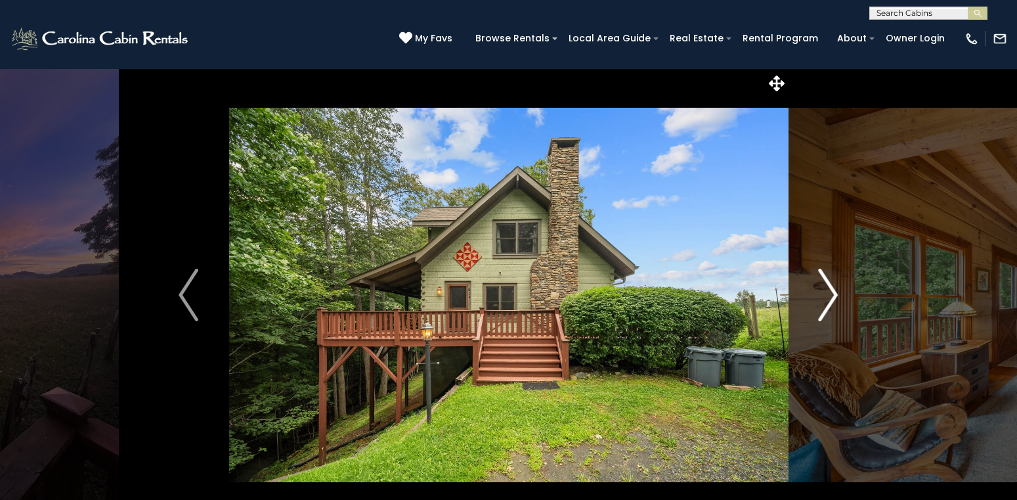
click at [838, 292] on img "Next" at bounding box center [829, 295] width 20 height 53
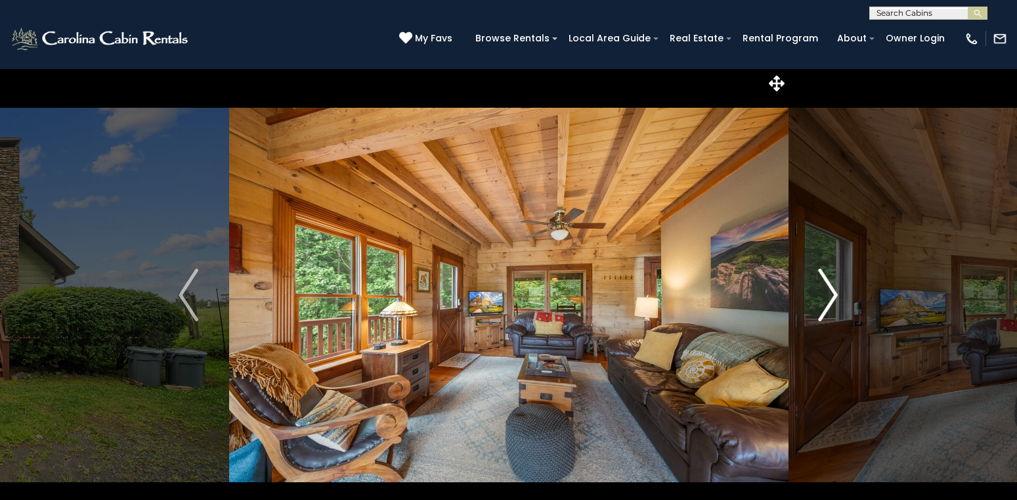
click at [838, 292] on img "Next" at bounding box center [829, 295] width 20 height 53
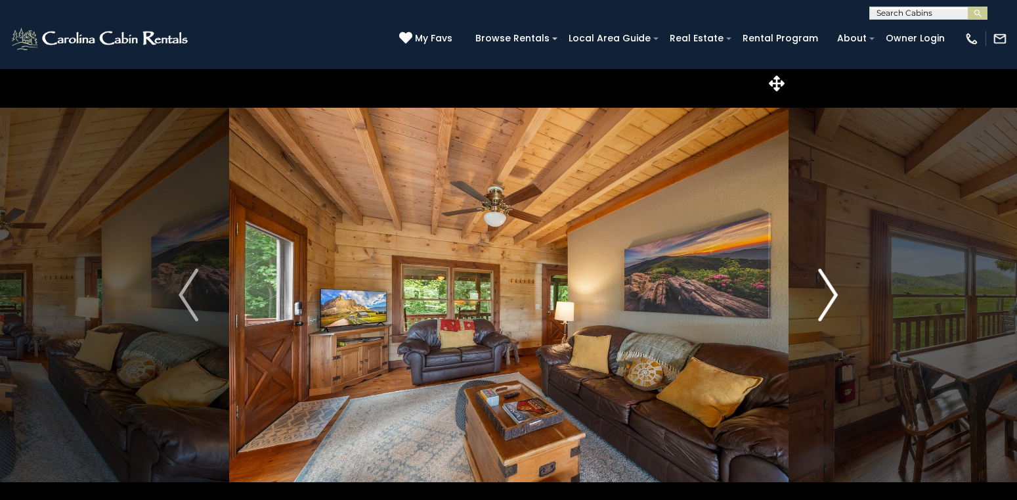
click at [838, 292] on img "Next" at bounding box center [829, 295] width 20 height 53
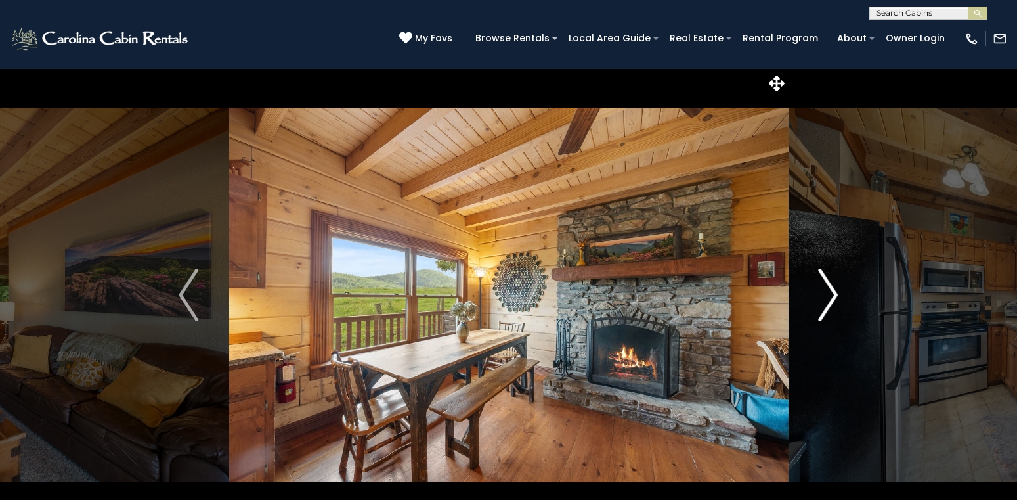
click at [838, 292] on img "Next" at bounding box center [829, 295] width 20 height 53
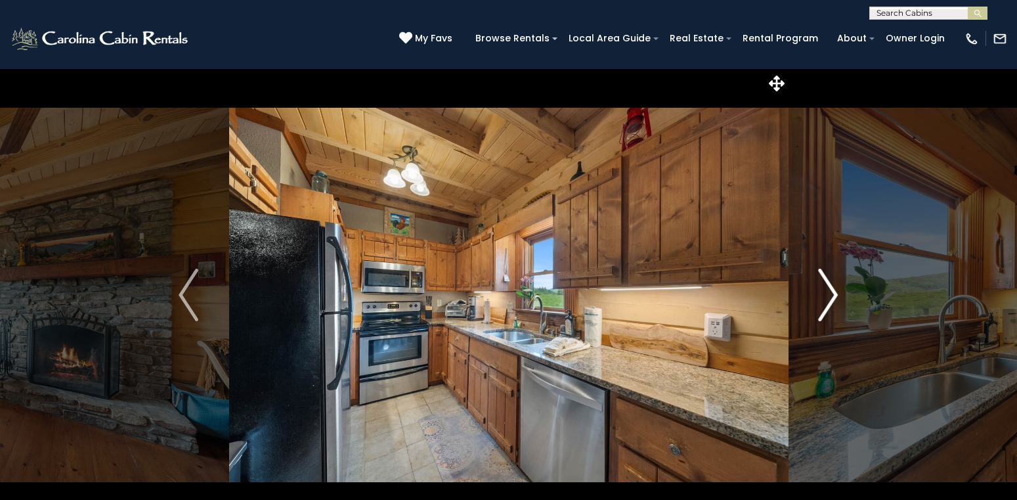
click at [838, 292] on img "Next" at bounding box center [829, 295] width 20 height 53
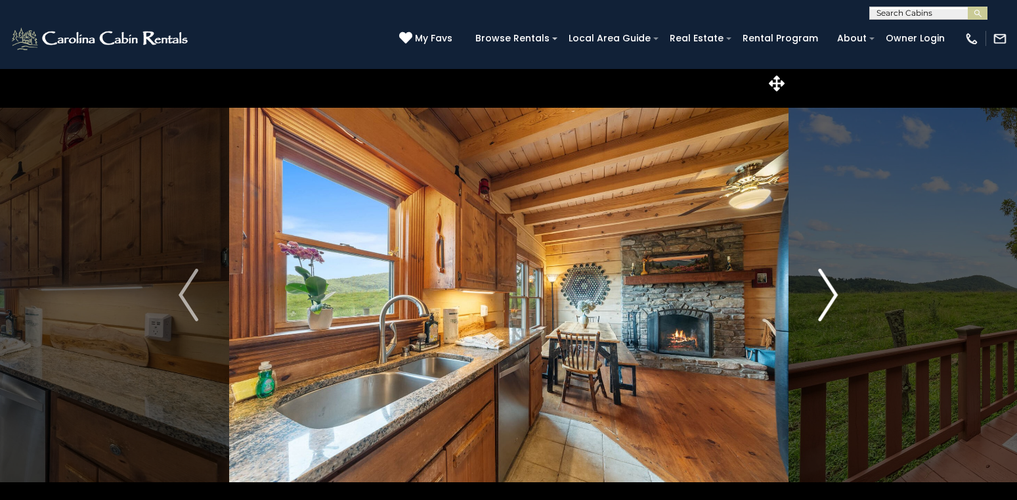
click at [838, 292] on img "Next" at bounding box center [829, 295] width 20 height 53
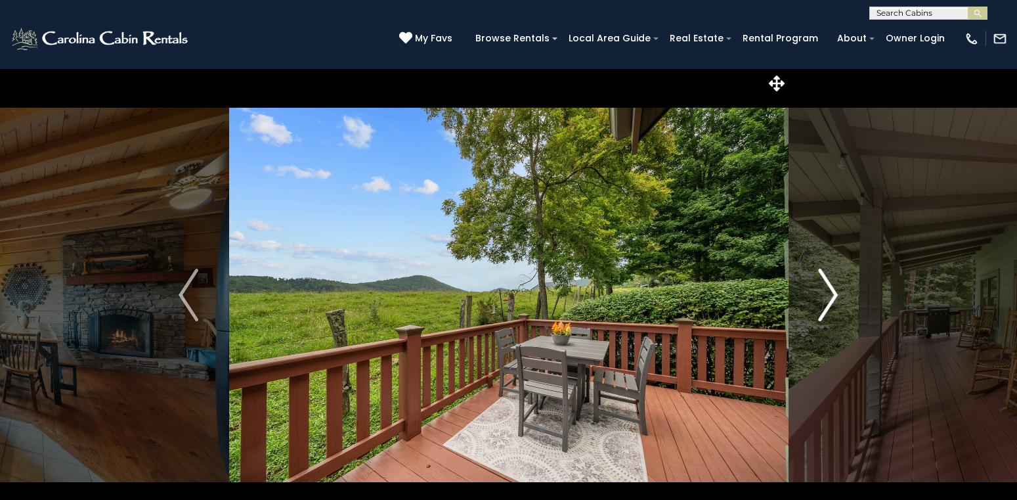
click at [838, 292] on img "Next" at bounding box center [829, 295] width 20 height 53
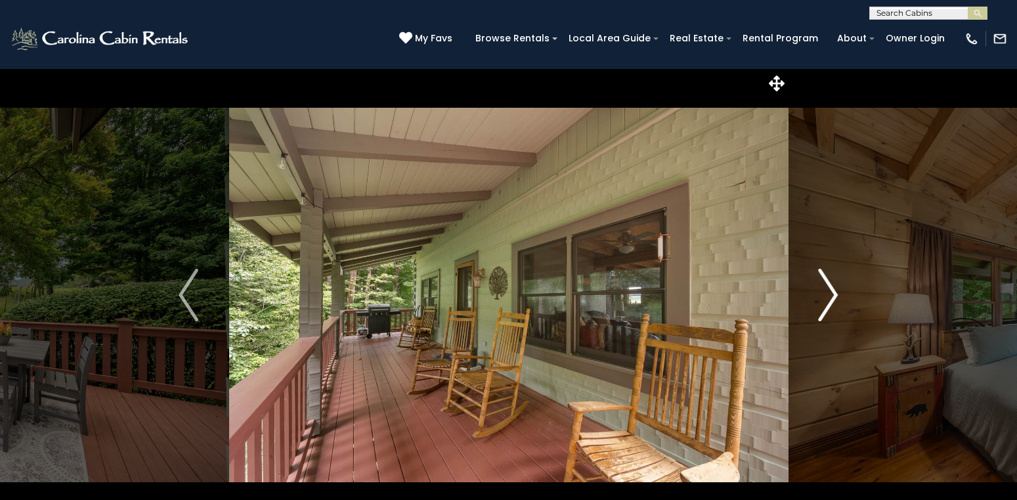
click at [838, 292] on img "Next" at bounding box center [829, 295] width 20 height 53
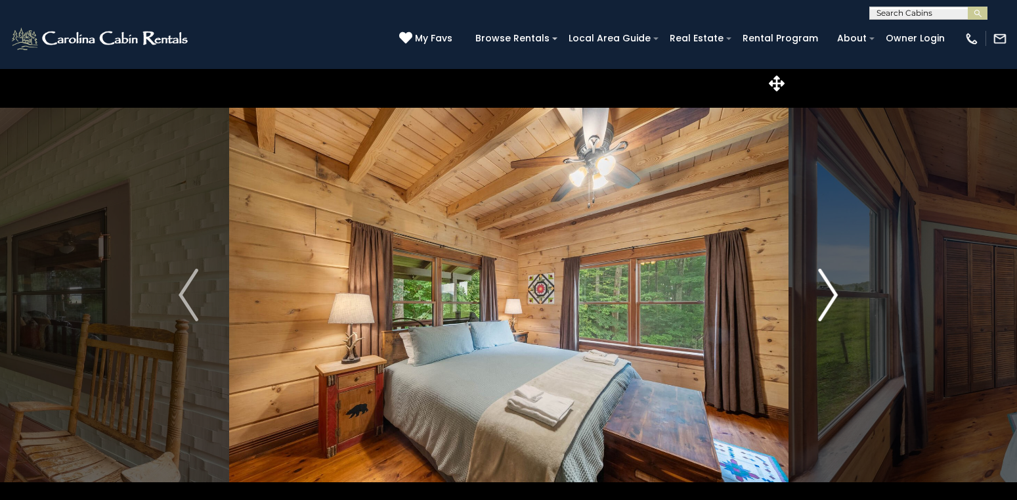
click at [838, 292] on img "Next" at bounding box center [829, 295] width 20 height 53
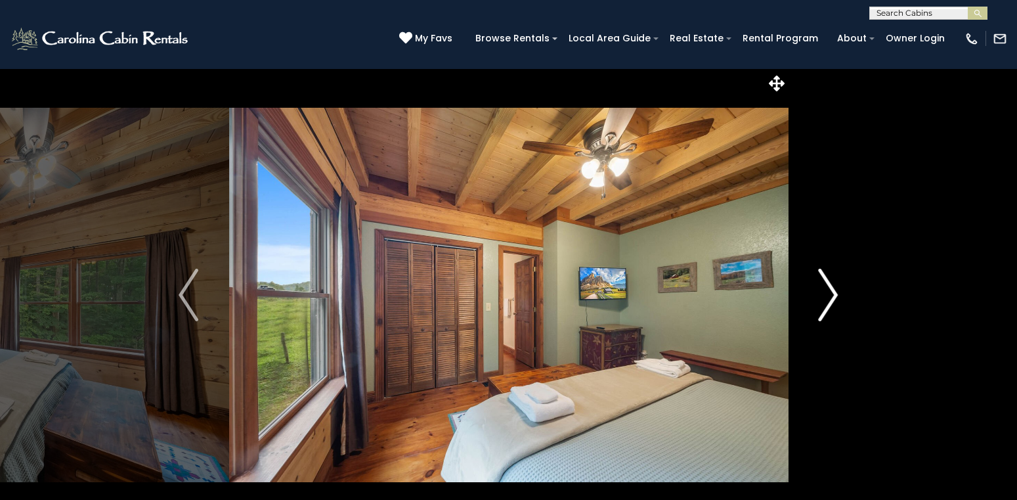
click at [838, 292] on img "Next" at bounding box center [829, 295] width 20 height 53
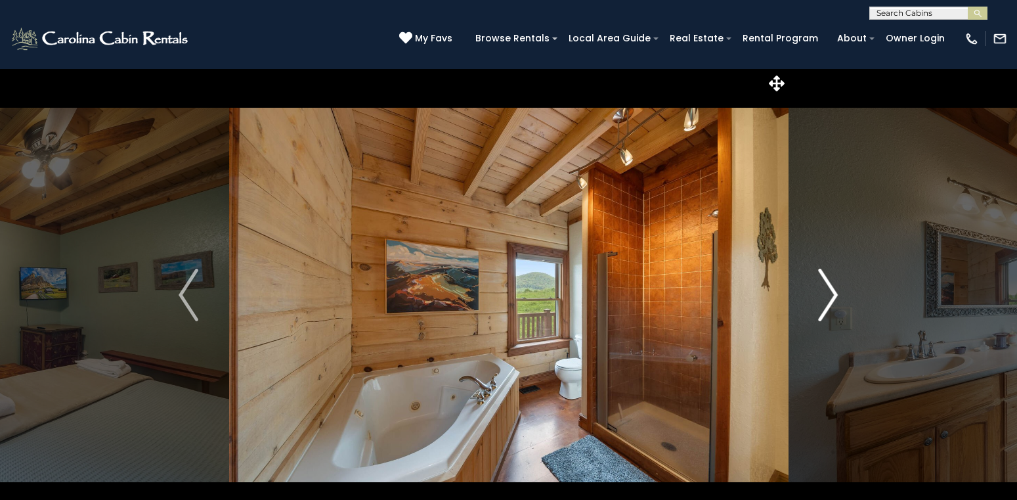
click at [838, 292] on img "Next" at bounding box center [829, 295] width 20 height 53
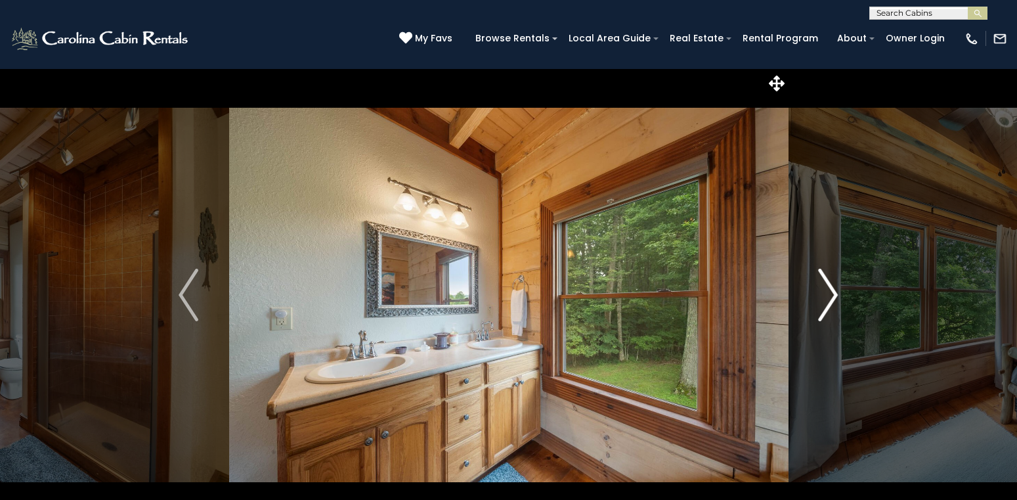
click at [838, 292] on img "Next" at bounding box center [829, 295] width 20 height 53
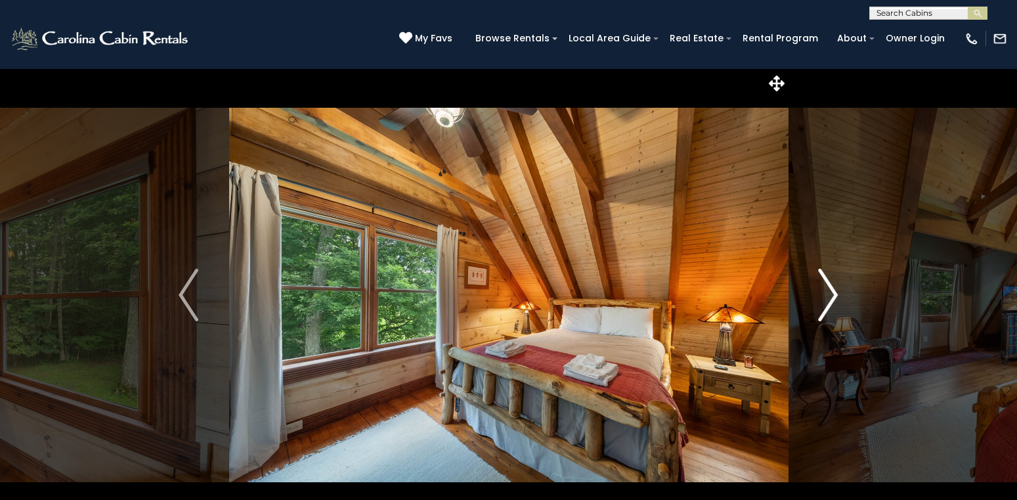
click at [838, 292] on img "Next" at bounding box center [829, 295] width 20 height 53
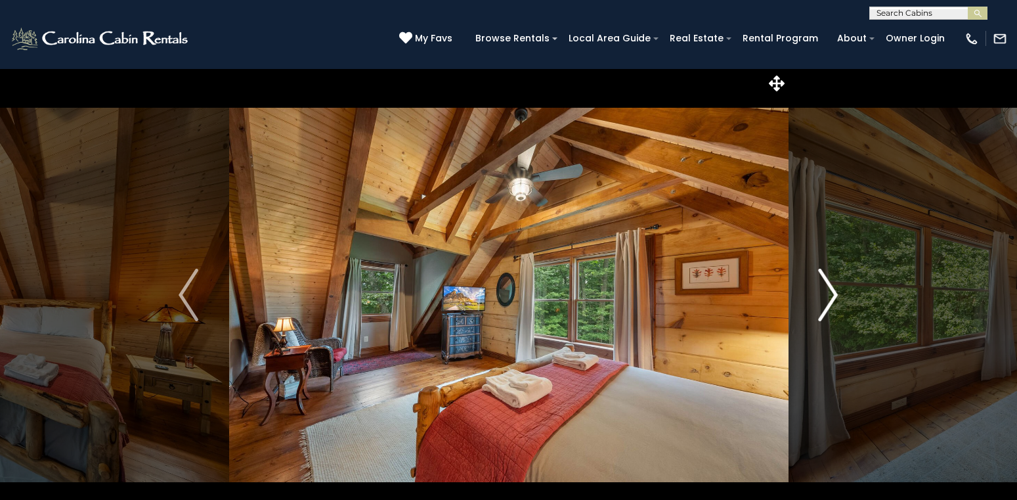
click at [838, 292] on img "Next" at bounding box center [829, 295] width 20 height 53
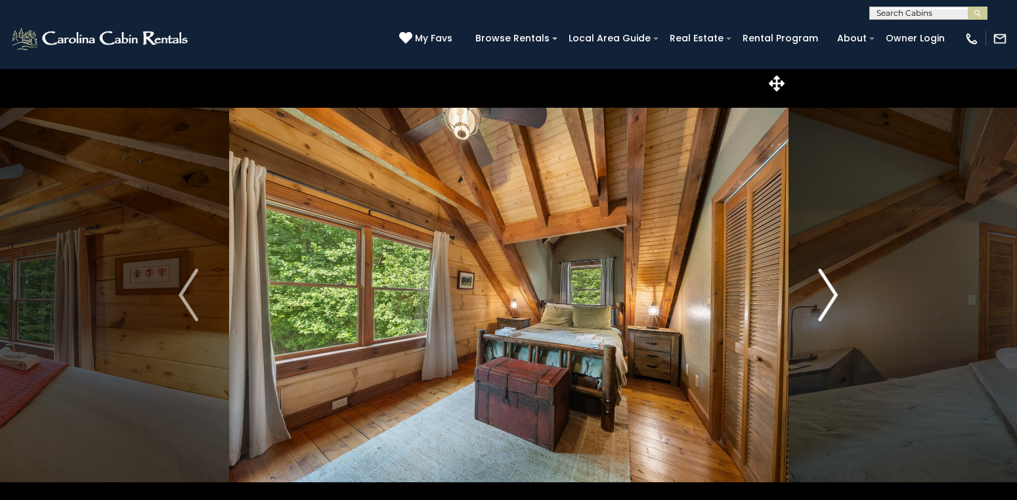
click at [838, 292] on img "Next" at bounding box center [829, 295] width 20 height 53
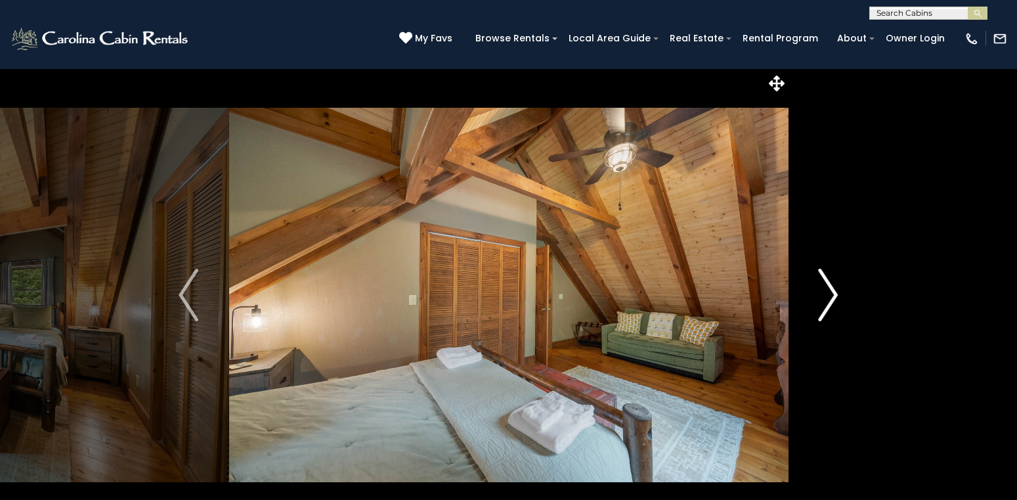
click at [838, 292] on img "Next" at bounding box center [829, 295] width 20 height 53
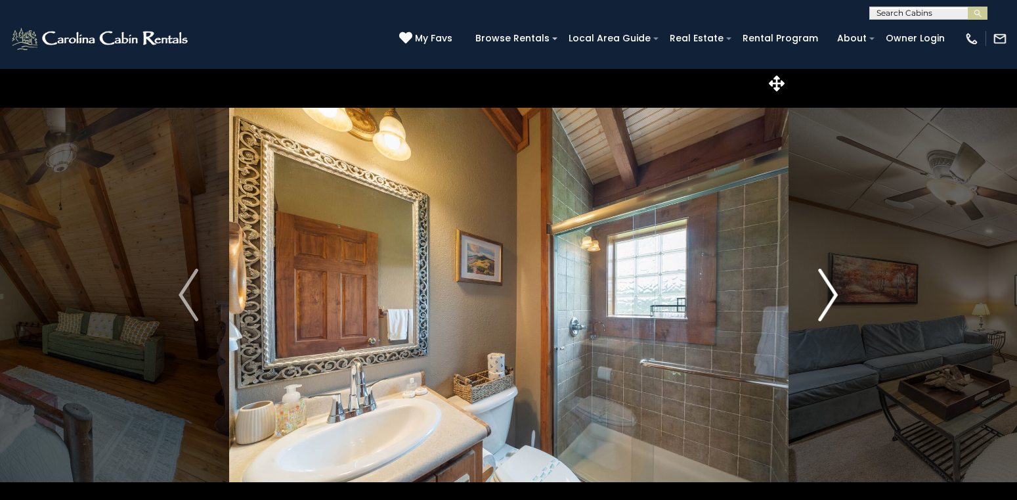
click at [838, 292] on img "Next" at bounding box center [829, 295] width 20 height 53
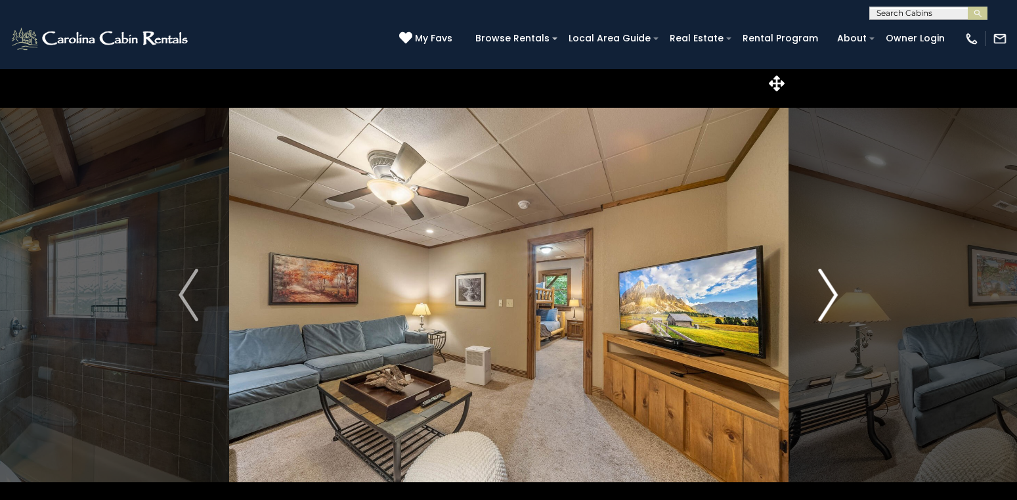
click at [838, 292] on img "Next" at bounding box center [829, 295] width 20 height 53
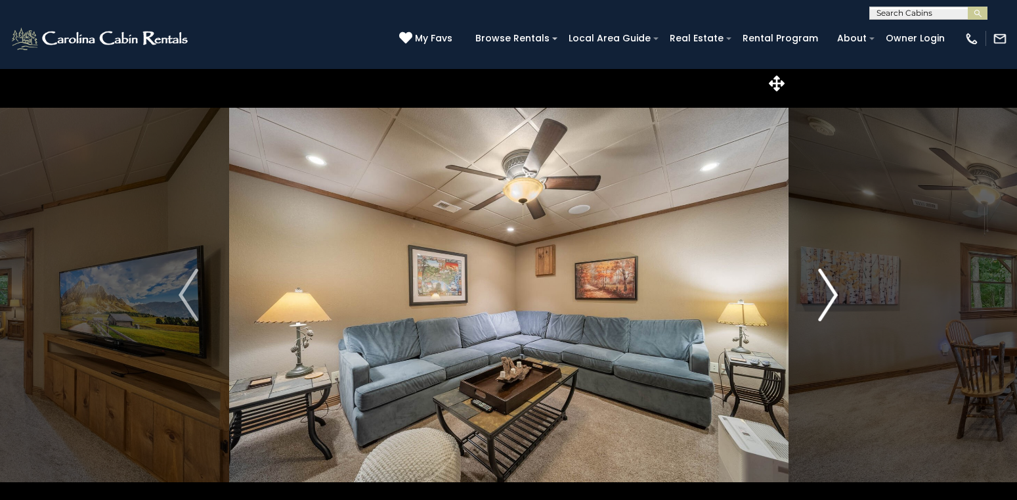
click at [838, 292] on img "Next" at bounding box center [829, 295] width 20 height 53
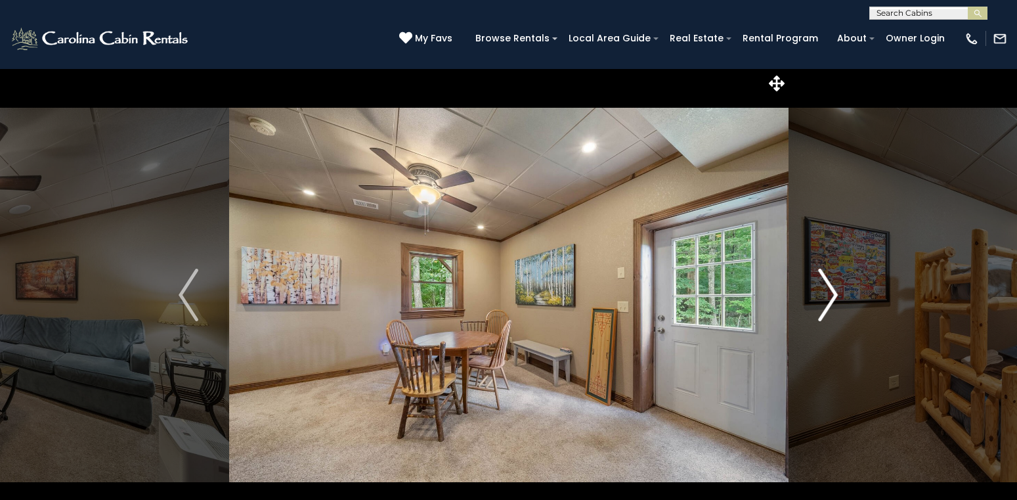
click at [838, 292] on img "Next" at bounding box center [829, 295] width 20 height 53
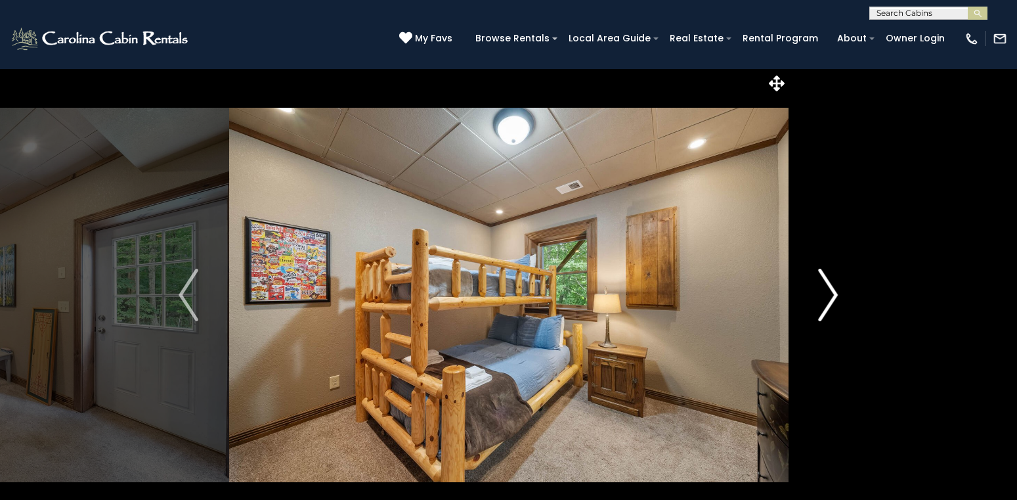
click at [838, 292] on img "Next" at bounding box center [829, 295] width 20 height 53
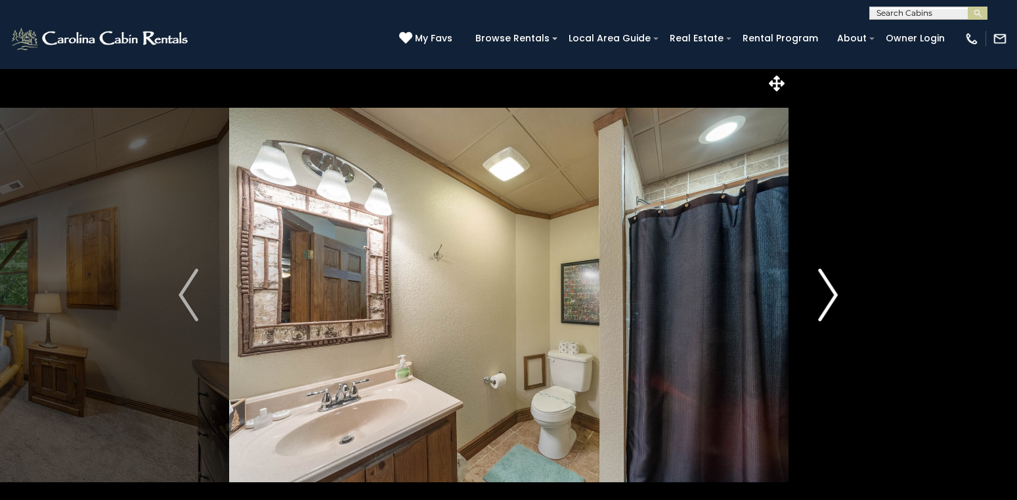
click at [838, 292] on img "Next" at bounding box center [829, 295] width 20 height 53
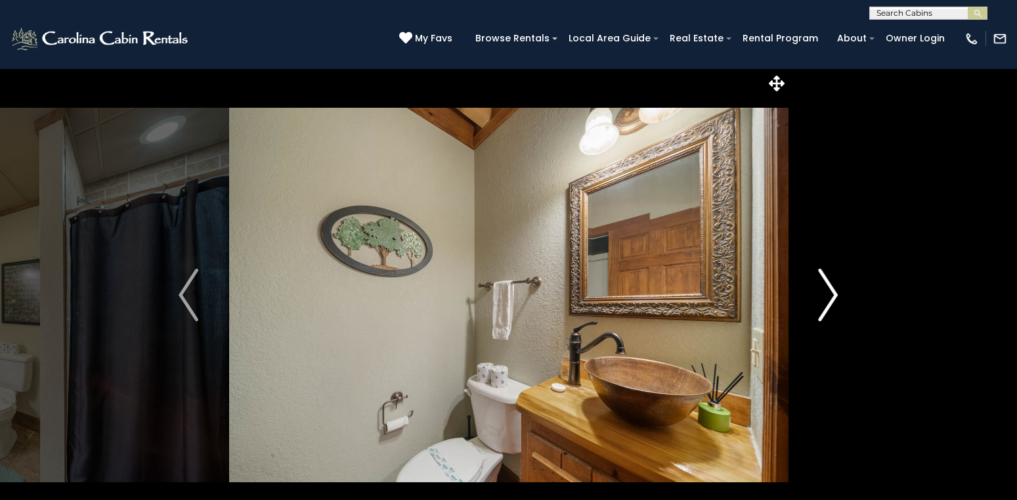
click at [838, 292] on img "Next" at bounding box center [829, 295] width 20 height 53
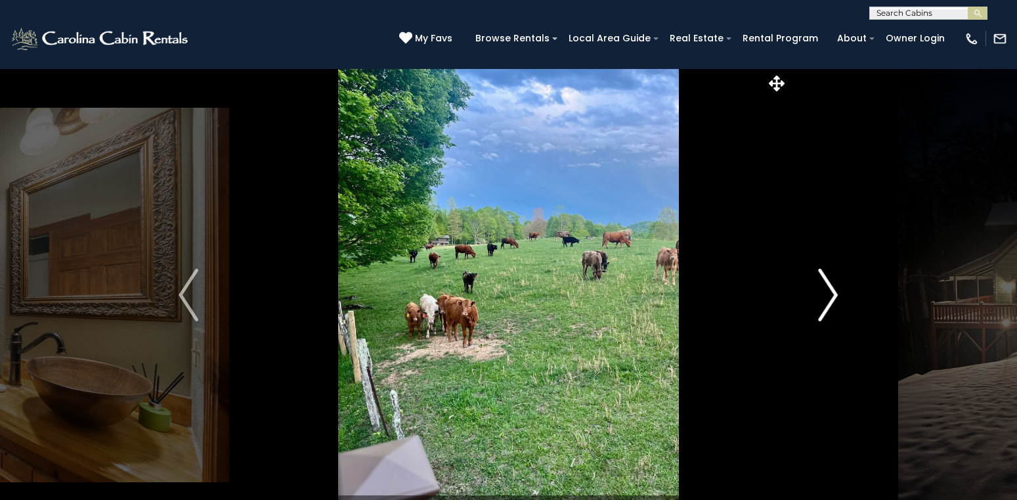
click at [838, 292] on img "Next" at bounding box center [829, 295] width 20 height 53
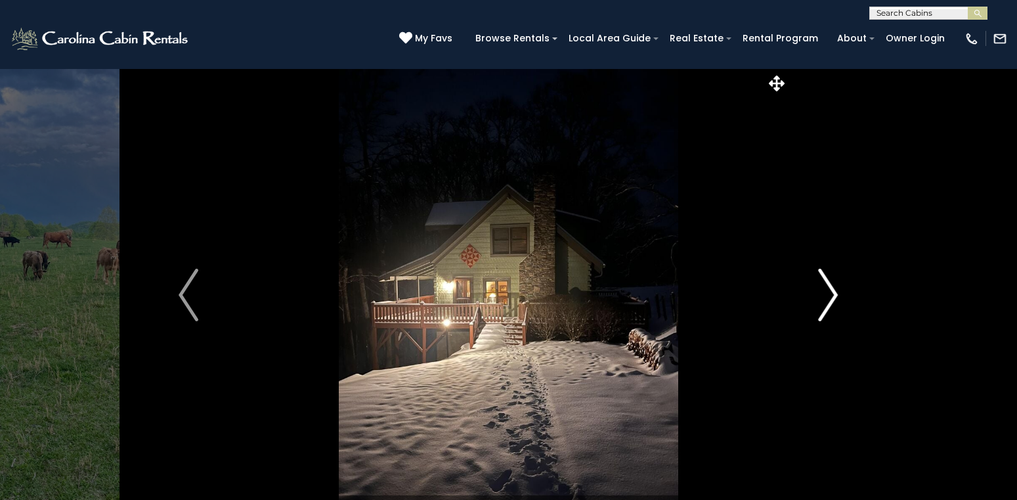
click at [838, 292] on img "Next" at bounding box center [829, 295] width 20 height 53
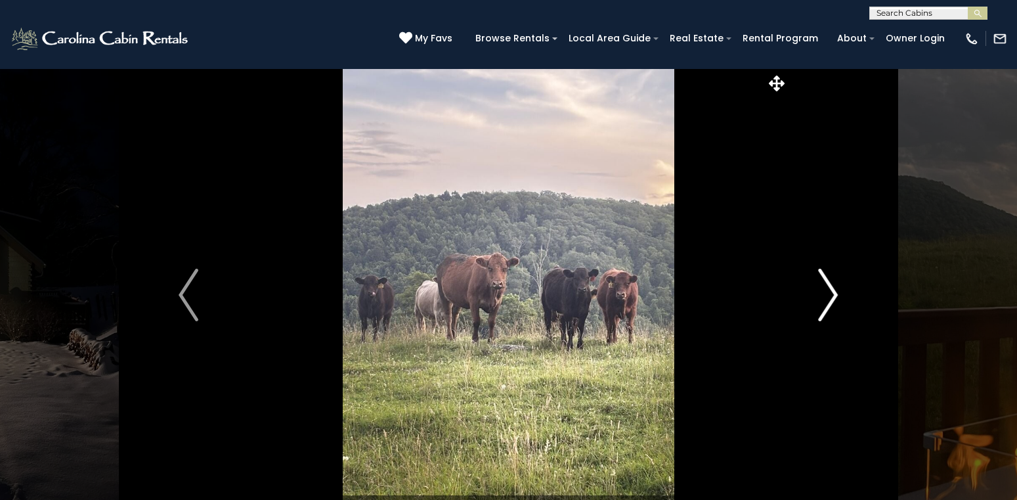
click at [838, 292] on img "Next" at bounding box center [829, 295] width 20 height 53
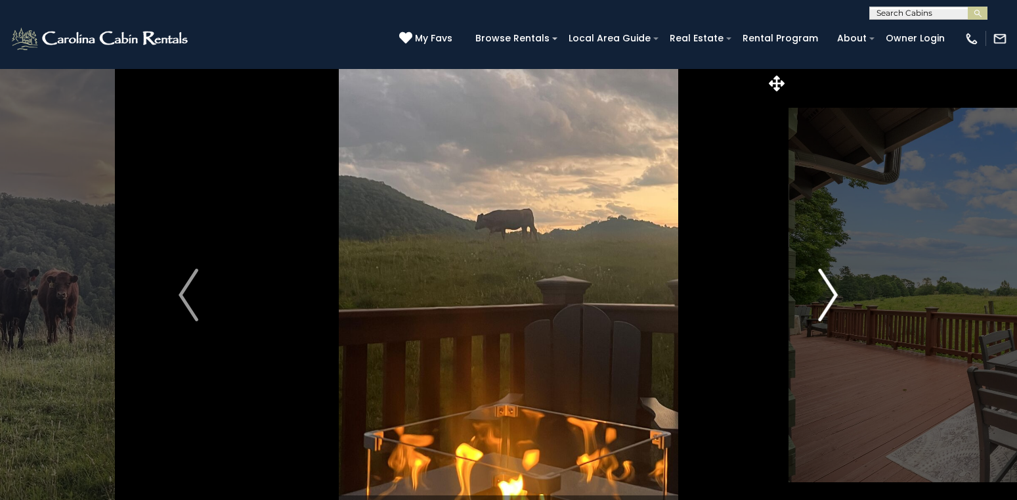
click at [838, 292] on img "Next" at bounding box center [829, 295] width 20 height 53
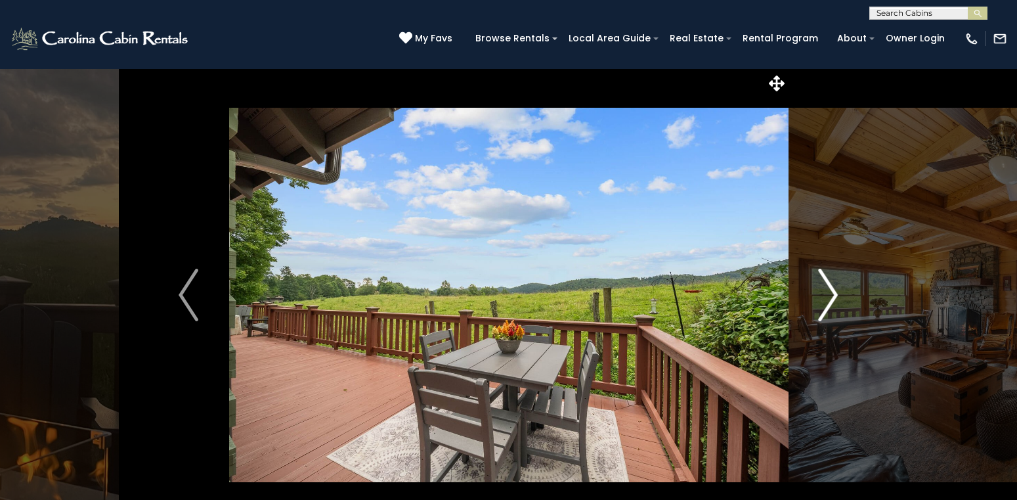
click at [834, 297] on img "Next" at bounding box center [829, 295] width 20 height 53
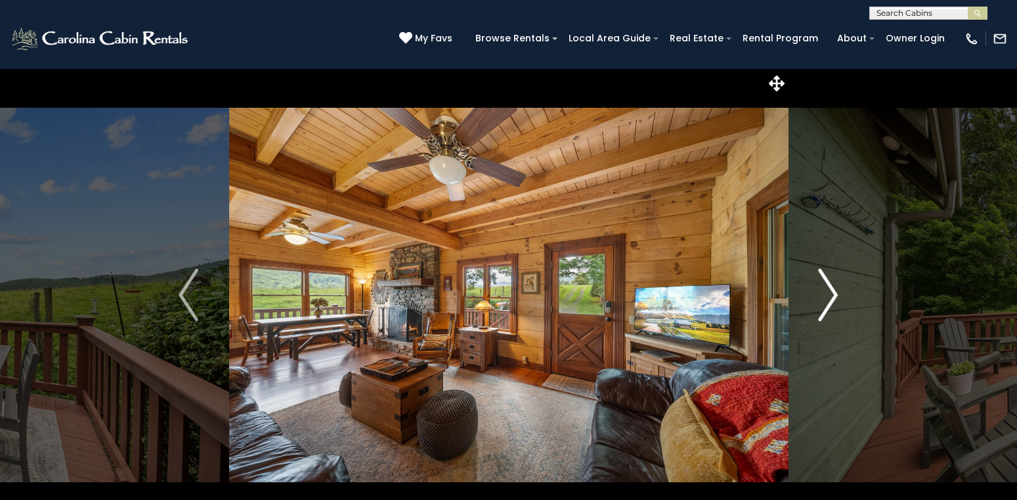
click at [834, 297] on img "Next" at bounding box center [829, 295] width 20 height 53
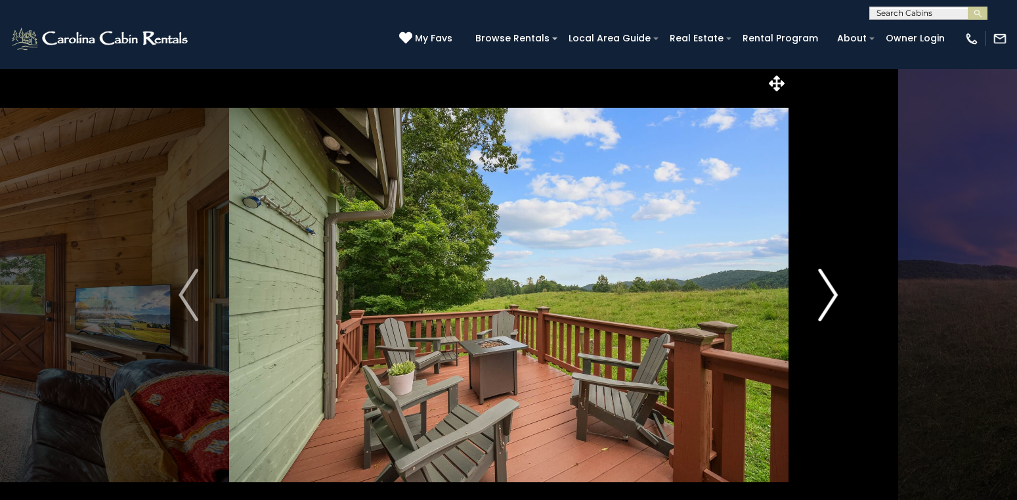
click at [834, 297] on img "Next" at bounding box center [829, 295] width 20 height 53
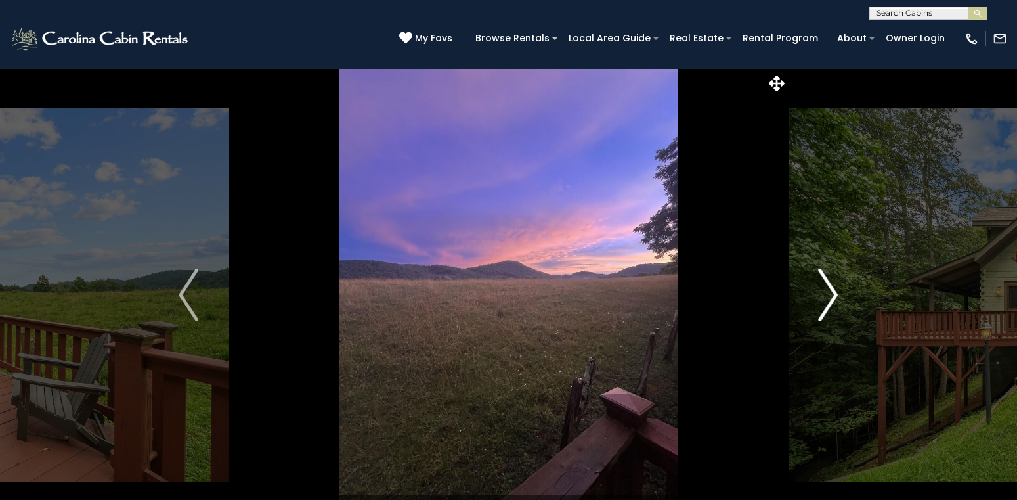
click at [834, 297] on img "Next" at bounding box center [829, 295] width 20 height 53
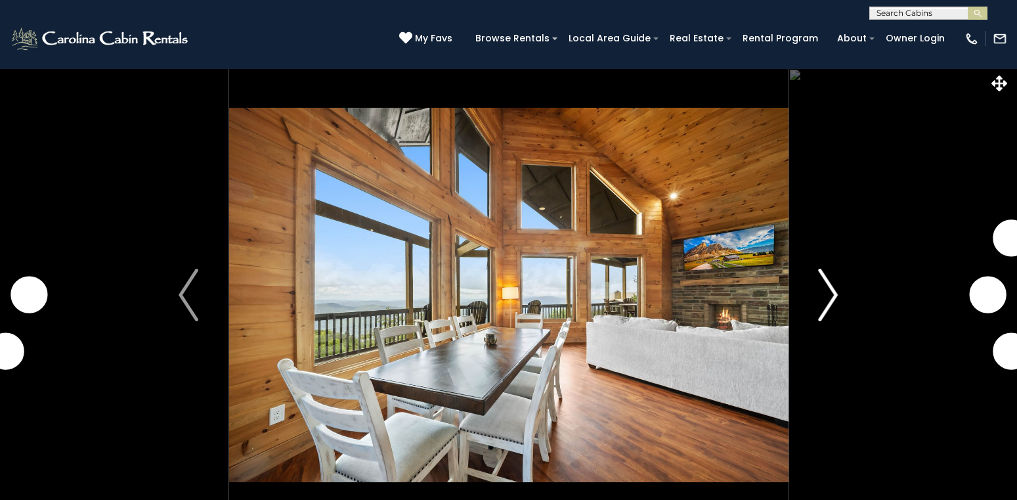
click at [830, 294] on img "Next" at bounding box center [829, 295] width 20 height 53
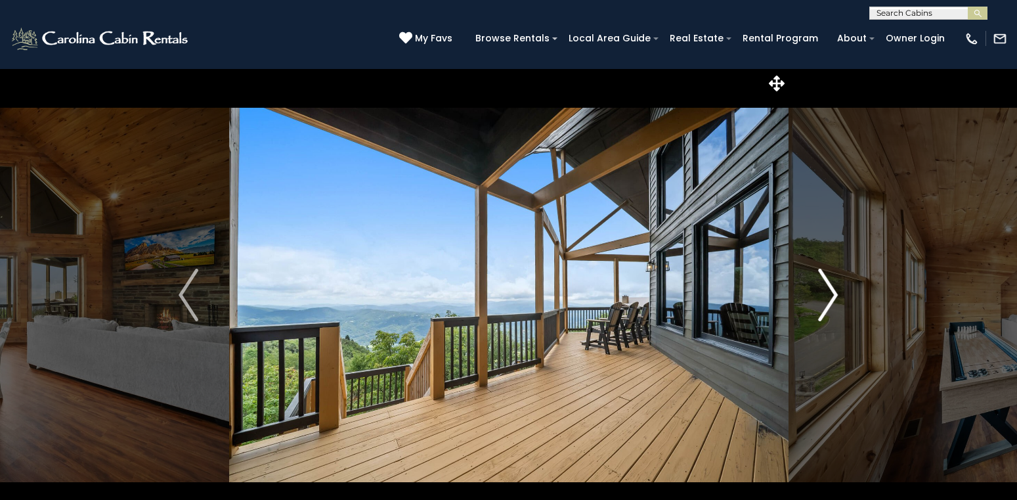
click at [830, 294] on img "Next" at bounding box center [829, 295] width 20 height 53
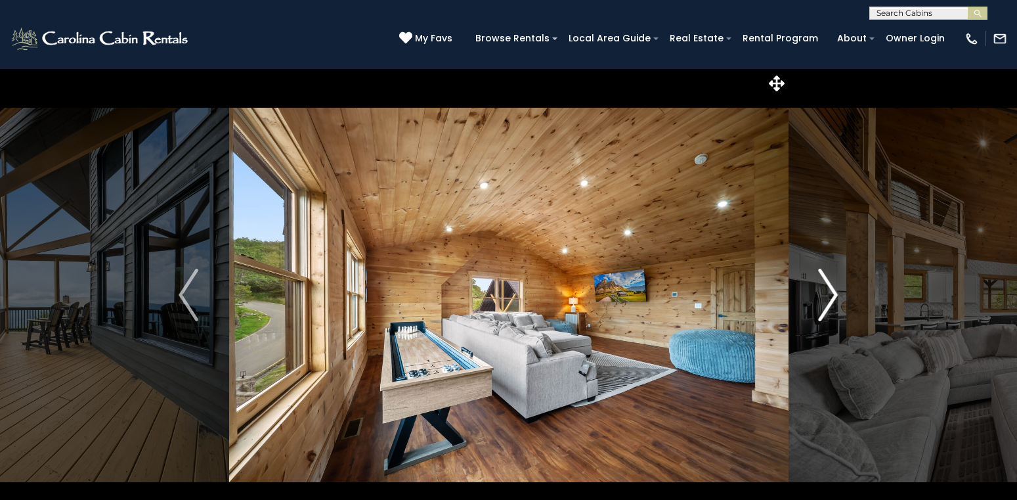
click at [830, 294] on img "Next" at bounding box center [829, 295] width 20 height 53
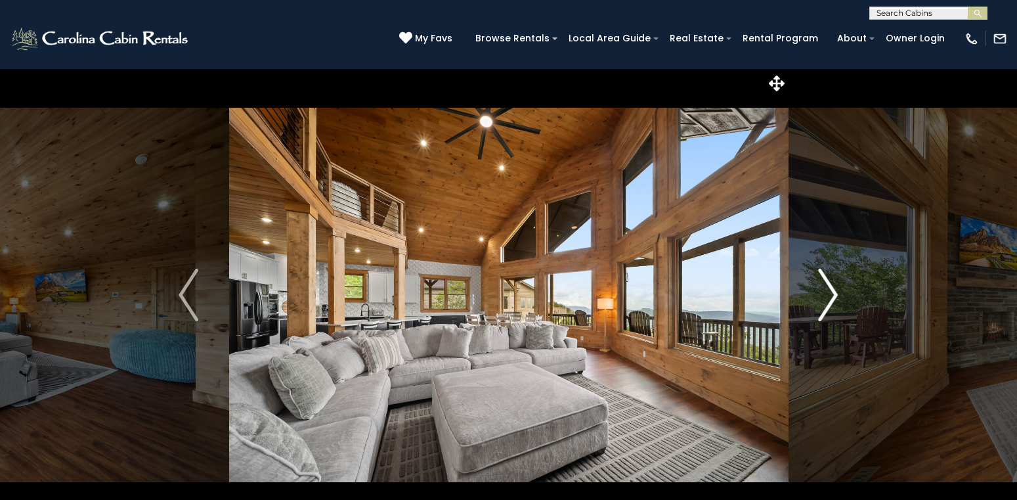
click at [830, 294] on img "Next" at bounding box center [829, 295] width 20 height 53
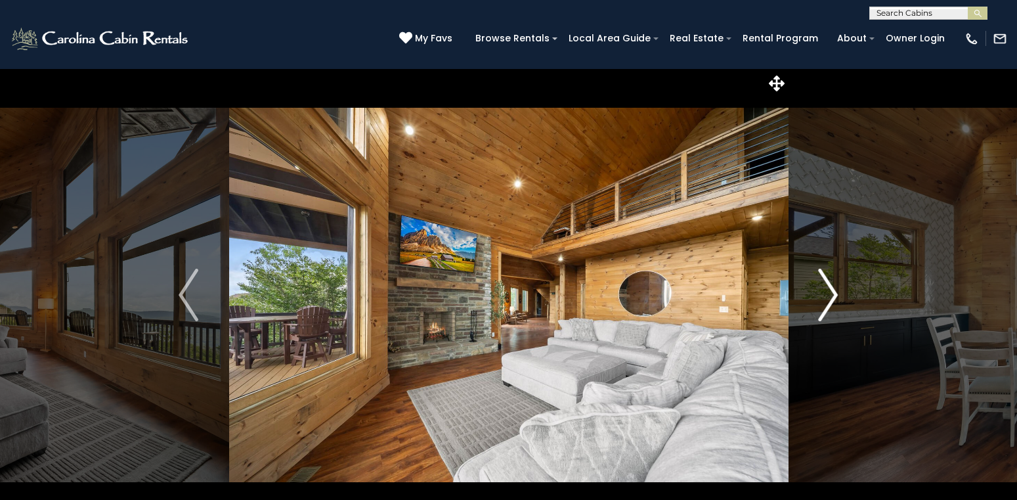
click at [830, 294] on img "Next" at bounding box center [829, 295] width 20 height 53
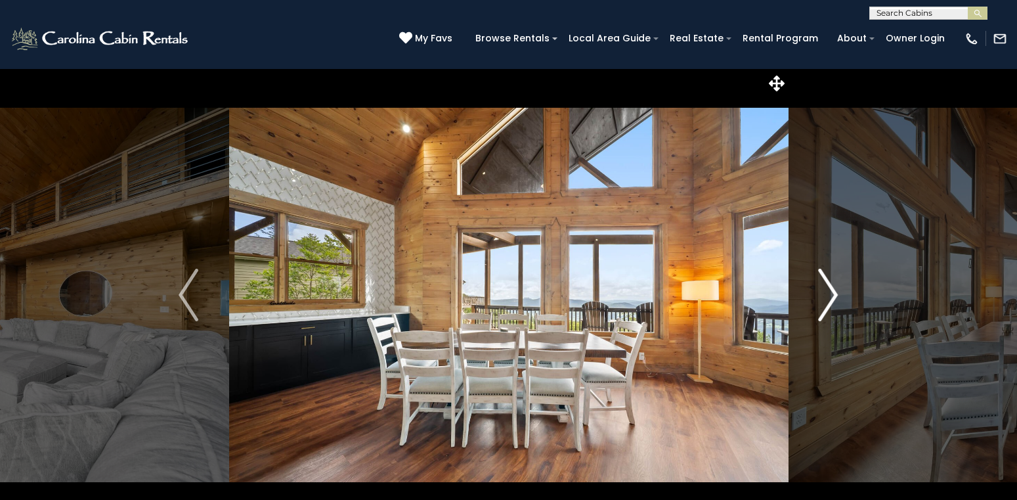
click at [830, 294] on img "Next" at bounding box center [829, 295] width 20 height 53
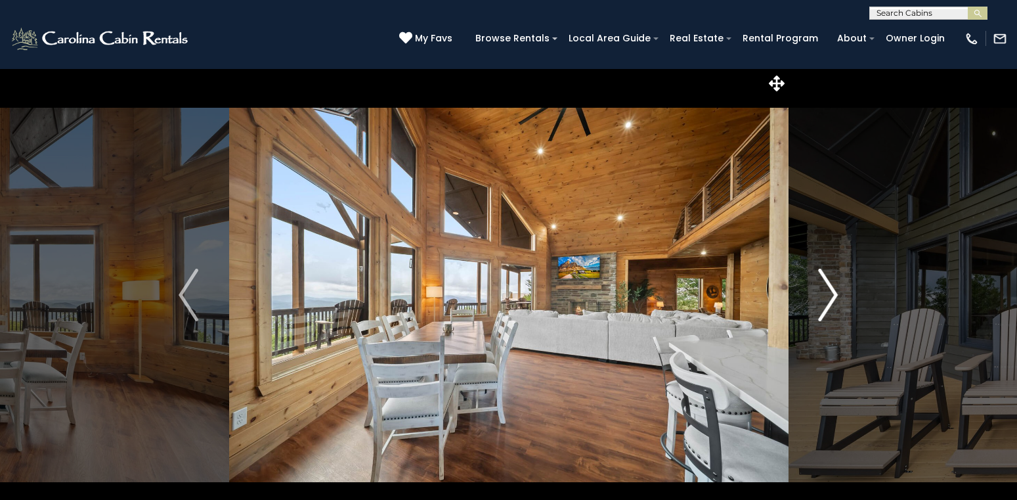
click at [830, 294] on img "Next" at bounding box center [829, 295] width 20 height 53
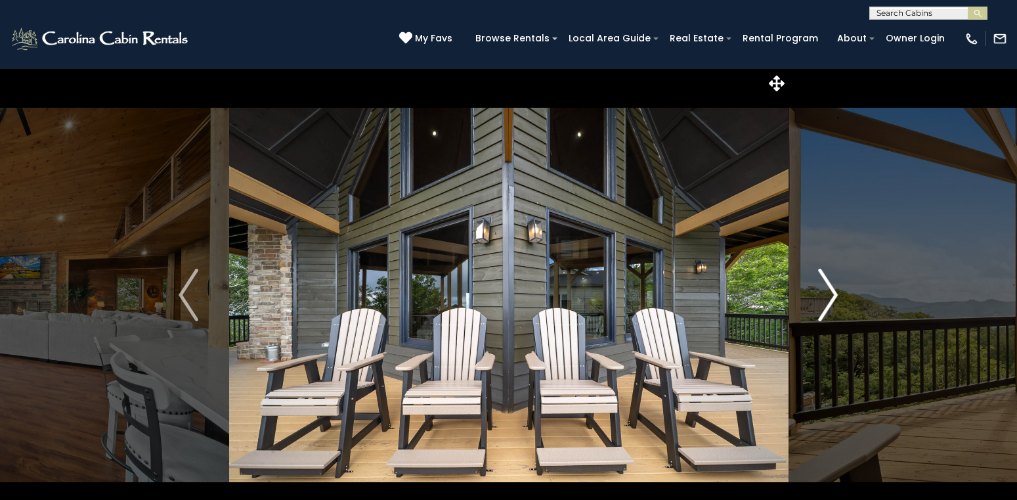
click at [830, 294] on img "Next" at bounding box center [829, 295] width 20 height 53
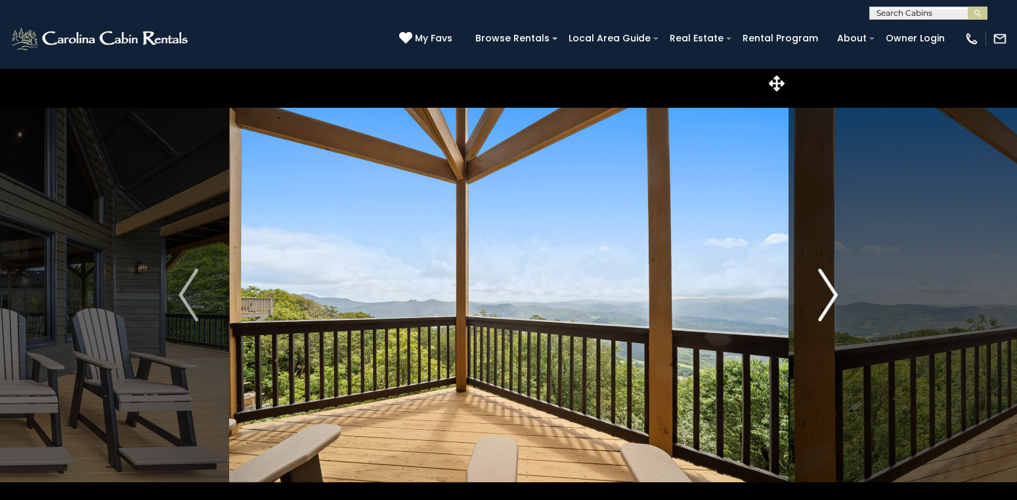
click at [830, 294] on img "Next" at bounding box center [829, 295] width 20 height 53
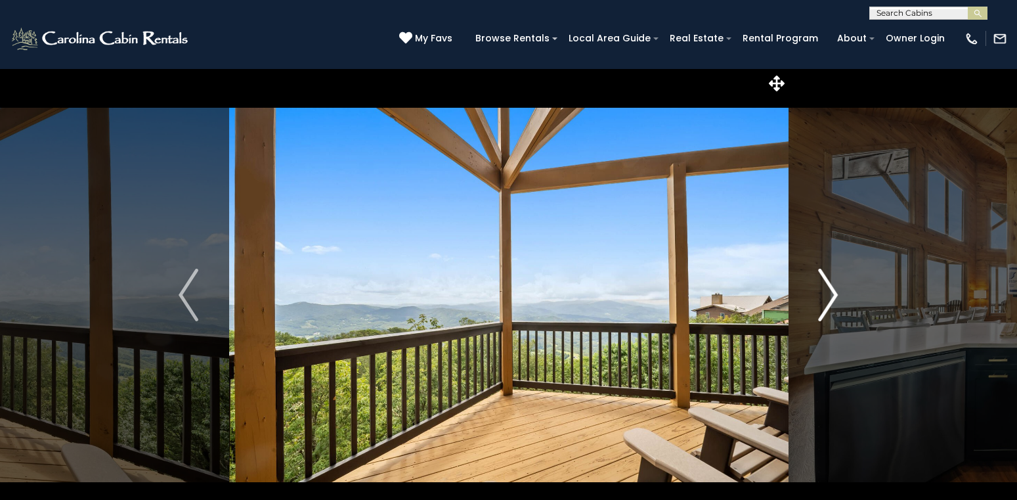
click at [830, 294] on img "Next" at bounding box center [829, 295] width 20 height 53
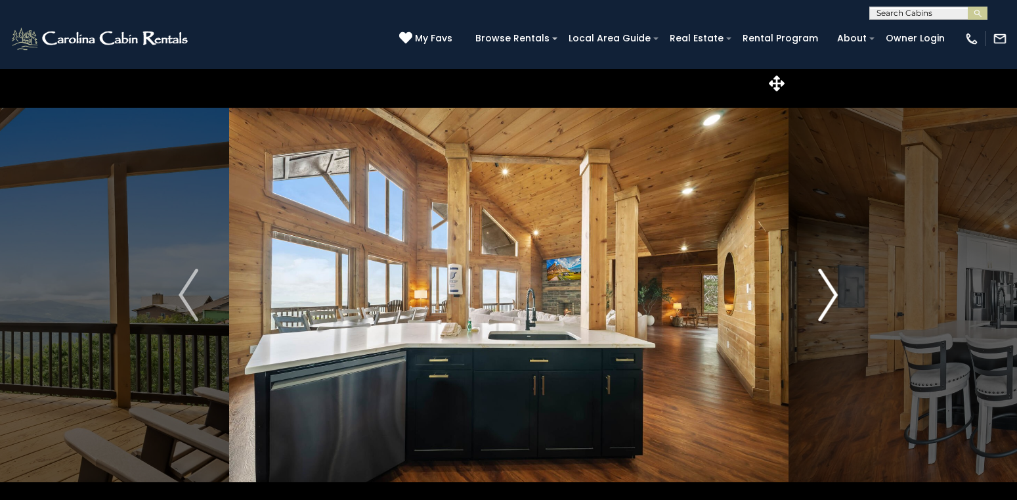
click at [830, 294] on img "Next" at bounding box center [829, 295] width 20 height 53
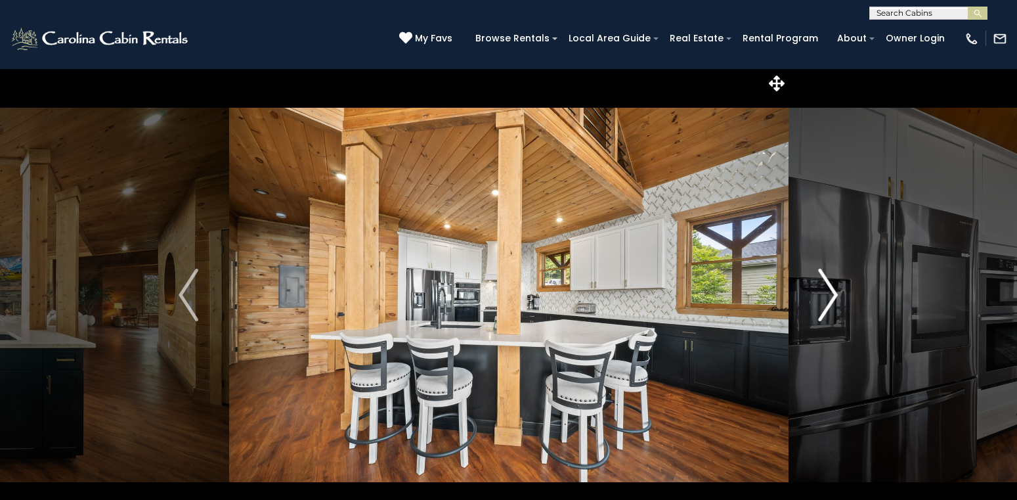
click at [830, 294] on img "Next" at bounding box center [829, 295] width 20 height 53
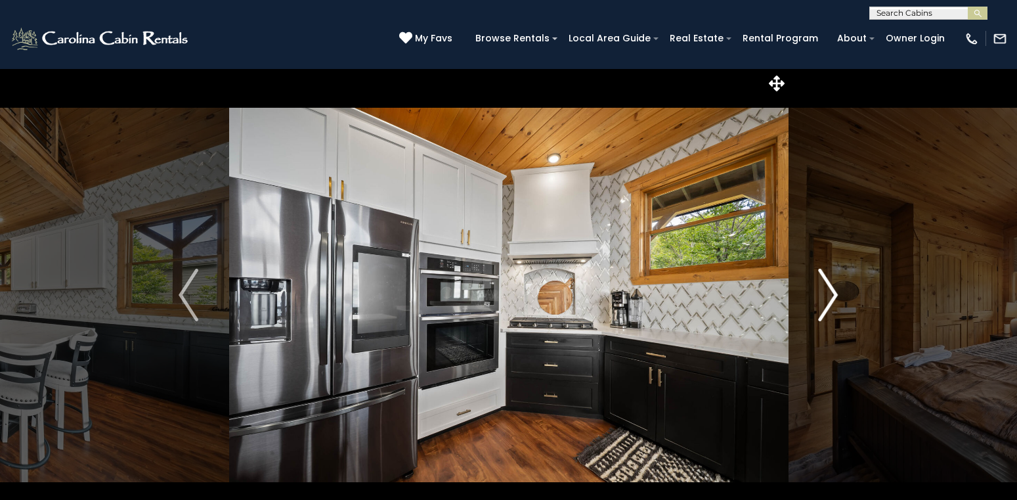
click at [830, 294] on img "Next" at bounding box center [829, 295] width 20 height 53
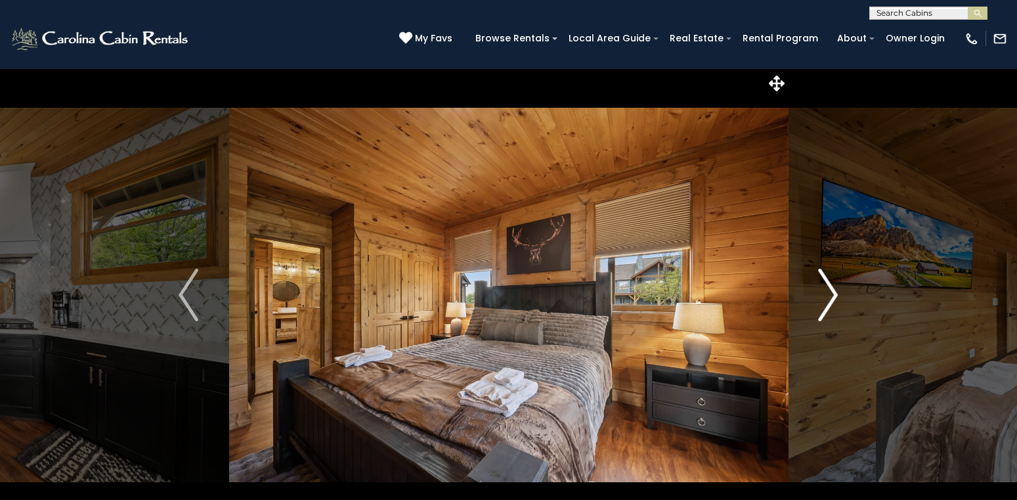
click at [830, 294] on img "Next" at bounding box center [829, 295] width 20 height 53
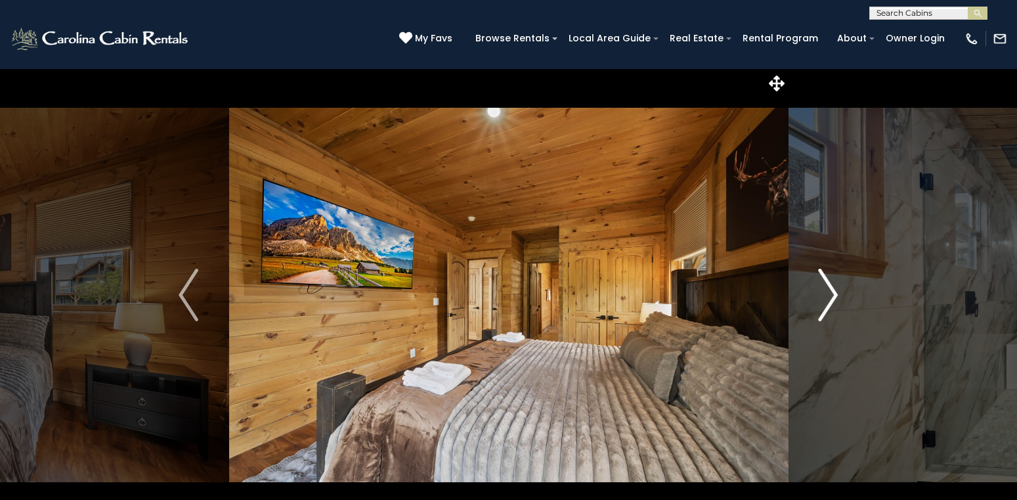
click at [830, 294] on img "Next" at bounding box center [829, 295] width 20 height 53
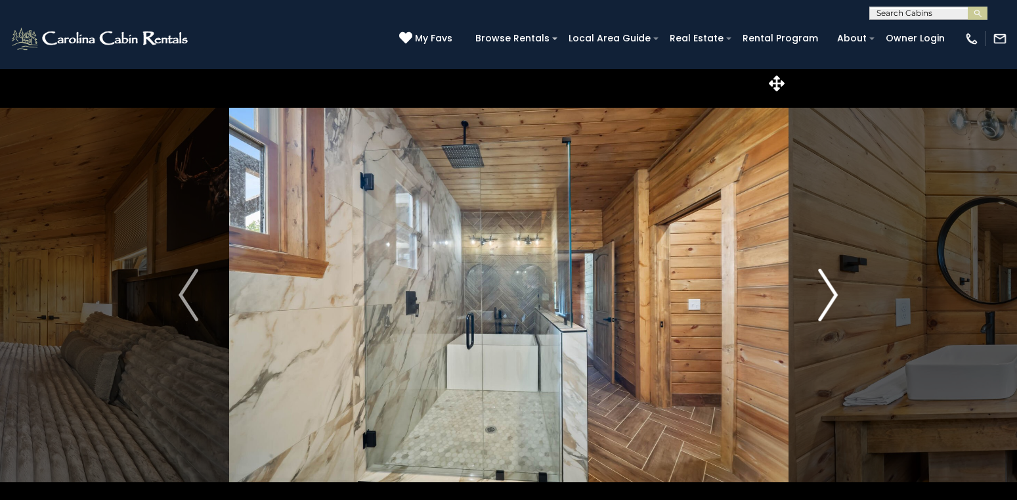
click at [830, 294] on img "Next" at bounding box center [829, 295] width 20 height 53
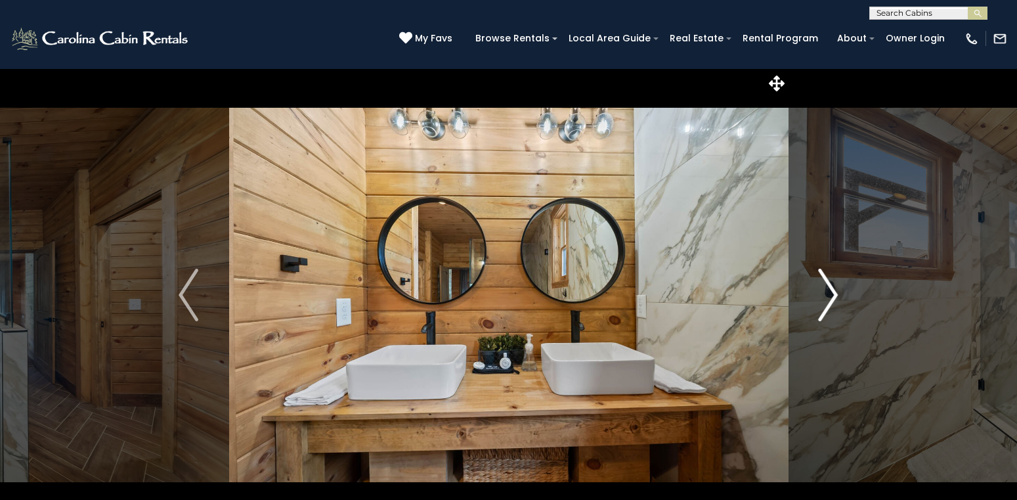
click at [830, 294] on img "Next" at bounding box center [829, 295] width 20 height 53
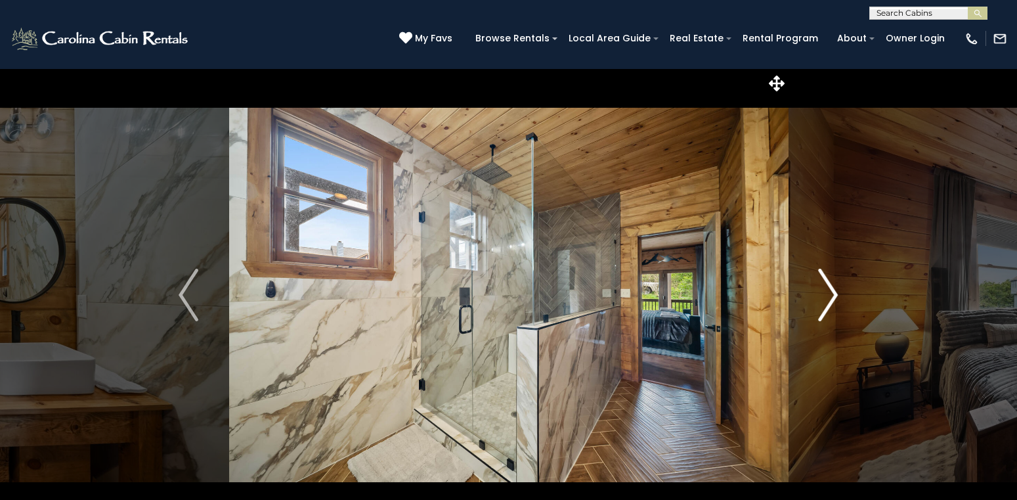
click at [830, 294] on img "Next" at bounding box center [829, 295] width 20 height 53
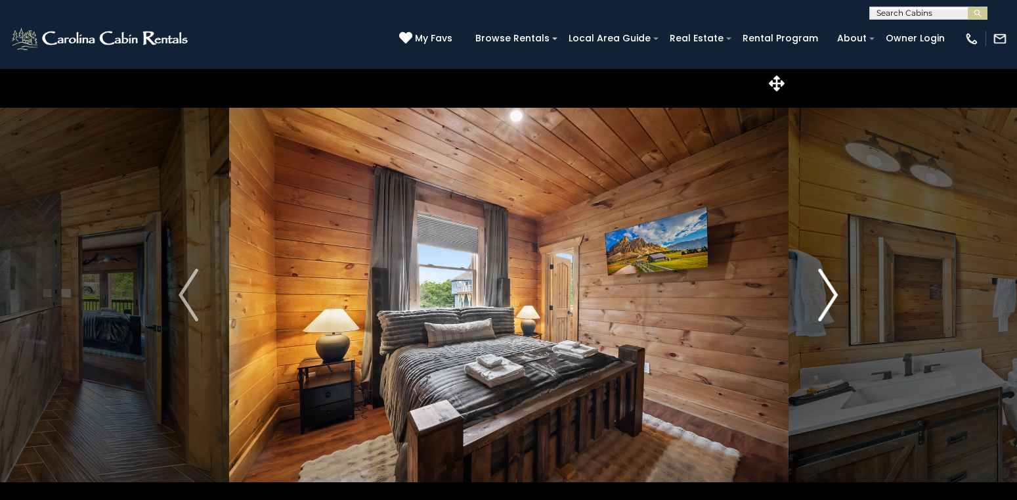
click at [830, 294] on img "Next" at bounding box center [829, 295] width 20 height 53
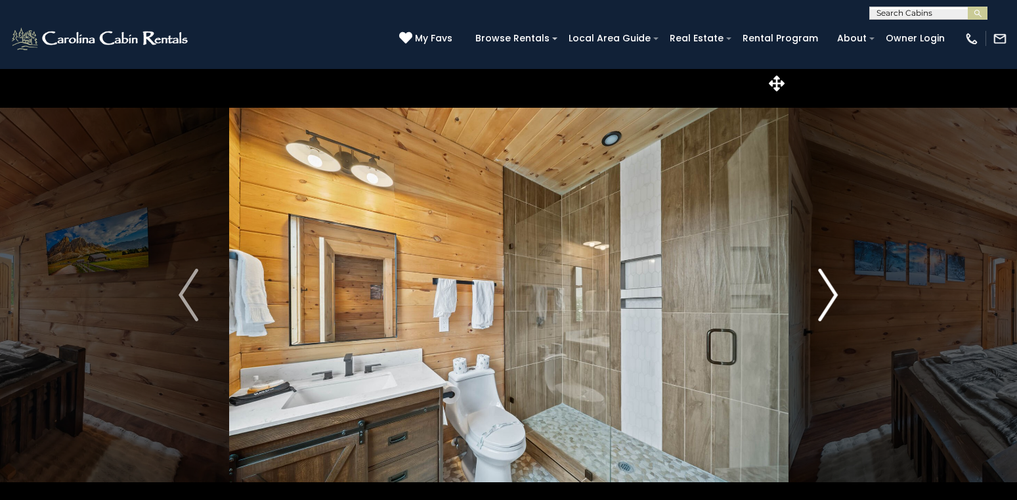
click at [830, 294] on img "Next" at bounding box center [829, 295] width 20 height 53
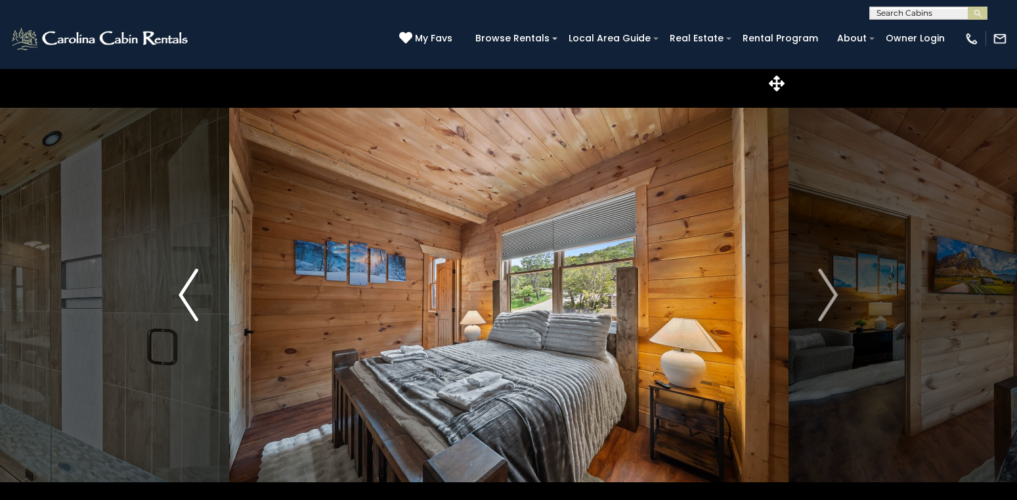
click at [177, 285] on button "Previous" at bounding box center [188, 294] width 80 height 453
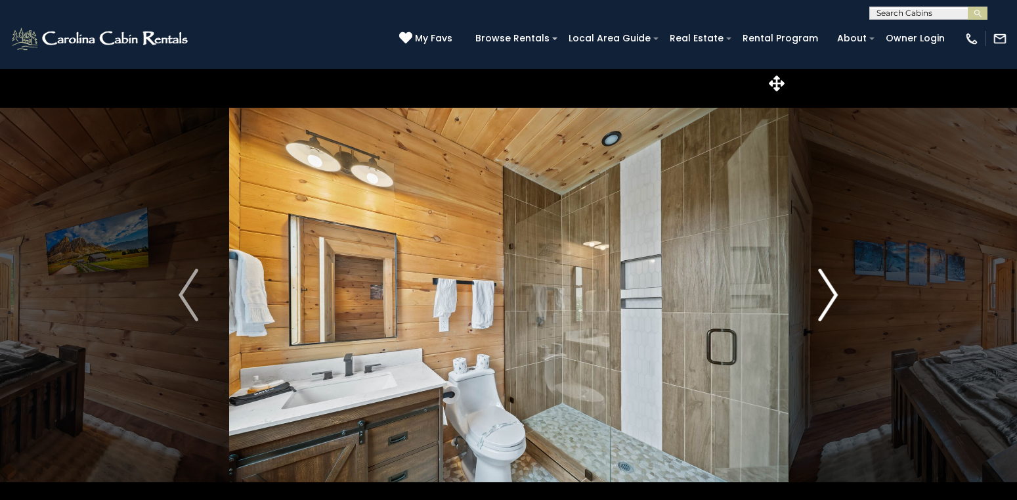
click at [839, 287] on button "Next" at bounding box center [828, 294] width 80 height 453
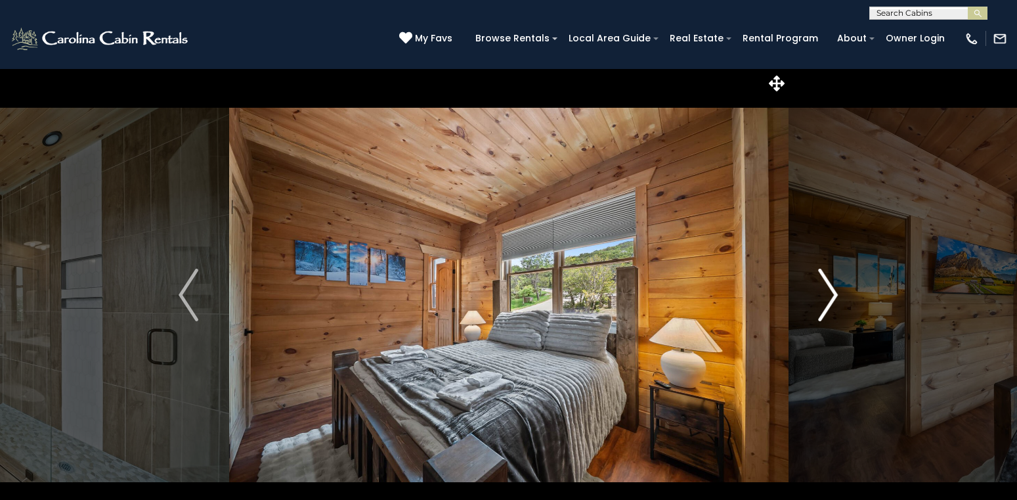
click at [839, 287] on button "Next" at bounding box center [828, 294] width 80 height 453
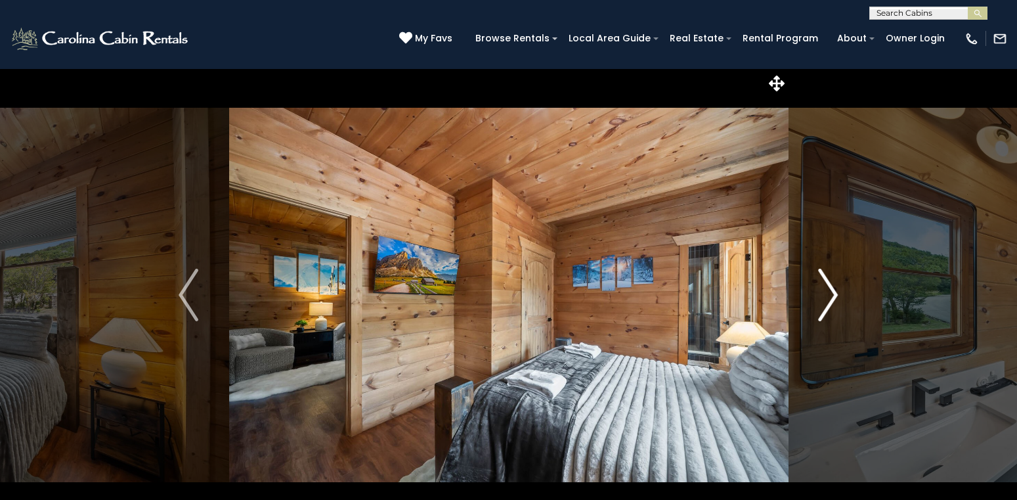
click at [839, 287] on button "Next" at bounding box center [828, 294] width 80 height 453
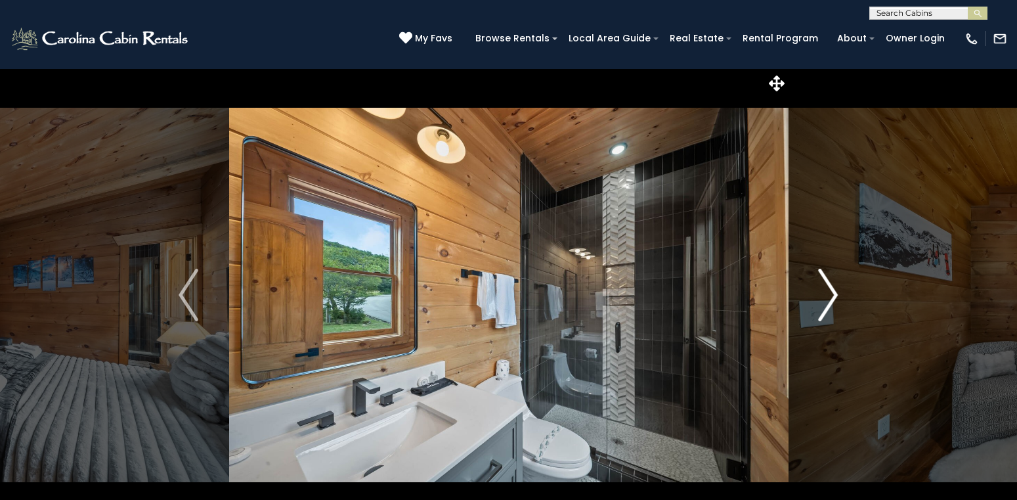
click at [839, 287] on button "Next" at bounding box center [828, 294] width 80 height 453
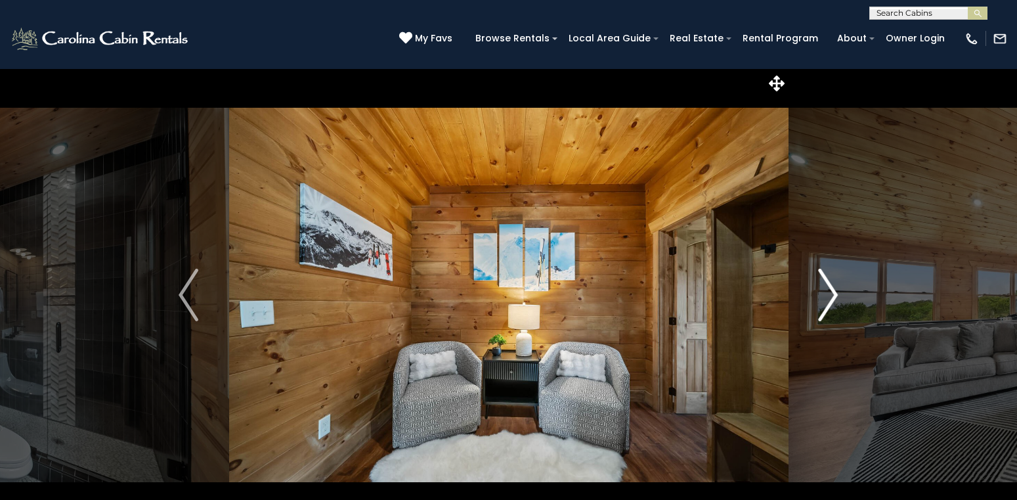
click at [839, 287] on button "Next" at bounding box center [828, 294] width 80 height 453
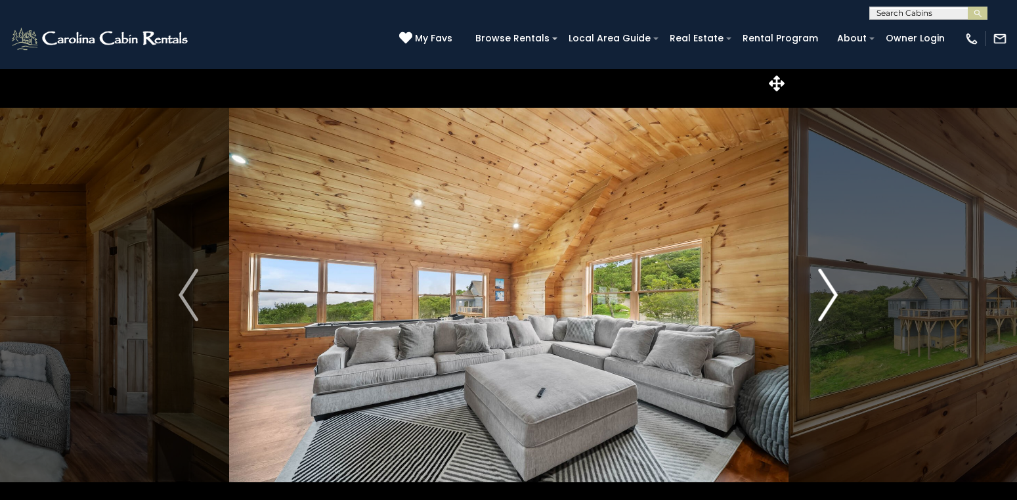
click at [839, 287] on button "Next" at bounding box center [828, 294] width 80 height 453
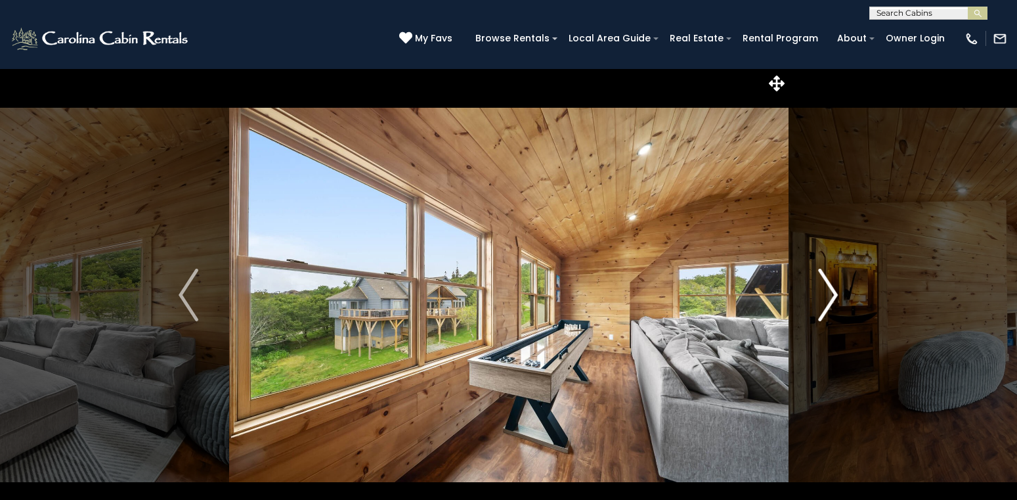
click at [839, 287] on button "Next" at bounding box center [828, 294] width 80 height 453
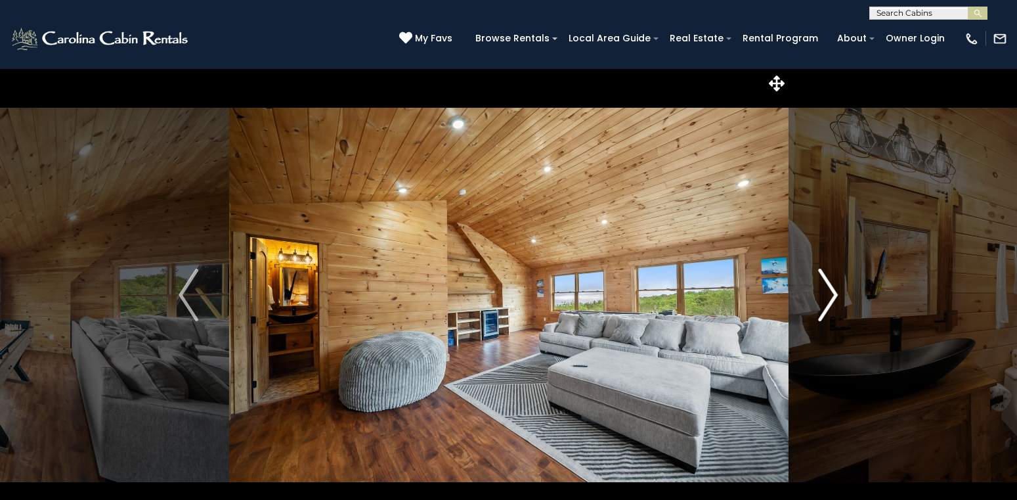
click at [839, 287] on button "Next" at bounding box center [828, 294] width 80 height 453
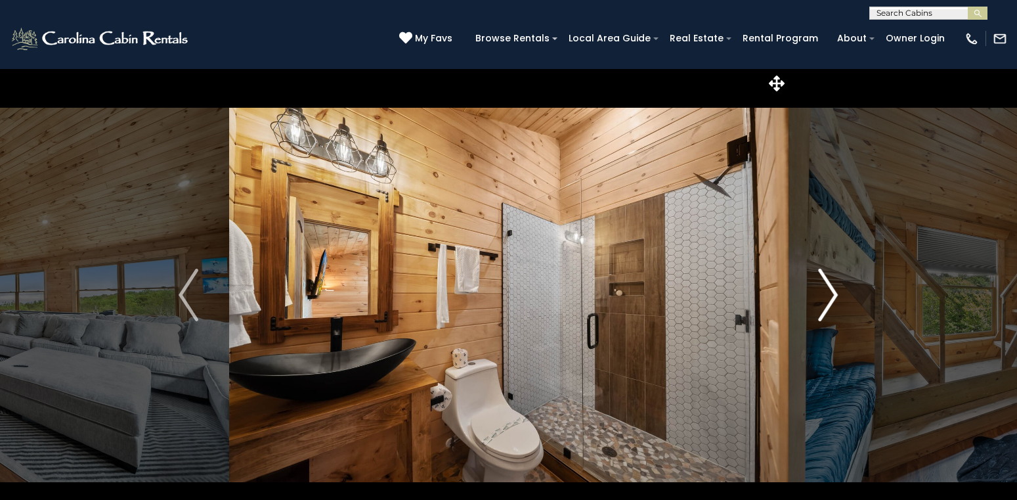
click at [839, 287] on button "Next" at bounding box center [828, 294] width 80 height 453
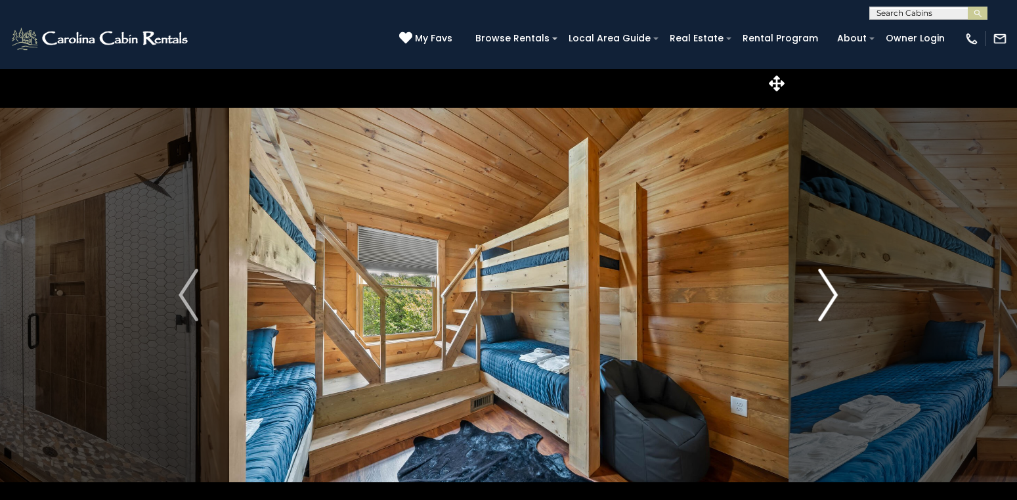
click at [839, 287] on button "Next" at bounding box center [828, 294] width 80 height 453
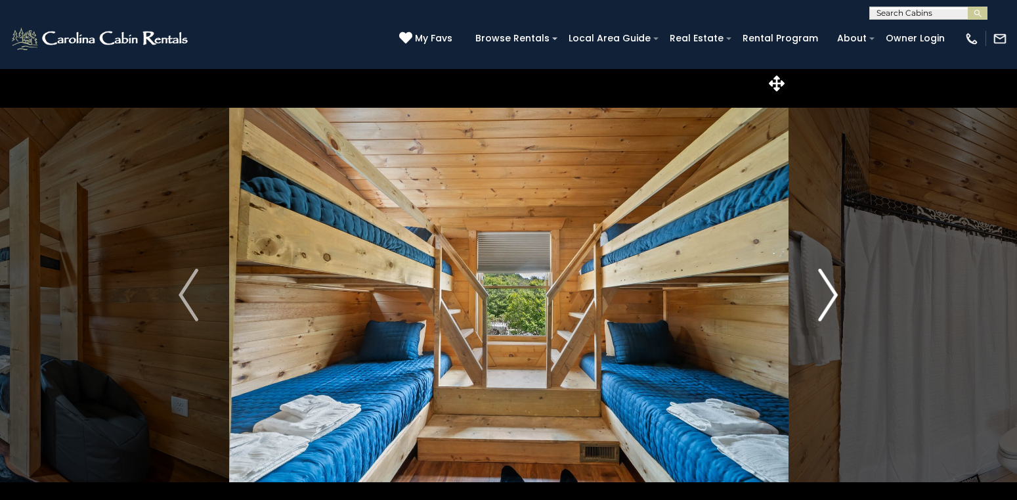
click at [839, 287] on button "Next" at bounding box center [828, 294] width 80 height 453
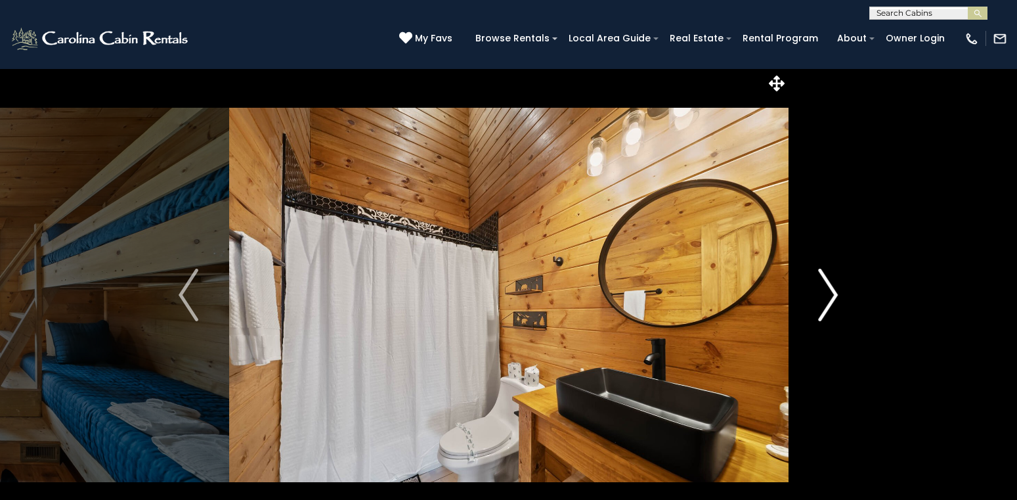
click at [839, 287] on button "Next" at bounding box center [828, 294] width 80 height 453
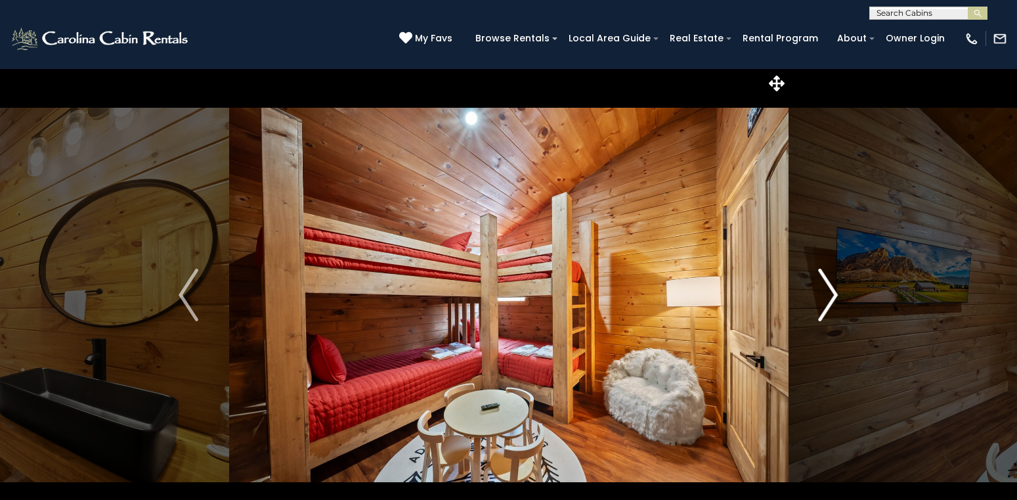
click at [839, 287] on button "Next" at bounding box center [828, 294] width 80 height 453
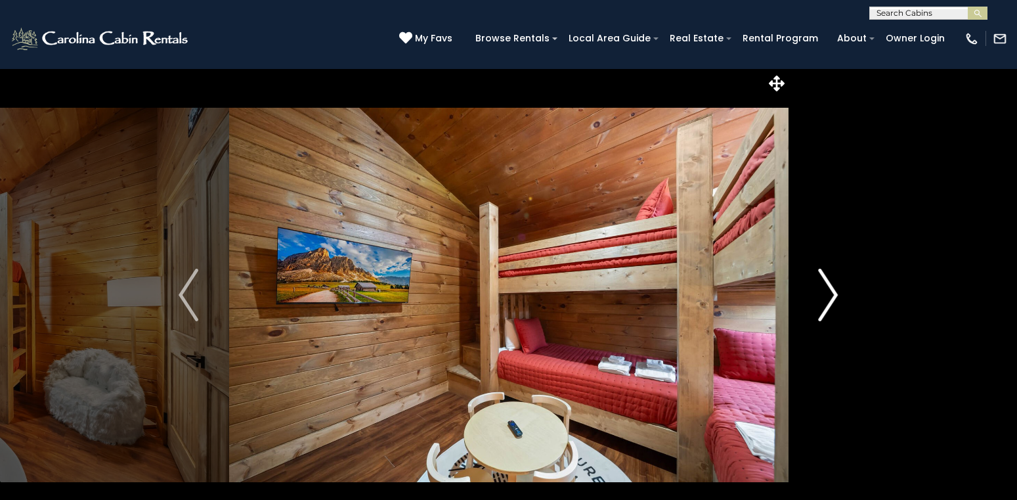
click at [839, 287] on button "Next" at bounding box center [828, 294] width 80 height 453
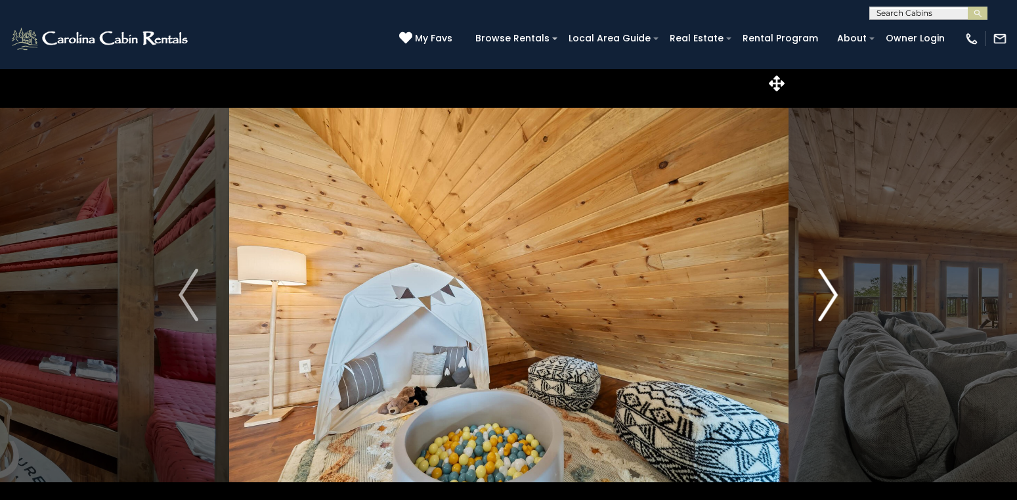
click at [839, 287] on button "Next" at bounding box center [828, 294] width 80 height 453
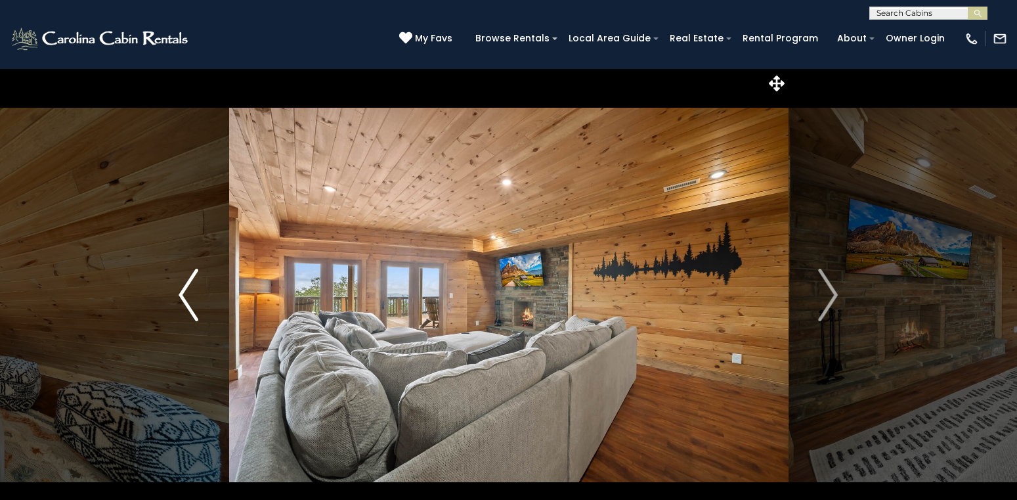
click at [179, 282] on button "Previous" at bounding box center [188, 294] width 80 height 453
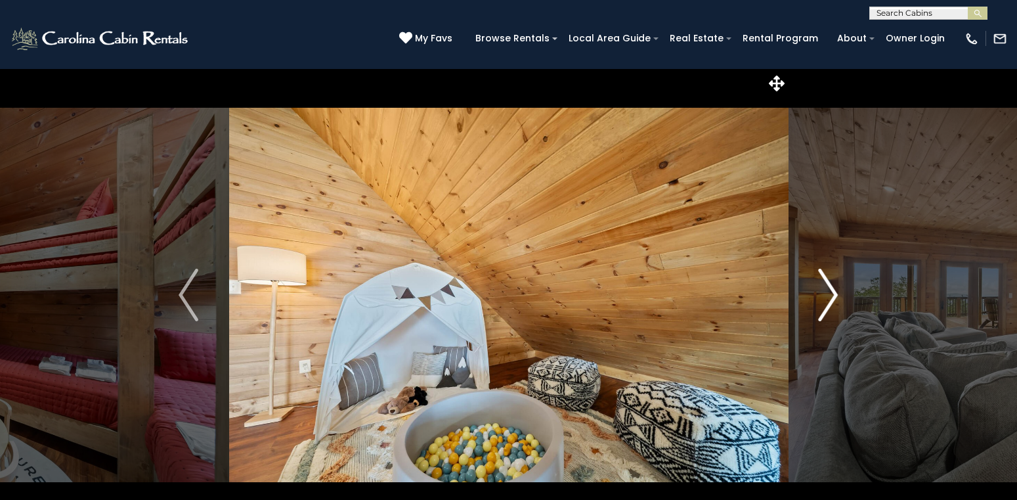
click at [837, 291] on img "Next" at bounding box center [829, 295] width 20 height 53
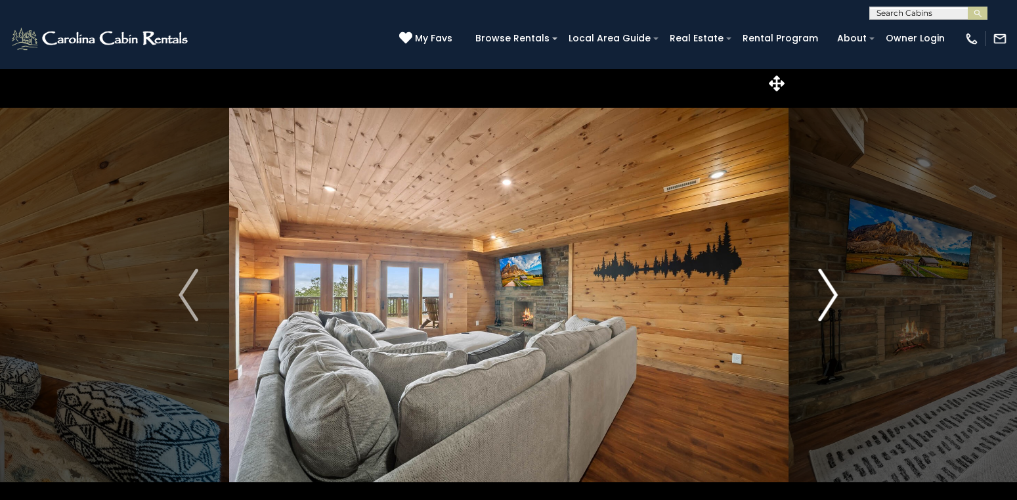
click at [837, 291] on img "Next" at bounding box center [829, 295] width 20 height 53
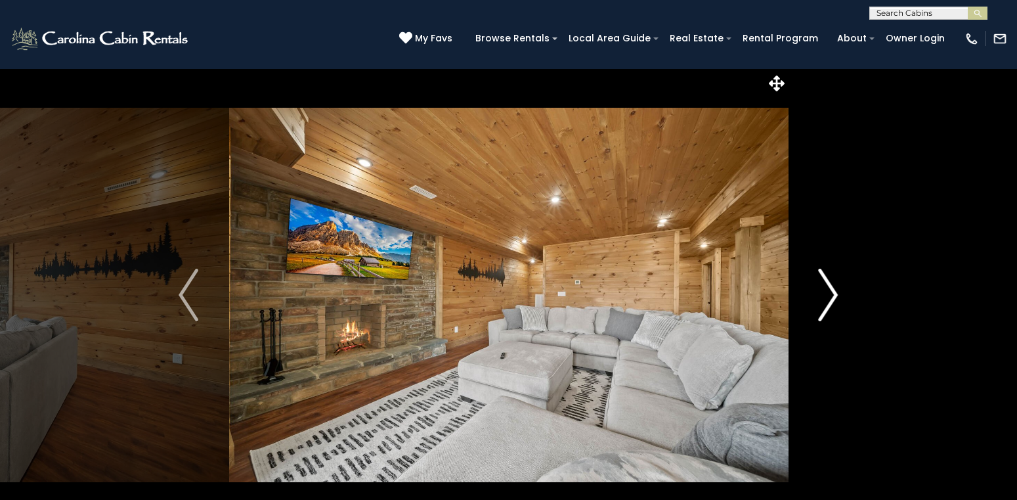
click at [837, 291] on img "Next" at bounding box center [829, 295] width 20 height 53
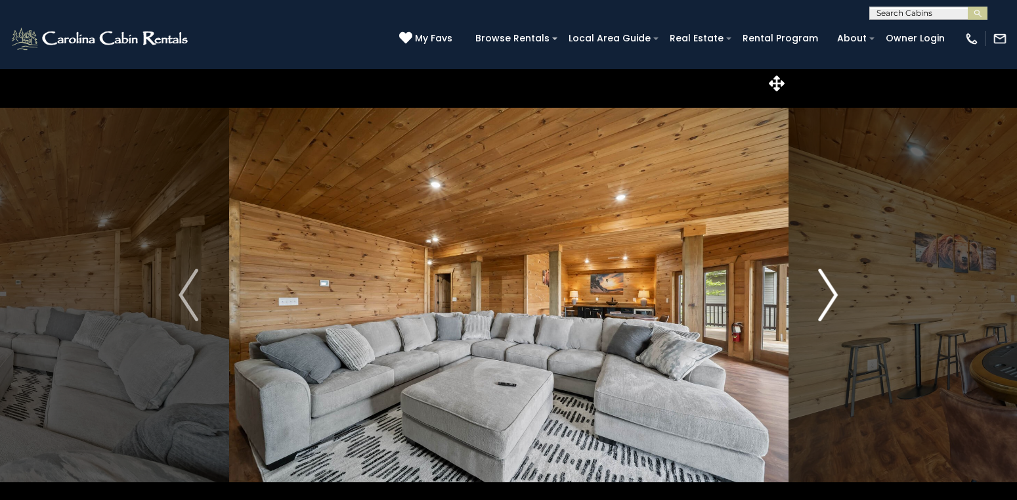
click at [837, 291] on img "Next" at bounding box center [829, 295] width 20 height 53
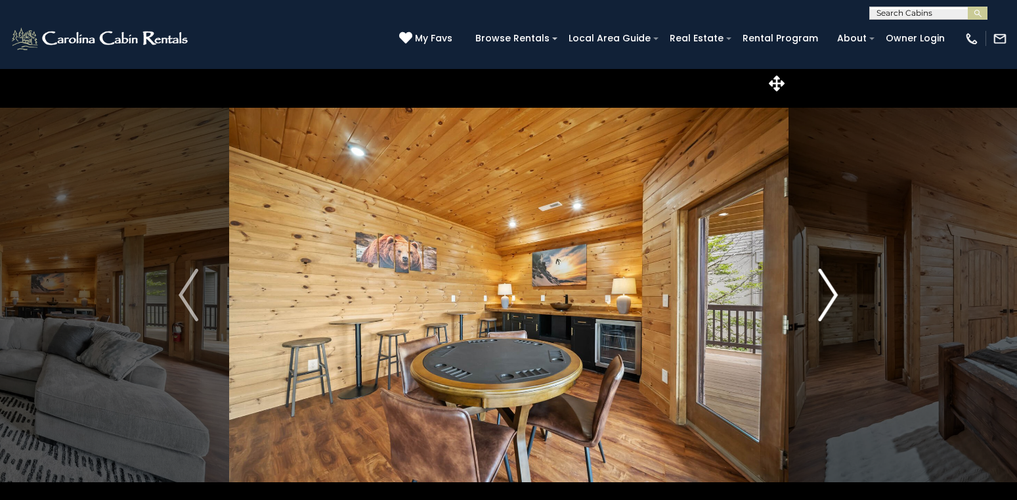
click at [837, 291] on img "Next" at bounding box center [829, 295] width 20 height 53
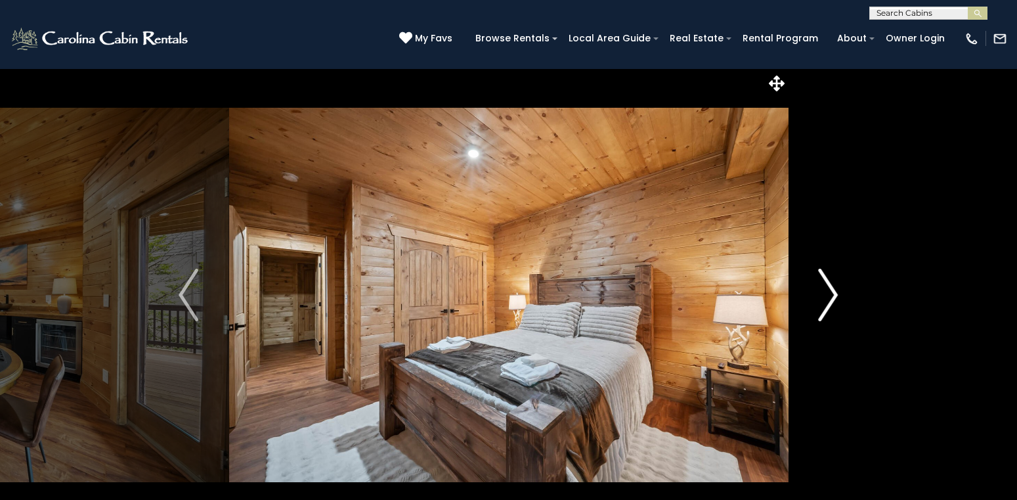
click at [837, 291] on img "Next" at bounding box center [829, 295] width 20 height 53
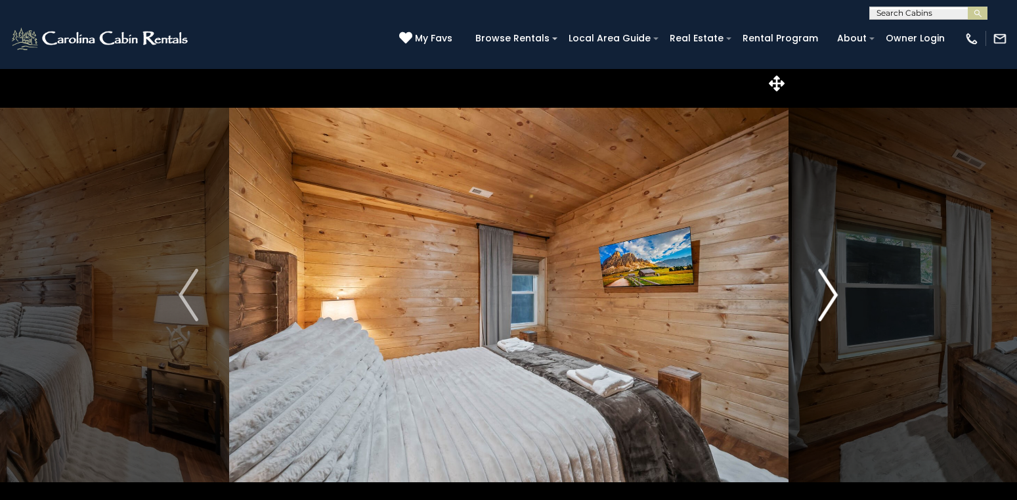
click at [837, 291] on img "Next" at bounding box center [829, 295] width 20 height 53
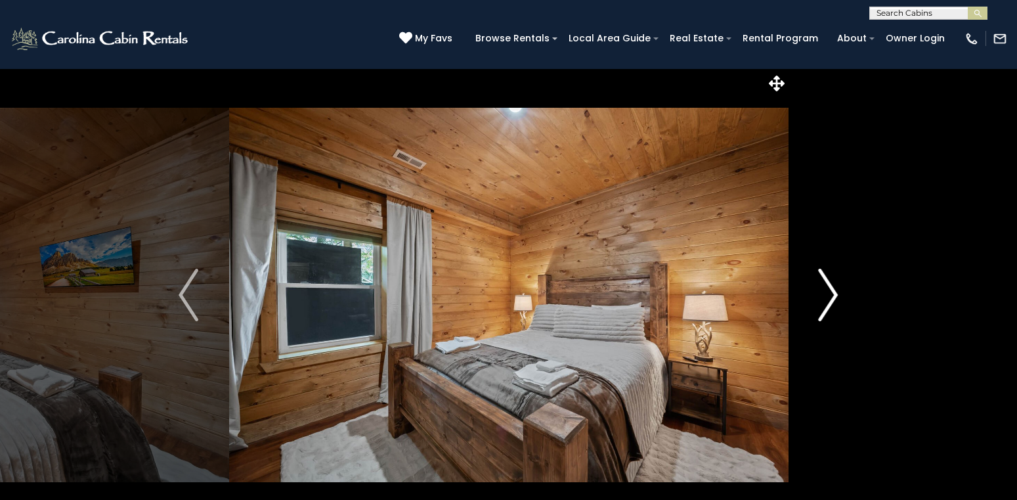
click at [837, 291] on img "Next" at bounding box center [829, 295] width 20 height 53
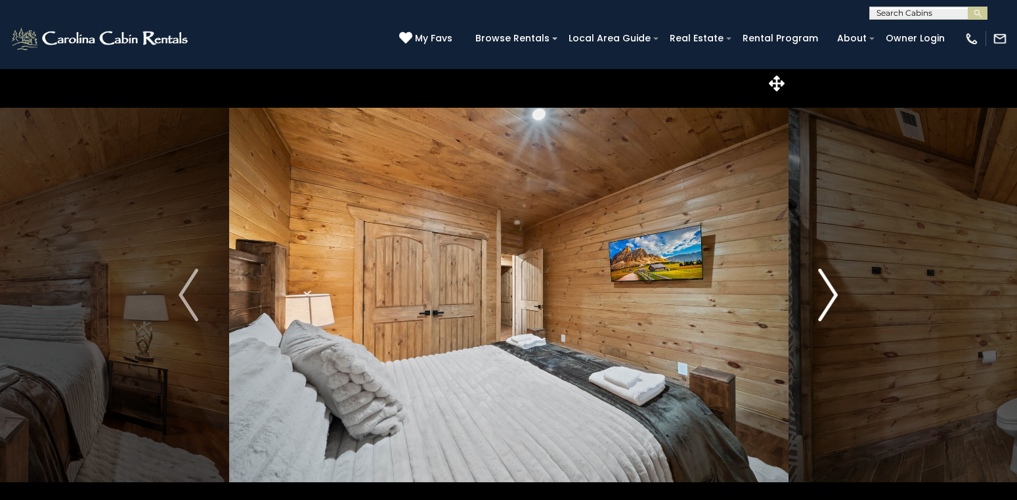
click at [837, 291] on img "Next" at bounding box center [829, 295] width 20 height 53
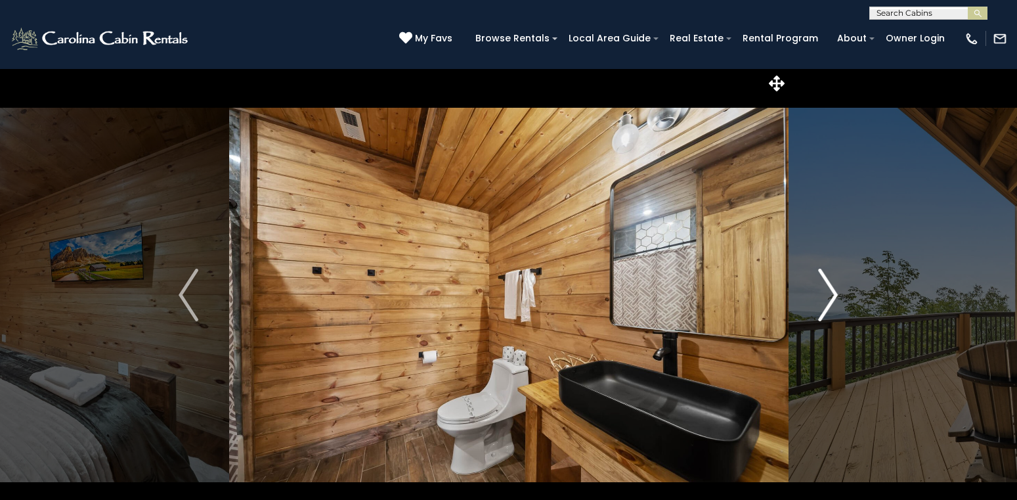
click at [837, 291] on img "Next" at bounding box center [829, 295] width 20 height 53
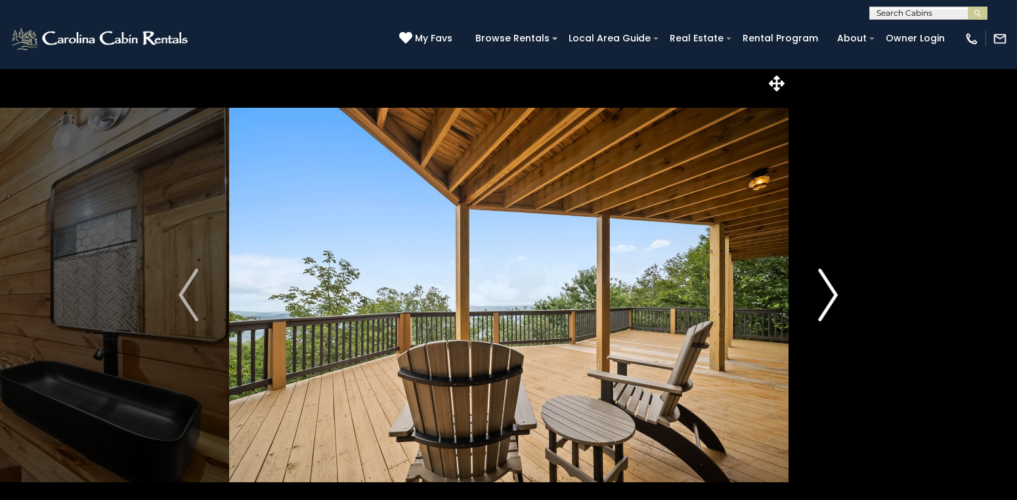
click at [837, 291] on img "Next" at bounding box center [829, 295] width 20 height 53
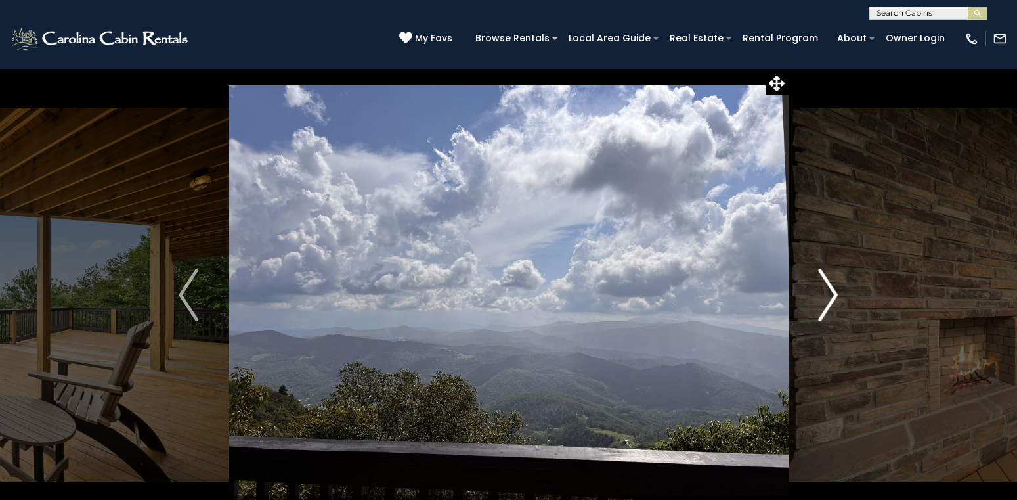
click at [837, 291] on img "Next" at bounding box center [829, 295] width 20 height 53
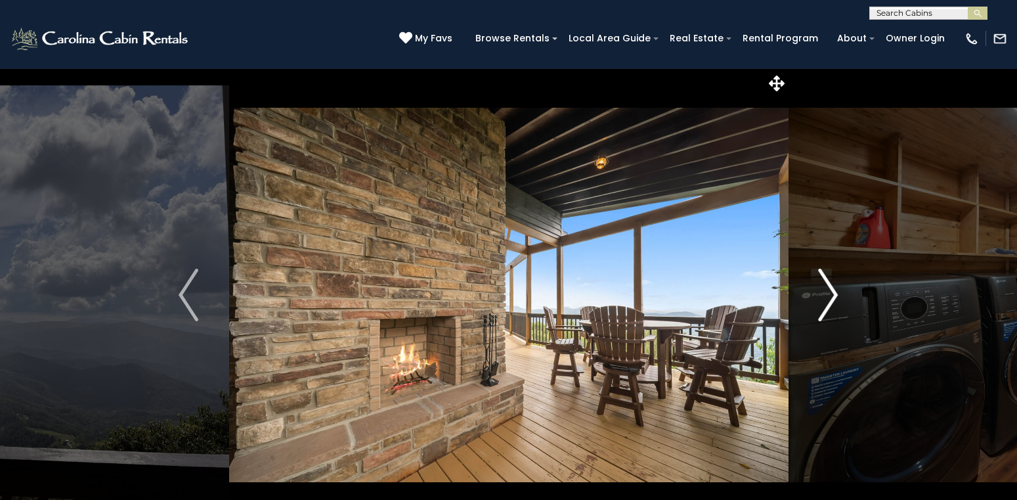
click at [837, 291] on img "Next" at bounding box center [829, 295] width 20 height 53
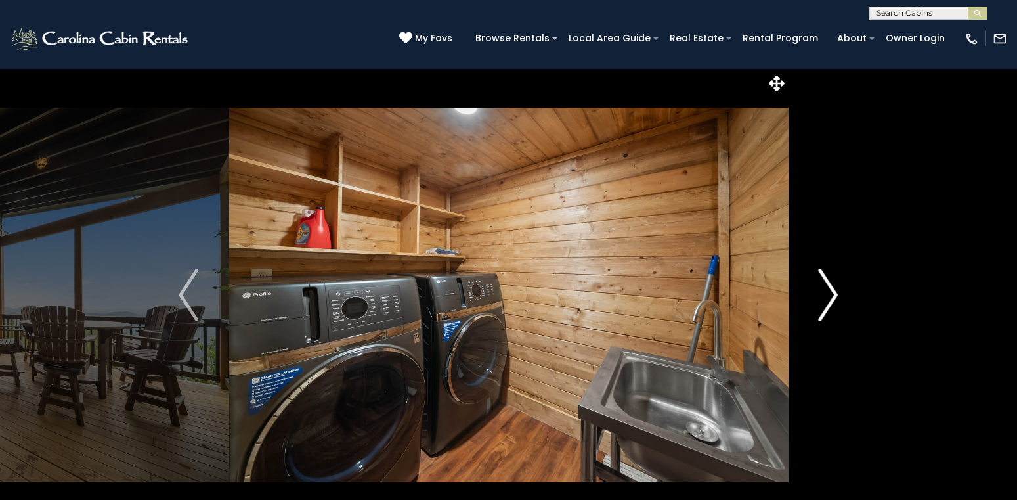
click at [837, 291] on img "Next" at bounding box center [829, 295] width 20 height 53
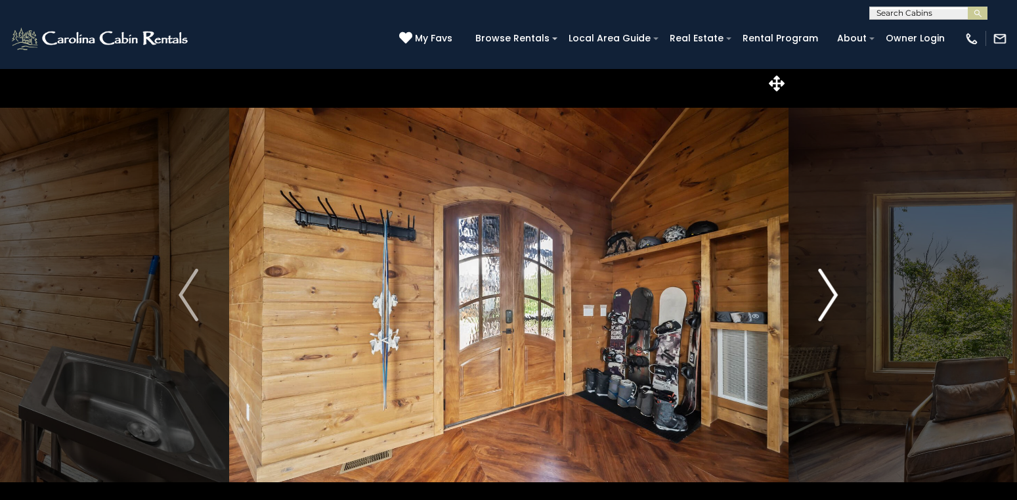
click at [837, 291] on img "Next" at bounding box center [829, 295] width 20 height 53
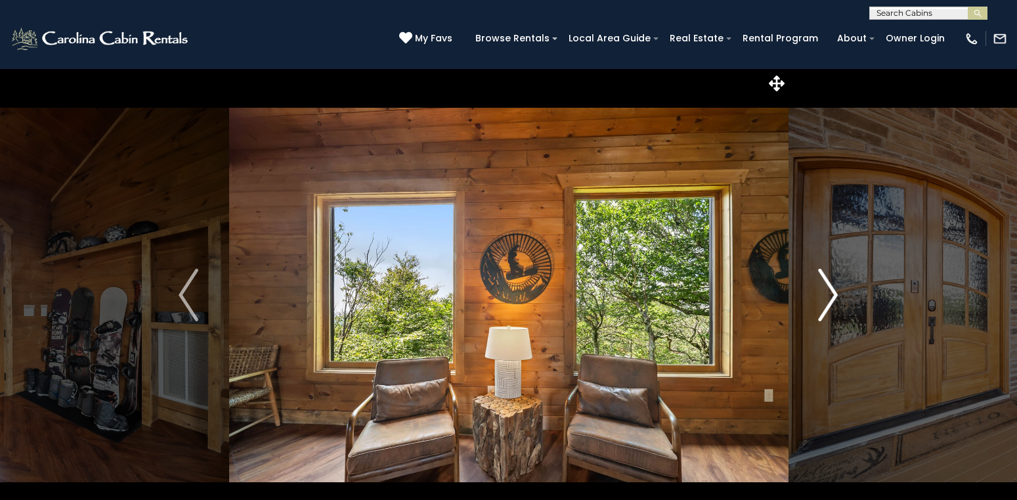
click at [837, 291] on img "Next" at bounding box center [829, 295] width 20 height 53
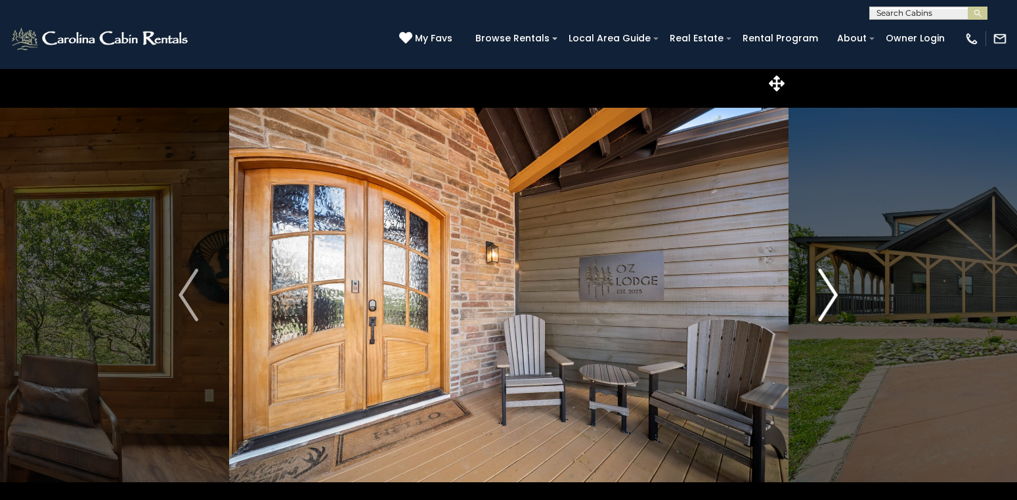
click at [837, 291] on img "Next" at bounding box center [829, 295] width 20 height 53
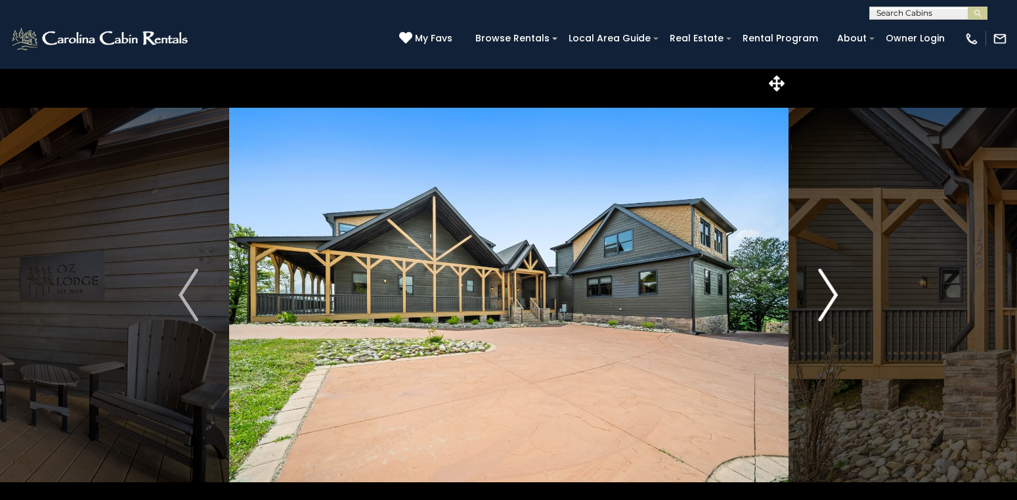
click at [837, 291] on img "Next" at bounding box center [829, 295] width 20 height 53
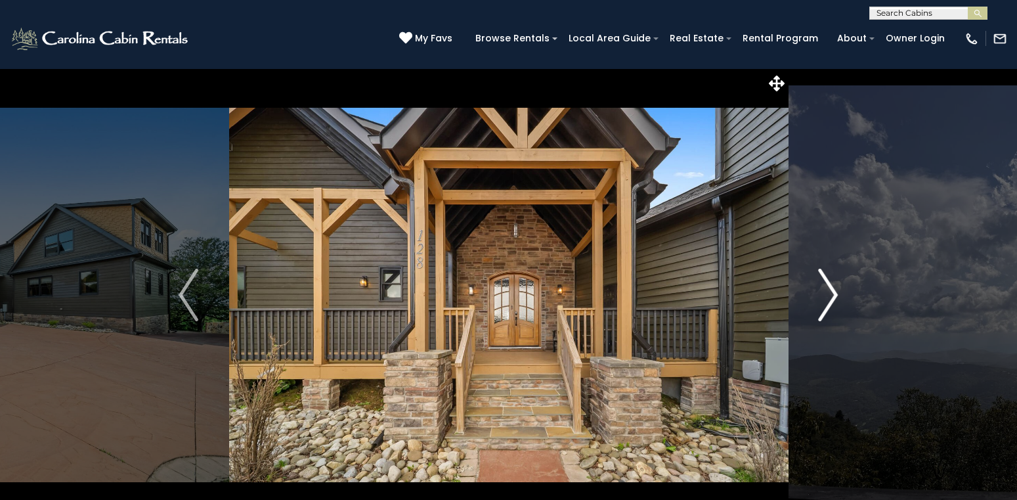
click at [837, 291] on img "Next" at bounding box center [829, 295] width 20 height 53
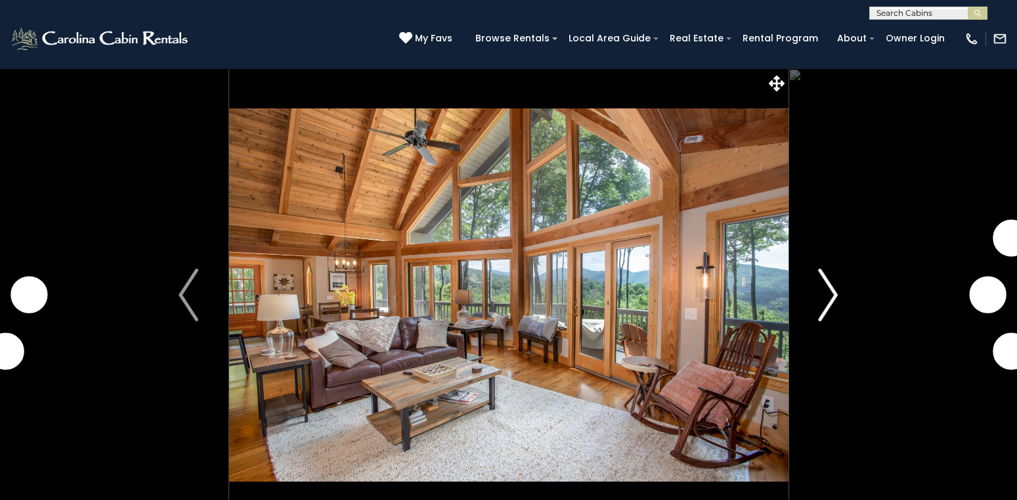
click at [836, 292] on img "Next" at bounding box center [829, 295] width 20 height 53
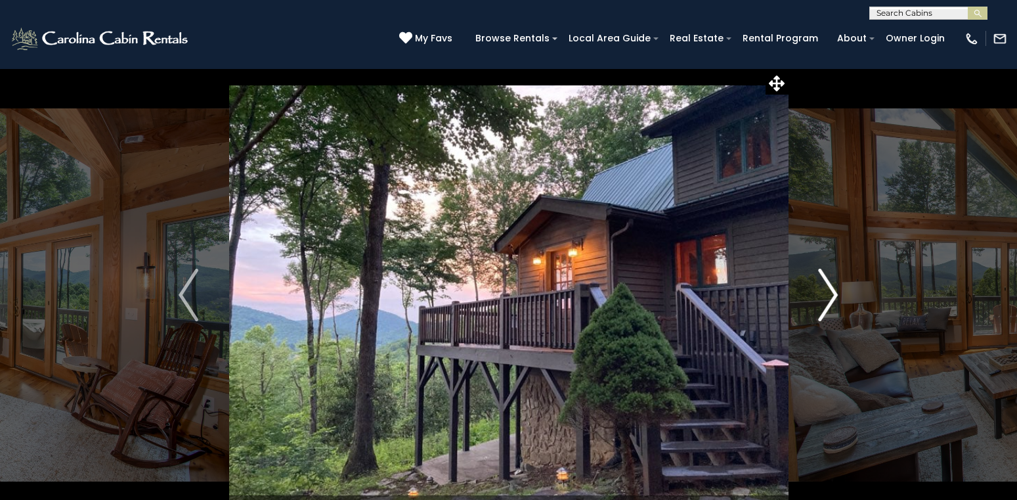
click at [836, 292] on img "Next" at bounding box center [829, 295] width 20 height 53
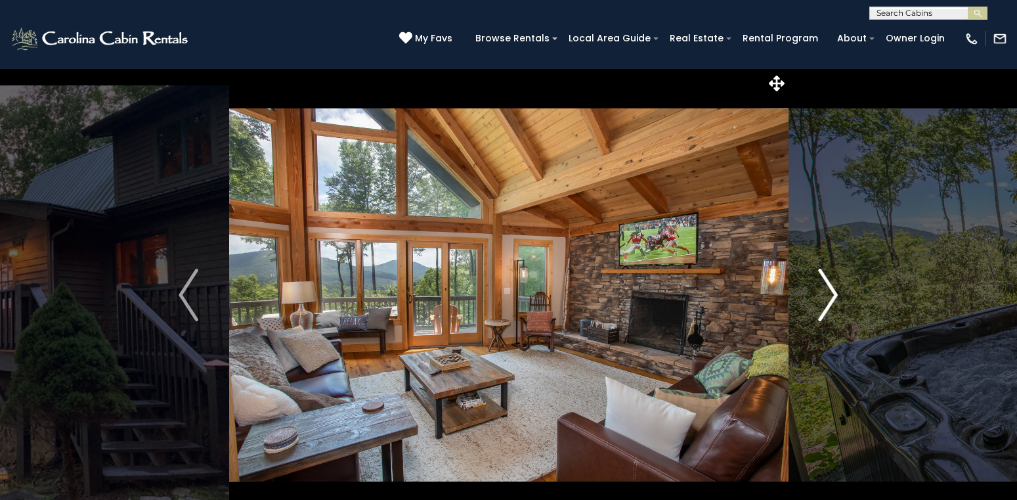
click at [836, 292] on img "Next" at bounding box center [829, 295] width 20 height 53
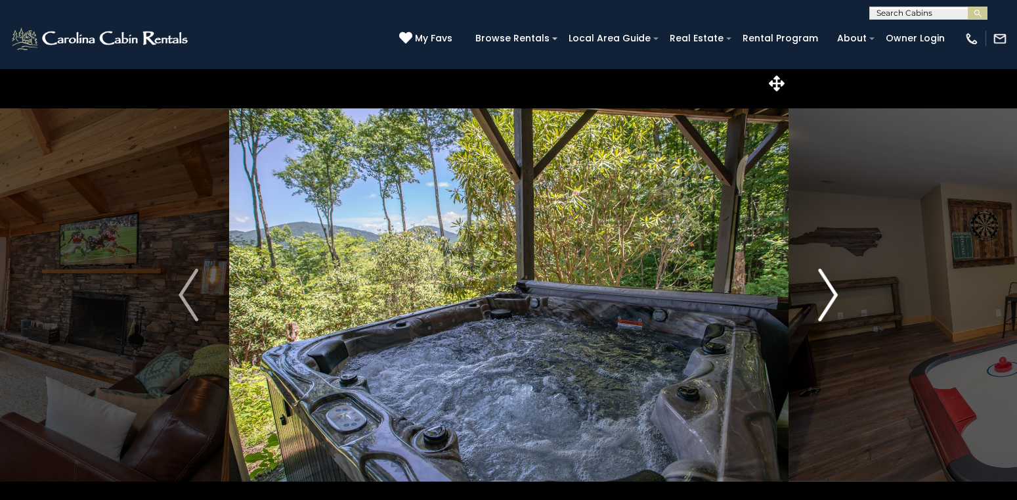
click at [836, 292] on img "Next" at bounding box center [829, 295] width 20 height 53
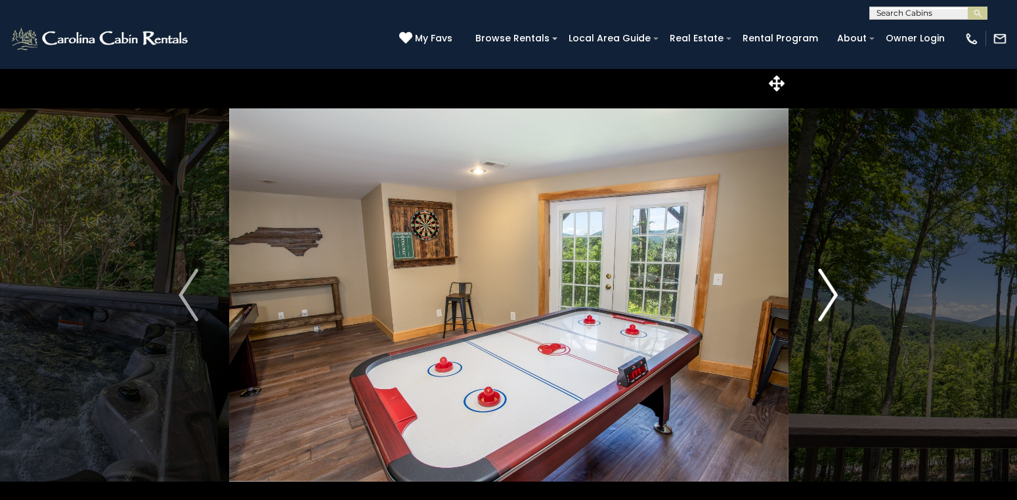
click at [836, 292] on img "Next" at bounding box center [829, 295] width 20 height 53
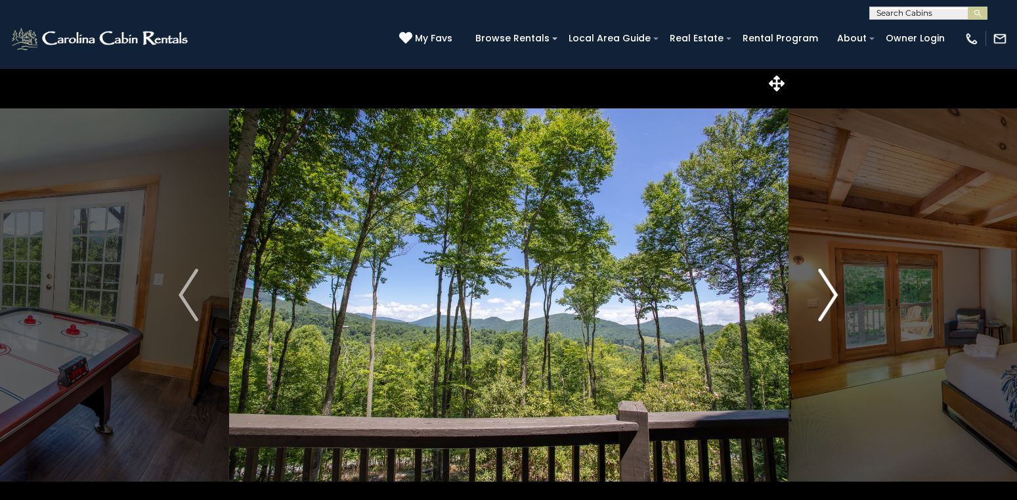
click at [836, 292] on img "Next" at bounding box center [829, 295] width 20 height 53
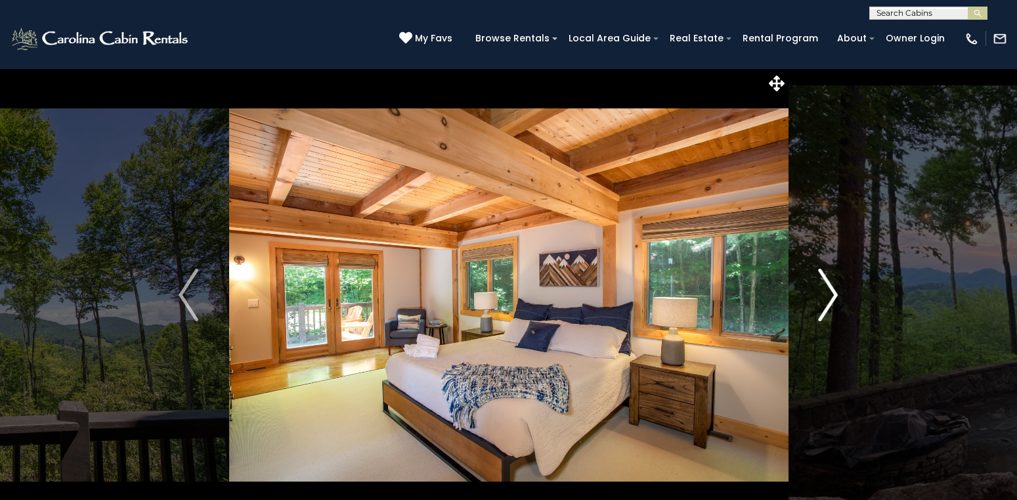
click at [836, 292] on img "Next" at bounding box center [829, 295] width 20 height 53
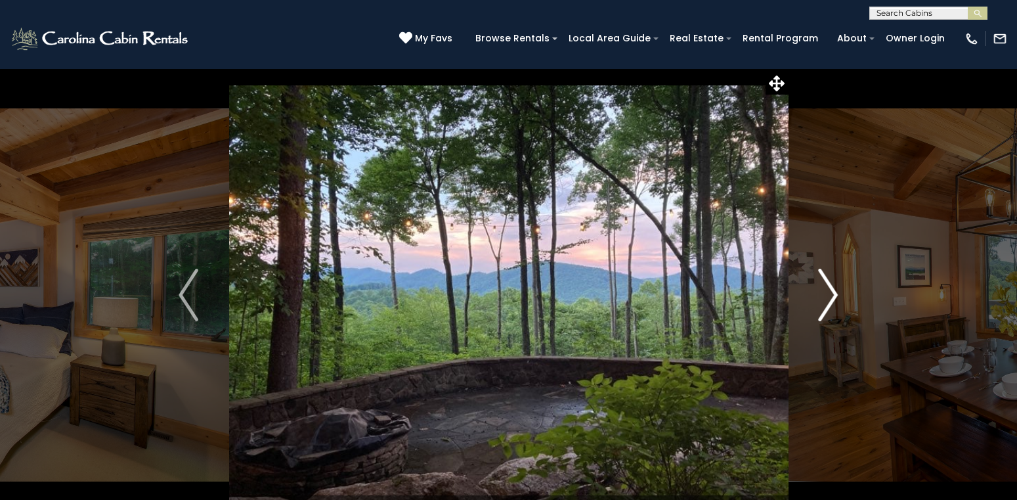
click at [836, 292] on img "Next" at bounding box center [829, 295] width 20 height 53
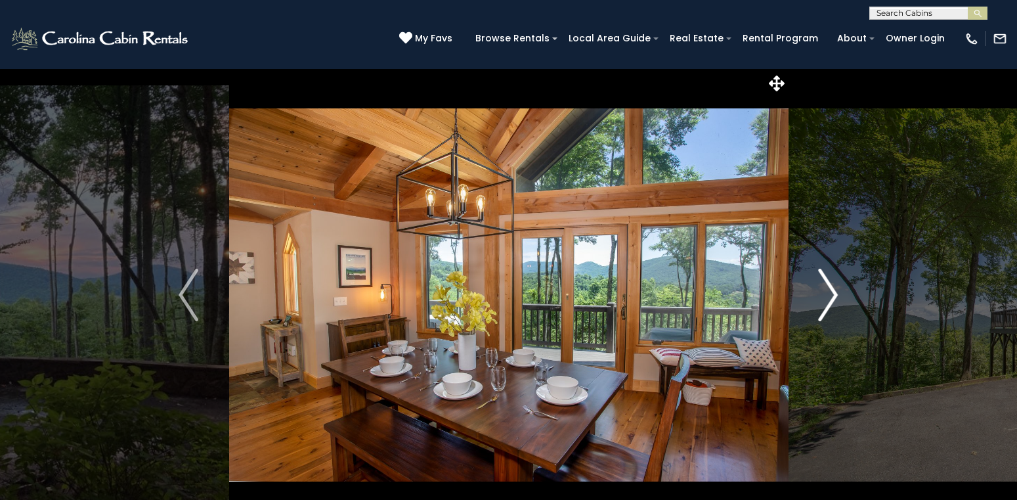
click at [836, 292] on img "Next" at bounding box center [829, 295] width 20 height 53
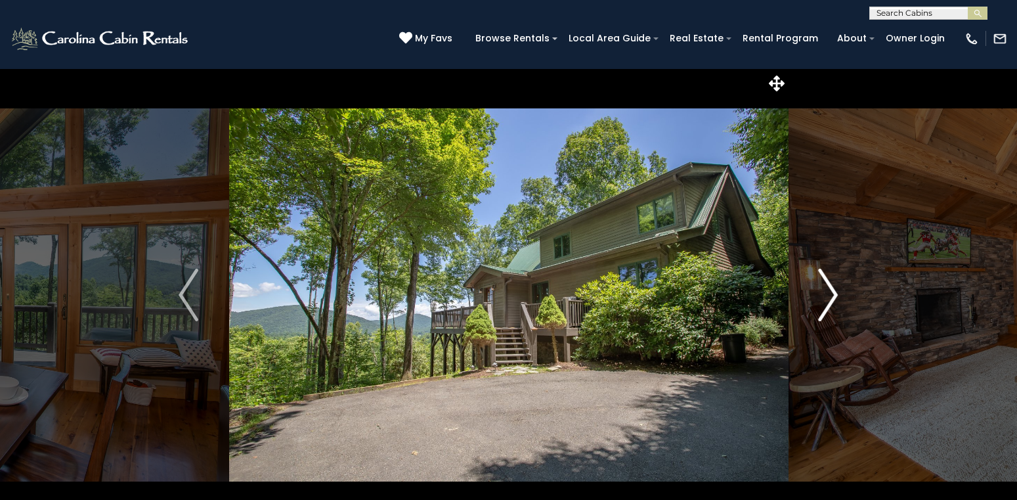
click at [836, 292] on img "Next" at bounding box center [829, 295] width 20 height 53
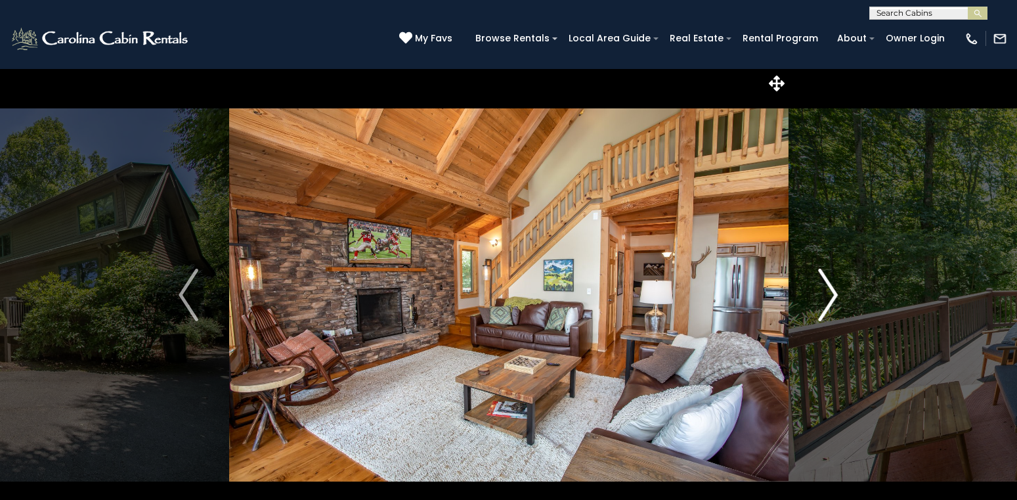
click at [836, 292] on img "Next" at bounding box center [829, 295] width 20 height 53
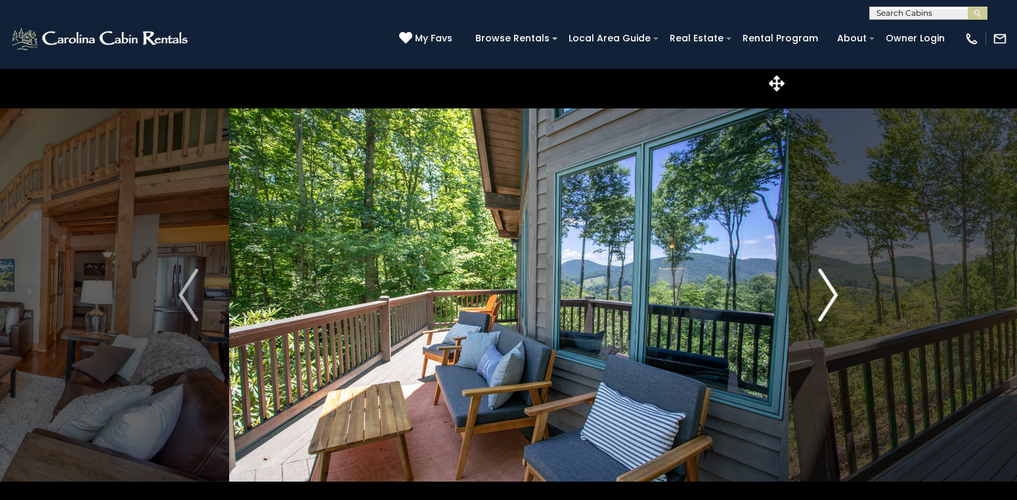
click at [836, 292] on img "Next" at bounding box center [829, 295] width 20 height 53
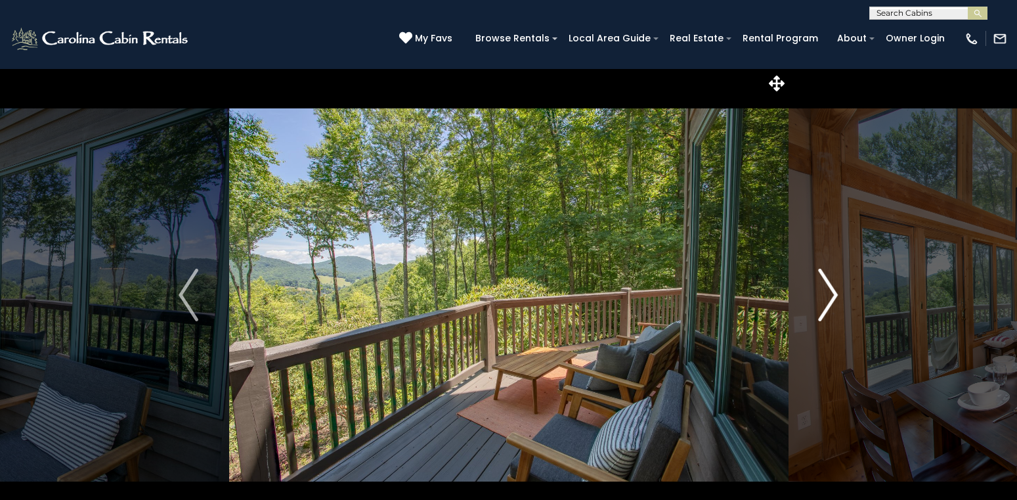
click at [836, 292] on img "Next" at bounding box center [829, 295] width 20 height 53
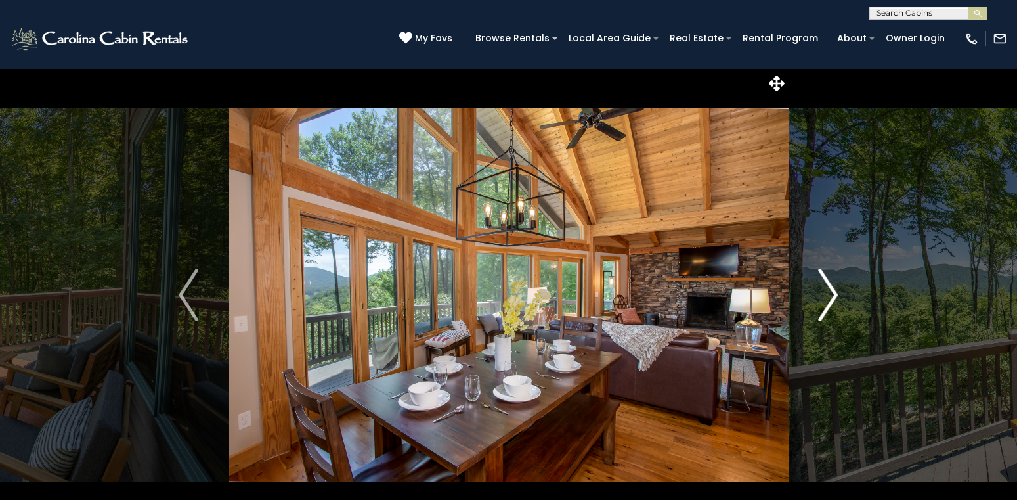
click at [836, 292] on img "Next" at bounding box center [829, 295] width 20 height 53
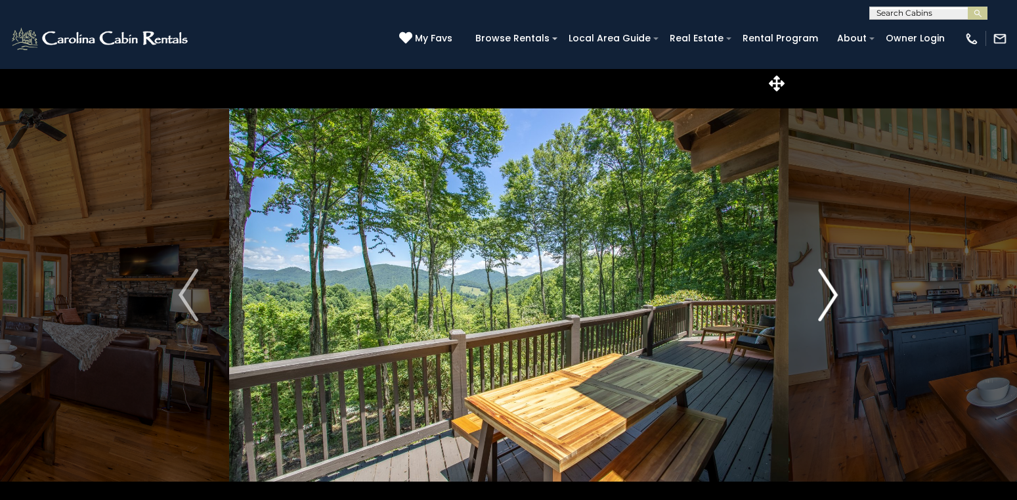
click at [836, 292] on img "Next" at bounding box center [829, 295] width 20 height 53
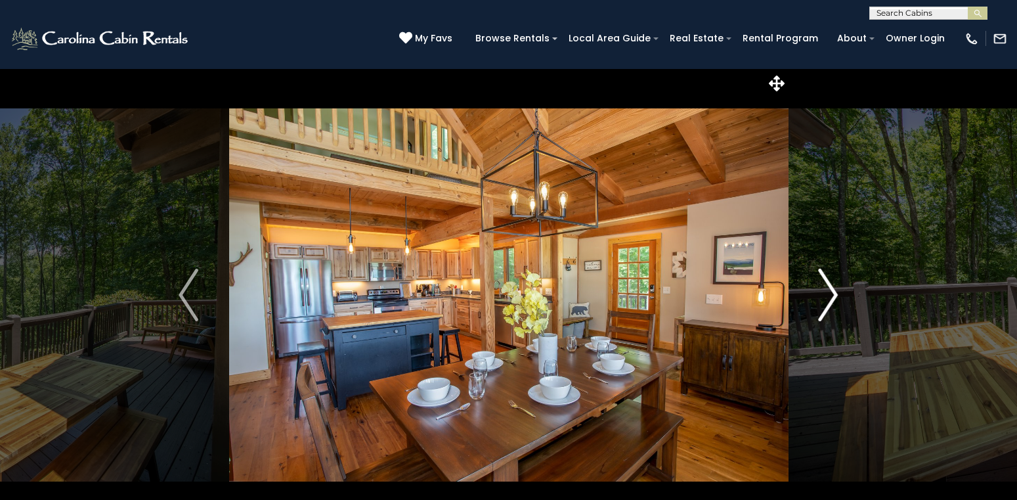
click at [836, 292] on img "Next" at bounding box center [829, 295] width 20 height 53
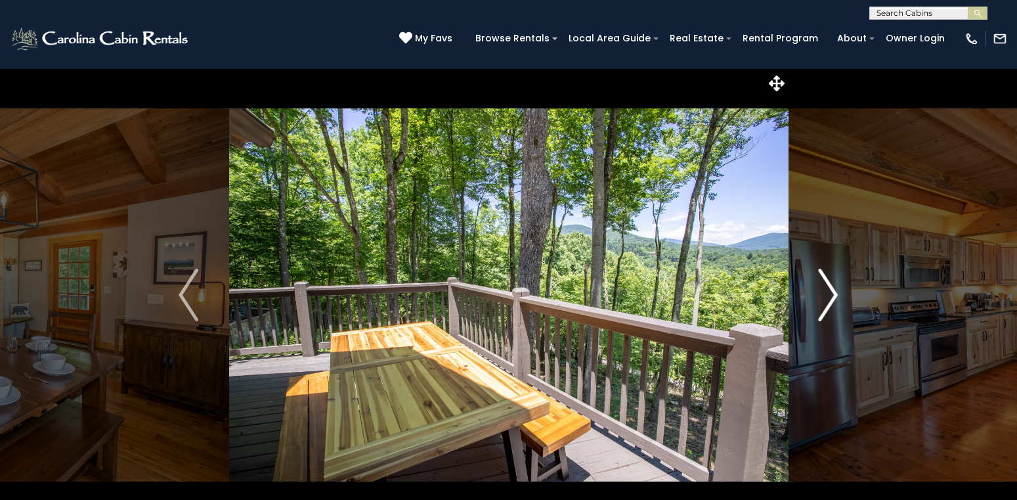
click at [836, 292] on img "Next" at bounding box center [829, 295] width 20 height 53
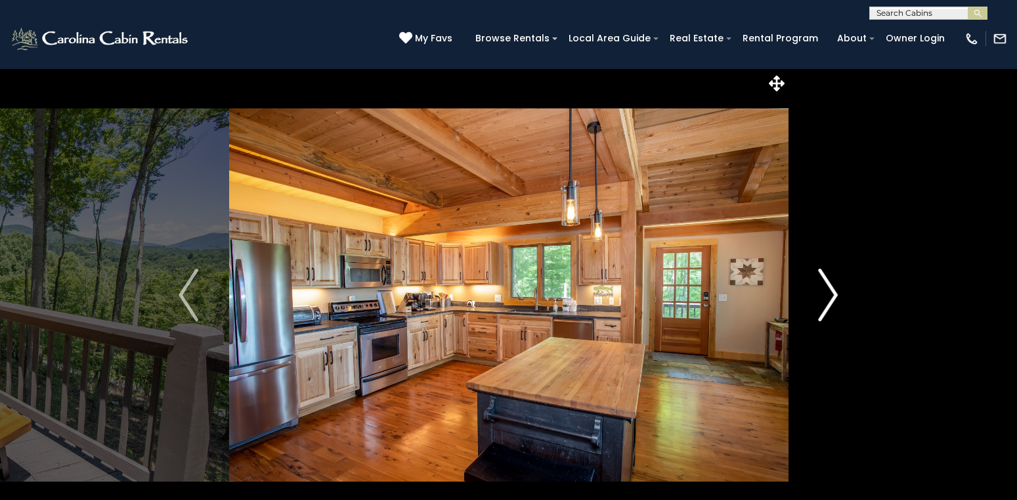
click at [836, 292] on img "Next" at bounding box center [829, 295] width 20 height 53
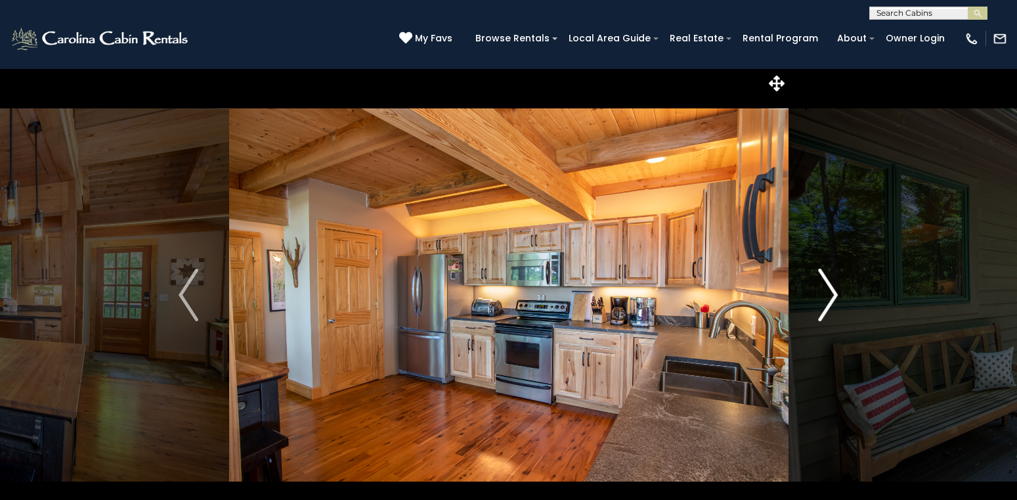
click at [836, 292] on img "Next" at bounding box center [829, 295] width 20 height 53
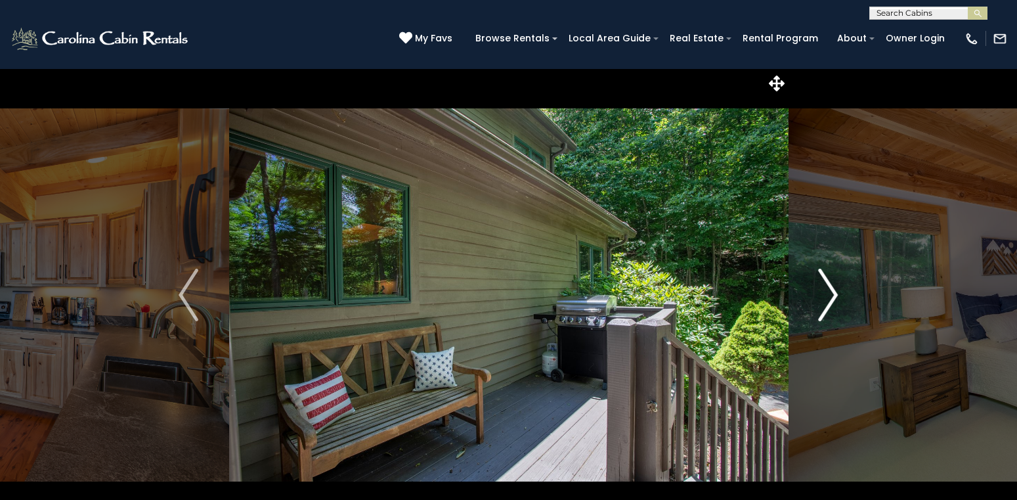
click at [836, 292] on img "Next" at bounding box center [829, 295] width 20 height 53
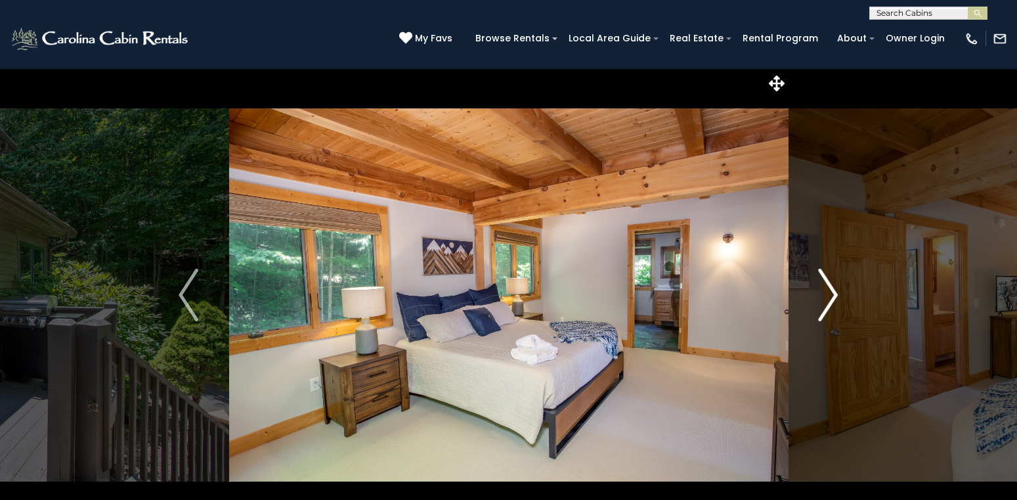
click at [836, 292] on img "Next" at bounding box center [829, 295] width 20 height 53
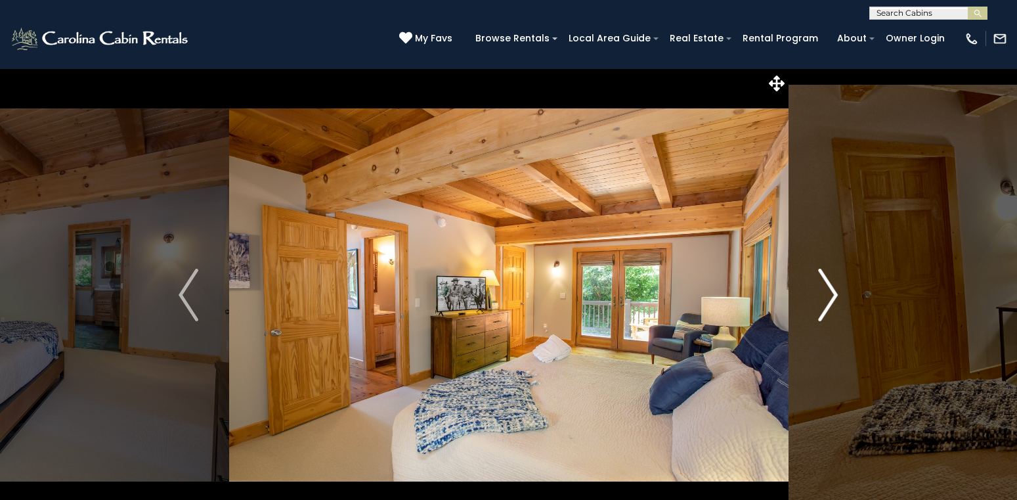
click at [836, 292] on img "Next" at bounding box center [829, 295] width 20 height 53
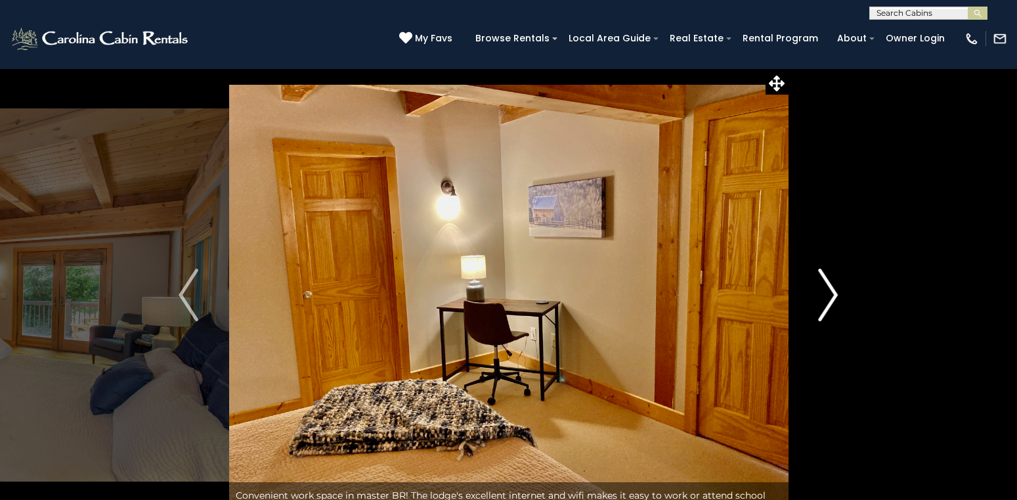
click at [836, 292] on img "Next" at bounding box center [829, 295] width 20 height 53
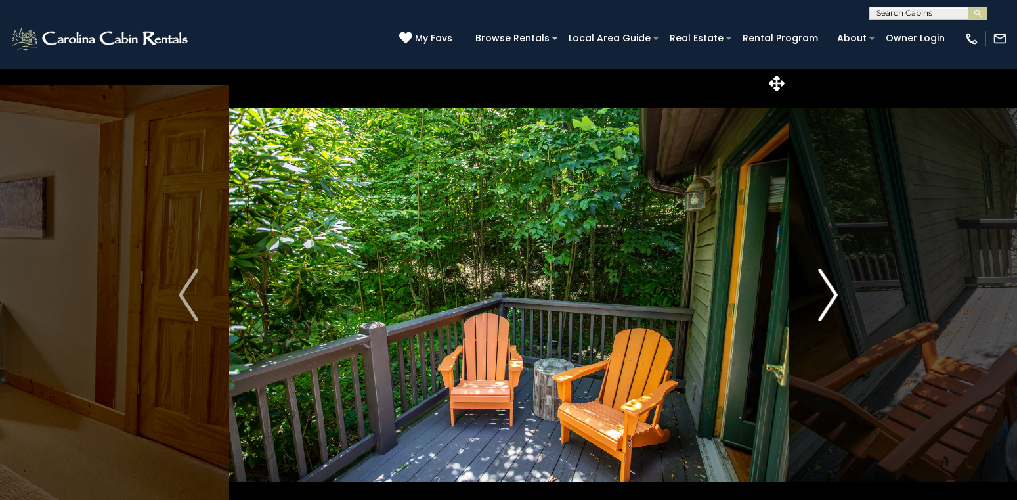
click at [836, 292] on img "Next" at bounding box center [829, 295] width 20 height 53
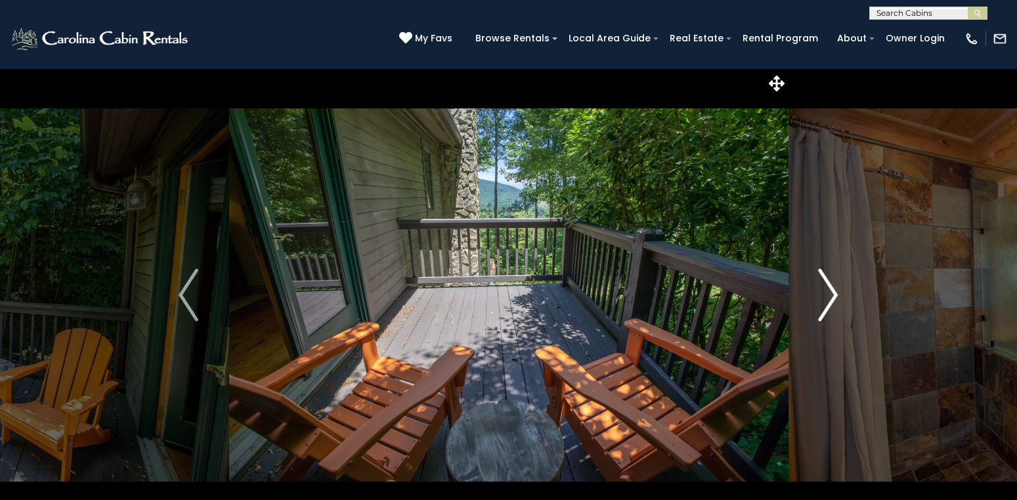
click at [836, 292] on img "Next" at bounding box center [829, 295] width 20 height 53
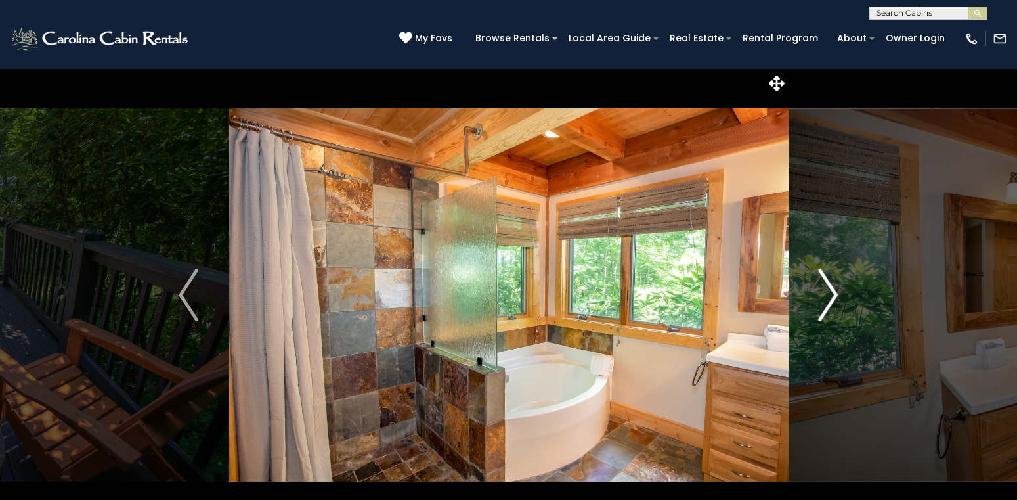
click at [836, 292] on img "Next" at bounding box center [829, 295] width 20 height 53
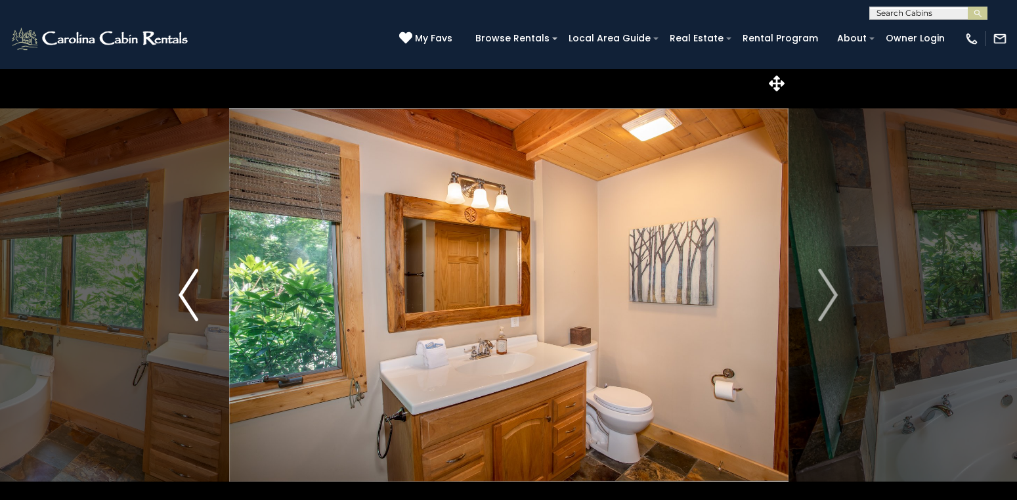
click at [181, 298] on img "Previous" at bounding box center [189, 295] width 20 height 53
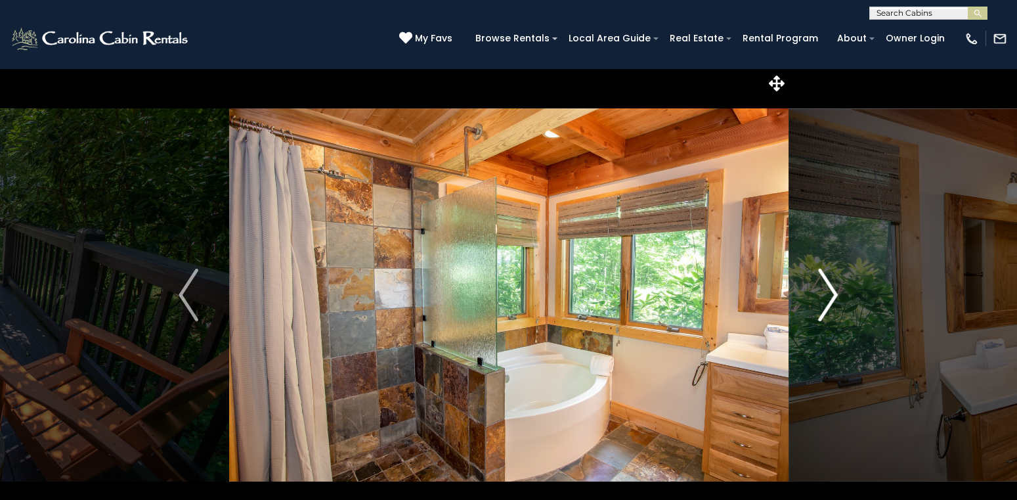
click at [830, 290] on img "Next" at bounding box center [829, 295] width 20 height 53
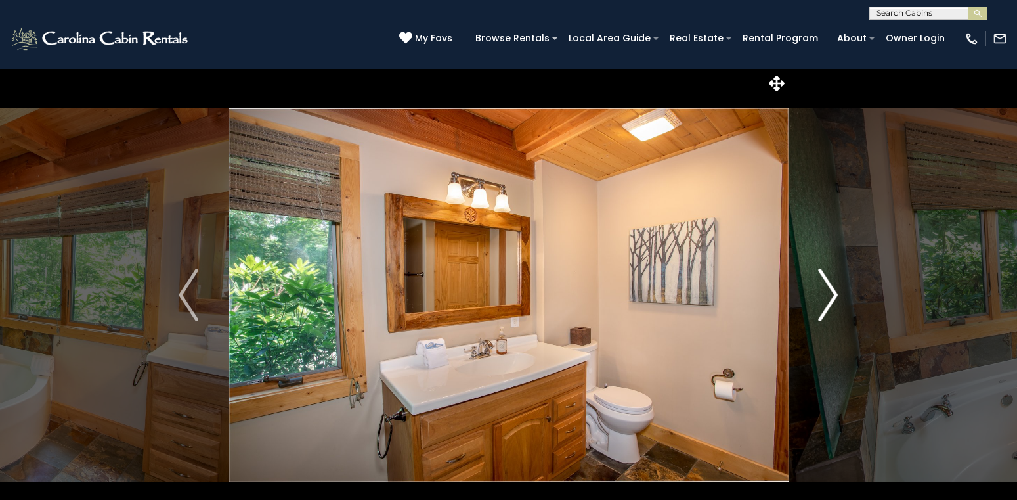
click at [830, 290] on img "Next" at bounding box center [829, 295] width 20 height 53
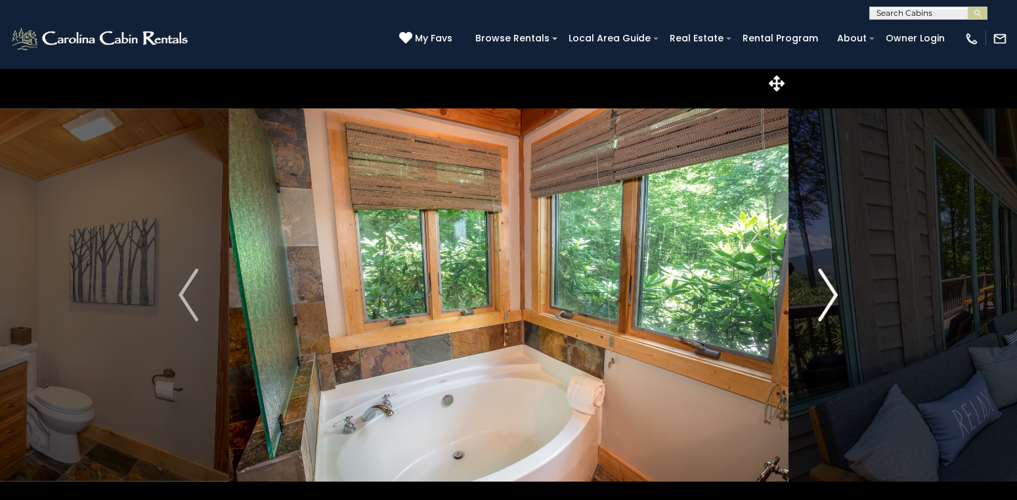
click at [830, 290] on img "Next" at bounding box center [829, 295] width 20 height 53
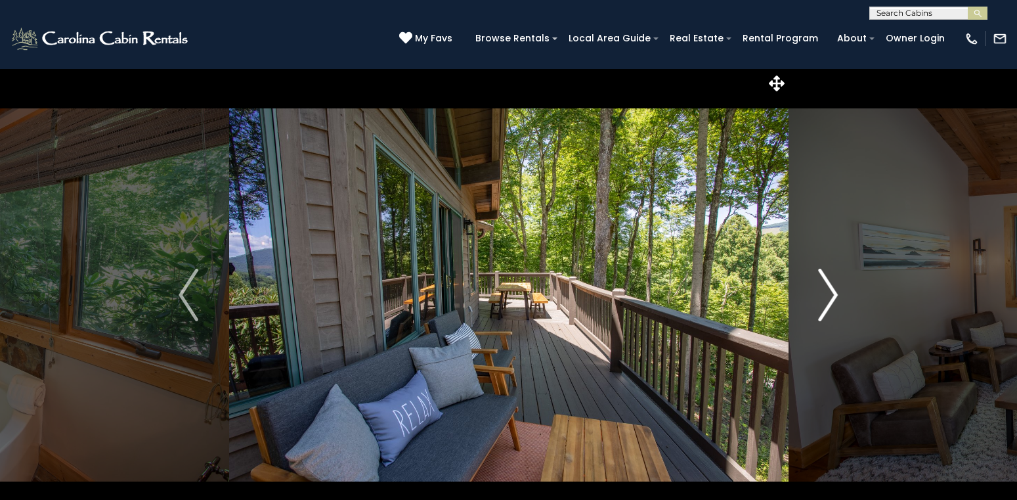
click at [830, 290] on img "Next" at bounding box center [829, 295] width 20 height 53
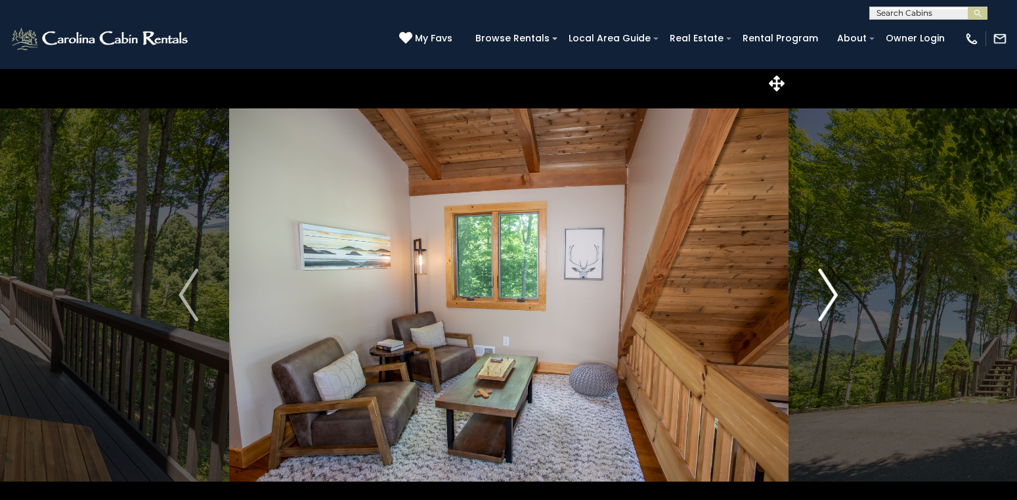
click at [830, 290] on img "Next" at bounding box center [829, 295] width 20 height 53
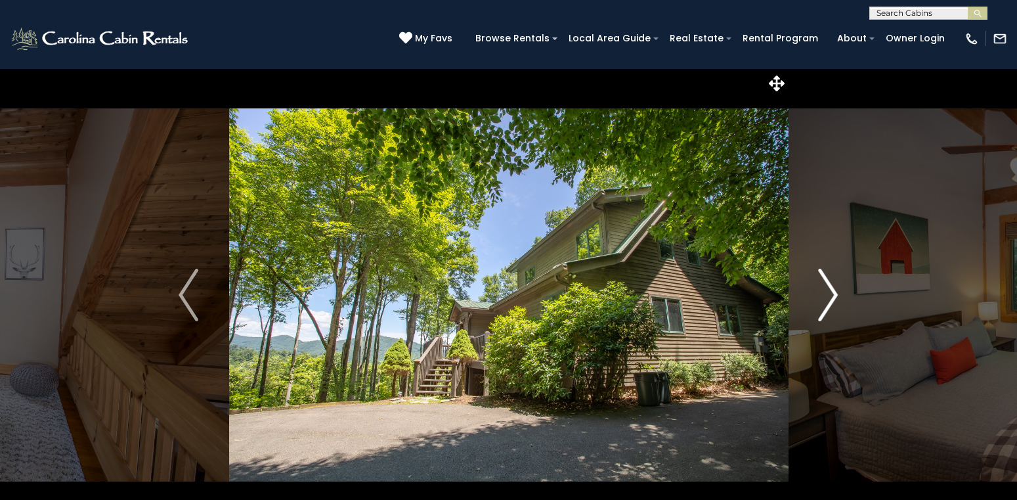
click at [830, 290] on img "Next" at bounding box center [829, 295] width 20 height 53
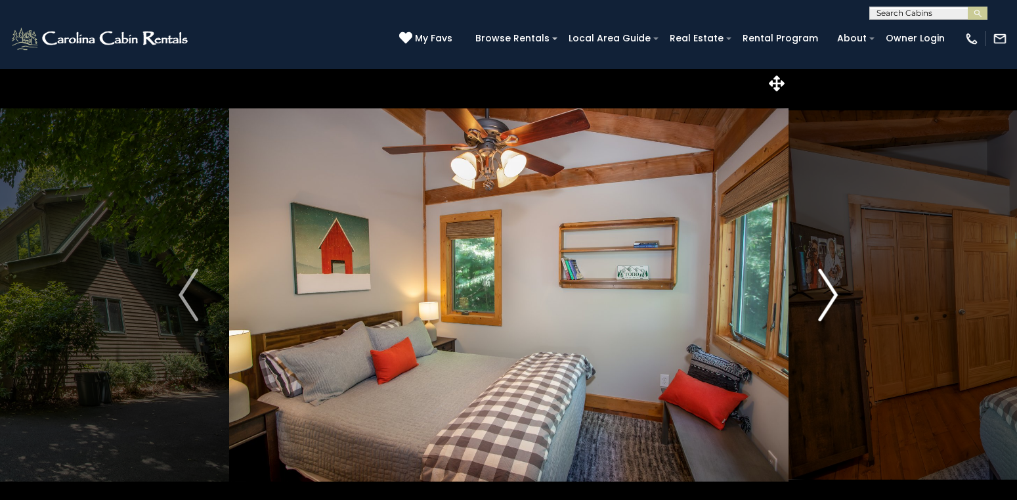
click at [830, 290] on img "Next" at bounding box center [829, 295] width 20 height 53
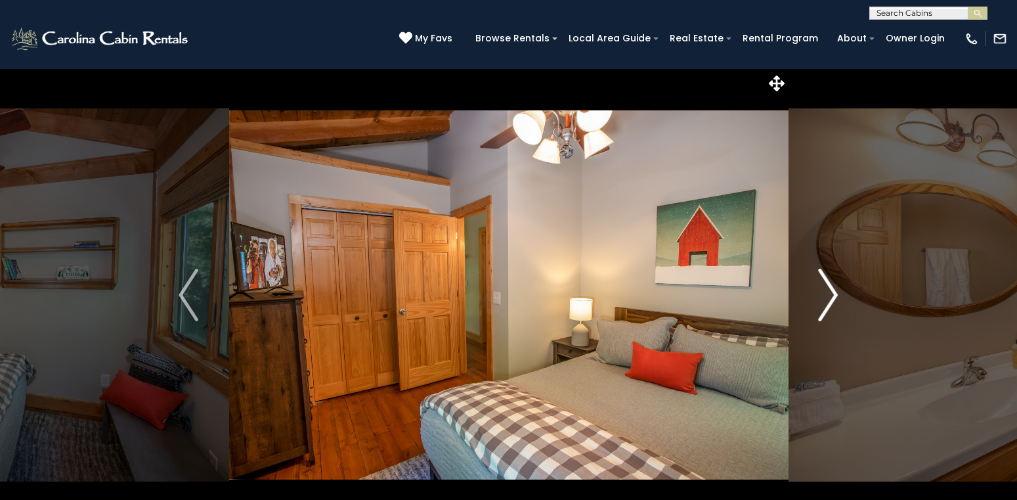
click at [830, 290] on img "Next" at bounding box center [829, 295] width 20 height 53
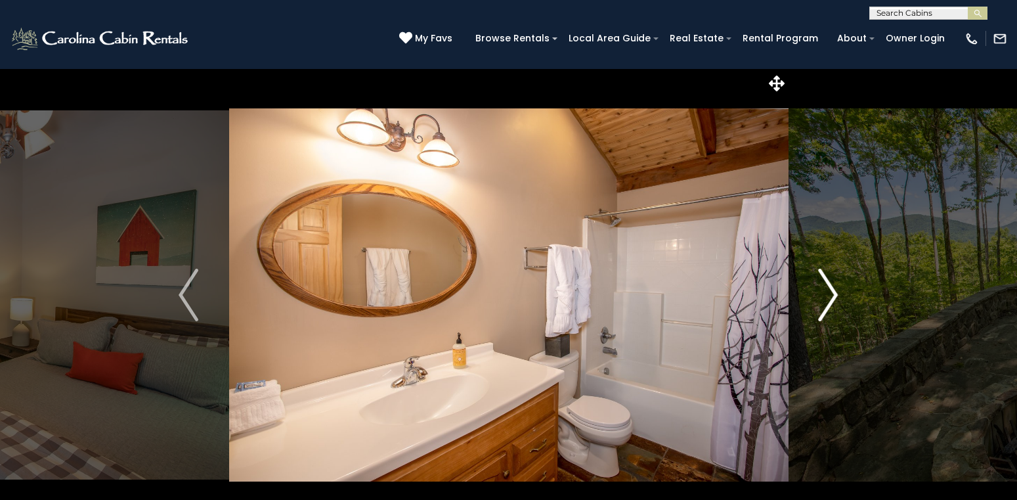
click at [830, 290] on img "Next" at bounding box center [829, 295] width 20 height 53
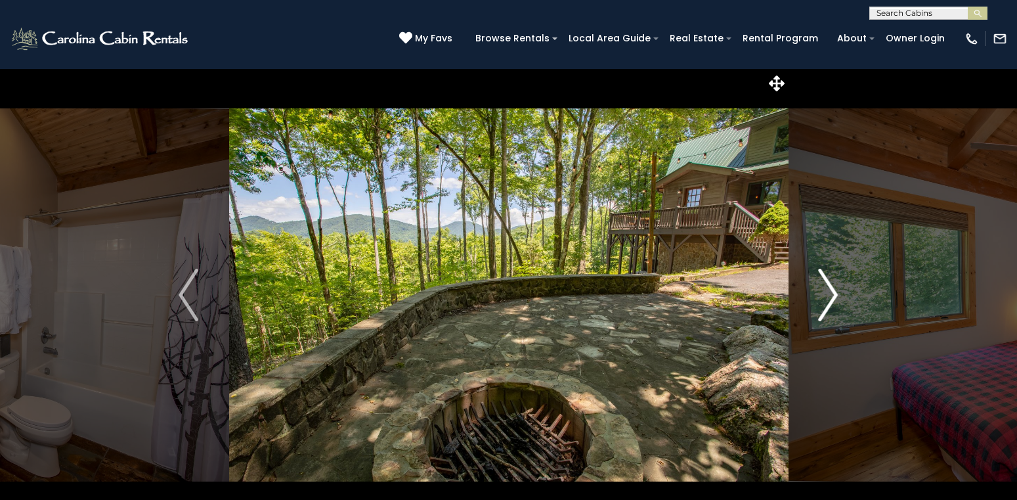
click at [830, 290] on img "Next" at bounding box center [829, 295] width 20 height 53
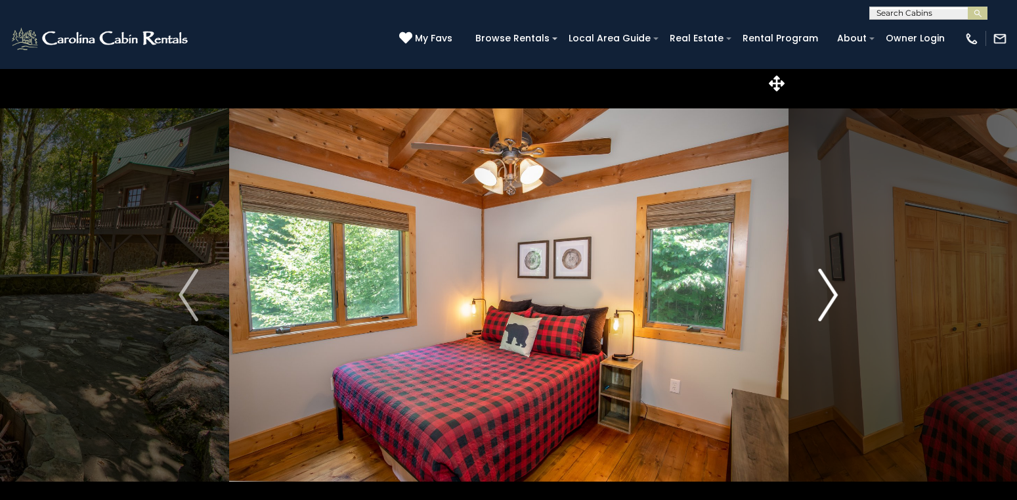
click at [830, 290] on img "Next" at bounding box center [829, 295] width 20 height 53
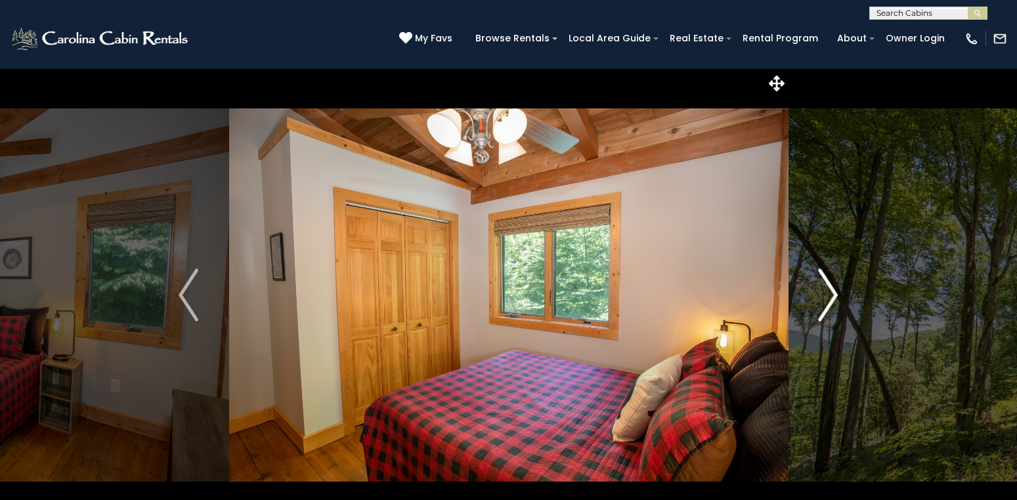
click at [830, 290] on img "Next" at bounding box center [829, 295] width 20 height 53
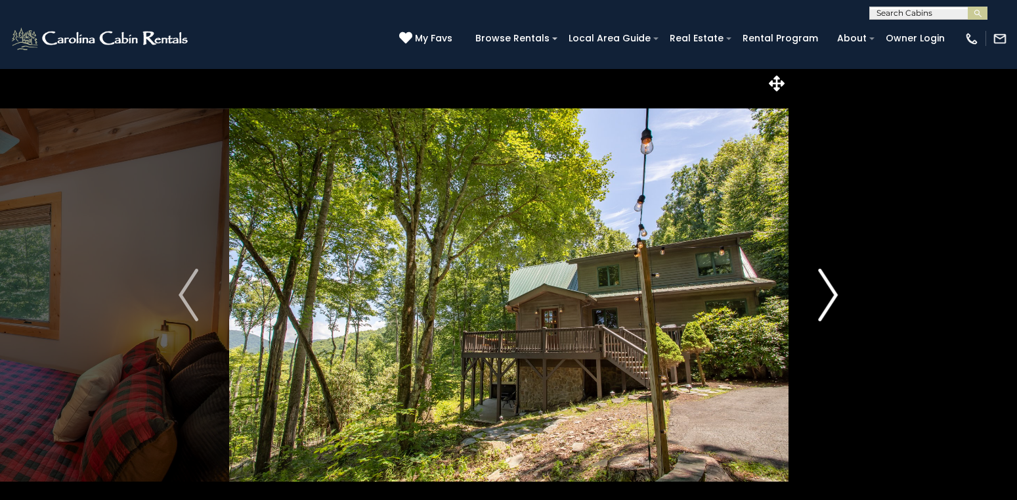
click at [830, 290] on img "Next" at bounding box center [829, 295] width 20 height 53
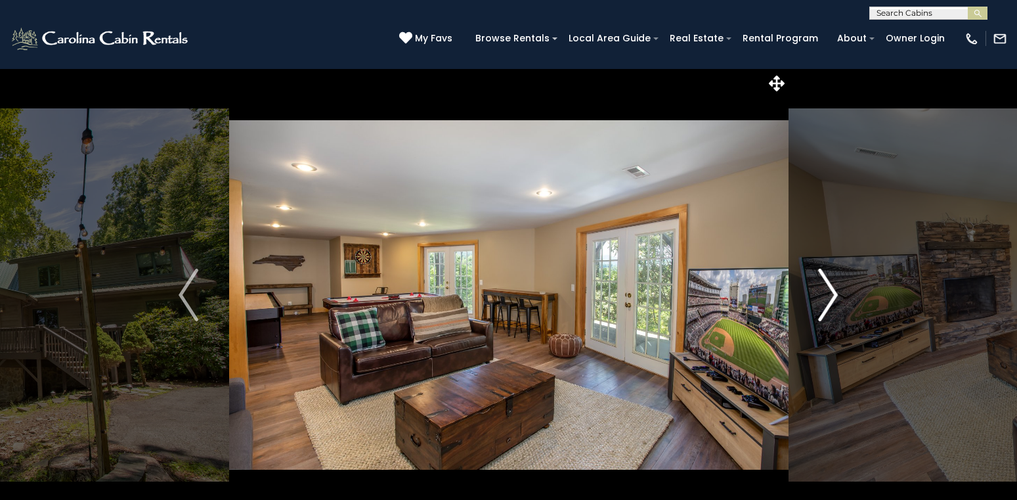
click at [830, 290] on img "Next" at bounding box center [829, 295] width 20 height 53
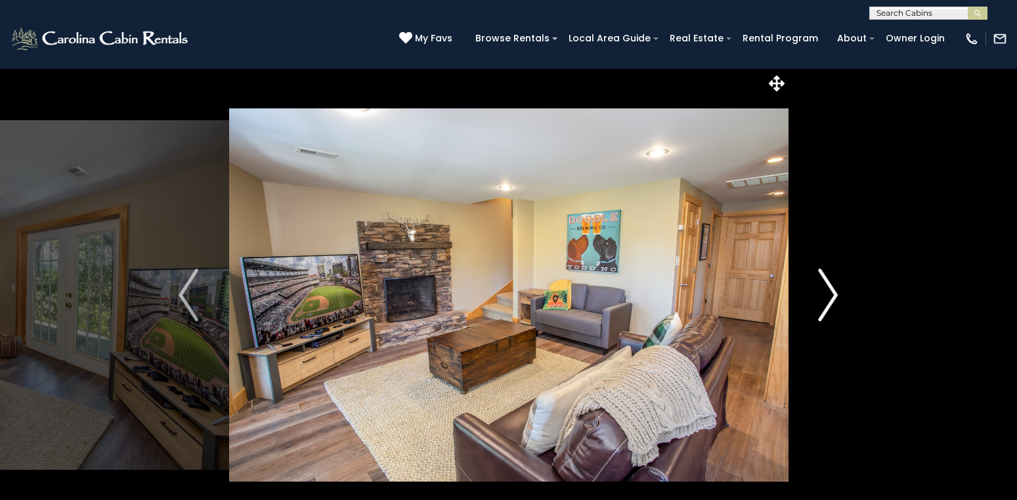
click at [830, 290] on img "Next" at bounding box center [829, 295] width 20 height 53
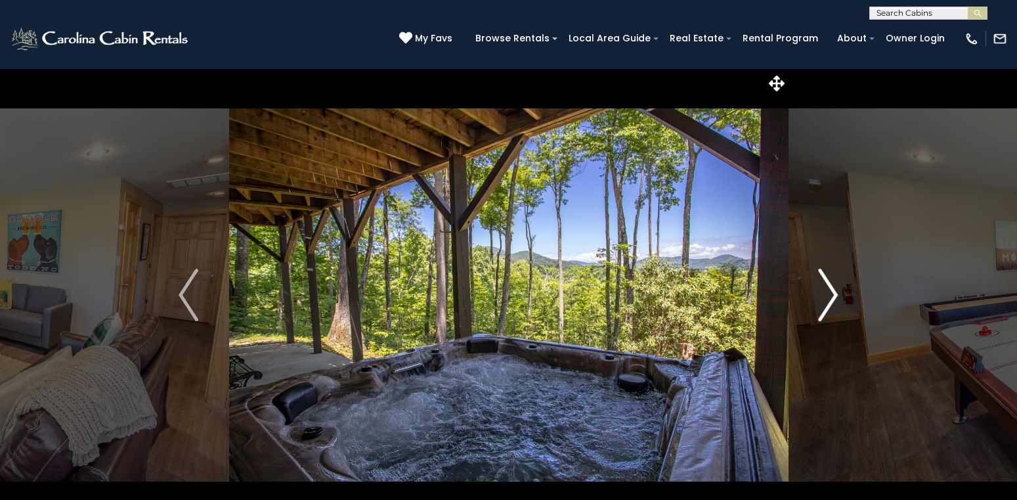
click at [830, 290] on img "Next" at bounding box center [829, 295] width 20 height 53
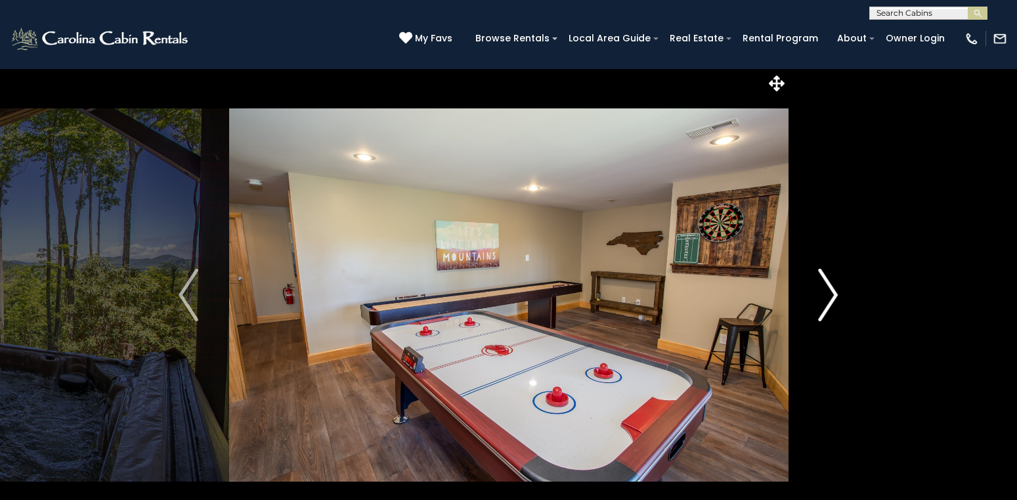
click at [830, 290] on img "Next" at bounding box center [829, 295] width 20 height 53
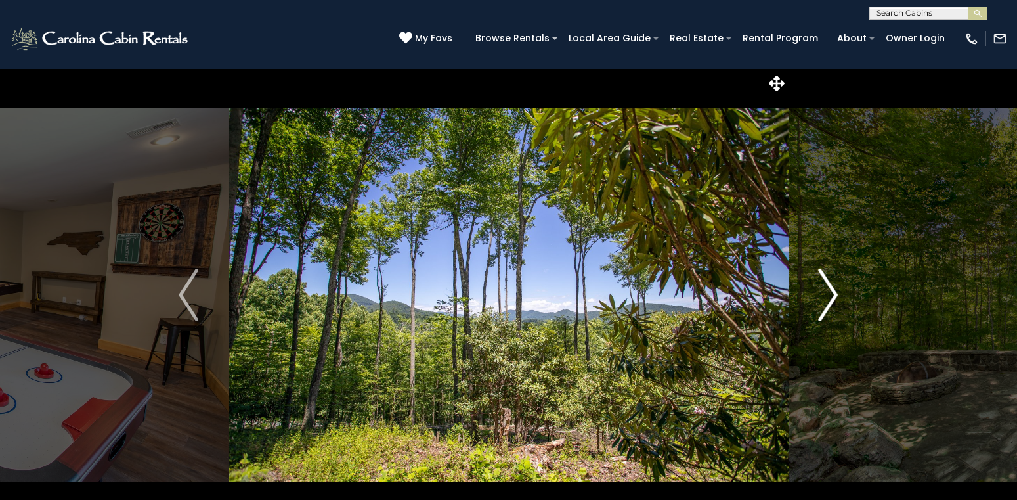
click at [830, 290] on img "Next" at bounding box center [829, 295] width 20 height 53
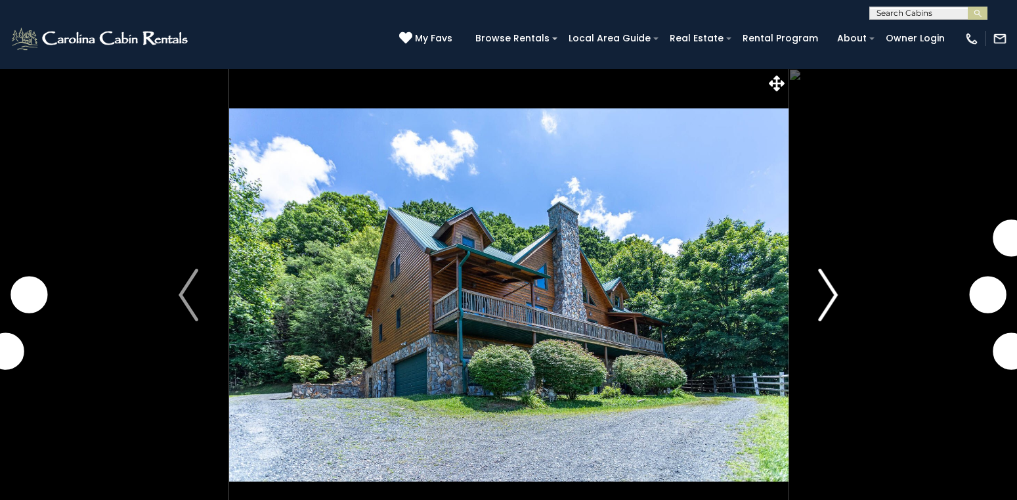
click at [828, 294] on img "Next" at bounding box center [829, 295] width 20 height 53
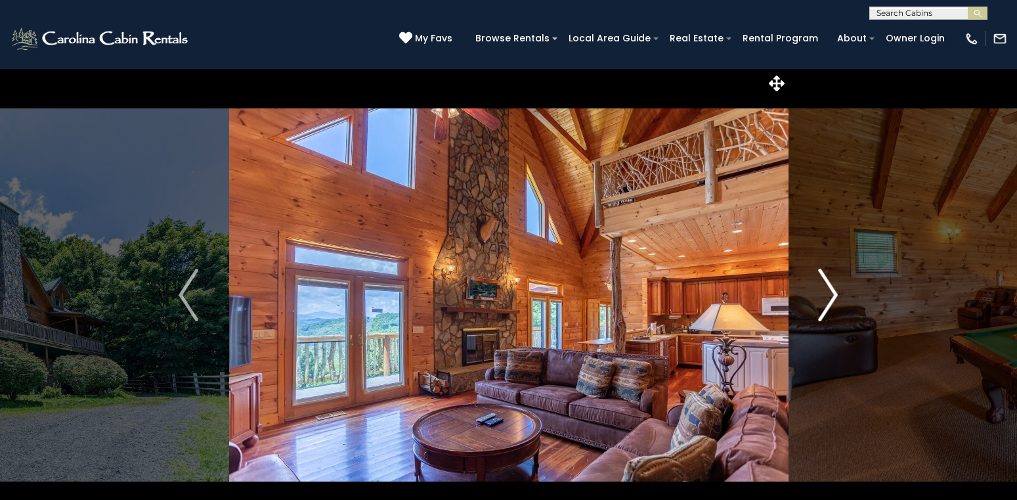
click at [828, 294] on img "Next" at bounding box center [829, 295] width 20 height 53
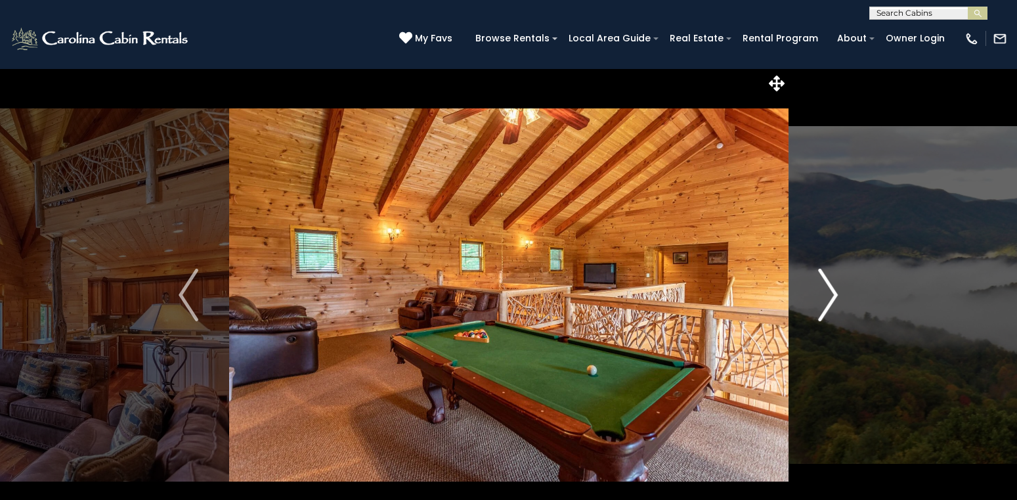
click at [828, 294] on img "Next" at bounding box center [829, 295] width 20 height 53
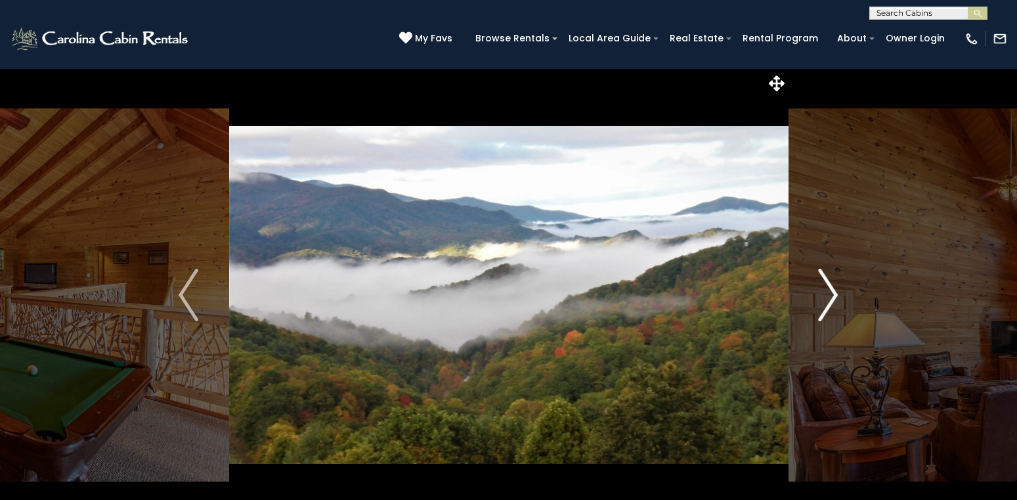
click at [828, 294] on img "Next" at bounding box center [829, 295] width 20 height 53
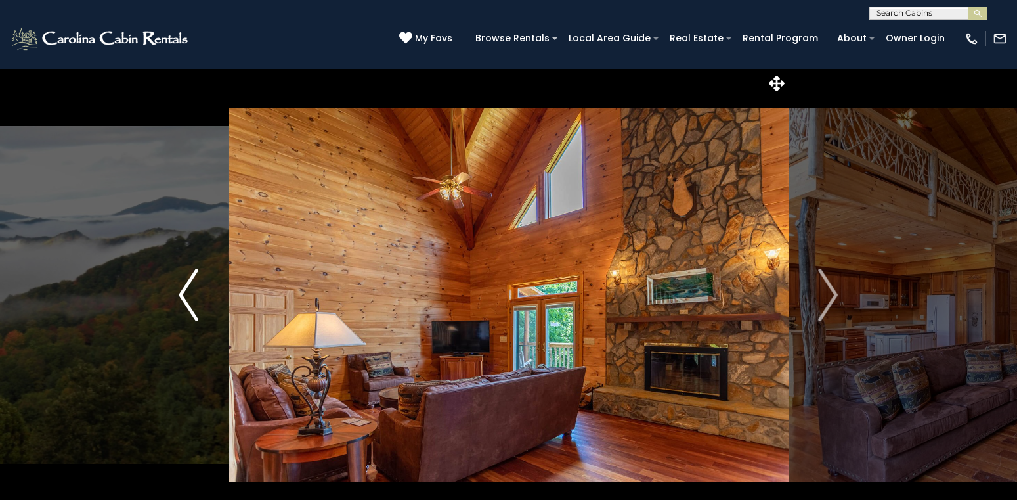
click at [181, 292] on img "Previous" at bounding box center [189, 295] width 20 height 53
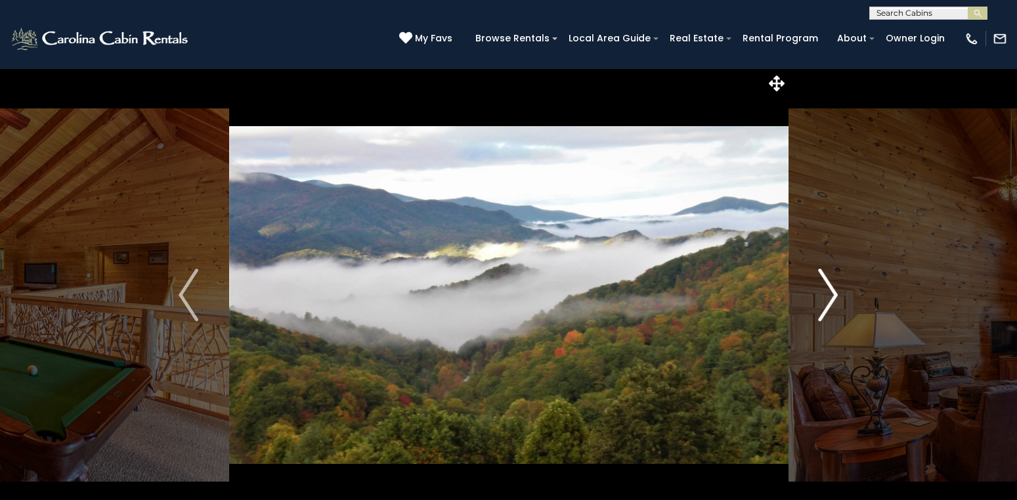
click at [834, 292] on img "Next" at bounding box center [829, 295] width 20 height 53
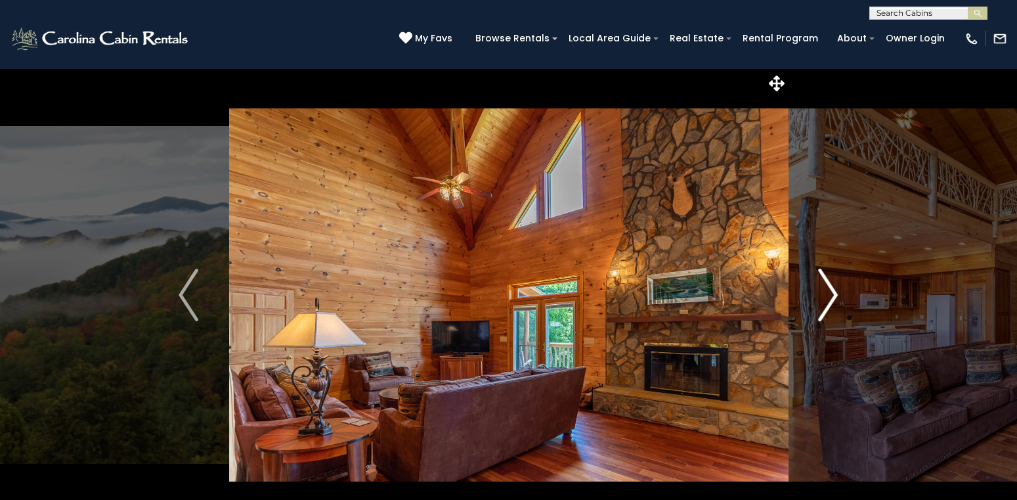
click at [834, 292] on img "Next" at bounding box center [829, 295] width 20 height 53
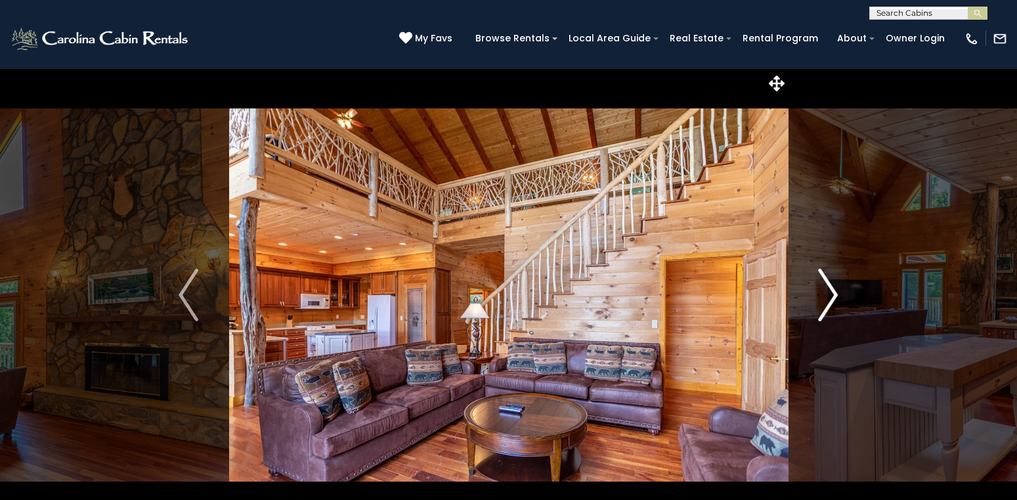
click at [834, 292] on img "Next" at bounding box center [829, 295] width 20 height 53
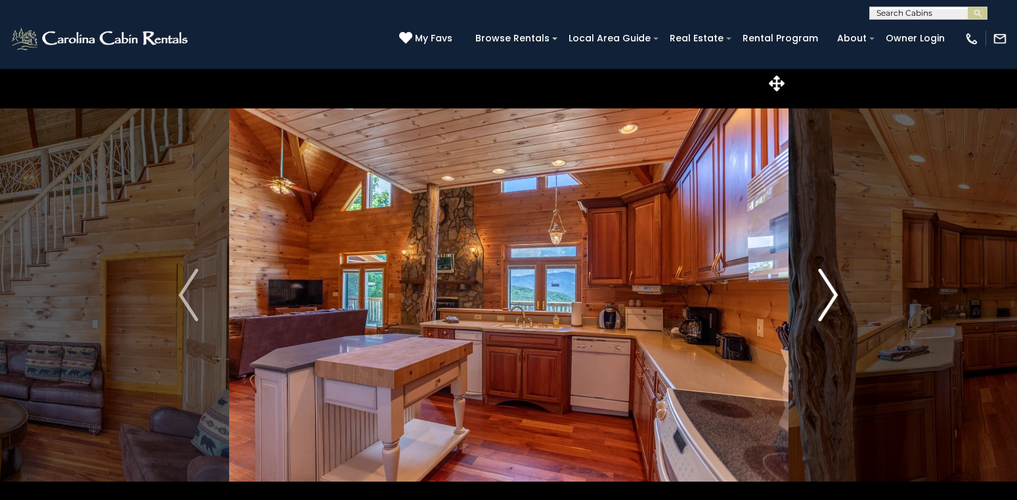
click at [834, 292] on img "Next" at bounding box center [829, 295] width 20 height 53
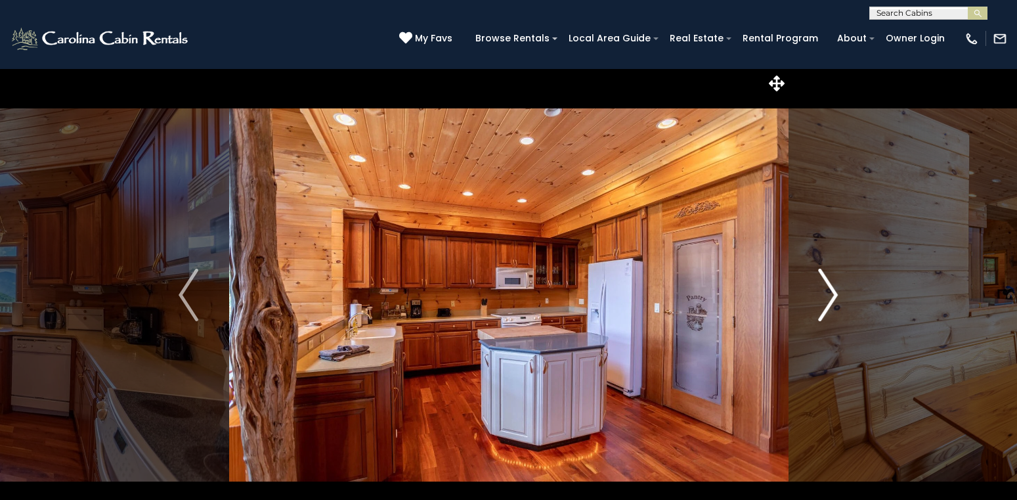
click at [834, 292] on img "Next" at bounding box center [829, 295] width 20 height 53
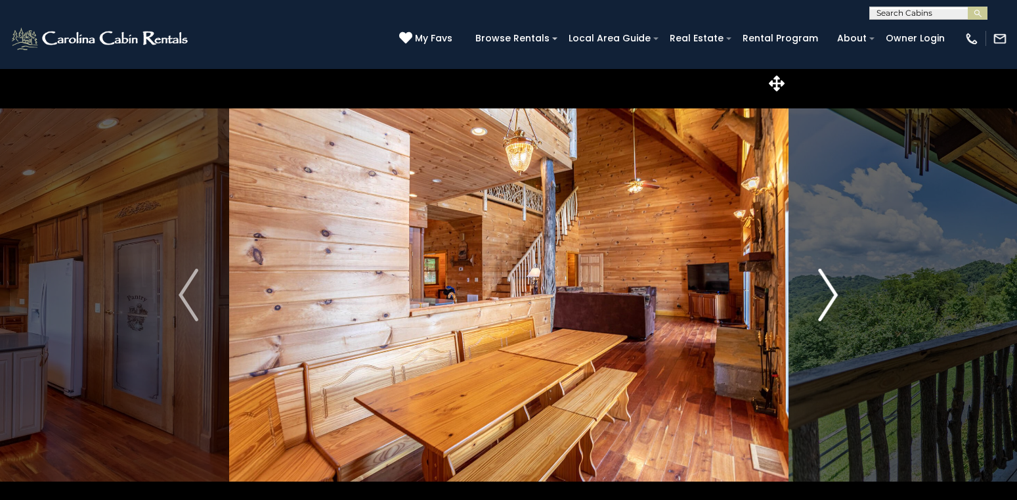
click at [834, 292] on img "Next" at bounding box center [829, 295] width 20 height 53
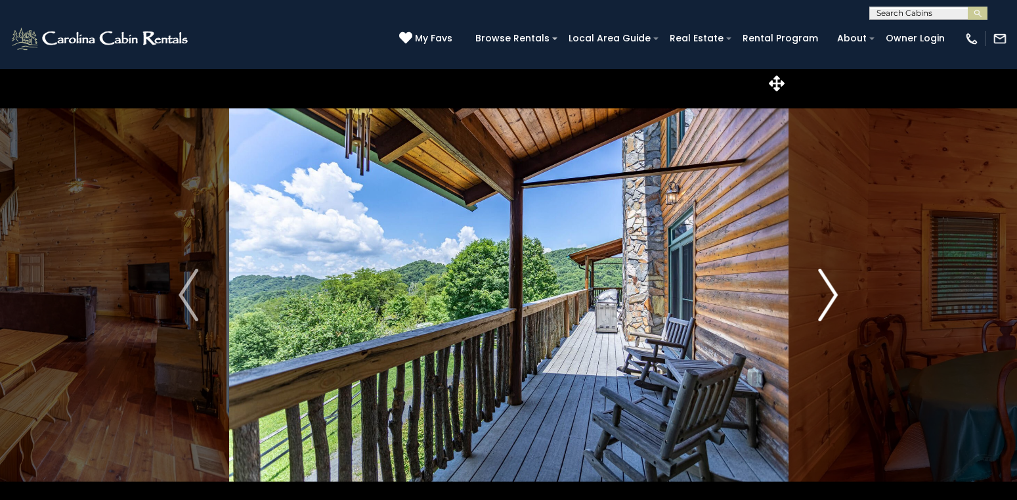
click at [834, 292] on img "Next" at bounding box center [829, 295] width 20 height 53
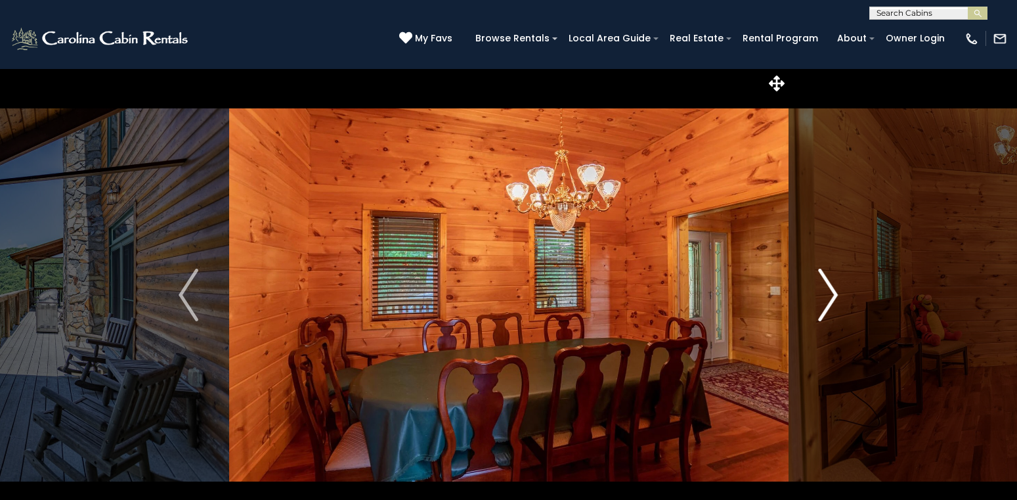
click at [834, 292] on img "Next" at bounding box center [829, 295] width 20 height 53
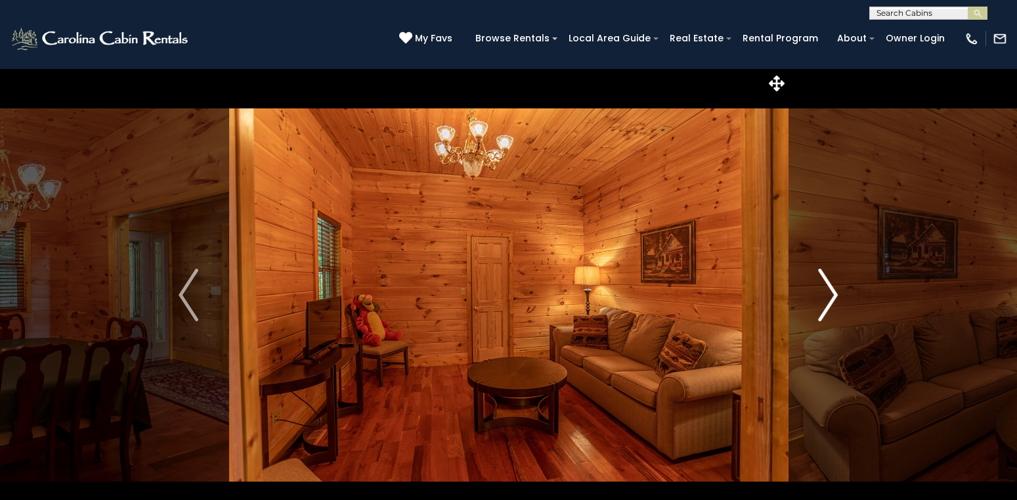
click at [834, 292] on img "Next" at bounding box center [829, 295] width 20 height 53
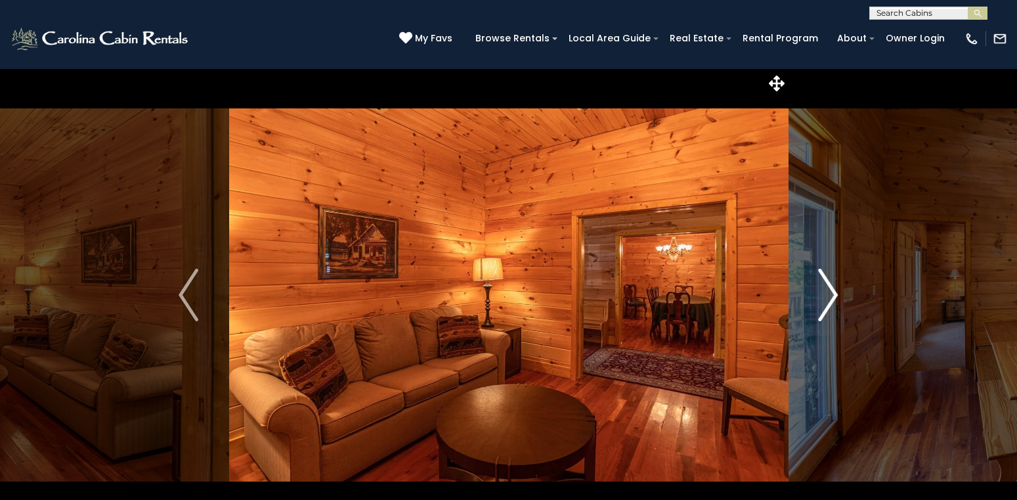
click at [834, 292] on img "Next" at bounding box center [829, 295] width 20 height 53
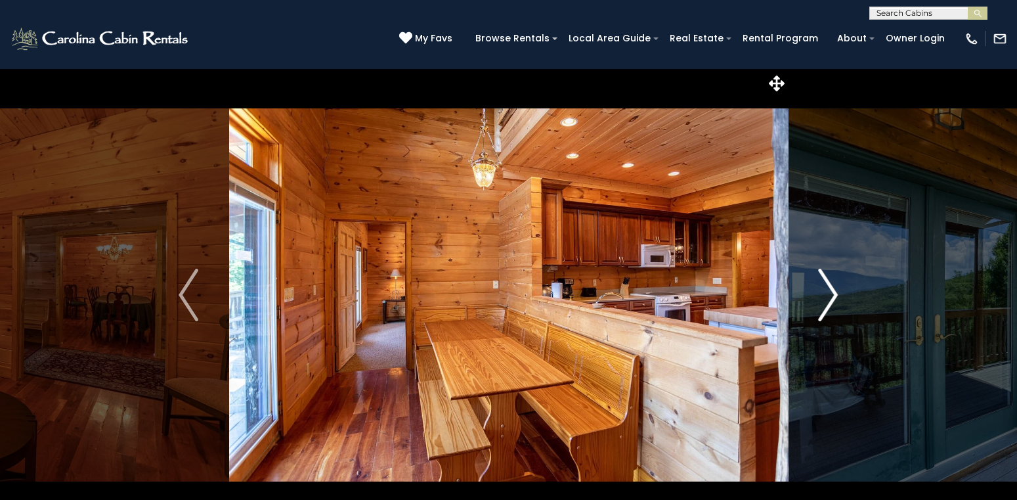
click at [834, 292] on img "Next" at bounding box center [829, 295] width 20 height 53
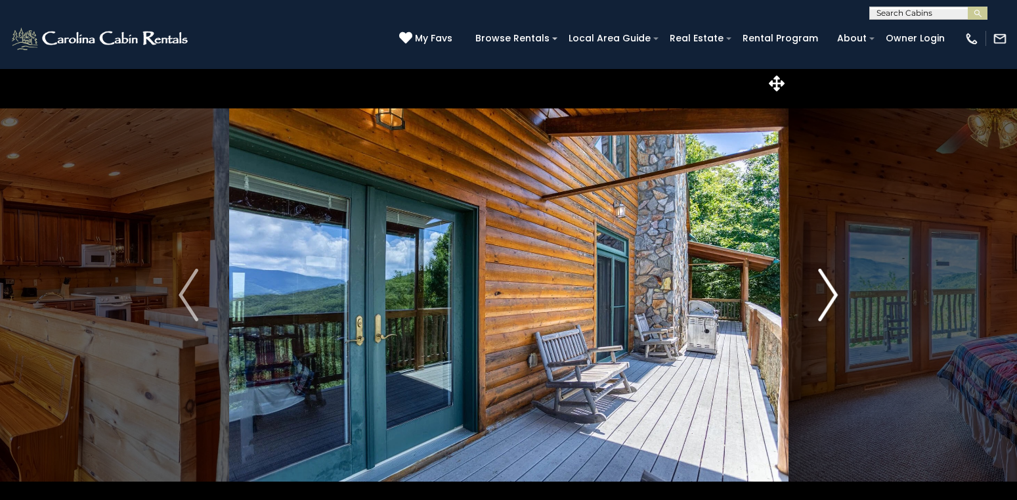
click at [834, 292] on img "Next" at bounding box center [829, 295] width 20 height 53
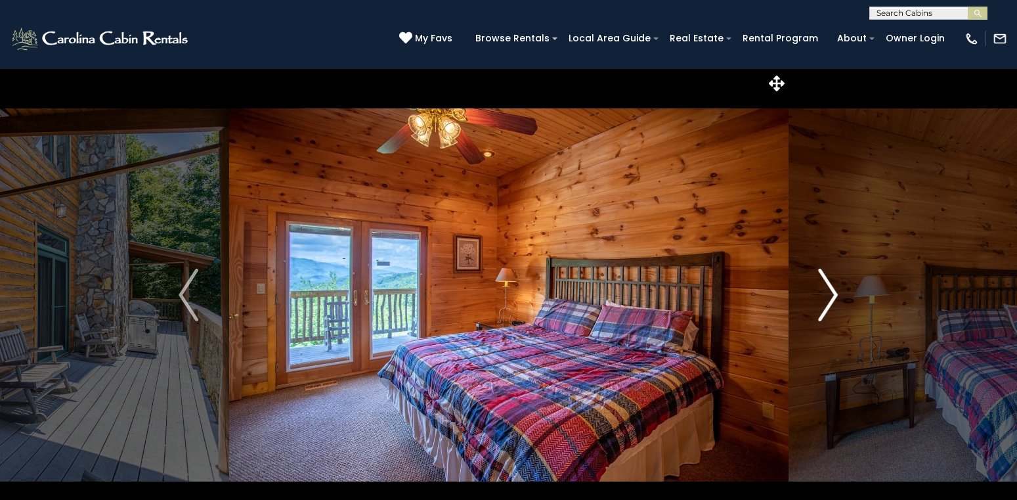
click at [834, 292] on img "Next" at bounding box center [829, 295] width 20 height 53
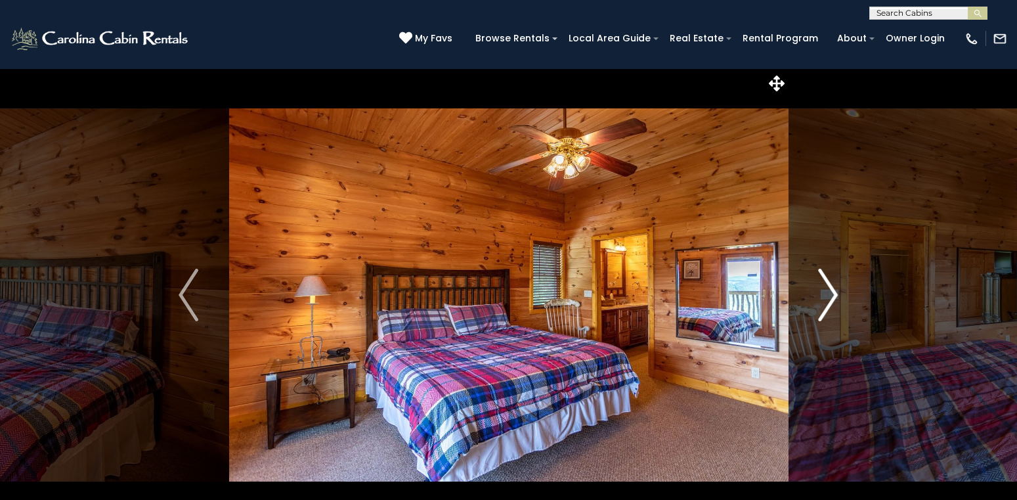
click at [834, 292] on img "Next" at bounding box center [829, 295] width 20 height 53
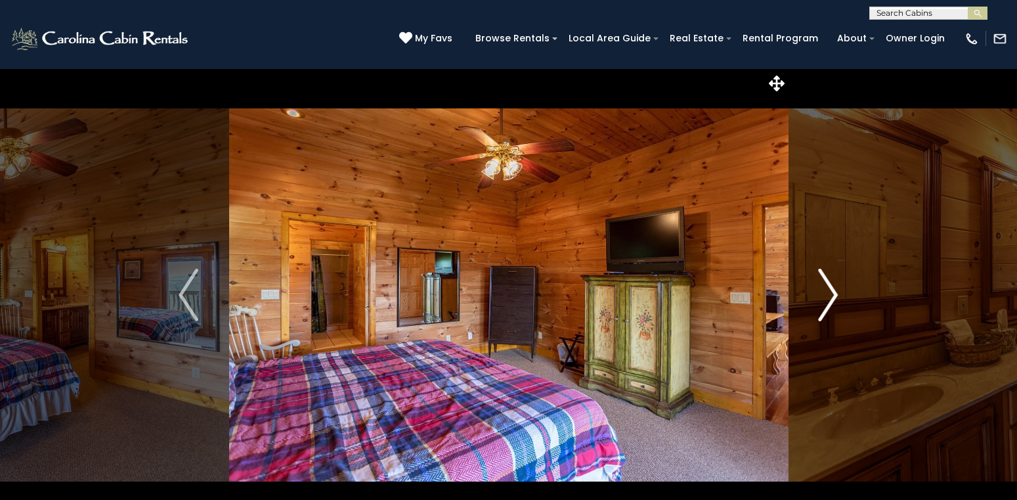
click at [834, 292] on img "Next" at bounding box center [829, 295] width 20 height 53
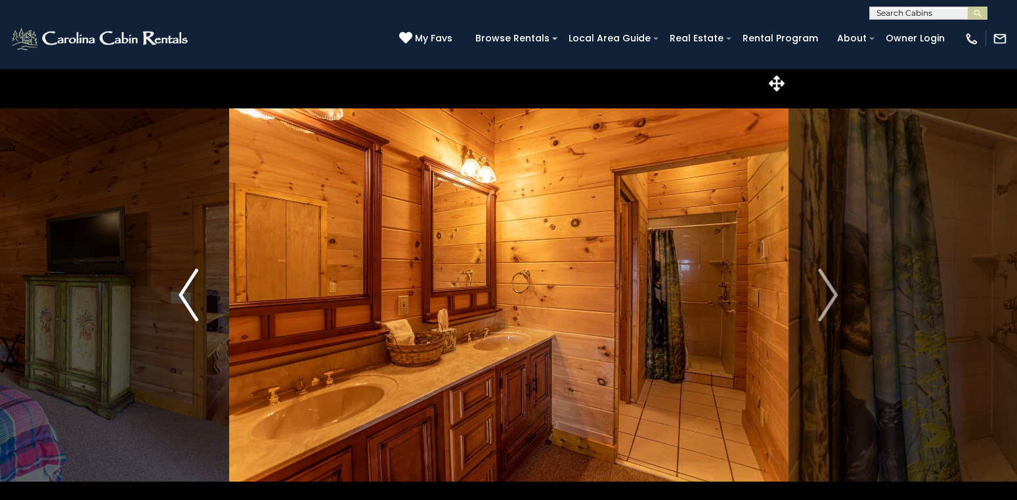
click at [187, 293] on img "Previous" at bounding box center [189, 295] width 20 height 53
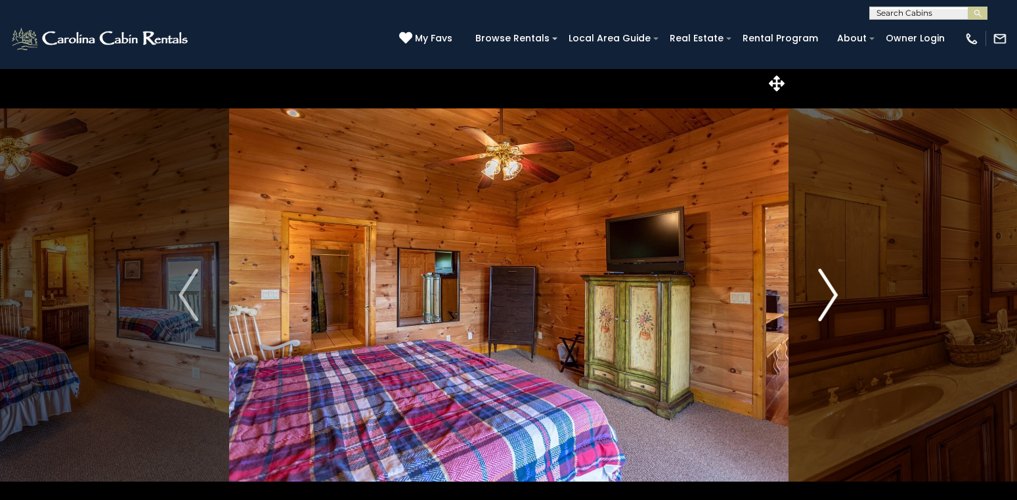
click at [831, 288] on img "Next" at bounding box center [829, 295] width 20 height 53
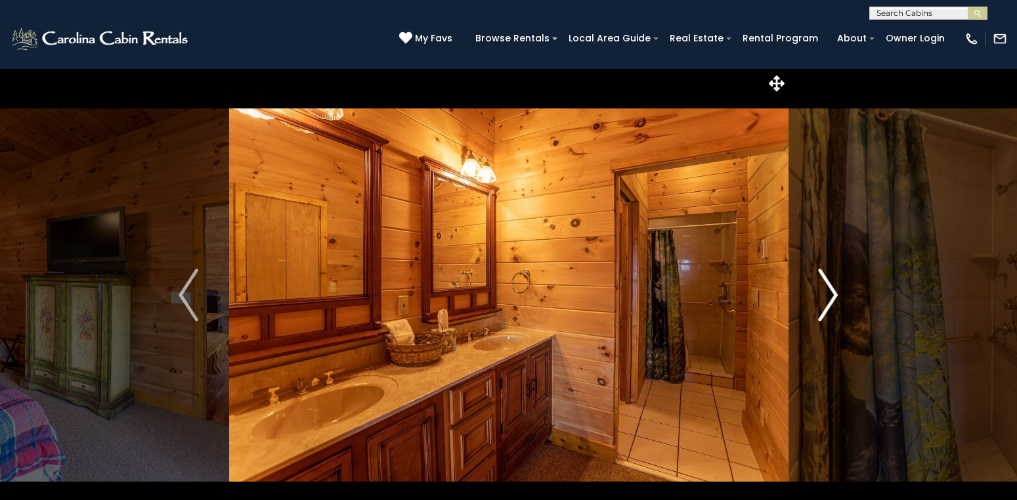
click at [831, 288] on img "Next" at bounding box center [829, 295] width 20 height 53
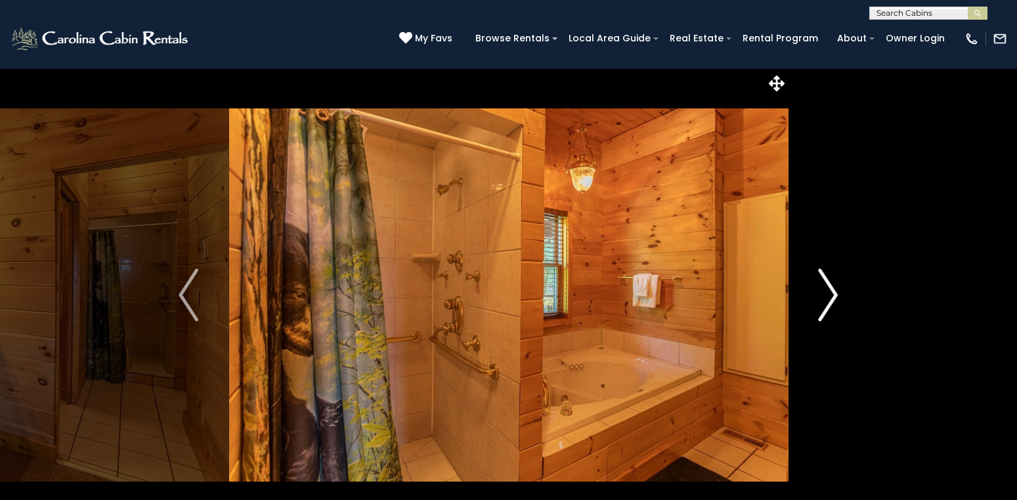
click at [831, 288] on img "Next" at bounding box center [829, 295] width 20 height 53
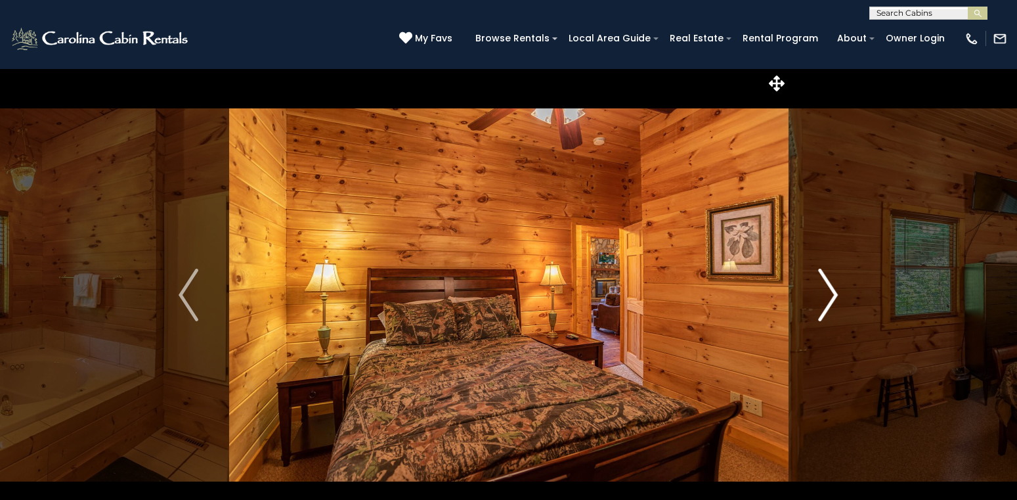
click at [831, 288] on img "Next" at bounding box center [829, 295] width 20 height 53
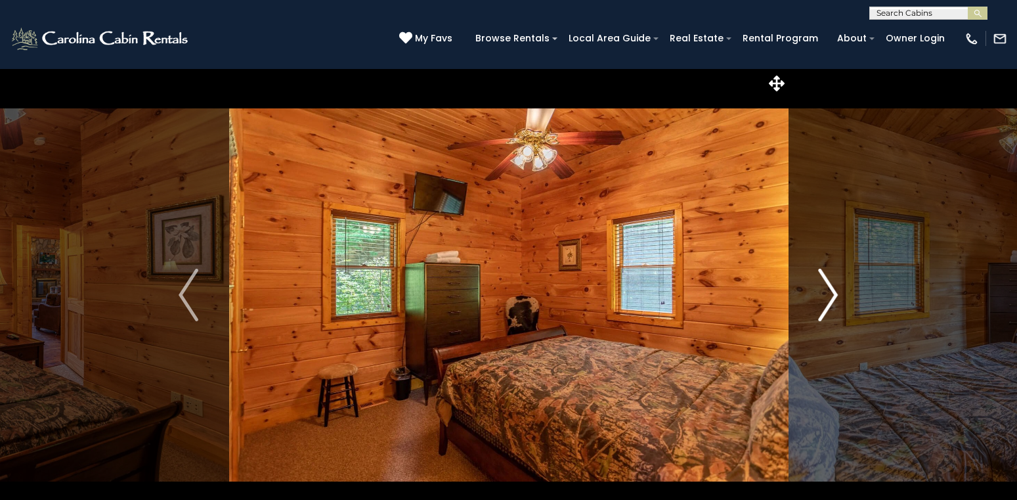
click at [831, 288] on img "Next" at bounding box center [829, 295] width 20 height 53
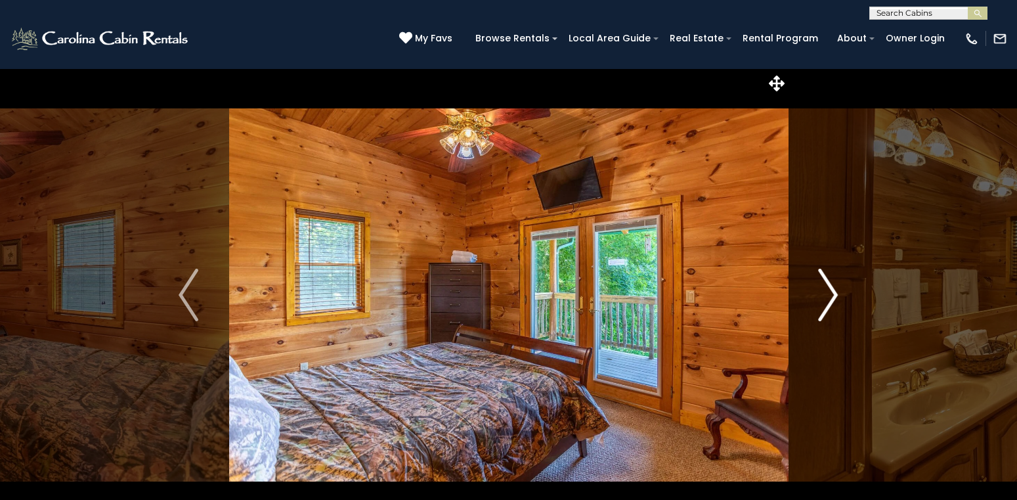
click at [831, 288] on img "Next" at bounding box center [829, 295] width 20 height 53
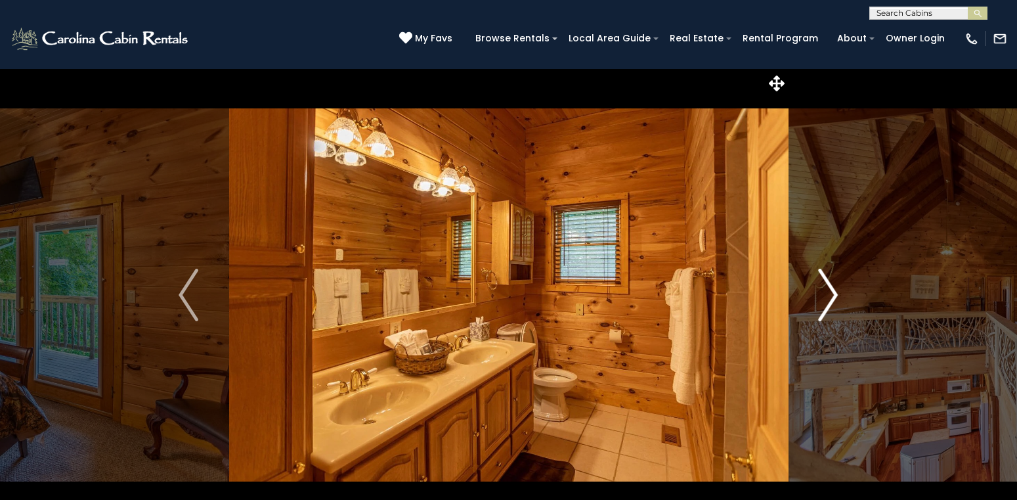
click at [831, 288] on img "Next" at bounding box center [829, 295] width 20 height 53
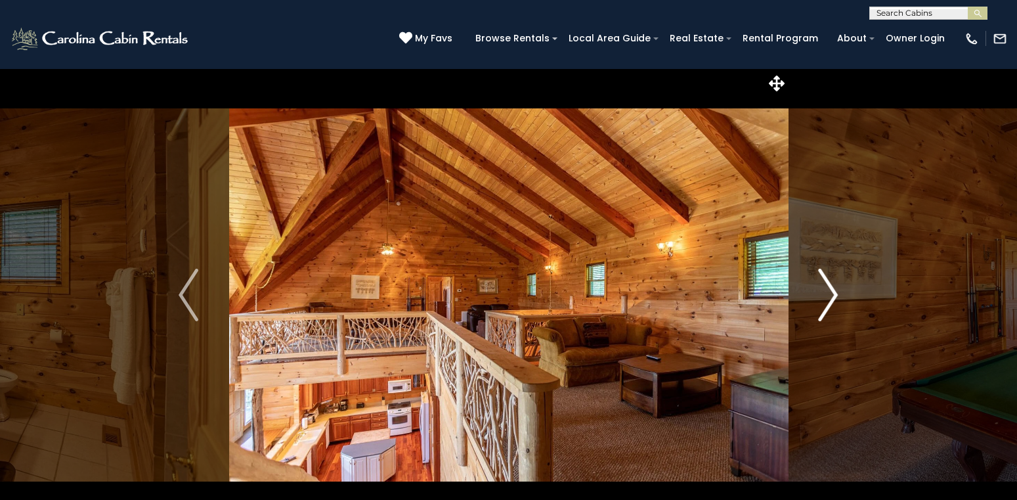
click at [831, 288] on img "Next" at bounding box center [829, 295] width 20 height 53
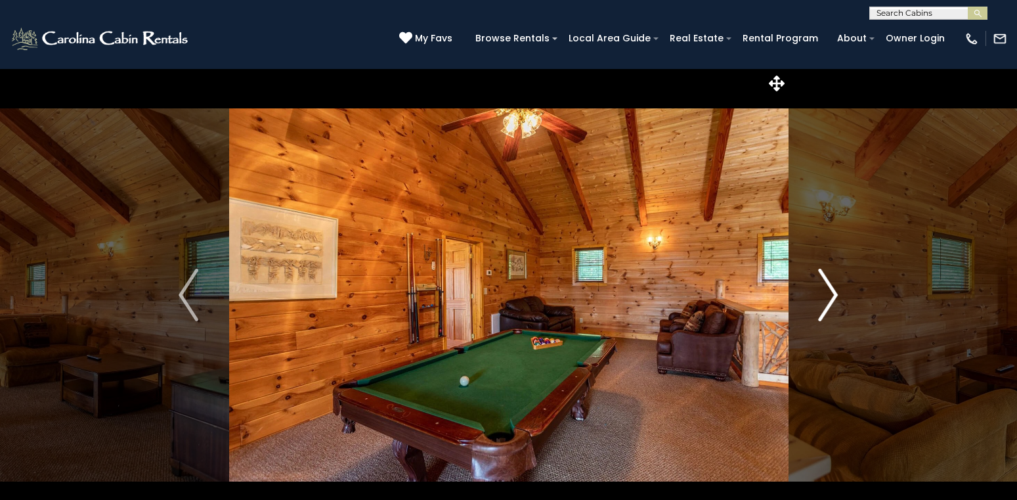
click at [831, 288] on img "Next" at bounding box center [829, 295] width 20 height 53
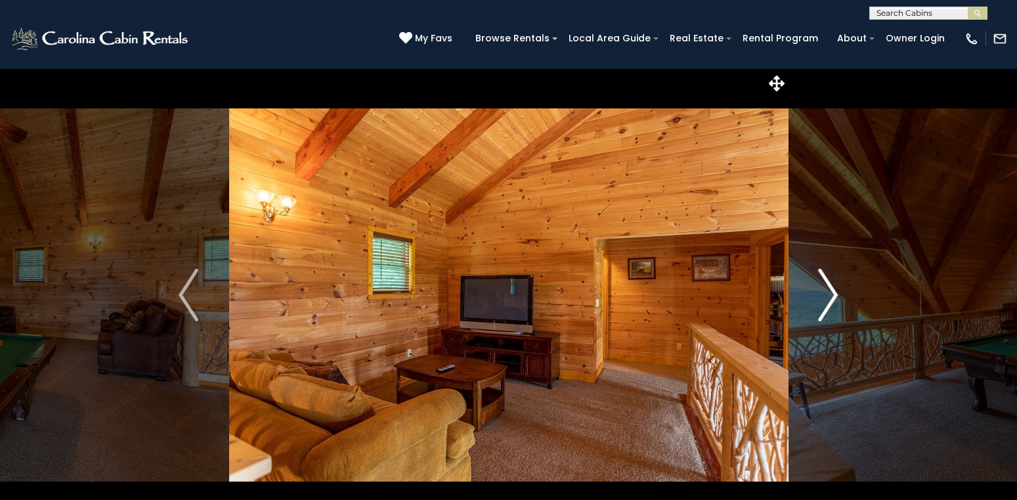
click at [831, 288] on img "Next" at bounding box center [829, 295] width 20 height 53
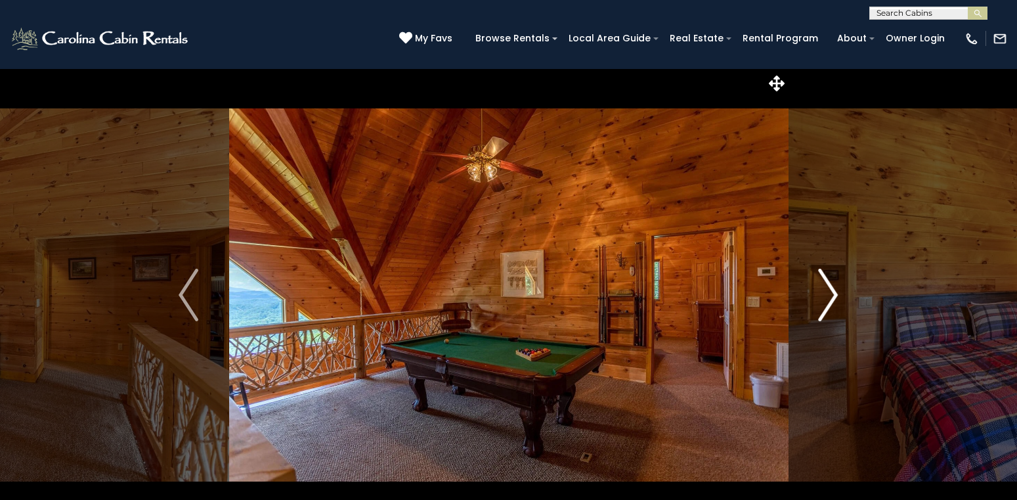
click at [831, 288] on img "Next" at bounding box center [829, 295] width 20 height 53
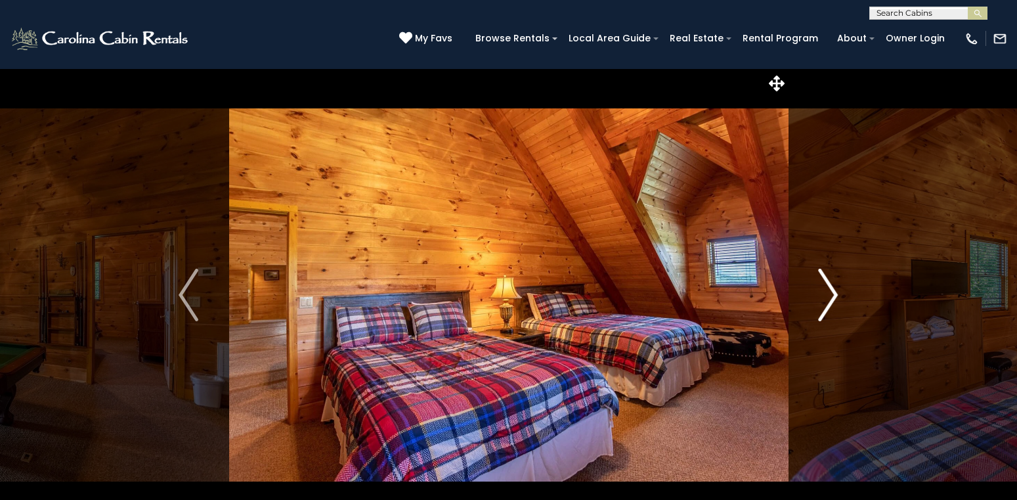
click at [831, 288] on img "Next" at bounding box center [829, 295] width 20 height 53
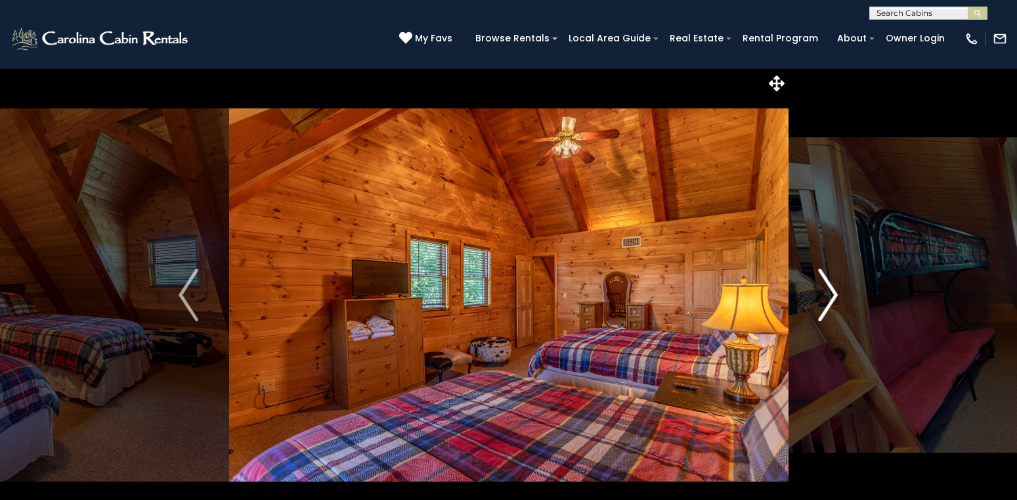
click at [831, 288] on img "Next" at bounding box center [829, 295] width 20 height 53
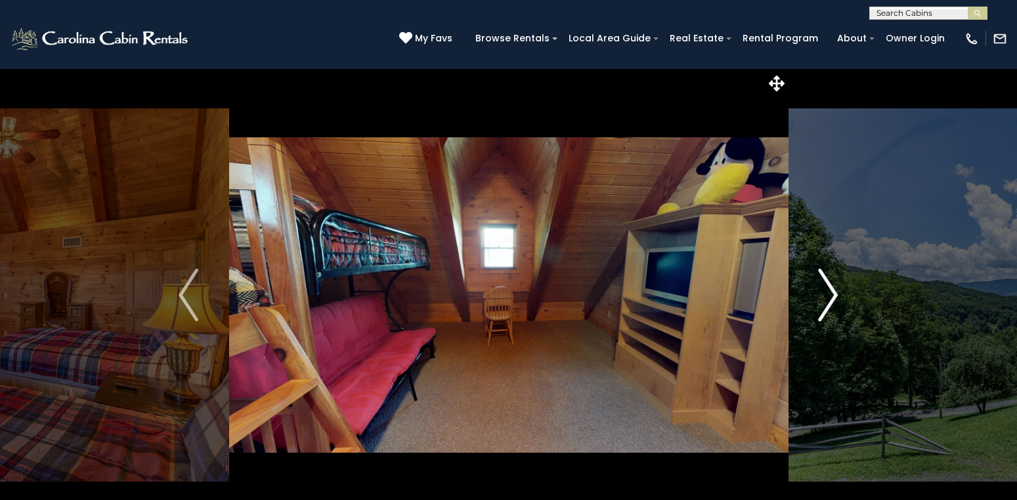
click at [831, 288] on img "Next" at bounding box center [829, 295] width 20 height 53
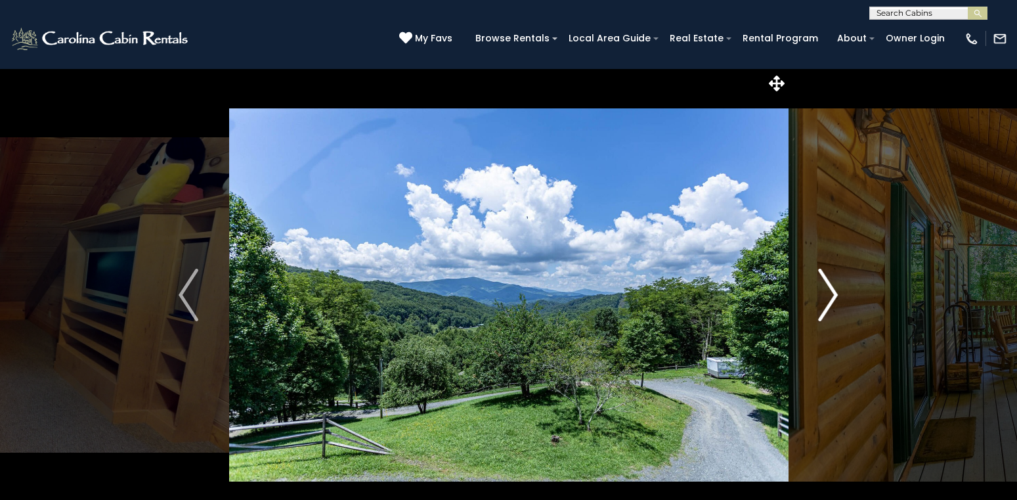
click at [831, 288] on img "Next" at bounding box center [829, 295] width 20 height 53
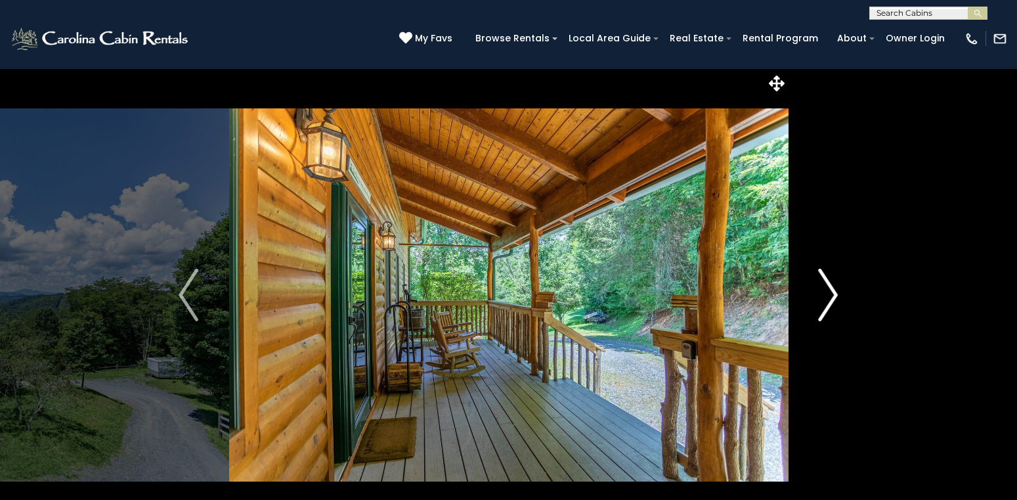
click at [831, 288] on img "Next" at bounding box center [829, 295] width 20 height 53
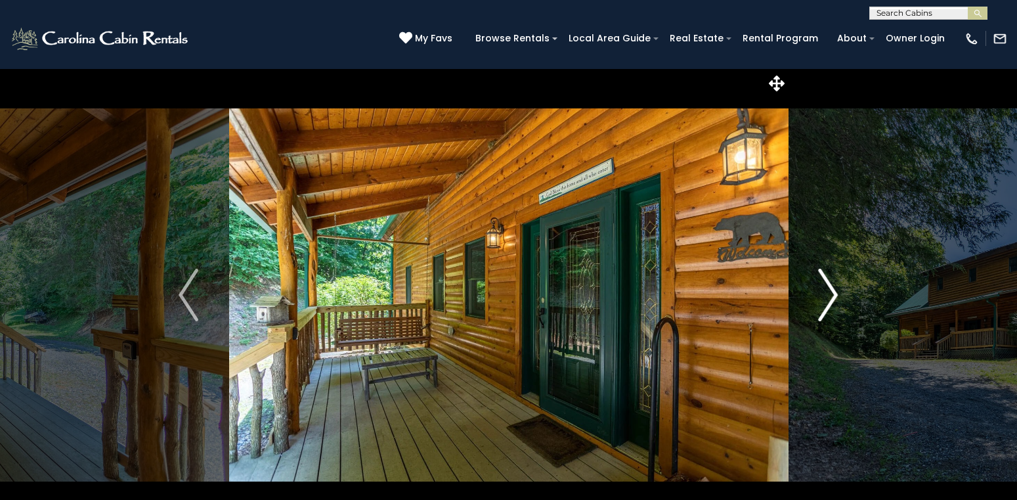
click at [831, 288] on img "Next" at bounding box center [829, 295] width 20 height 53
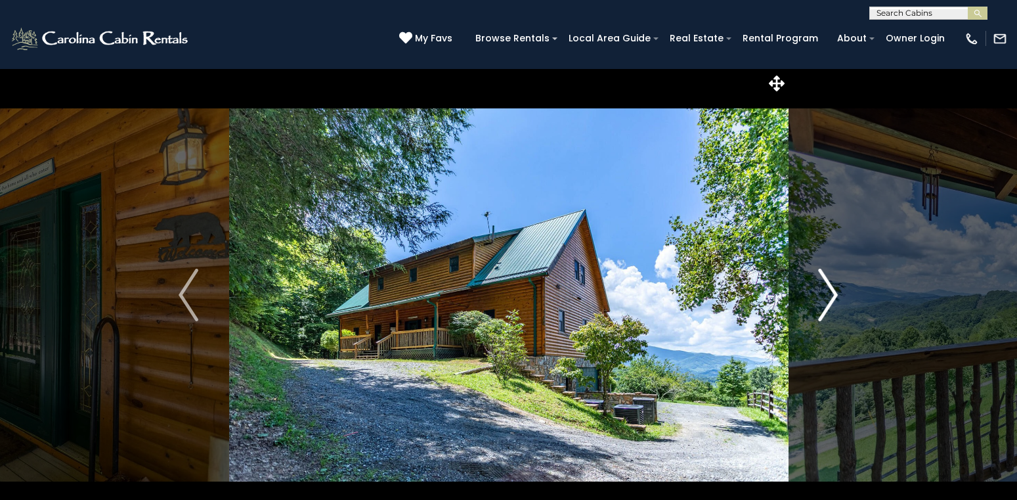
click at [831, 288] on img "Next" at bounding box center [829, 295] width 20 height 53
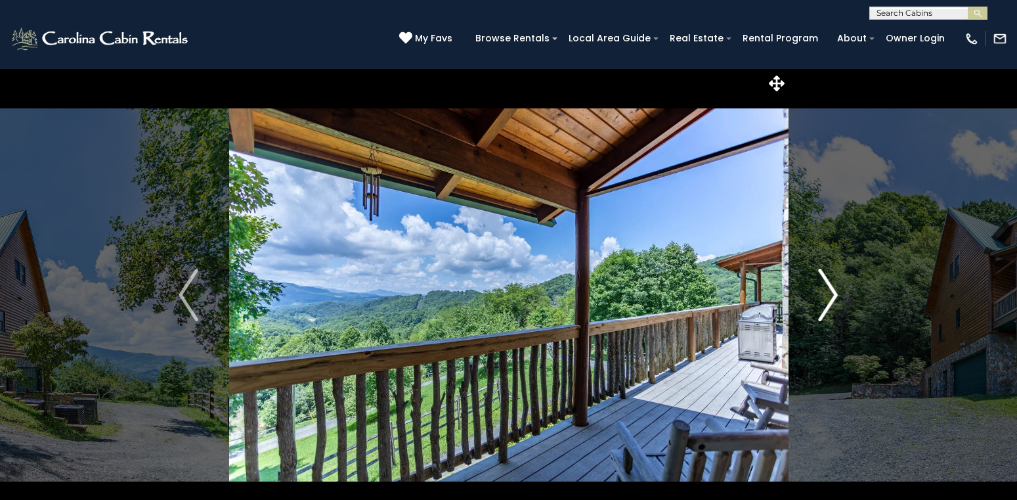
click at [831, 288] on img "Next" at bounding box center [829, 295] width 20 height 53
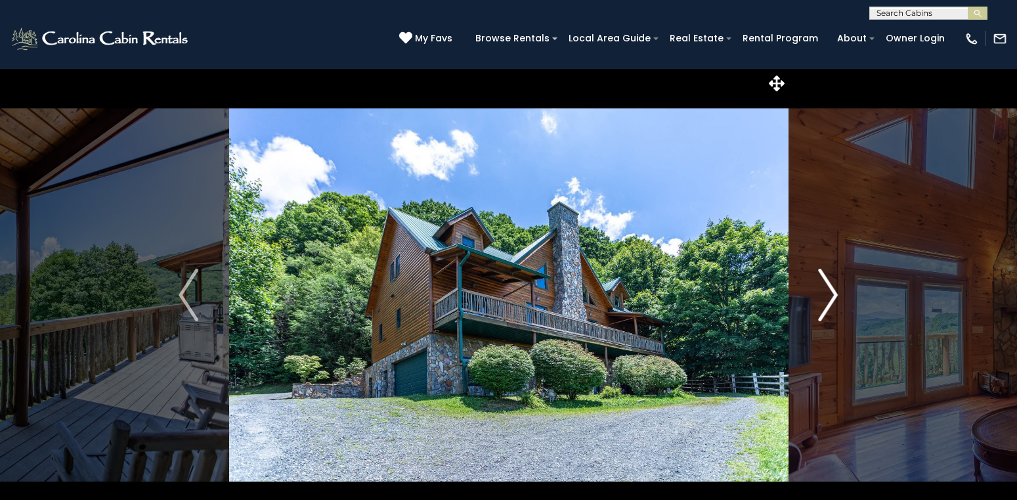
click at [831, 288] on img "Next" at bounding box center [829, 295] width 20 height 53
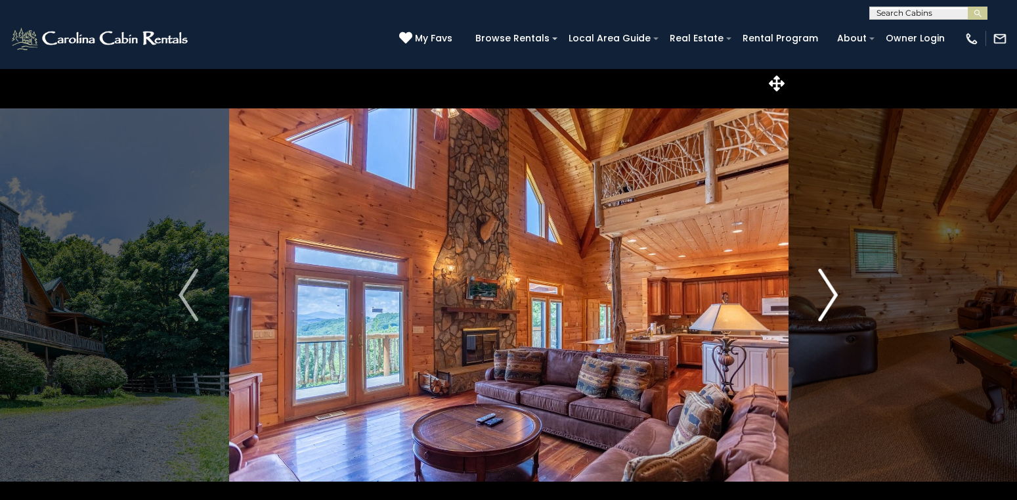
click at [831, 290] on img "Next" at bounding box center [829, 295] width 20 height 53
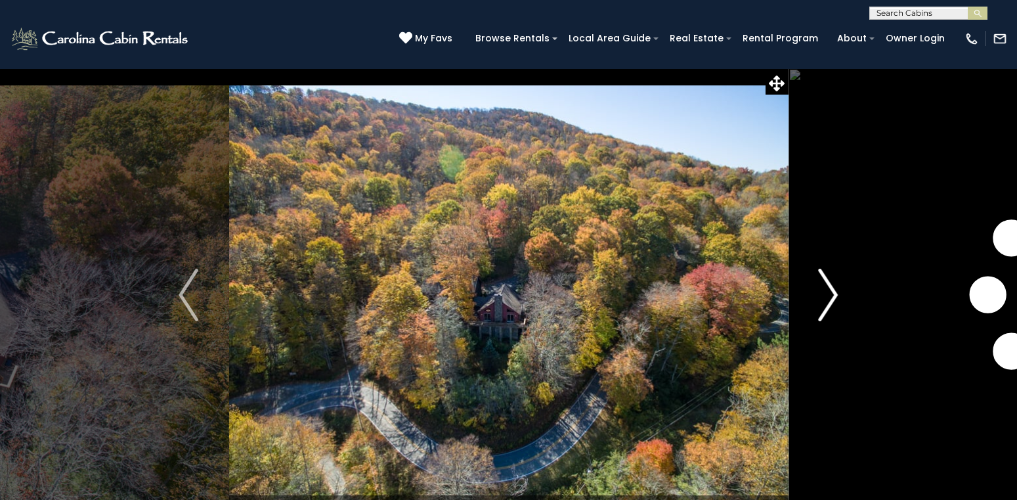
click at [832, 290] on img "Next" at bounding box center [829, 295] width 20 height 53
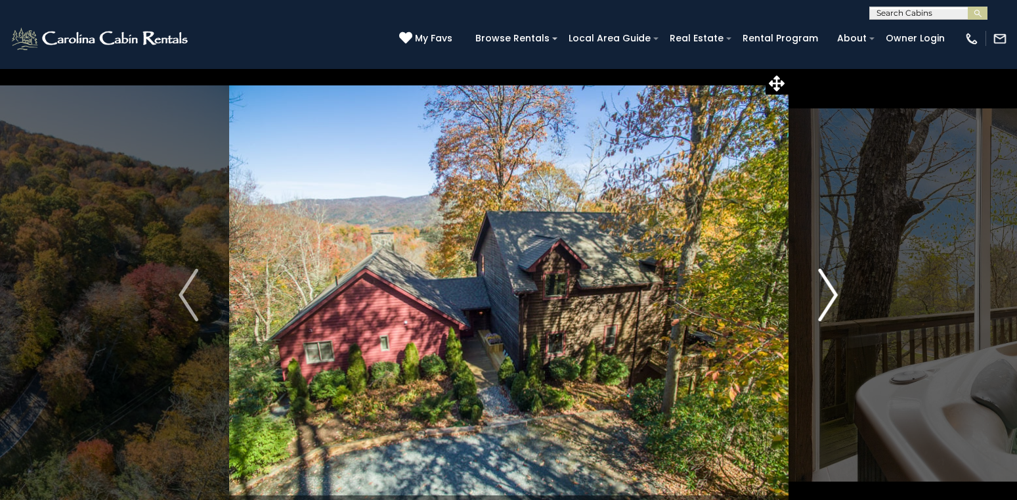
click at [832, 290] on img "Next" at bounding box center [829, 295] width 20 height 53
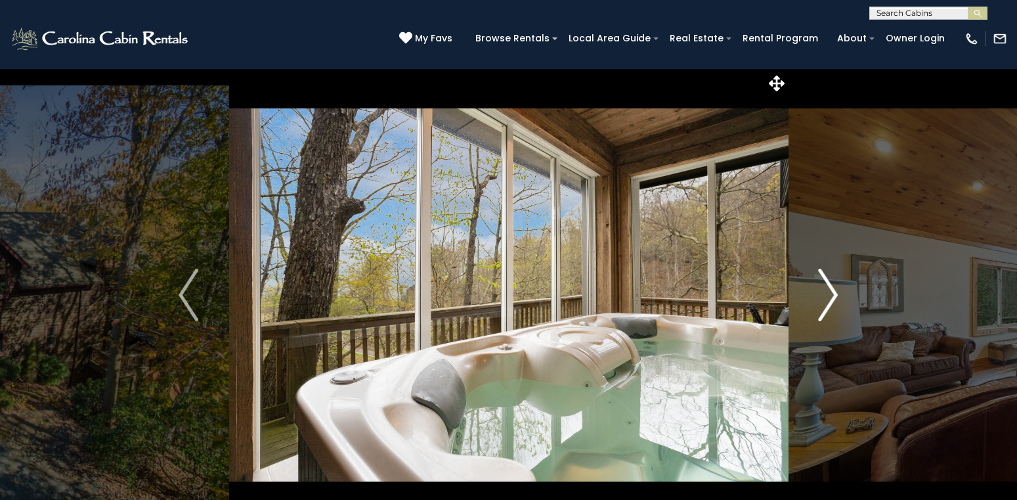
click at [832, 290] on img "Next" at bounding box center [829, 295] width 20 height 53
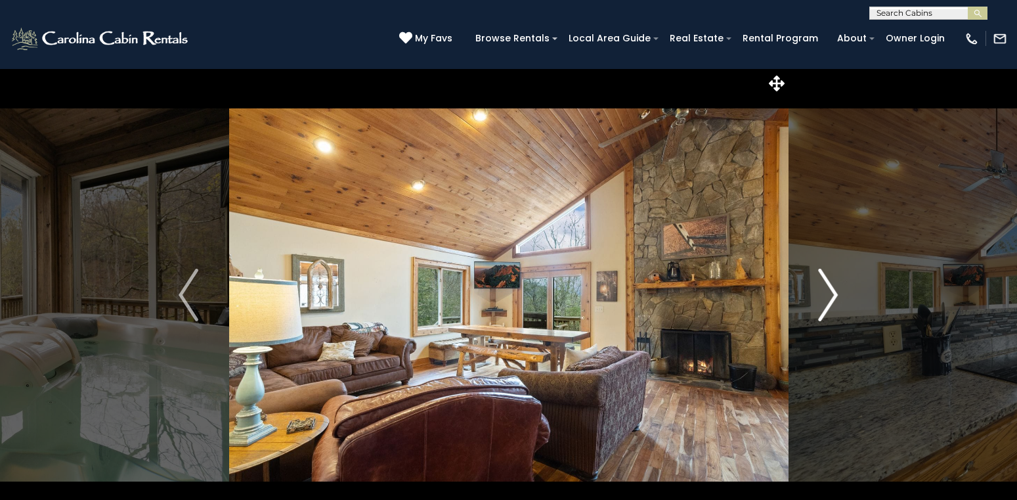
click at [832, 290] on img "Next" at bounding box center [829, 295] width 20 height 53
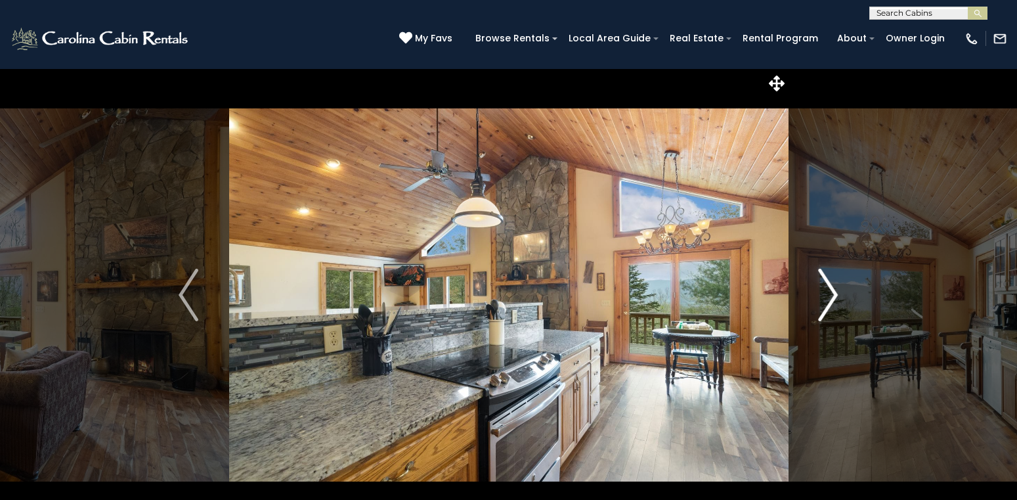
click at [832, 290] on img "Next" at bounding box center [829, 295] width 20 height 53
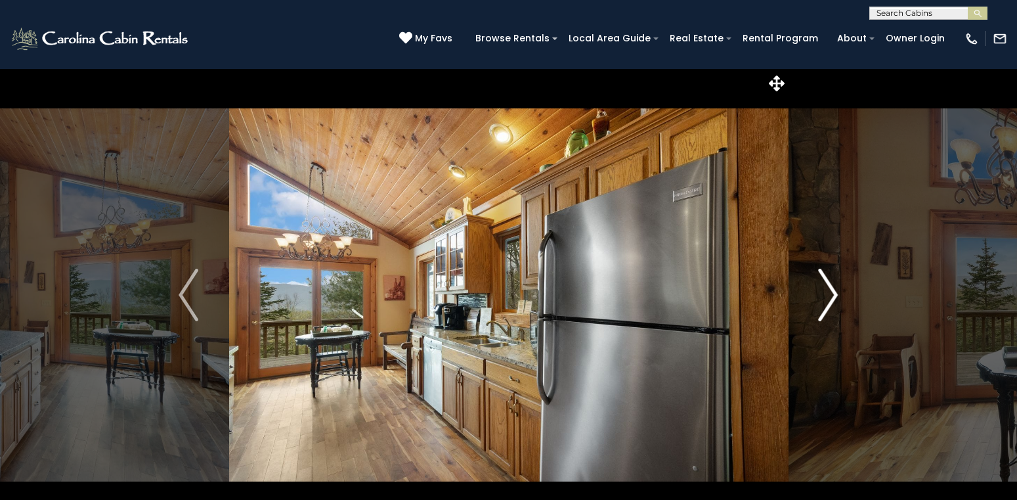
click at [832, 290] on img "Next" at bounding box center [829, 295] width 20 height 53
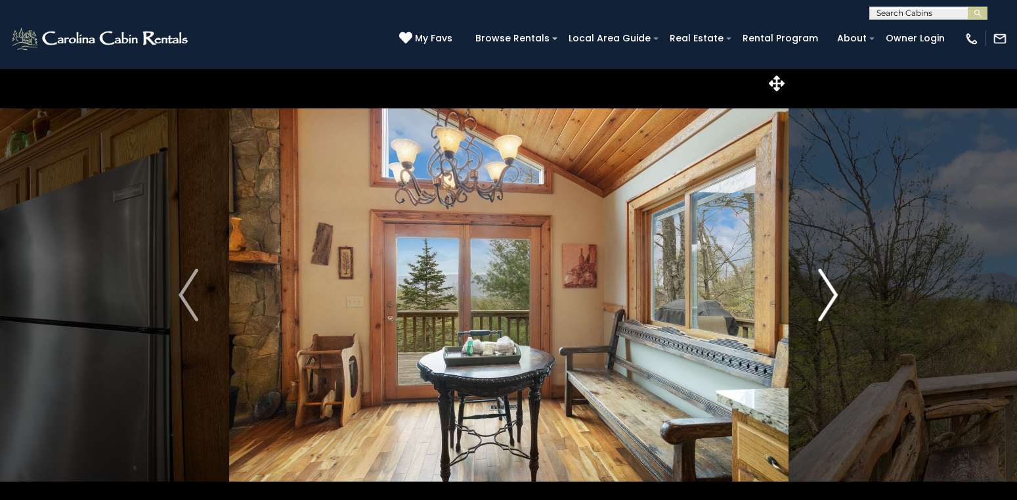
click at [832, 290] on img "Next" at bounding box center [829, 295] width 20 height 53
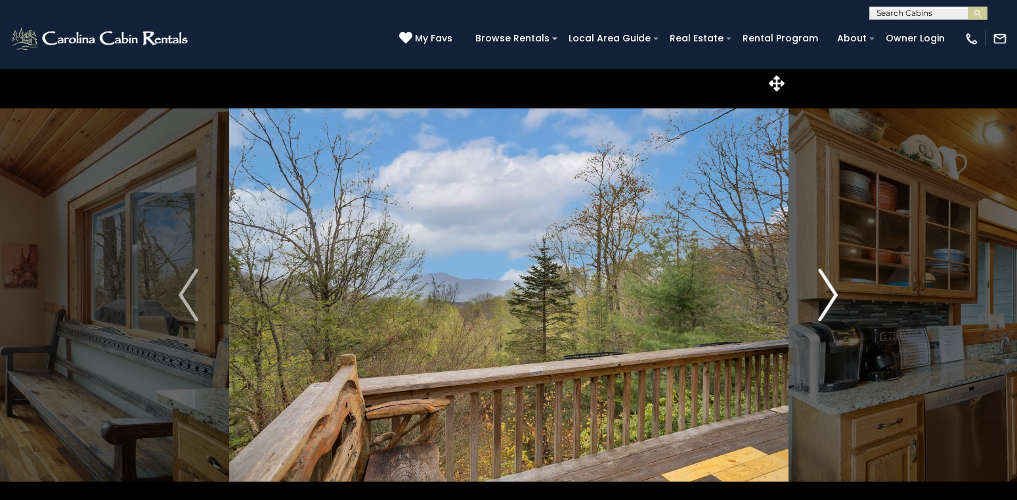
click at [832, 290] on img "Next" at bounding box center [829, 295] width 20 height 53
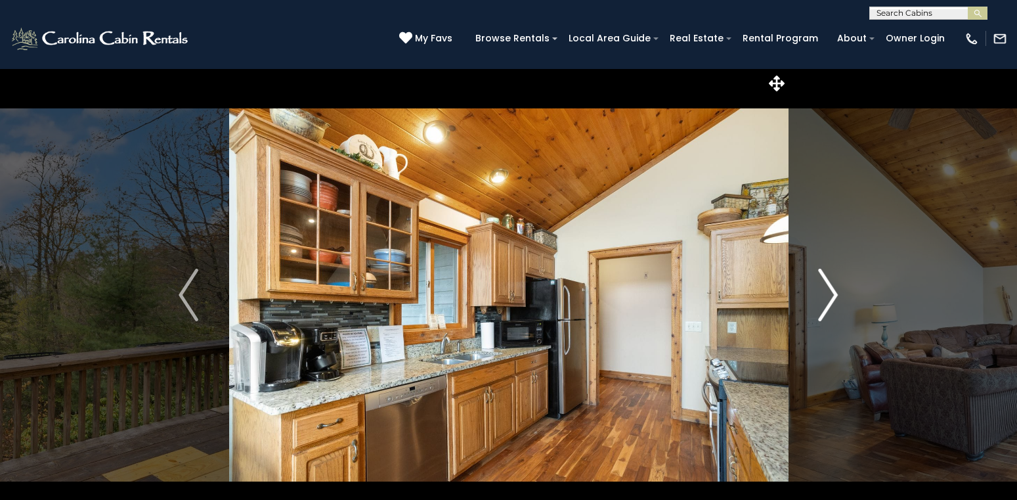
click at [832, 290] on img "Next" at bounding box center [829, 295] width 20 height 53
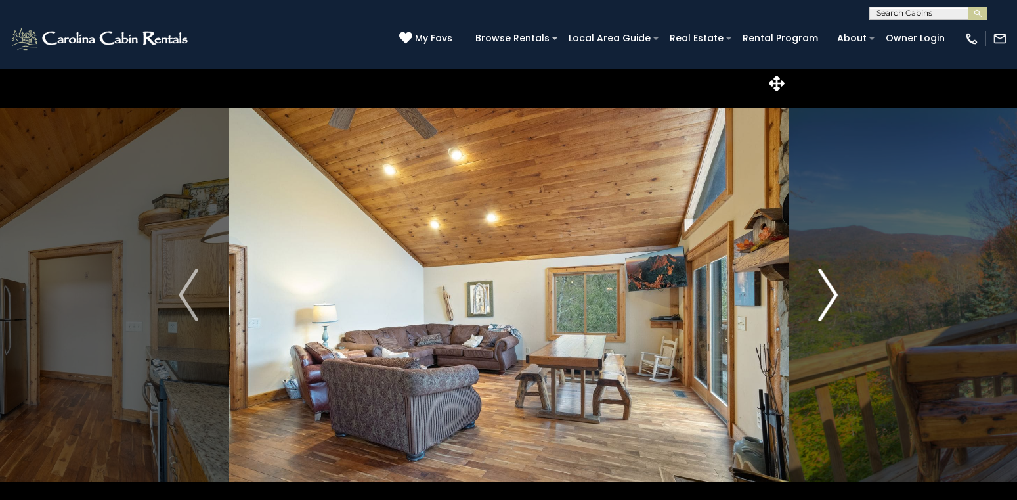
click at [832, 290] on img "Next" at bounding box center [829, 295] width 20 height 53
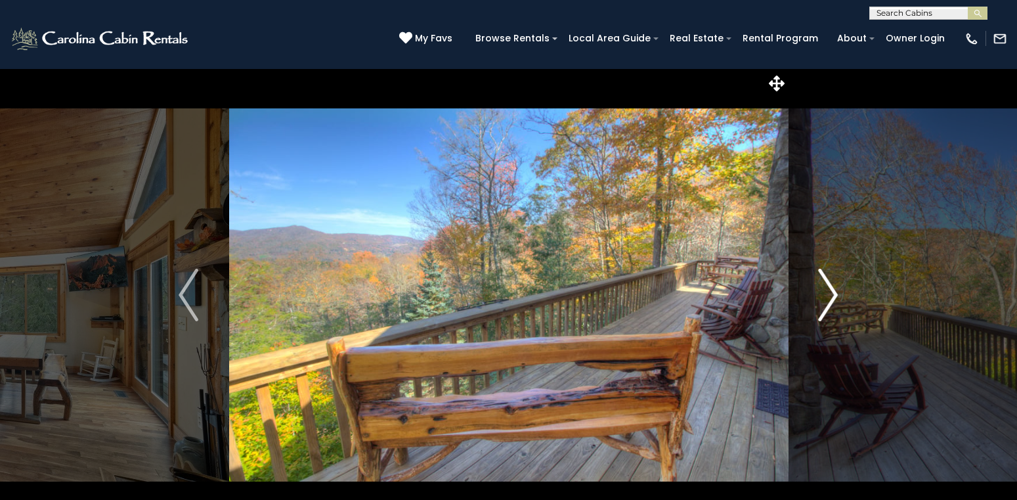
click at [832, 290] on img "Next" at bounding box center [829, 295] width 20 height 53
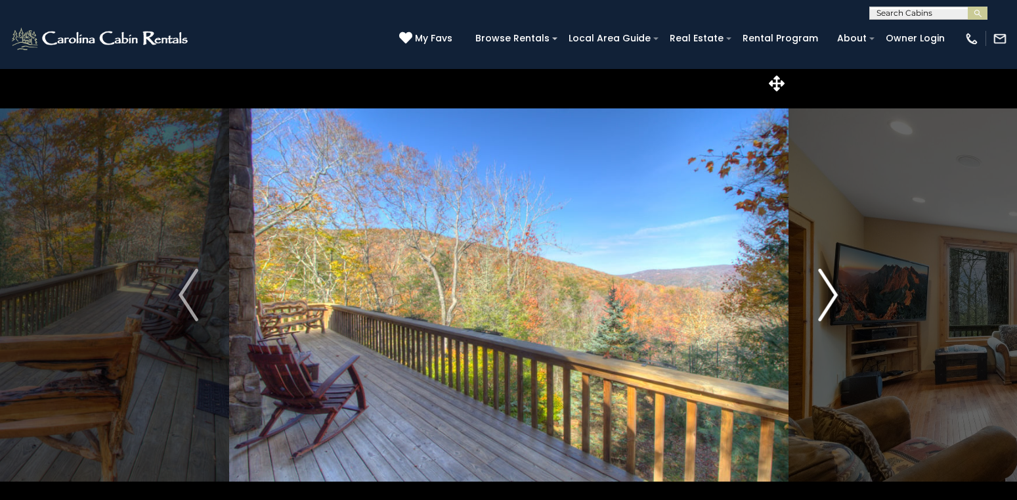
click at [832, 290] on img "Next" at bounding box center [829, 295] width 20 height 53
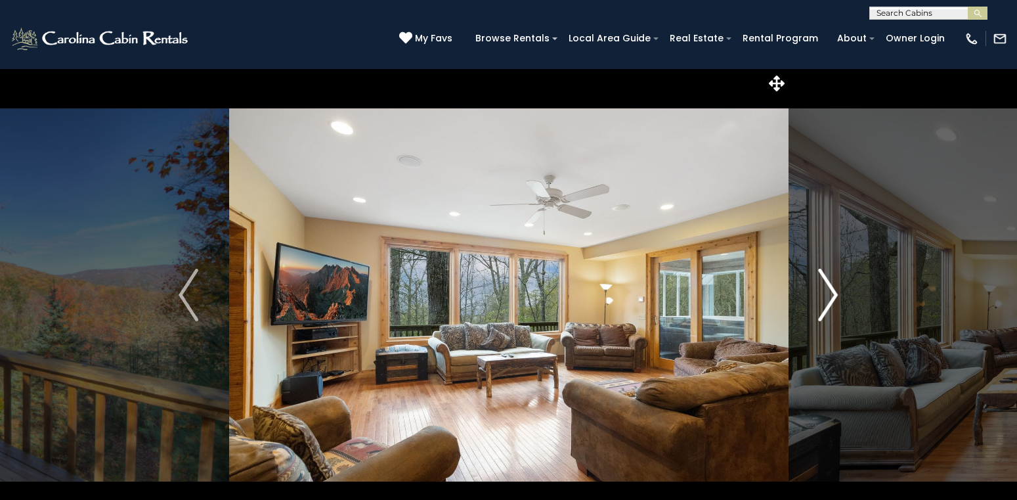
click at [832, 290] on img "Next" at bounding box center [829, 295] width 20 height 53
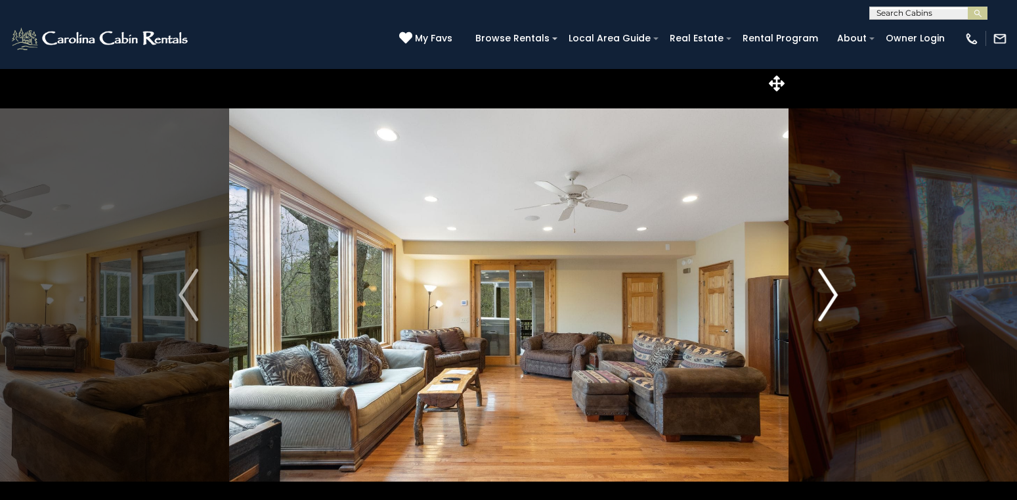
click at [832, 290] on img "Next" at bounding box center [829, 295] width 20 height 53
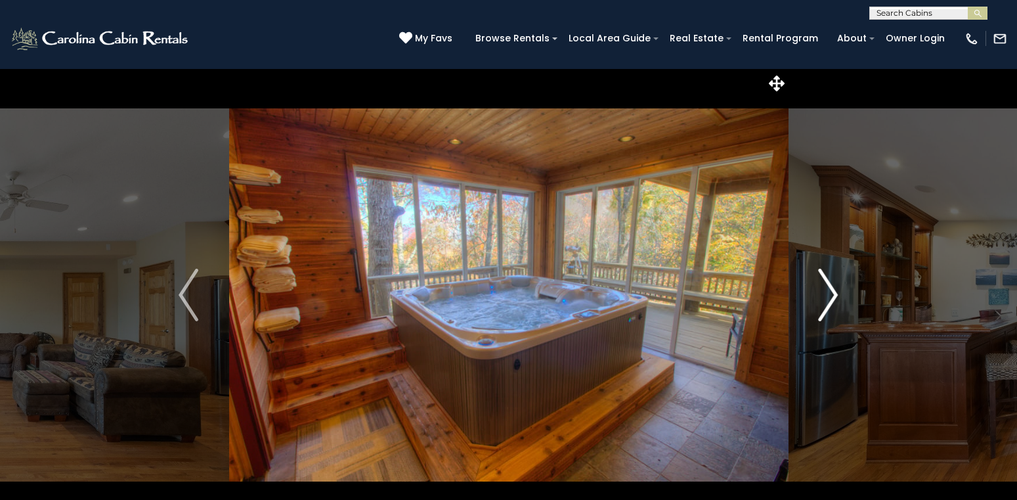
click at [832, 290] on img "Next" at bounding box center [829, 295] width 20 height 53
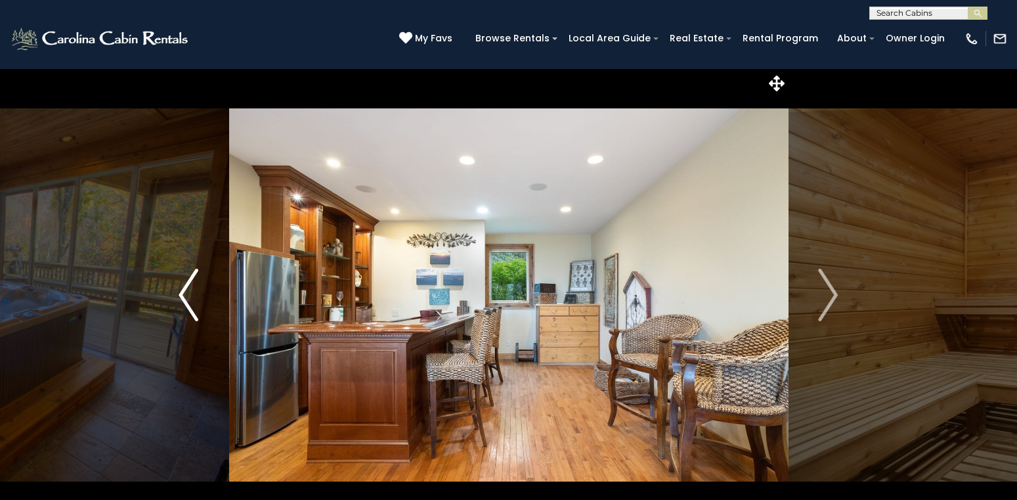
click at [183, 283] on img "Previous" at bounding box center [189, 295] width 20 height 53
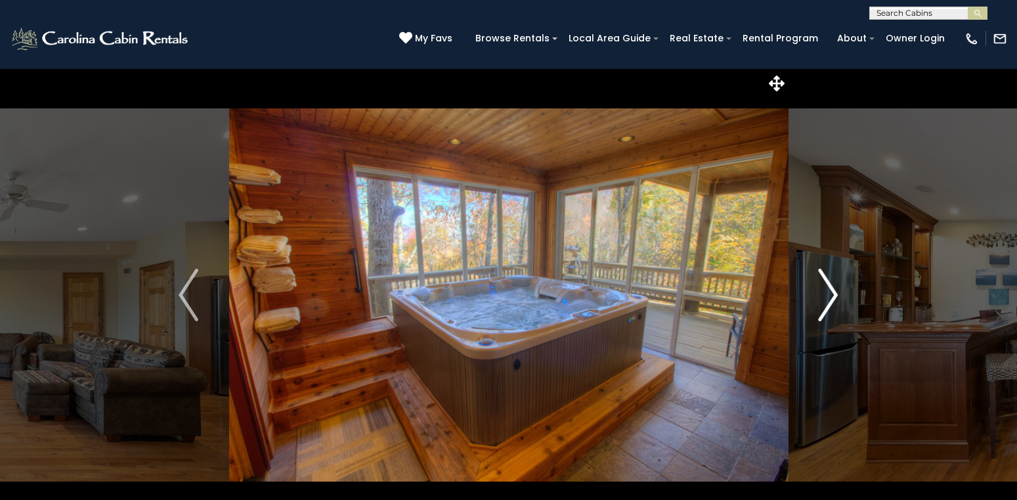
click at [834, 290] on img "Next" at bounding box center [829, 295] width 20 height 53
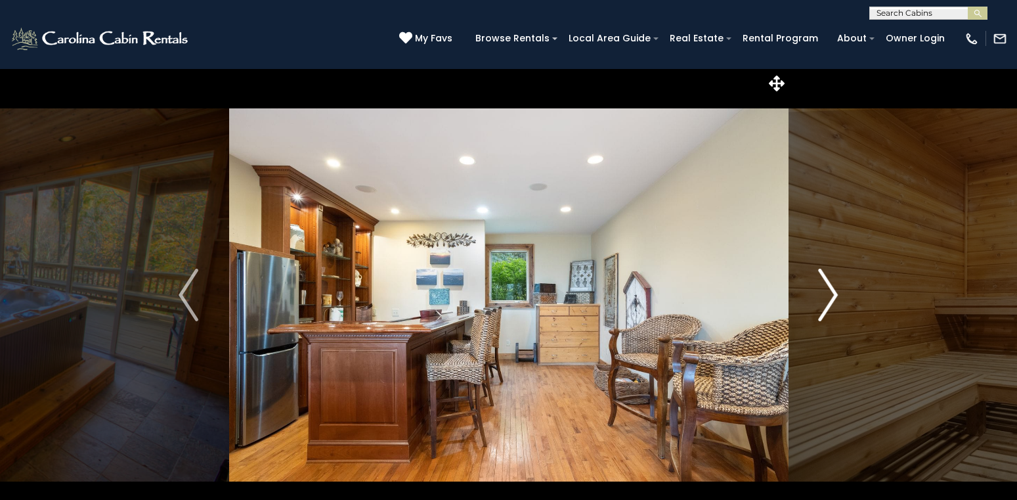
click at [834, 290] on img "Next" at bounding box center [829, 295] width 20 height 53
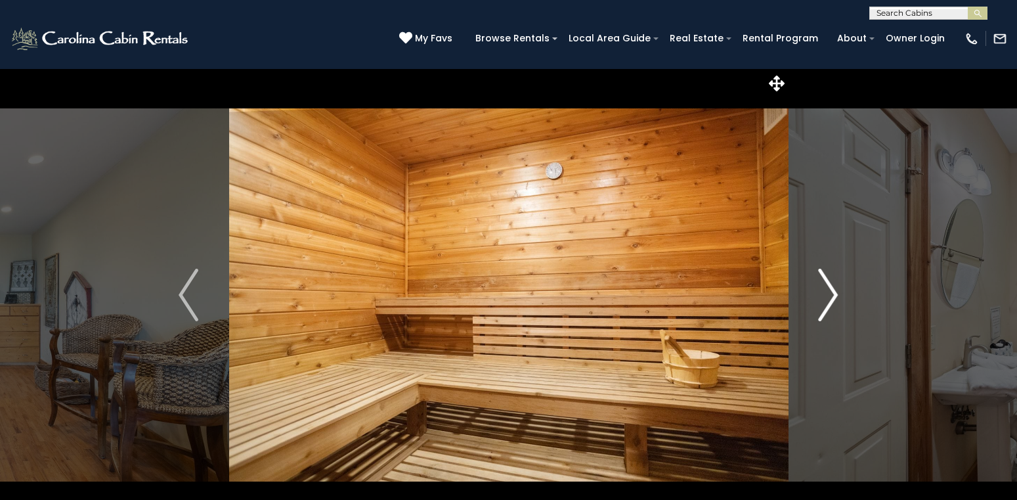
click at [834, 290] on img "Next" at bounding box center [829, 295] width 20 height 53
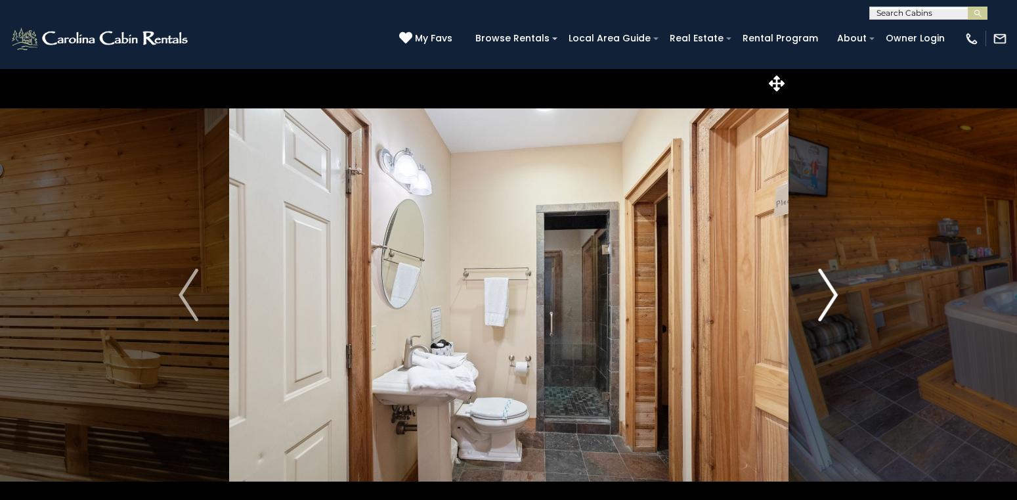
click at [834, 290] on img "Next" at bounding box center [829, 295] width 20 height 53
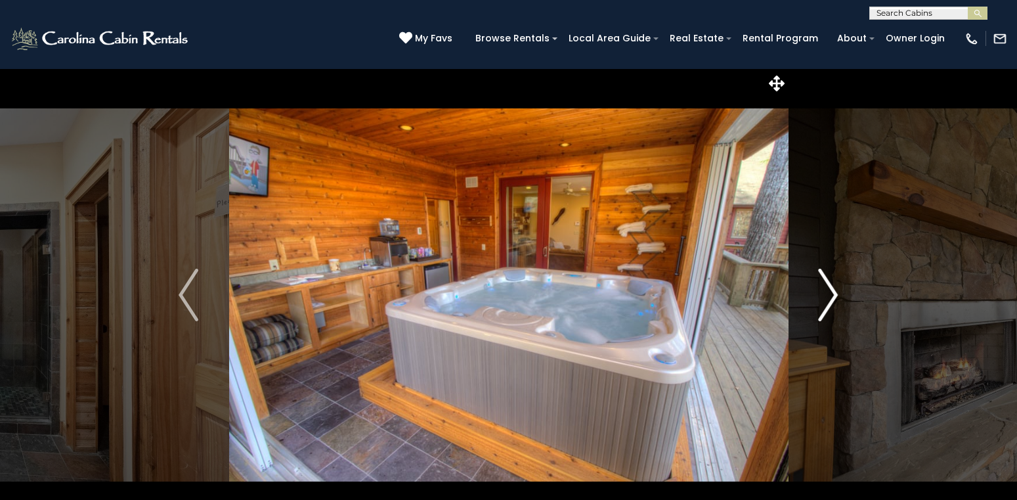
click at [834, 290] on img "Next" at bounding box center [829, 295] width 20 height 53
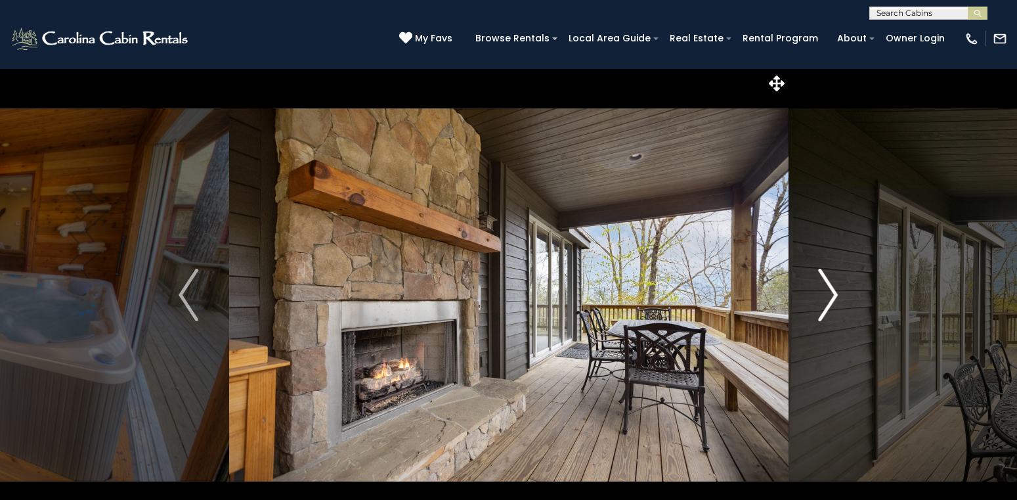
click at [834, 290] on img "Next" at bounding box center [829, 295] width 20 height 53
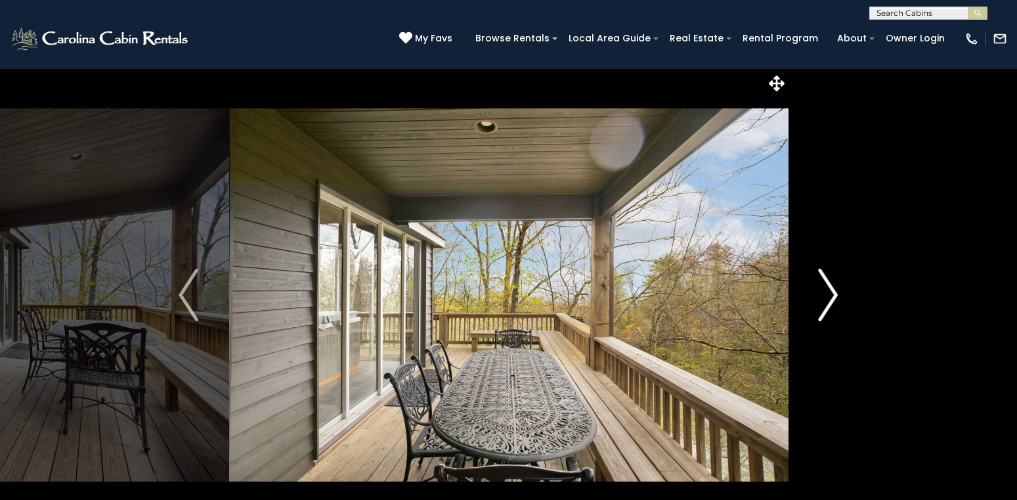
click at [834, 290] on img "Next" at bounding box center [829, 295] width 20 height 53
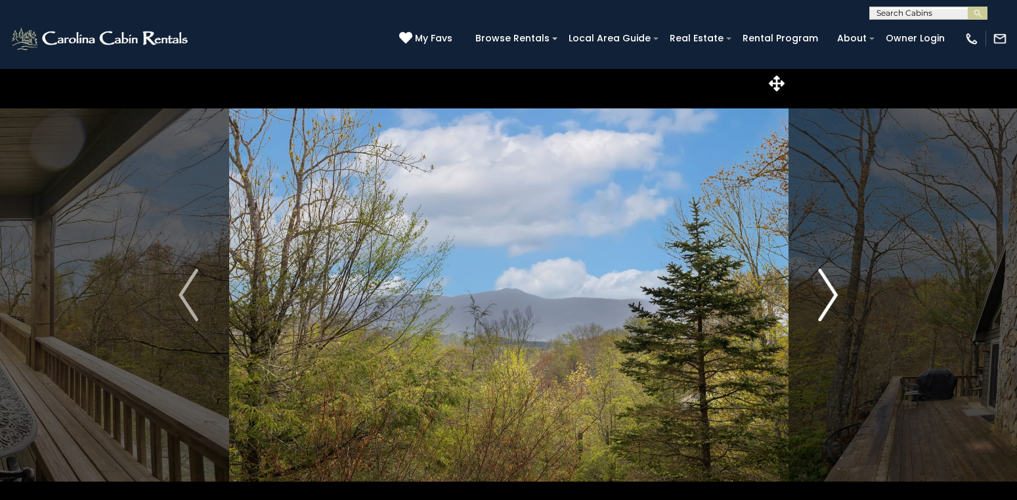
click at [834, 290] on img "Next" at bounding box center [829, 295] width 20 height 53
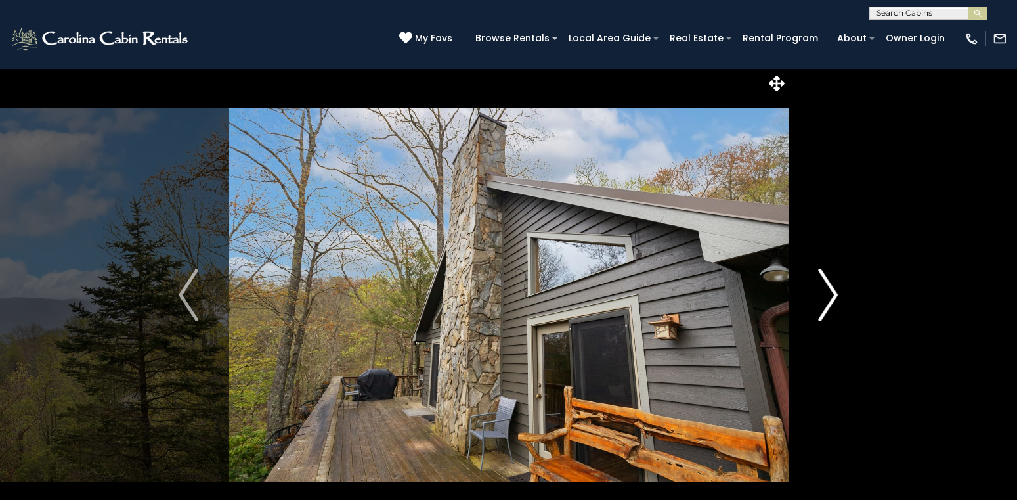
click at [834, 290] on img "Next" at bounding box center [829, 295] width 20 height 53
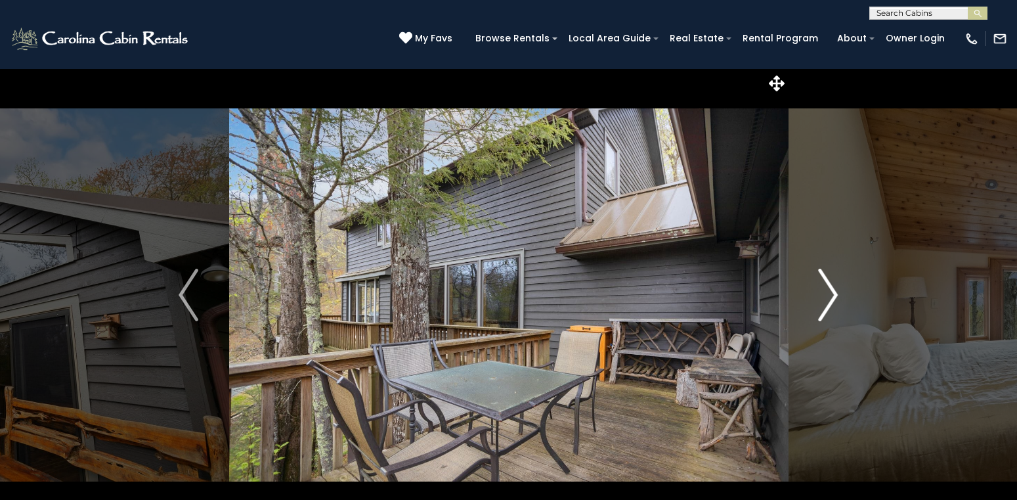
click at [834, 290] on img "Next" at bounding box center [829, 295] width 20 height 53
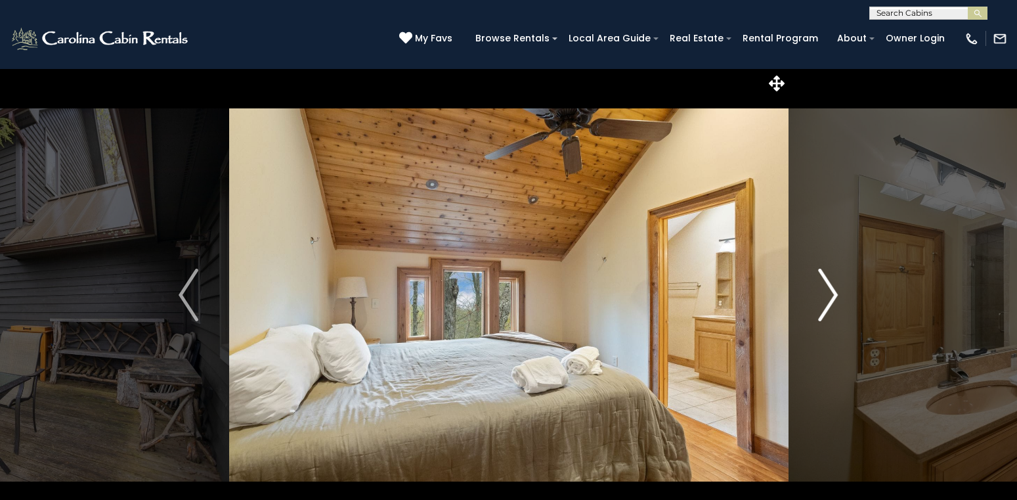
click at [834, 290] on img "Next" at bounding box center [829, 295] width 20 height 53
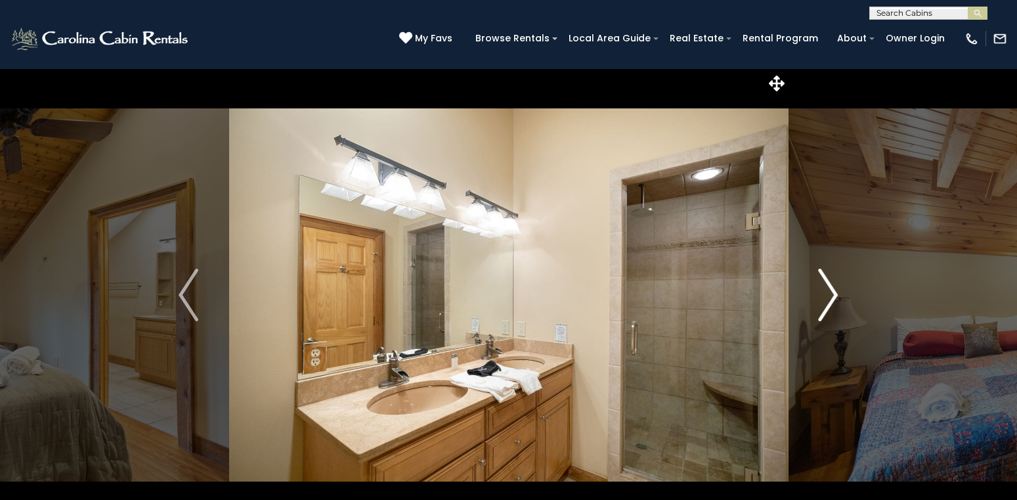
click at [834, 290] on img "Next" at bounding box center [829, 295] width 20 height 53
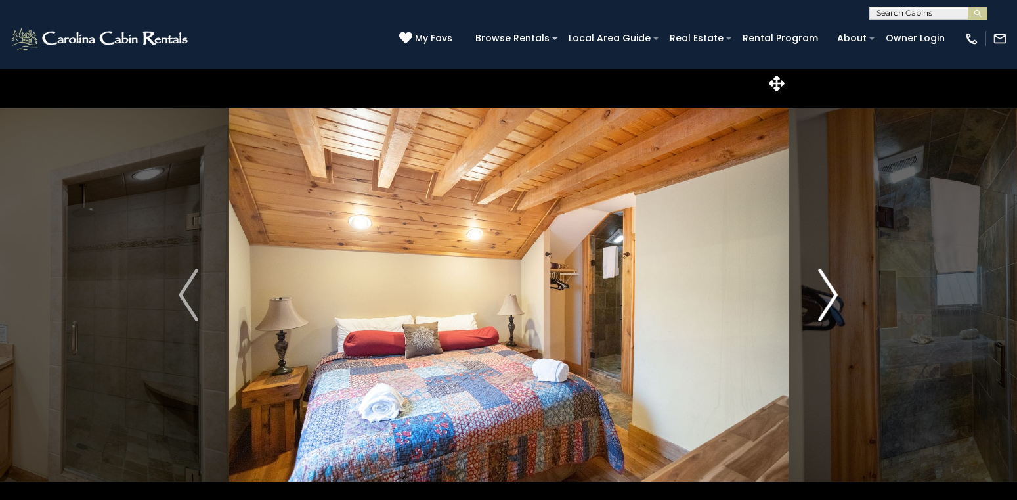
click at [834, 290] on img "Next" at bounding box center [829, 295] width 20 height 53
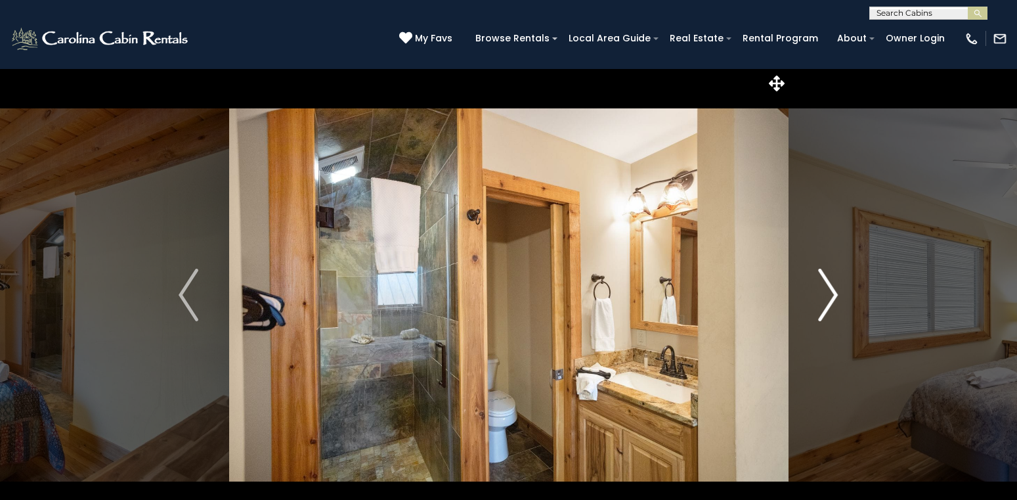
click at [834, 290] on img "Next" at bounding box center [829, 295] width 20 height 53
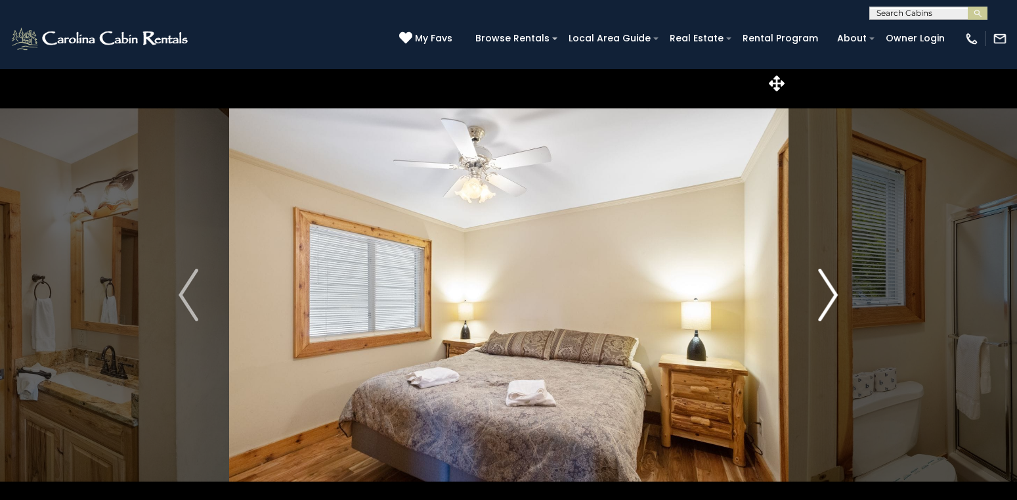
click at [834, 290] on img "Next" at bounding box center [829, 295] width 20 height 53
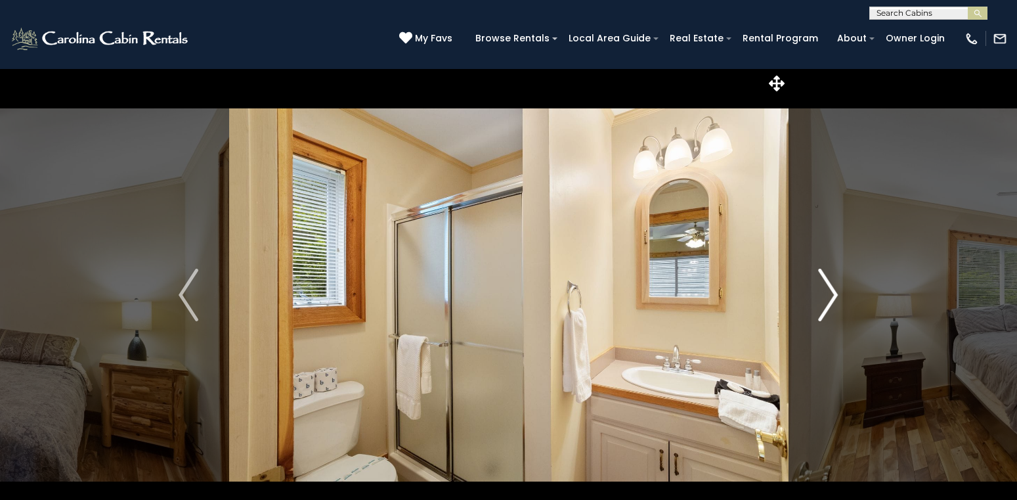
click at [834, 290] on img "Next" at bounding box center [829, 295] width 20 height 53
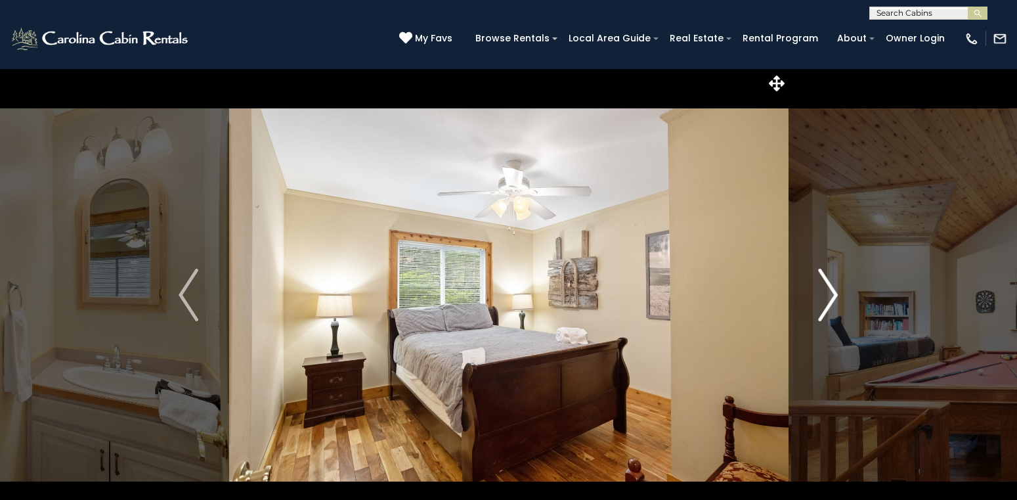
click at [834, 290] on img "Next" at bounding box center [829, 295] width 20 height 53
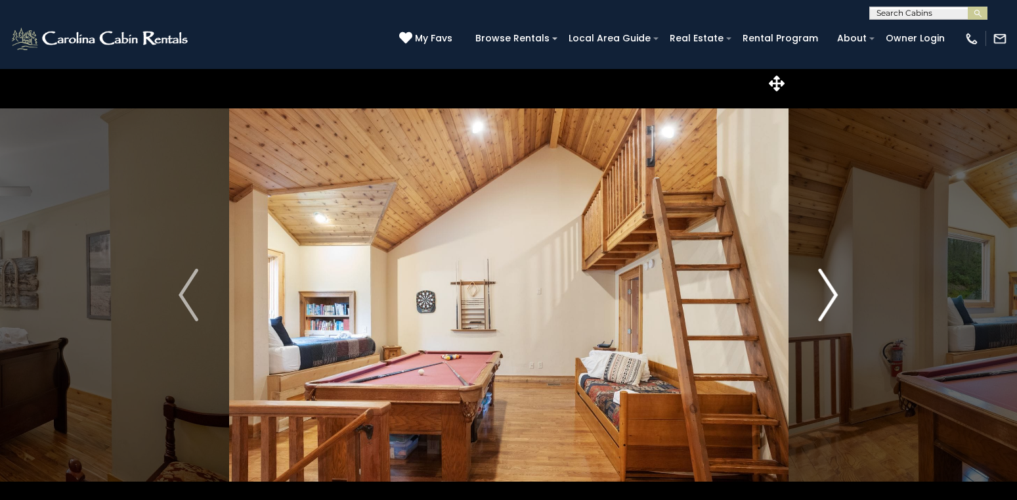
click at [834, 290] on img "Next" at bounding box center [829, 295] width 20 height 53
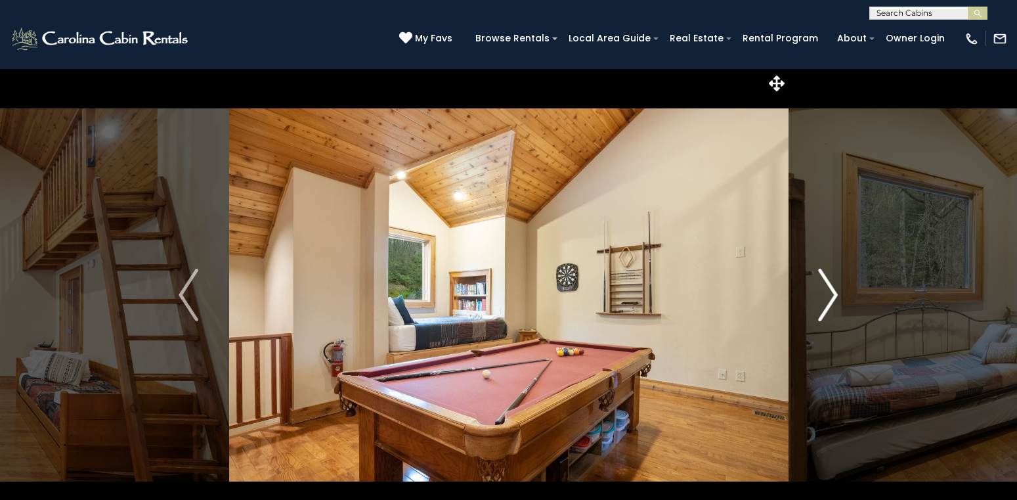
click at [834, 290] on img "Next" at bounding box center [829, 295] width 20 height 53
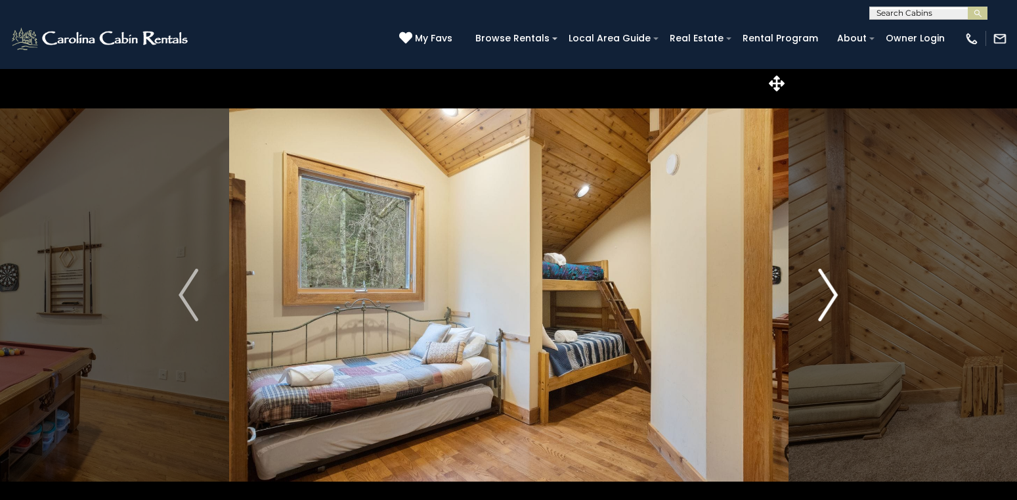
click at [834, 290] on img "Next" at bounding box center [829, 295] width 20 height 53
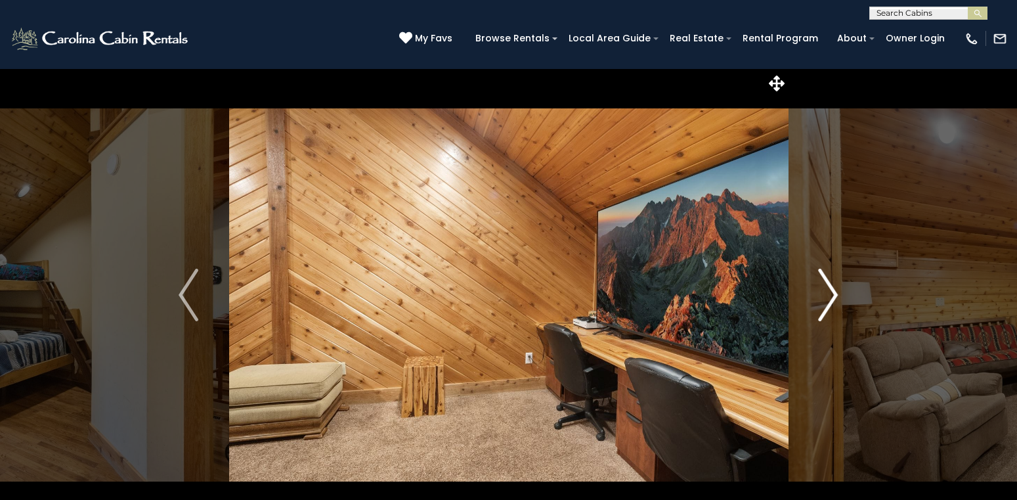
click at [834, 290] on img "Next" at bounding box center [829, 295] width 20 height 53
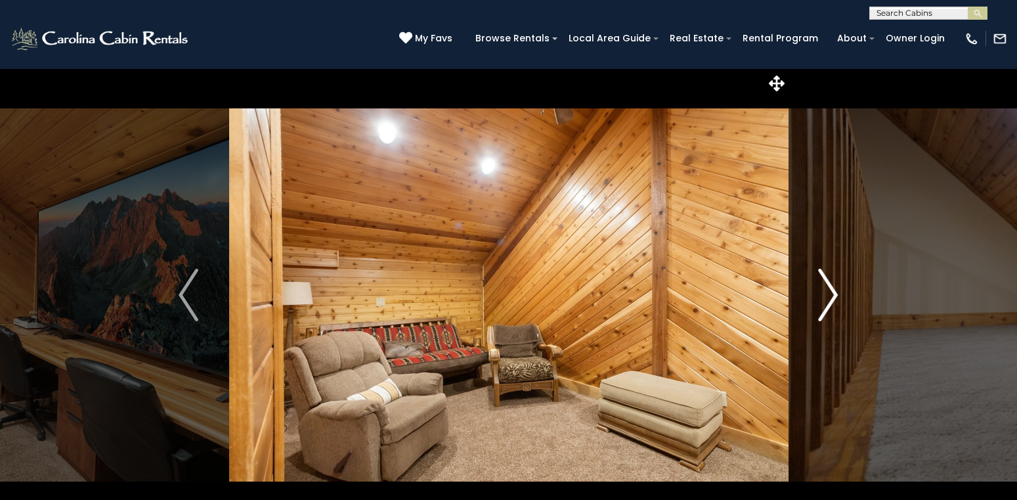
click at [834, 290] on img "Next" at bounding box center [829, 295] width 20 height 53
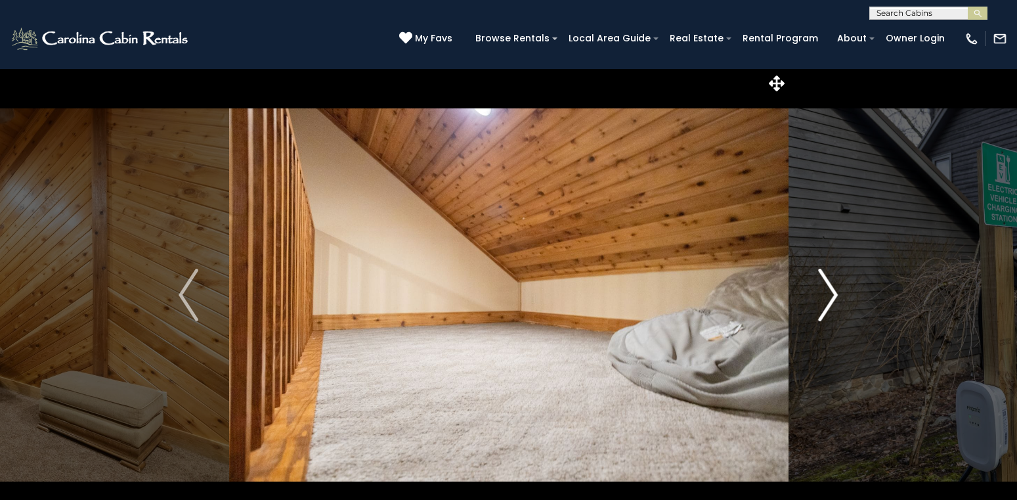
click at [834, 290] on img "Next" at bounding box center [829, 295] width 20 height 53
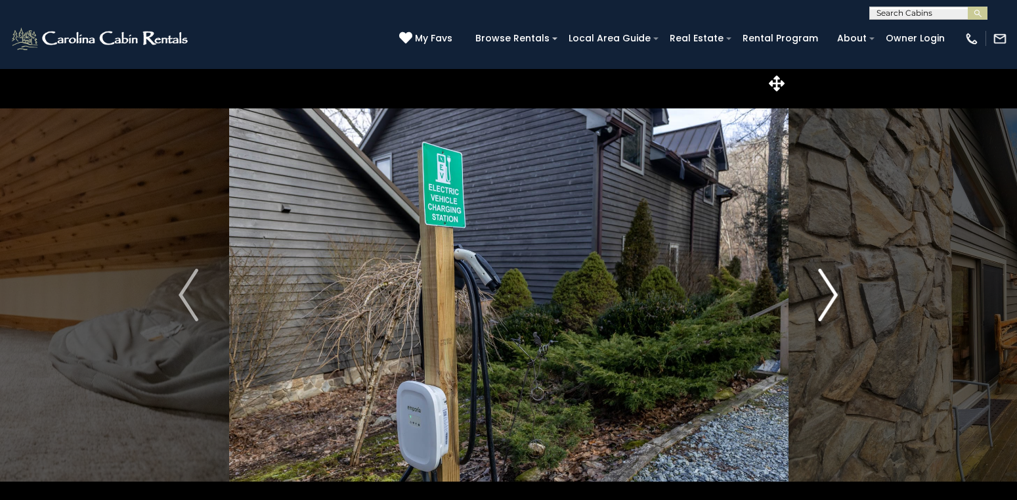
click at [834, 290] on img "Next" at bounding box center [829, 295] width 20 height 53
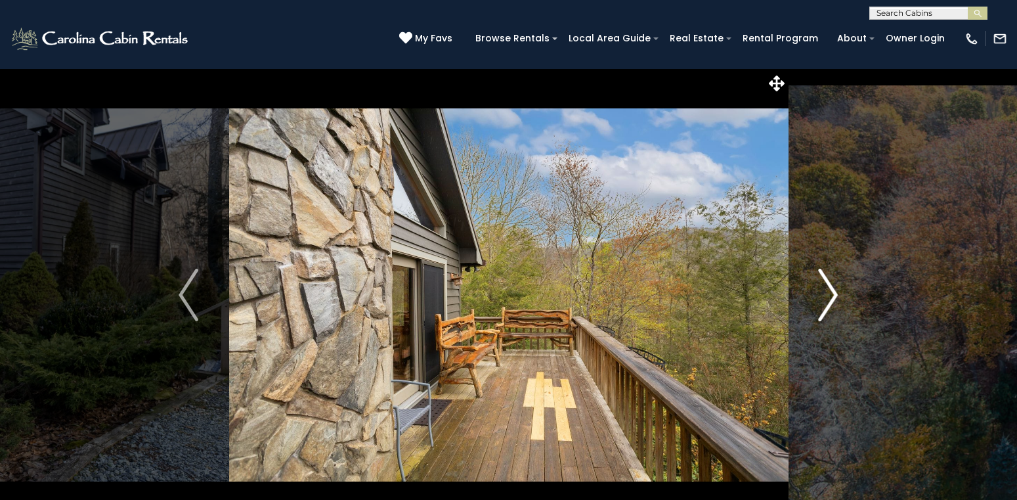
click at [834, 290] on img "Next" at bounding box center [829, 295] width 20 height 53
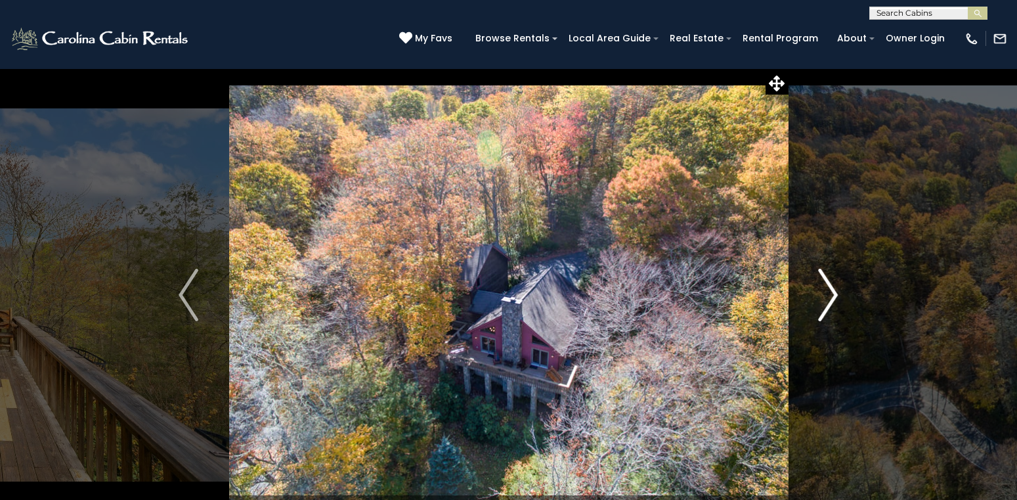
click at [834, 290] on img "Next" at bounding box center [829, 295] width 20 height 53
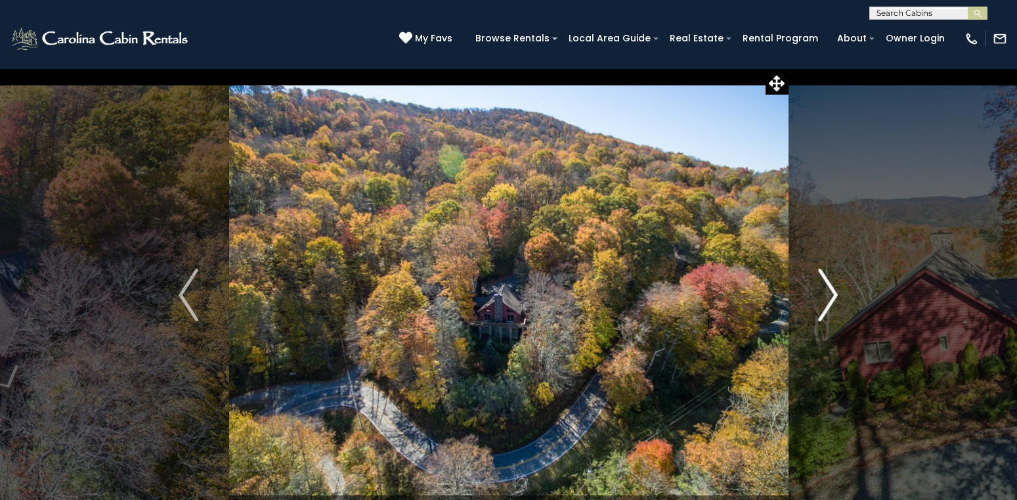
click at [834, 290] on img "Next" at bounding box center [829, 295] width 20 height 53
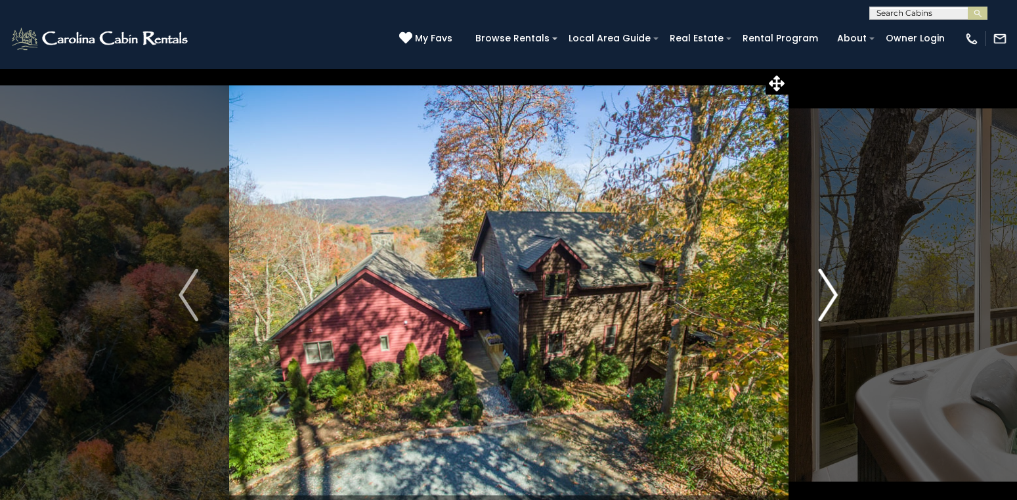
click at [834, 290] on img "Next" at bounding box center [829, 295] width 20 height 53
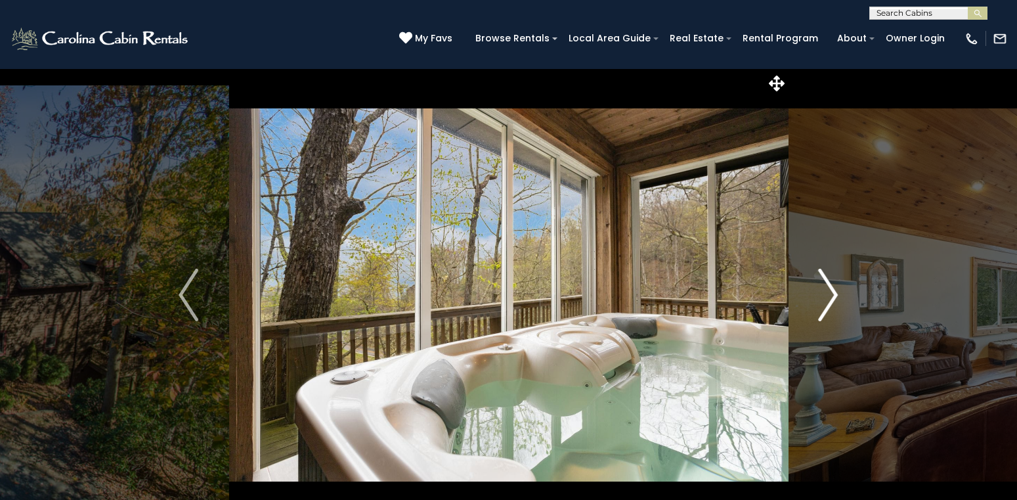
click at [834, 290] on img "Next" at bounding box center [829, 295] width 20 height 53
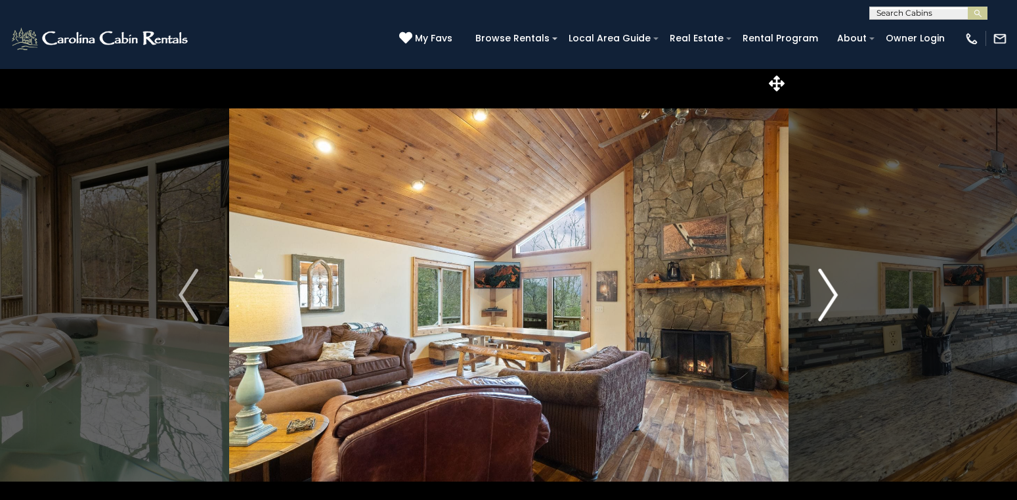
click at [834, 290] on img "Next" at bounding box center [829, 295] width 20 height 53
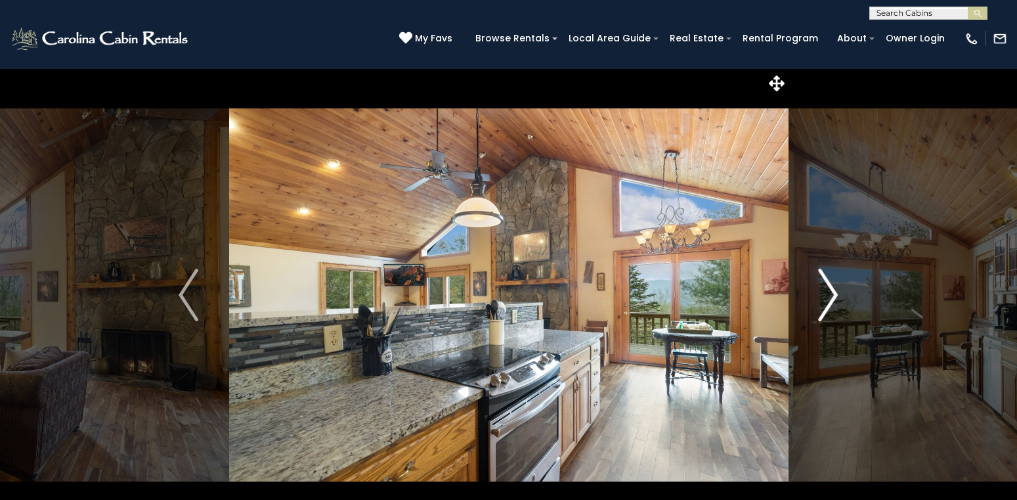
click at [834, 290] on img "Next" at bounding box center [829, 295] width 20 height 53
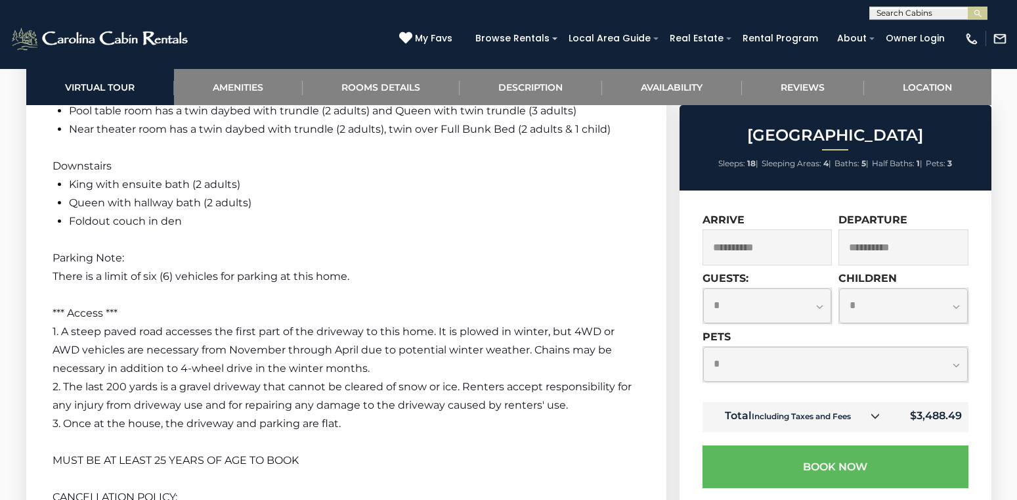
scroll to position [2958, 0]
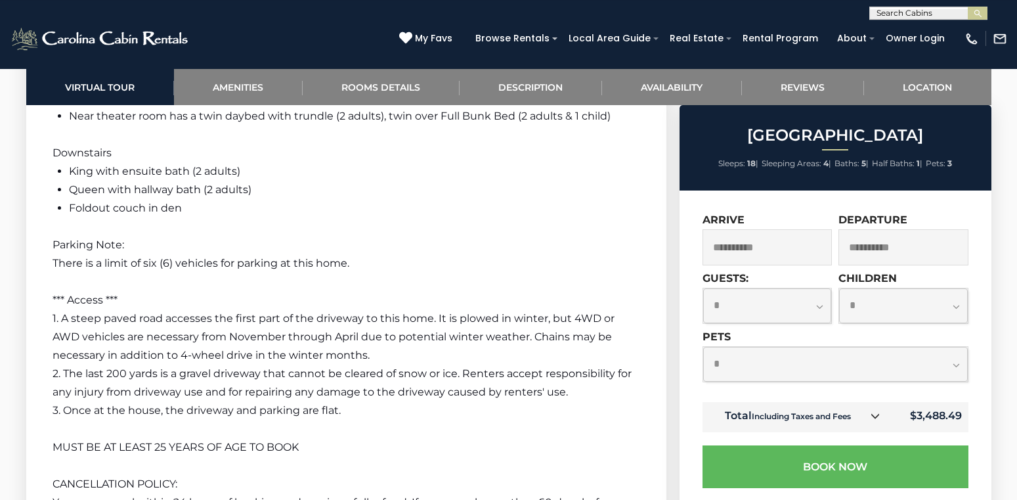
drag, startPoint x: 1017, startPoint y: 158, endPoint x: 1012, endPoint y: 357, distance: 198.4
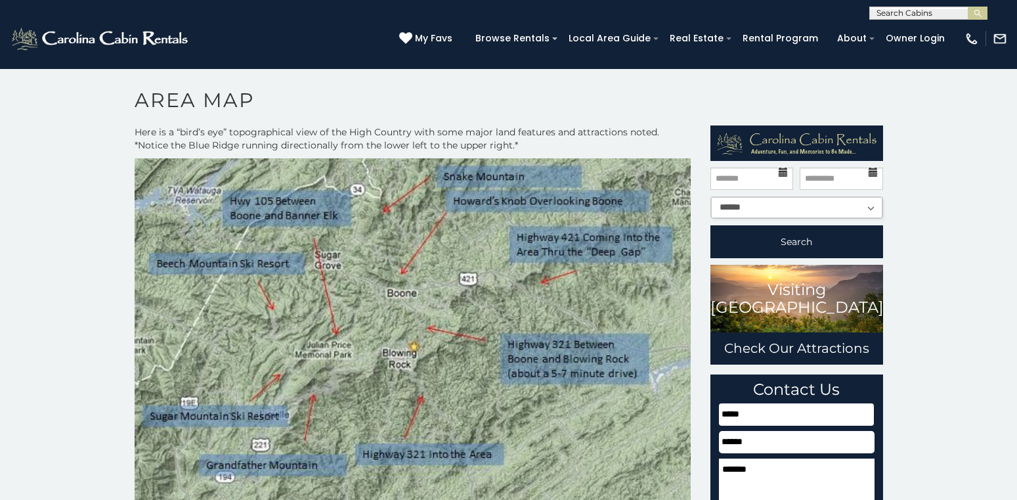
click at [394, 327] on img at bounding box center [413, 371] width 557 height 426
click at [399, 289] on img at bounding box center [413, 371] width 557 height 426
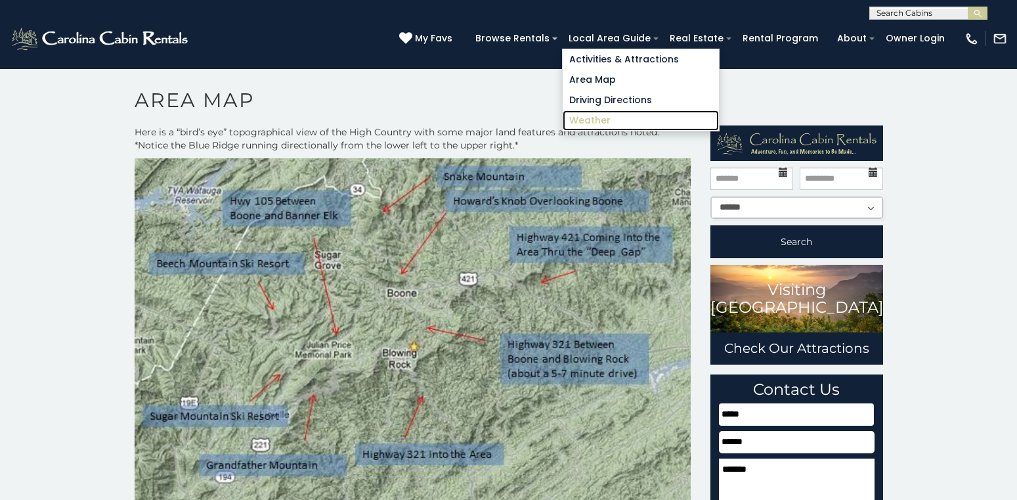
click at [603, 125] on link "Weather" at bounding box center [641, 120] width 156 height 20
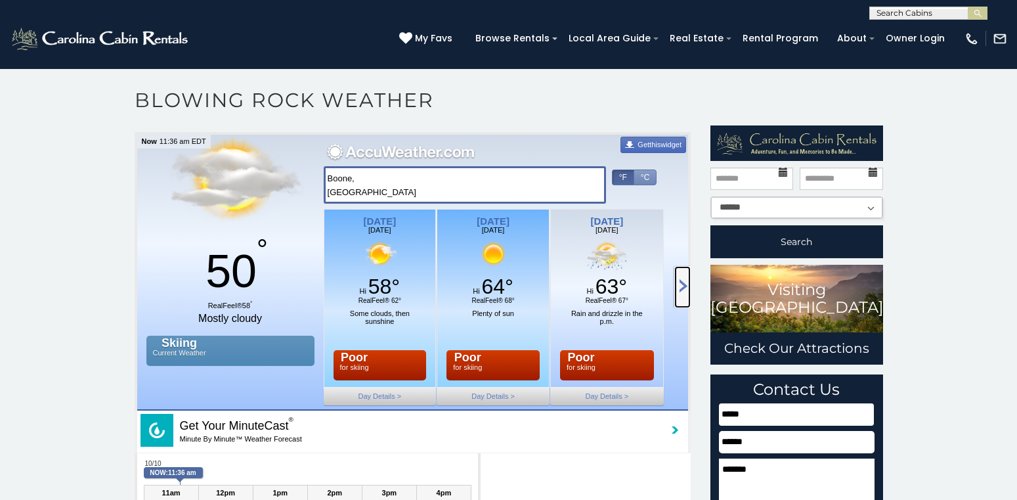
click at [679, 290] on link "Scroll Right" at bounding box center [683, 287] width 16 height 42
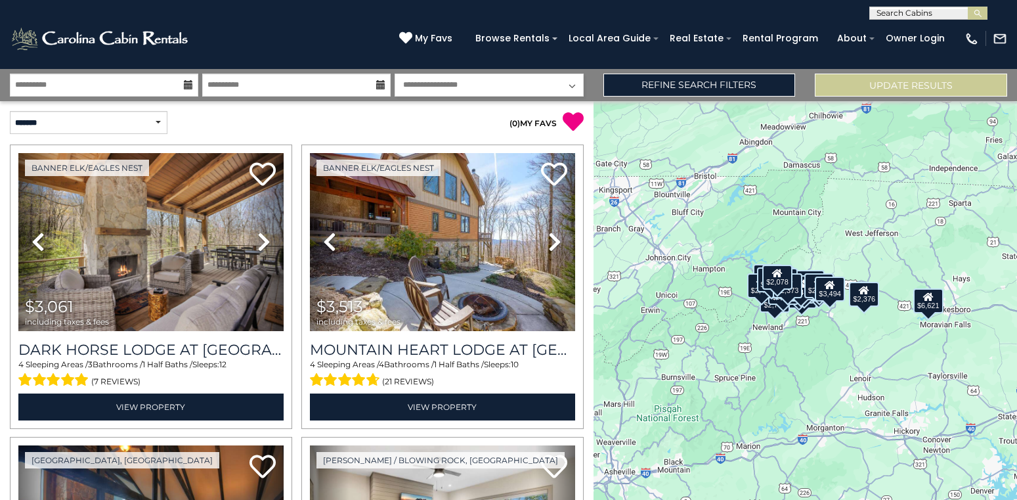
scroll to position [4100, 0]
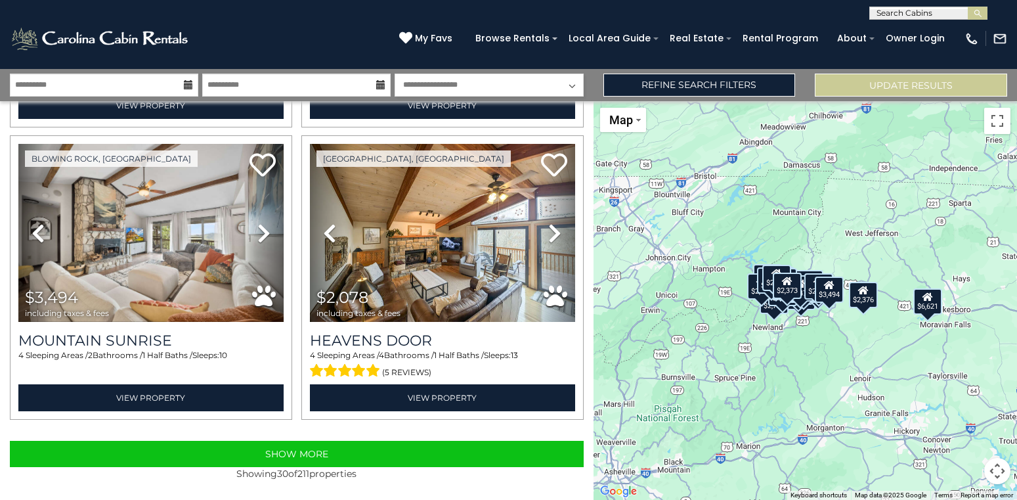
click at [671, 365] on div "$3,061 $3,513 $3,269 $2,376 $3,051 $3,230 $6,621 $2,104 $2,066 $2,709 $3,836 $4…" at bounding box center [806, 300] width 424 height 399
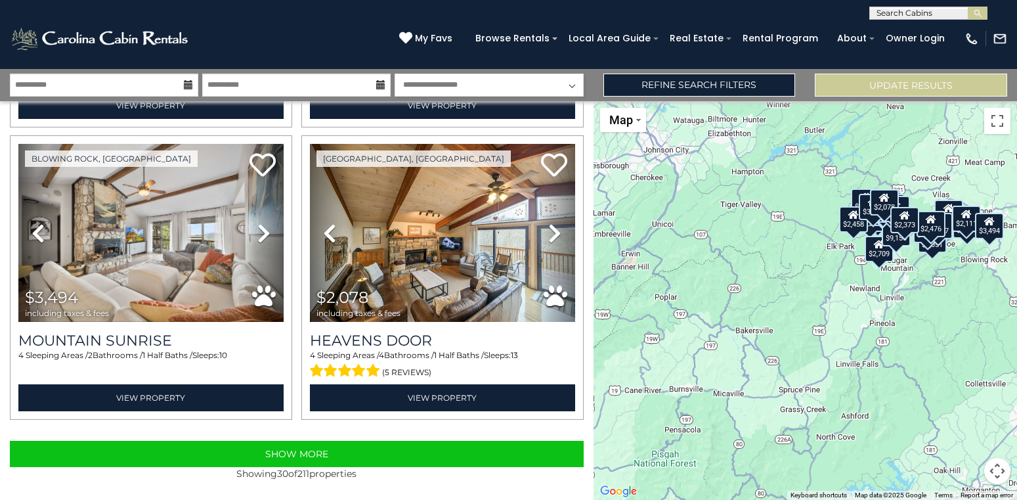
click at [997, 474] on button "Map camera controls" at bounding box center [998, 471] width 26 height 26
click at [901, 437] on button "Move left" at bounding box center [899, 438] width 26 height 26
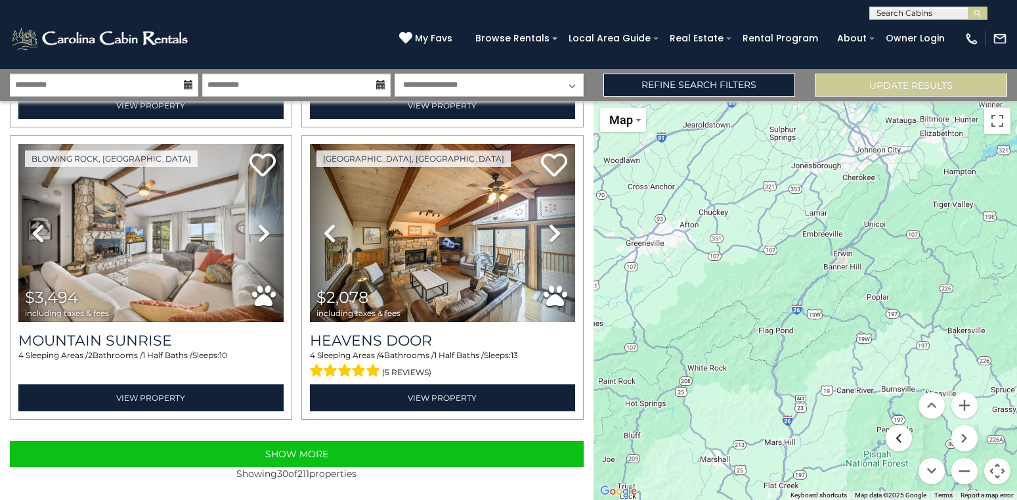
click at [901, 437] on button "Move left" at bounding box center [899, 438] width 26 height 26
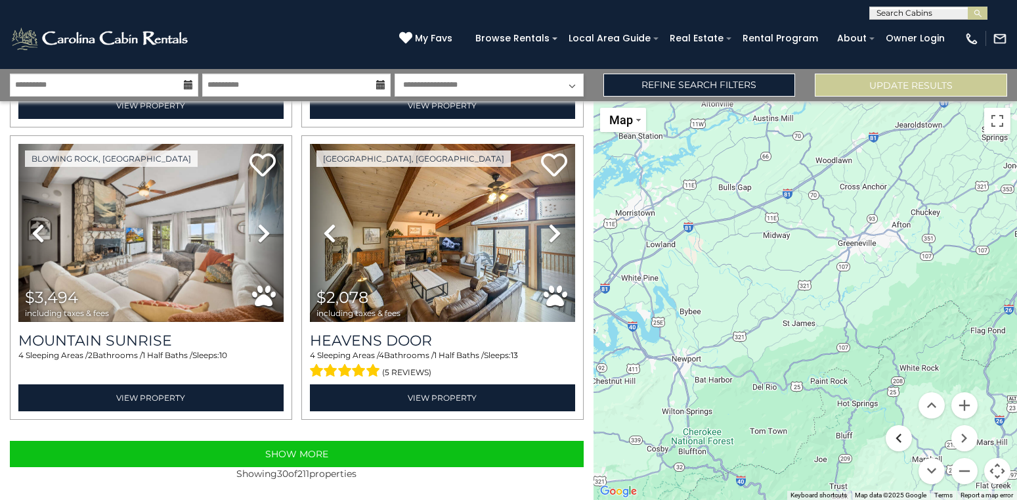
click at [901, 437] on button "Move left" at bounding box center [899, 438] width 26 height 26
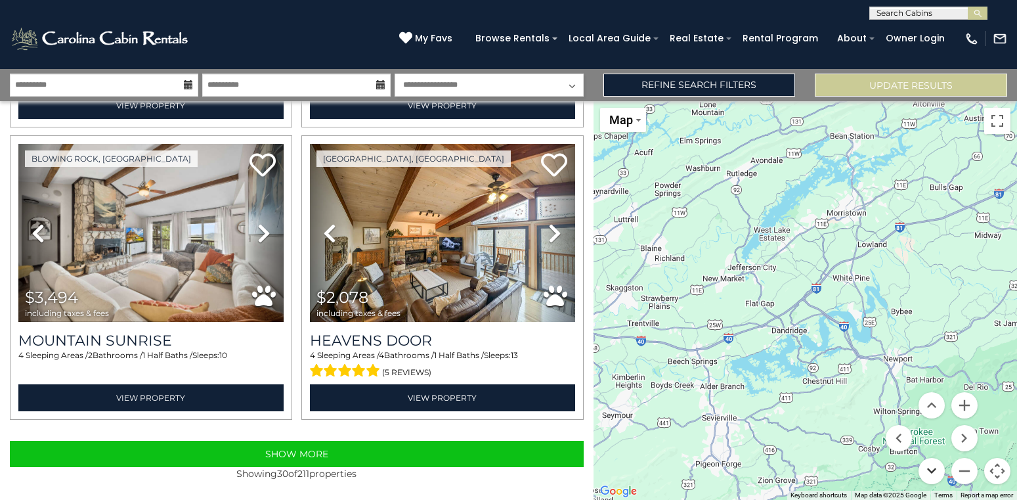
click at [935, 467] on button "Move down" at bounding box center [932, 471] width 26 height 26
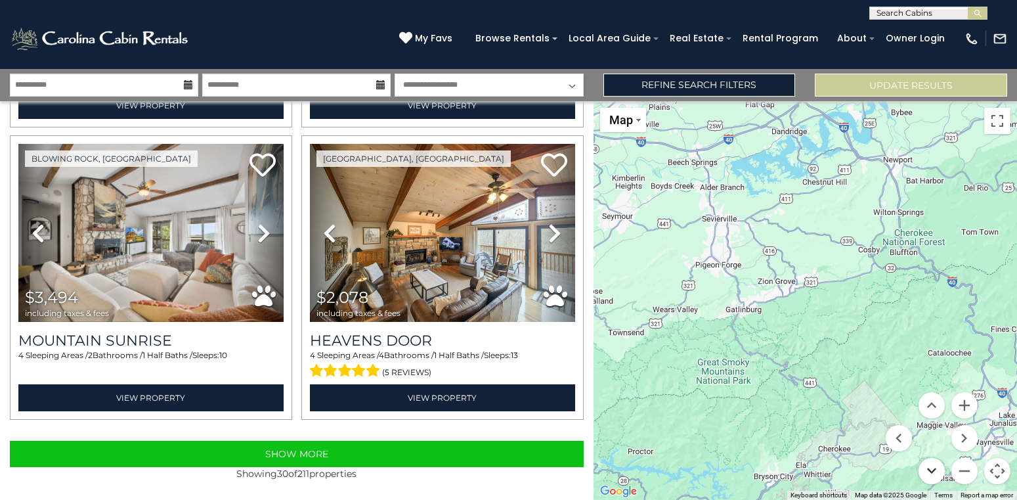
click at [935, 467] on button "Move down" at bounding box center [932, 471] width 26 height 26
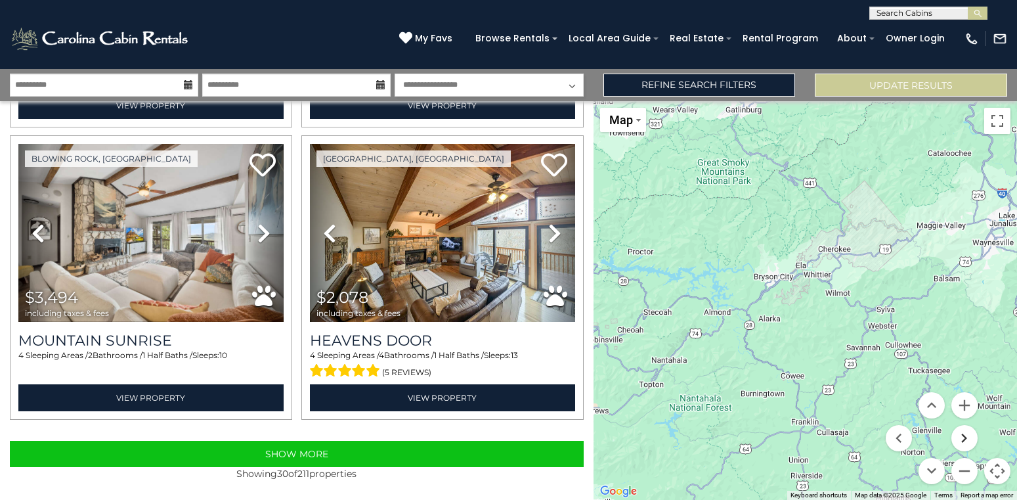
click at [971, 441] on button "Move right" at bounding box center [965, 438] width 26 height 26
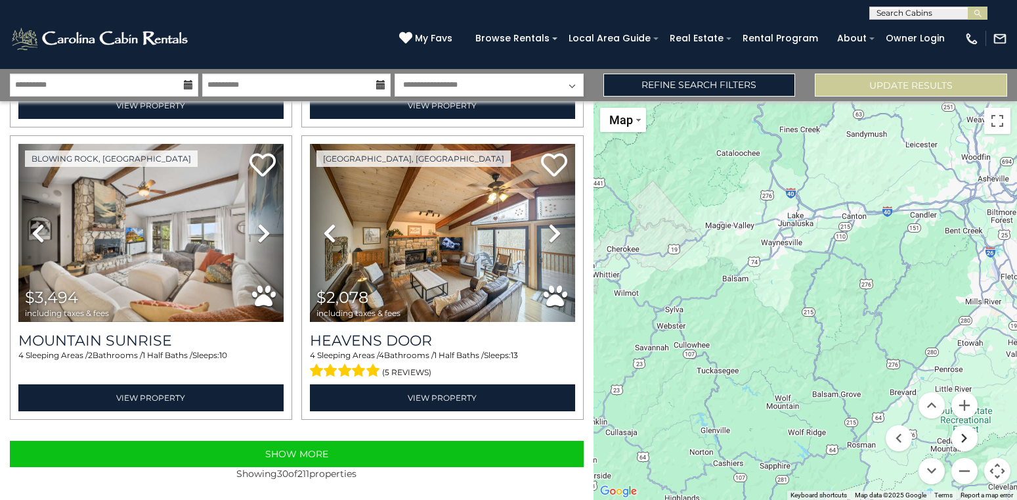
click at [970, 434] on button "Move right" at bounding box center [965, 438] width 26 height 26
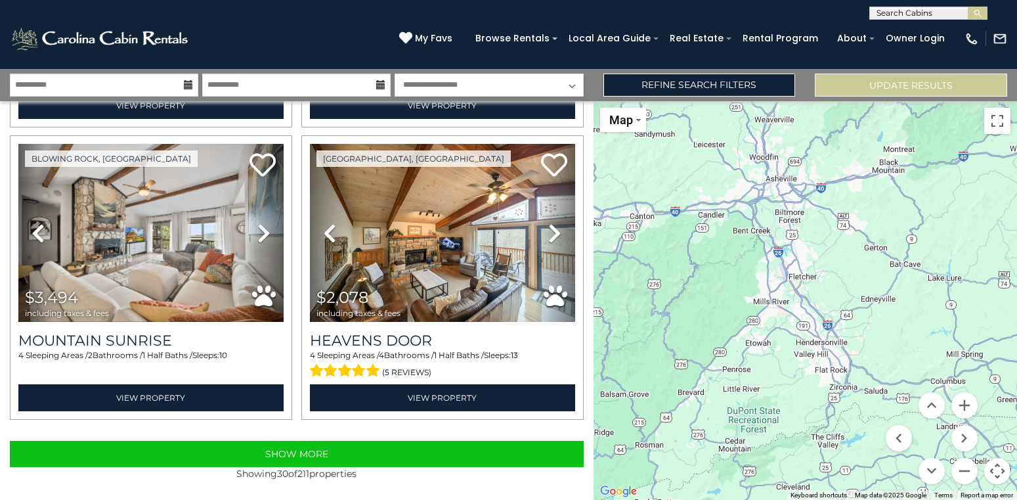
click at [737, 219] on div "$3,061 $3,513 $3,269 $2,376 $3,051 $3,230 $6,621 $2,104 $2,066 $2,709 $3,836 $4…" at bounding box center [806, 300] width 424 height 399
click at [757, 196] on div "$3,061 $3,513 $3,269 $2,376 $3,051 $3,230 $6,621 $2,104 $2,066 $2,709 $3,836 $4…" at bounding box center [806, 300] width 424 height 399
click at [775, 179] on div "$3,061 $3,513 $3,269 $2,376 $3,051 $3,230 $6,621 $2,104 $2,066 $2,709 $3,836 $4…" at bounding box center [806, 300] width 424 height 399
click at [933, 470] on button "Move down" at bounding box center [932, 471] width 26 height 26
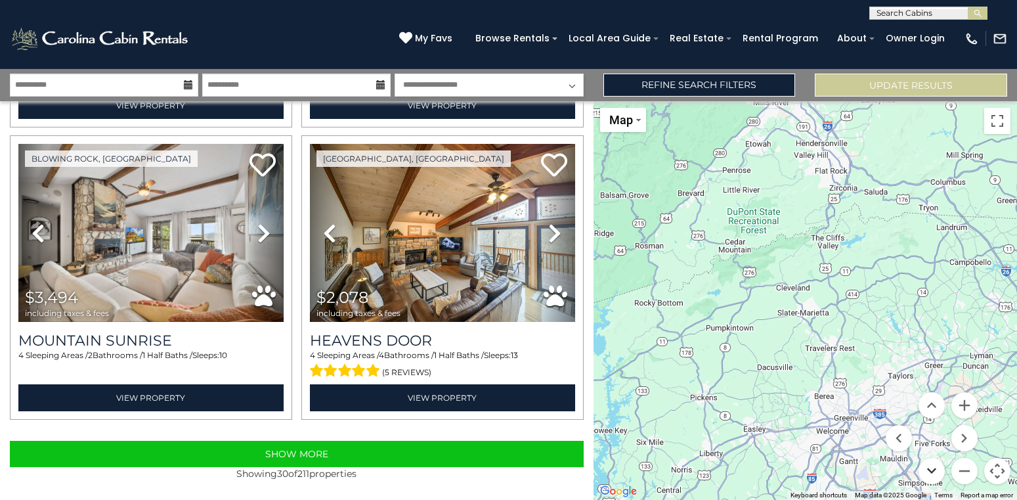
click at [933, 470] on button "Move down" at bounding box center [932, 471] width 26 height 26
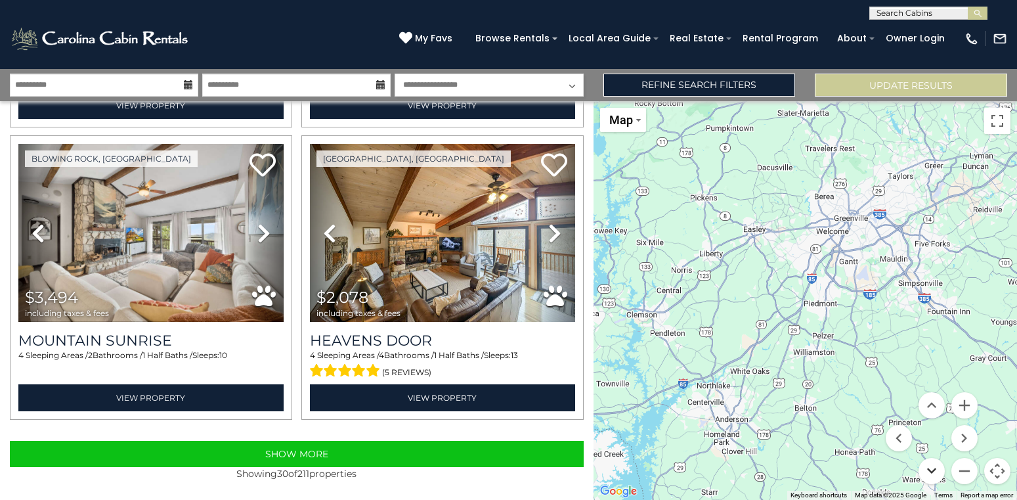
click at [933, 470] on button "Move down" at bounding box center [932, 471] width 26 height 26
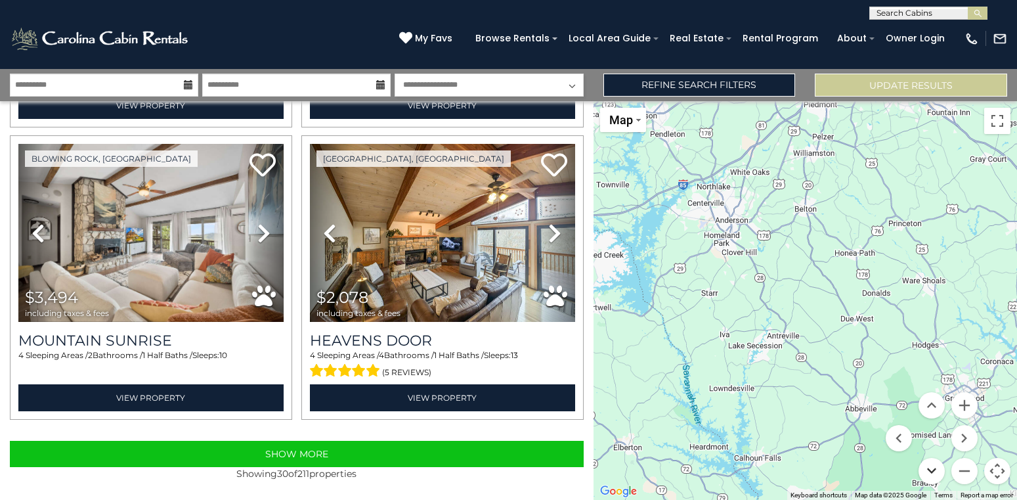
click at [933, 470] on button "Move down" at bounding box center [932, 471] width 26 height 26
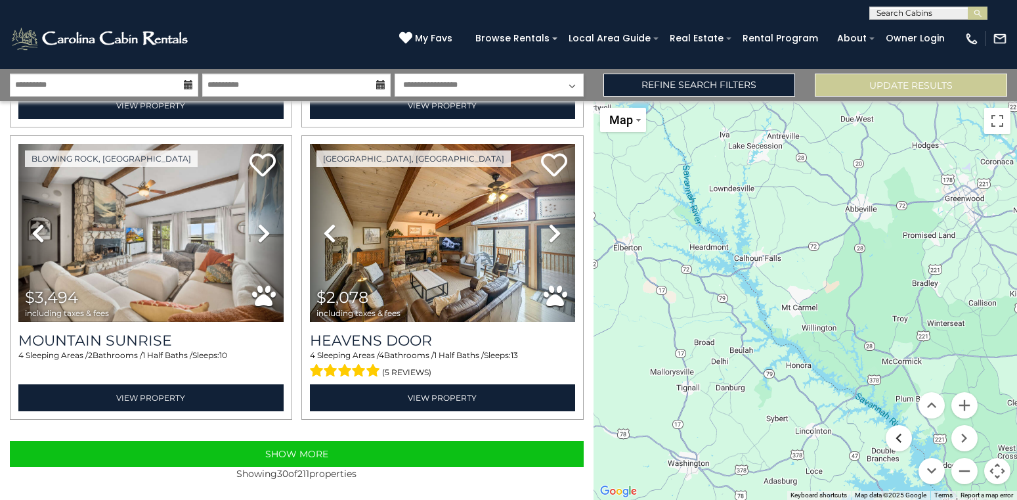
click at [896, 436] on button "Move left" at bounding box center [899, 438] width 26 height 26
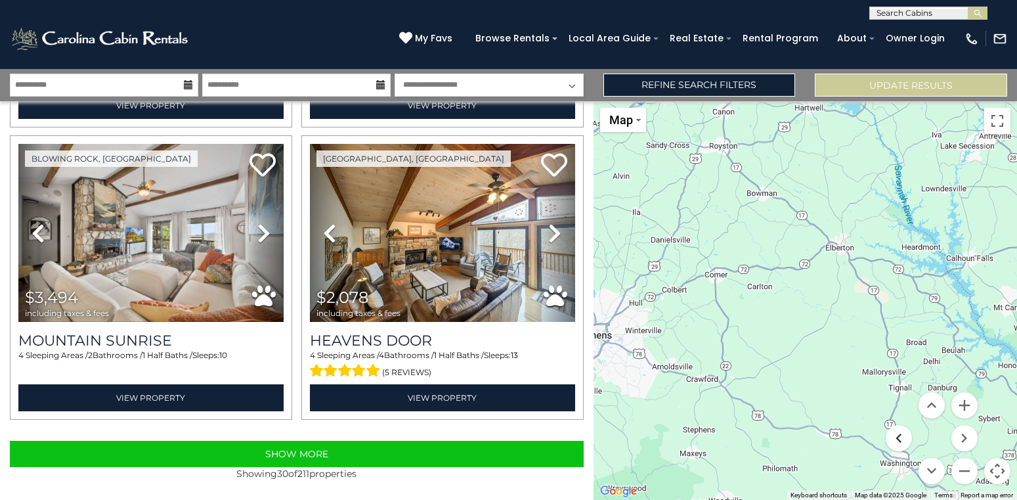
click at [896, 436] on button "Move left" at bounding box center [899, 438] width 26 height 26
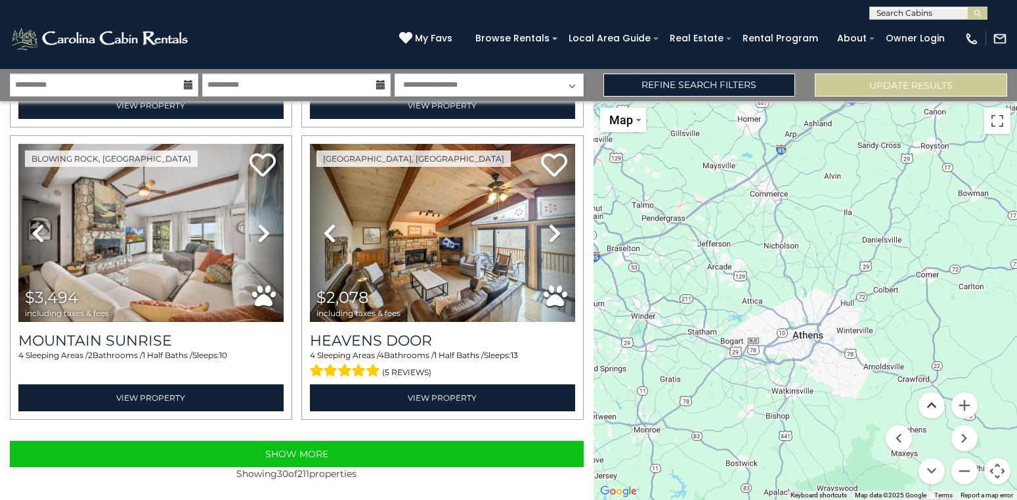
click at [931, 400] on button "Move up" at bounding box center [932, 405] width 26 height 26
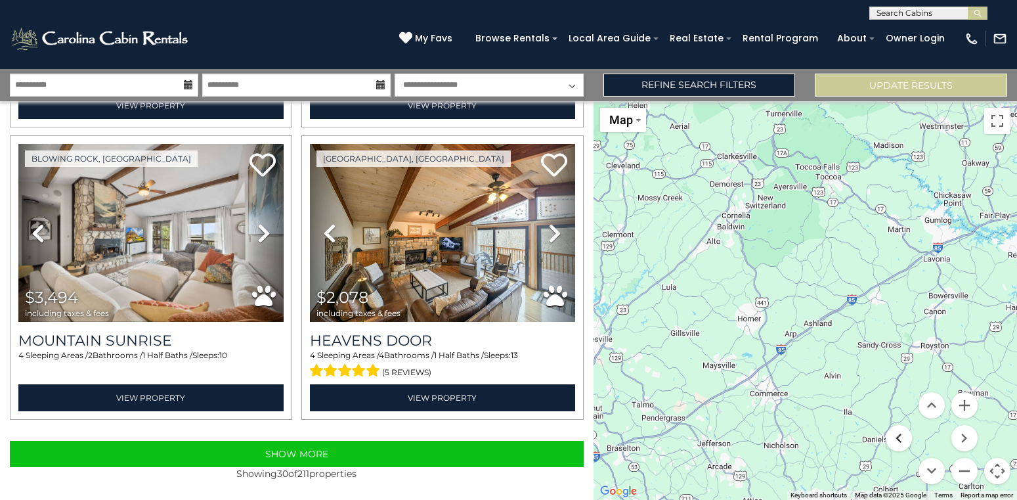
click at [891, 437] on button "Move left" at bounding box center [899, 438] width 26 height 26
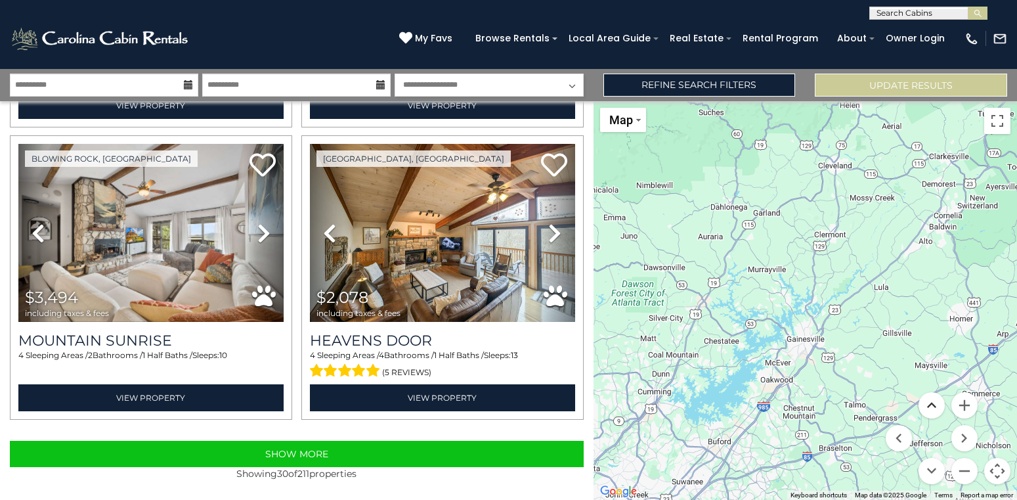
click at [931, 401] on button "Move up" at bounding box center [932, 405] width 26 height 26
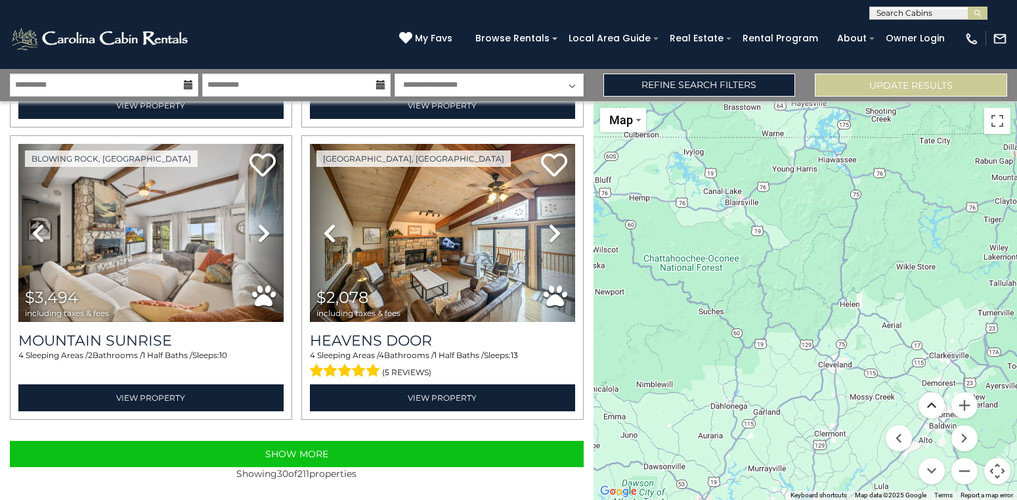
click at [931, 401] on button "Move up" at bounding box center [932, 405] width 26 height 26
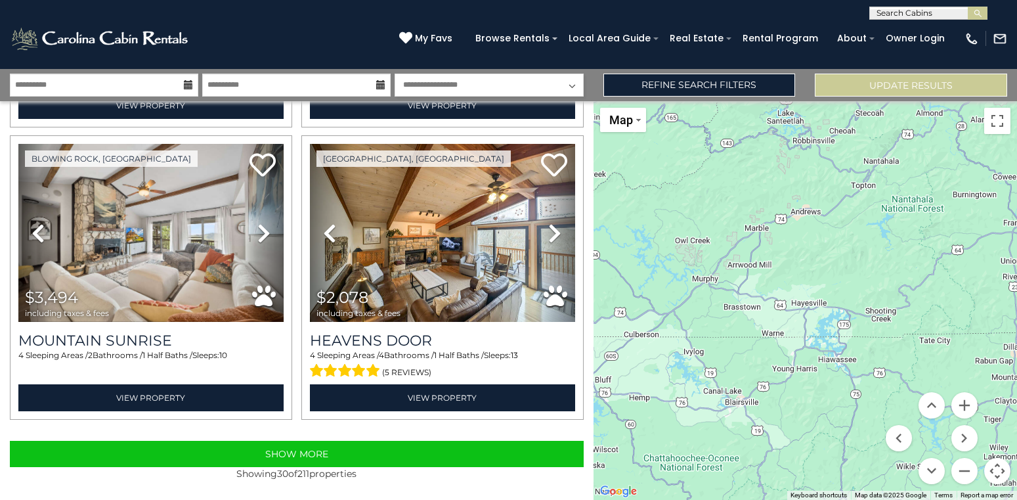
click at [882, 164] on div "$3,061 $3,513 $3,269 $2,376 $3,051 $3,230 $6,621 $2,104 $2,066 $2,709 $3,836 $4…" at bounding box center [806, 300] width 424 height 399
click at [933, 398] on button "Move up" at bounding box center [932, 405] width 26 height 26
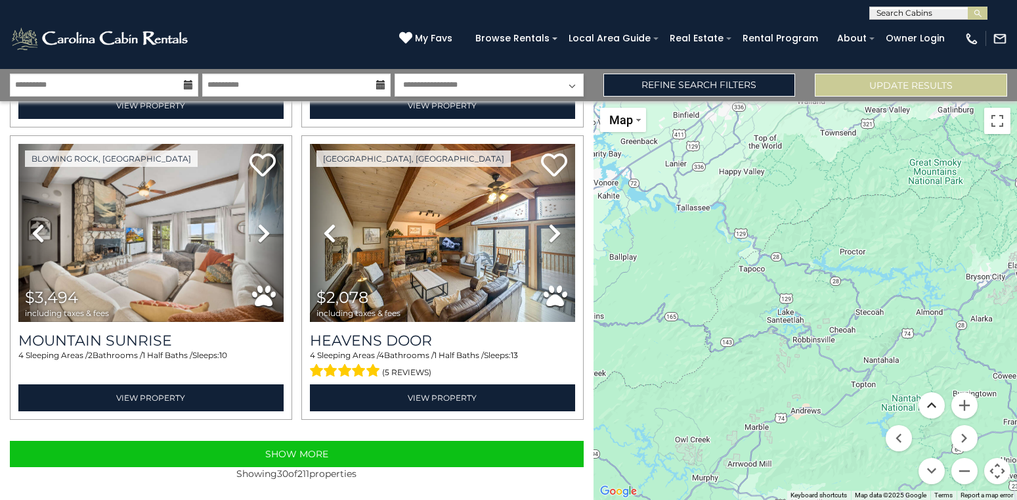
click at [933, 398] on button "Move up" at bounding box center [932, 405] width 26 height 26
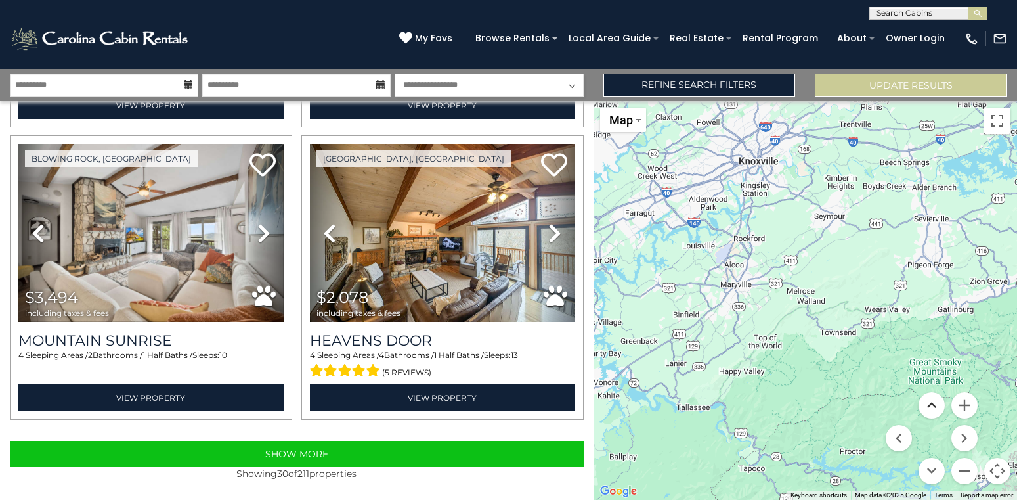
click at [933, 398] on button "Move up" at bounding box center [932, 405] width 26 height 26
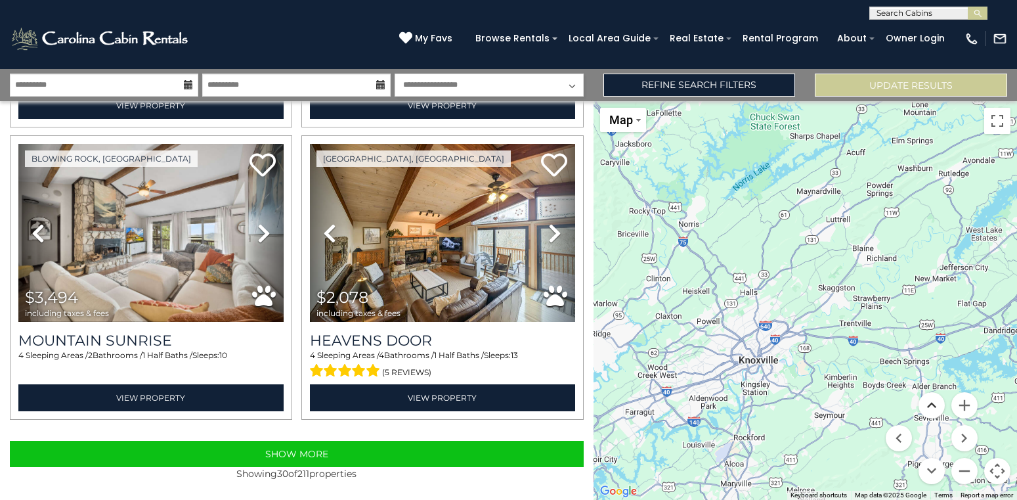
click at [933, 398] on button "Move up" at bounding box center [932, 405] width 26 height 26
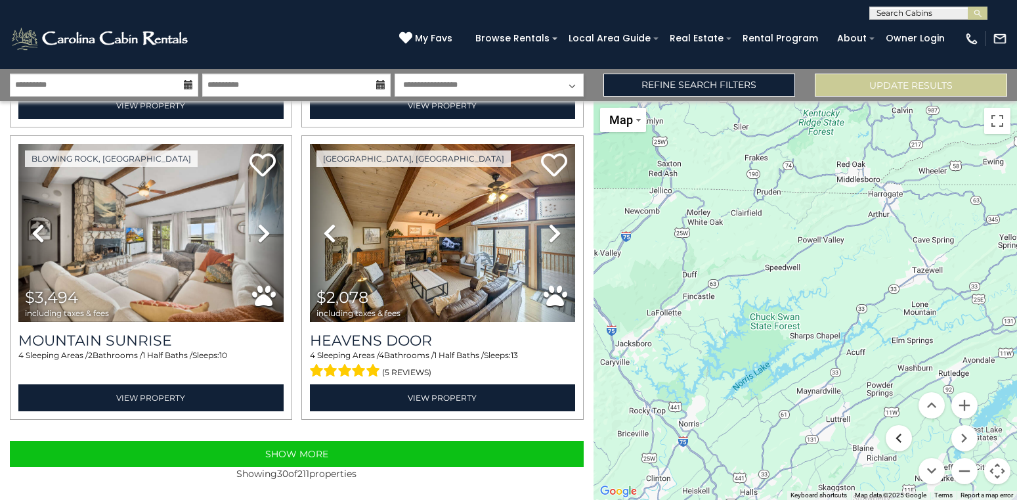
click at [898, 434] on button "Move left" at bounding box center [899, 438] width 26 height 26
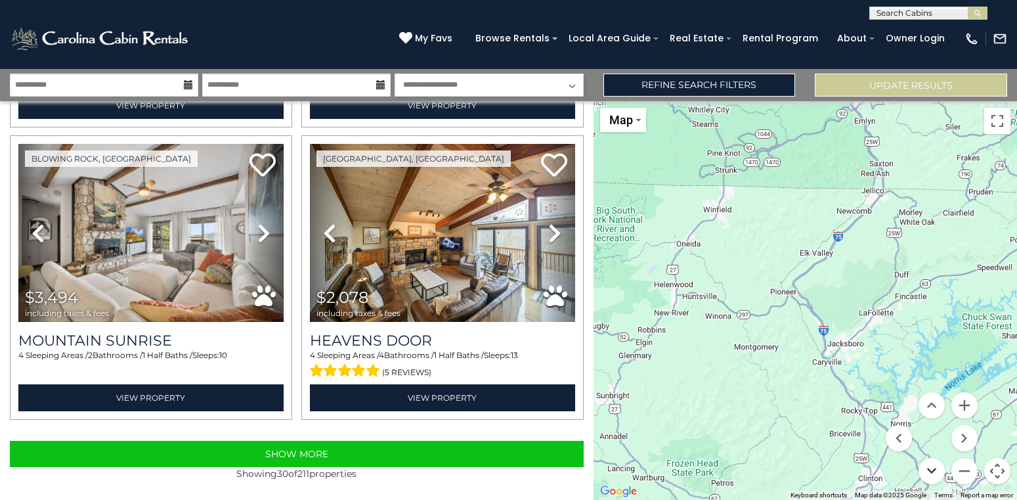
click at [931, 466] on button "Move down" at bounding box center [932, 471] width 26 height 26
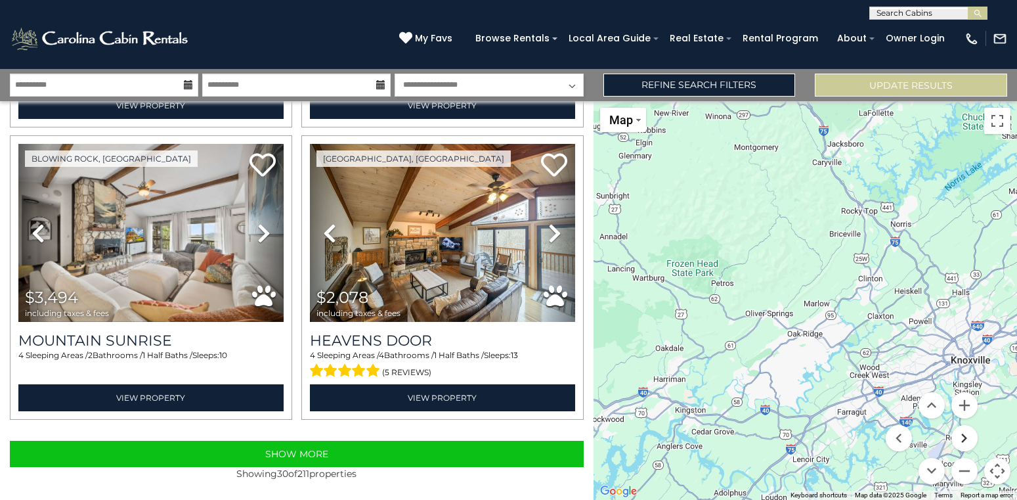
click at [961, 439] on button "Move right" at bounding box center [965, 438] width 26 height 26
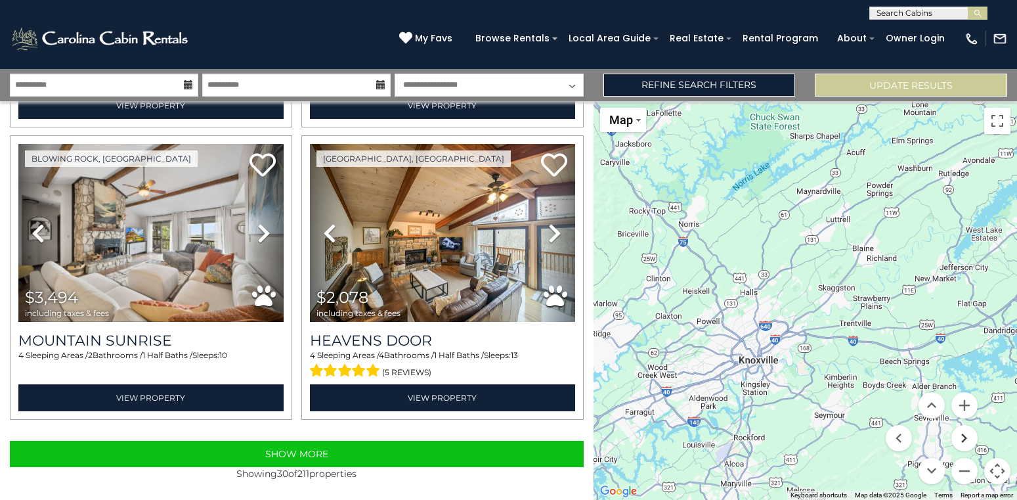
click at [961, 439] on button "Move right" at bounding box center [965, 438] width 26 height 26
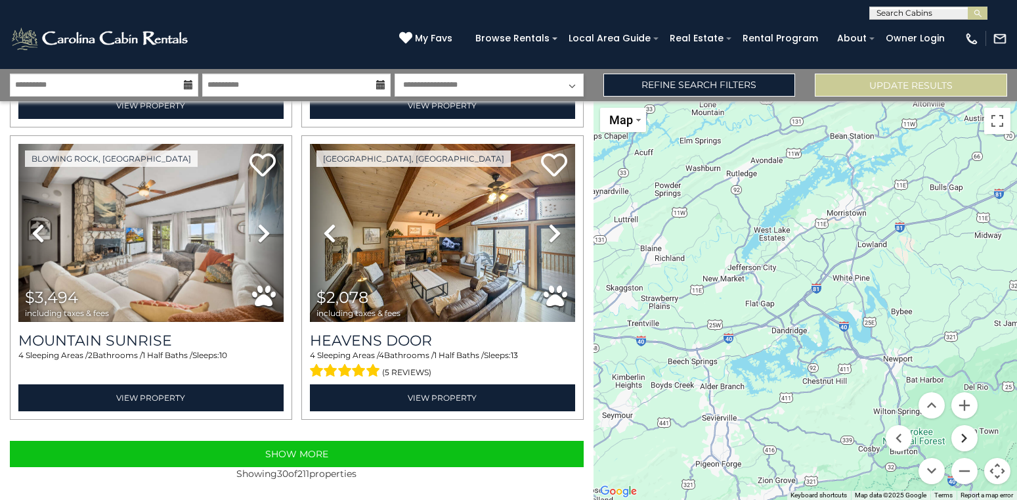
click at [961, 439] on button "Move right" at bounding box center [965, 438] width 26 height 26
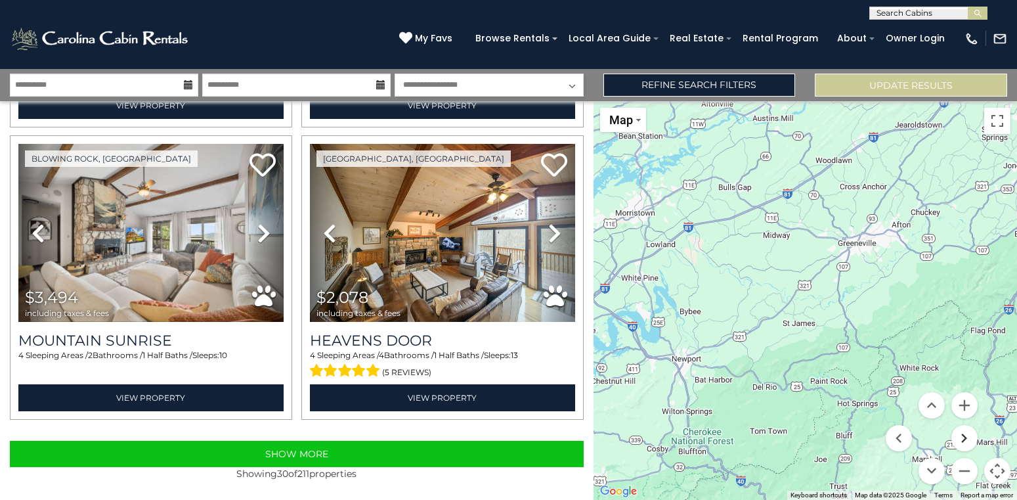
click at [961, 439] on button "Move right" at bounding box center [965, 438] width 26 height 26
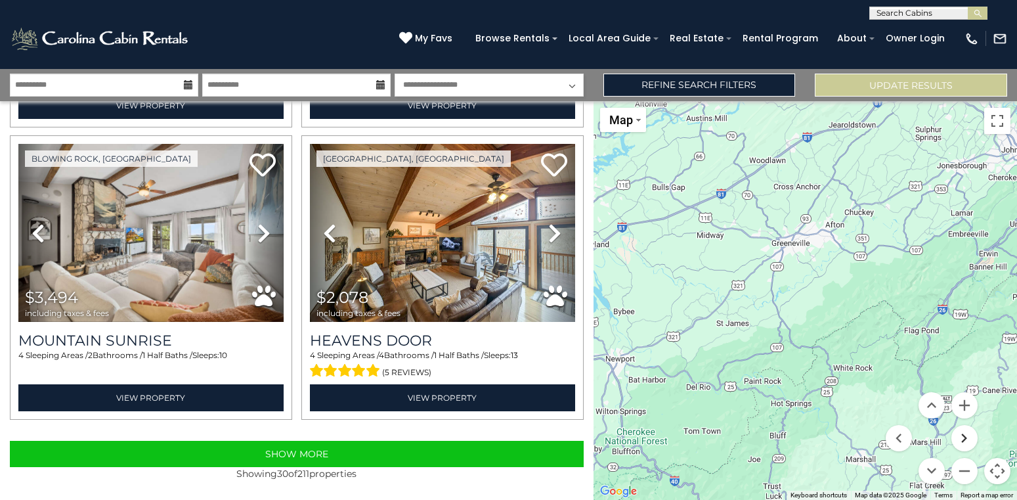
click at [961, 439] on button "Move right" at bounding box center [965, 438] width 26 height 26
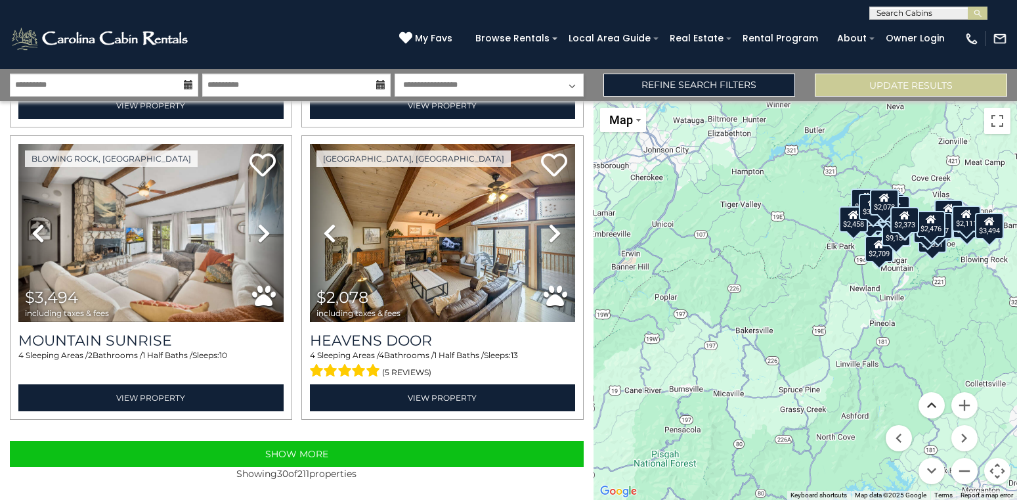
click at [937, 401] on button "Move up" at bounding box center [932, 405] width 26 height 26
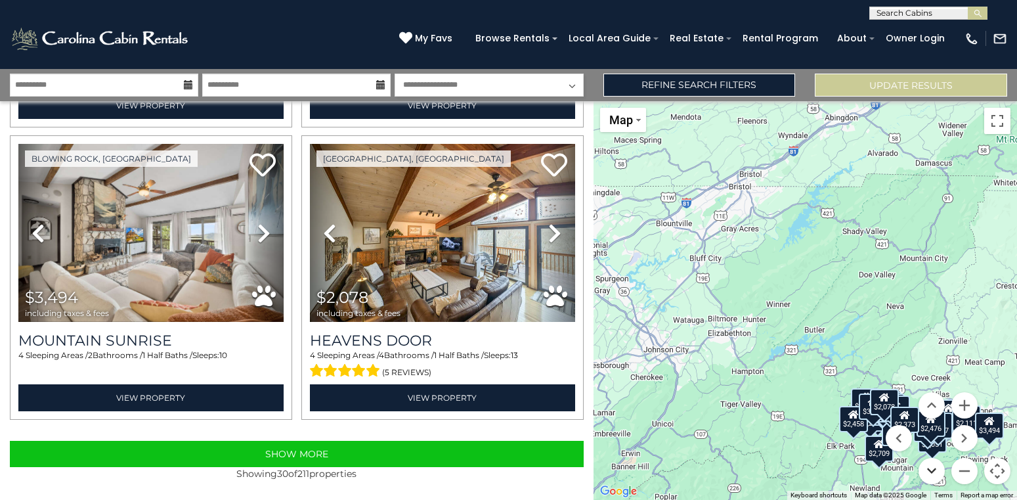
click at [937, 464] on button "Move down" at bounding box center [932, 471] width 26 height 26
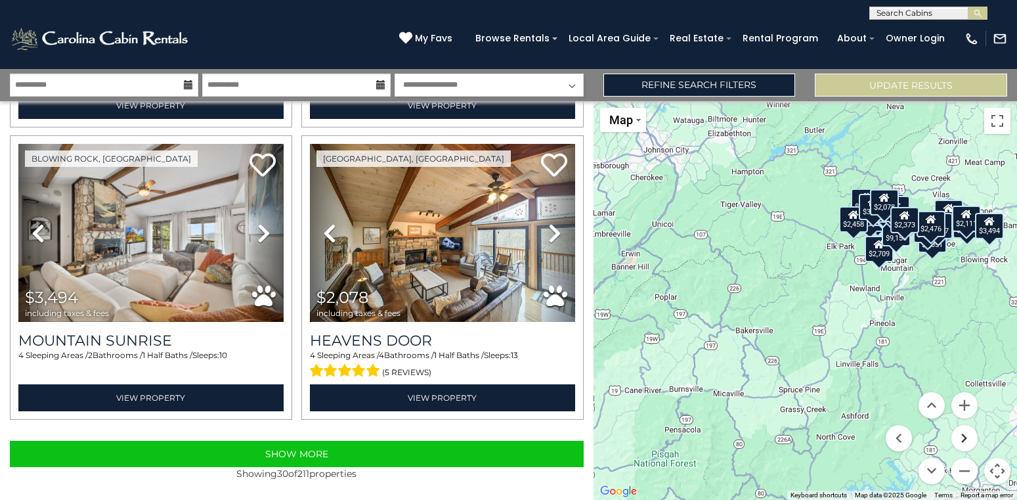
click at [961, 437] on button "Move right" at bounding box center [965, 438] width 26 height 26
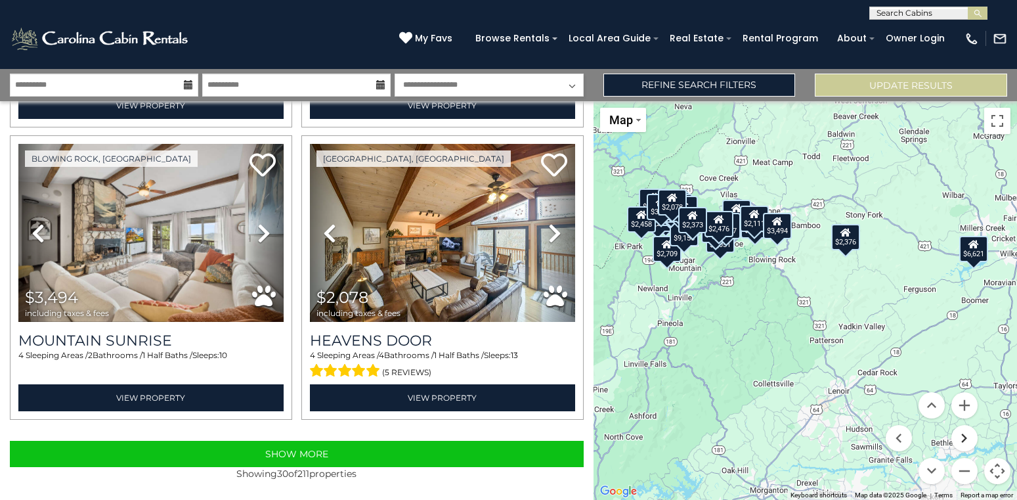
click at [961, 437] on button "Move right" at bounding box center [965, 438] width 26 height 26
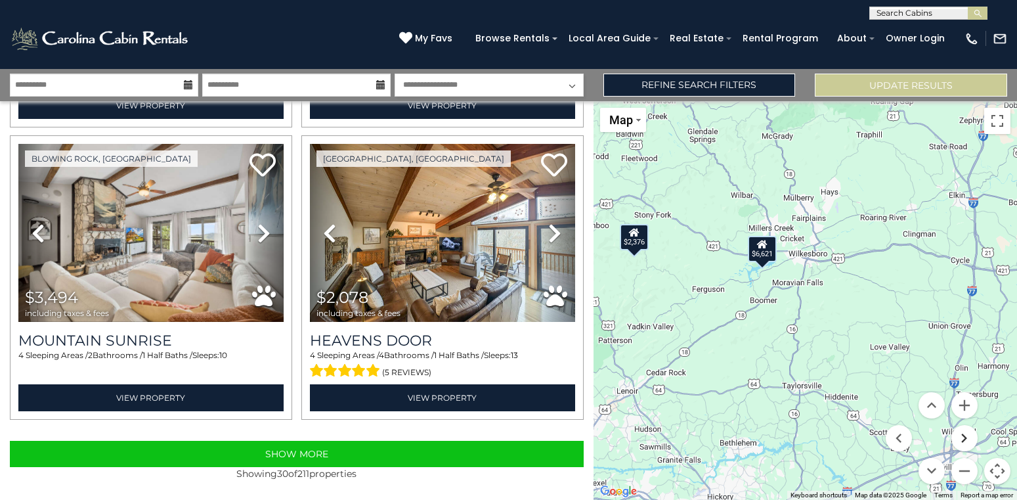
click at [961, 437] on button "Move right" at bounding box center [965, 438] width 26 height 26
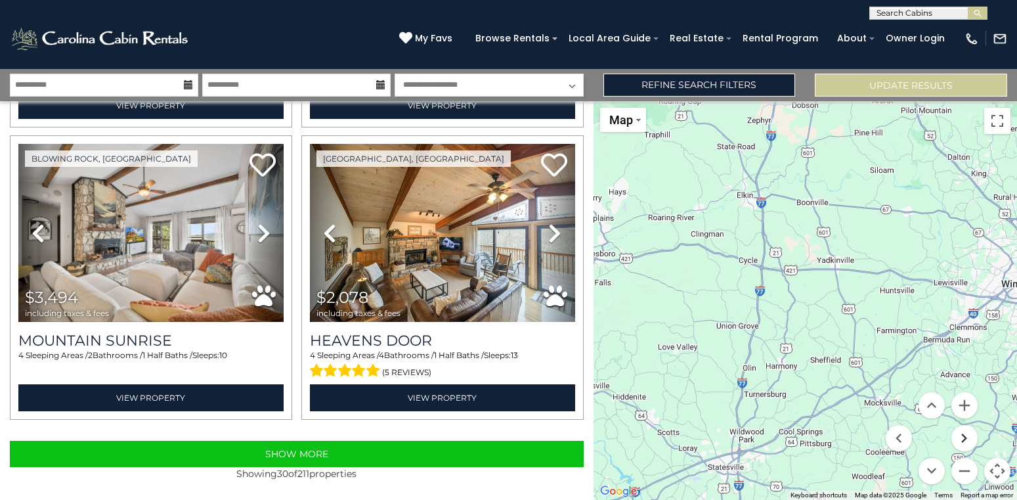
click at [961, 437] on button "Move right" at bounding box center [965, 438] width 26 height 26
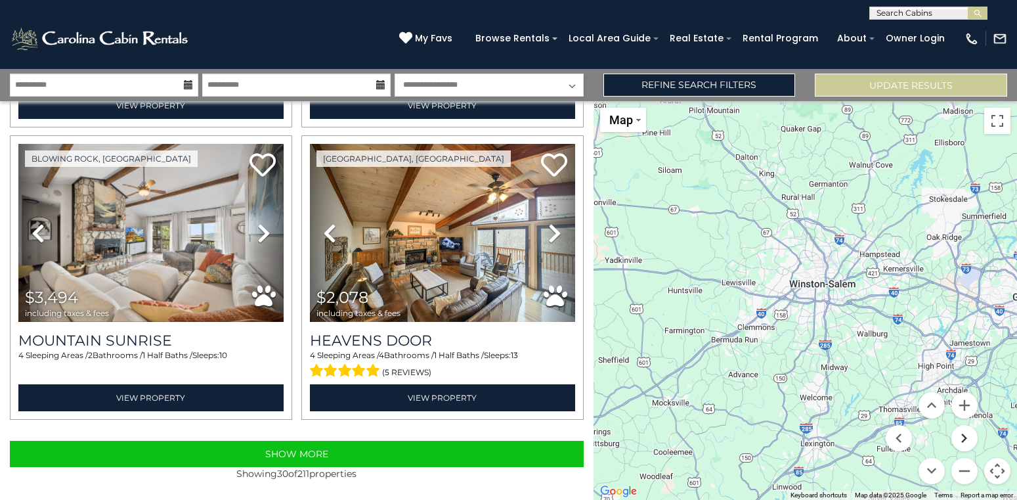
click at [961, 437] on button "Move right" at bounding box center [965, 438] width 26 height 26
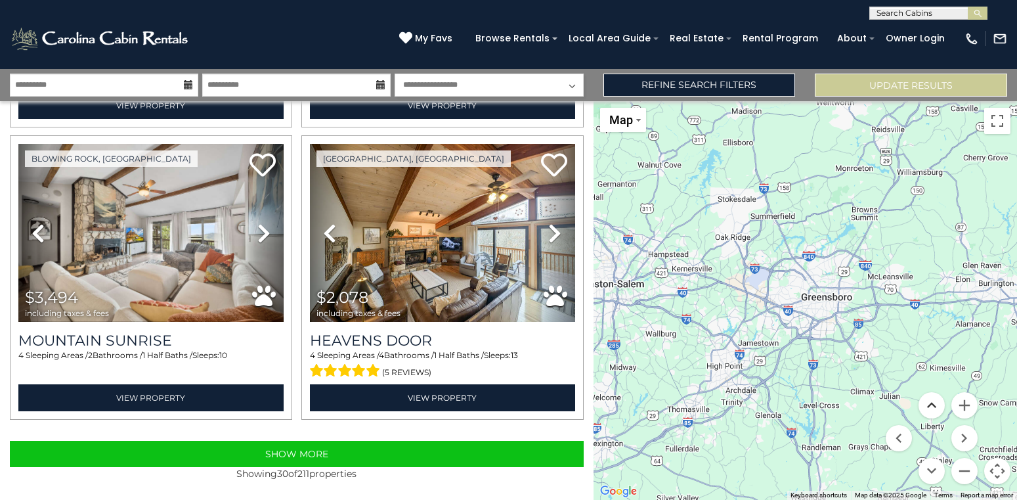
click at [929, 401] on button "Move up" at bounding box center [932, 405] width 26 height 26
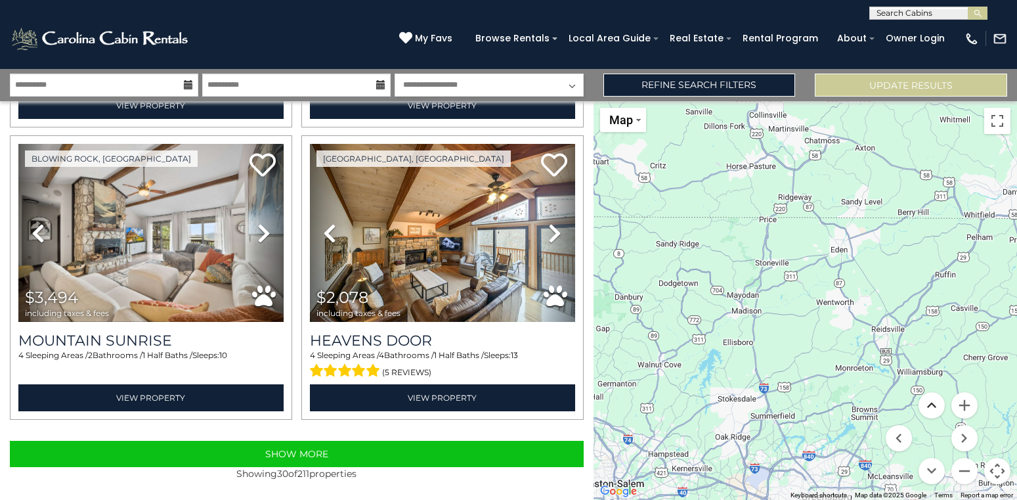
click at [929, 402] on button "Move up" at bounding box center [932, 405] width 26 height 26
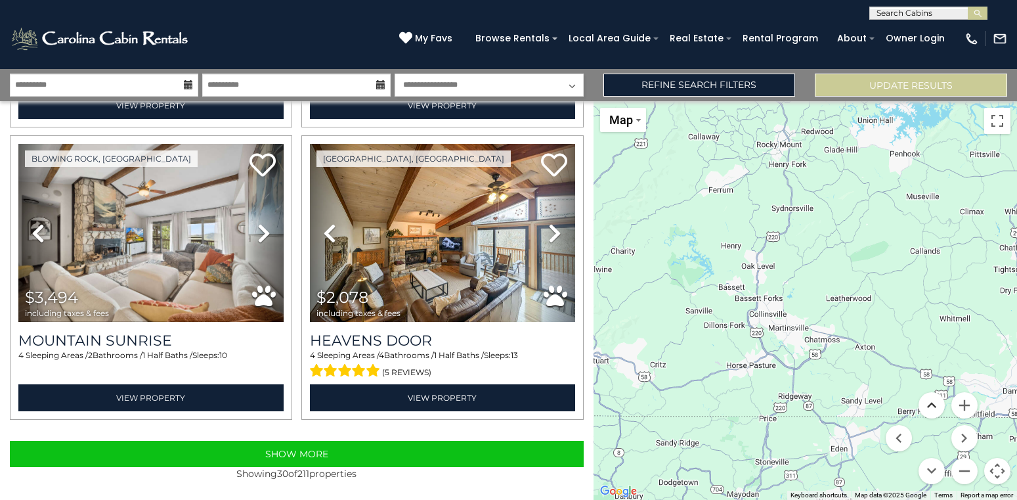
click at [929, 402] on button "Move up" at bounding box center [932, 405] width 26 height 26
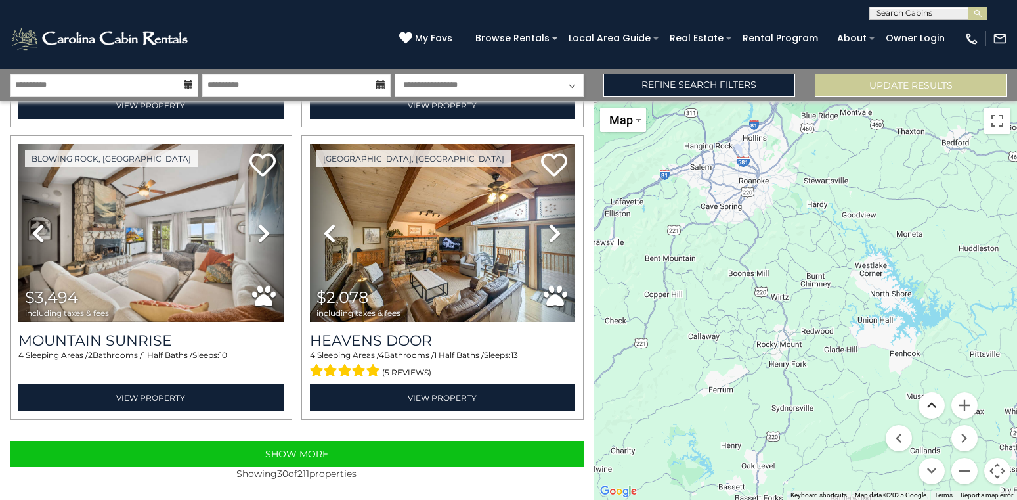
click at [929, 402] on button "Move up" at bounding box center [932, 405] width 26 height 26
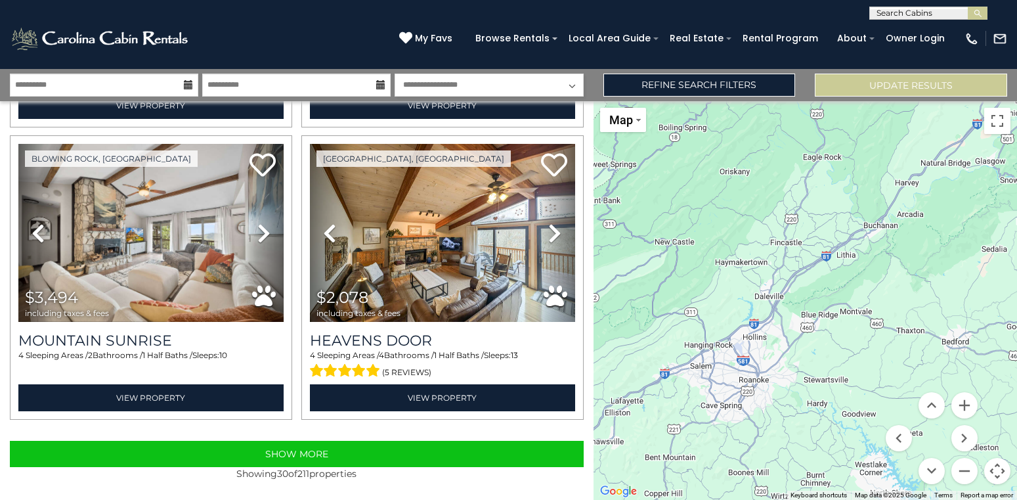
click at [820, 321] on div "$3,061 $3,513 $3,269 $2,376 $3,051 $3,230 $6,621 $2,104 $2,066 $2,709 $3,836 $4…" at bounding box center [806, 300] width 424 height 399
click at [930, 462] on button "Move down" at bounding box center [932, 471] width 26 height 26
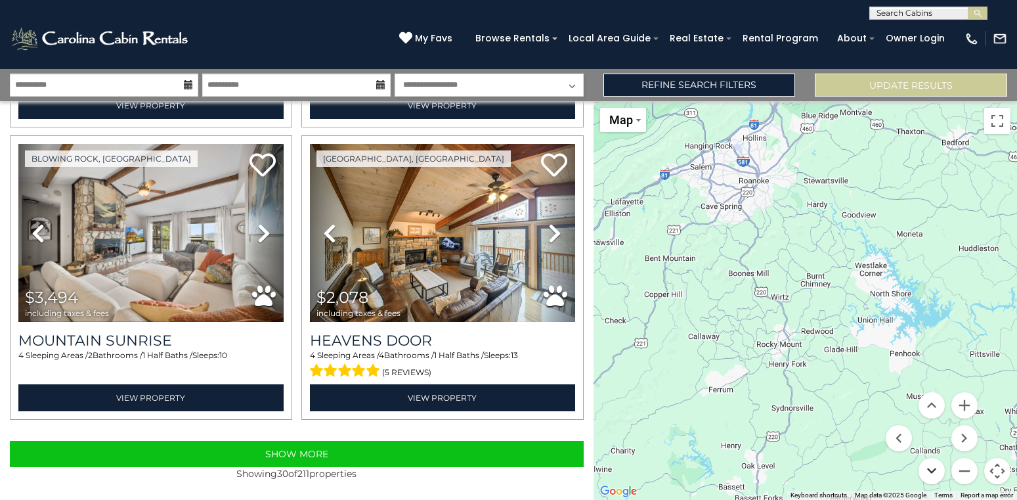
click at [930, 462] on button "Move down" at bounding box center [932, 471] width 26 height 26
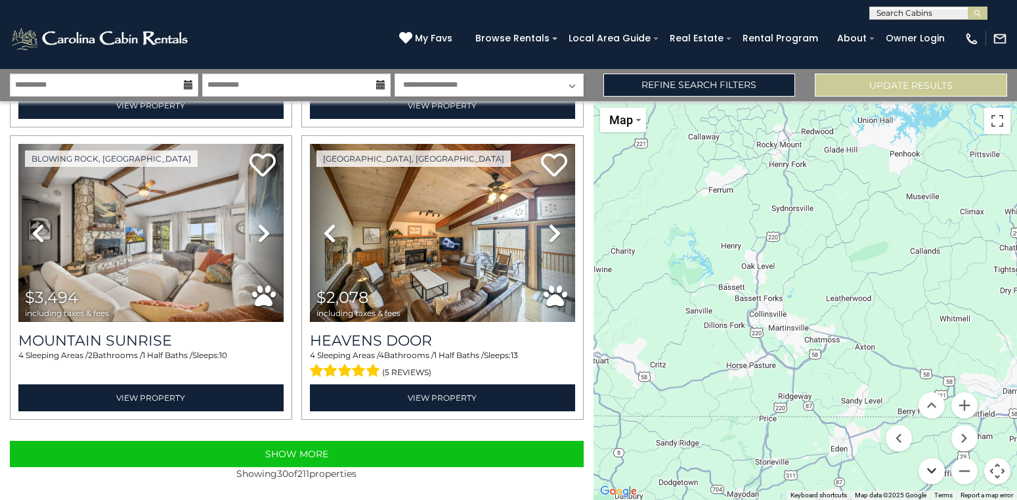
click at [930, 462] on button "Move down" at bounding box center [932, 471] width 26 height 26
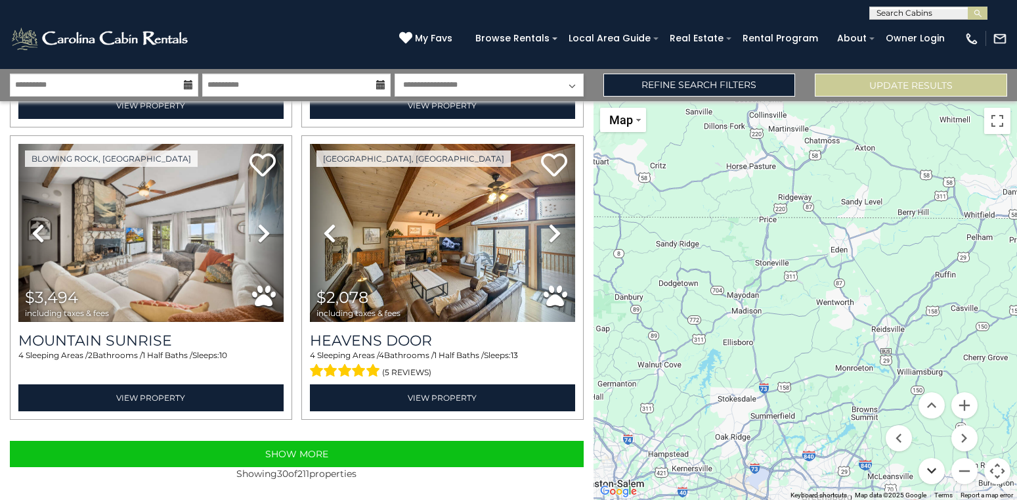
click at [930, 462] on button "Move down" at bounding box center [932, 471] width 26 height 26
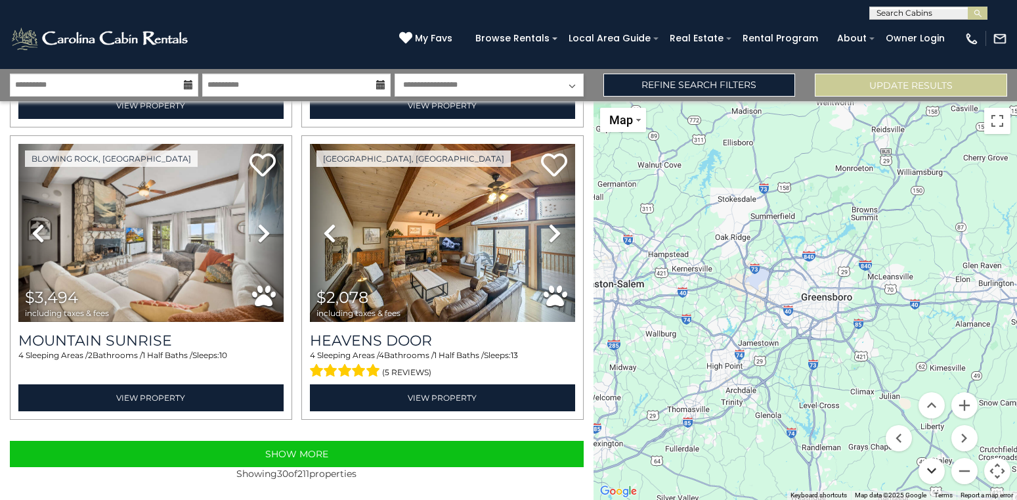
click at [930, 462] on button "Move down" at bounding box center [932, 471] width 26 height 26
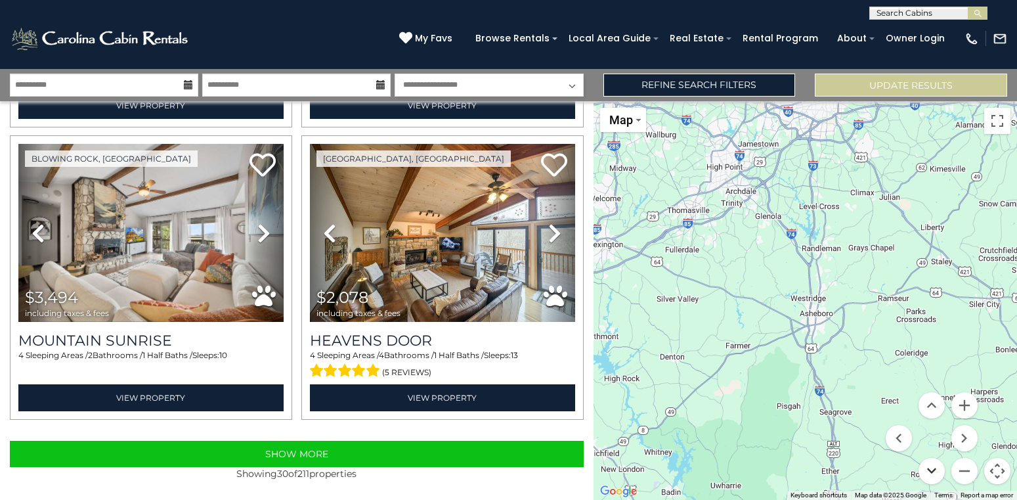
click at [930, 462] on button "Move down" at bounding box center [932, 471] width 26 height 26
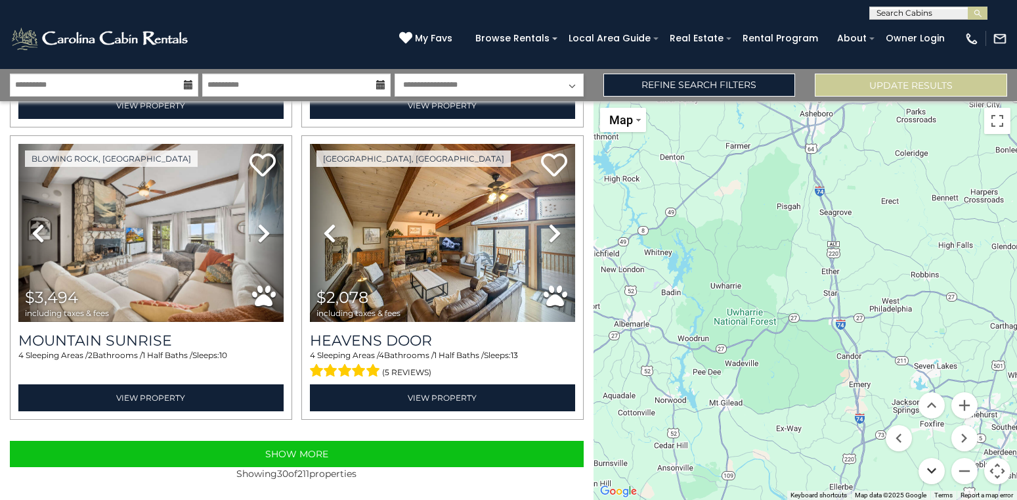
click at [930, 462] on button "Move down" at bounding box center [932, 471] width 26 height 26
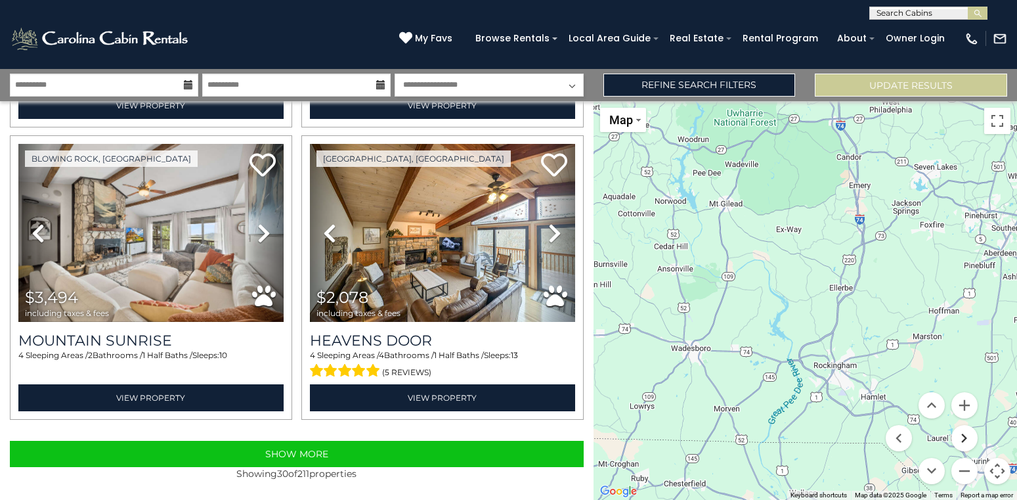
click at [968, 436] on button "Move right" at bounding box center [965, 438] width 26 height 26
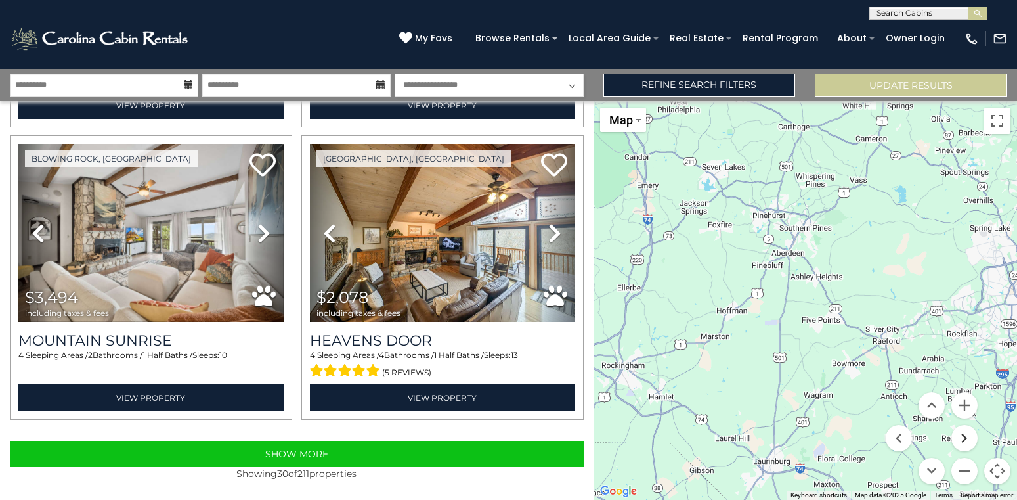
click at [968, 436] on button "Move right" at bounding box center [965, 438] width 26 height 26
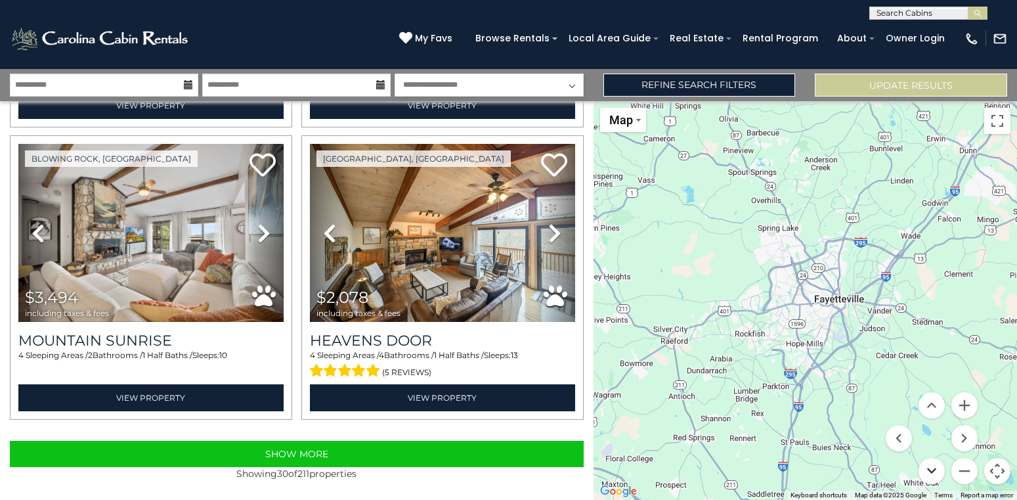
click at [937, 461] on button "Move down" at bounding box center [932, 471] width 26 height 26
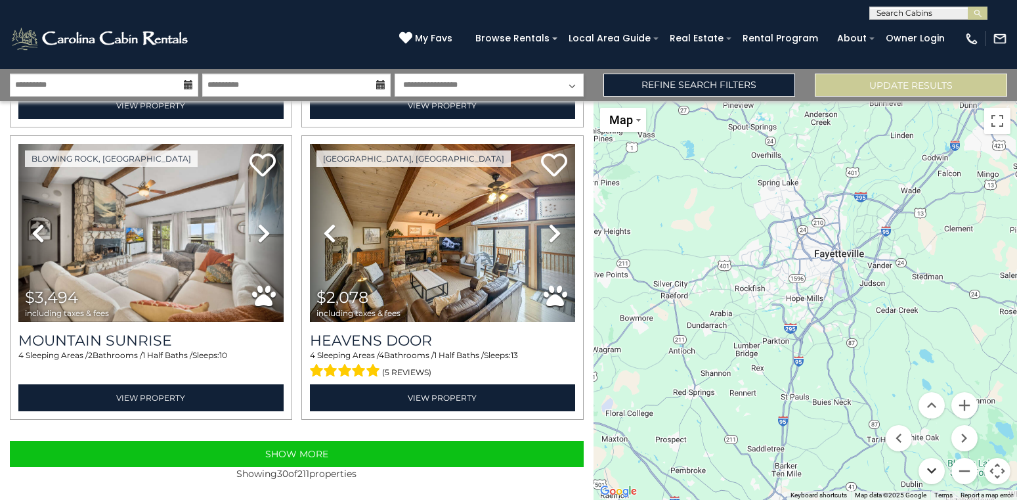
click at [937, 461] on button "Move down" at bounding box center [932, 471] width 26 height 26
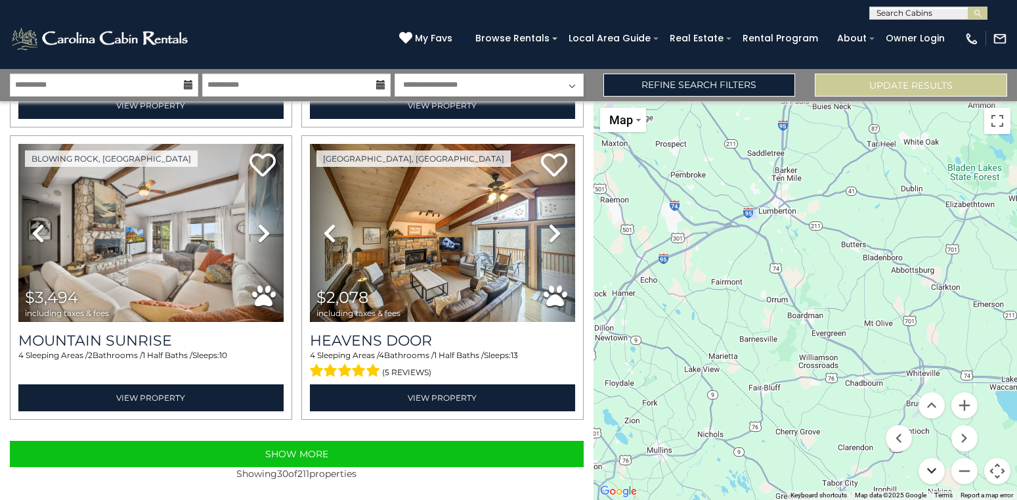
click at [937, 461] on button "Move down" at bounding box center [932, 471] width 26 height 26
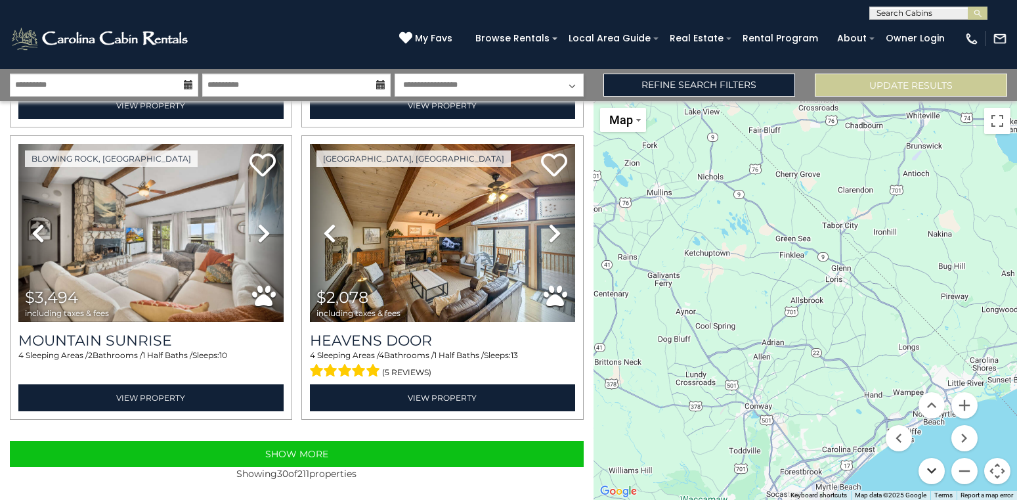
click at [937, 461] on button "Move down" at bounding box center [932, 471] width 26 height 26
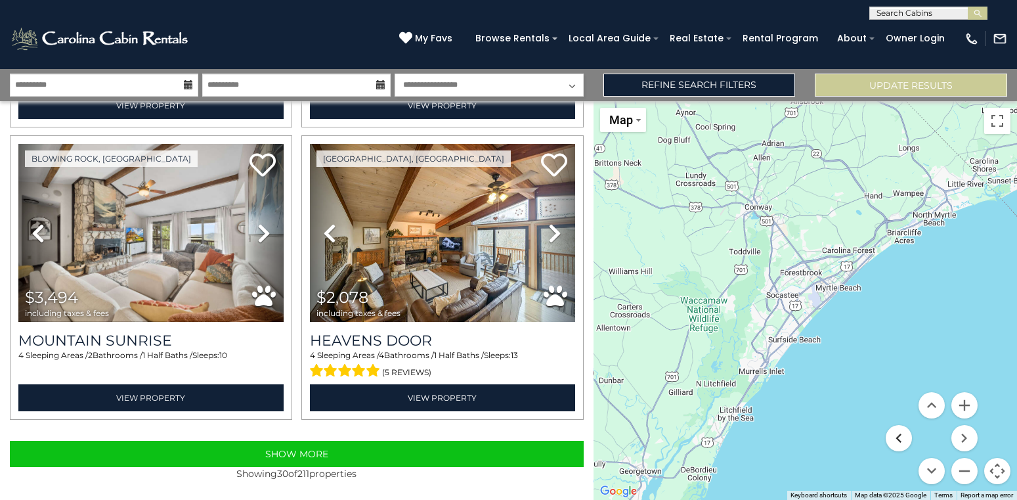
click at [897, 433] on button "Move left" at bounding box center [899, 438] width 26 height 26
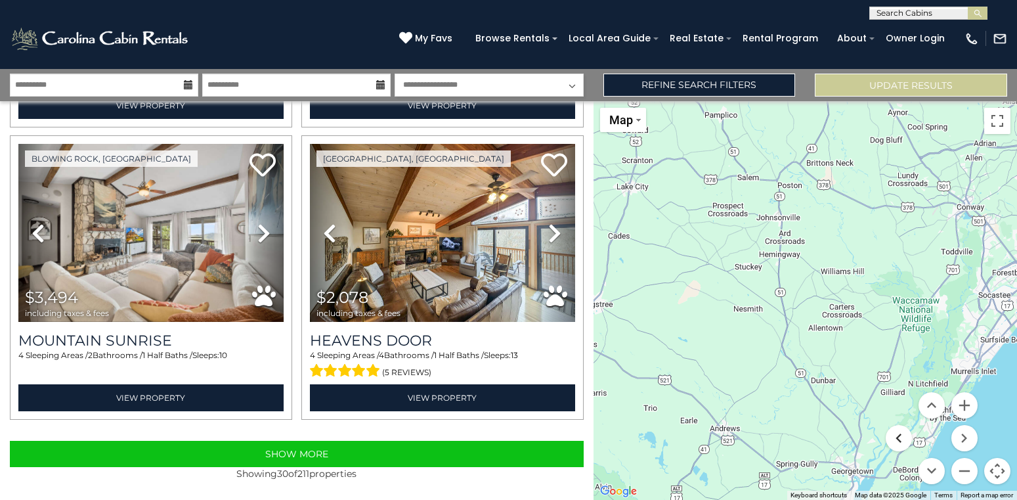
click at [897, 433] on button "Move left" at bounding box center [899, 438] width 26 height 26
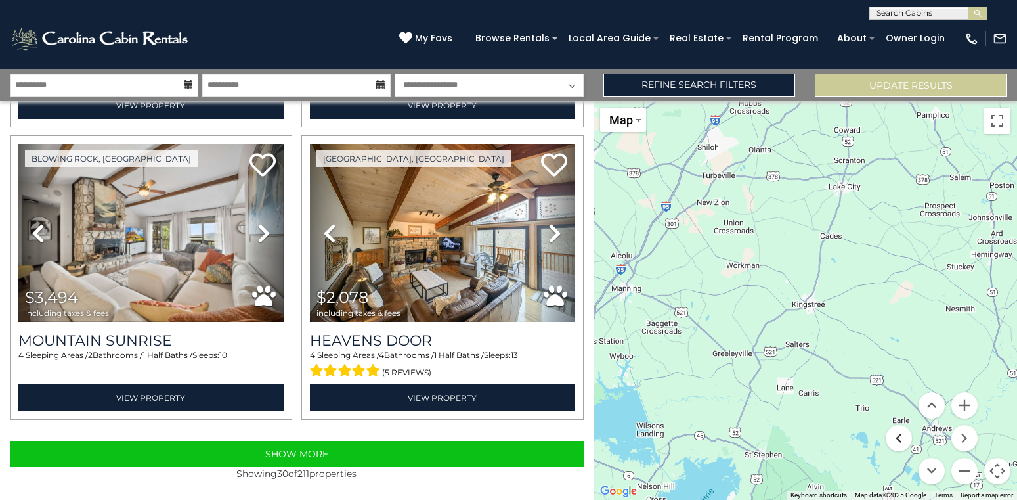
click at [897, 433] on button "Move left" at bounding box center [899, 438] width 26 height 26
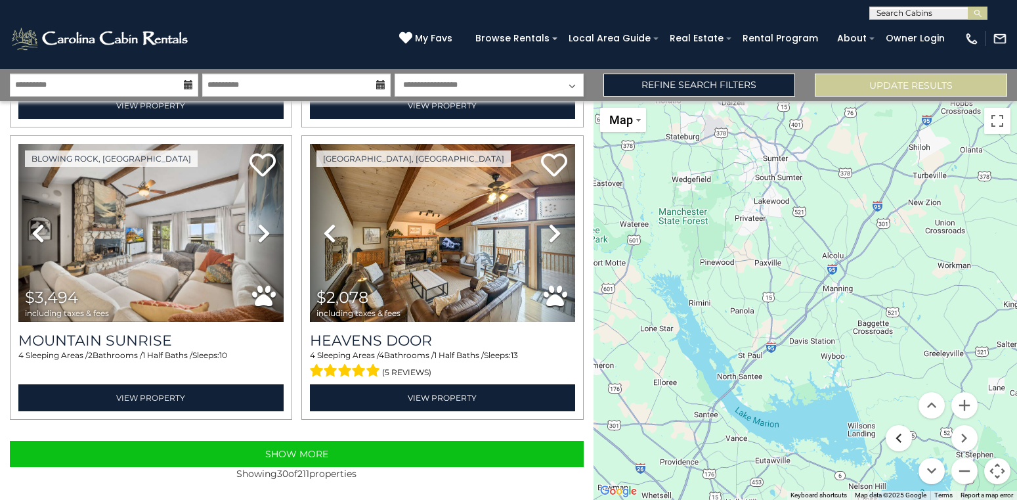
click at [897, 433] on button "Move left" at bounding box center [899, 438] width 26 height 26
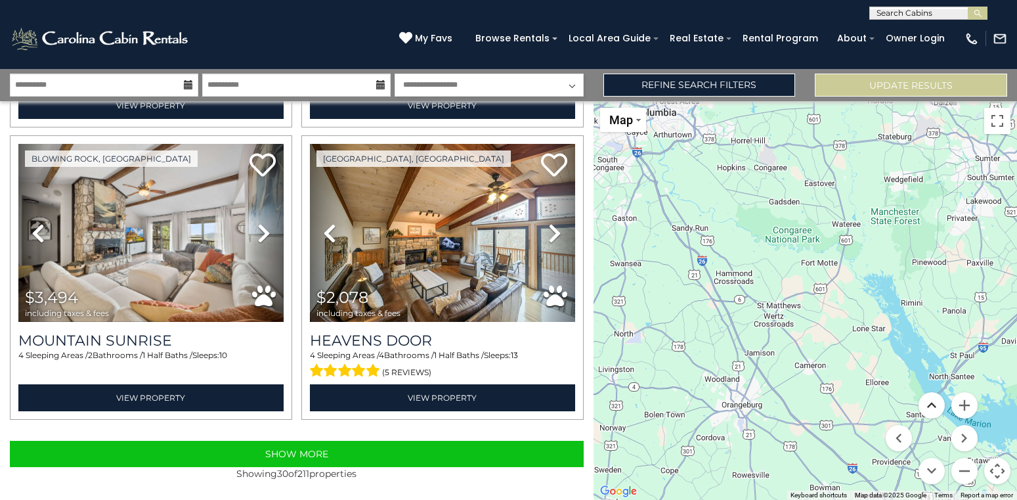
click at [927, 401] on button "Move up" at bounding box center [932, 405] width 26 height 26
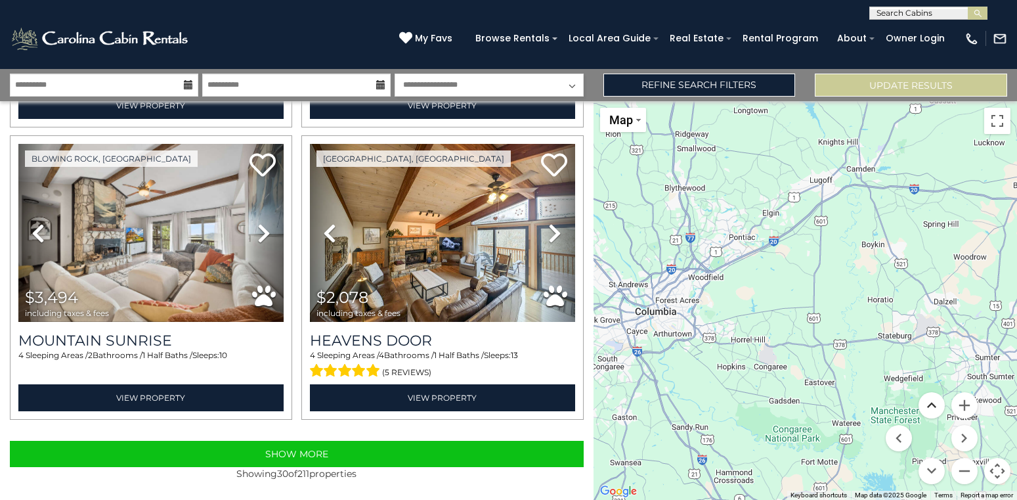
click at [927, 401] on button "Move up" at bounding box center [932, 405] width 26 height 26
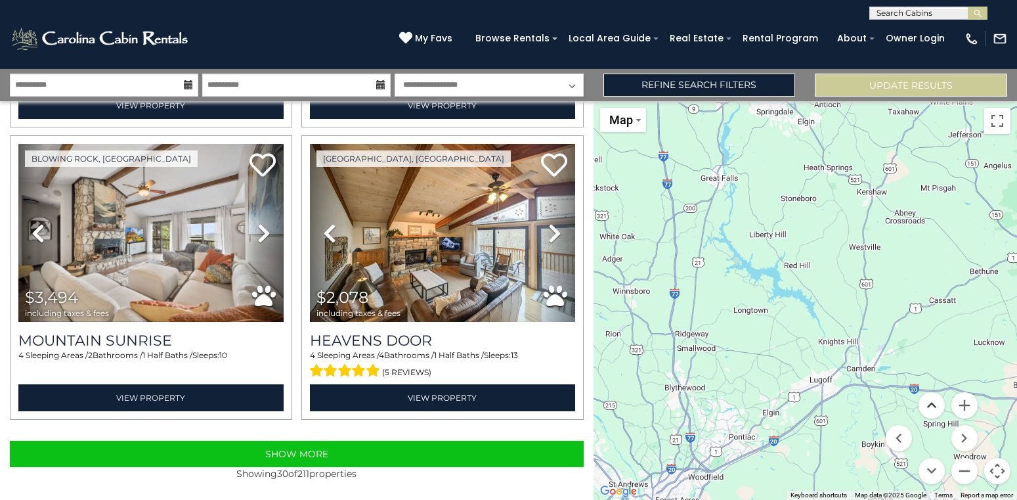
click at [927, 401] on button "Move up" at bounding box center [932, 405] width 26 height 26
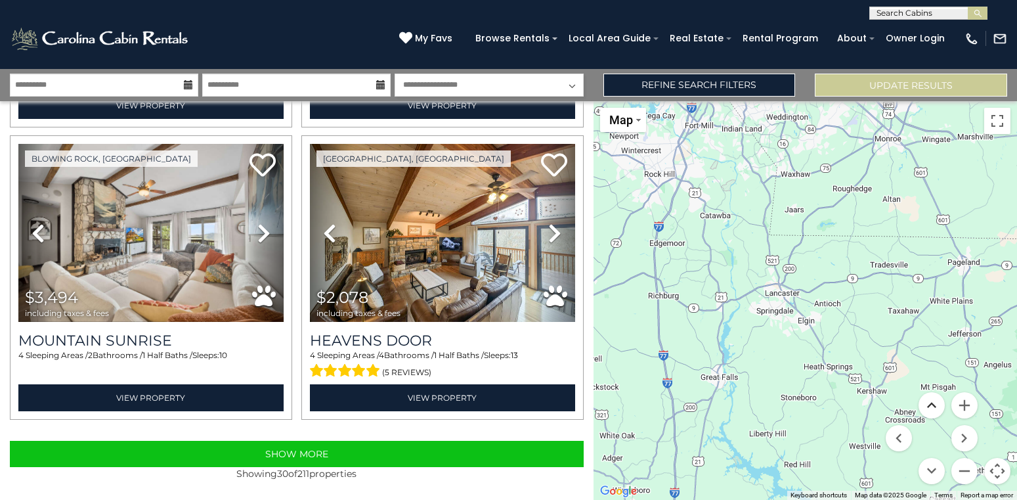
click at [927, 401] on button "Move up" at bounding box center [932, 405] width 26 height 26
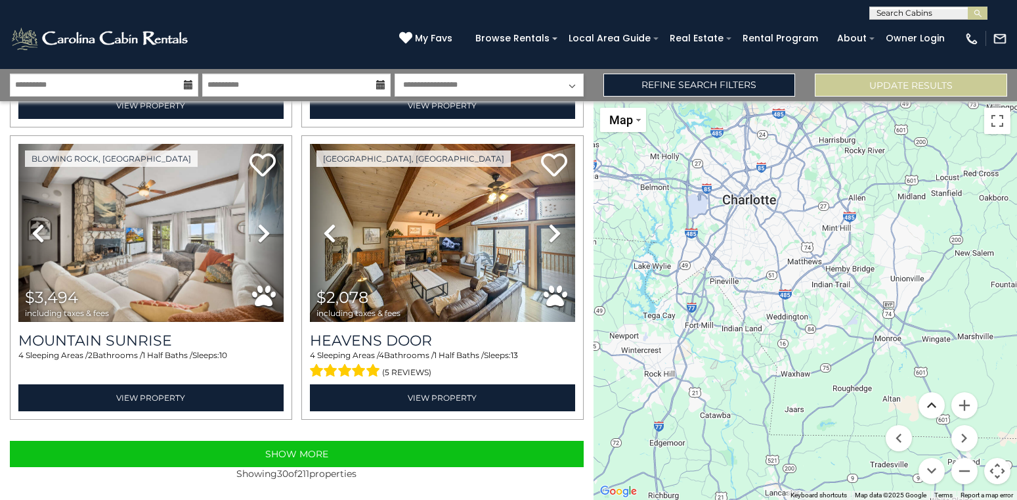
click at [927, 401] on button "Move up" at bounding box center [932, 405] width 26 height 26
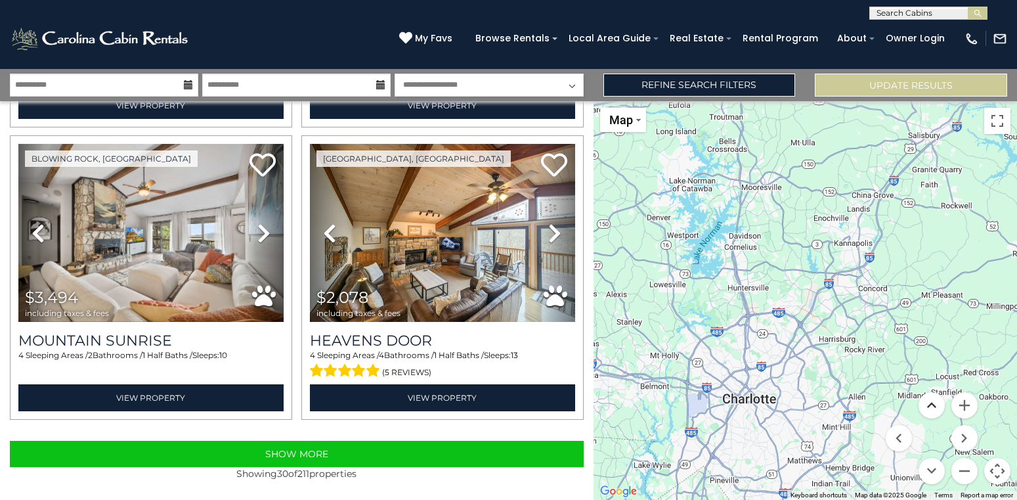
click at [927, 401] on button "Move up" at bounding box center [932, 405] width 26 height 26
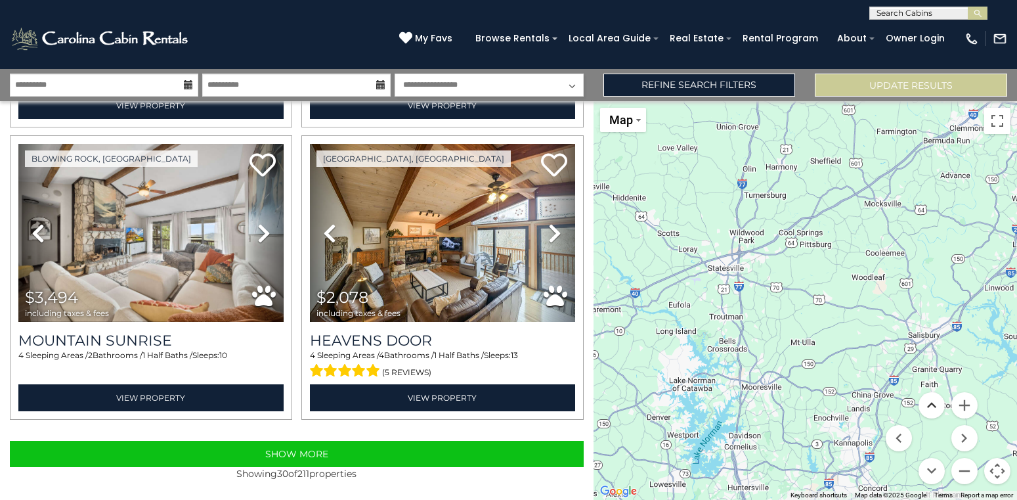
click at [927, 401] on button "Move up" at bounding box center [932, 405] width 26 height 26
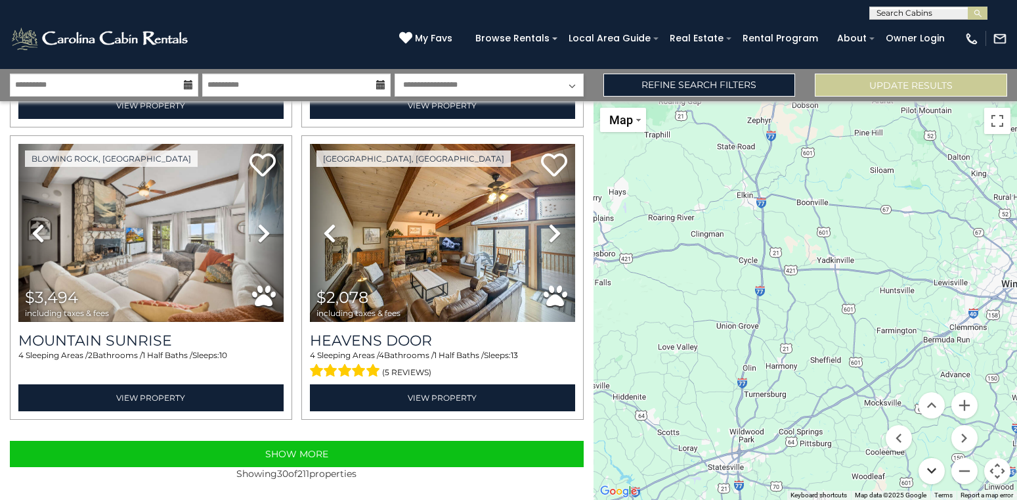
click at [930, 469] on button "Move down" at bounding box center [932, 471] width 26 height 26
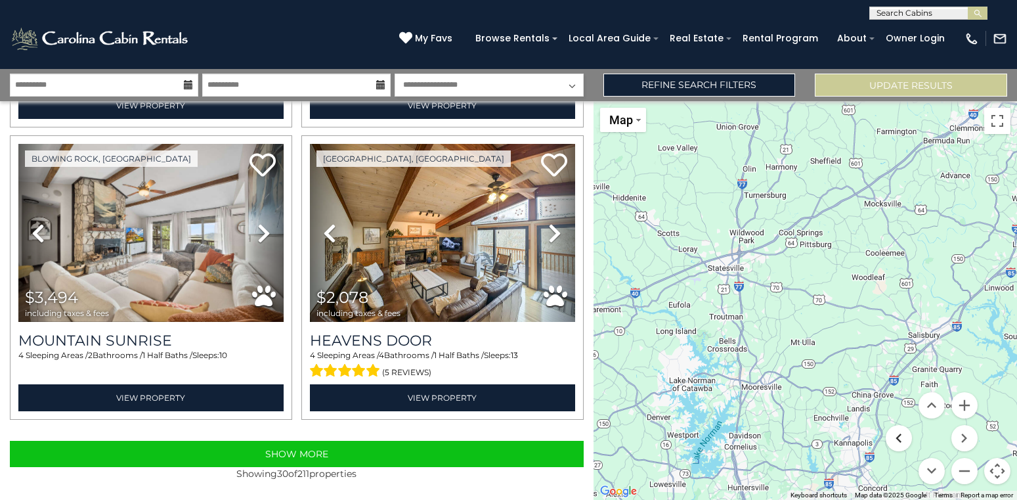
click at [900, 437] on button "Move left" at bounding box center [899, 438] width 26 height 26
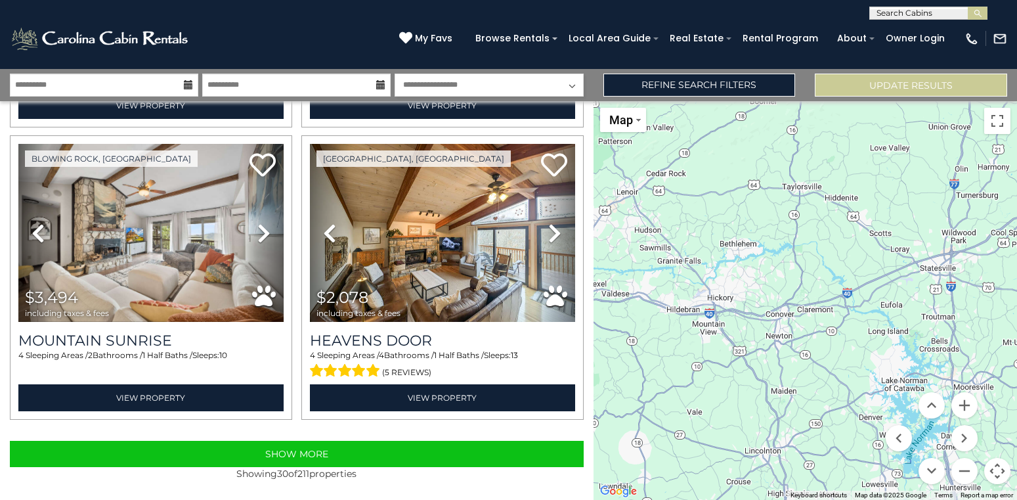
click at [997, 473] on button "Map camera controls" at bounding box center [998, 471] width 26 height 26
click at [982, 468] on div "$3,061 $3,513 $3,269 $2,376 $3,051 $3,230 $6,621 $2,104 $2,066 $2,709 $3,836 $4…" at bounding box center [806, 300] width 424 height 399
click at [996, 470] on button "Map camera controls" at bounding box center [998, 471] width 26 height 26
click at [968, 469] on button "Zoom out" at bounding box center [965, 471] width 26 height 26
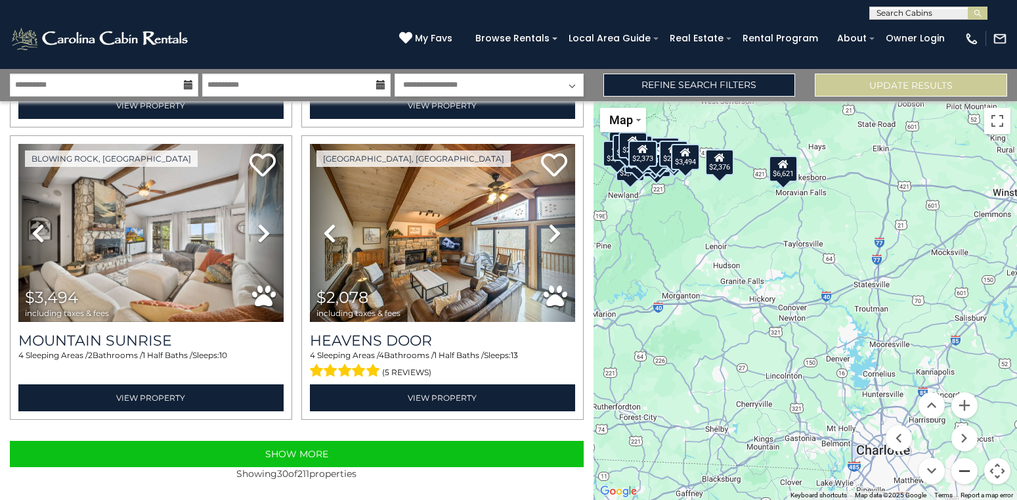
click at [968, 469] on button "Zoom out" at bounding box center [965, 471] width 26 height 26
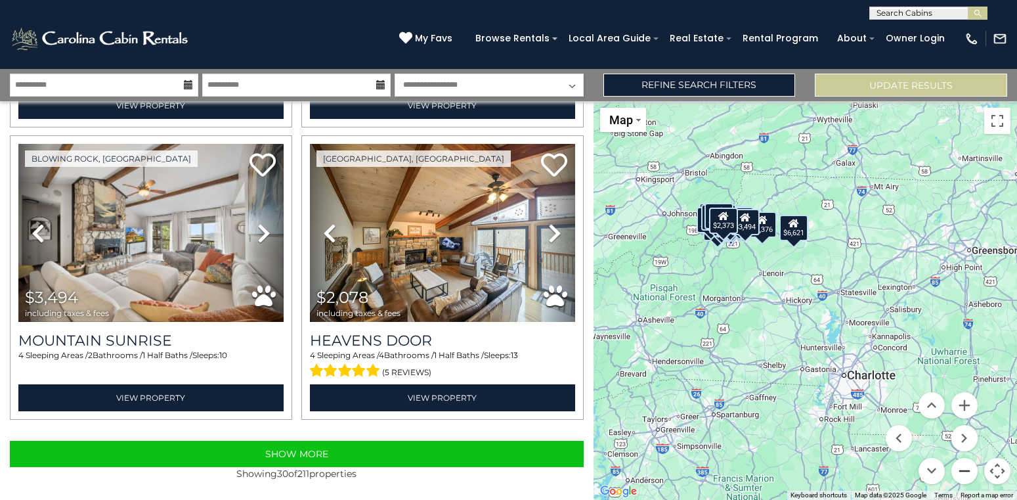
click at [968, 469] on button "Zoom out" at bounding box center [965, 471] width 26 height 26
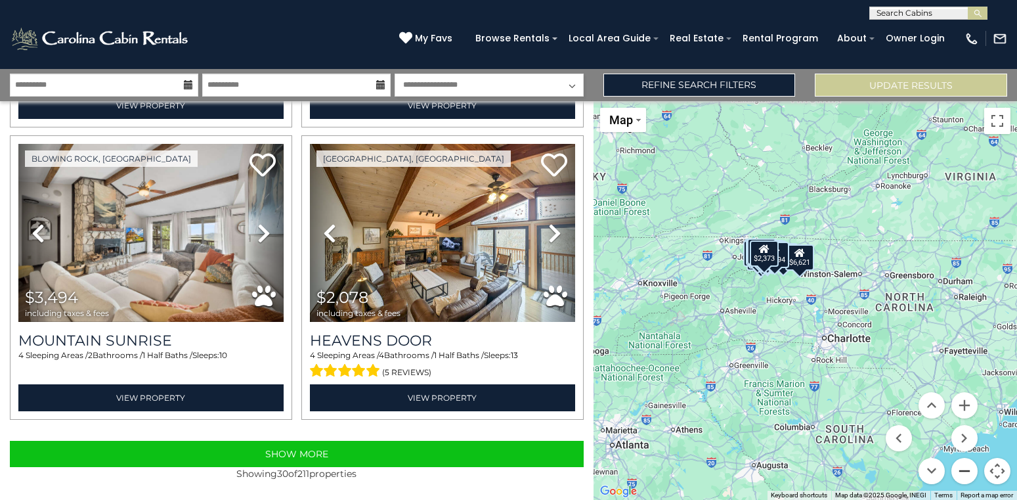
click at [966, 476] on button "Zoom out" at bounding box center [965, 471] width 26 height 26
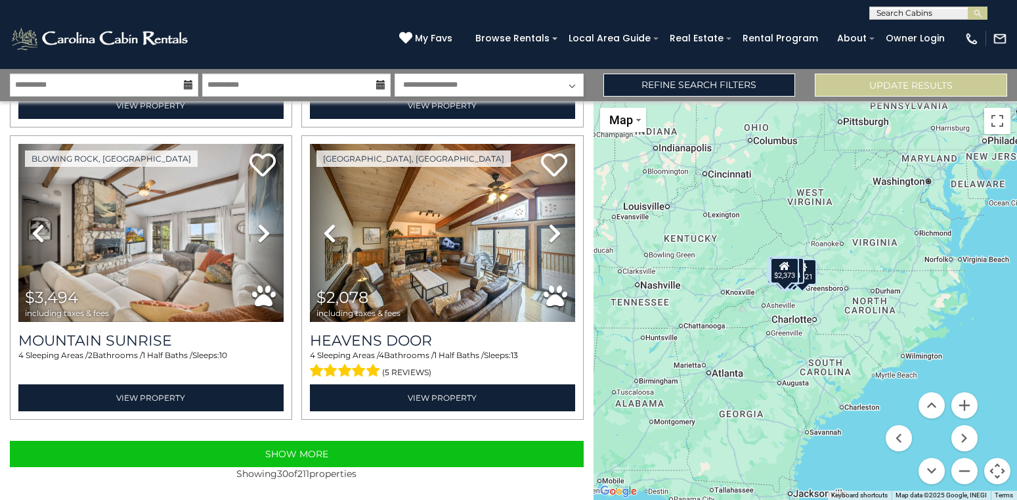
click at [669, 292] on div "$3,061 $3,513 $3,269 $2,376 $3,051 $3,230 $6,621 $2,104 $2,066 $2,709 $3,836 $4…" at bounding box center [806, 300] width 424 height 399
click at [963, 401] on button "Zoom in" at bounding box center [965, 405] width 26 height 26
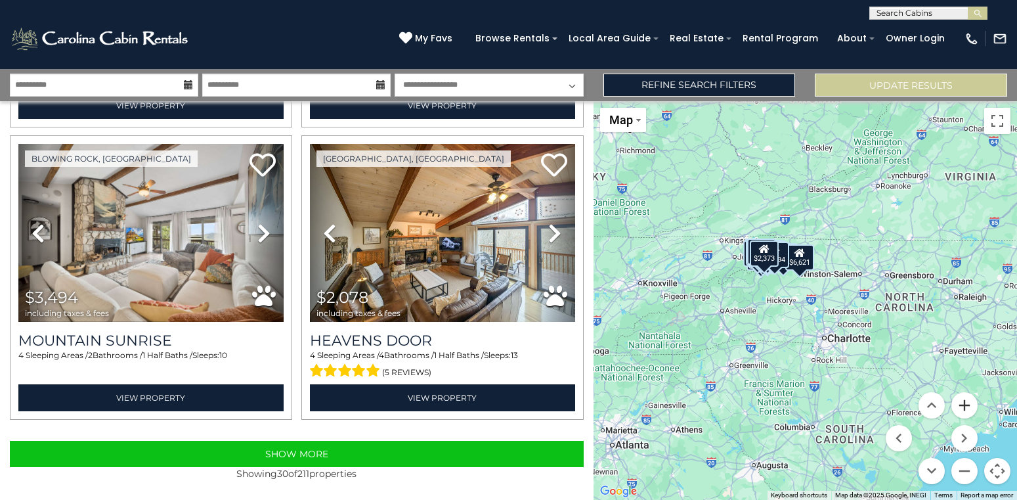
click at [963, 401] on button "Zoom in" at bounding box center [965, 405] width 26 height 26
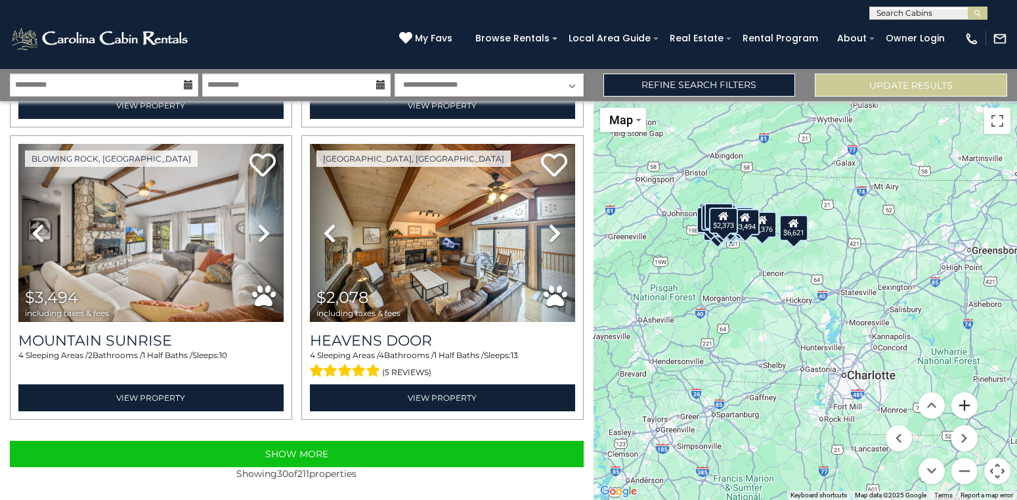
click at [963, 401] on button "Zoom in" at bounding box center [965, 405] width 26 height 26
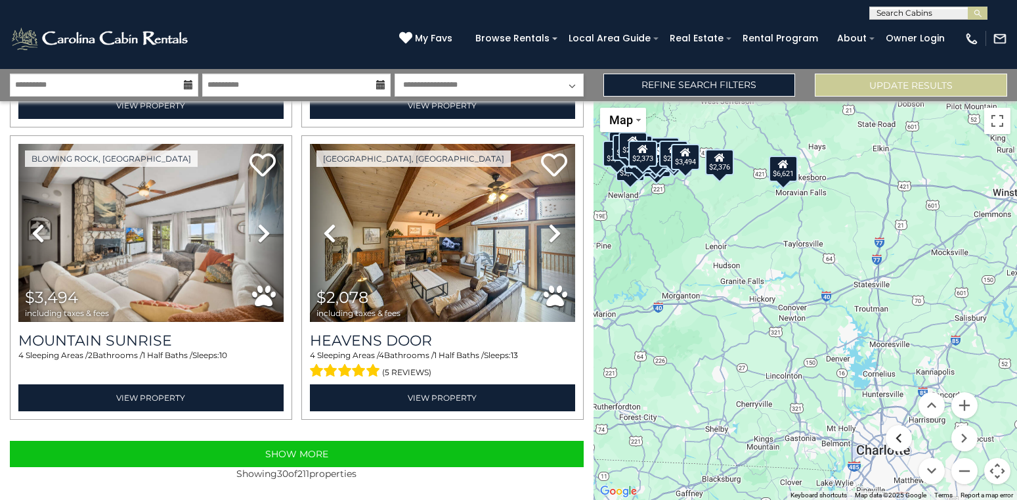
click at [895, 437] on button "Move left" at bounding box center [899, 438] width 26 height 26
